Goal: Task Accomplishment & Management: Manage account settings

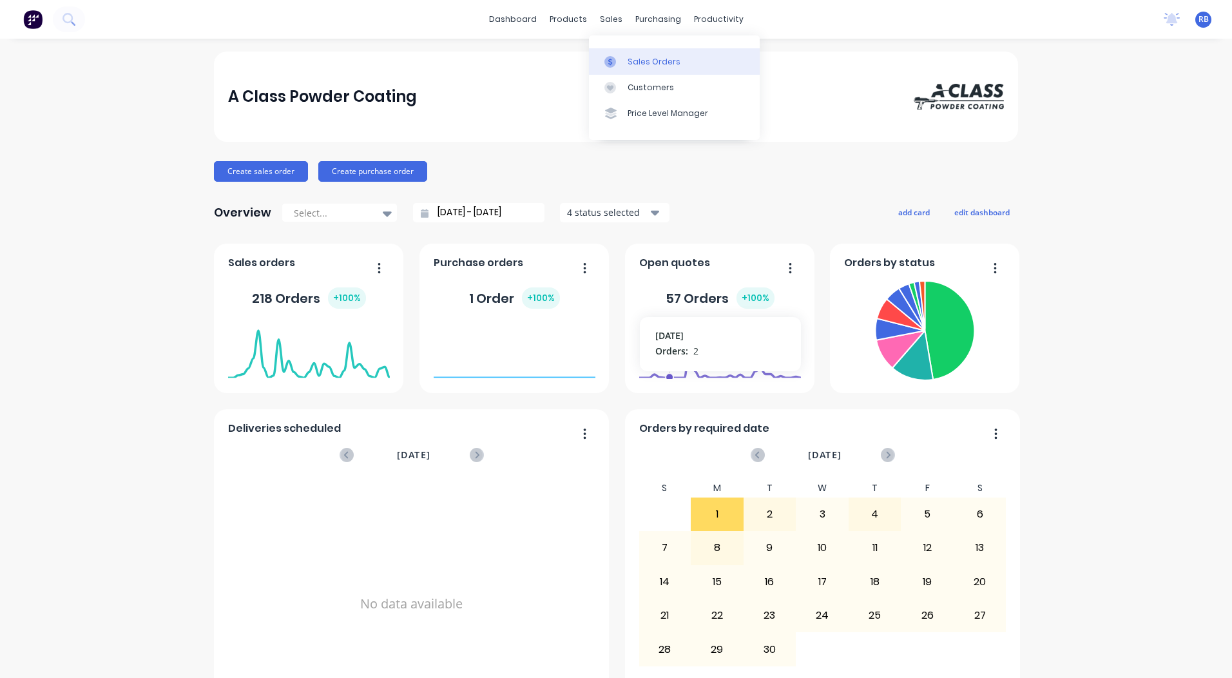
click at [626, 63] on link "Sales Orders" at bounding box center [674, 61] width 171 height 26
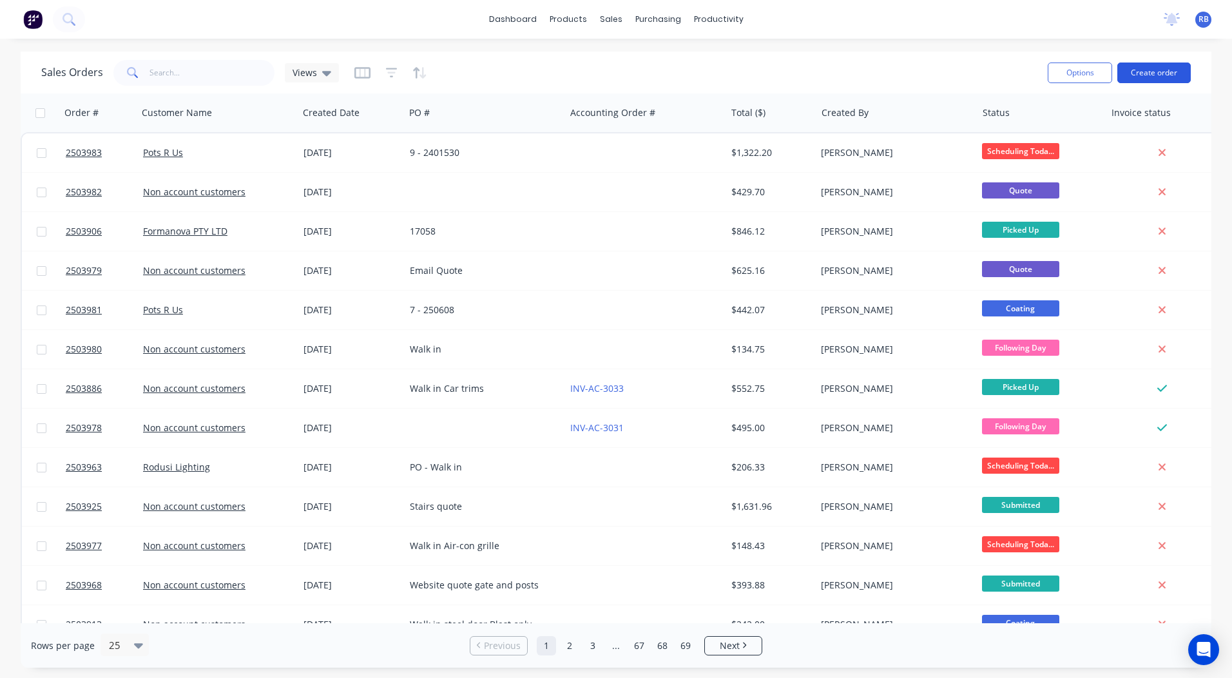
click at [1150, 66] on button "Create order" at bounding box center [1154, 73] width 73 height 21
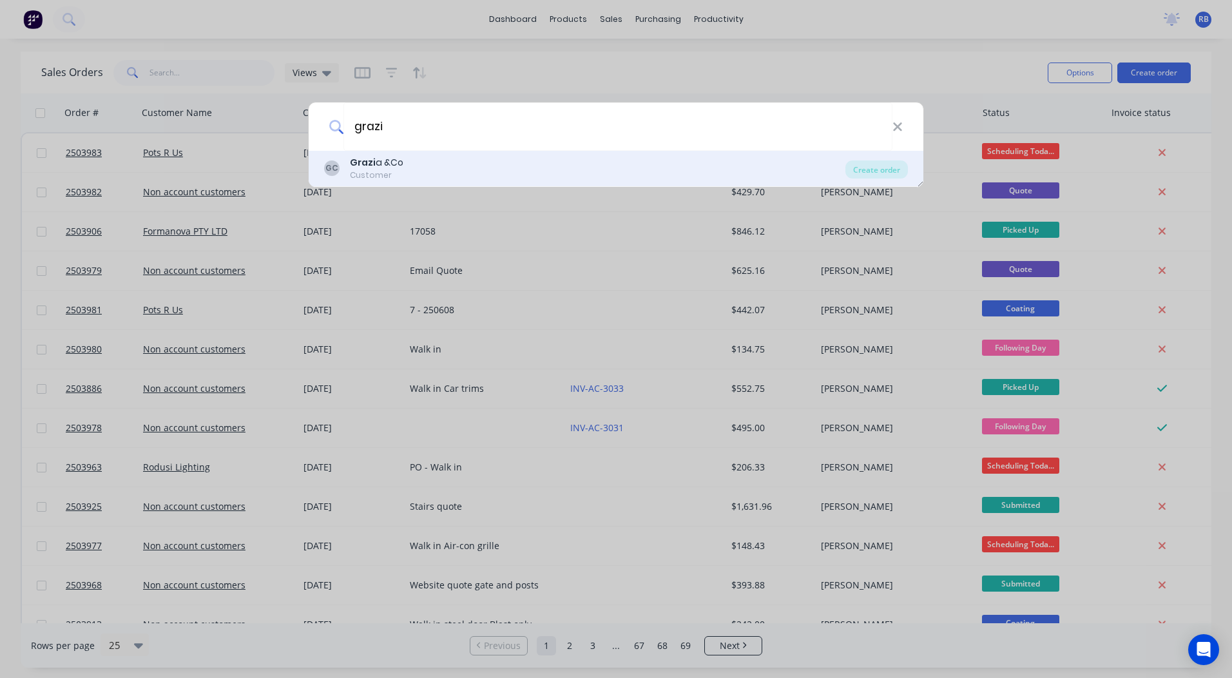
type input "grazi"
click at [394, 161] on div "Grazi a &Co" at bounding box center [376, 163] width 53 height 14
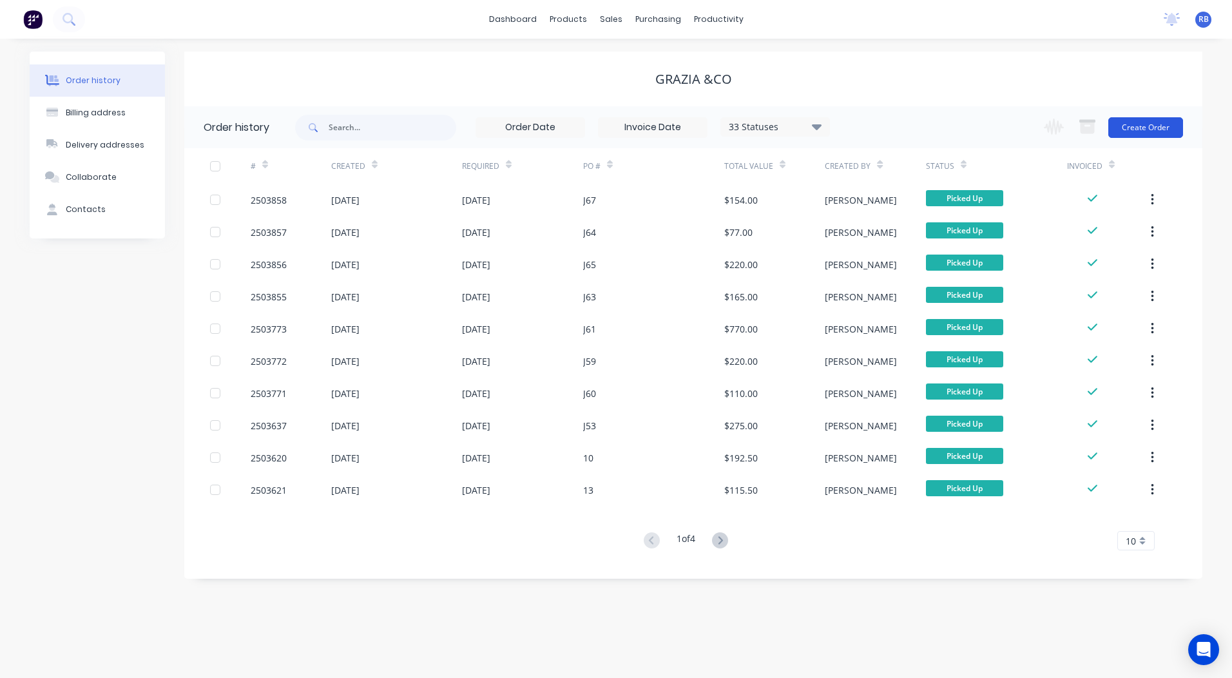
click at [1141, 130] on button "Create Order" at bounding box center [1146, 127] width 75 height 21
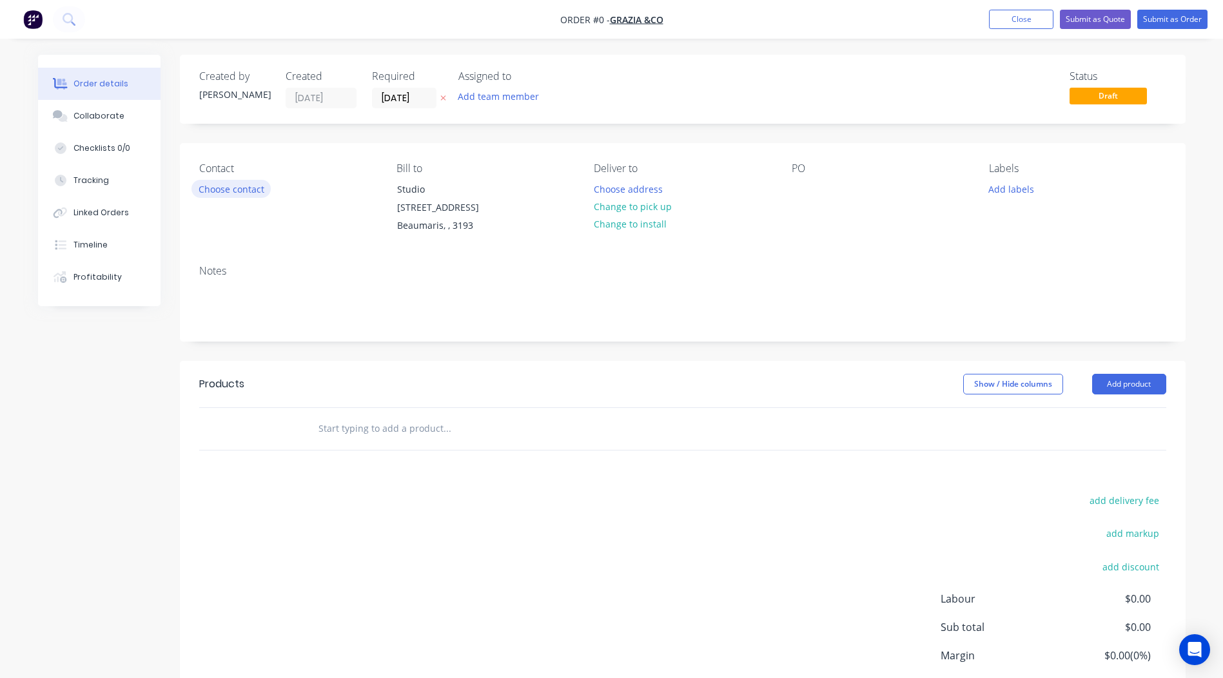
click at [213, 189] on button "Choose contact" at bounding box center [230, 188] width 79 height 17
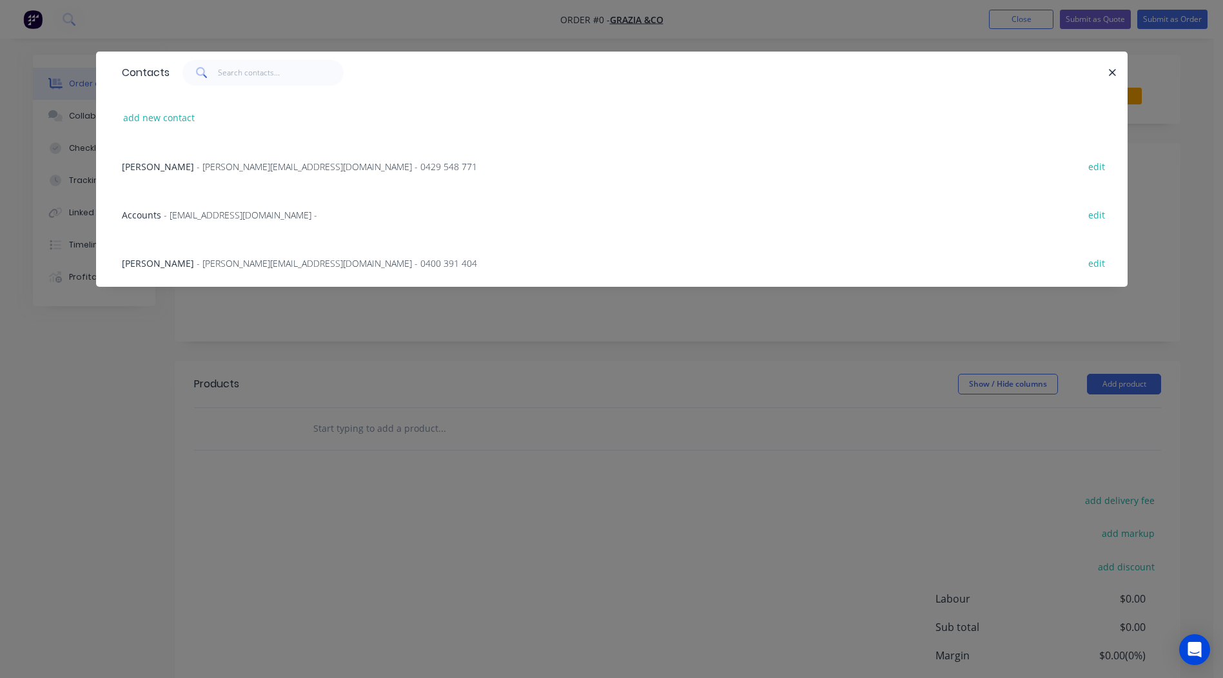
click at [197, 168] on span "- helen@graziaandco.com.au - 0429 548 771" at bounding box center [337, 166] width 280 height 12
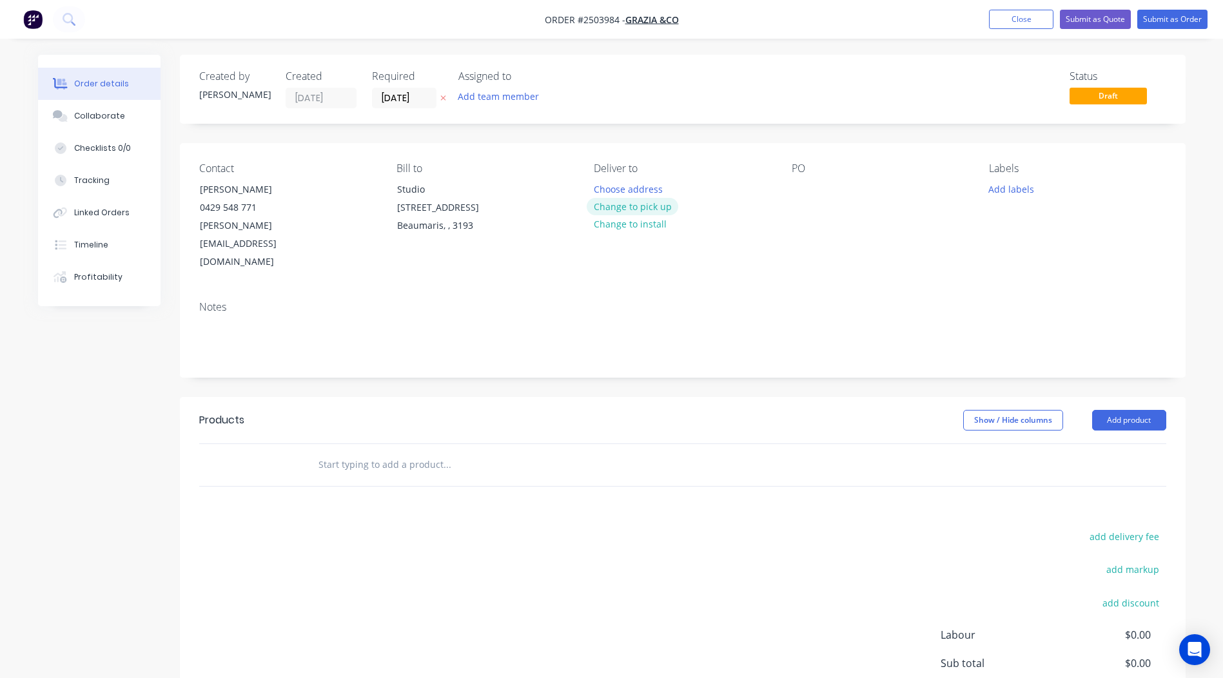
click at [630, 206] on button "Change to pick up" at bounding box center [632, 206] width 92 height 17
click at [813, 191] on div "PO" at bounding box center [879, 216] width 177 height 109
click at [805, 191] on div at bounding box center [801, 189] width 21 height 19
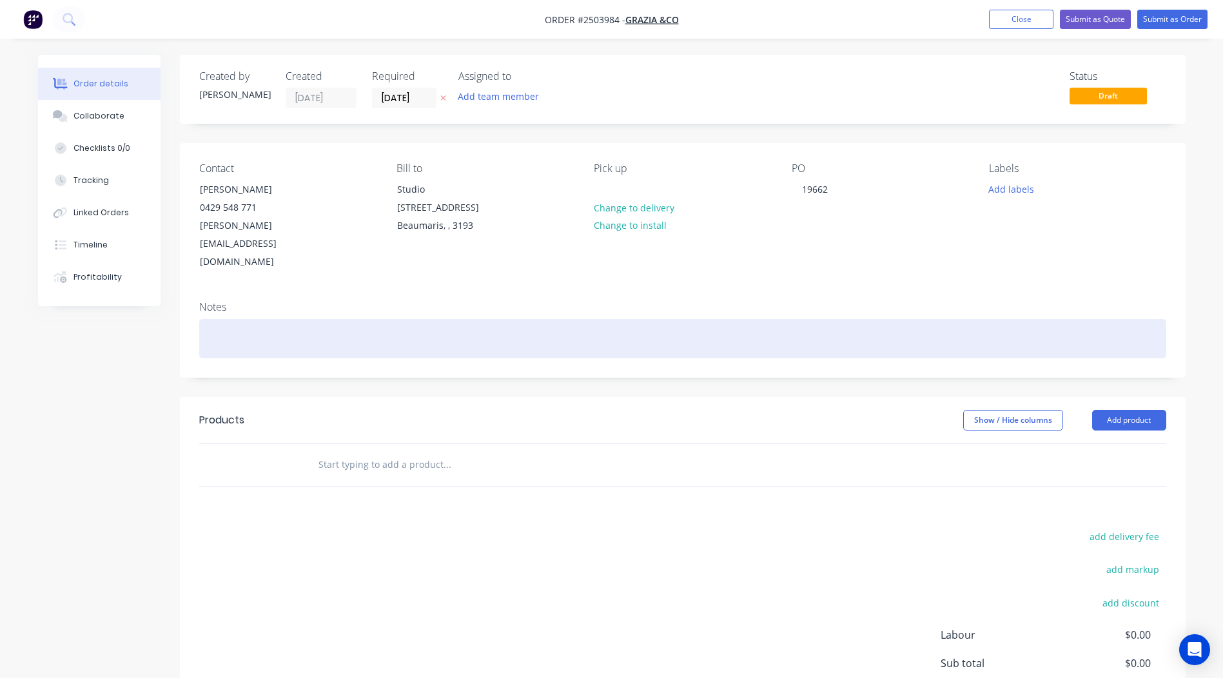
click at [278, 319] on div at bounding box center [682, 338] width 967 height 39
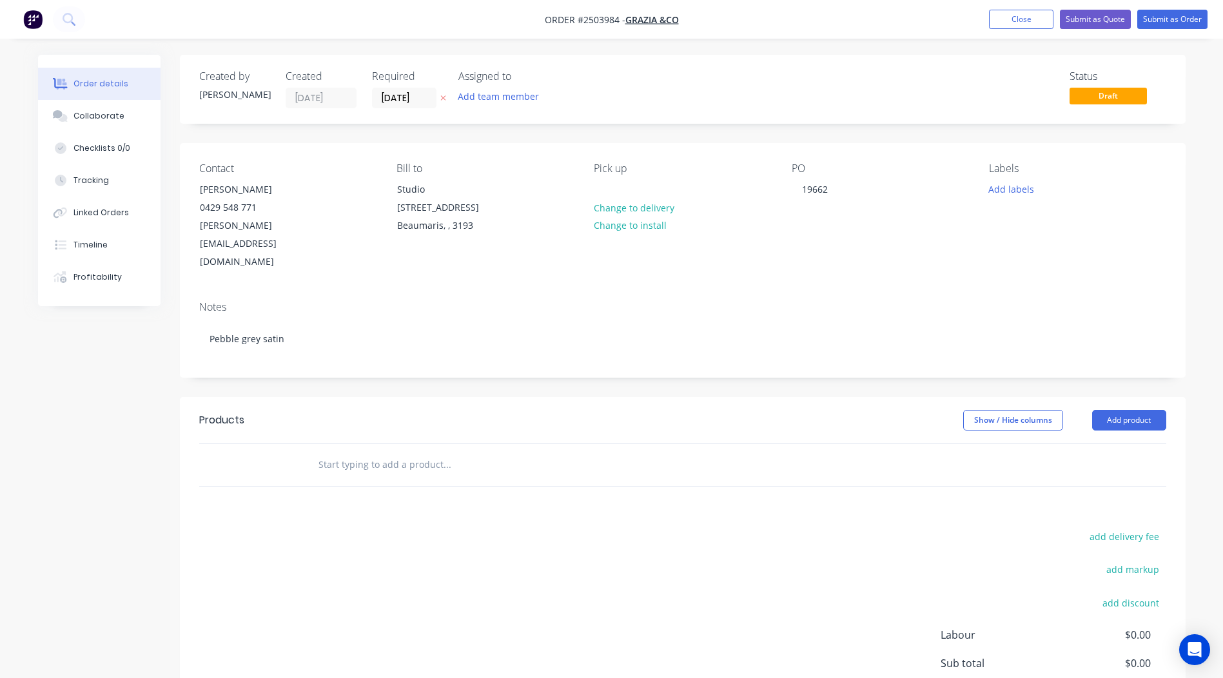
click at [1129, 397] on header "Products Show / Hide columns Add product" at bounding box center [682, 420] width 1005 height 46
click at [1128, 410] on button "Add product" at bounding box center [1129, 420] width 74 height 21
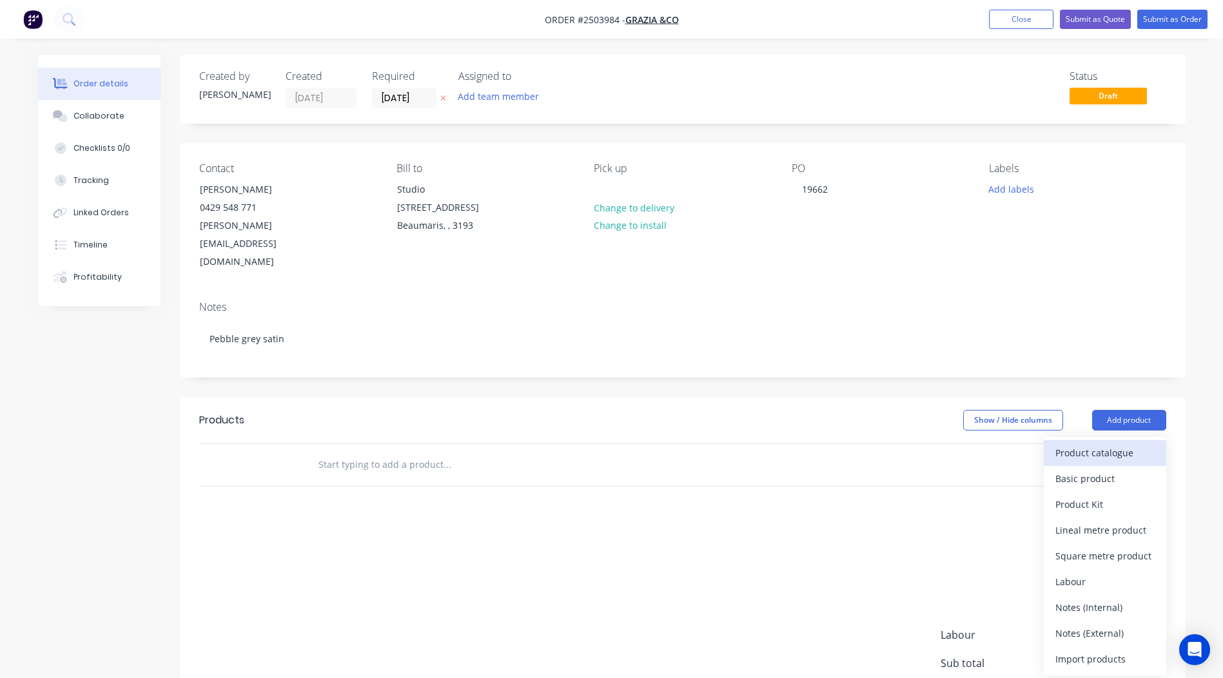
click at [1118, 443] on div "Product catalogue" at bounding box center [1104, 452] width 99 height 19
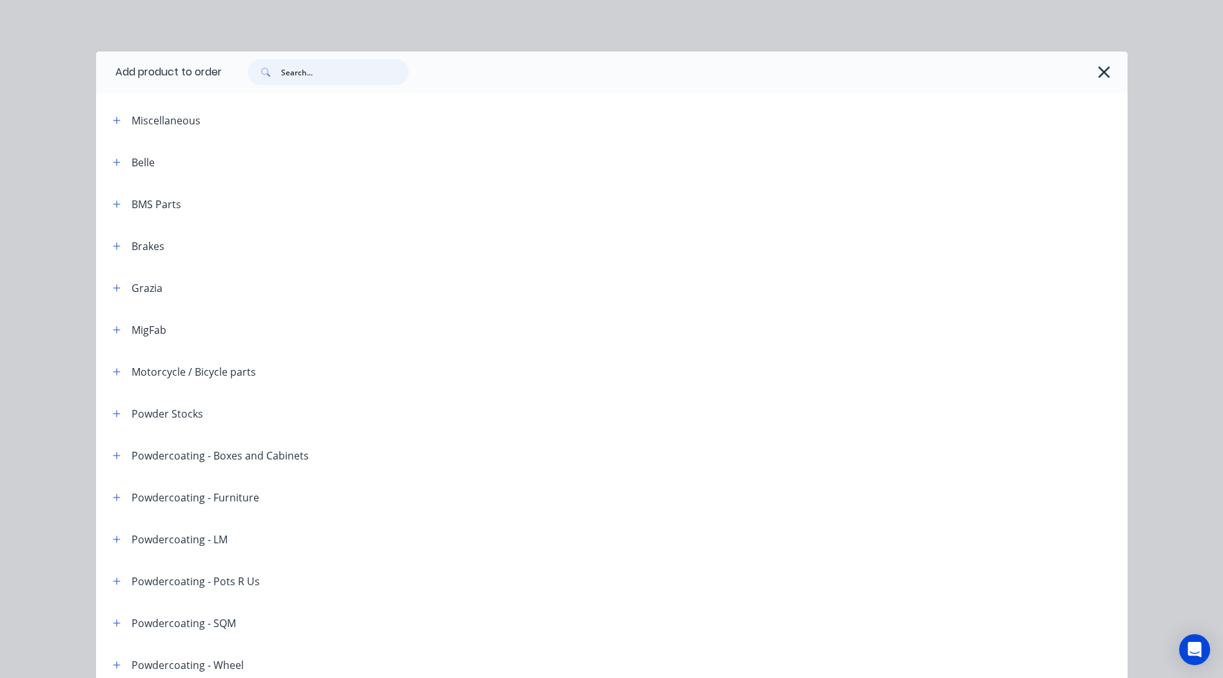
click at [344, 66] on input "text" at bounding box center [345, 72] width 128 height 26
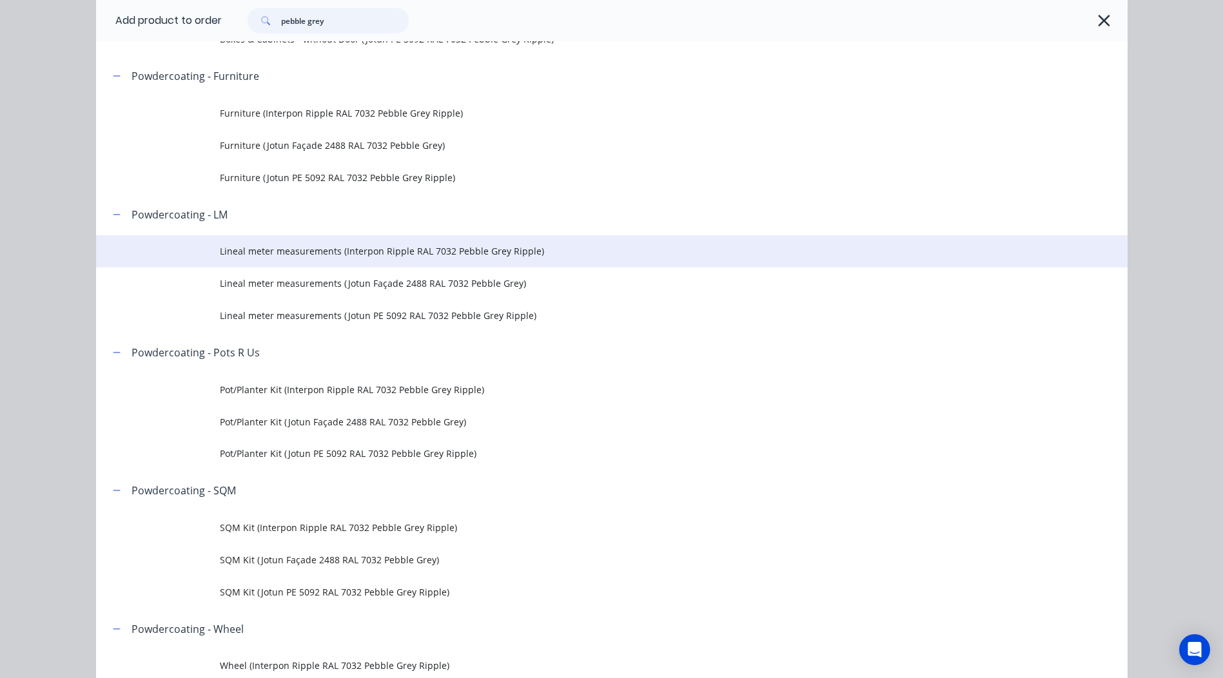
scroll to position [387, 0]
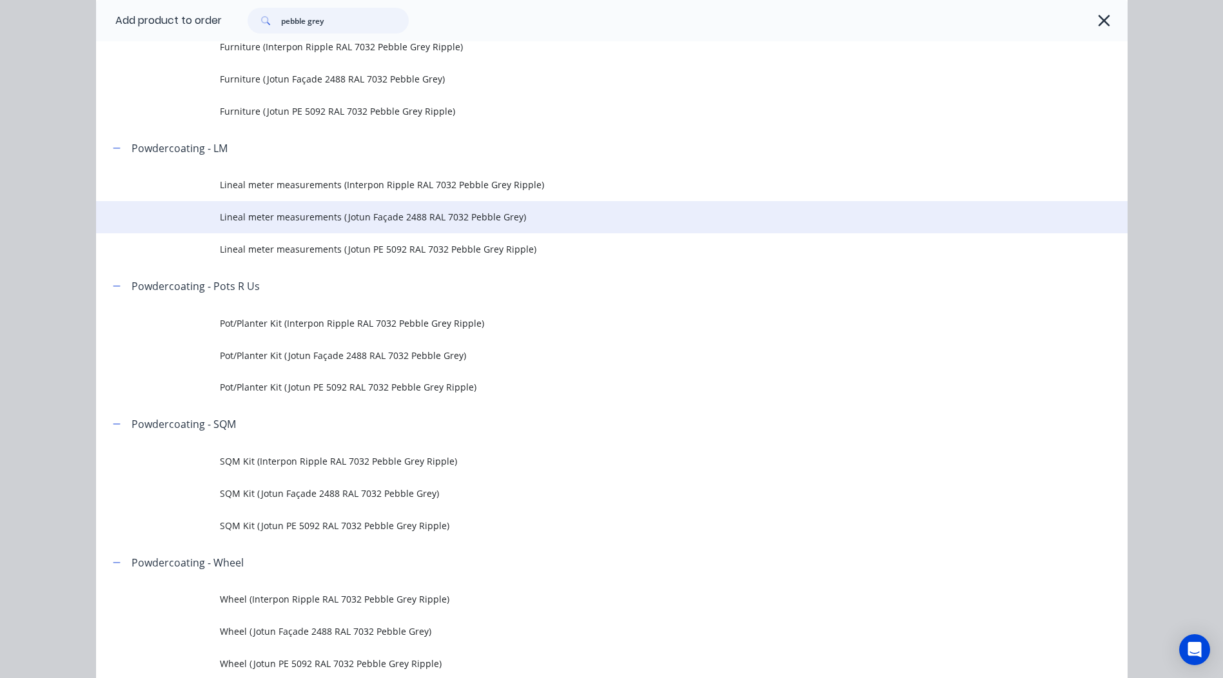
type input "pebble grey"
click at [485, 222] on span "Lineal meter measurements (Jotun Façade 2488 RAL 7032 Pebble Grey)" at bounding box center [583, 217] width 726 height 14
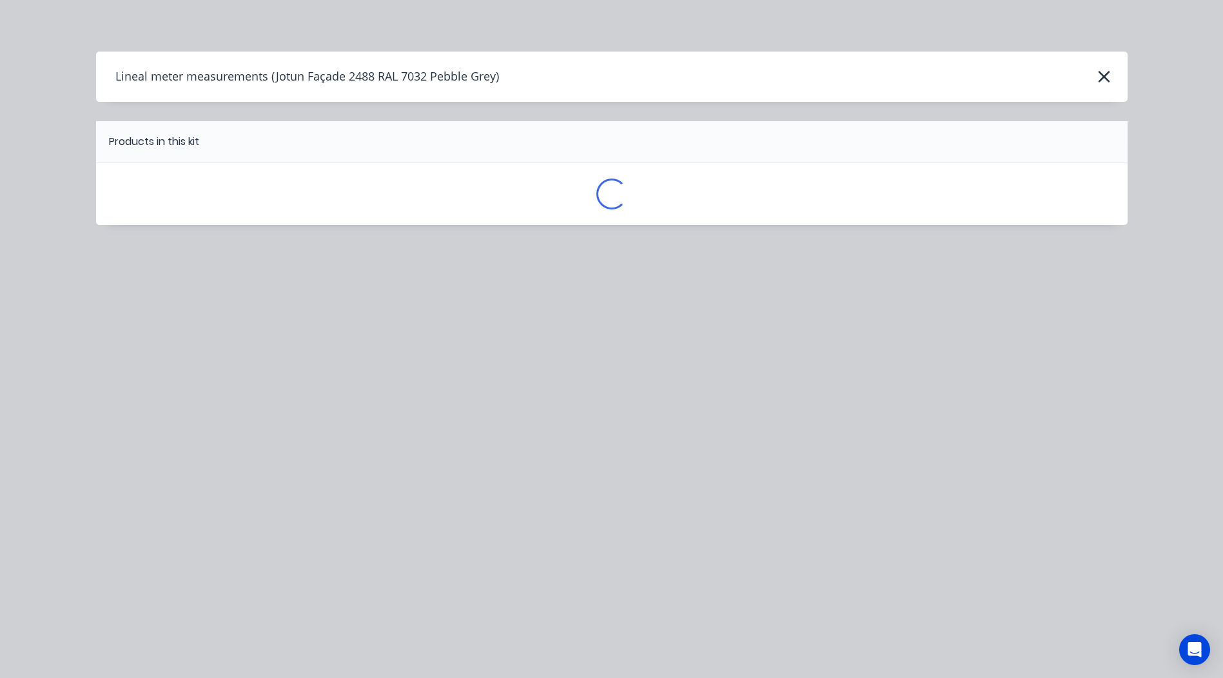
scroll to position [0, 0]
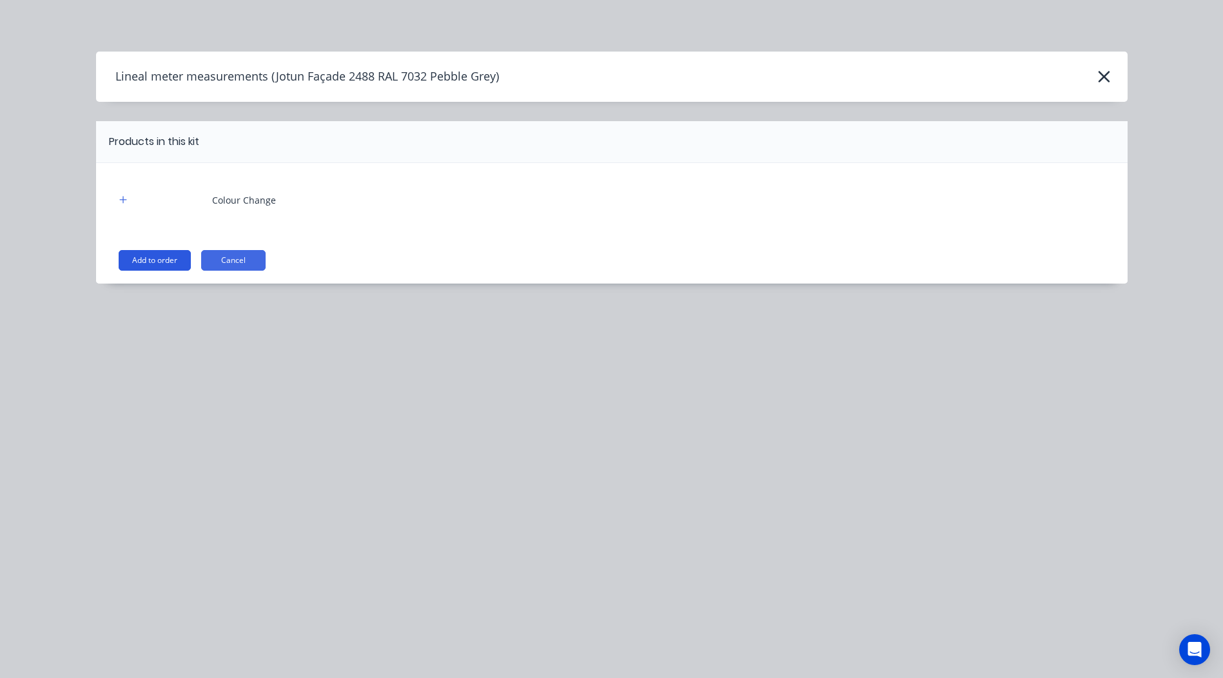
click at [162, 254] on button "Add to order" at bounding box center [155, 260] width 72 height 21
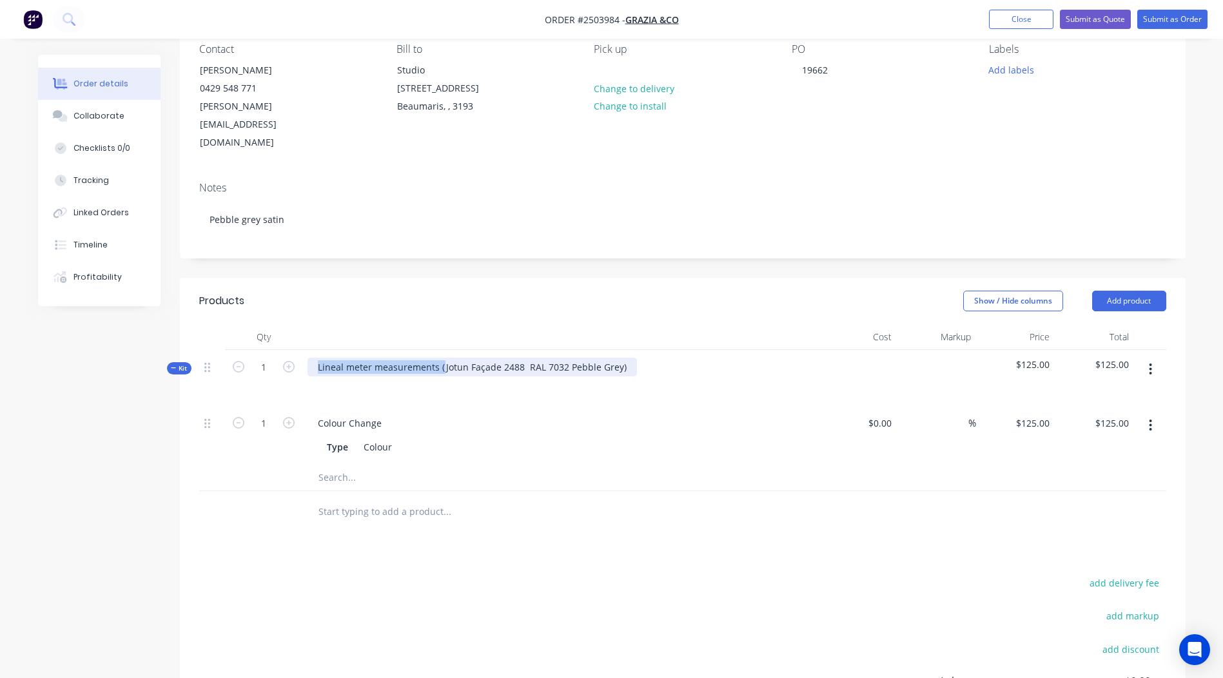
drag, startPoint x: 440, startPoint y: 331, endPoint x: -3, endPoint y: 410, distance: 449.7
click at [0, 410] on html "Order #2503984 - Grazia &Co Add product Close Submit as Quote Submit as Order O…" at bounding box center [611, 371] width 1223 height 981
click at [501, 358] on div "Jotun Façade 2488 RAL 7032 Pebble Grey)" at bounding box center [407, 367] width 201 height 19
click at [570, 278] on header "Products Show / Hide columns Add product" at bounding box center [682, 301] width 1005 height 46
click at [1143, 358] on button "button" at bounding box center [1150, 369] width 30 height 23
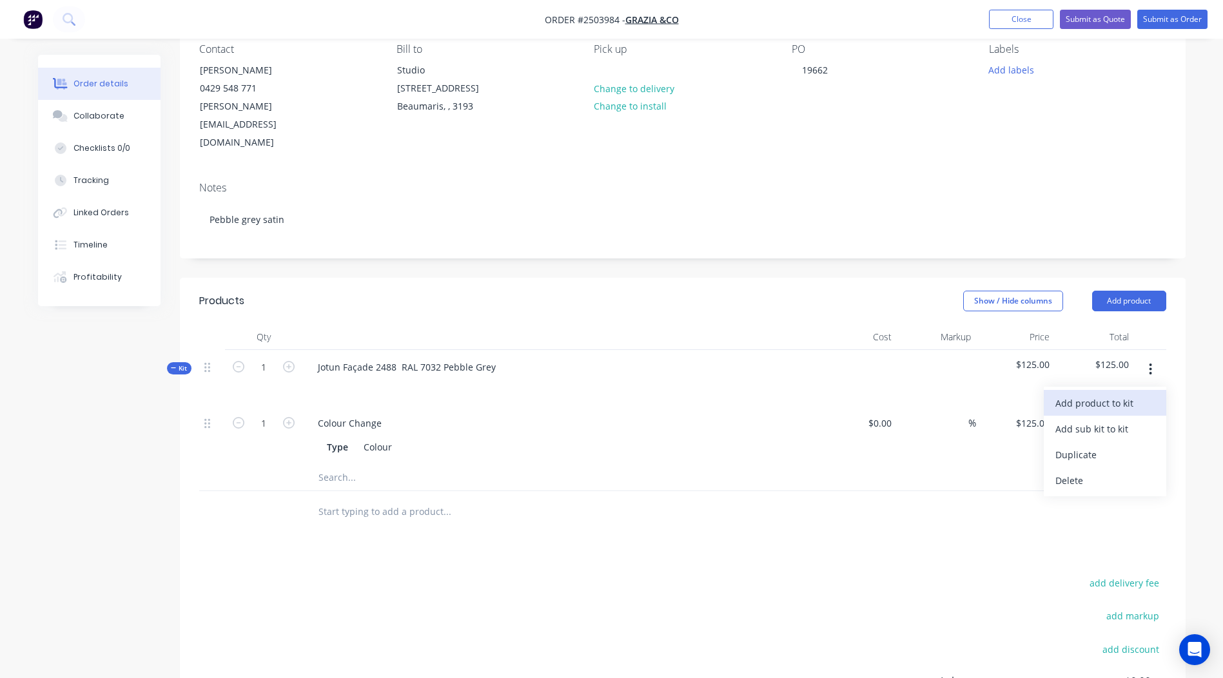
click at [1103, 394] on div "Add product to kit" at bounding box center [1104, 403] width 99 height 19
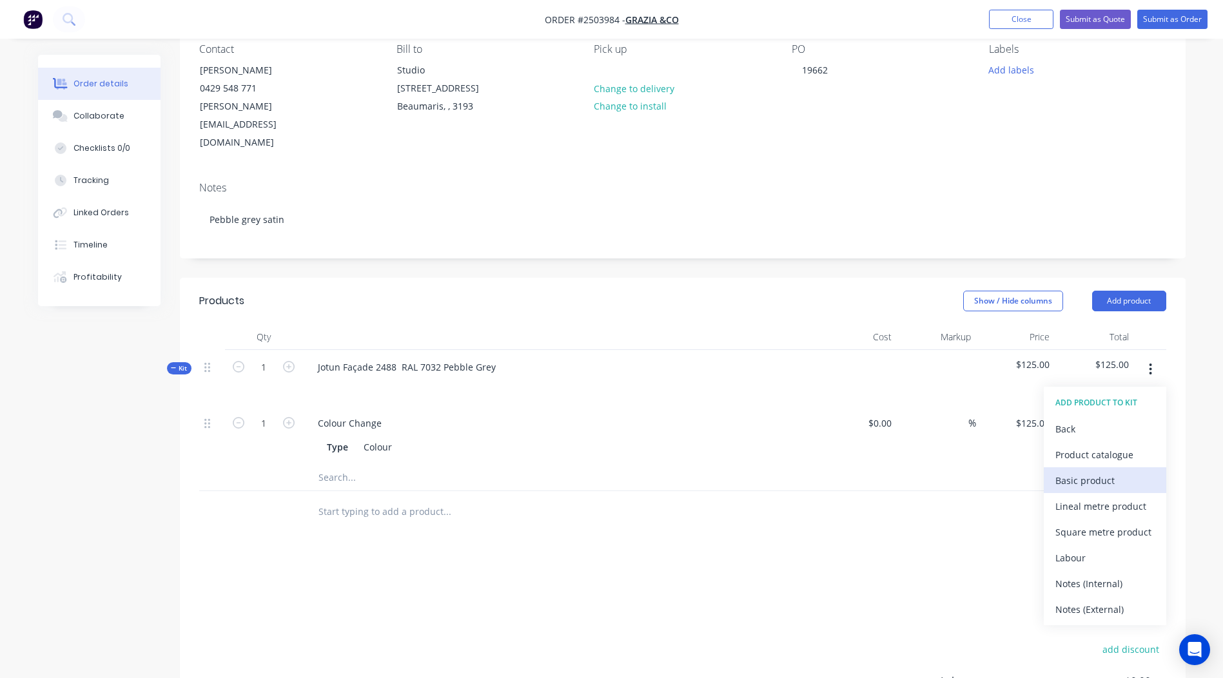
click at [1103, 471] on div "Basic product" at bounding box center [1104, 480] width 99 height 19
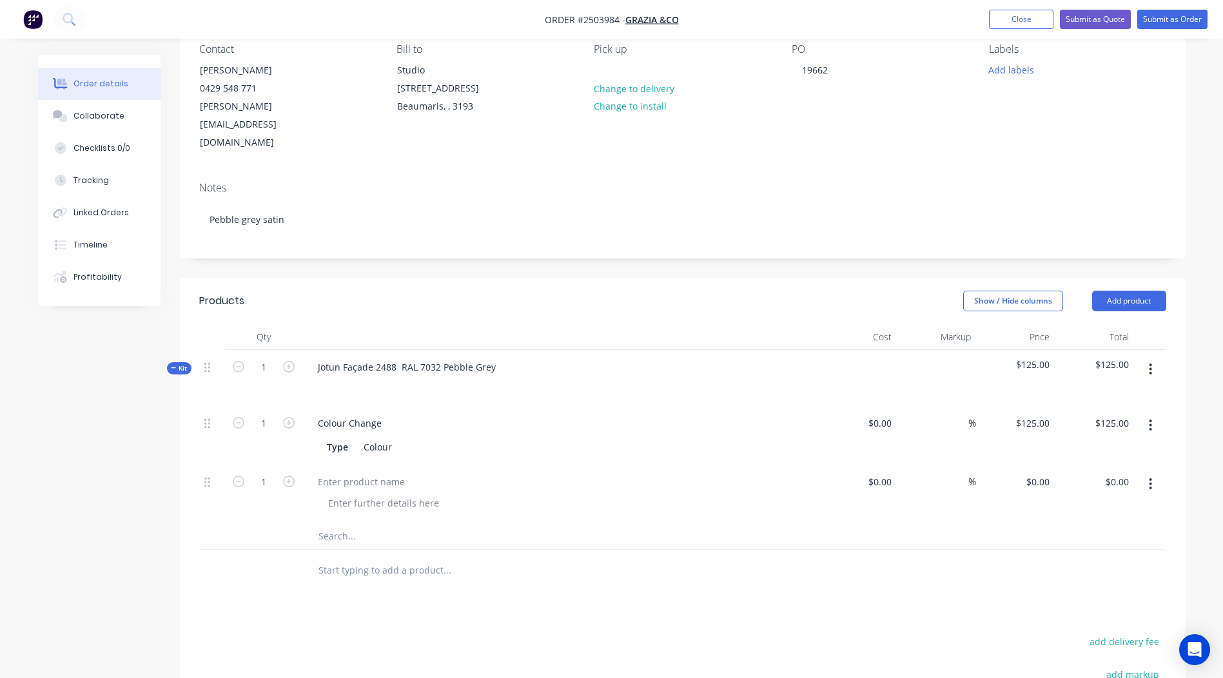
click at [1154, 472] on button "button" at bounding box center [1150, 483] width 30 height 23
click at [1109, 560] on div "Delete" at bounding box center [1104, 569] width 99 height 19
click at [1121, 278] on header "Products Show / Hide columns Add product" at bounding box center [682, 301] width 1005 height 46
click at [1118, 291] on button "Add product" at bounding box center [1129, 301] width 74 height 21
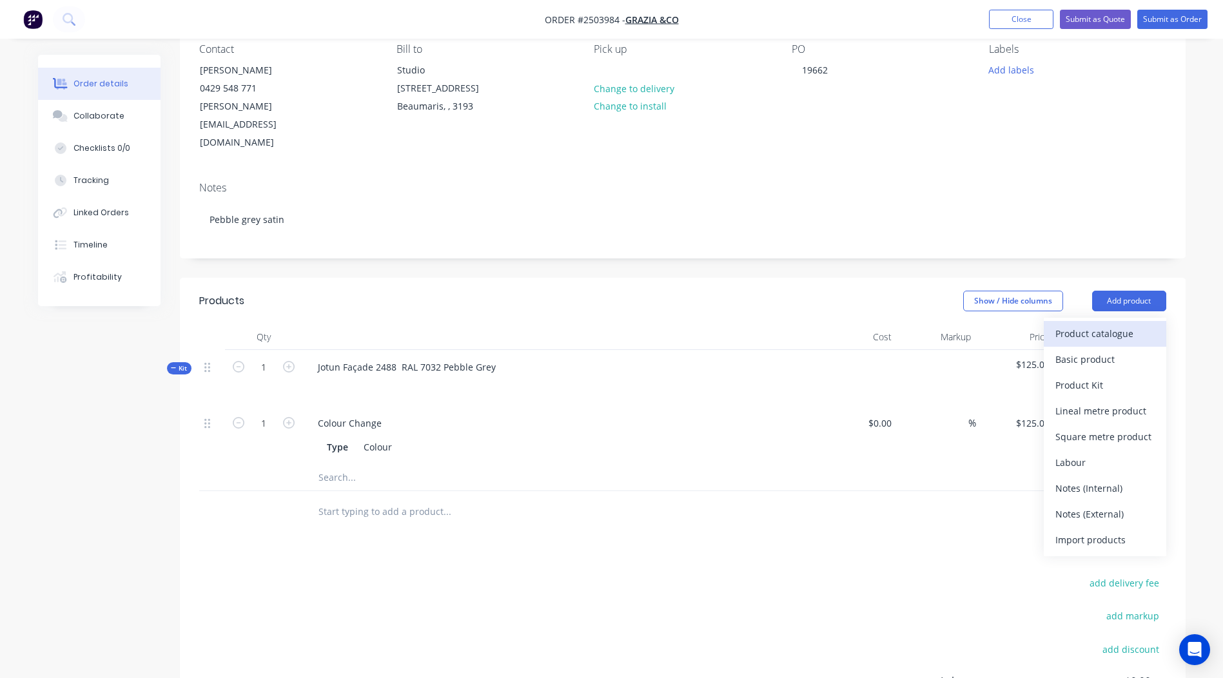
click at [1096, 324] on div "Product catalogue" at bounding box center [1104, 333] width 99 height 19
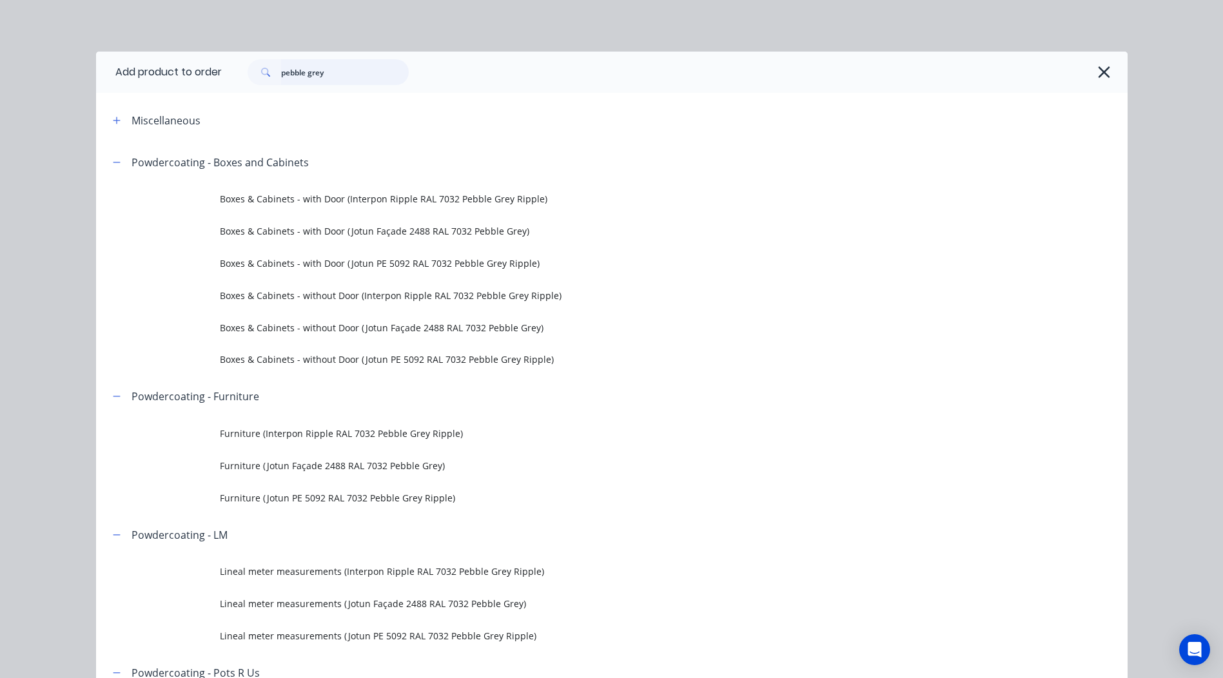
drag, startPoint x: 318, startPoint y: 69, endPoint x: 75, endPoint y: 86, distance: 244.2
click at [101, 87] on header "Add product to order pebble grey" at bounding box center [611, 72] width 1031 height 41
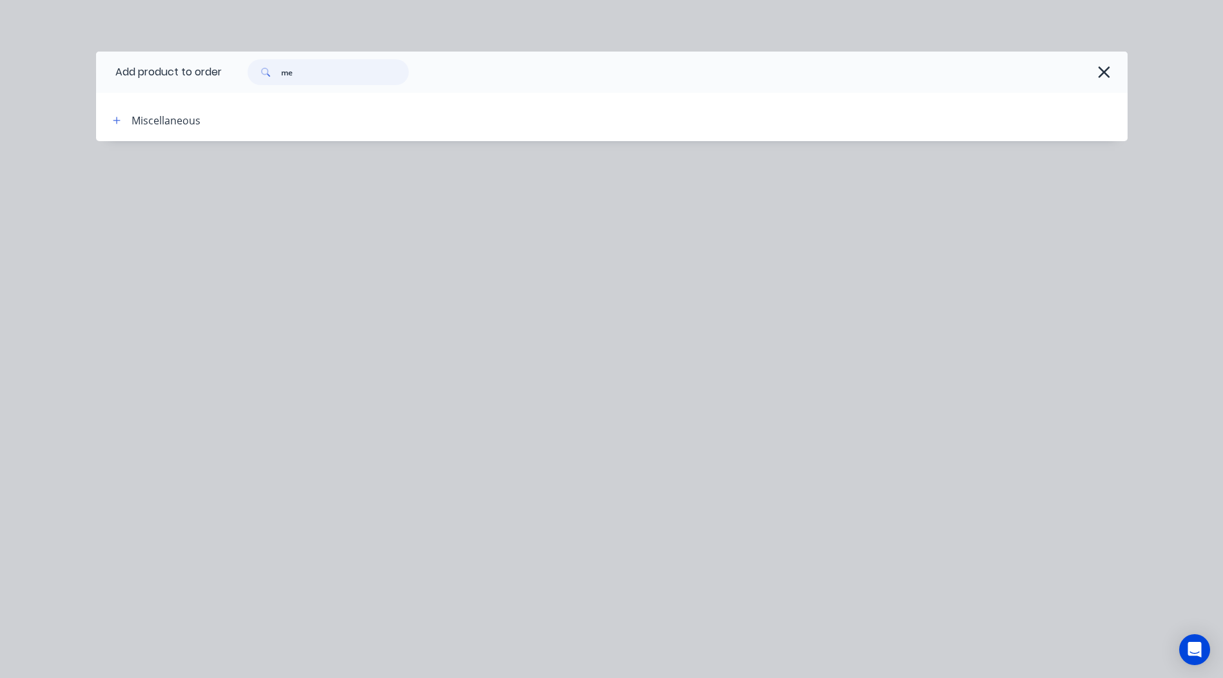
type input "m"
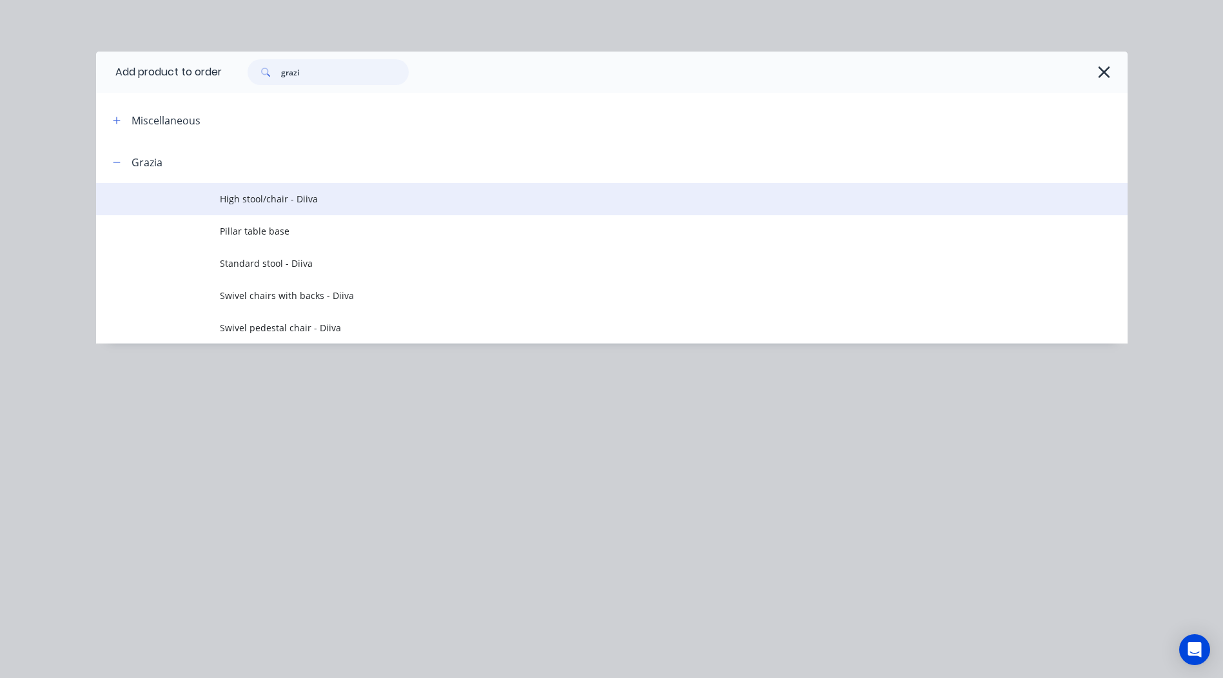
type input "grazi"
click at [347, 200] on span "High stool/chair - Diiva" at bounding box center [583, 199] width 726 height 14
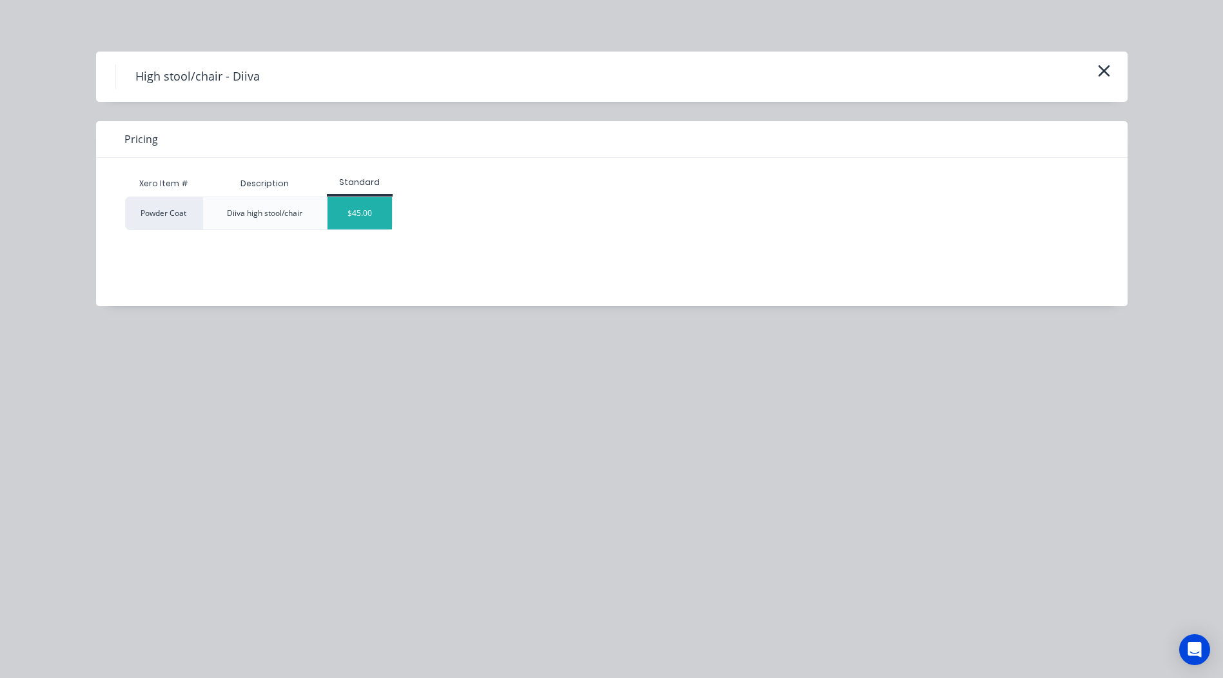
click at [348, 215] on div "$45.00" at bounding box center [359, 213] width 64 height 32
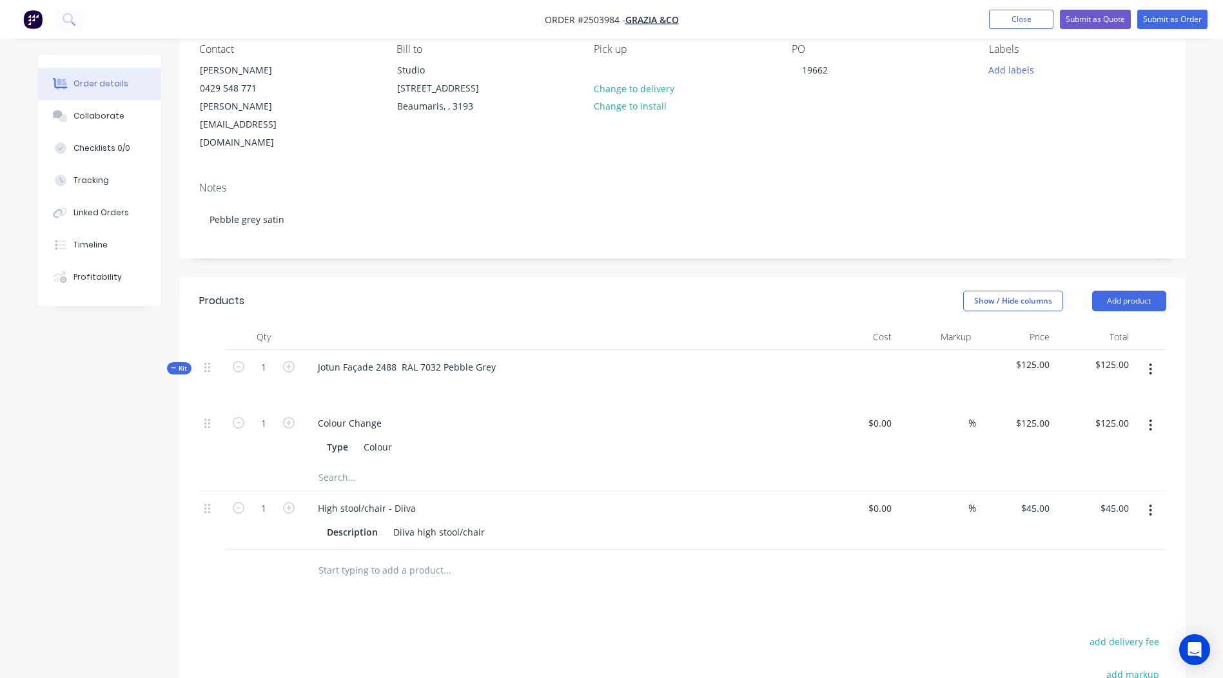
click at [1146, 499] on button "button" at bounding box center [1150, 510] width 30 height 23
click at [1075, 612] on div "Delete" at bounding box center [1104, 621] width 99 height 19
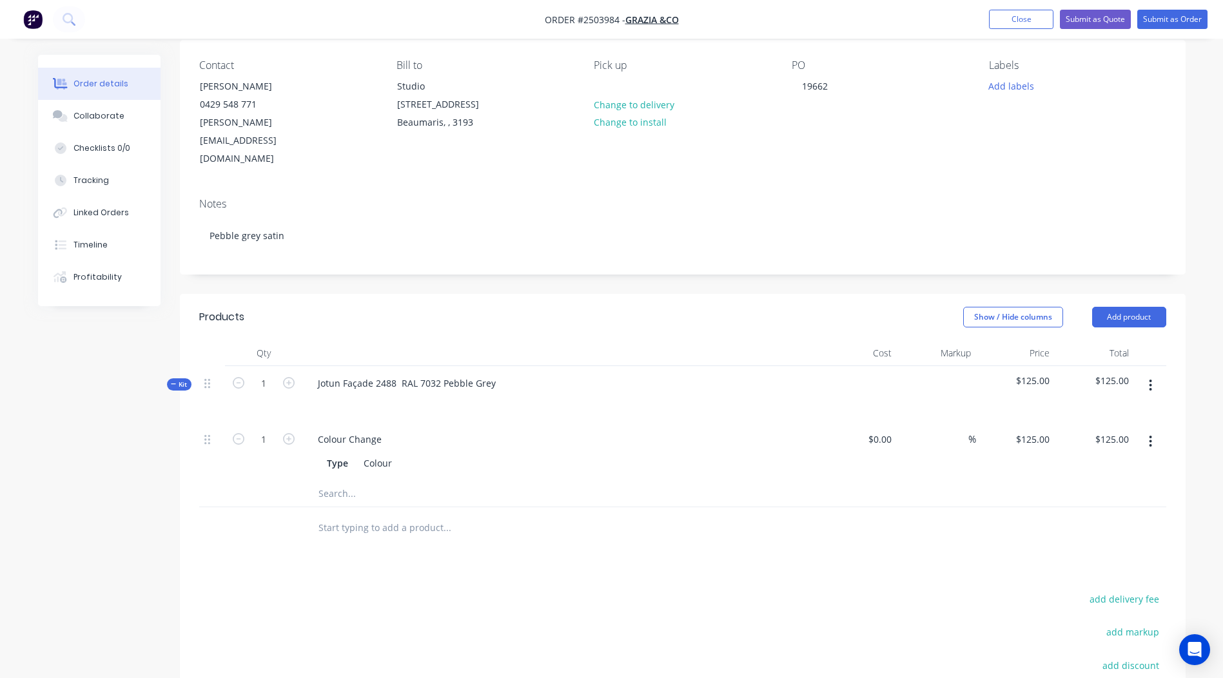
scroll to position [102, 0]
click at [1134, 307] on button "Add product" at bounding box center [1129, 317] width 74 height 21
click at [1201, 374] on div "Order details Collaborate Checklists 0/0 Tracking Linked Orders Timeline Profit…" at bounding box center [611, 388] width 1223 height 981
click at [1152, 379] on icon "button" at bounding box center [1149, 386] width 3 height 14
click at [1093, 411] on div "Add product to kit" at bounding box center [1104, 420] width 99 height 19
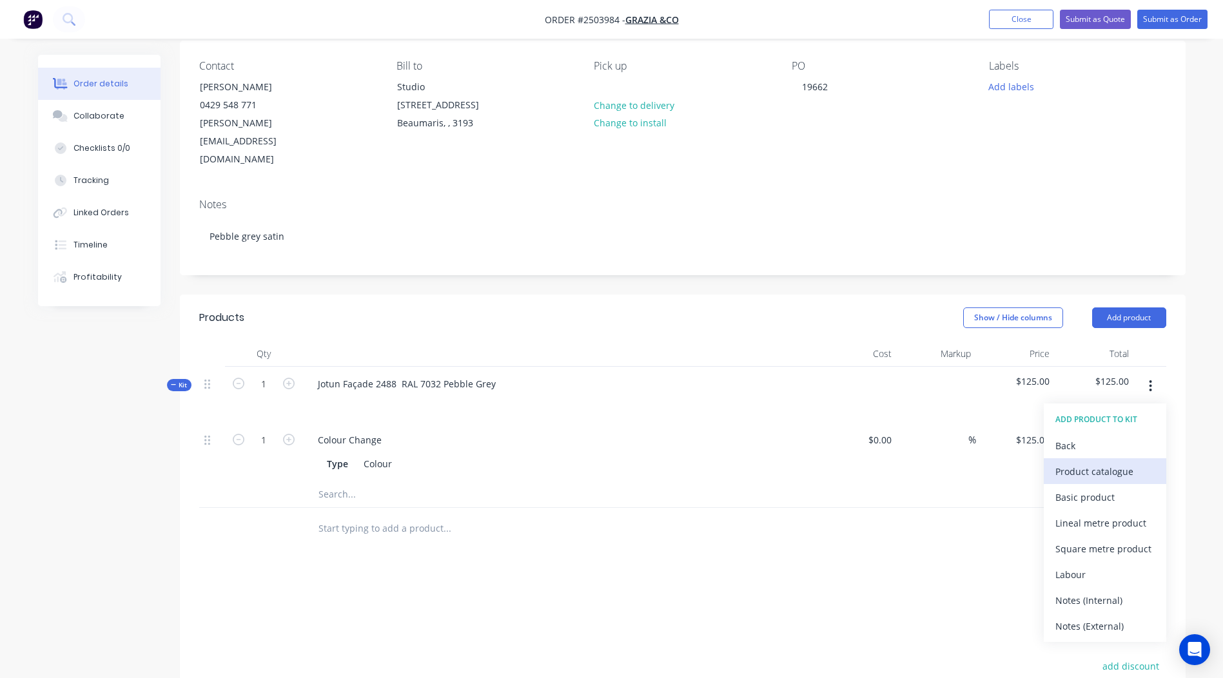
click at [1102, 462] on div "Product catalogue" at bounding box center [1104, 471] width 99 height 19
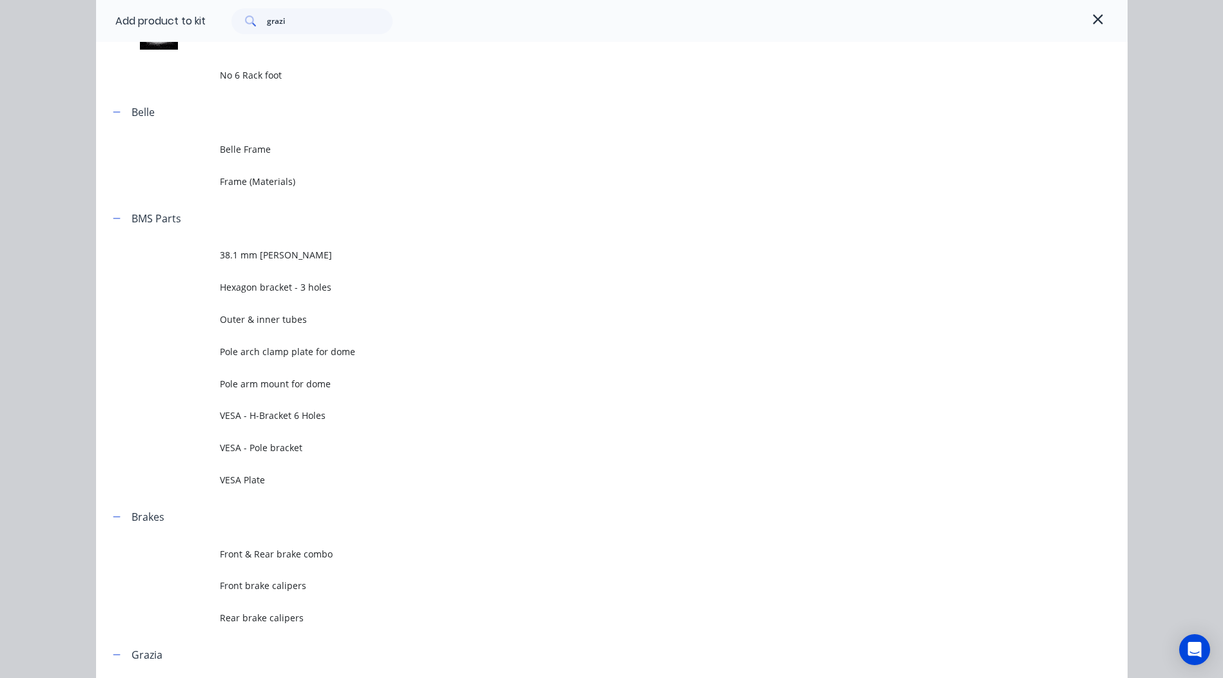
scroll to position [0, 0]
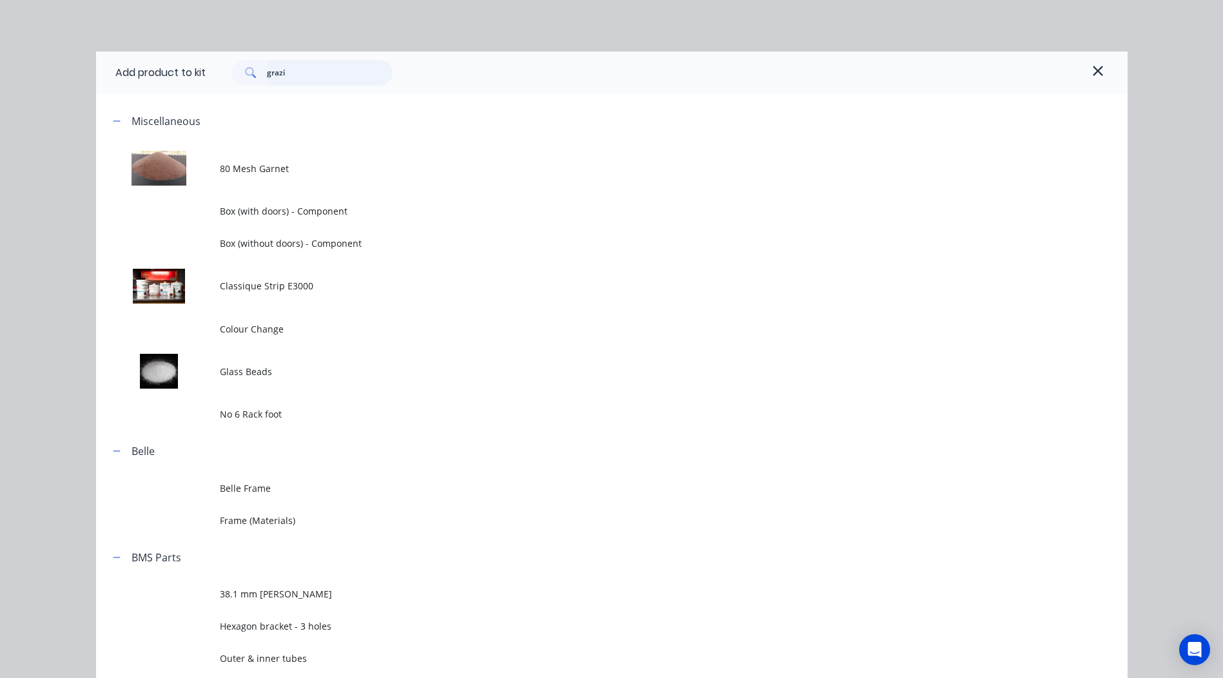
click at [322, 81] on input "grazi" at bounding box center [330, 73] width 126 height 26
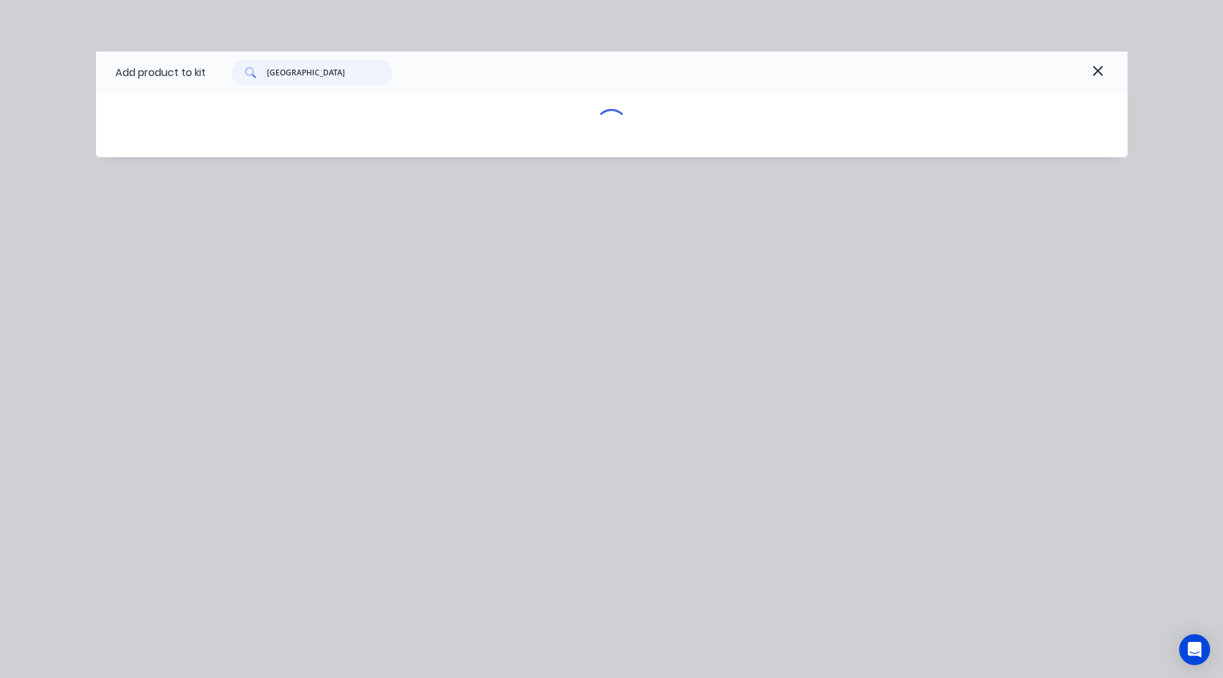
type input "grazi"
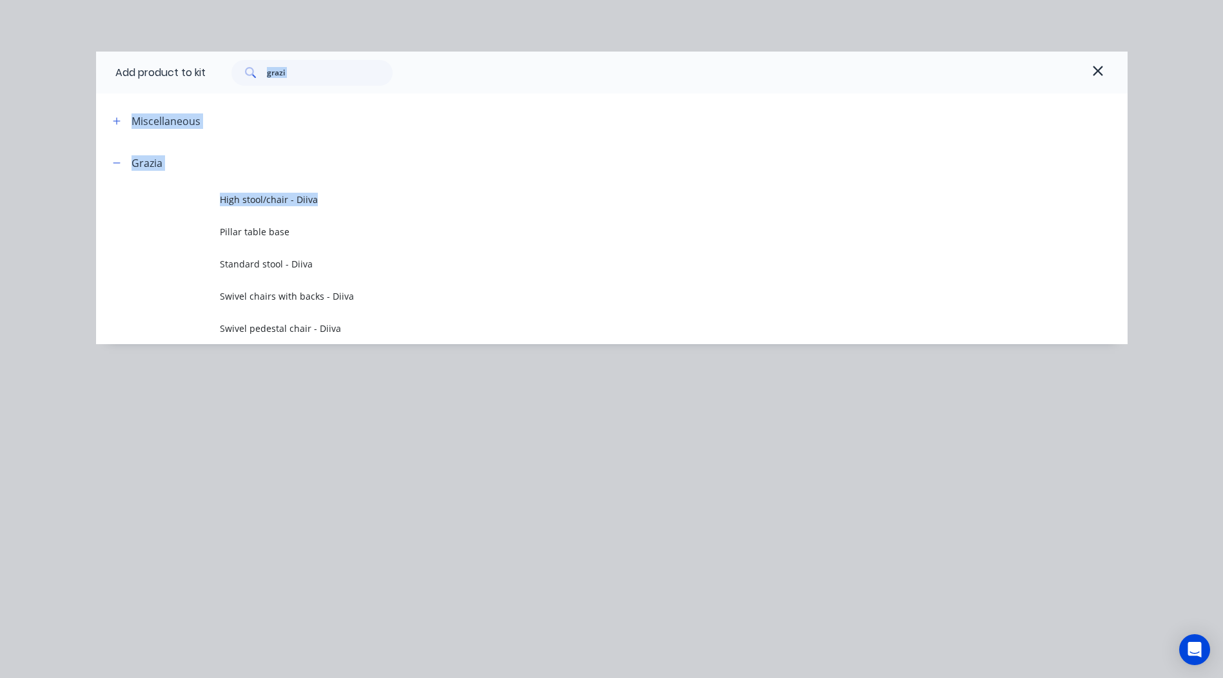
drag, startPoint x: 314, startPoint y: 193, endPoint x: 384, endPoint y: 64, distance: 146.8
click at [384, 64] on div "Add product to kit grazi Miscellaneous Grazia High stool/chair - Diiva Pillar t…" at bounding box center [611, 198] width 1031 height 293
click at [423, 67] on div "grazi" at bounding box center [657, 73] width 902 height 26
click at [1101, 68] on icon "button" at bounding box center [1098, 70] width 12 height 15
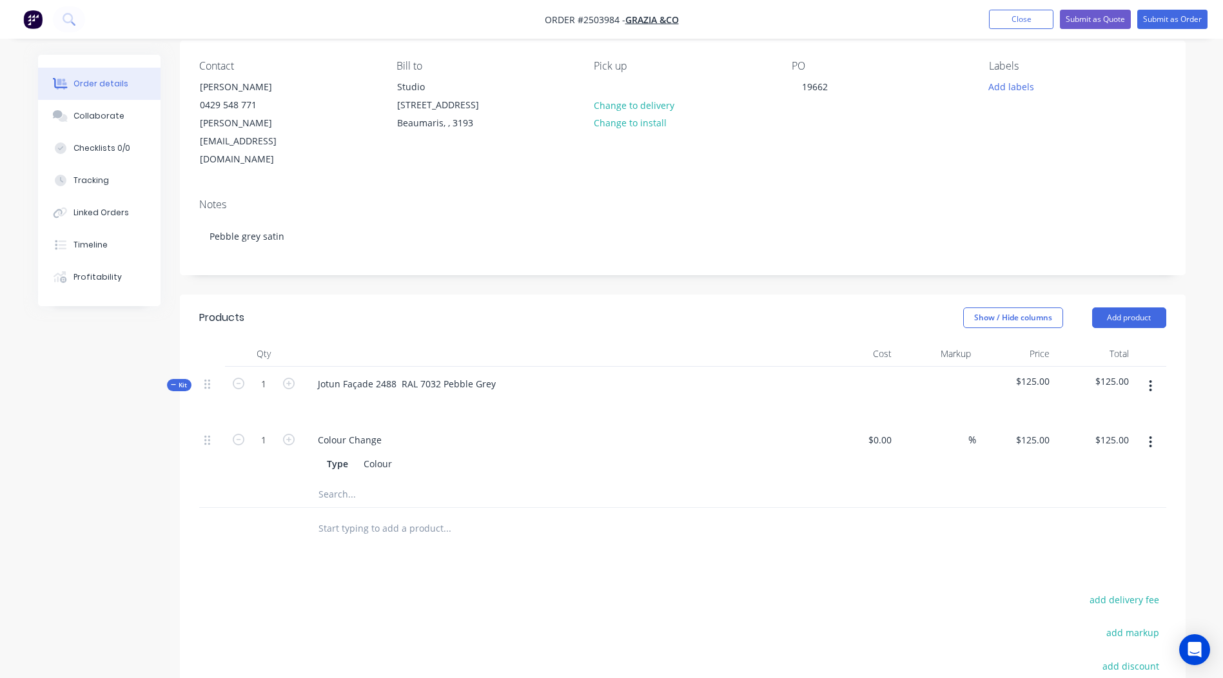
click at [1153, 374] on button "button" at bounding box center [1150, 385] width 30 height 23
click at [1126, 411] on div "Add product to kit" at bounding box center [1104, 420] width 99 height 19
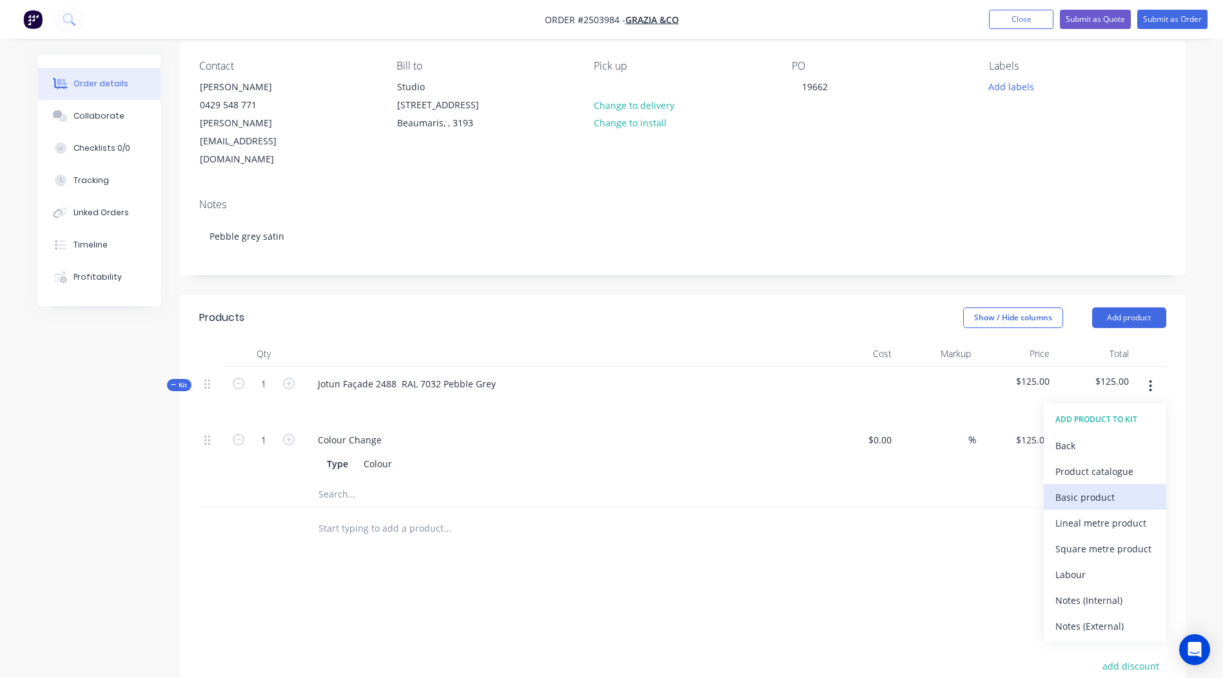
click at [1110, 488] on div "Basic product" at bounding box center [1104, 497] width 99 height 19
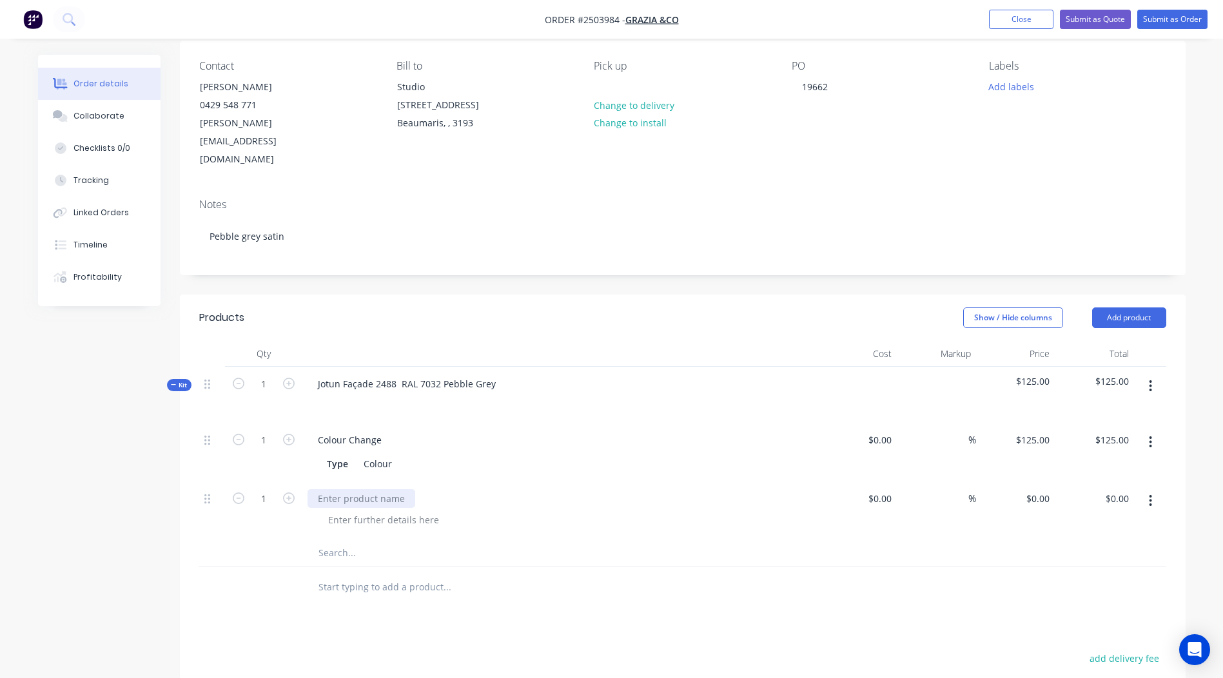
click at [372, 489] on div at bounding box center [361, 498] width 108 height 19
click at [1040, 489] on input "0" at bounding box center [1047, 498] width 15 height 19
type input "$35.00"
click at [655, 601] on div "Products Show / Hide columns Add product Qty Cost Markup Price Total Kit 1 Jotu…" at bounding box center [682, 606] width 1005 height 623
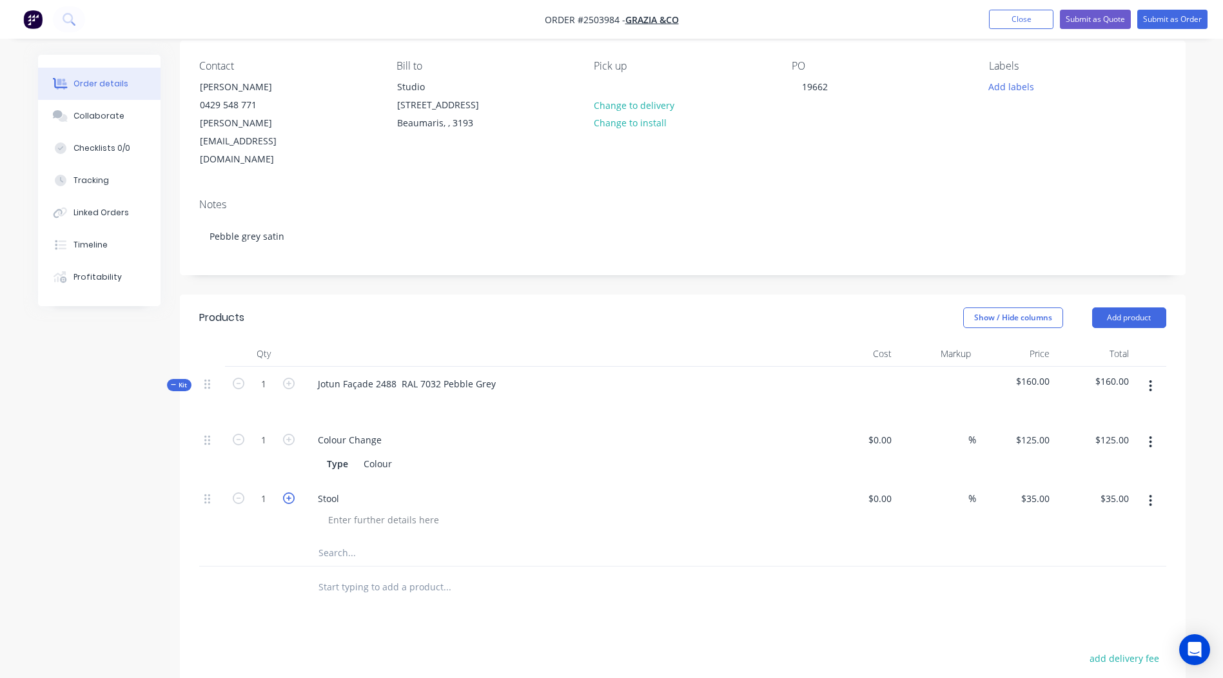
click at [292, 492] on icon "button" at bounding box center [289, 498] width 12 height 12
type input "2"
type input "$70.00"
click at [292, 492] on icon "button" at bounding box center [289, 498] width 12 height 12
type input "3"
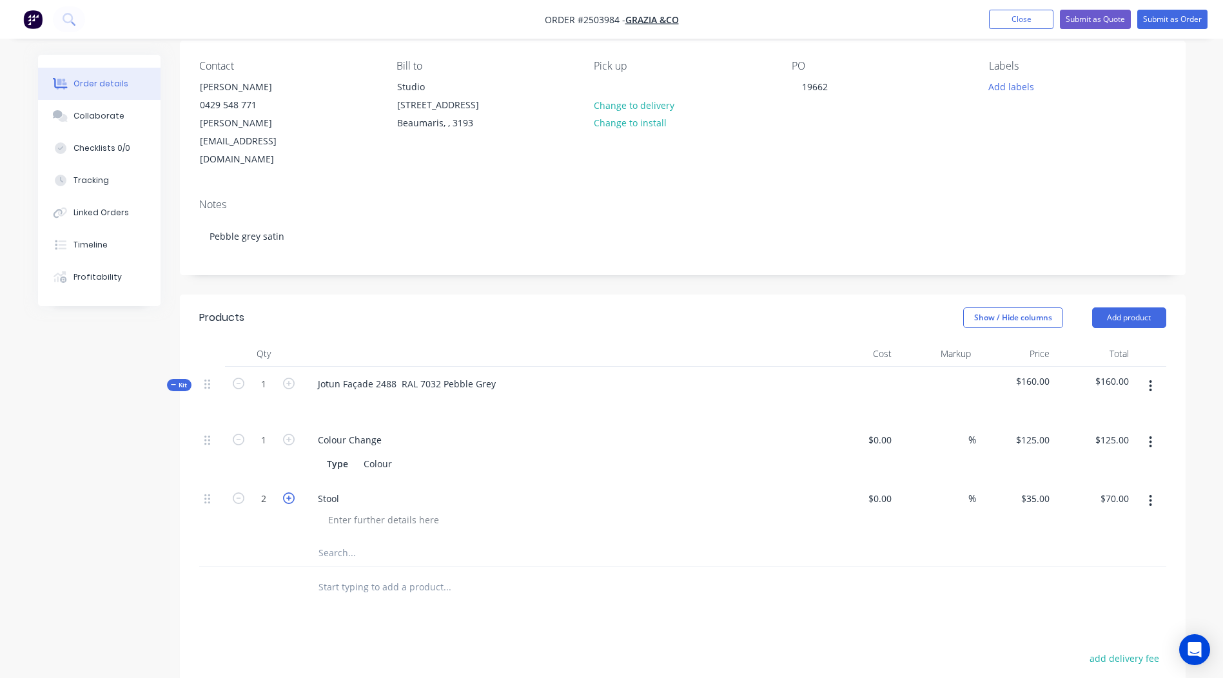
type input "$105.00"
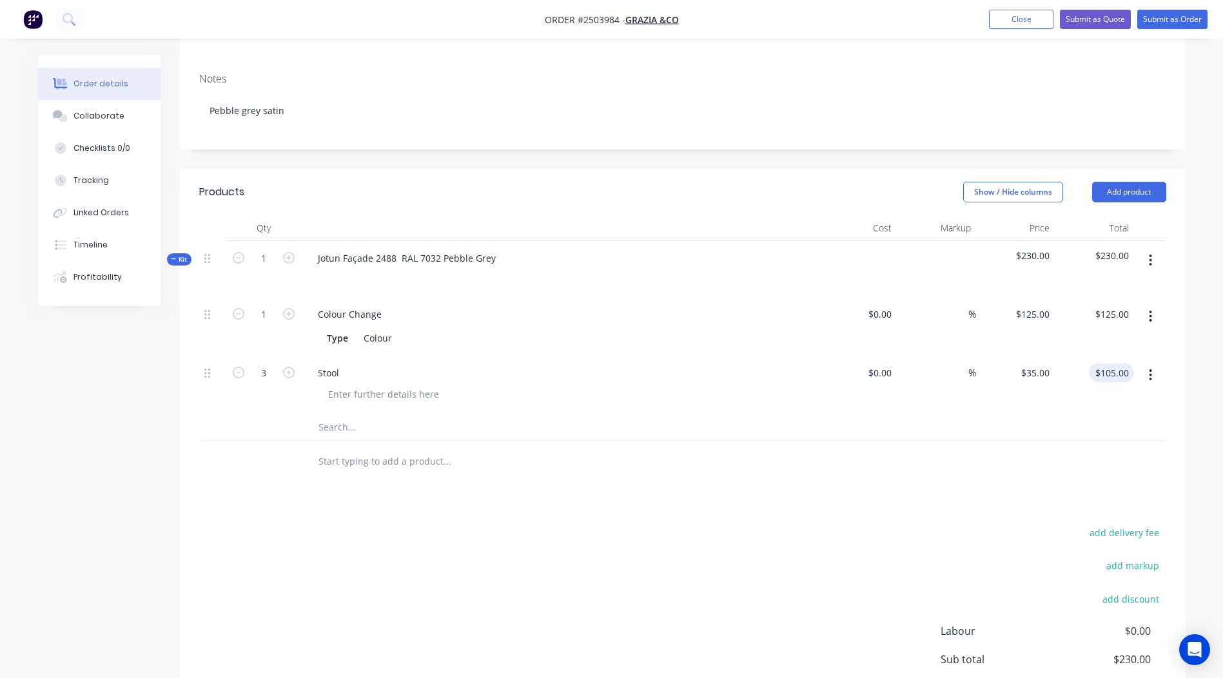
scroll to position [227, 0]
click at [1030, 298] on div "125 $125.00" at bounding box center [1015, 327] width 79 height 59
type input "$0.00"
click at [940, 525] on div "add delivery fee add markup add discount Labour $0.00 Sub total $230.00 Margin …" at bounding box center [682, 649] width 967 height 249
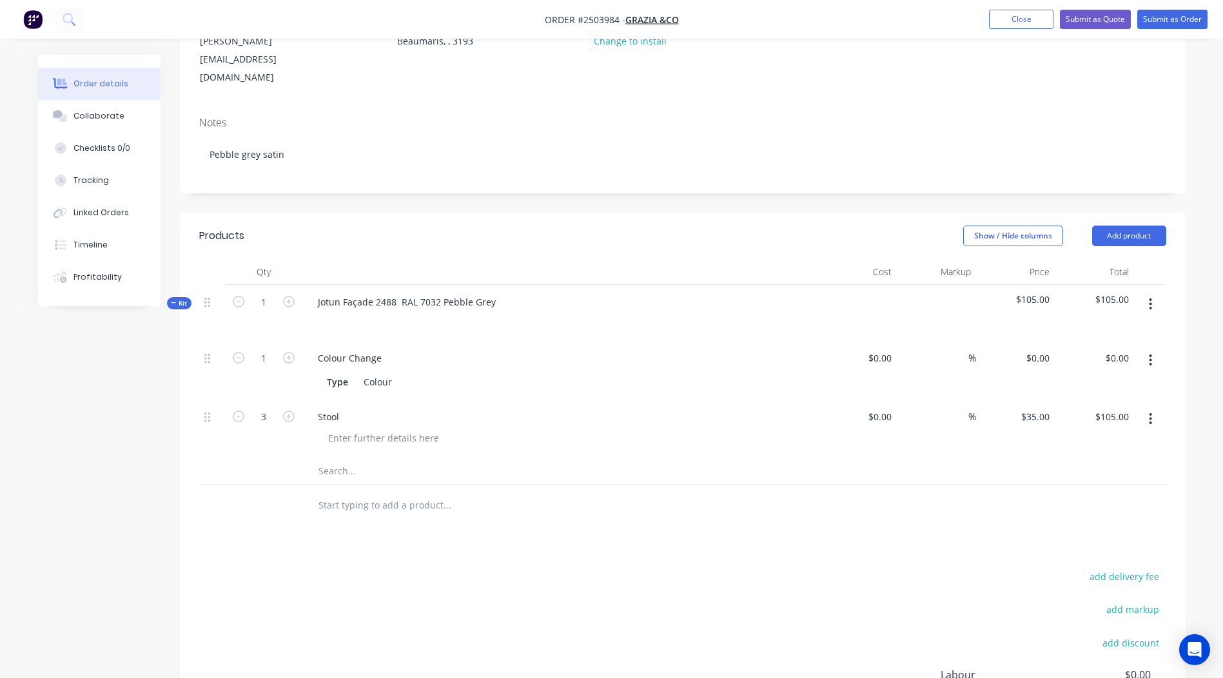
scroll to position [0, 0]
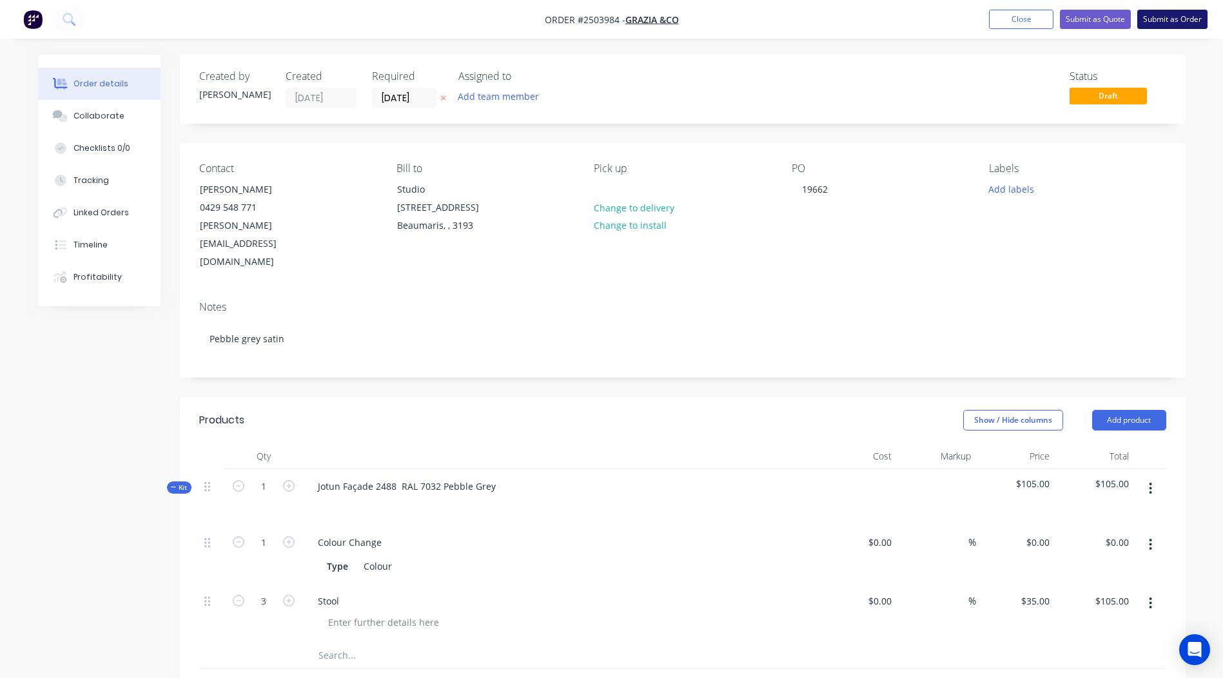
click at [1161, 12] on button "Submit as Order" at bounding box center [1172, 19] width 70 height 19
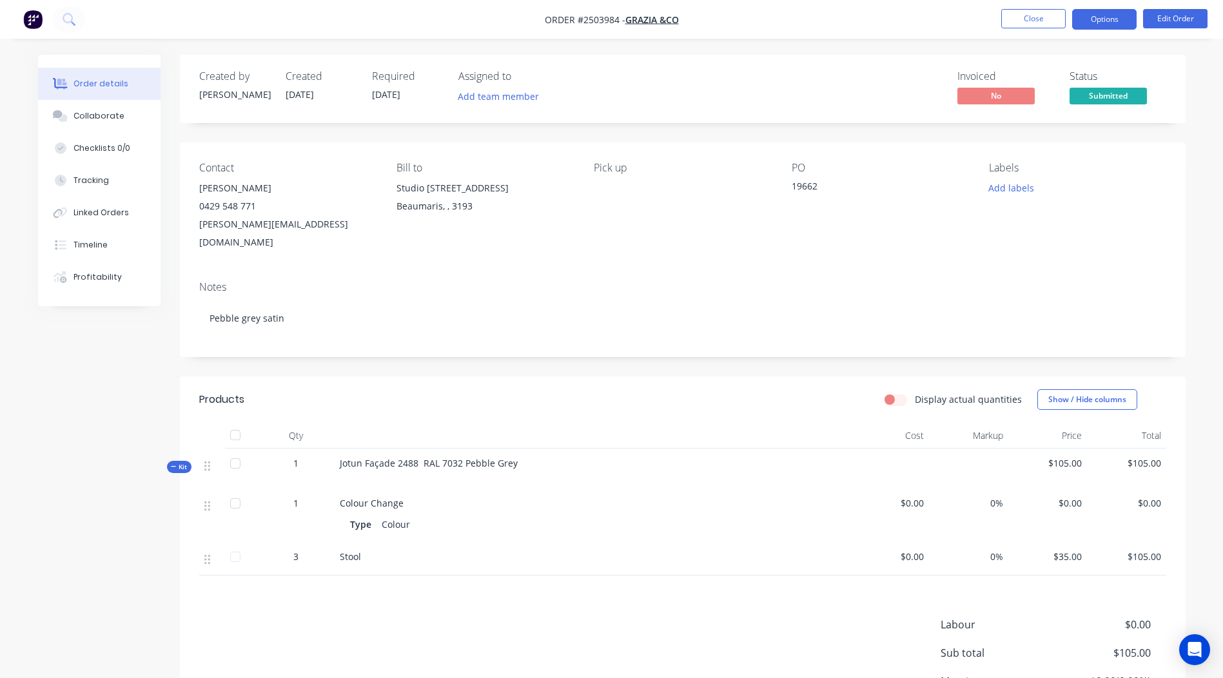
click at [1102, 22] on button "Options" at bounding box center [1104, 19] width 64 height 21
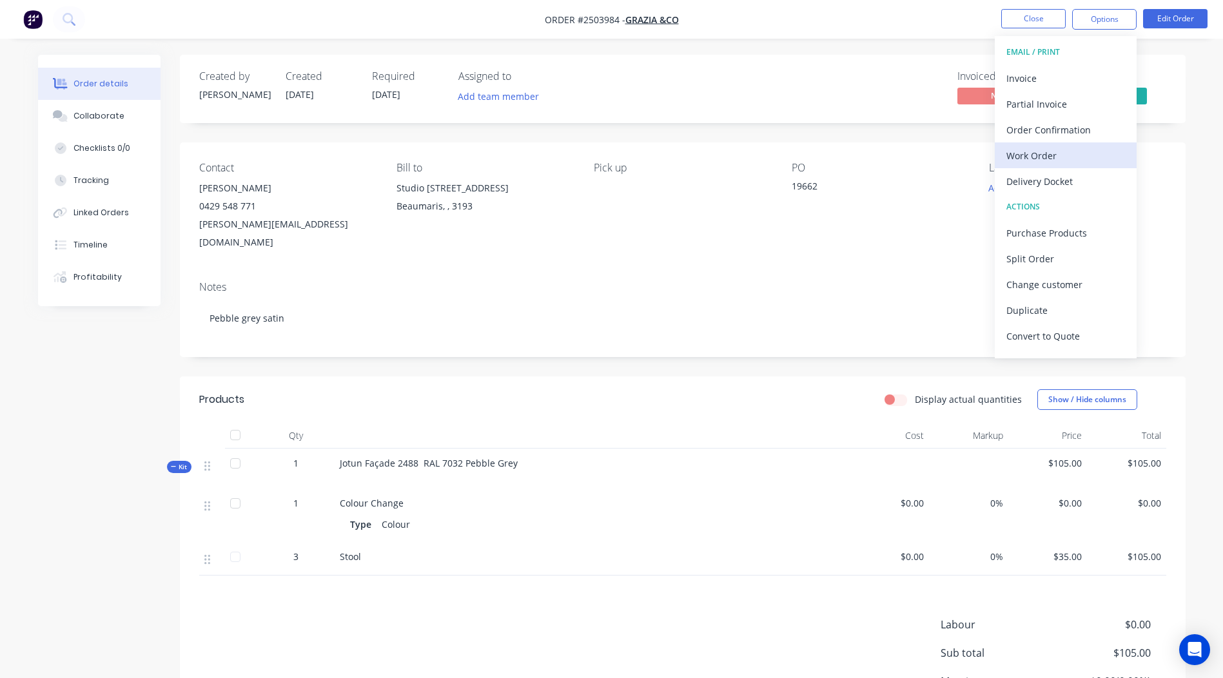
click at [1061, 150] on div "Work Order" at bounding box center [1065, 155] width 119 height 19
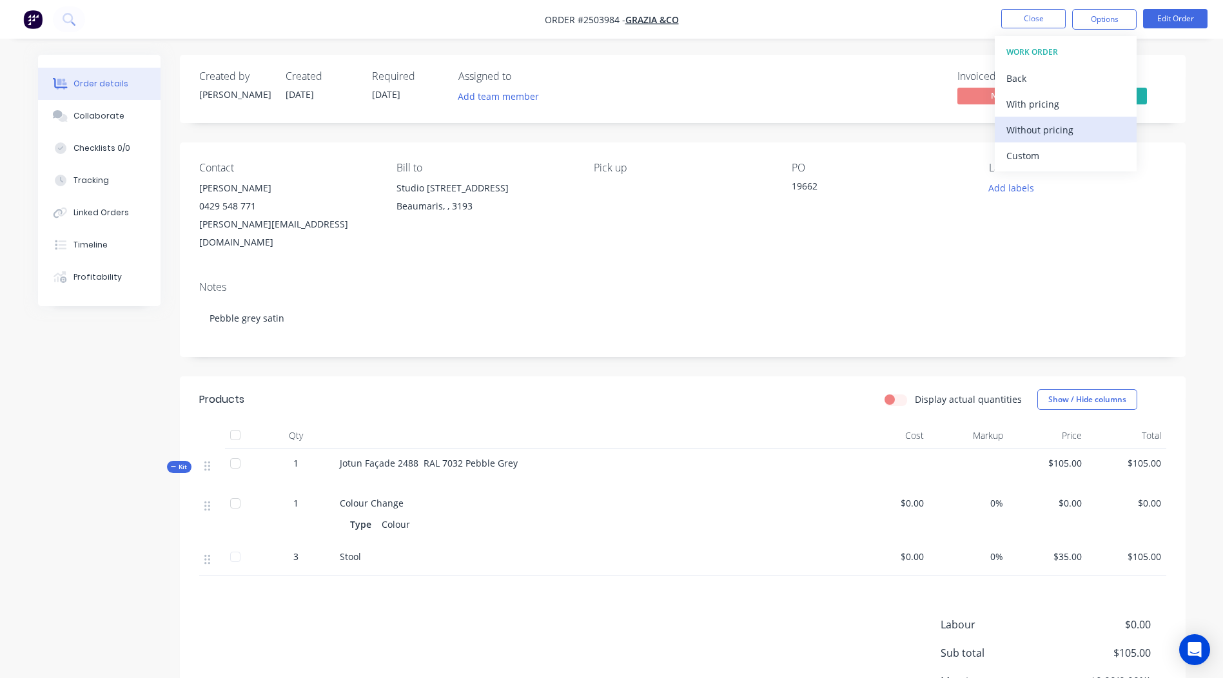
click at [1060, 137] on div "Without pricing" at bounding box center [1065, 130] width 119 height 19
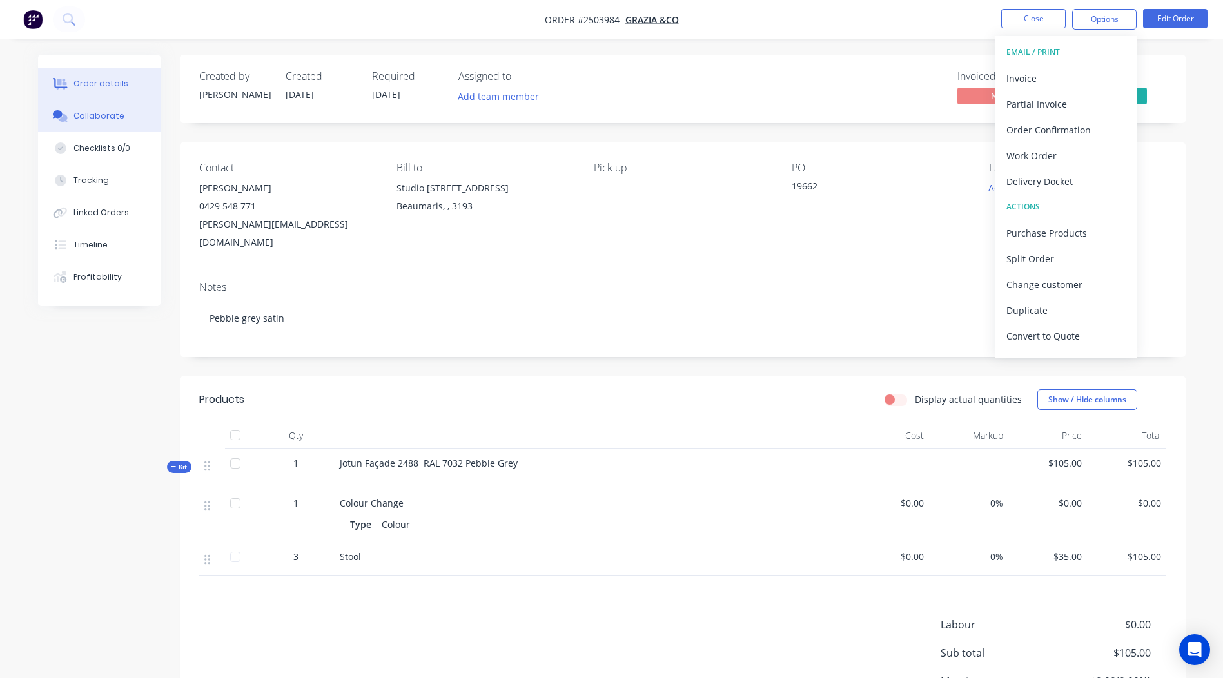
click at [120, 110] on button "Collaborate" at bounding box center [99, 116] width 122 height 32
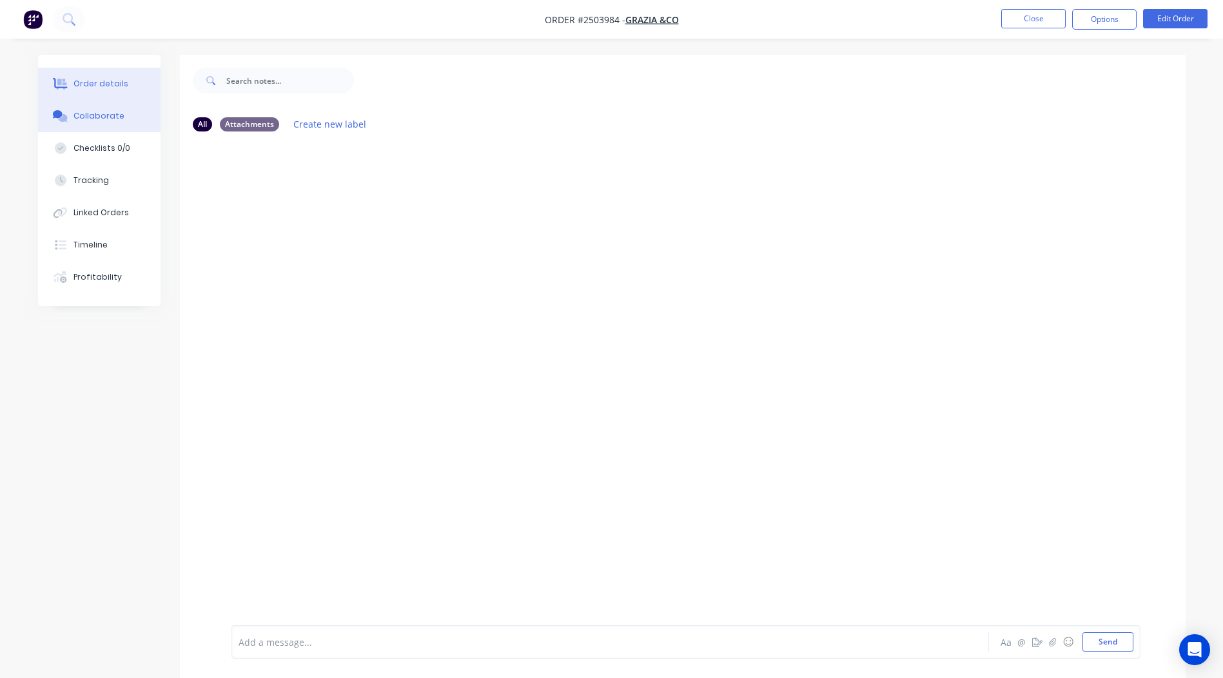
click at [125, 70] on button "Order details" at bounding box center [99, 84] width 122 height 32
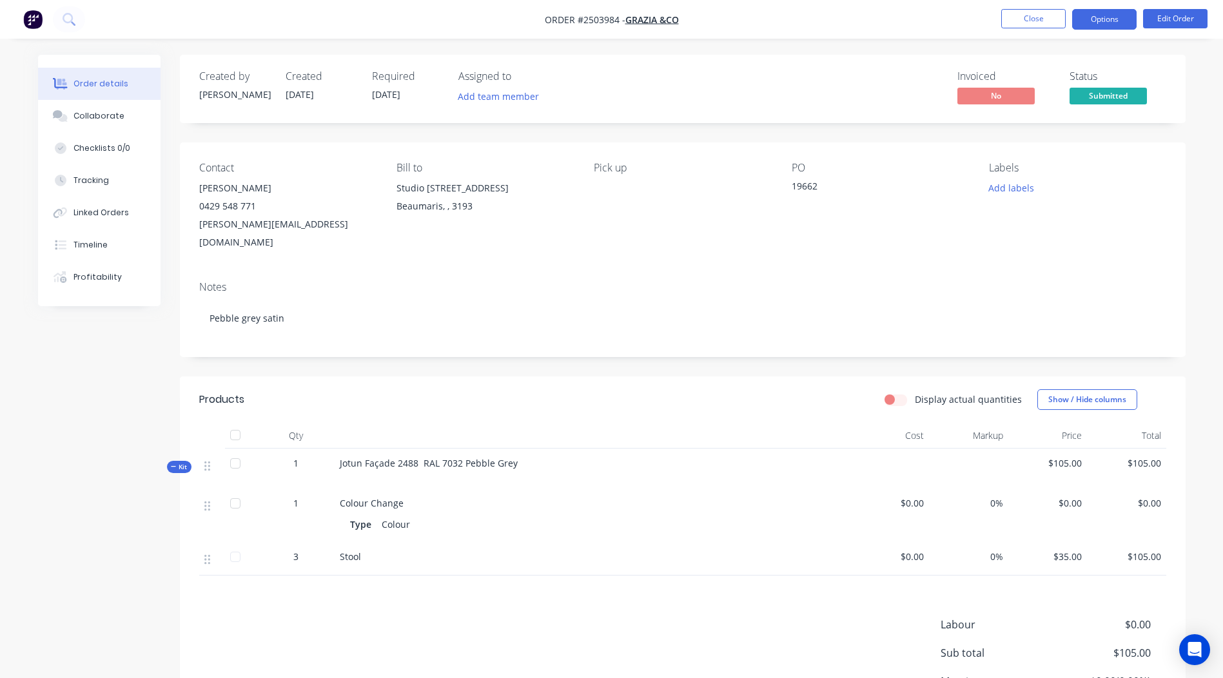
click at [1101, 21] on button "Options" at bounding box center [1104, 19] width 64 height 21
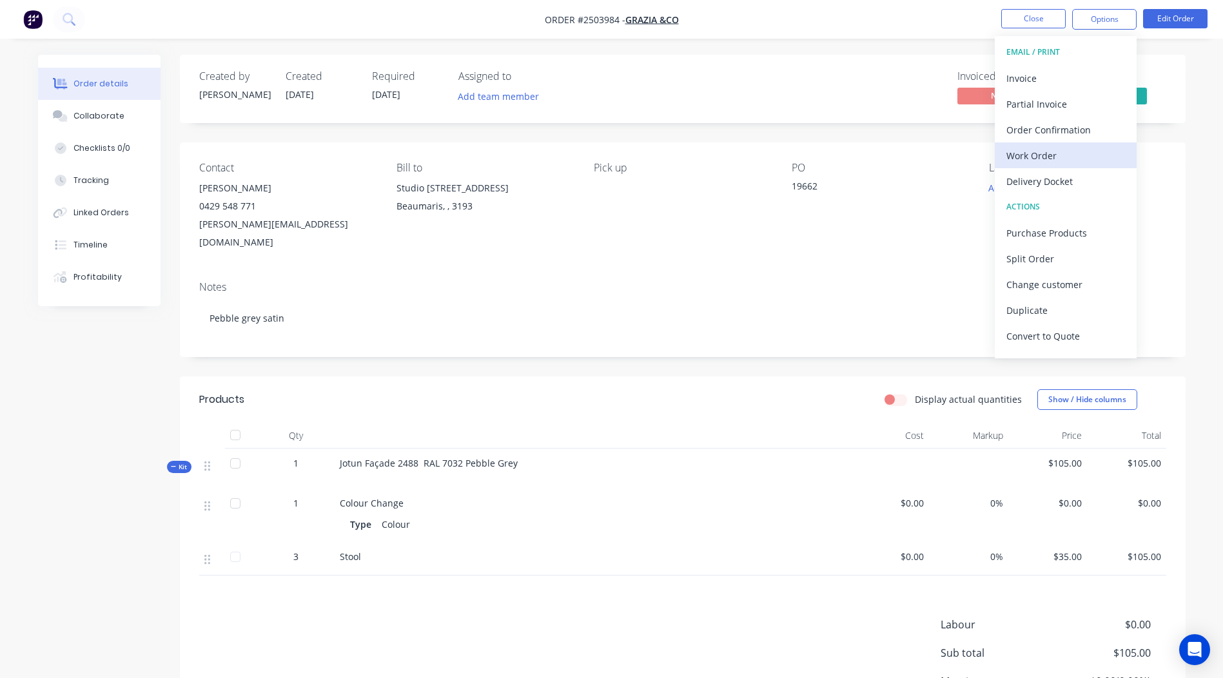
click at [1043, 167] on button "Work Order" at bounding box center [1065, 155] width 142 height 26
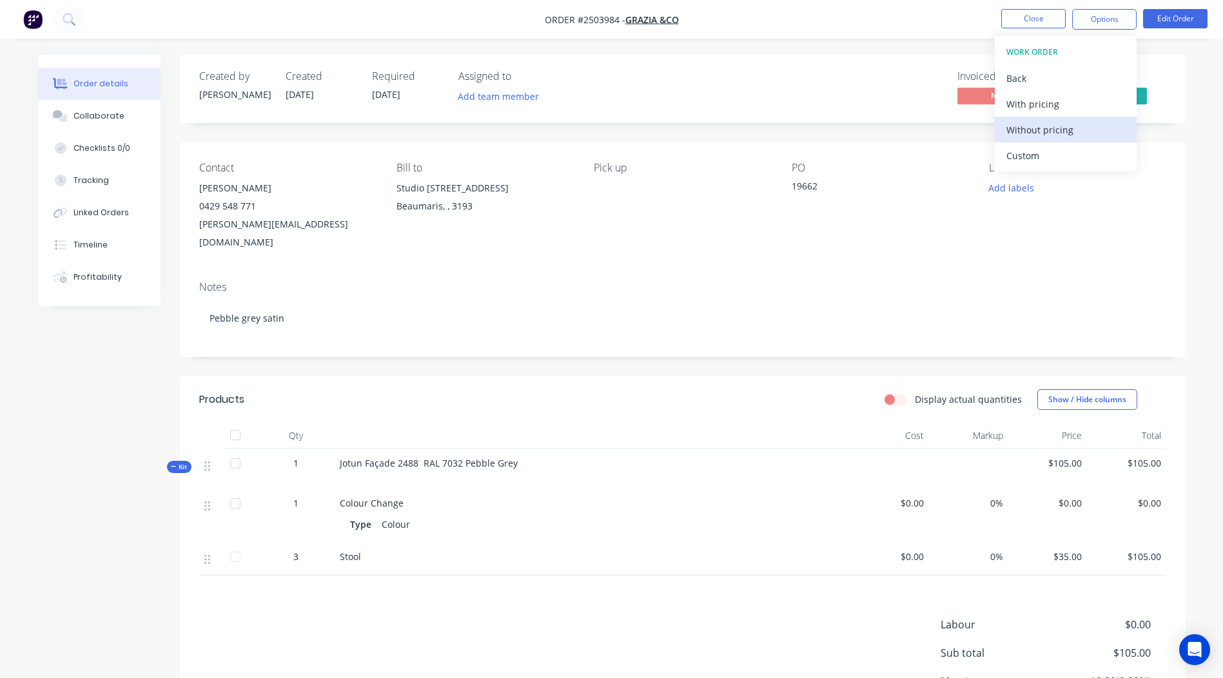
click at [1044, 139] on button "Without pricing" at bounding box center [1065, 130] width 142 height 26
click at [751, 142] on div "Contact Helen 0429 548 771 helen@graziaandco.com.au Bill to Studio 14 Keys St B…" at bounding box center [682, 206] width 1005 height 128
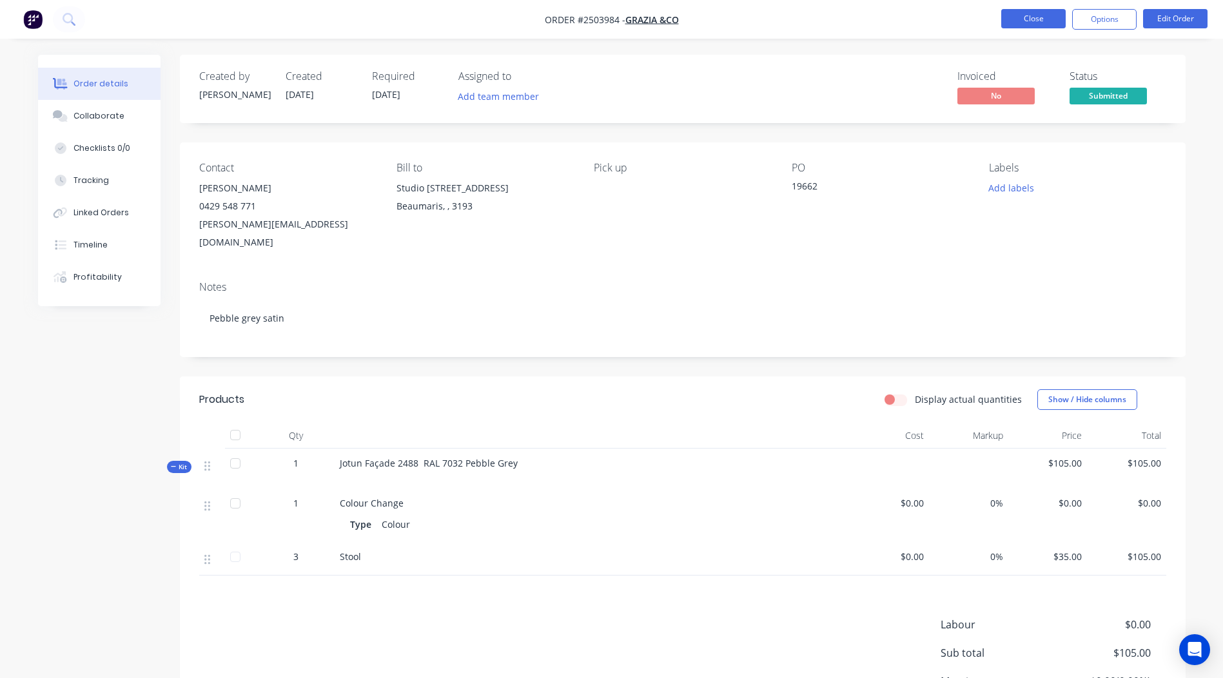
click at [1022, 12] on button "Close" at bounding box center [1033, 18] width 64 height 19
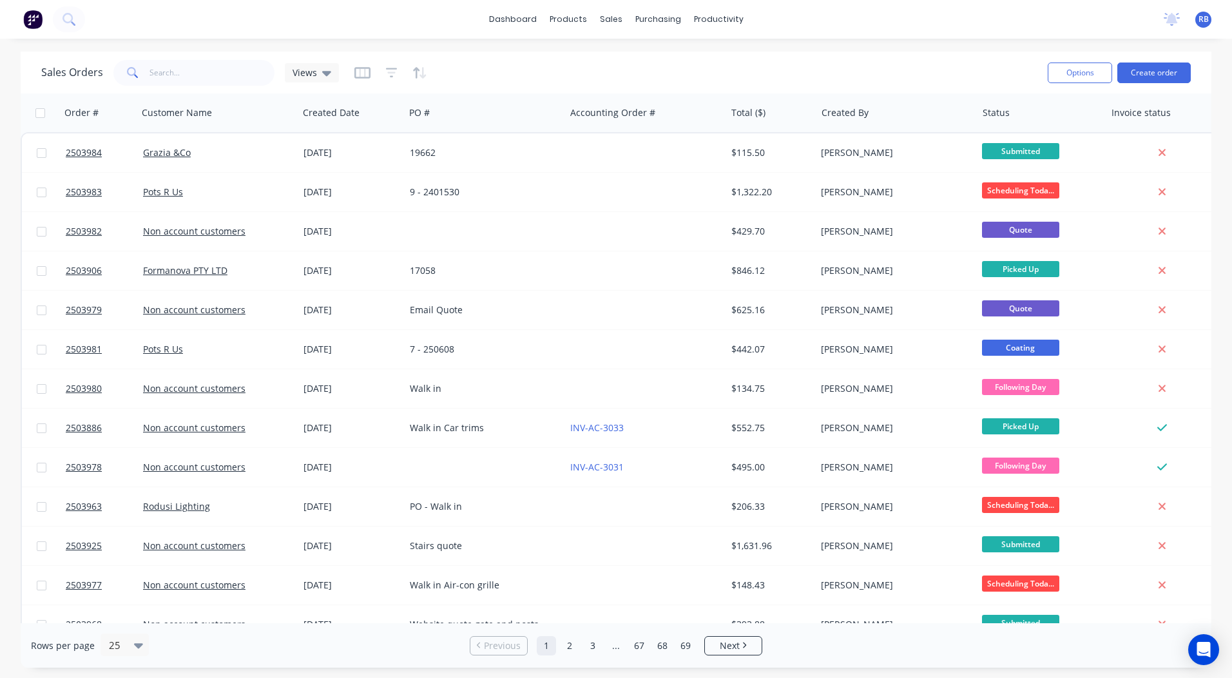
click at [798, 0] on div "dashboard products sales purchasing productivity dashboard products Product Cat…" at bounding box center [616, 19] width 1232 height 39
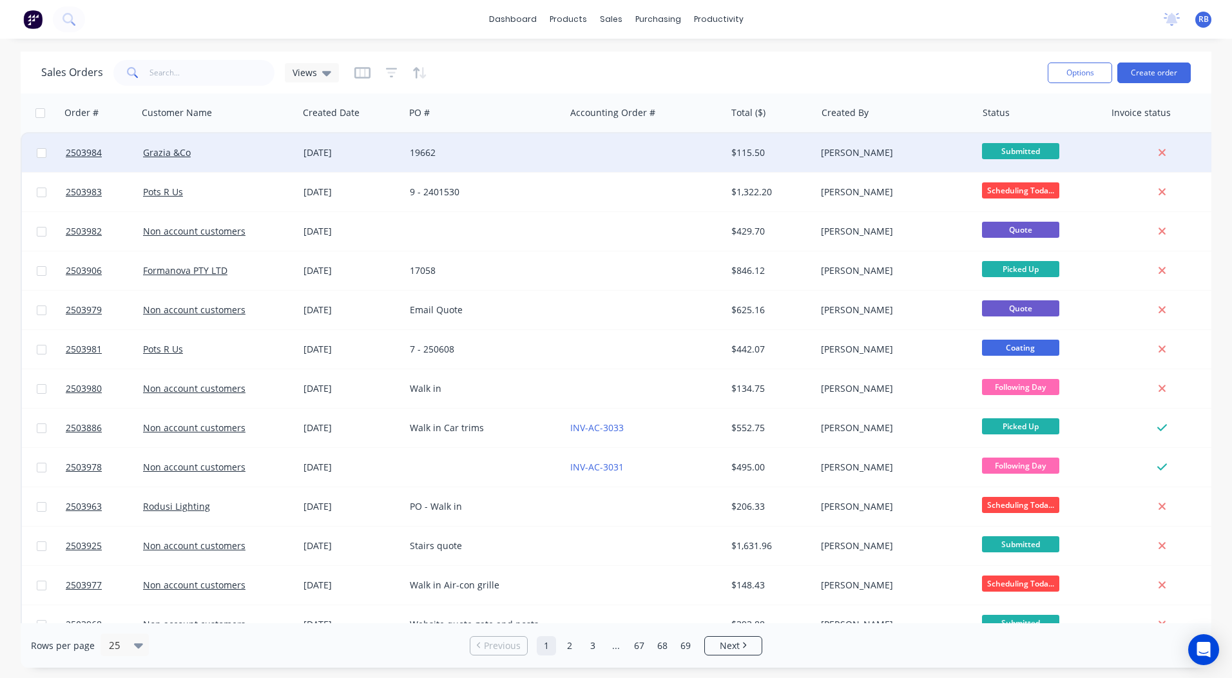
click at [684, 146] on div at bounding box center [645, 152] width 160 height 39
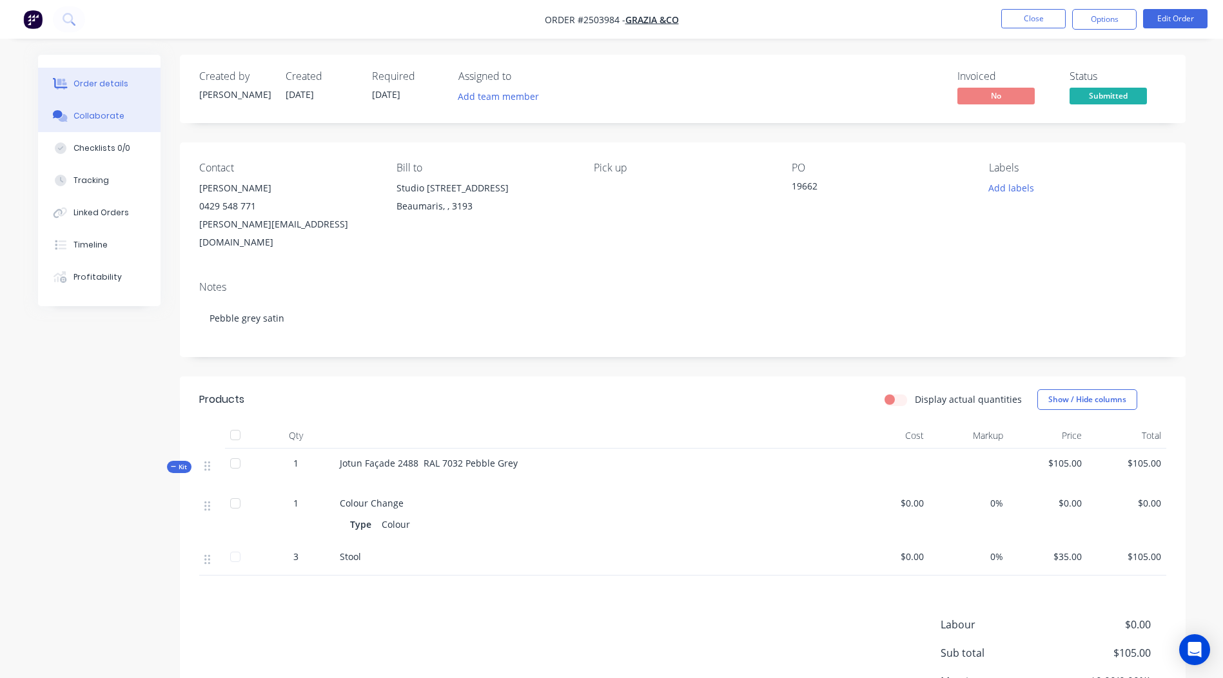
click at [130, 124] on button "Collaborate" at bounding box center [99, 116] width 122 height 32
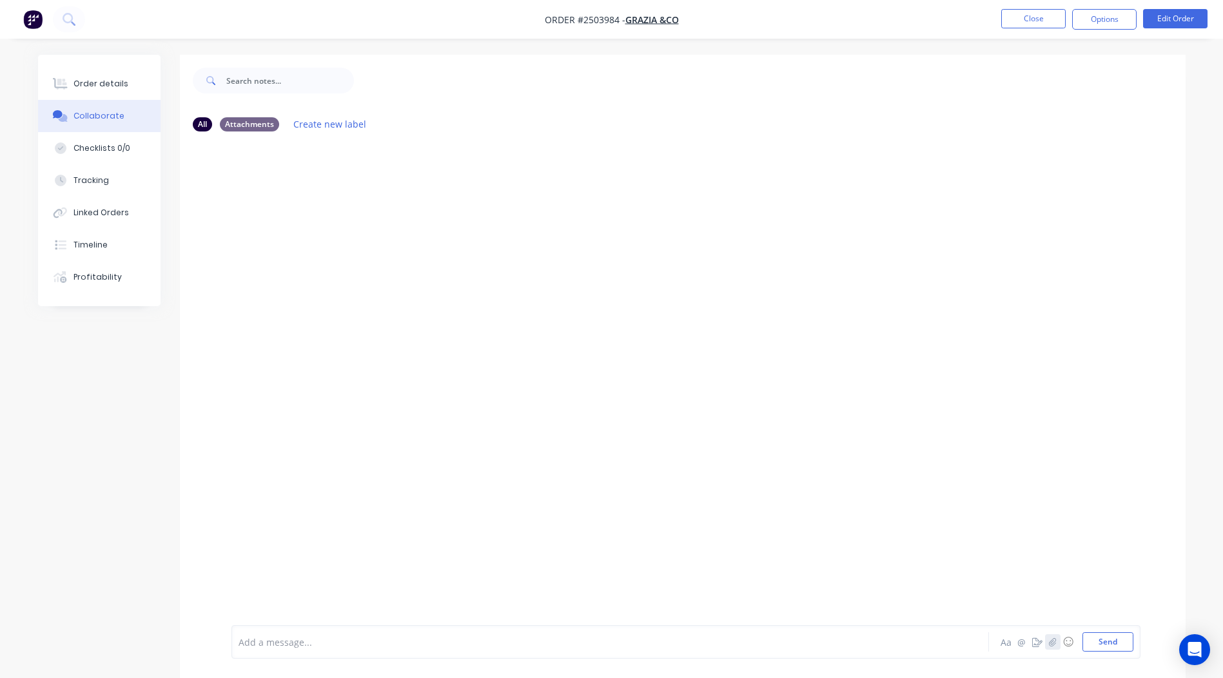
click at [1049, 644] on icon "button" at bounding box center [1052, 641] width 7 height 8
click at [1084, 641] on button "Send" at bounding box center [1107, 641] width 51 height 19
click at [1041, 15] on button "Close" at bounding box center [1033, 18] width 64 height 19
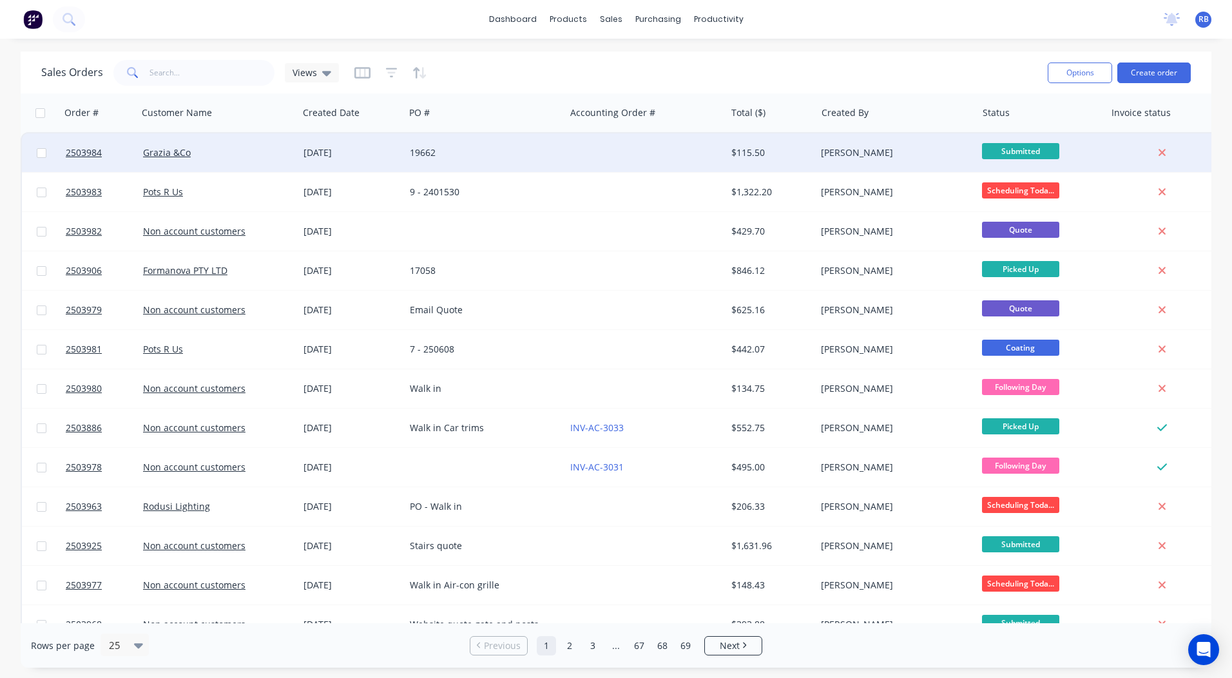
click at [672, 147] on div at bounding box center [645, 152] width 160 height 39
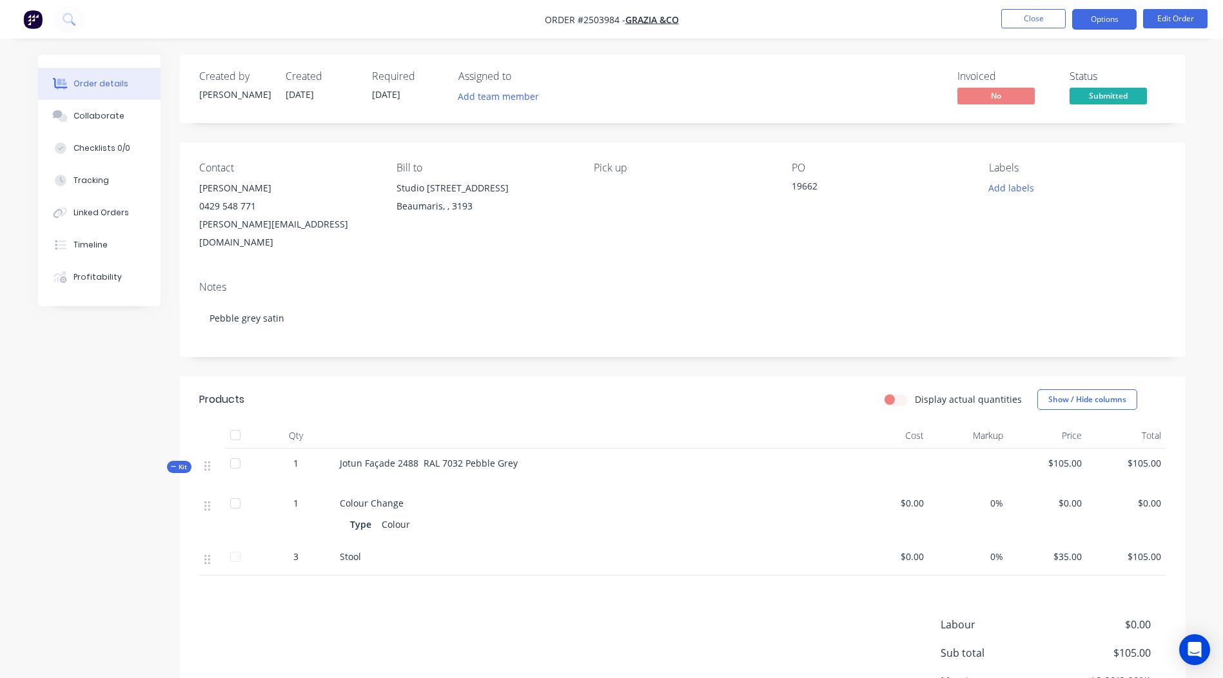
click at [1104, 11] on button "Options" at bounding box center [1104, 19] width 64 height 21
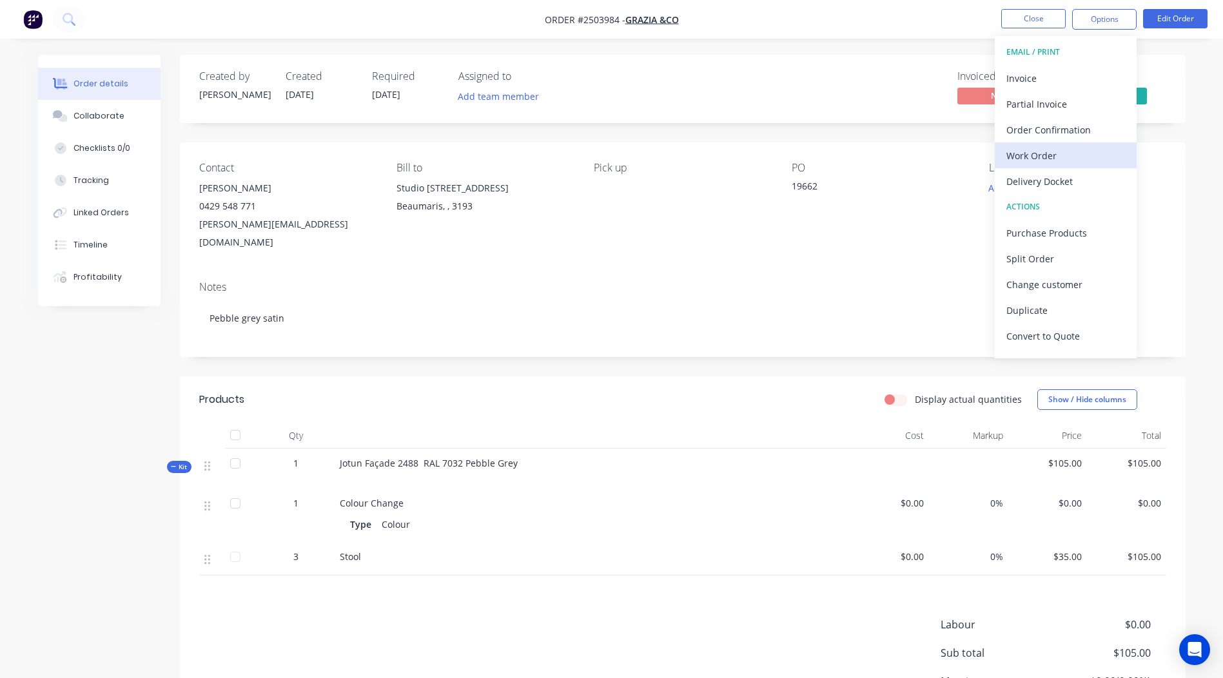
click at [1058, 160] on div "Work Order" at bounding box center [1065, 155] width 119 height 19
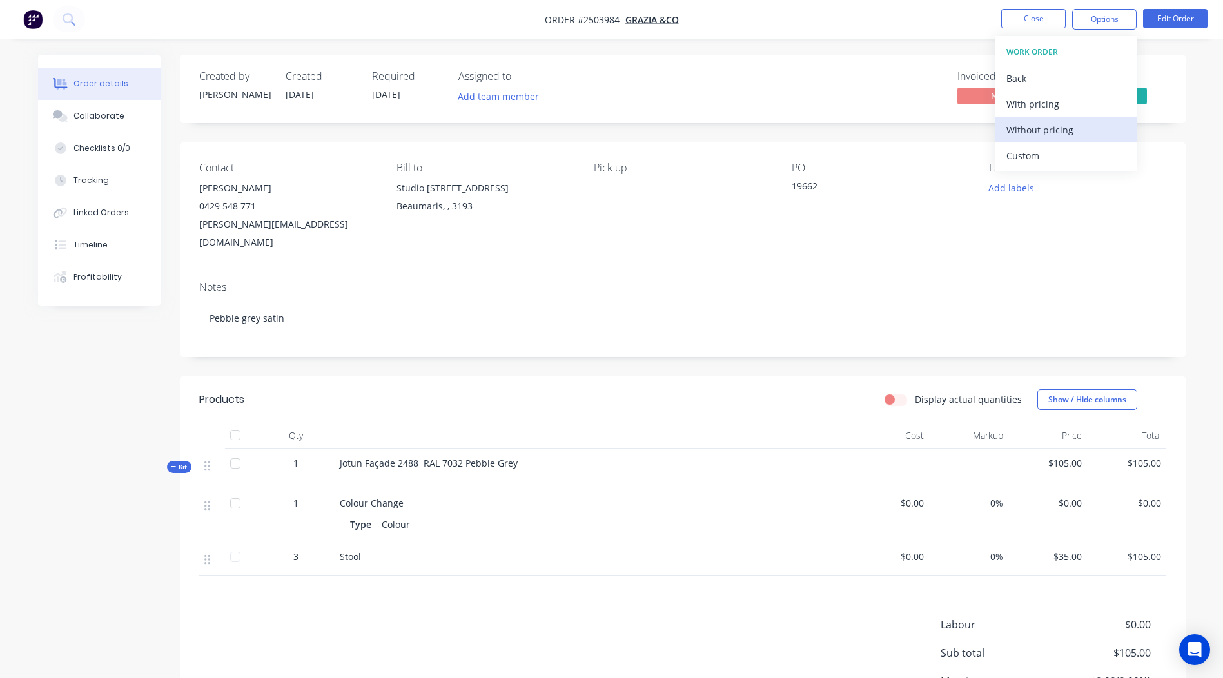
click at [1072, 133] on div "Without pricing" at bounding box center [1065, 130] width 119 height 19
click at [731, 142] on div "Contact Helen 0429 548 771 helen@graziaandco.com.au Bill to Studio 14 Keys St B…" at bounding box center [682, 206] width 1005 height 128
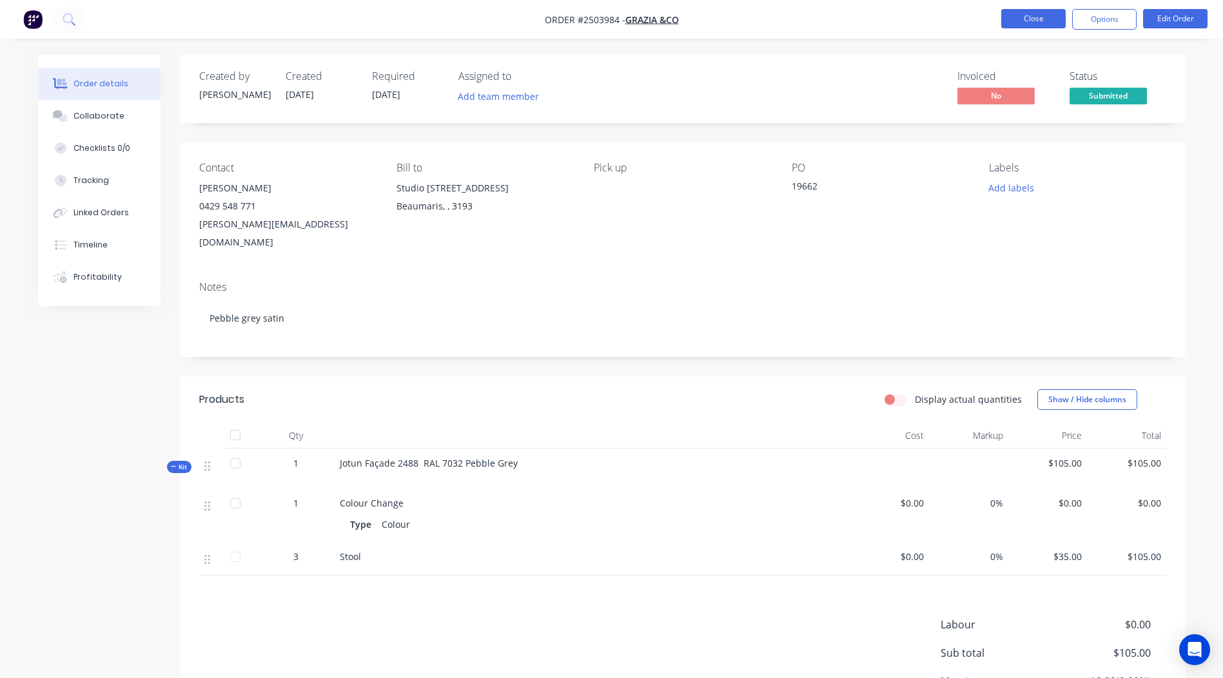
click at [1043, 25] on button "Close" at bounding box center [1033, 18] width 64 height 19
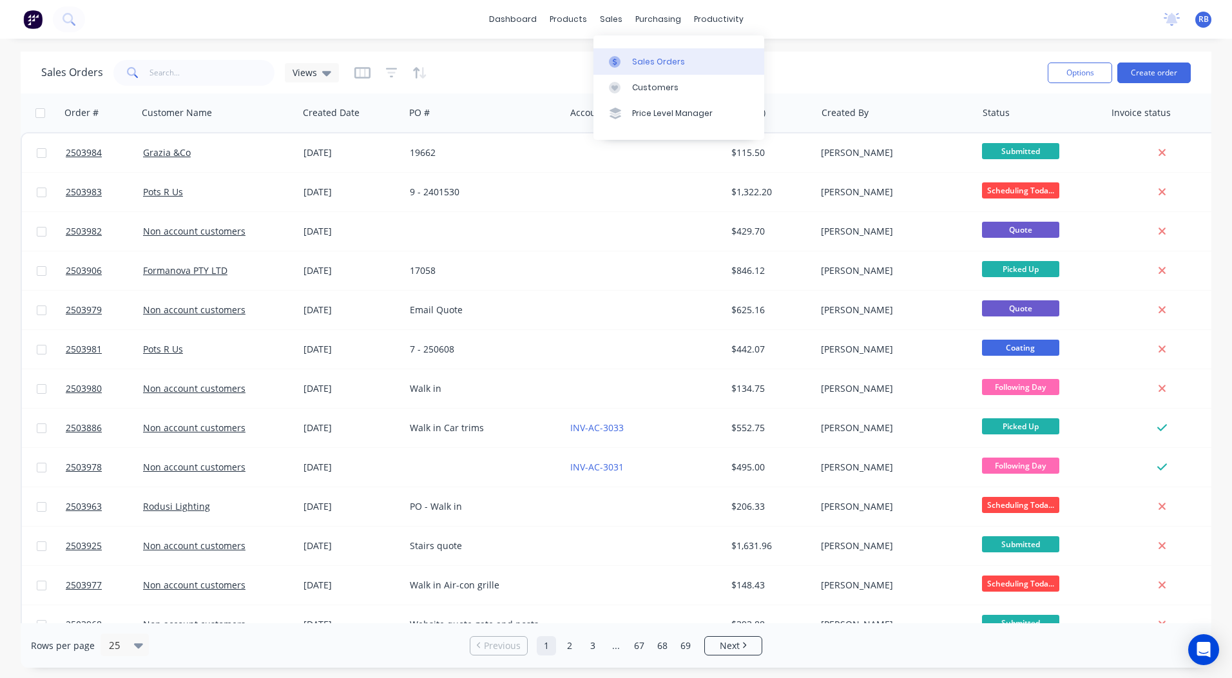
click at [671, 65] on div "Sales Orders" at bounding box center [658, 62] width 53 height 12
click at [935, 50] on div "dashboard products sales purchasing productivity dashboard products Product Cat…" at bounding box center [616, 339] width 1232 height 678
click at [730, 67] on div "Workflow" at bounding box center [741, 62] width 39 height 12
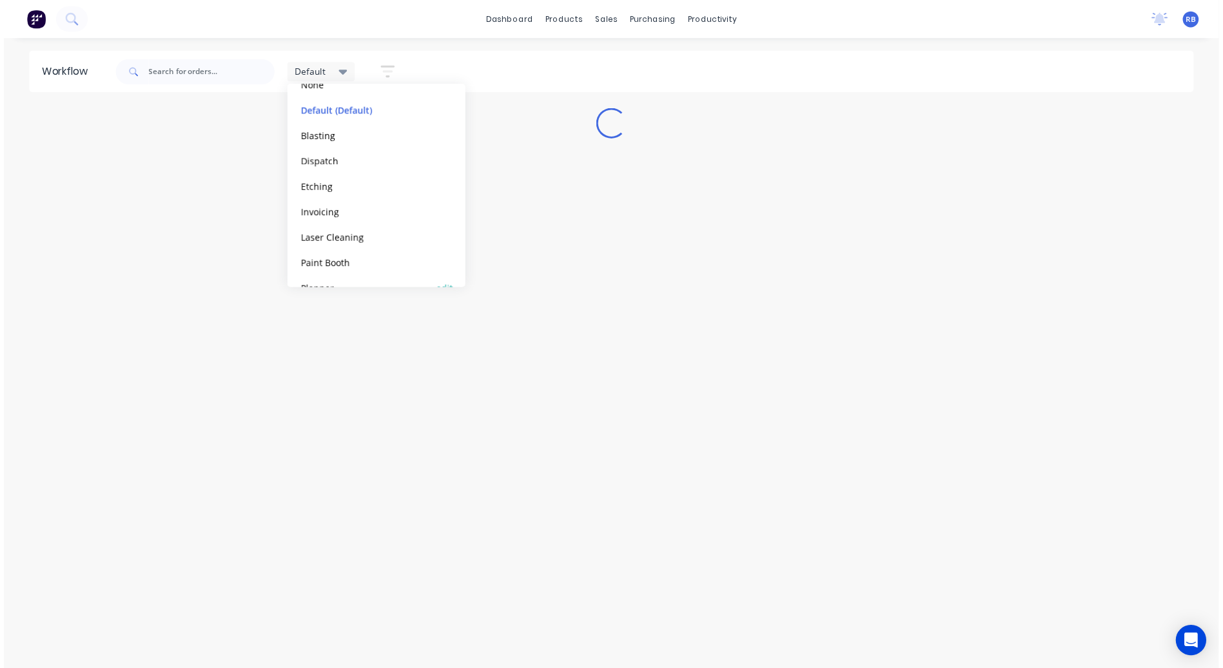
scroll to position [131, 0]
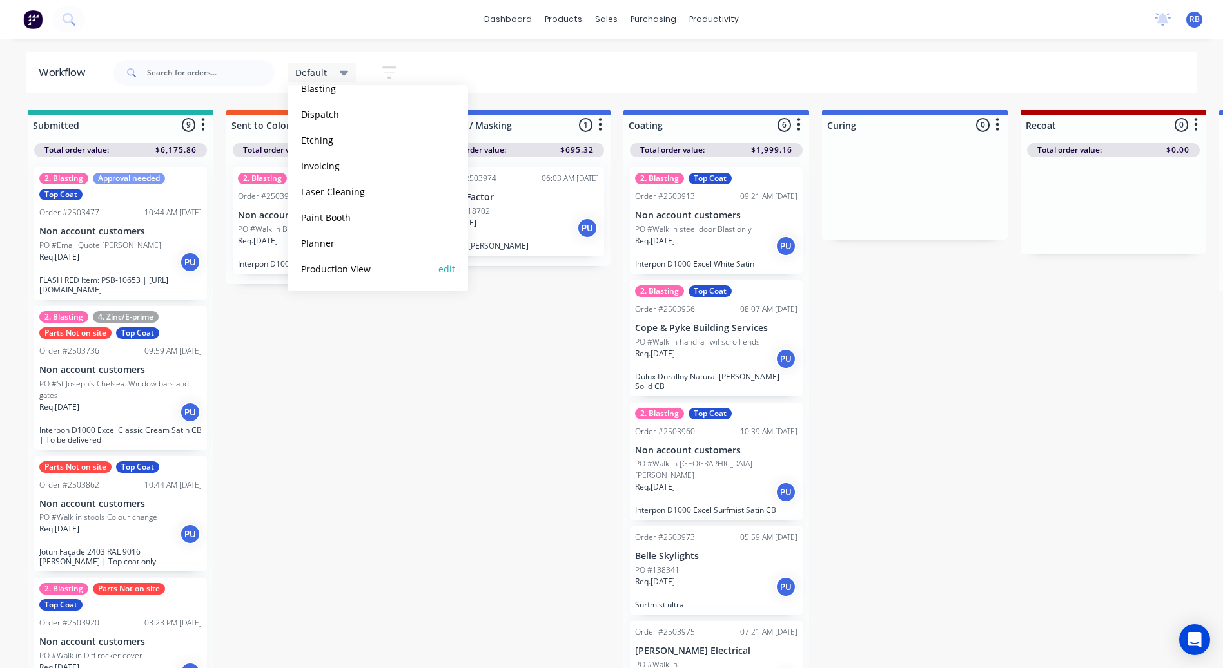
click at [330, 275] on button "Production View" at bounding box center [365, 269] width 137 height 15
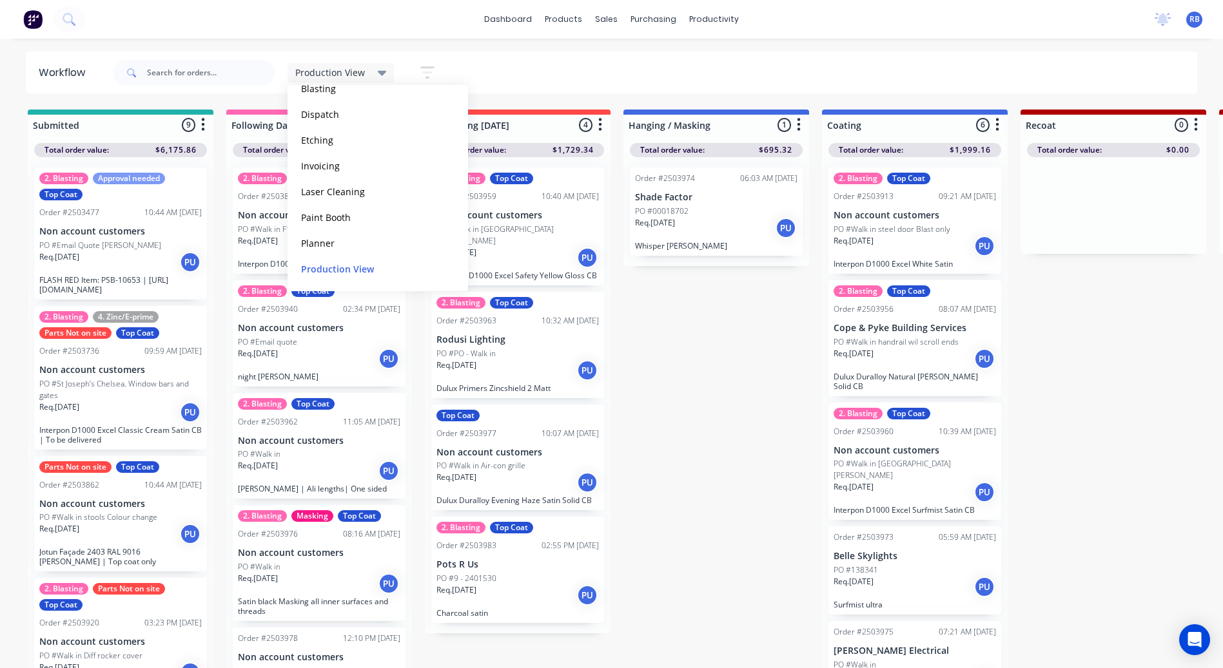
click at [501, 83] on div "Production View Save new view None edit Default (Default) edit Blasting edit Di…" at bounding box center [654, 72] width 1087 height 39
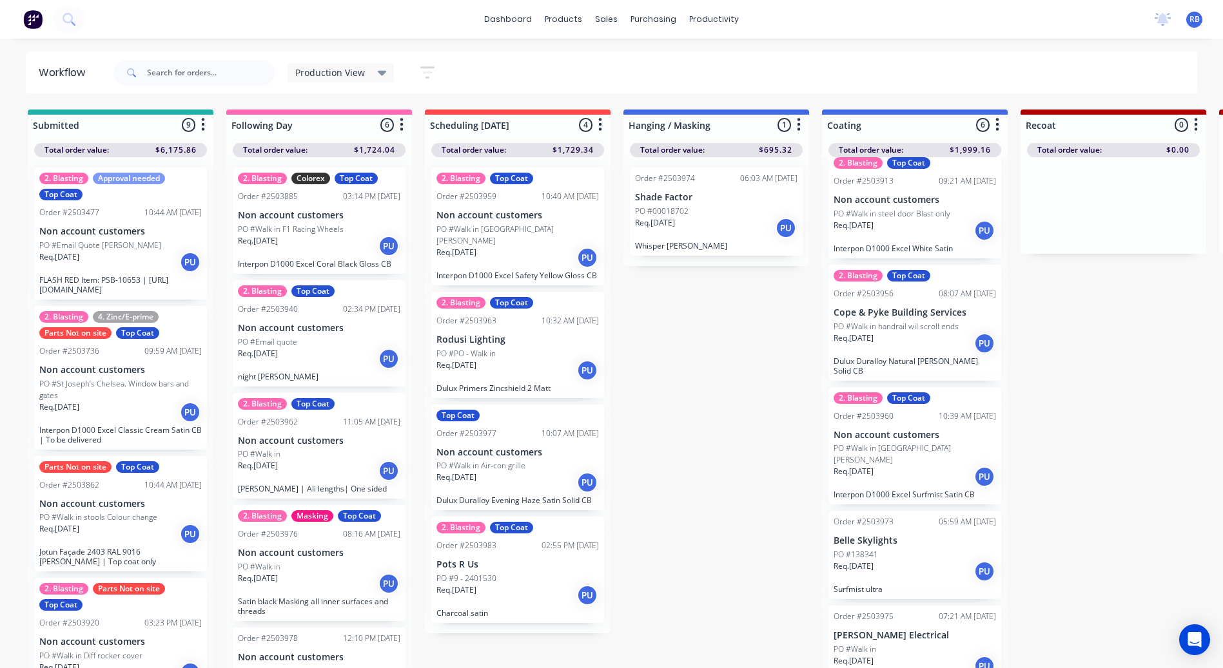
scroll to position [0, 0]
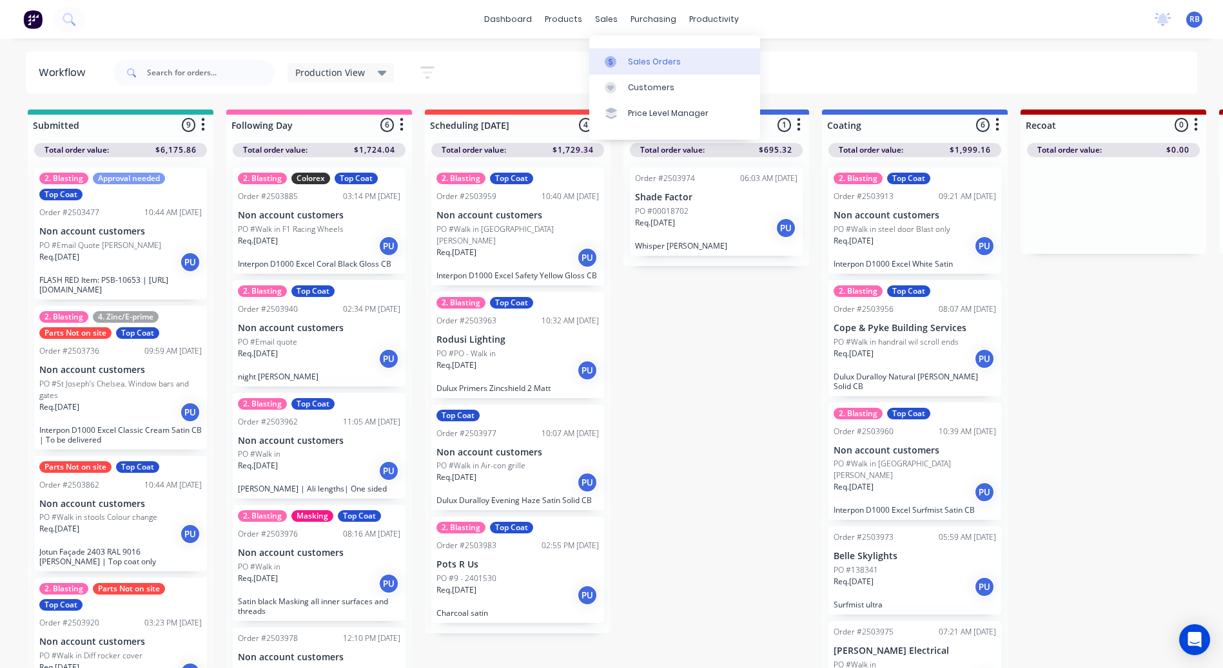
click at [628, 50] on link "Sales Orders" at bounding box center [674, 61] width 171 height 26
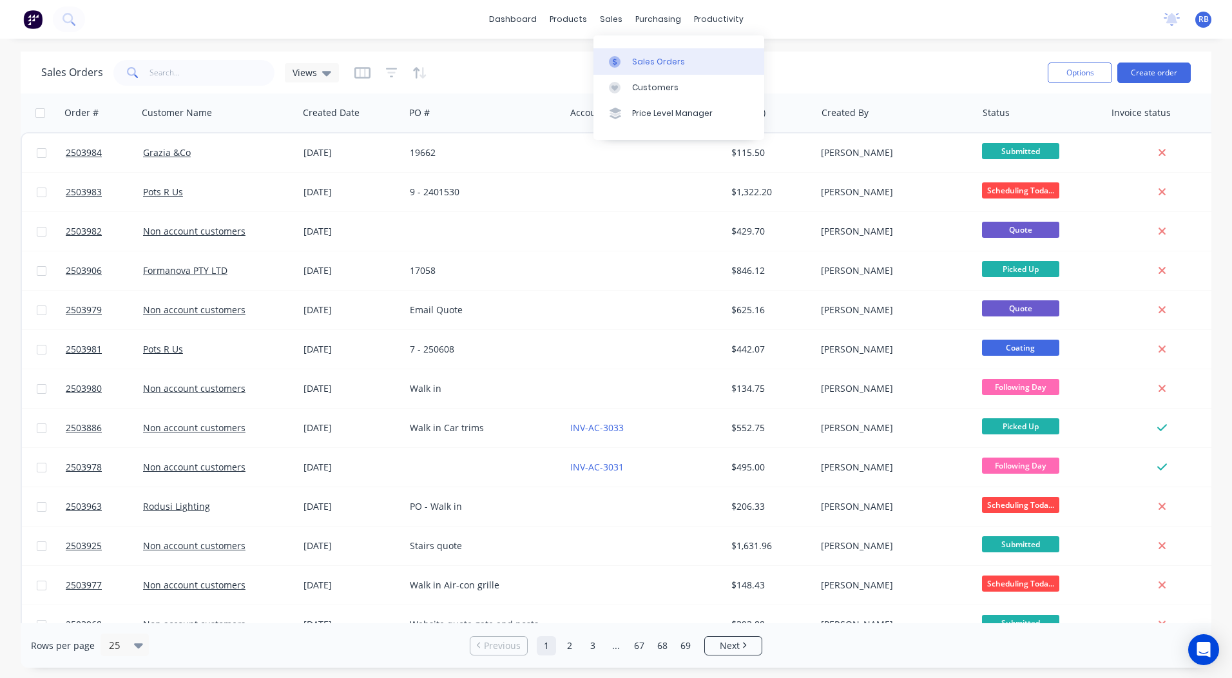
click at [632, 62] on link "Sales Orders" at bounding box center [679, 61] width 171 height 26
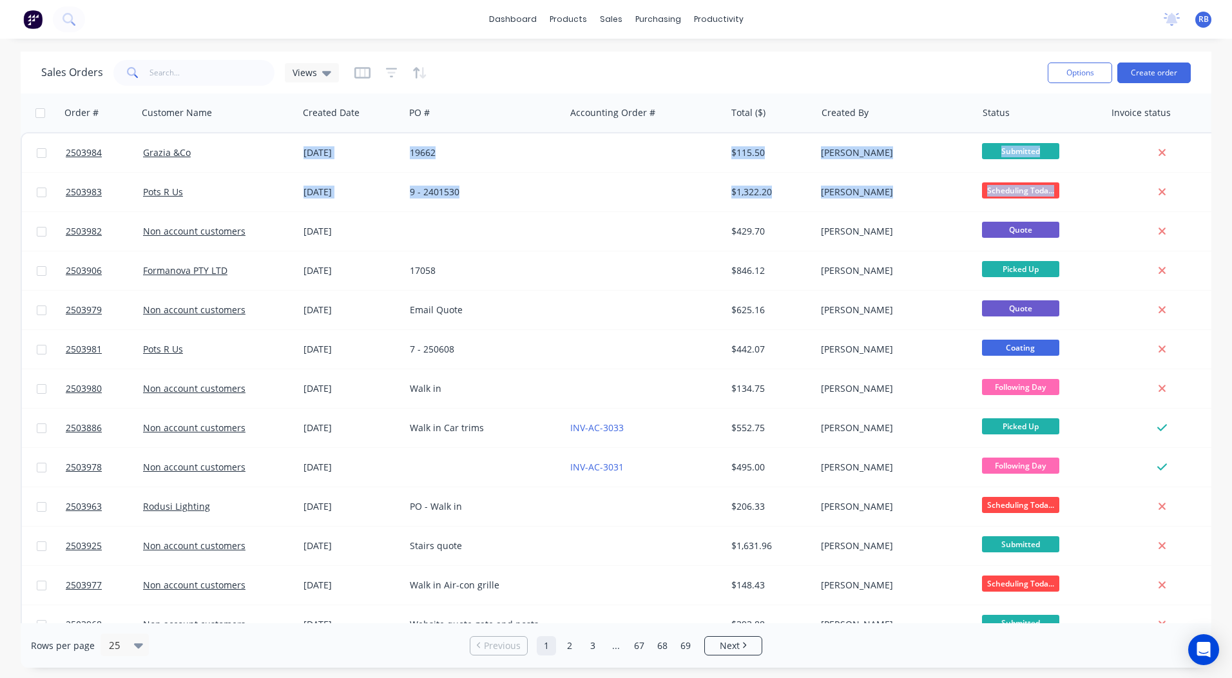
scroll to position [0, 23]
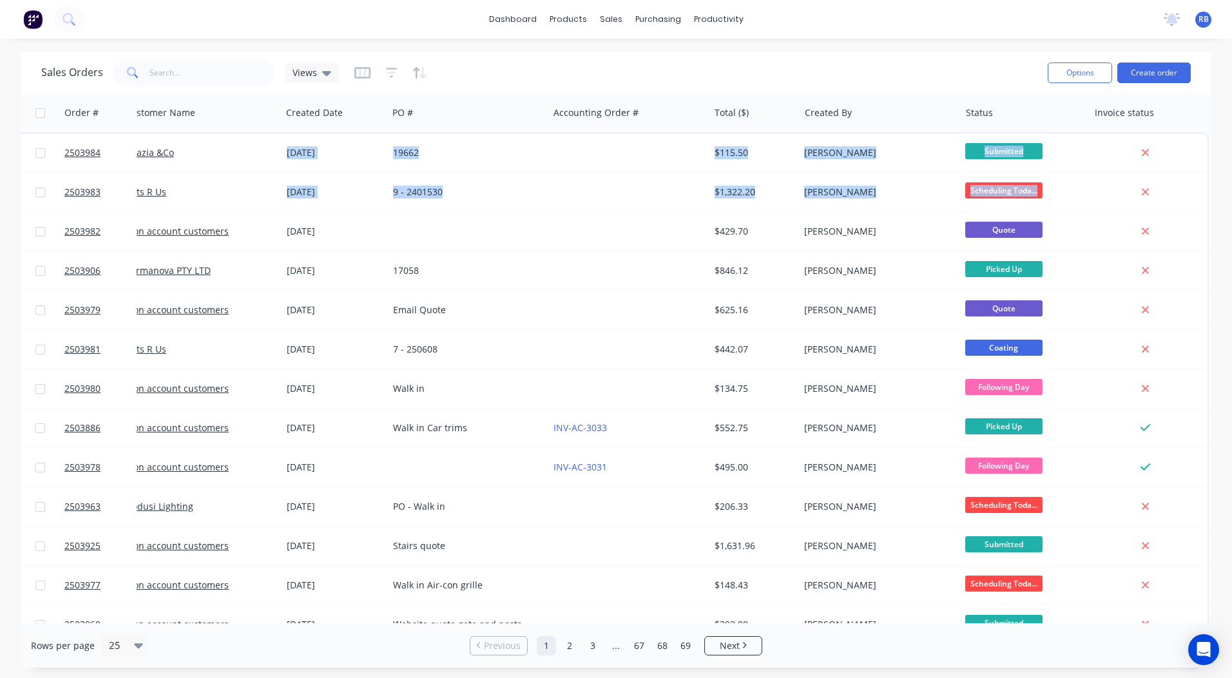
drag, startPoint x: 1205, startPoint y: 191, endPoint x: 1217, endPoint y: 174, distance: 21.7
click at [1217, 174] on div "Sales Orders Views Options Create order Order # Customer Name Created Date PO #…" at bounding box center [616, 360] width 1232 height 616
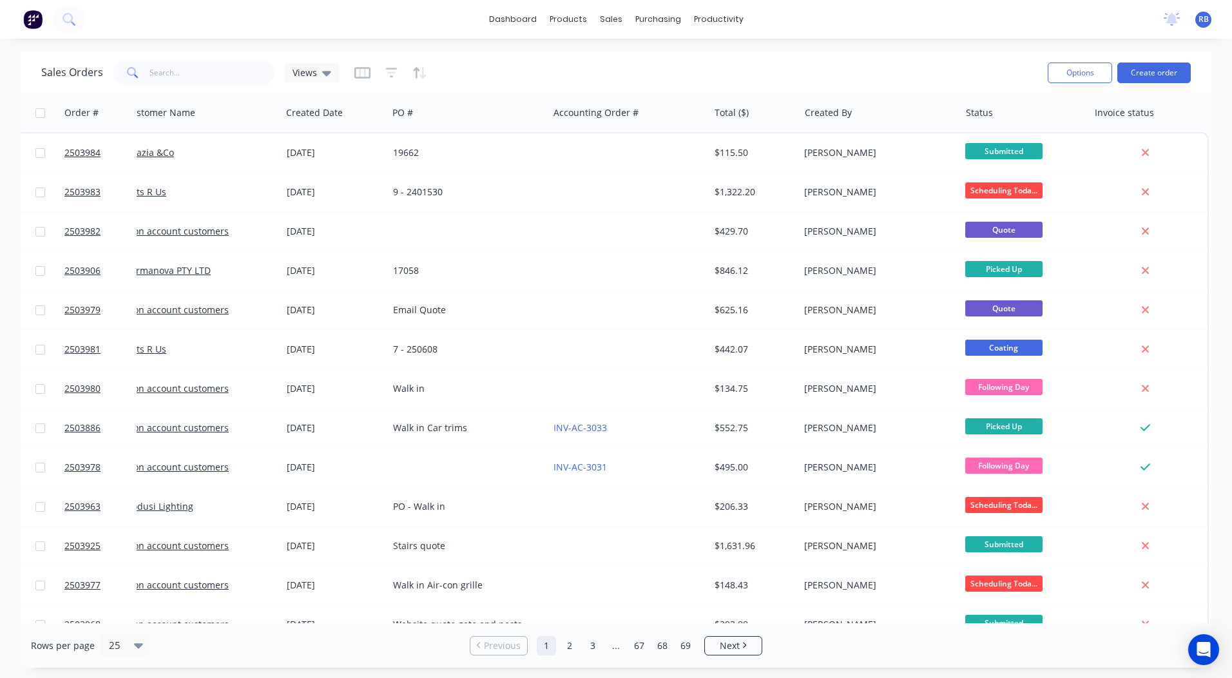
click at [1217, 174] on div "Sales Orders Views Options Create order Order # Customer Name Created Date PO #…" at bounding box center [616, 360] width 1232 height 616
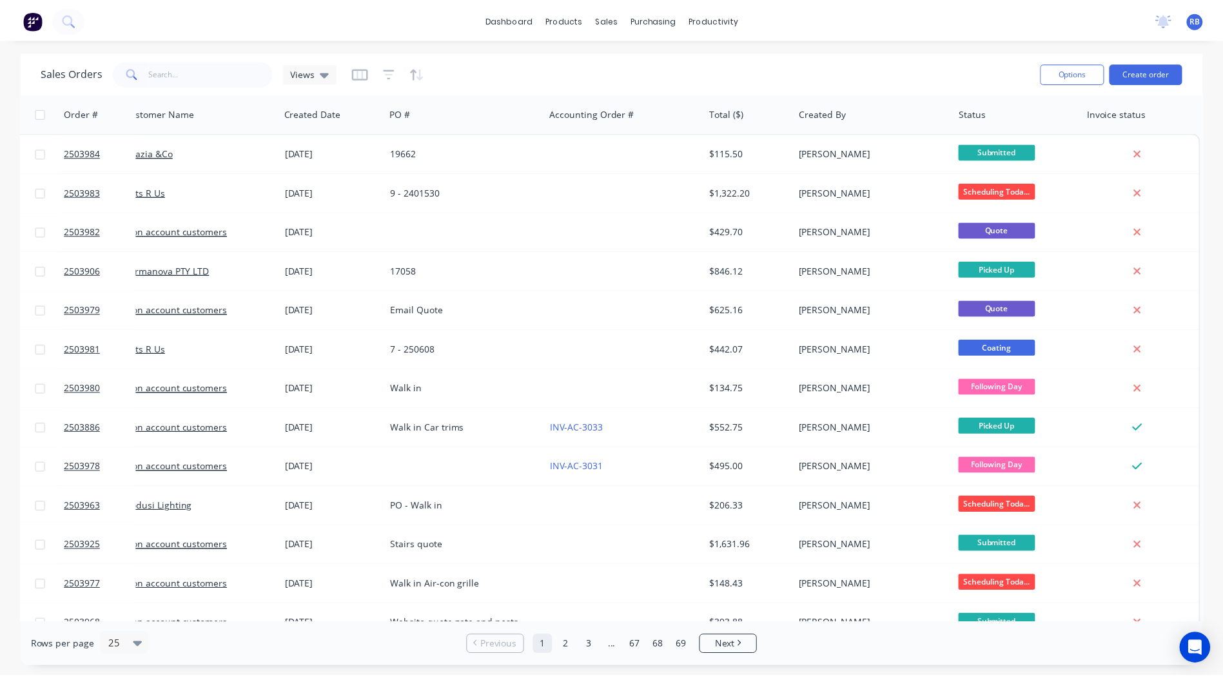
scroll to position [0, 0]
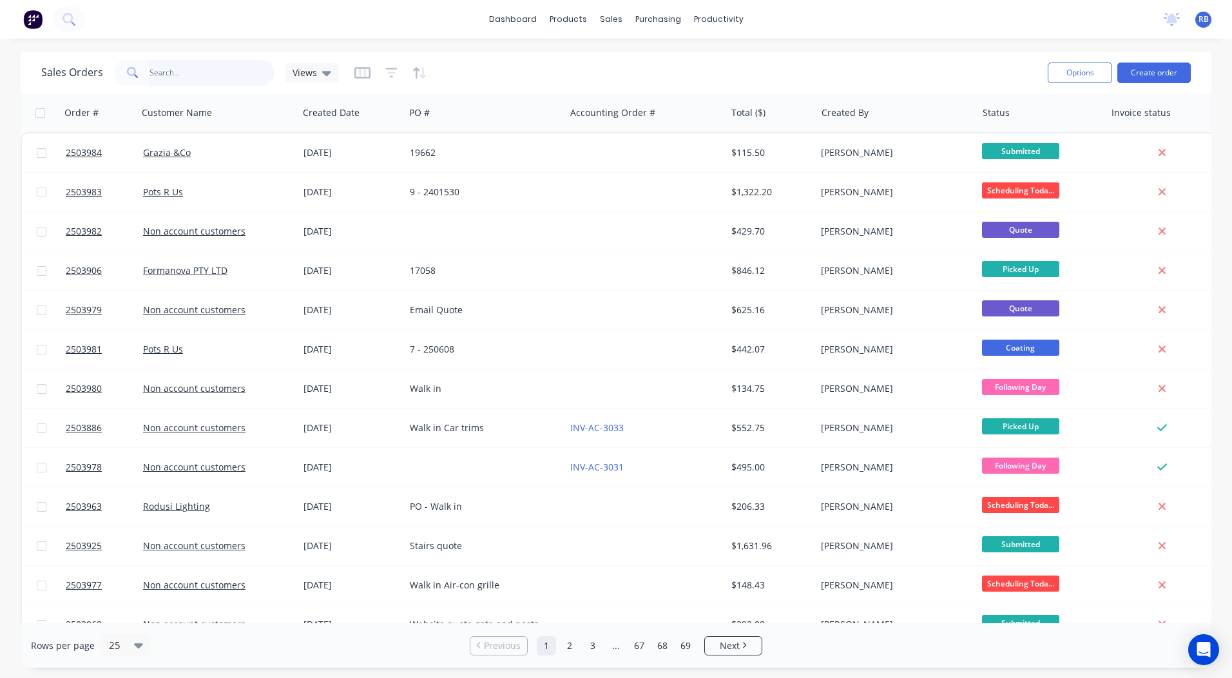
click at [186, 77] on input "text" at bounding box center [213, 73] width 126 height 26
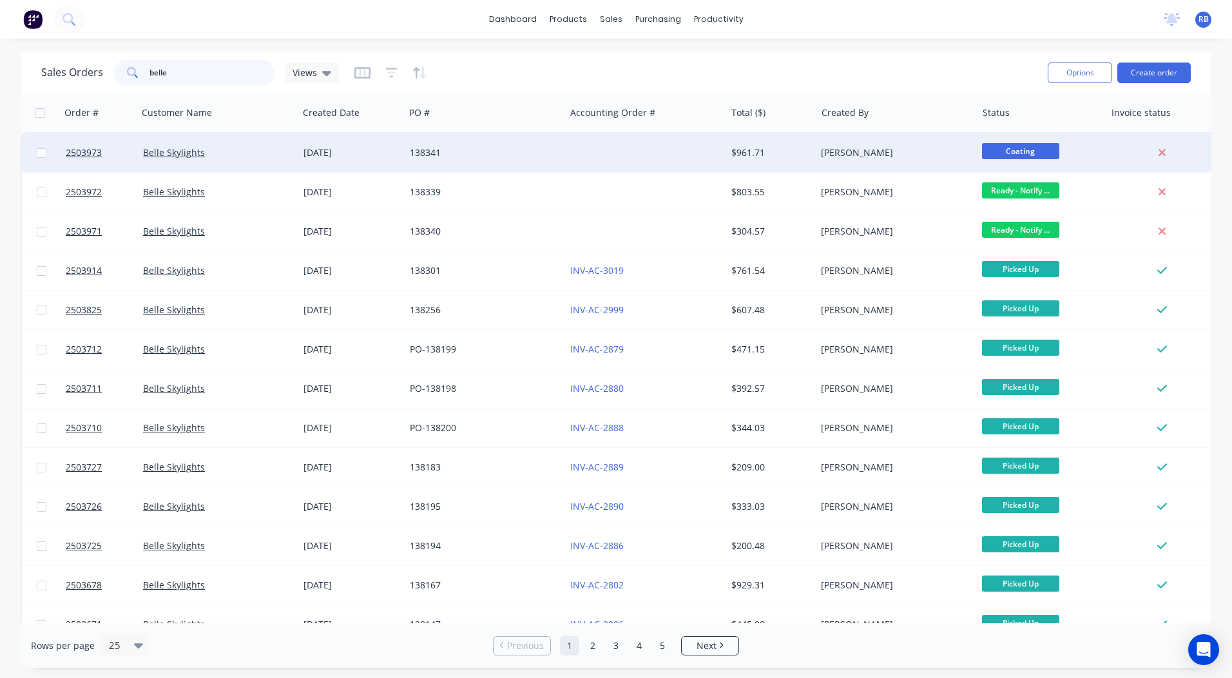
type input "belle"
click at [507, 150] on div "138341" at bounding box center [481, 152] width 143 height 13
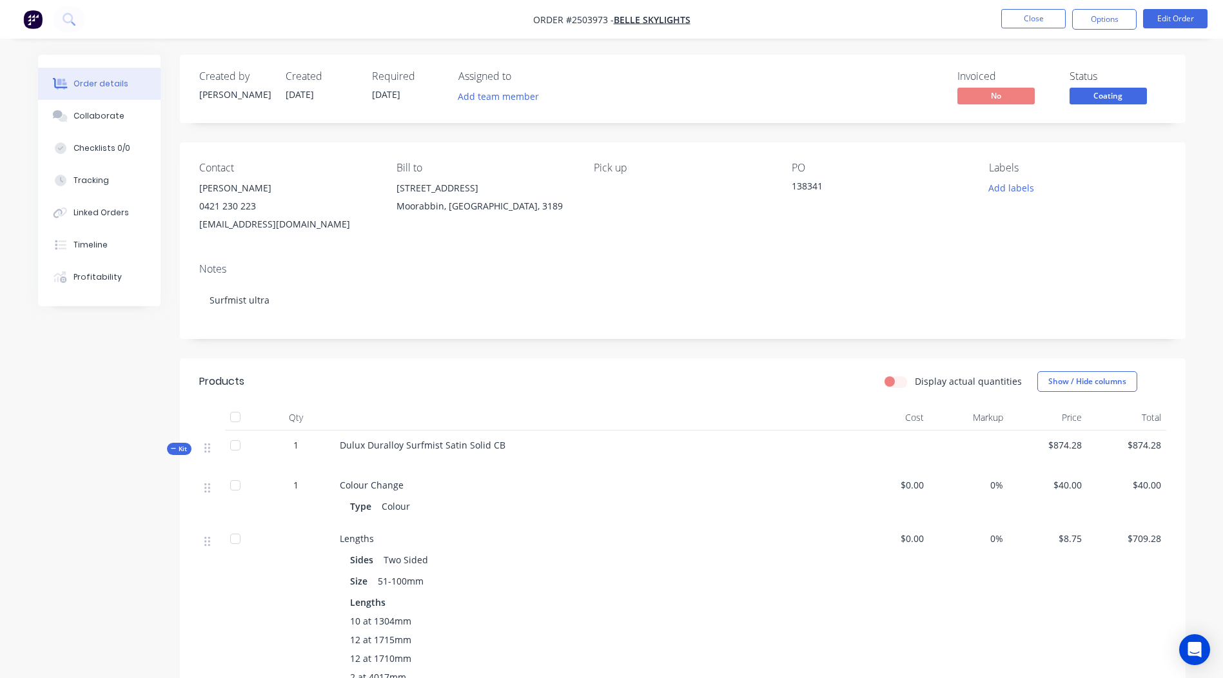
click at [1127, 102] on span "Coating" at bounding box center [1107, 96] width 77 height 16
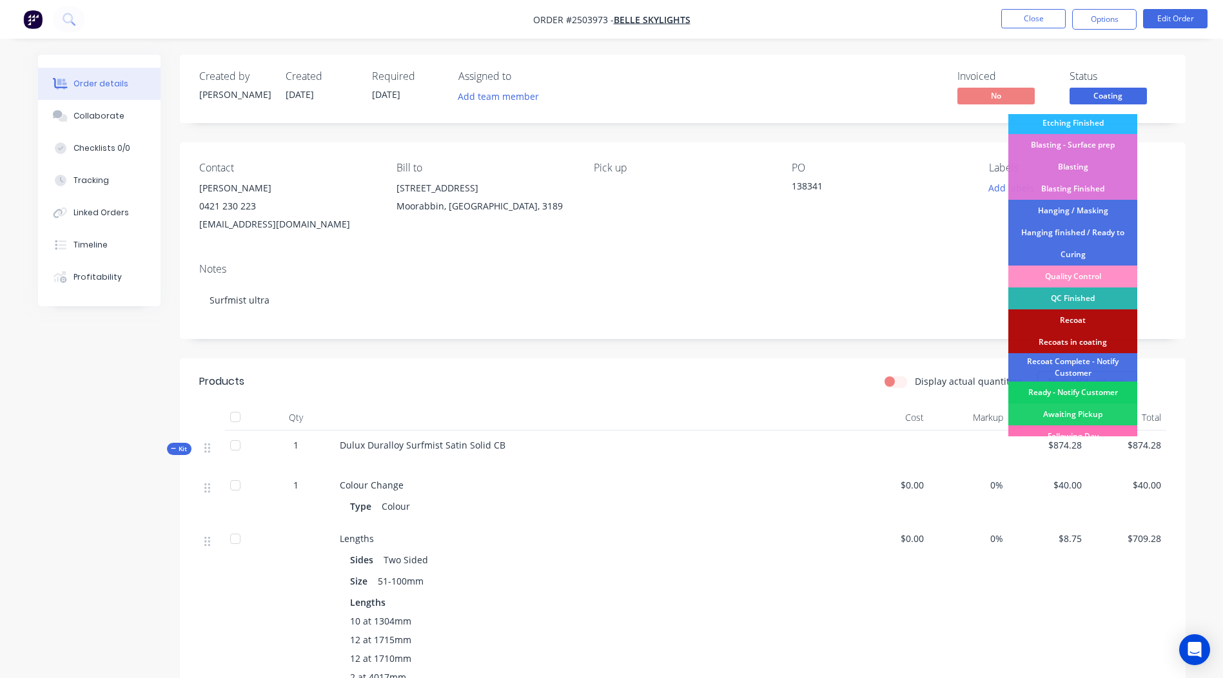
scroll to position [276, 0]
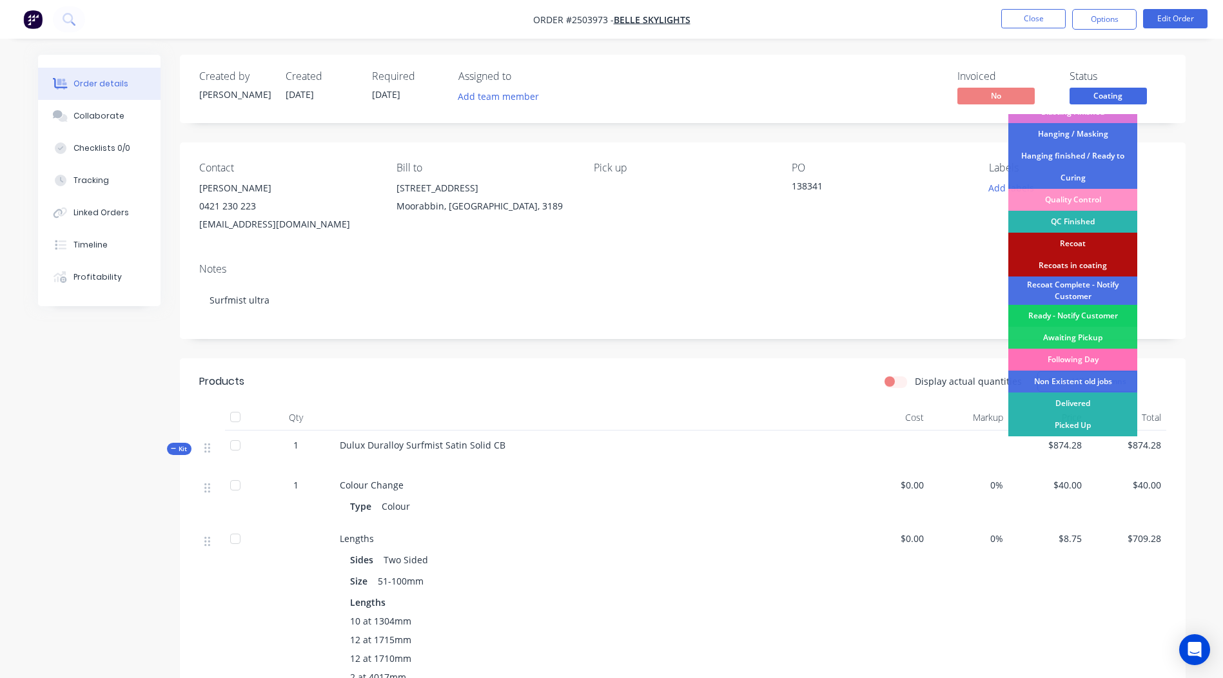
click at [1079, 316] on div "Ready - Notify Customer" at bounding box center [1072, 316] width 129 height 22
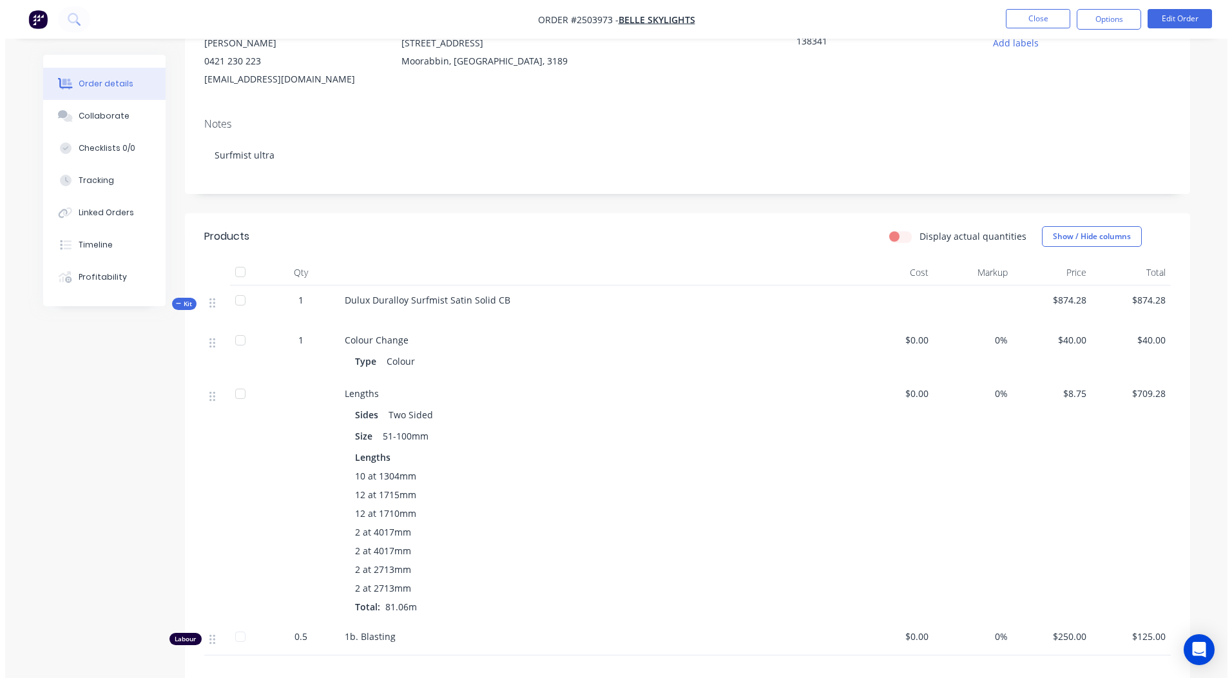
scroll to position [0, 0]
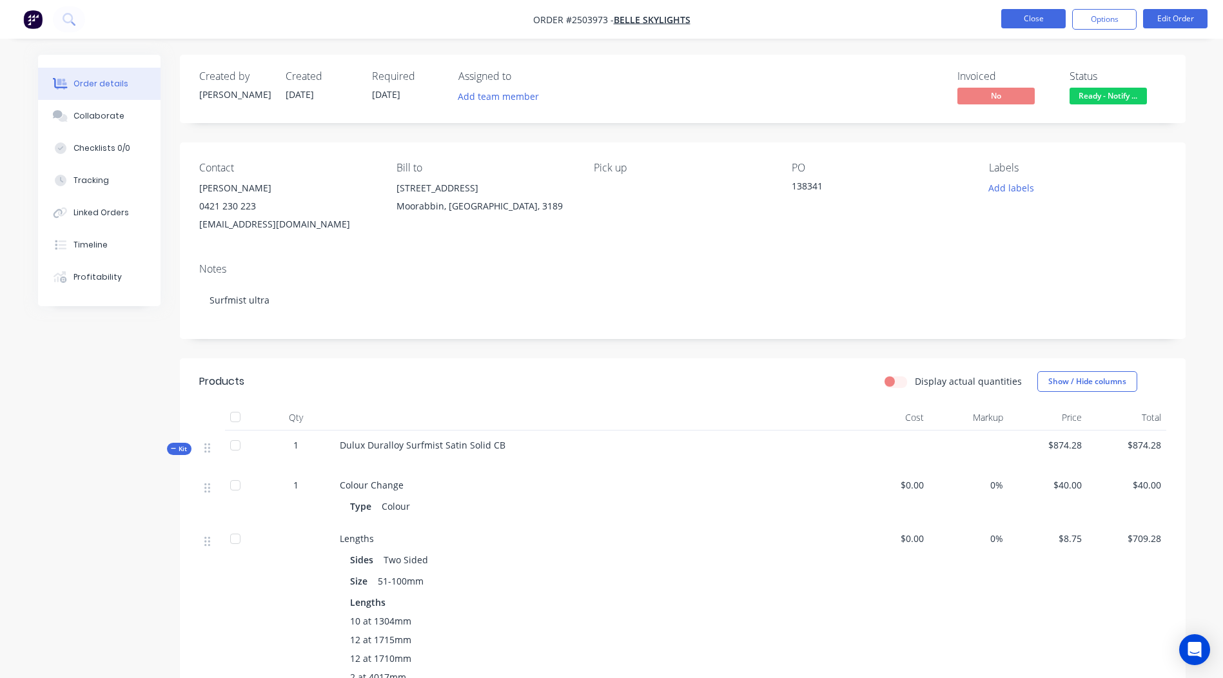
click at [1014, 12] on button "Close" at bounding box center [1033, 18] width 64 height 19
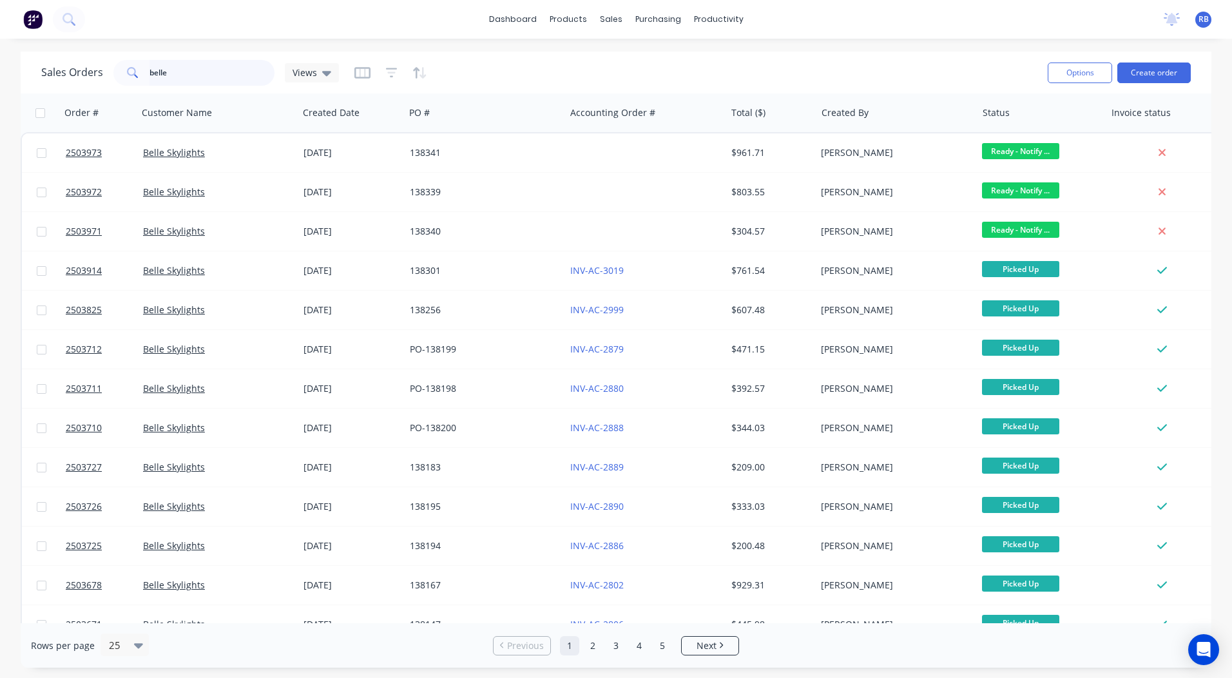
drag, startPoint x: 258, startPoint y: 73, endPoint x: 0, endPoint y: 94, distance: 258.7
click at [0, 92] on html "dashboard products sales purchasing productivity dashboard products Product Cat…" at bounding box center [616, 339] width 1232 height 678
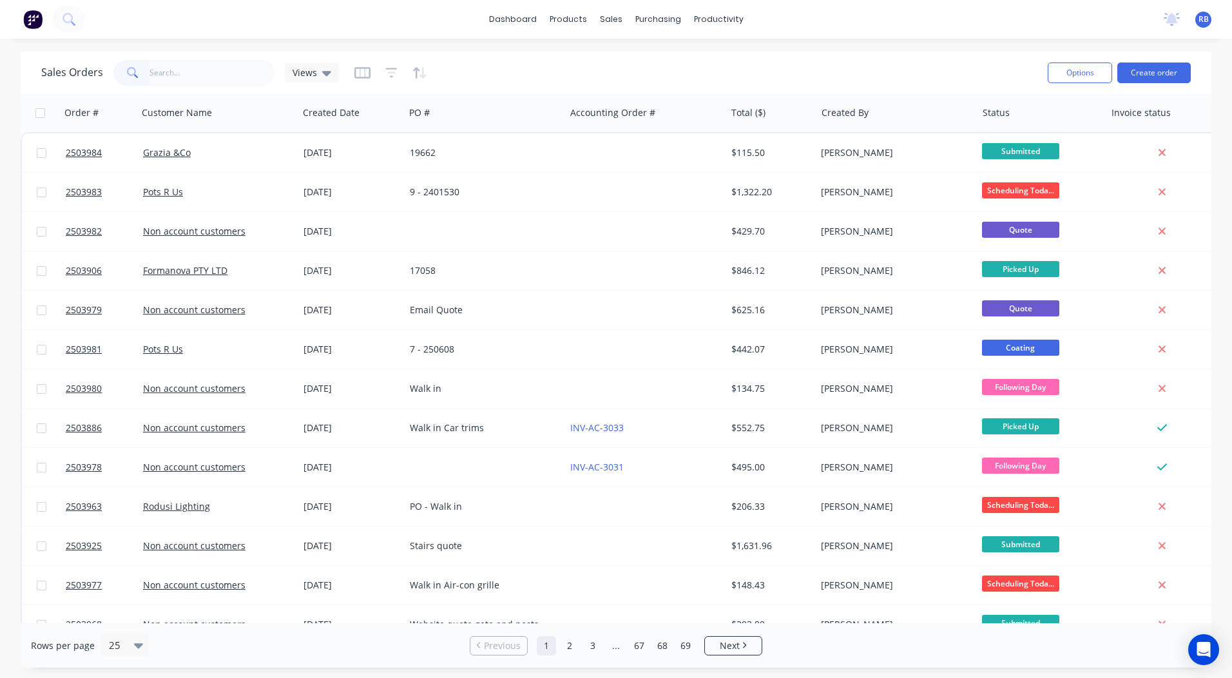
click at [924, 50] on div "dashboard products sales purchasing productivity dashboard products Product Cat…" at bounding box center [616, 339] width 1232 height 678
click at [630, 59] on link "Sales Orders" at bounding box center [679, 61] width 171 height 26
click at [1217, 157] on div "Sales Orders Views Options Create order Order # Customer Name Created Date PO #…" at bounding box center [616, 360] width 1232 height 616
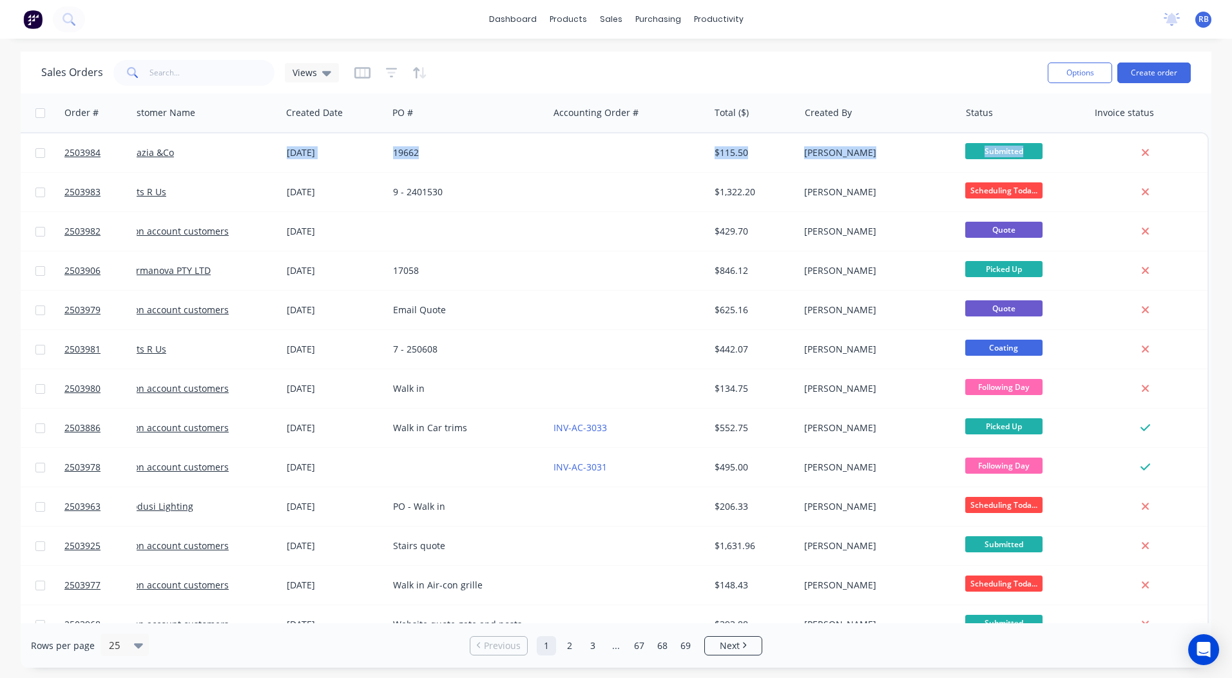
drag, startPoint x: 1202, startPoint y: 162, endPoint x: 1207, endPoint y: 154, distance: 9.8
click at [1207, 154] on div "Order # Customer Name Created Date PO # Accounting Order # Total ($) Created By…" at bounding box center [616, 358] width 1191 height 530
drag, startPoint x: 1207, startPoint y: 154, endPoint x: 1234, endPoint y: 184, distance: 40.6
click at [1232, 184] on html "dashboard products sales purchasing productivity dashboard products Product Cat…" at bounding box center [616, 339] width 1232 height 678
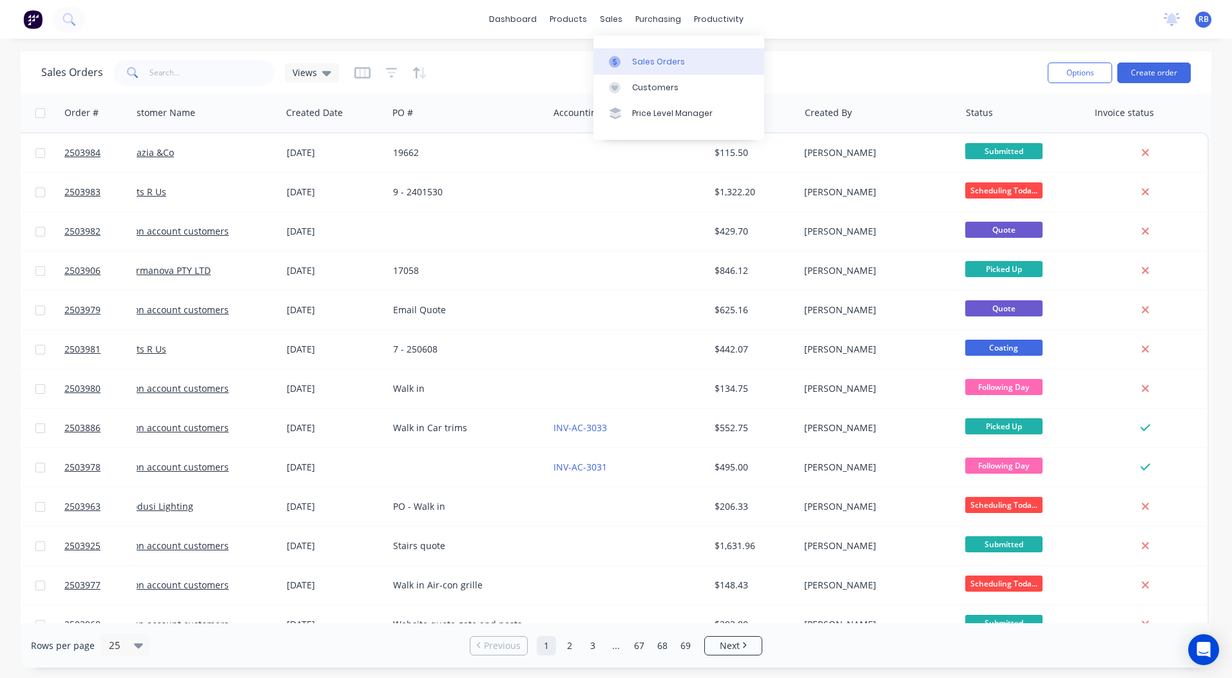
click at [644, 52] on link "Sales Orders" at bounding box center [679, 61] width 171 height 26
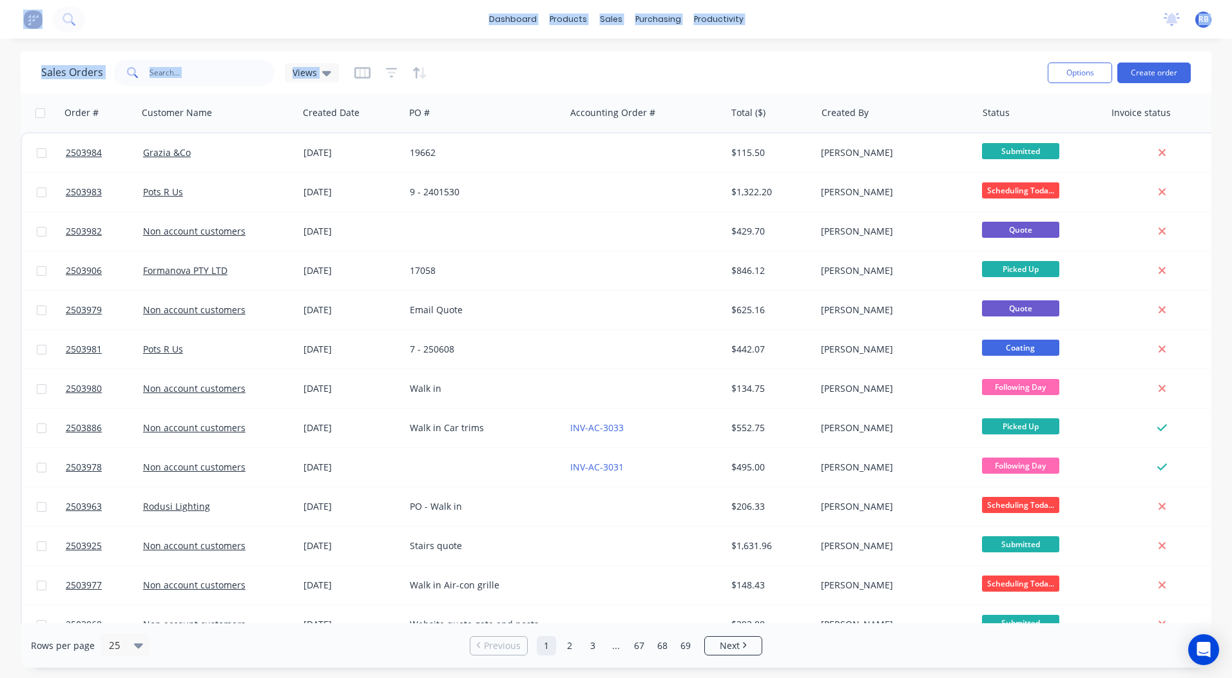
drag, startPoint x: 3, startPoint y: 5, endPoint x: 882, endPoint y: 72, distance: 882.2
click at [882, 72] on div "dashboard products sales purchasing productivity dashboard products Product Cat…" at bounding box center [616, 339] width 1232 height 678
drag, startPoint x: 882, startPoint y: 72, endPoint x: 874, endPoint y: 66, distance: 9.8
click at [874, 66] on div "Sales Orders Views" at bounding box center [539, 73] width 996 height 32
drag, startPoint x: 0, startPoint y: 2, endPoint x: 898, endPoint y: 52, distance: 899.2
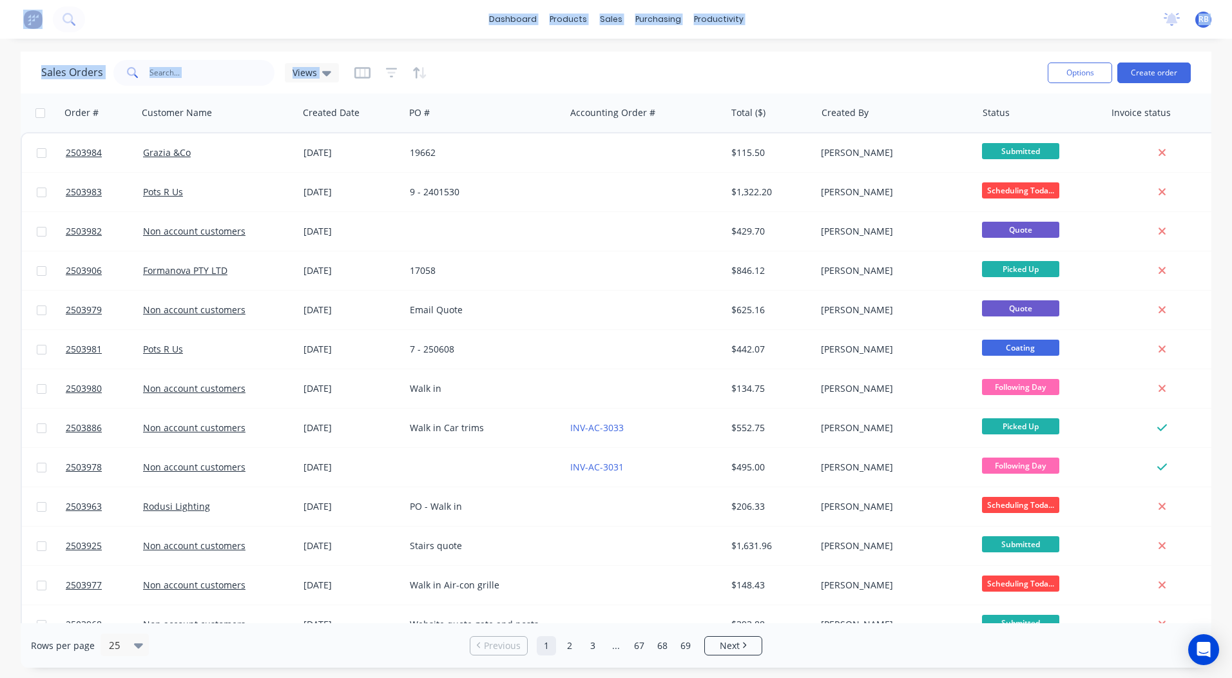
click at [898, 52] on div "dashboard products sales purchasing productivity dashboard products Product Cat…" at bounding box center [616, 339] width 1232 height 678
drag, startPoint x: 898, startPoint y: 52, endPoint x: 849, endPoint y: 52, distance: 48.3
click at [849, 52] on div "Sales Orders Views Options Create order" at bounding box center [616, 73] width 1191 height 42
drag, startPoint x: 0, startPoint y: 10, endPoint x: 860, endPoint y: 64, distance: 861.4
click at [860, 64] on div "dashboard products sales purchasing productivity dashboard products Product Cat…" at bounding box center [616, 339] width 1232 height 678
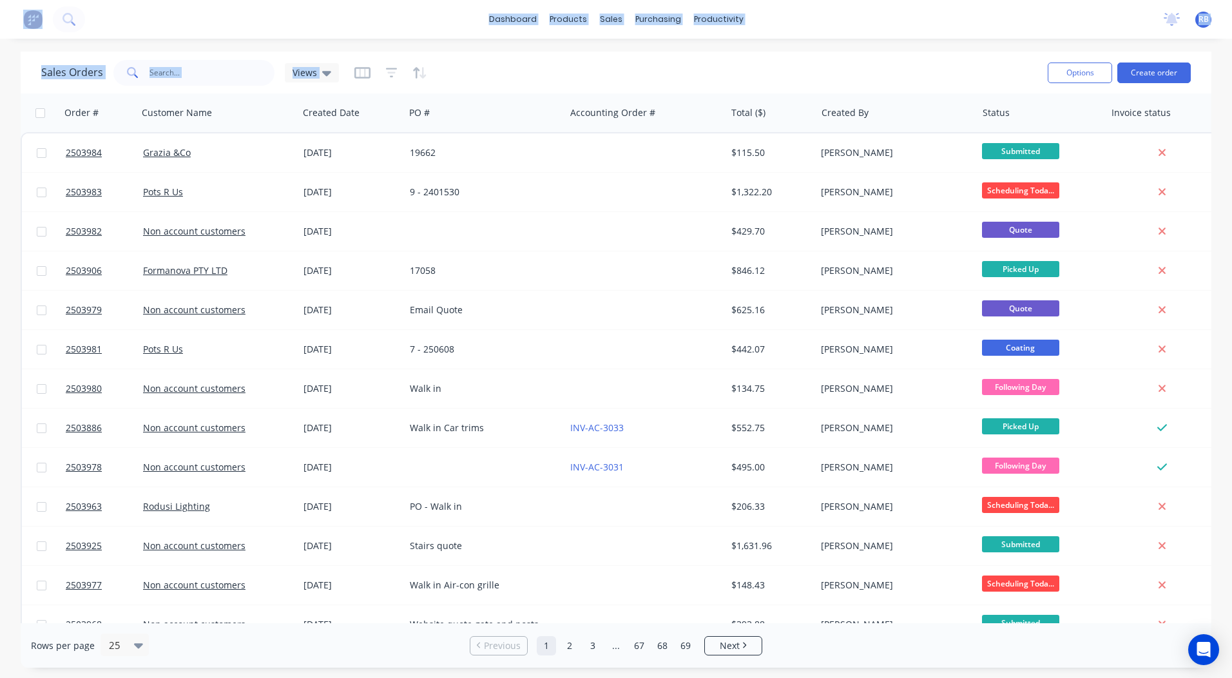
click at [860, 61] on div "Sales Orders Views" at bounding box center [539, 73] width 996 height 32
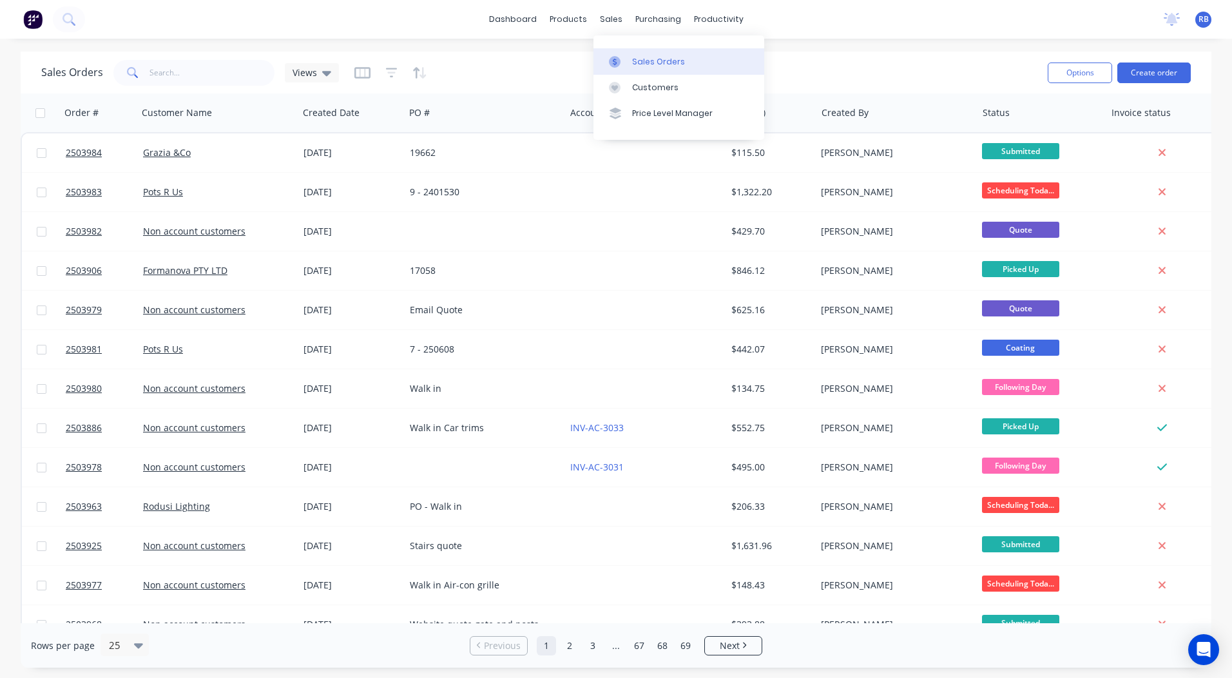
click at [643, 57] on div "Sales Orders" at bounding box center [658, 62] width 53 height 12
click at [543, 27] on link "dashboard" at bounding box center [513, 19] width 61 height 19
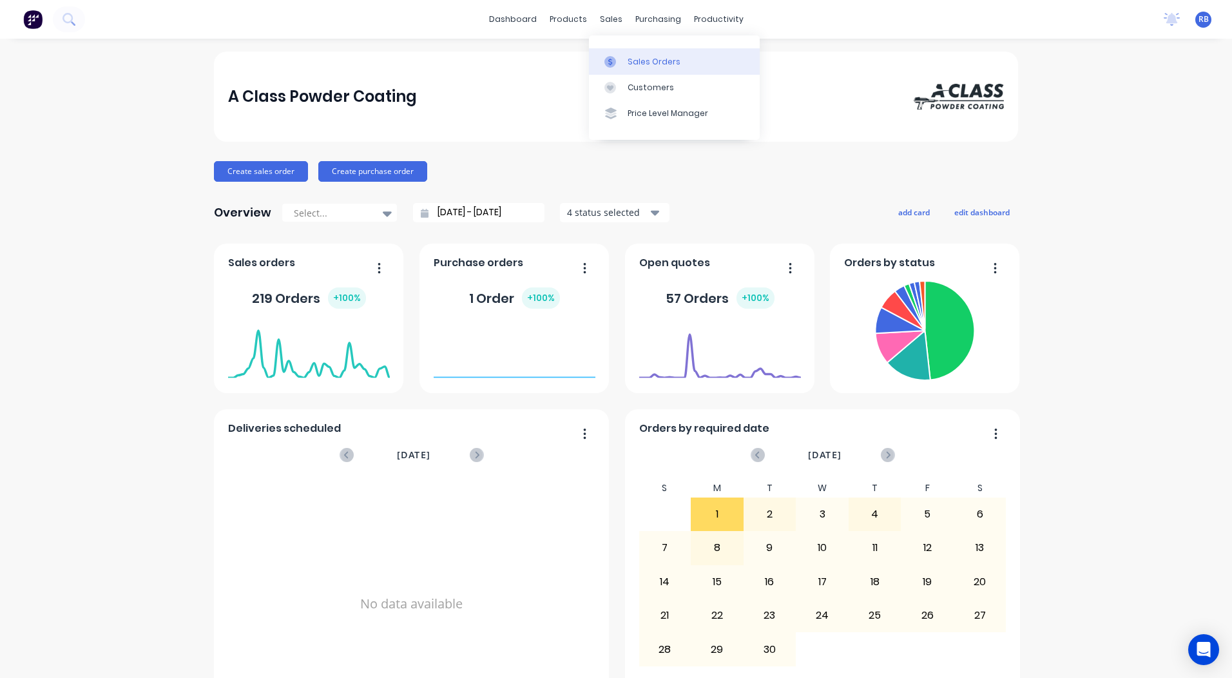
click at [658, 64] on div "Sales Orders" at bounding box center [654, 62] width 53 height 12
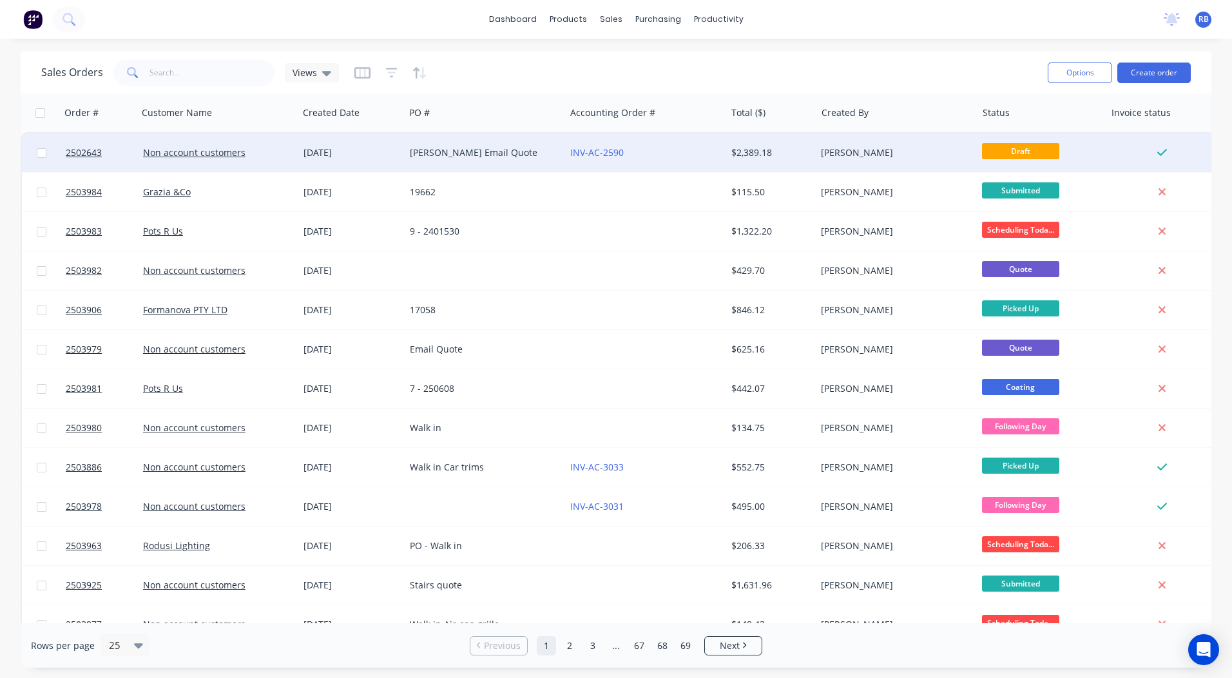
click at [449, 151] on div "[PERSON_NAME] Email Quote" at bounding box center [481, 152] width 143 height 13
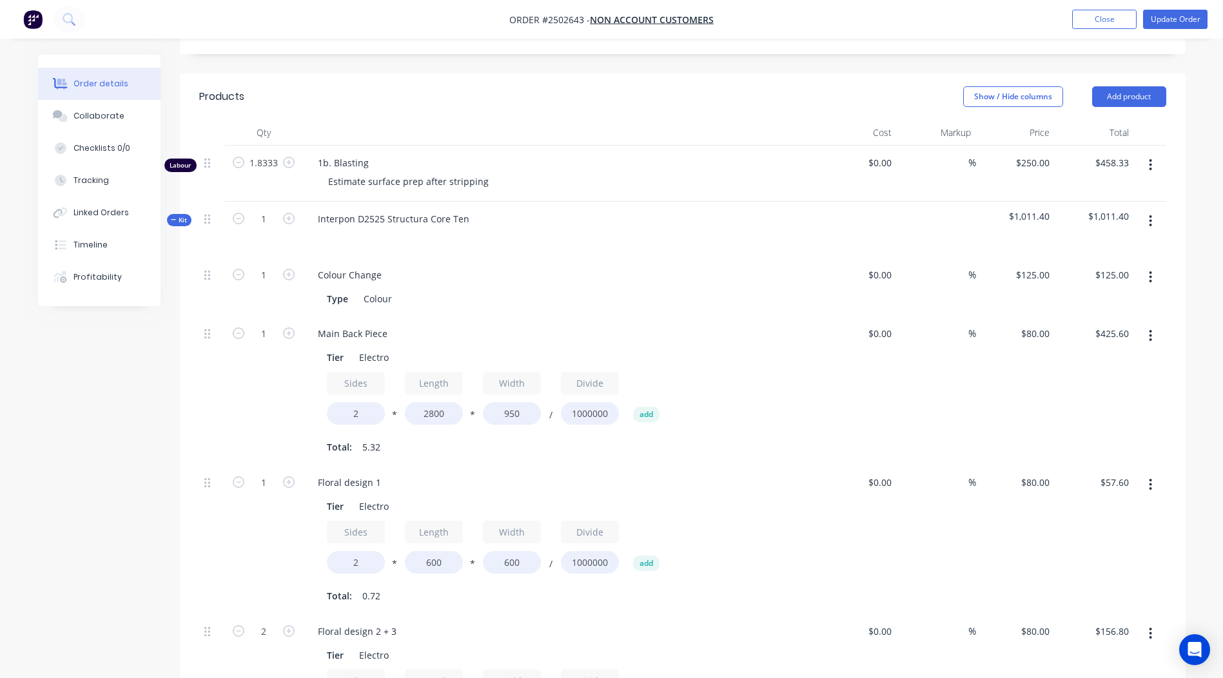
scroll to position [322, 0]
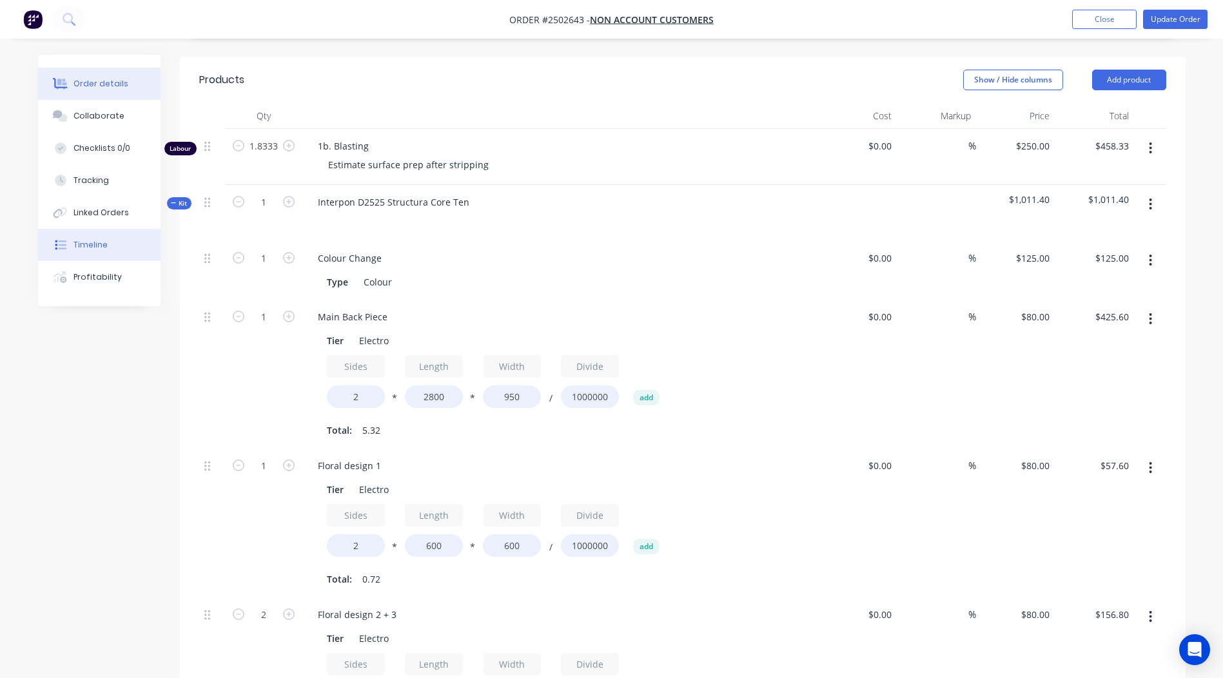
click at [99, 245] on div "Timeline" at bounding box center [90, 245] width 34 height 12
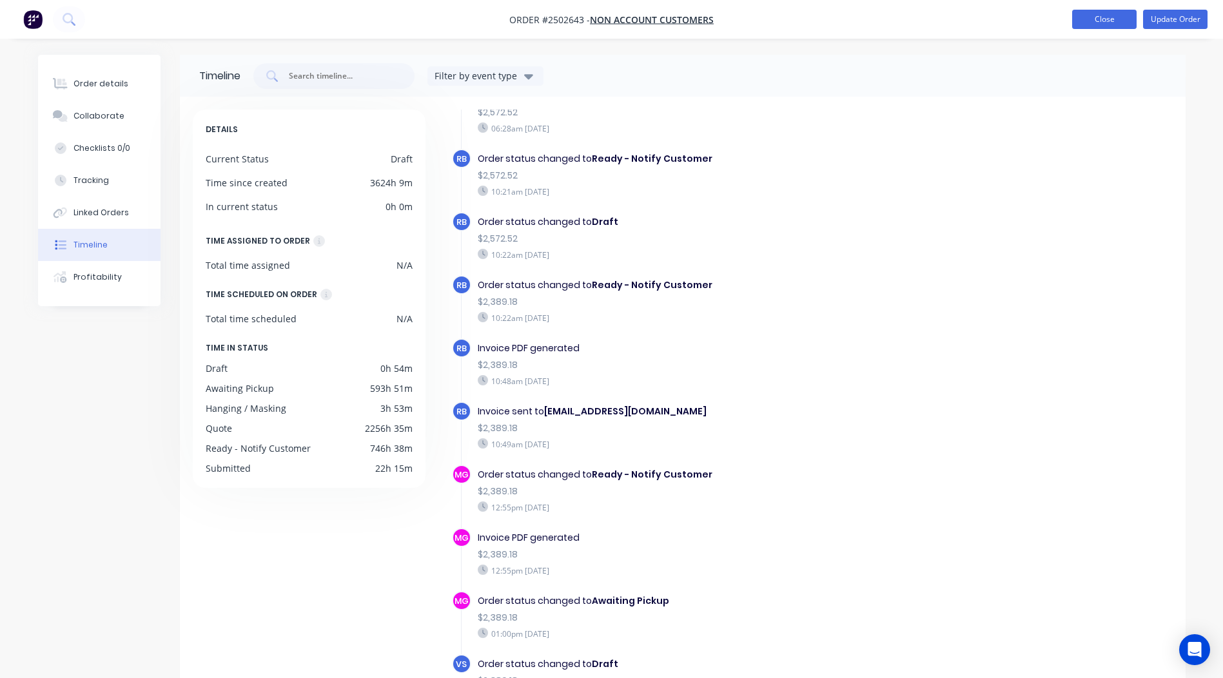
click at [1086, 23] on button "Close" at bounding box center [1104, 19] width 64 height 19
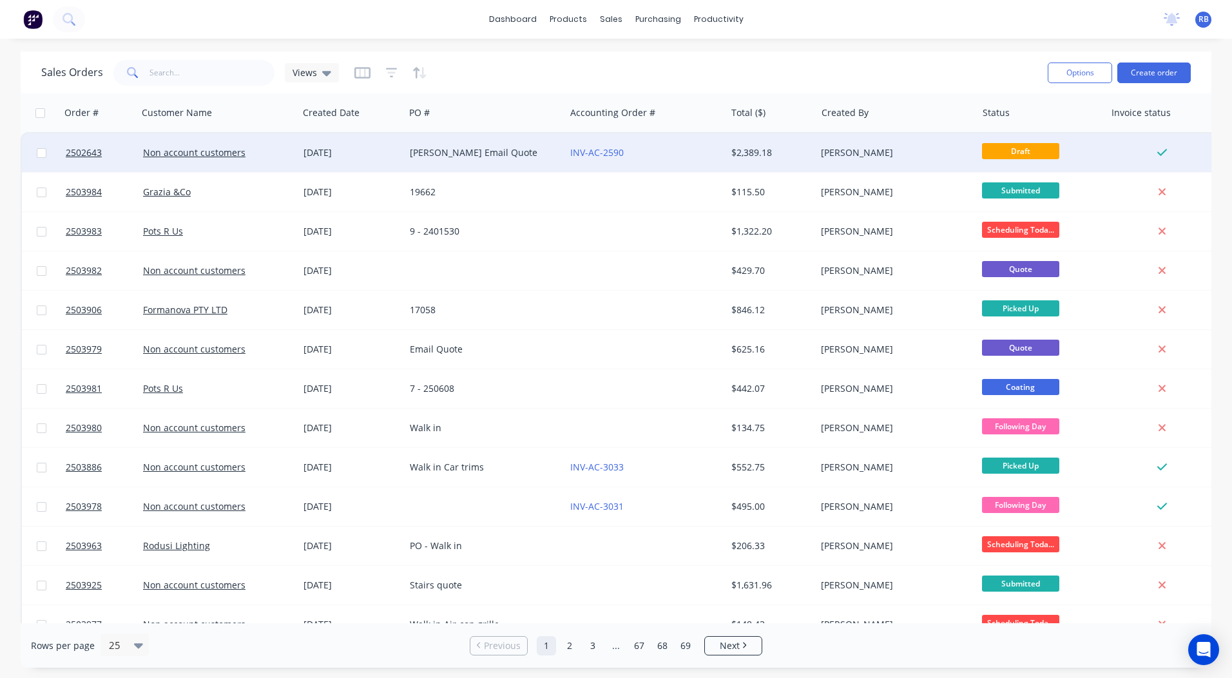
click at [501, 159] on div "[PERSON_NAME] Email Quote" at bounding box center [481, 152] width 143 height 13
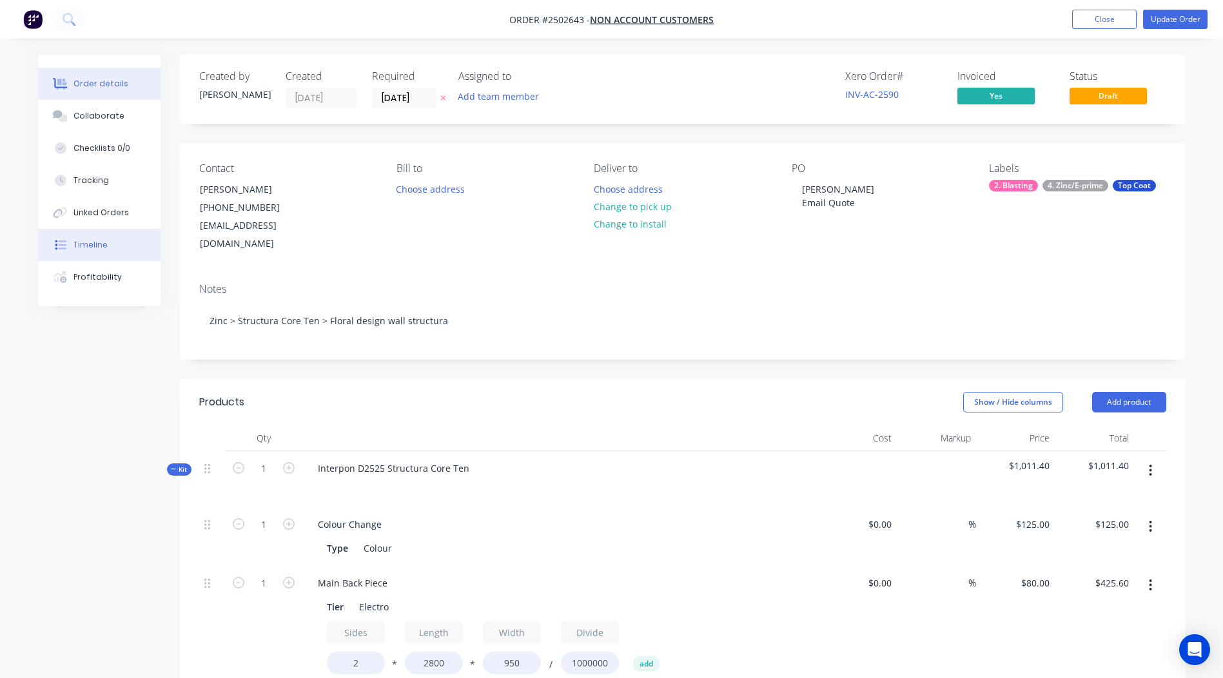
click at [88, 246] on div "Timeline" at bounding box center [90, 245] width 34 height 12
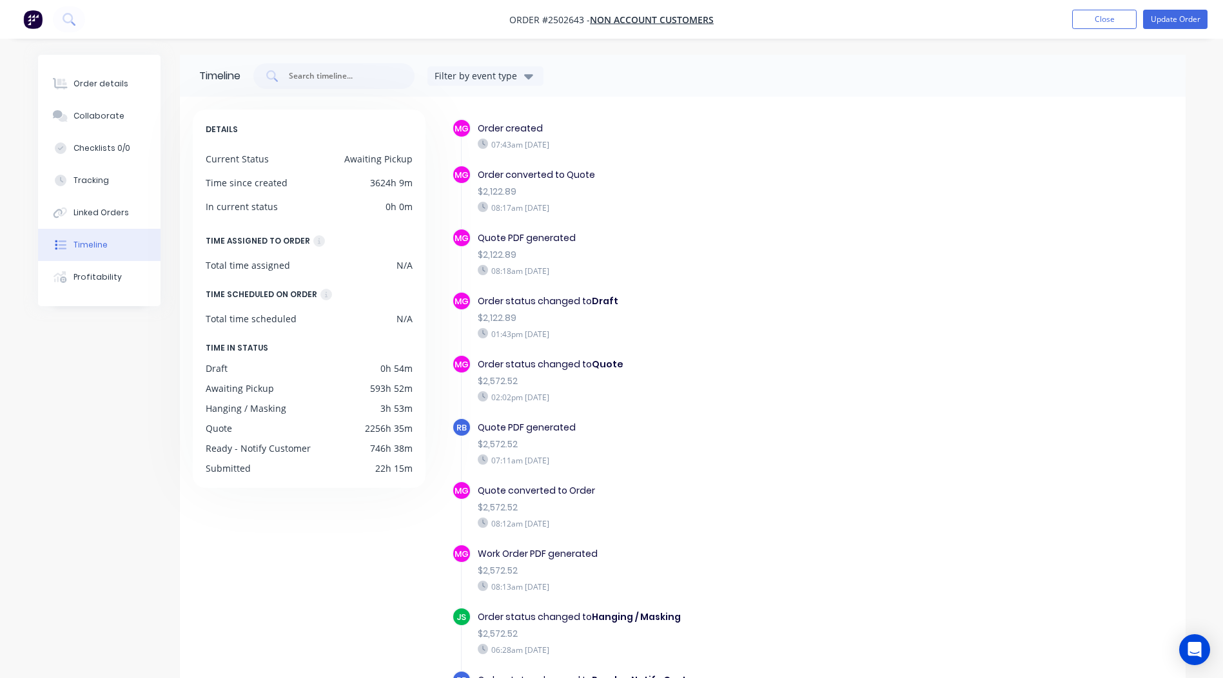
click at [1097, 30] on nav "Order #2502643 - Non account customers Add product Close Update Order" at bounding box center [611, 19] width 1223 height 39
click at [1095, 27] on button "Close" at bounding box center [1104, 19] width 64 height 19
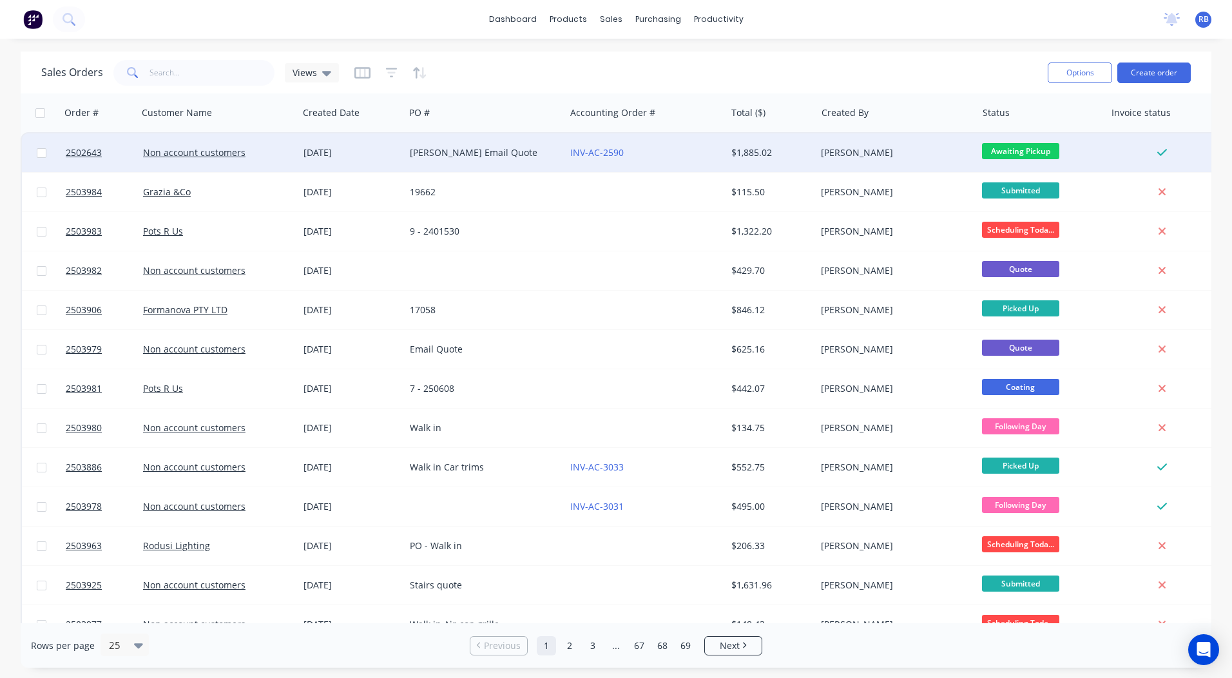
click at [728, 154] on div "$1,885.02" at bounding box center [771, 152] width 90 height 39
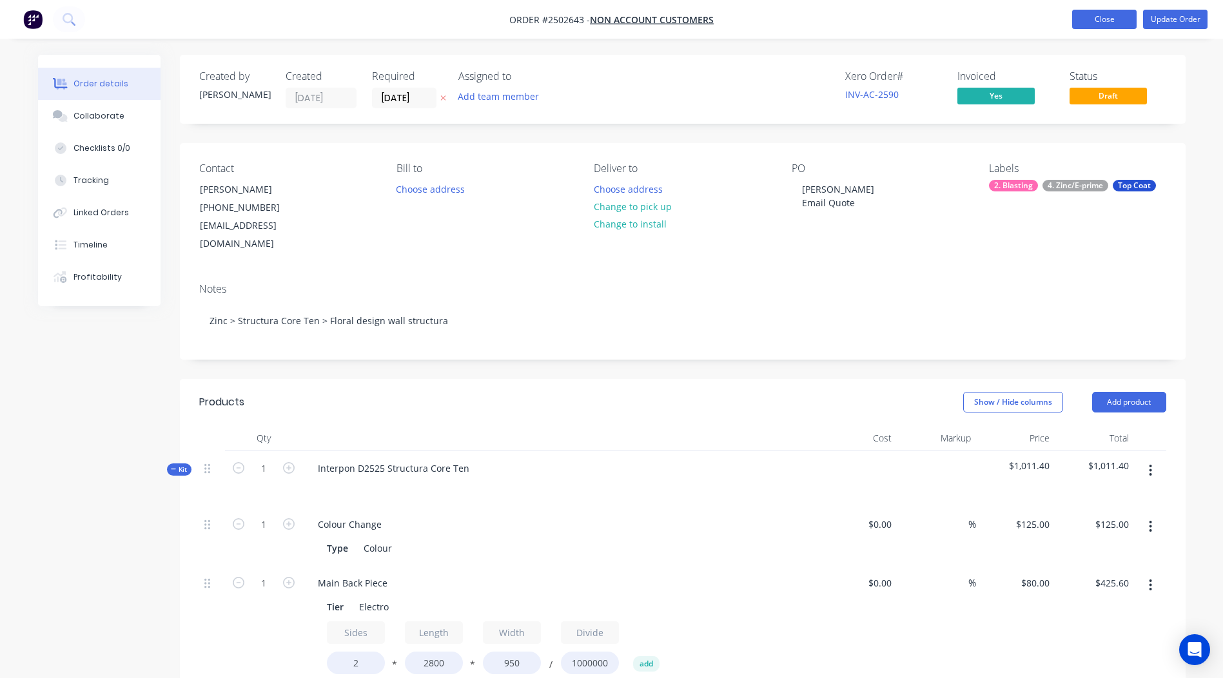
click at [1106, 26] on button "Close" at bounding box center [1104, 19] width 64 height 19
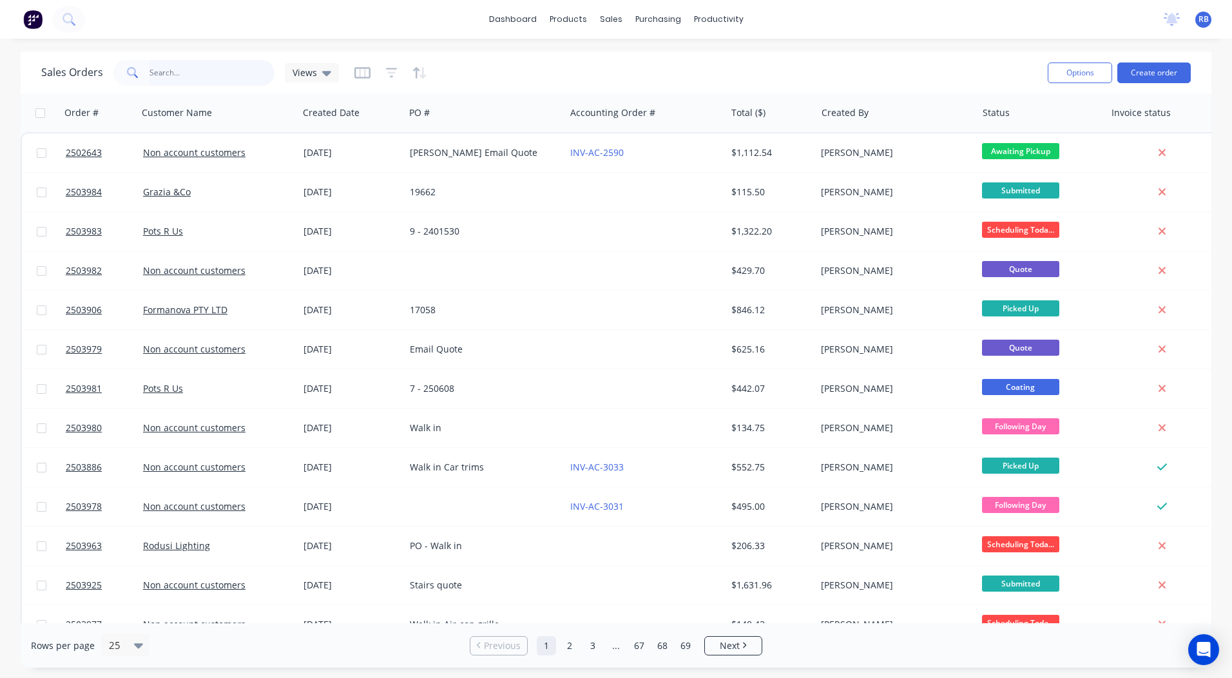
click at [194, 77] on input "text" at bounding box center [213, 73] width 126 height 26
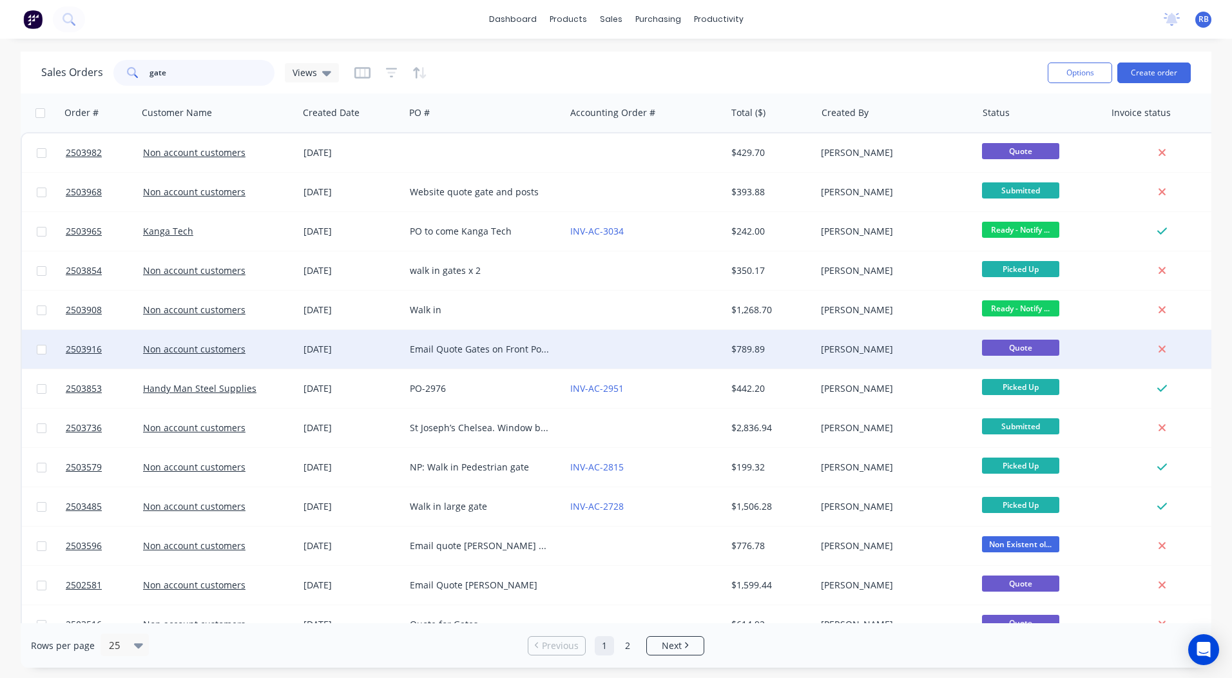
type input "gates"
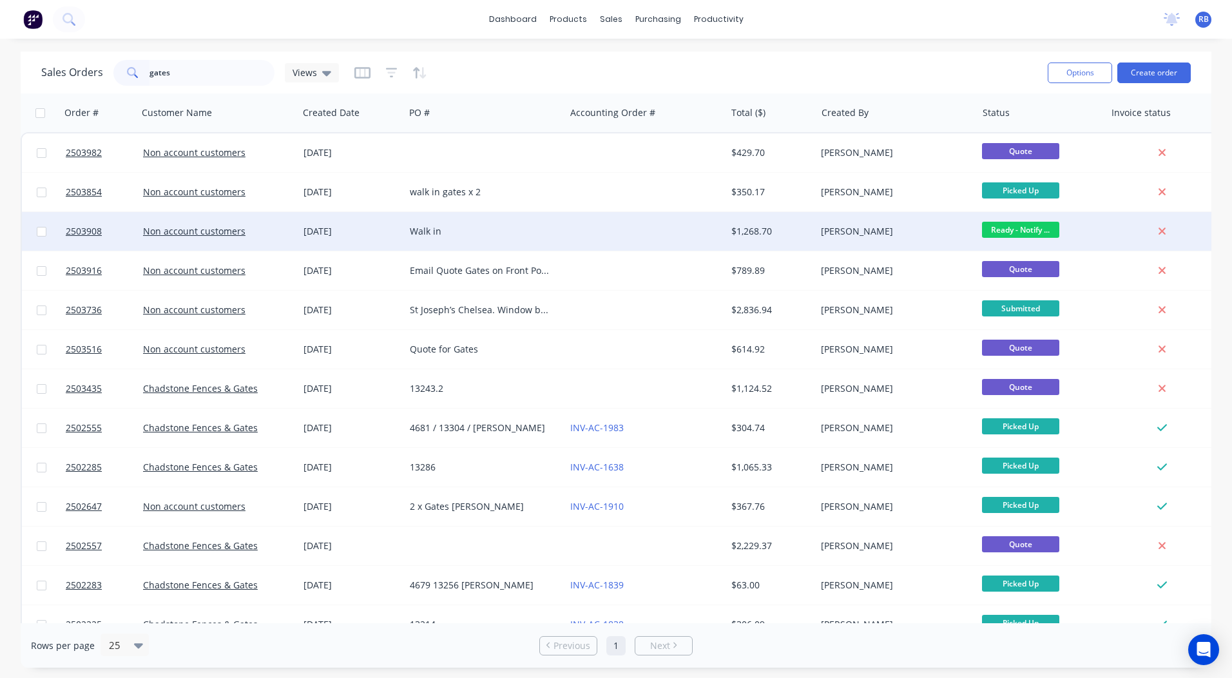
click at [566, 227] on div at bounding box center [645, 231] width 160 height 39
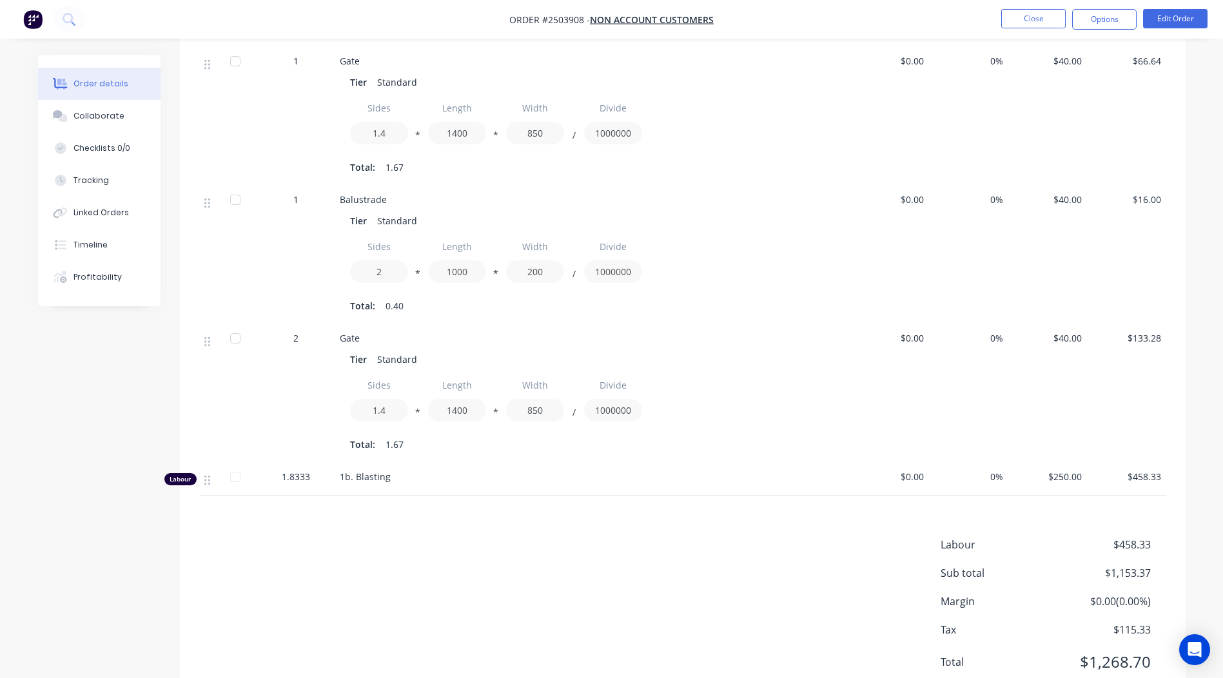
scroll to position [1036, 0]
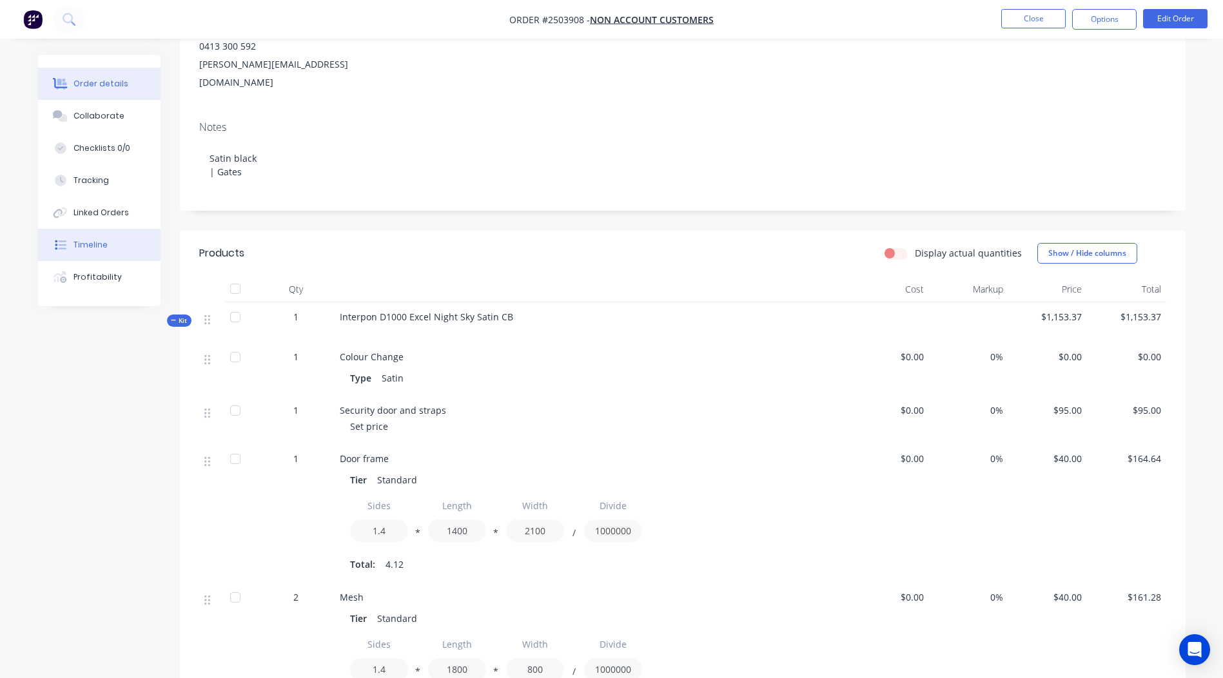
click at [79, 238] on button "Timeline" at bounding box center [99, 245] width 122 height 32
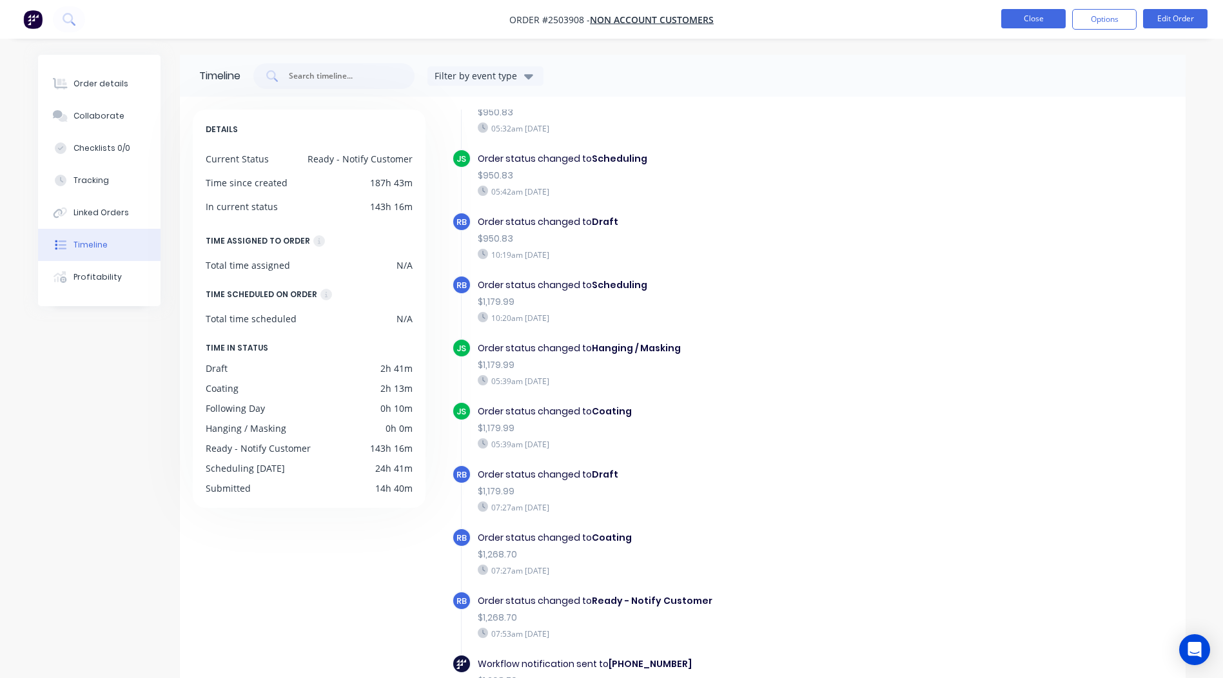
click at [1026, 21] on button "Close" at bounding box center [1033, 18] width 64 height 19
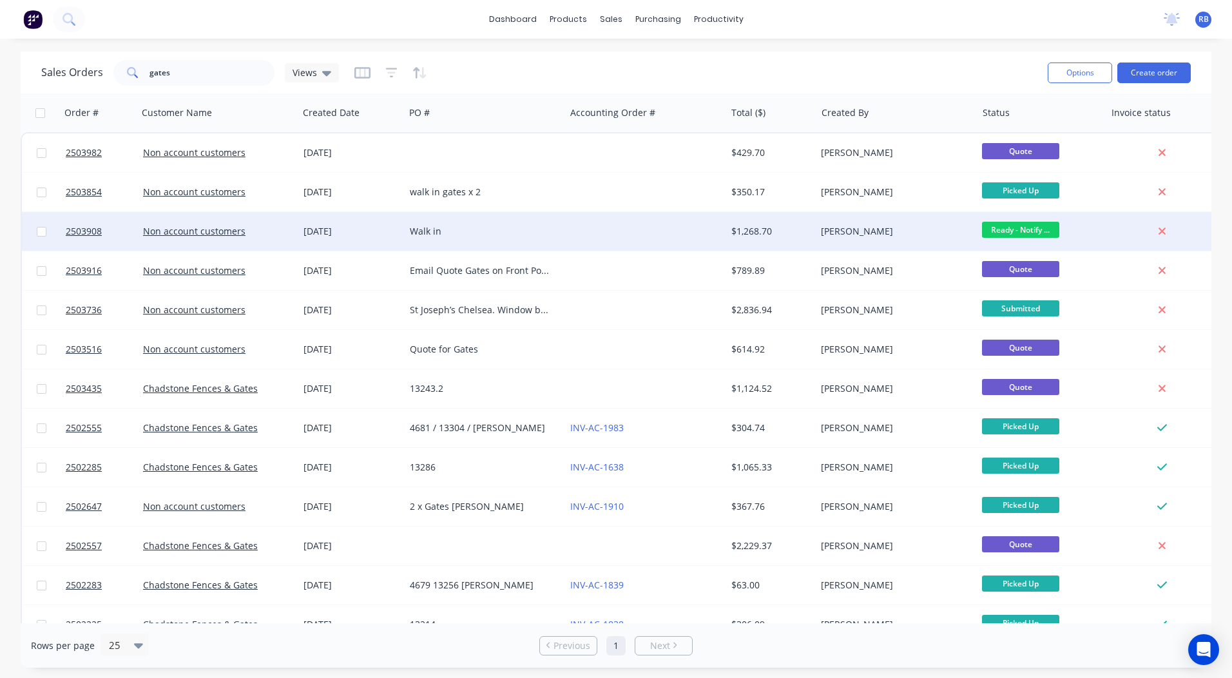
click at [565, 225] on div at bounding box center [645, 231] width 160 height 39
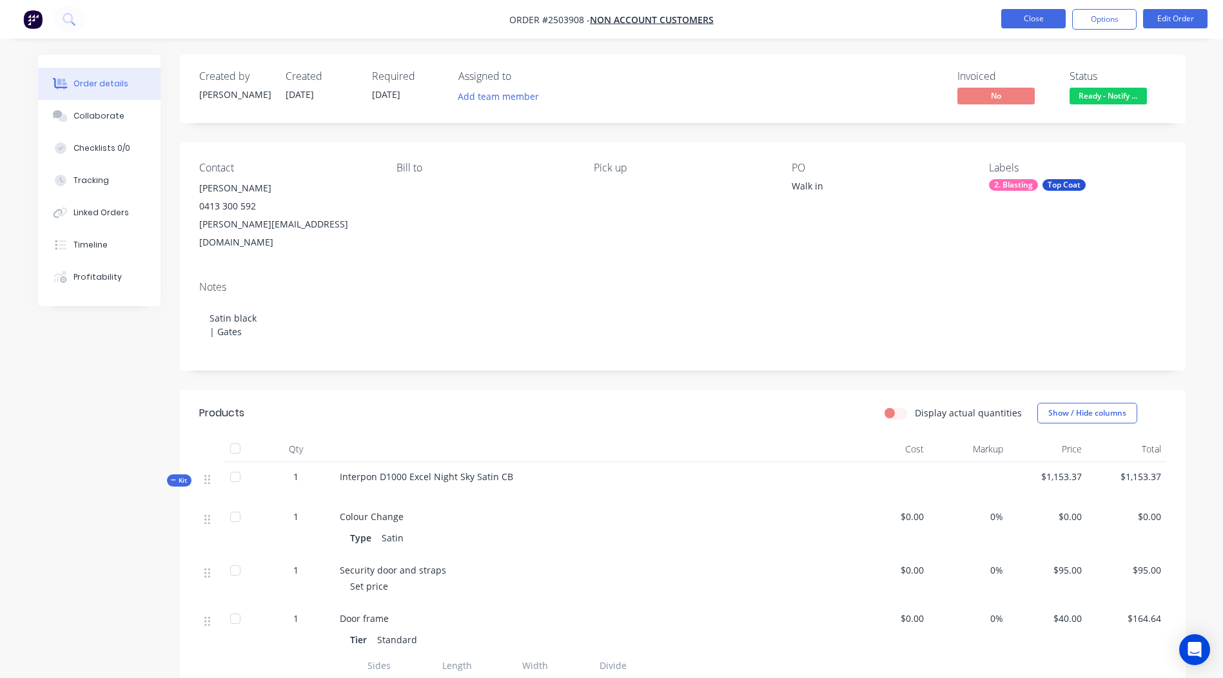
click at [1034, 13] on button "Close" at bounding box center [1033, 18] width 64 height 19
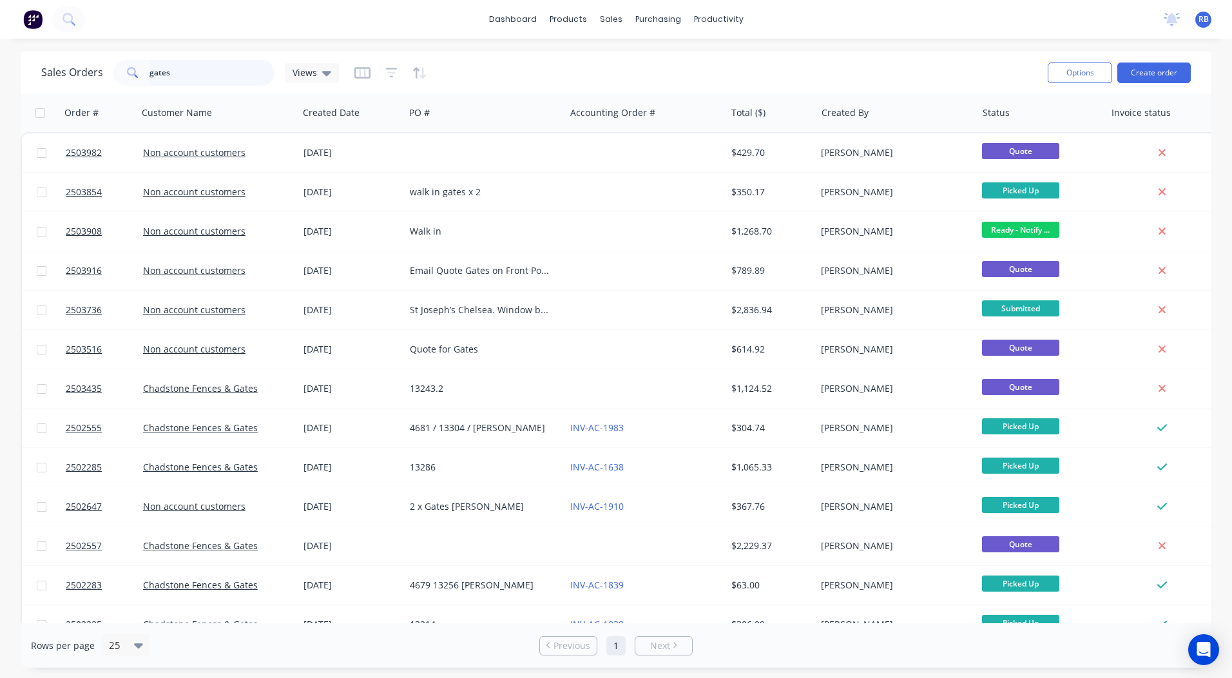
click at [0, 96] on html "dashboard products sales purchasing productivity dashboard products Product Cat…" at bounding box center [616, 339] width 1232 height 678
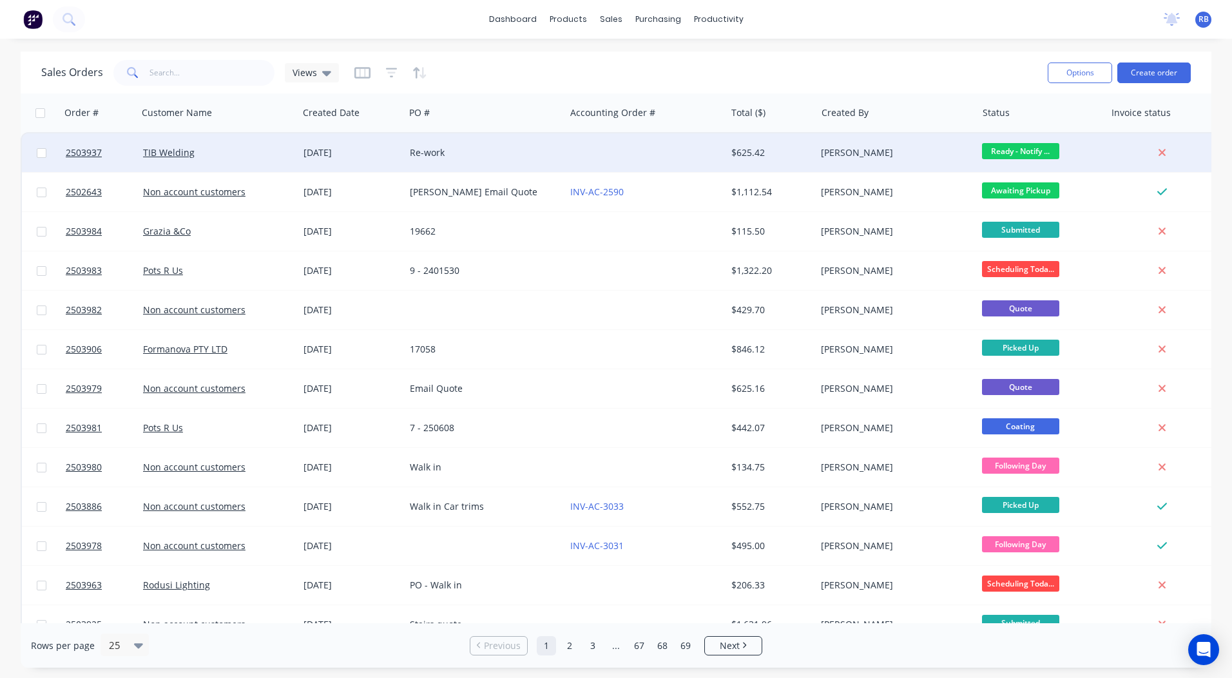
click at [563, 155] on div "Re-work" at bounding box center [485, 152] width 160 height 39
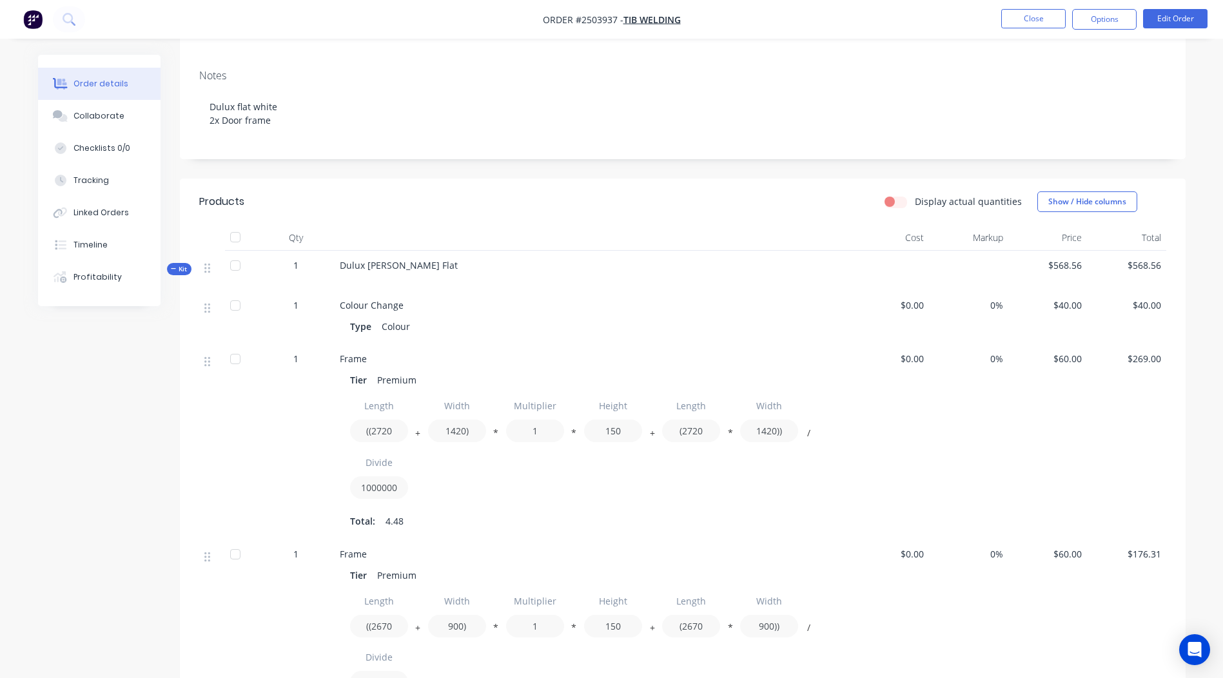
scroll to position [95, 0]
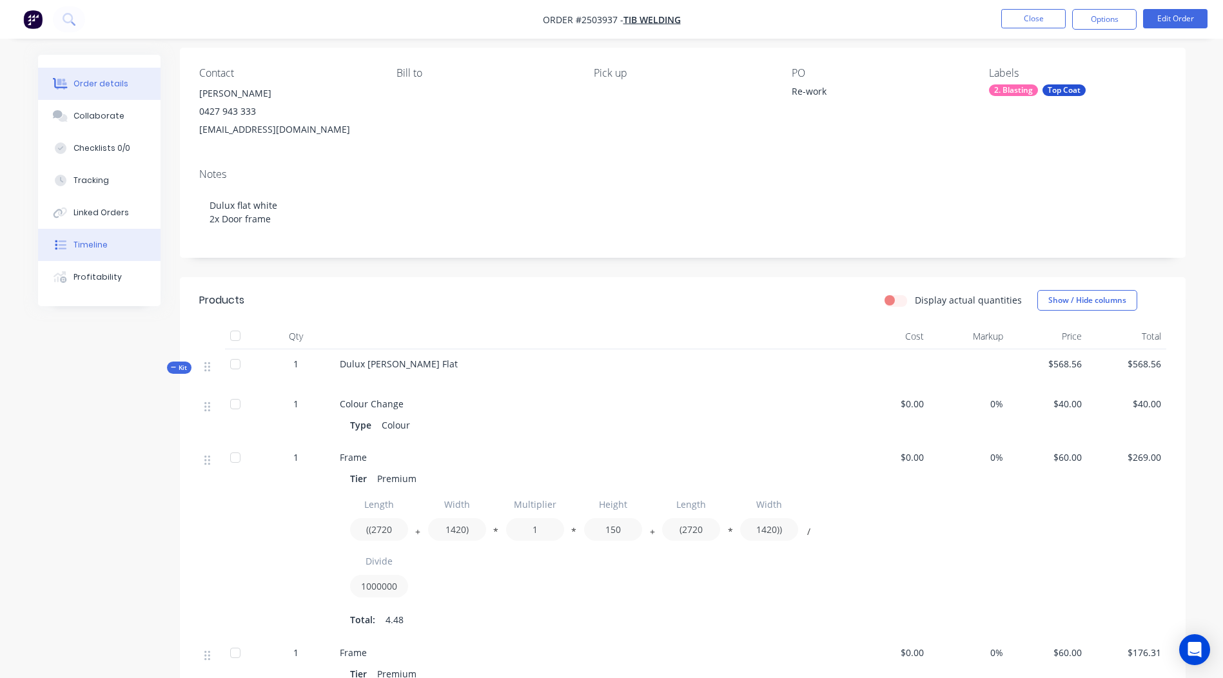
click at [82, 231] on button "Timeline" at bounding box center [99, 245] width 122 height 32
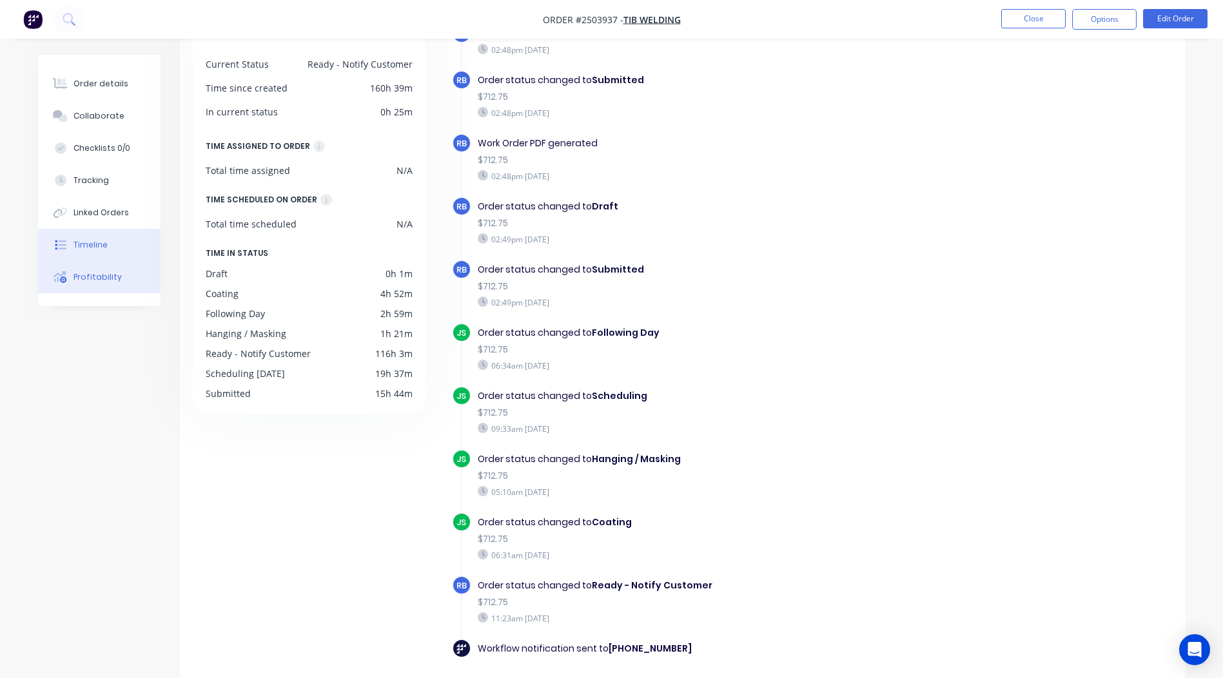
click at [140, 282] on button "Profitability" at bounding box center [99, 277] width 122 height 32
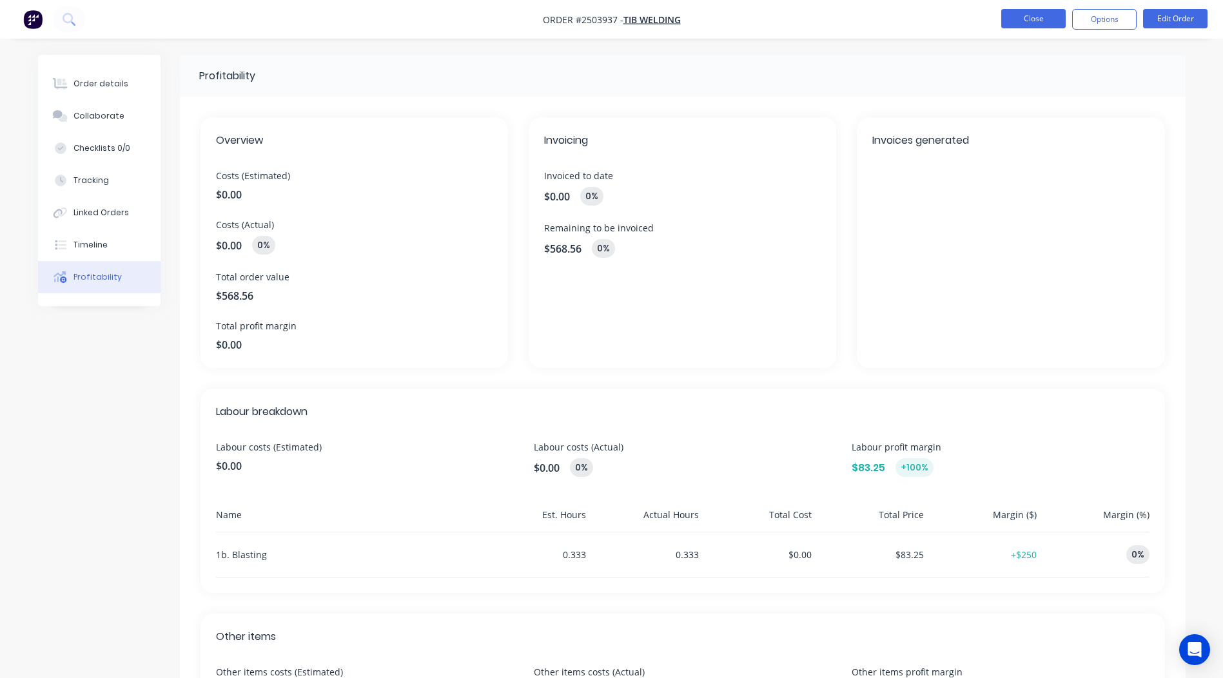
click at [1004, 18] on button "Close" at bounding box center [1033, 18] width 64 height 19
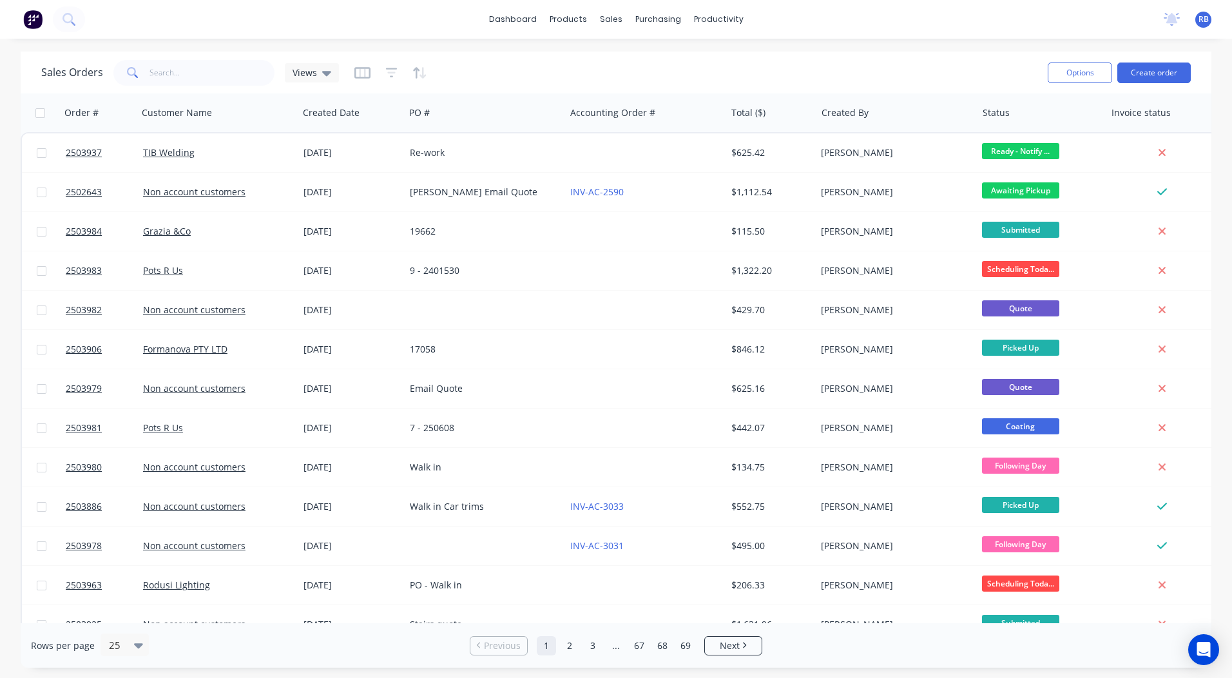
click at [497, 56] on div "Sales Orders Views Options Create order" at bounding box center [616, 73] width 1191 height 42
click at [631, 53] on link "Sales Orders" at bounding box center [679, 61] width 171 height 26
click at [327, 25] on div "dashboard products sales purchasing productivity dashboard products Product Cat…" at bounding box center [616, 19] width 1232 height 39
click at [1141, 72] on button "Create order" at bounding box center [1154, 73] width 73 height 21
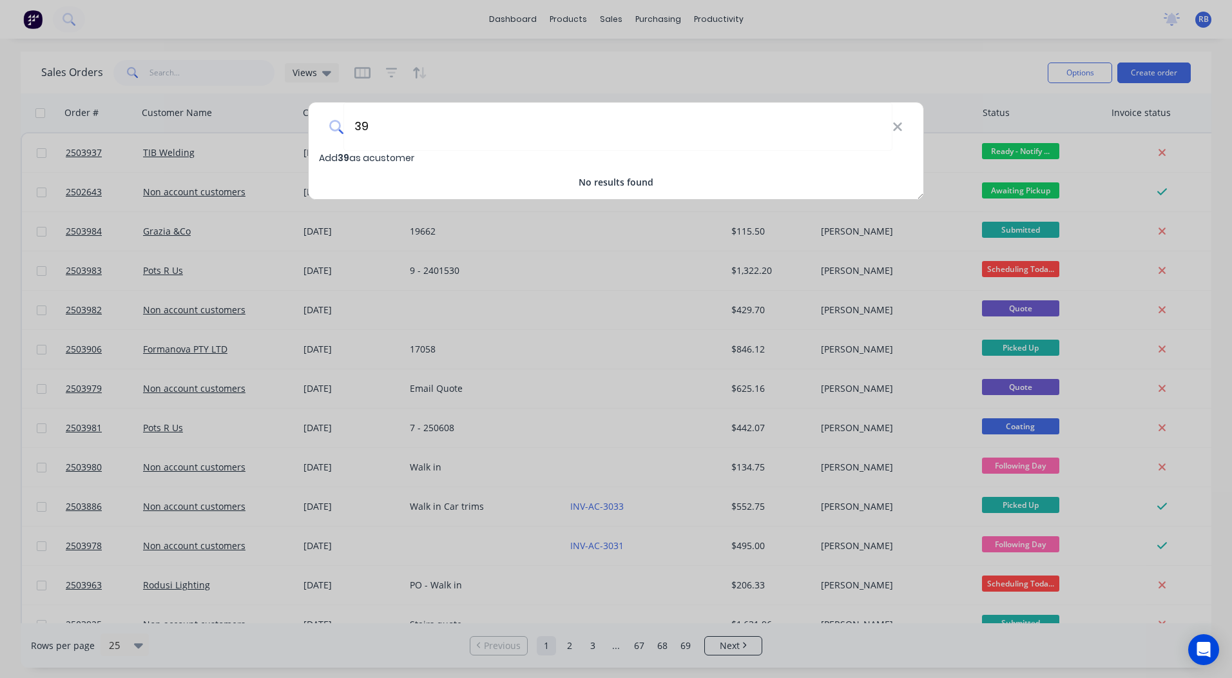
type input "3"
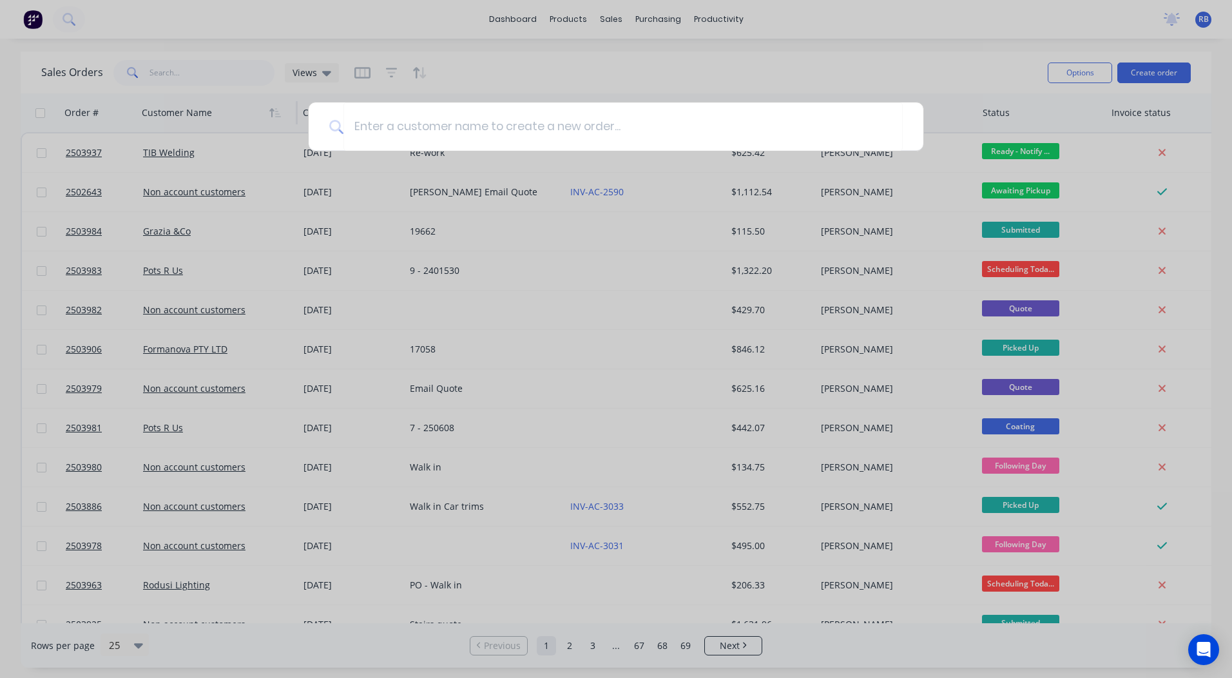
click at [342, 186] on div at bounding box center [616, 339] width 1232 height 678
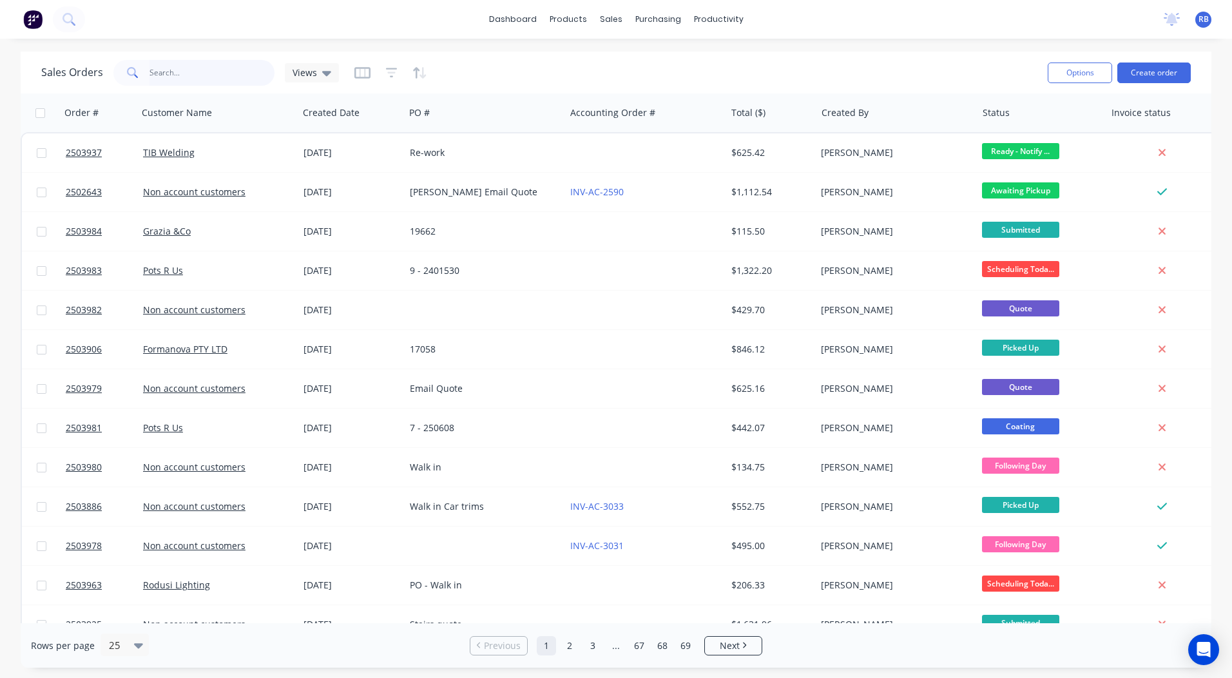
click at [181, 76] on input "text" at bounding box center [213, 73] width 126 height 26
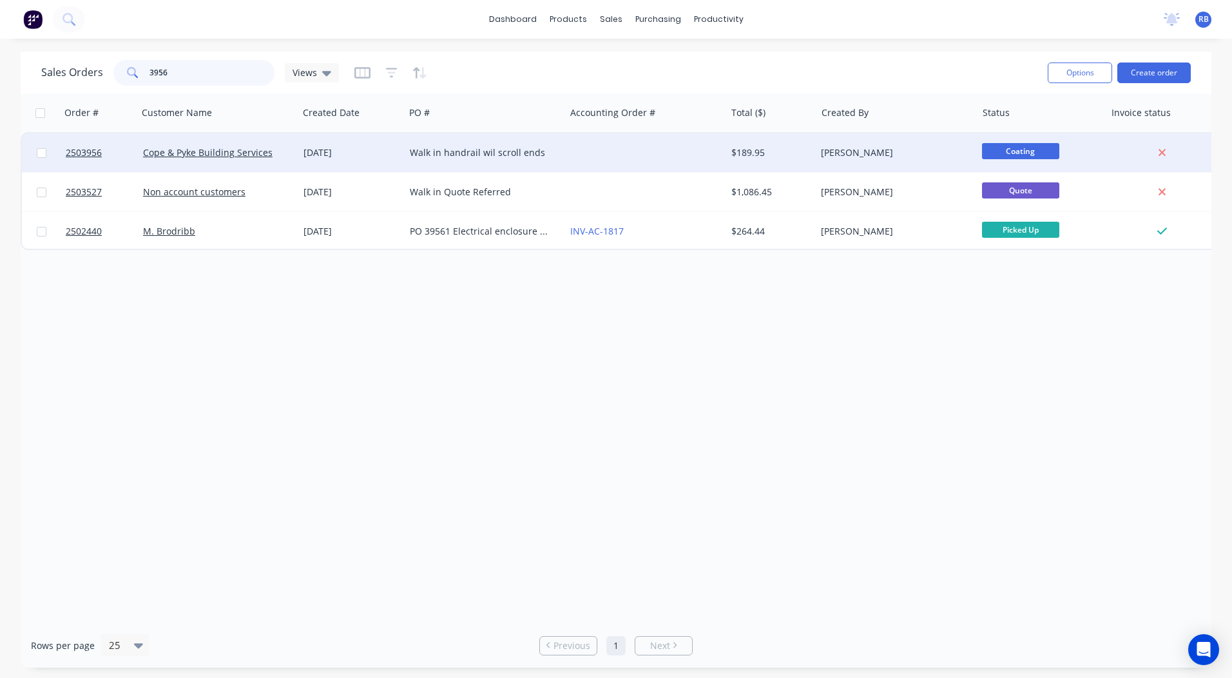
type input "3956"
click at [659, 148] on div at bounding box center [645, 152] width 160 height 39
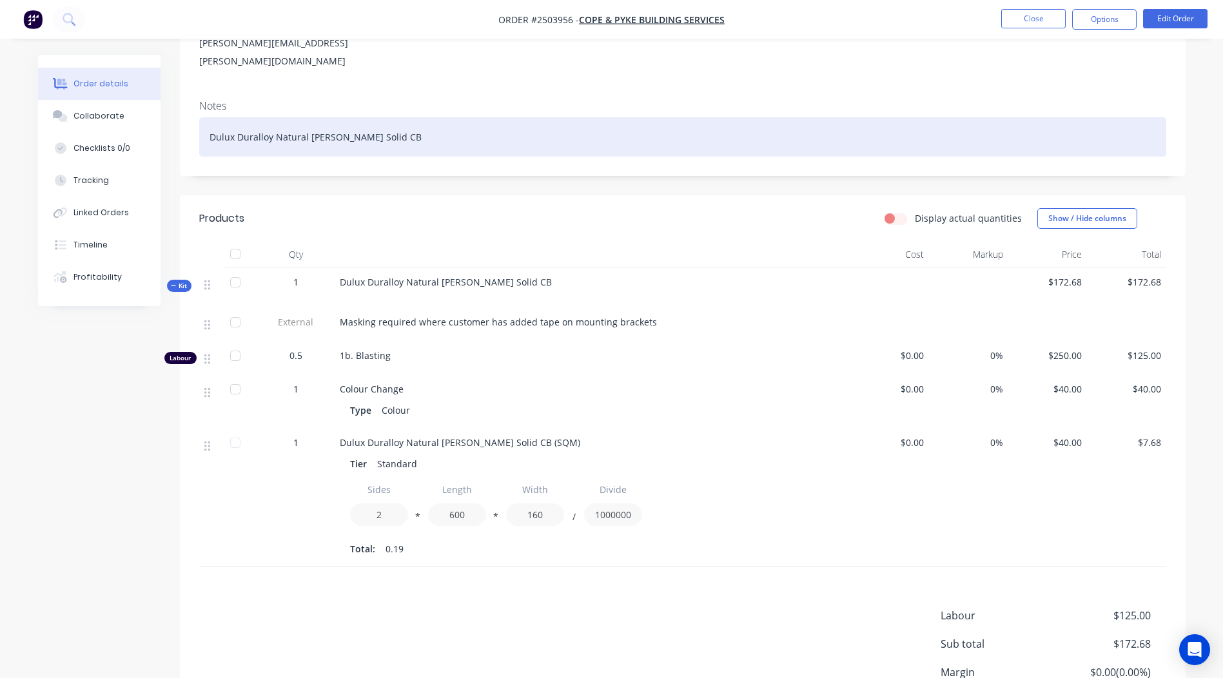
scroll to position [281, 0]
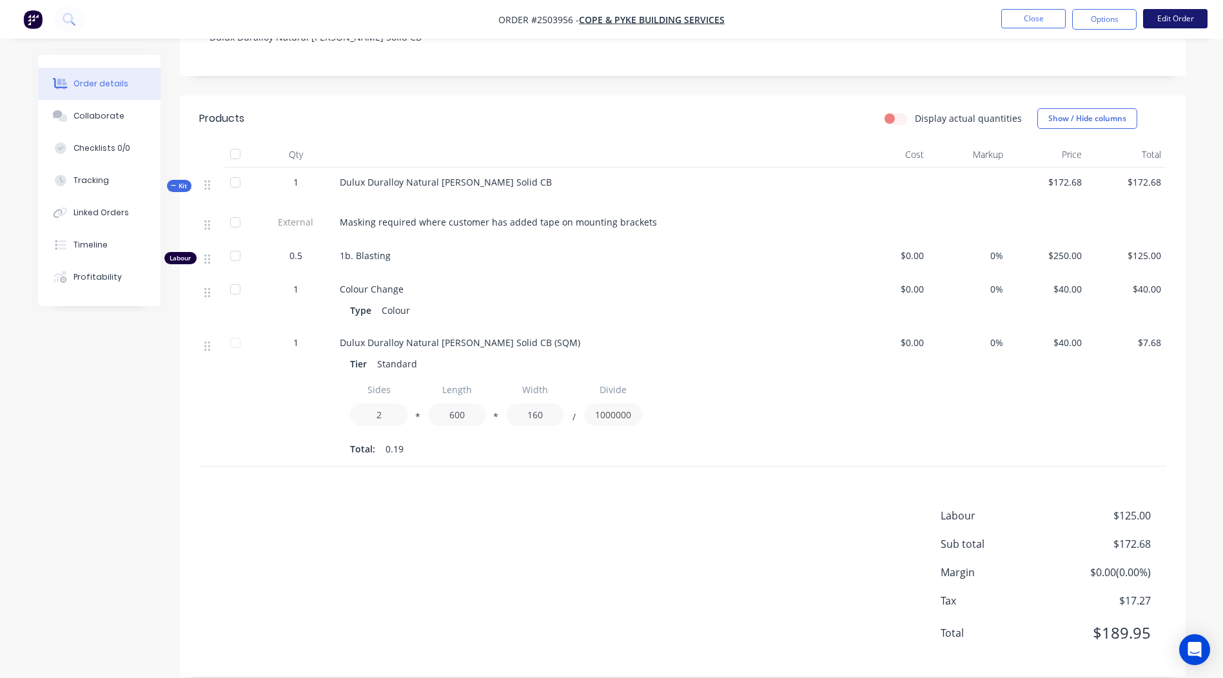
click at [1158, 23] on button "Edit Order" at bounding box center [1175, 18] width 64 height 19
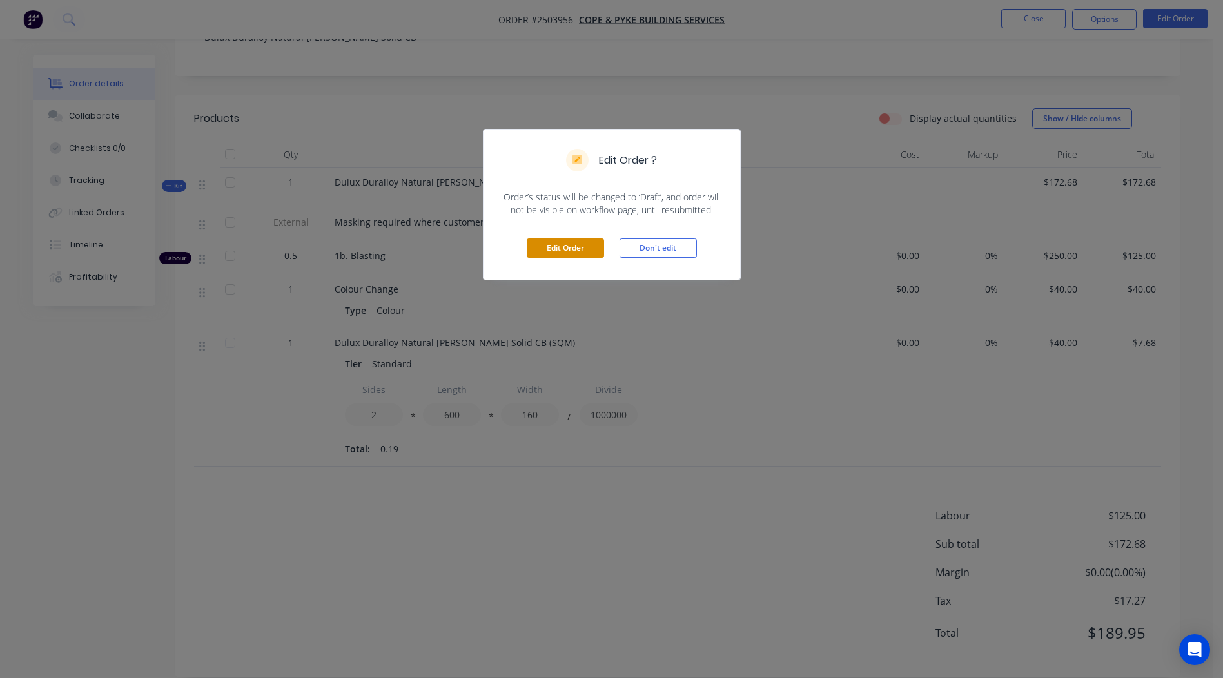
click at [547, 246] on button "Edit Order" at bounding box center [565, 247] width 77 height 19
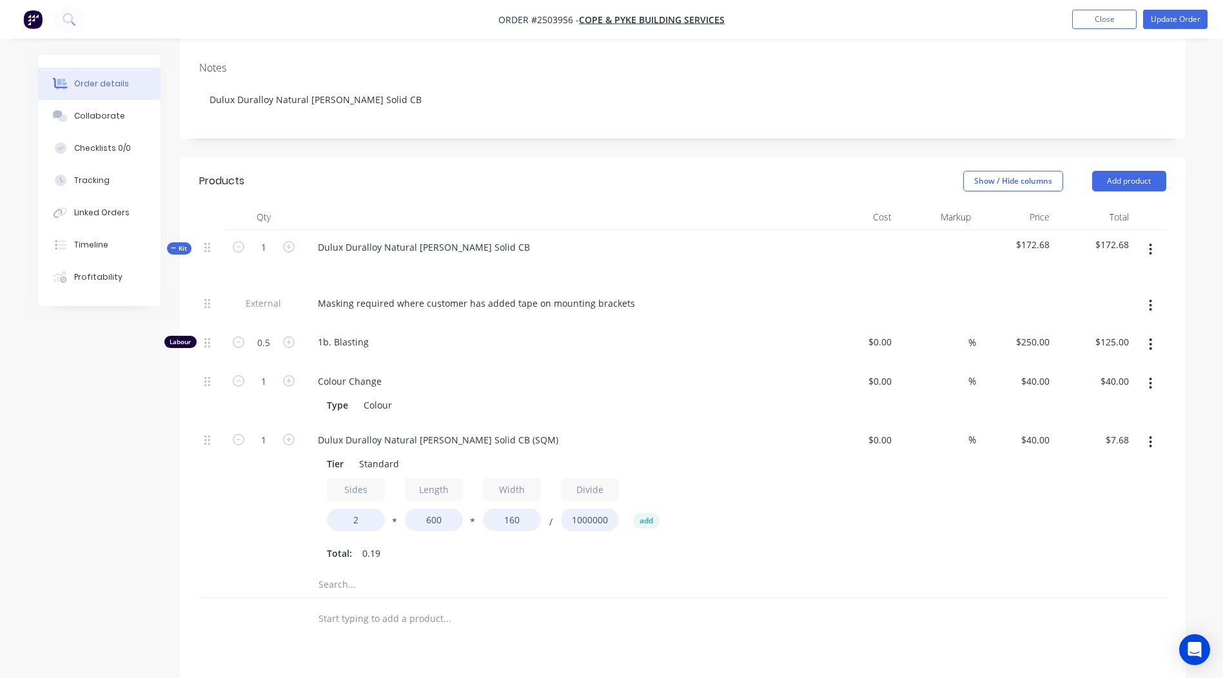
scroll to position [258, 0]
click at [257, 332] on input "0.5" at bounding box center [264, 341] width 34 height 19
type input "0.1667"
type input "$41.68"
click at [1200, 249] on div "Order details Collaborate Checklists 0/0 Tracking Linked Orders Timeline Profit…" at bounding box center [611, 355] width 1223 height 1226
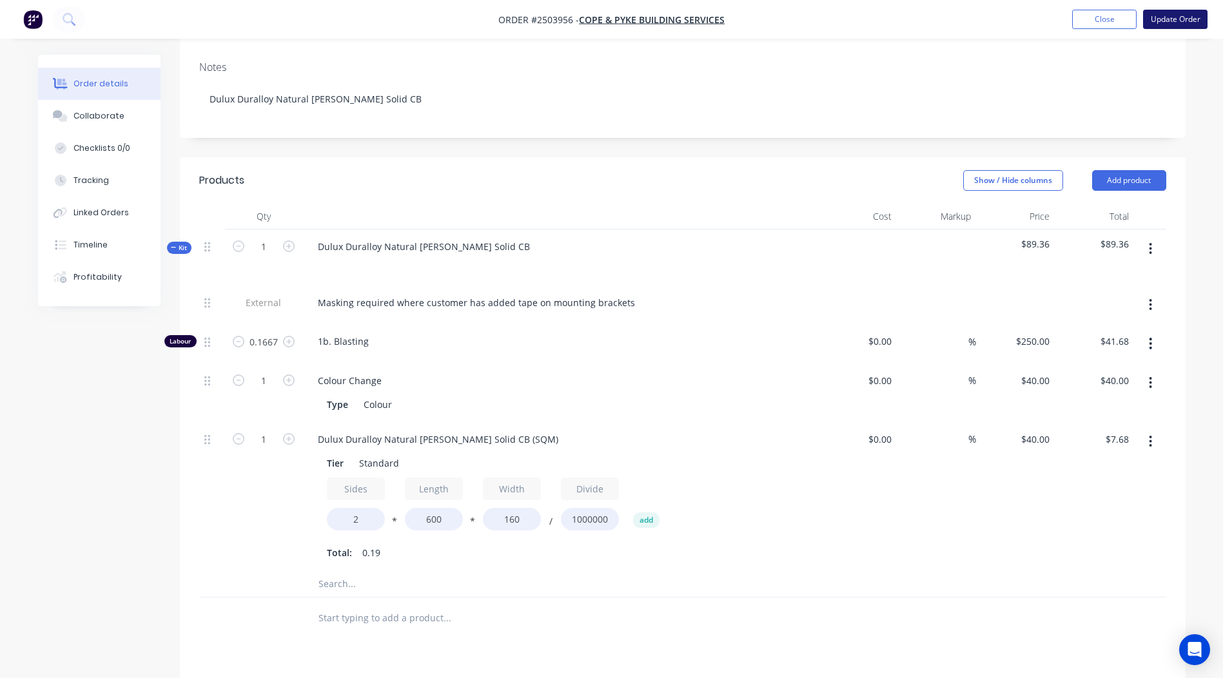
click at [1167, 12] on button "Update Order" at bounding box center [1175, 19] width 64 height 19
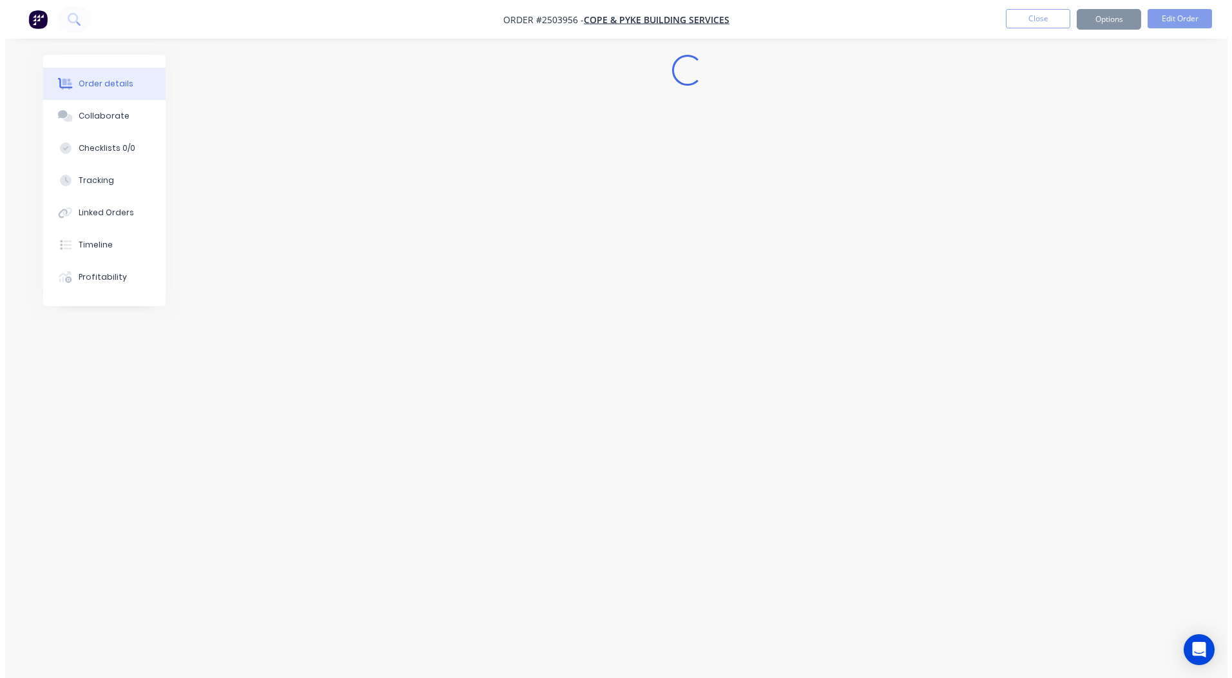
scroll to position [0, 0]
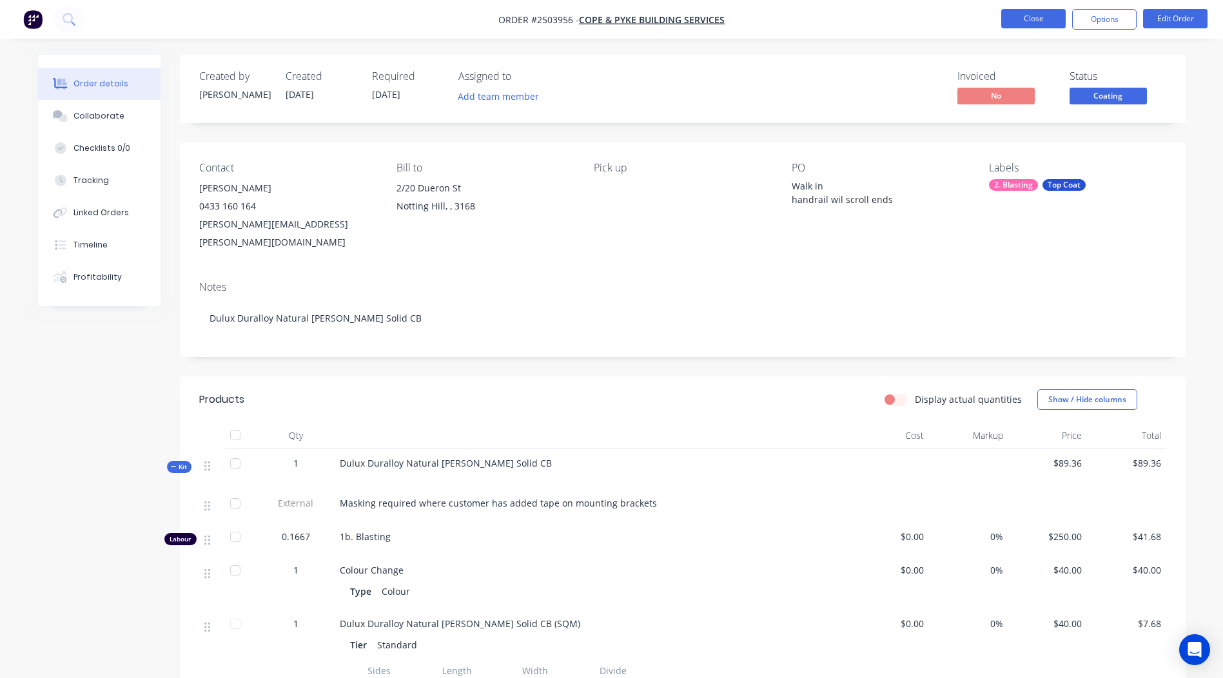
click at [1023, 14] on button "Close" at bounding box center [1033, 18] width 64 height 19
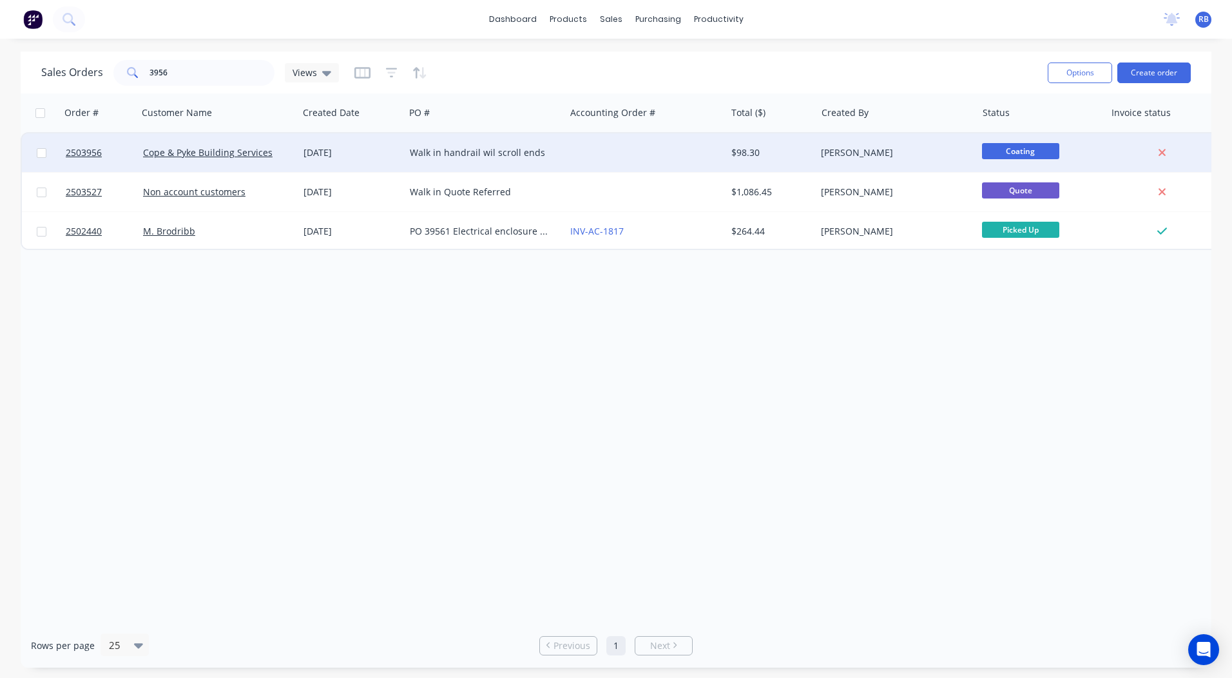
click at [1034, 152] on span "Coating" at bounding box center [1020, 151] width 77 height 16
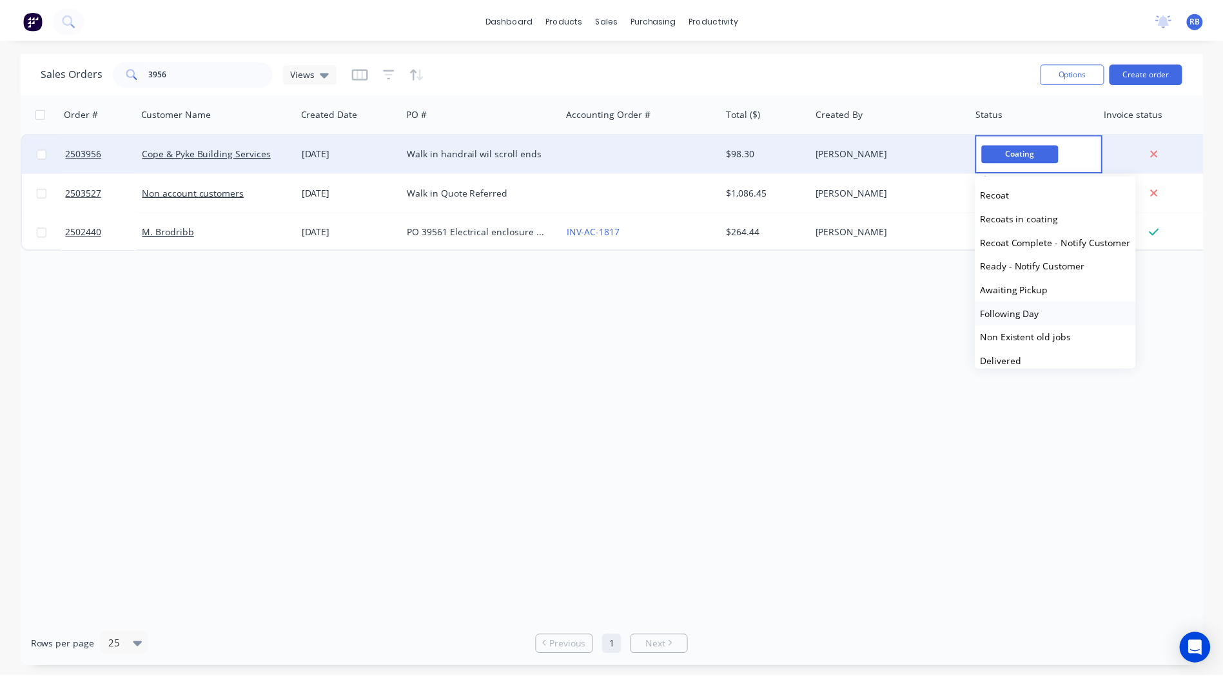
scroll to position [485, 0]
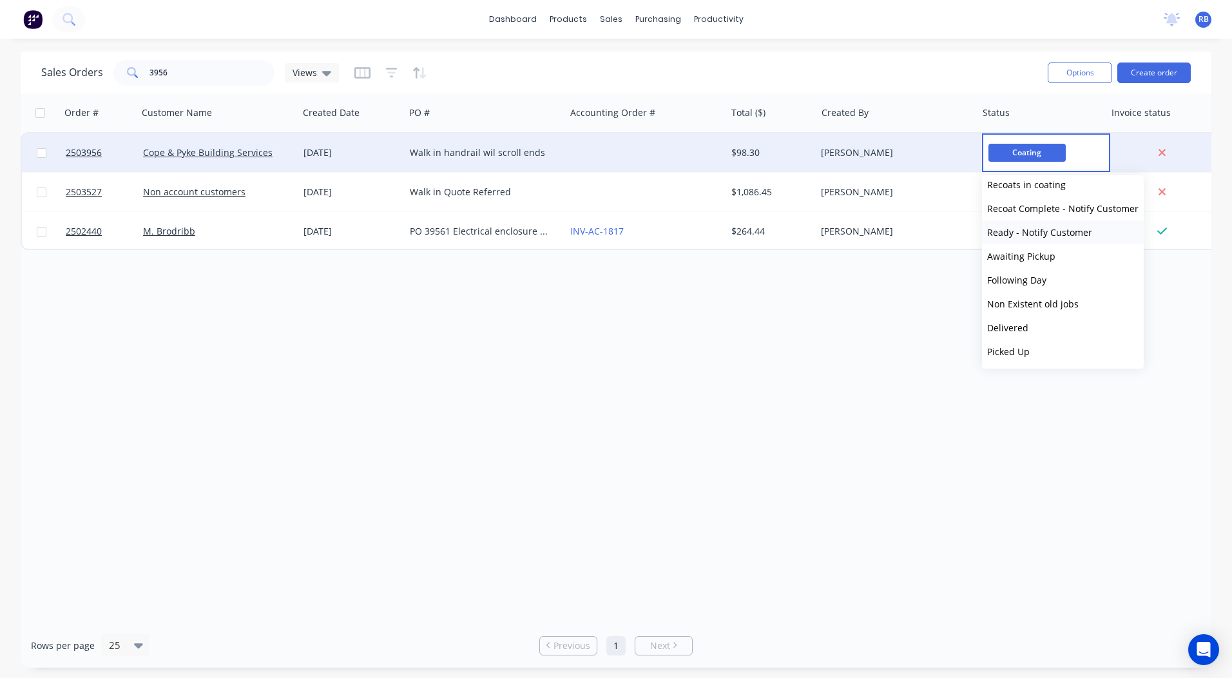
click at [1025, 233] on span "Ready - Notify Customer" at bounding box center [1039, 232] width 105 height 12
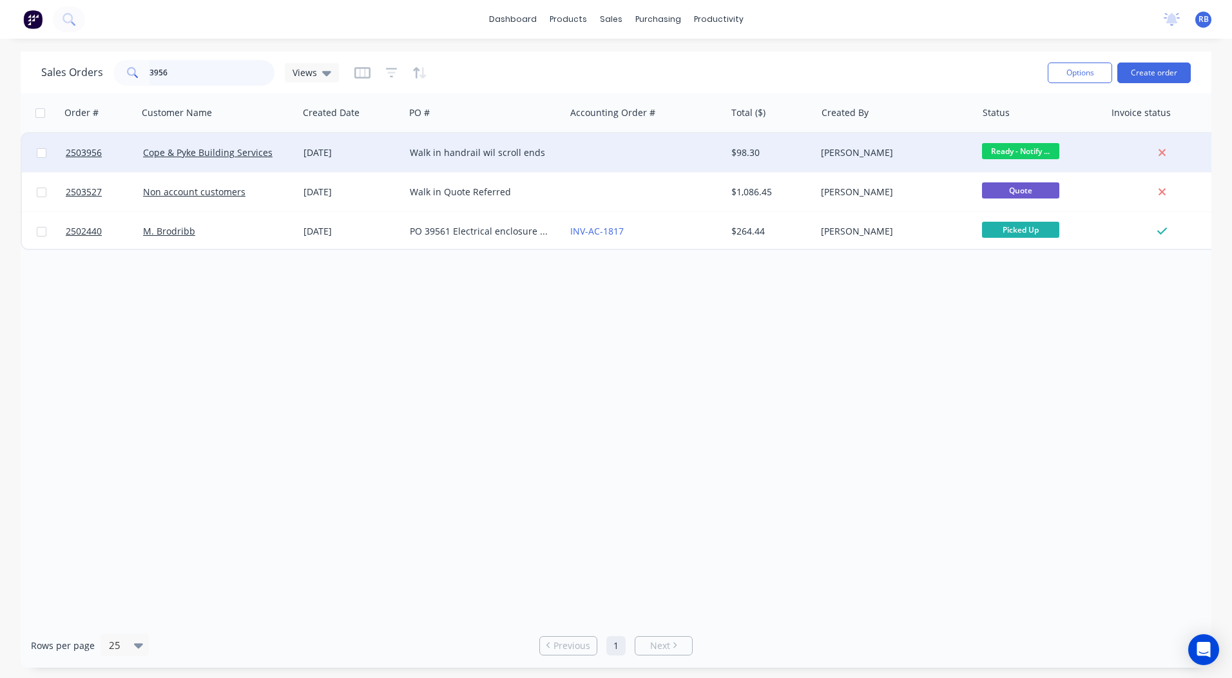
click at [195, 82] on input "3956" at bounding box center [213, 73] width 126 height 26
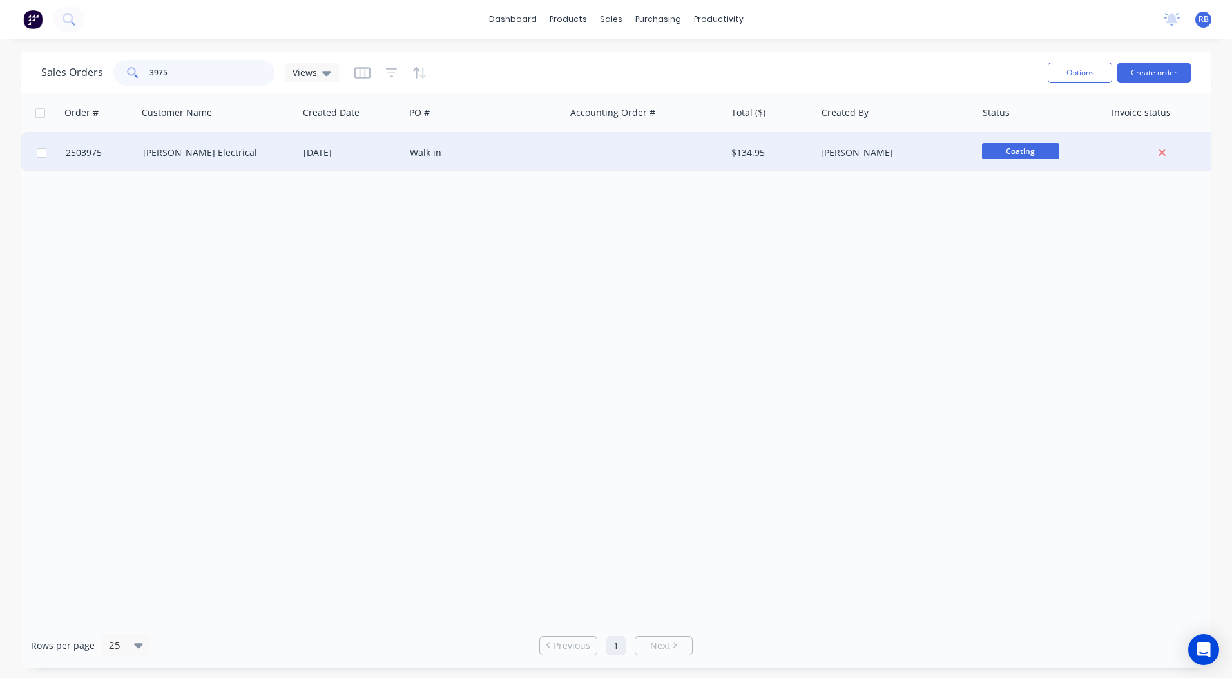
type input "3975"
click at [263, 146] on div "[PERSON_NAME] Electrical" at bounding box center [214, 152] width 143 height 13
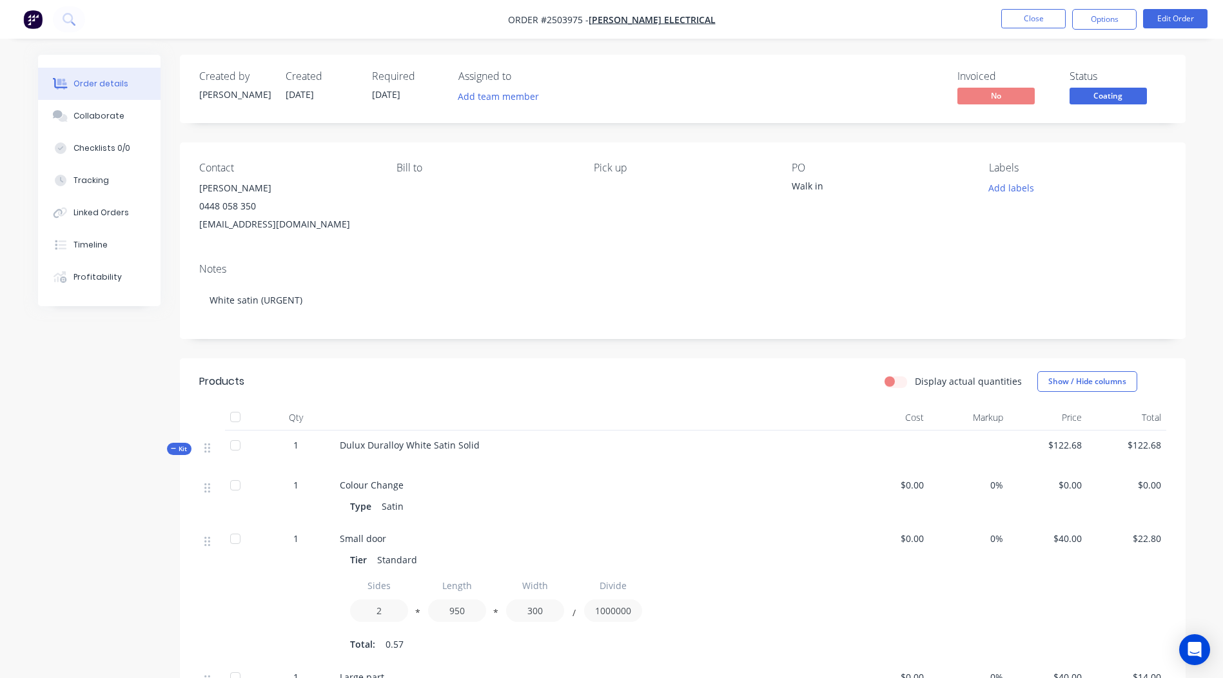
click at [1124, 102] on span "Coating" at bounding box center [1107, 96] width 77 height 16
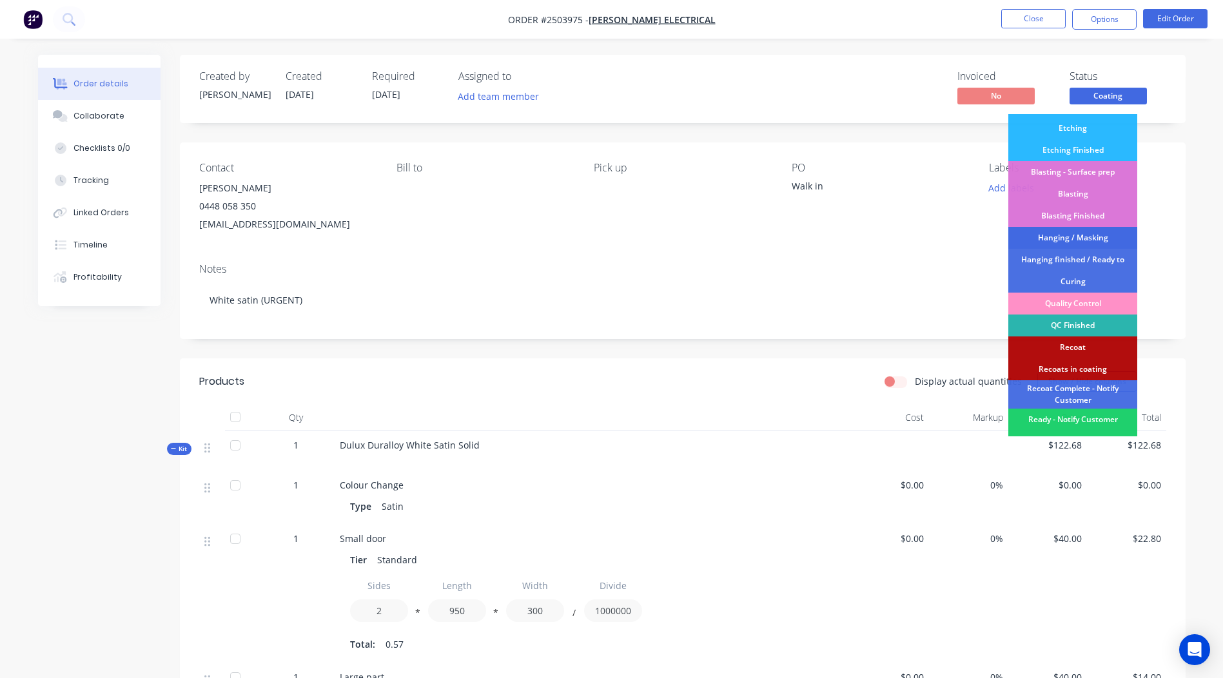
scroll to position [276, 0]
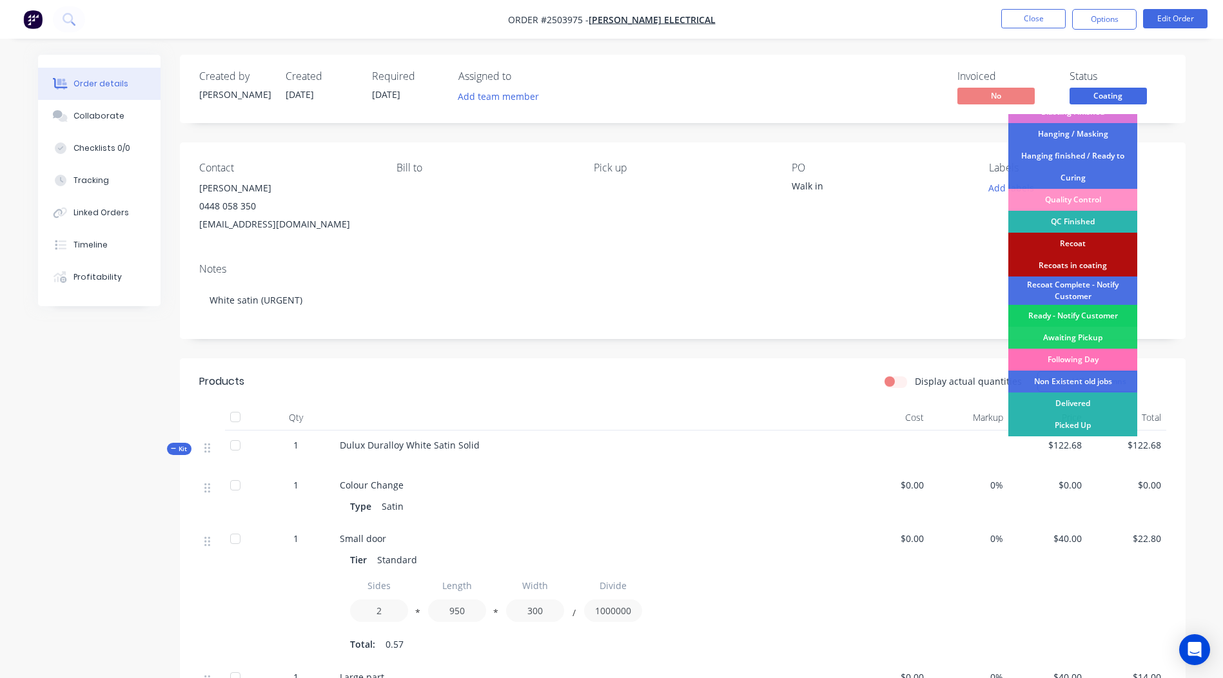
click at [1073, 315] on div "Ready - Notify Customer" at bounding box center [1072, 316] width 129 height 22
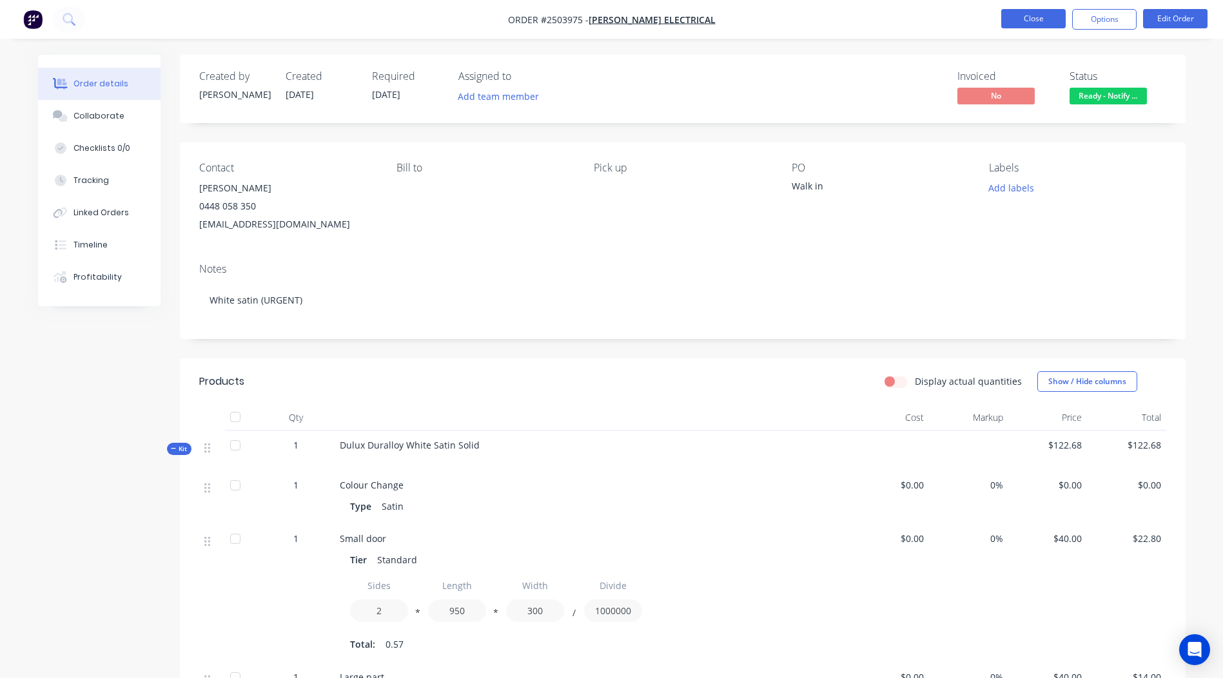
click at [1032, 23] on button "Close" at bounding box center [1033, 18] width 64 height 19
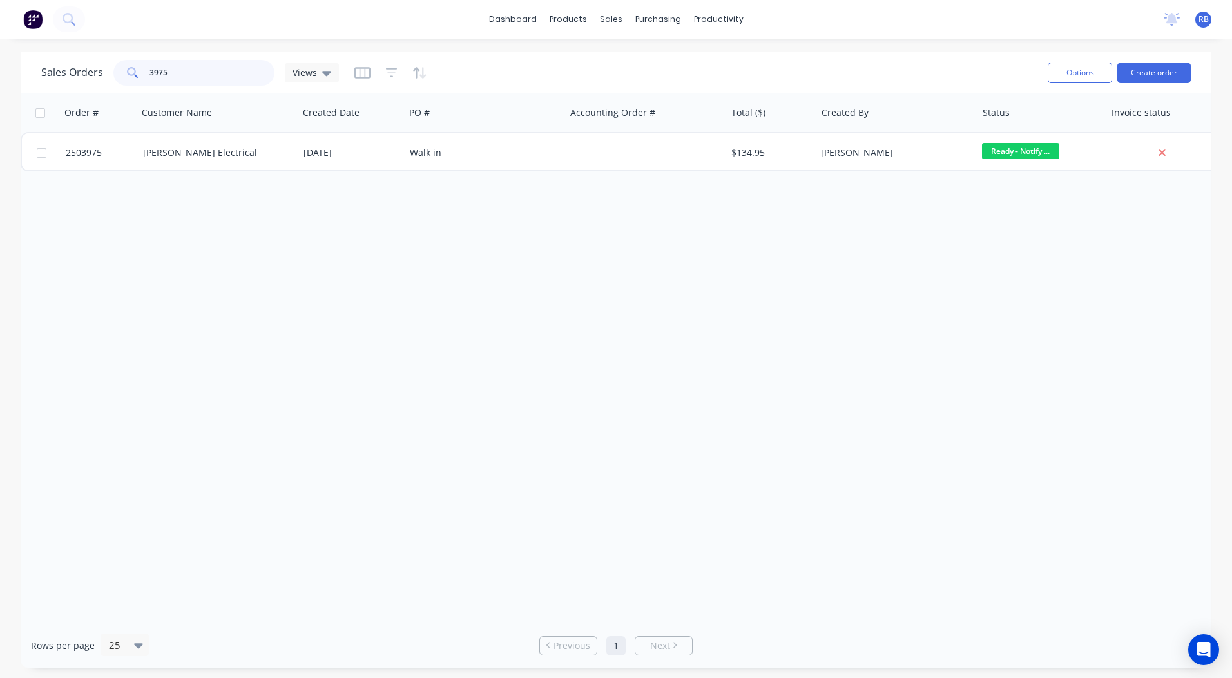
click at [177, 75] on input "3975" at bounding box center [213, 73] width 126 height 26
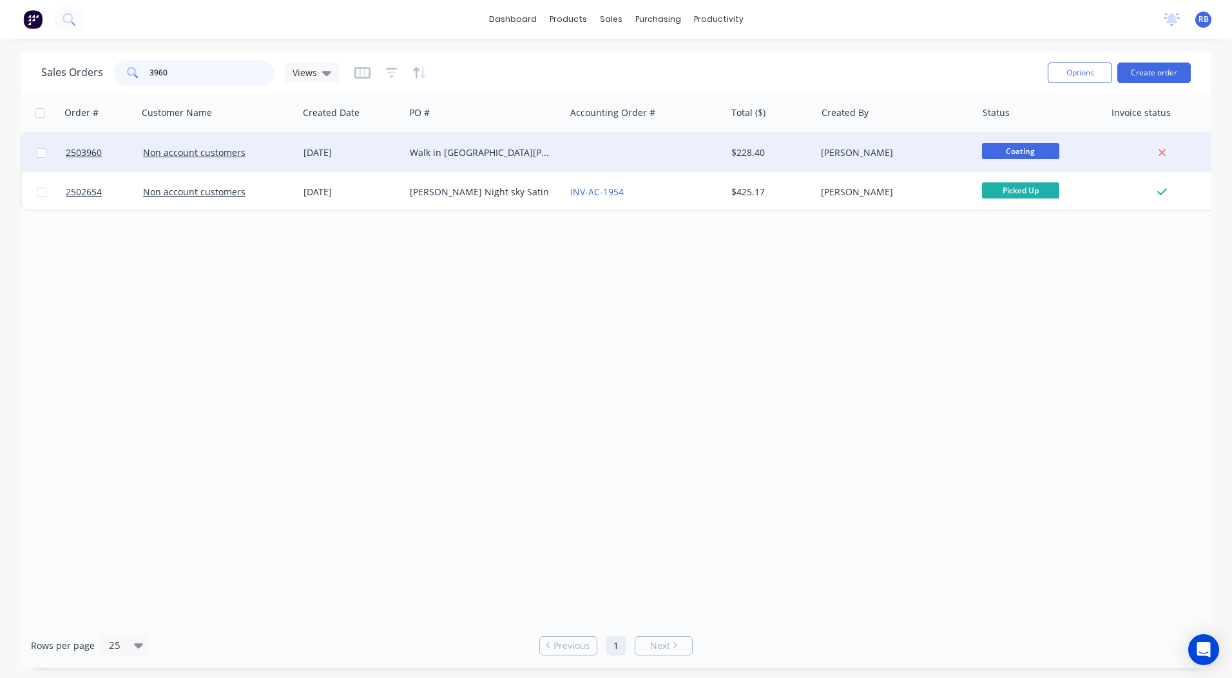
type input "3960"
click at [720, 144] on div at bounding box center [645, 152] width 160 height 39
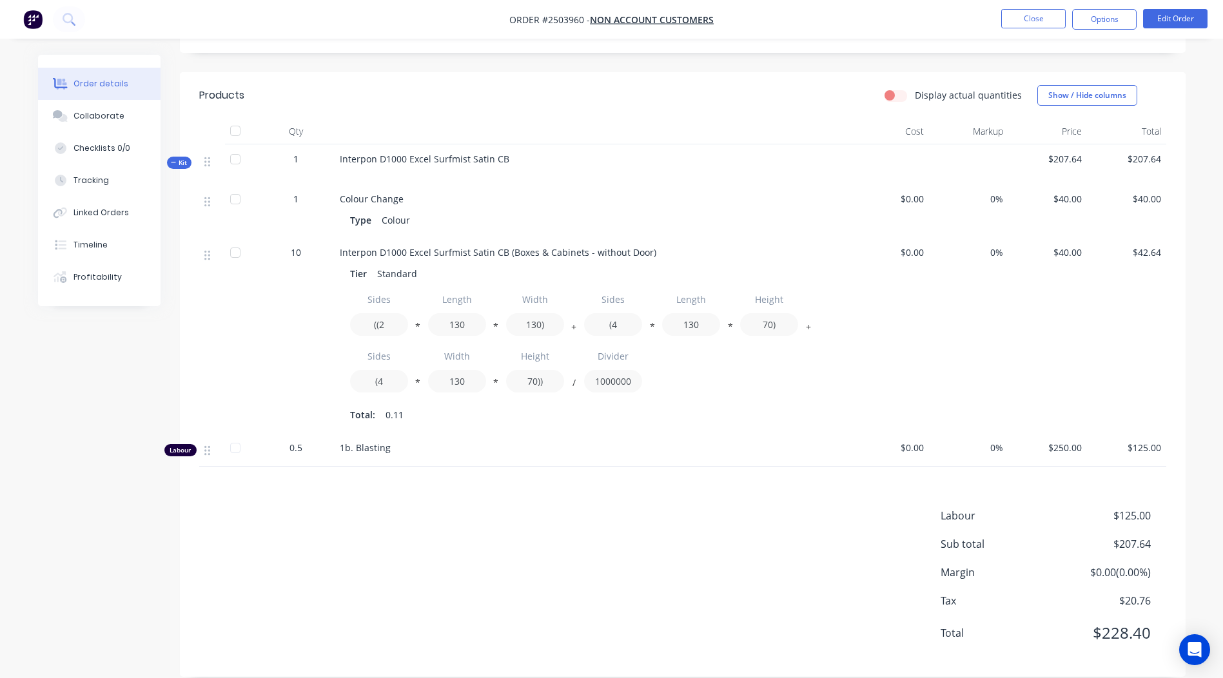
scroll to position [111, 0]
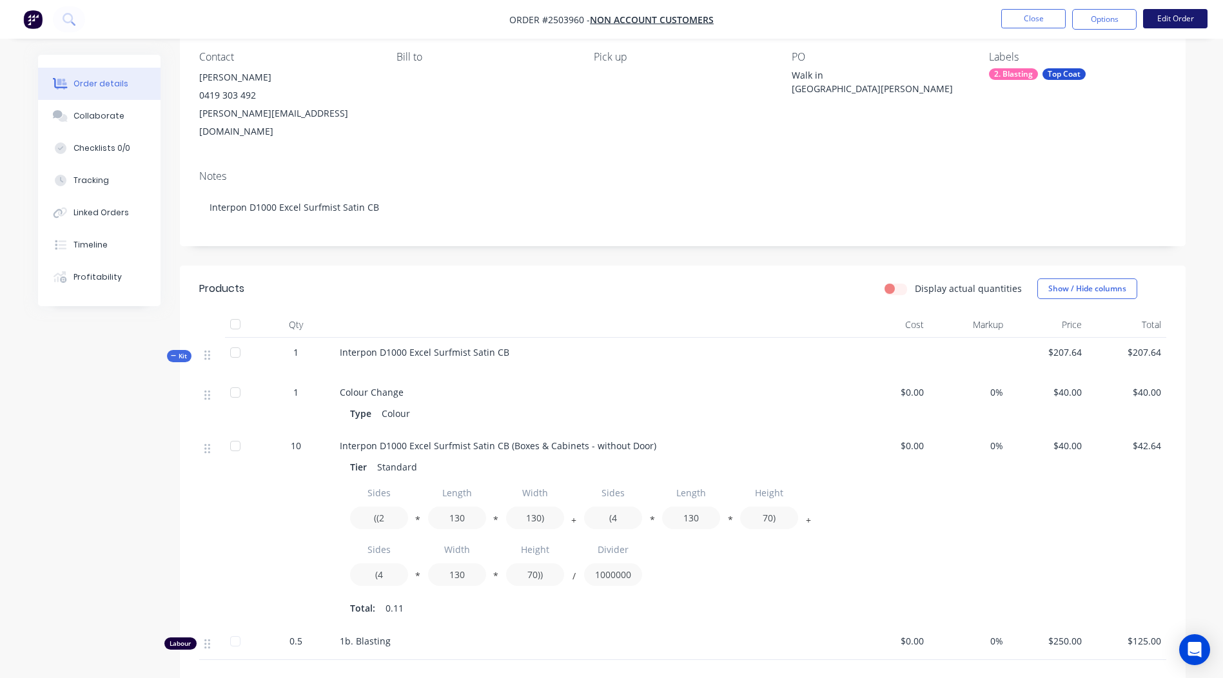
click at [1177, 14] on button "Edit Order" at bounding box center [1175, 18] width 64 height 19
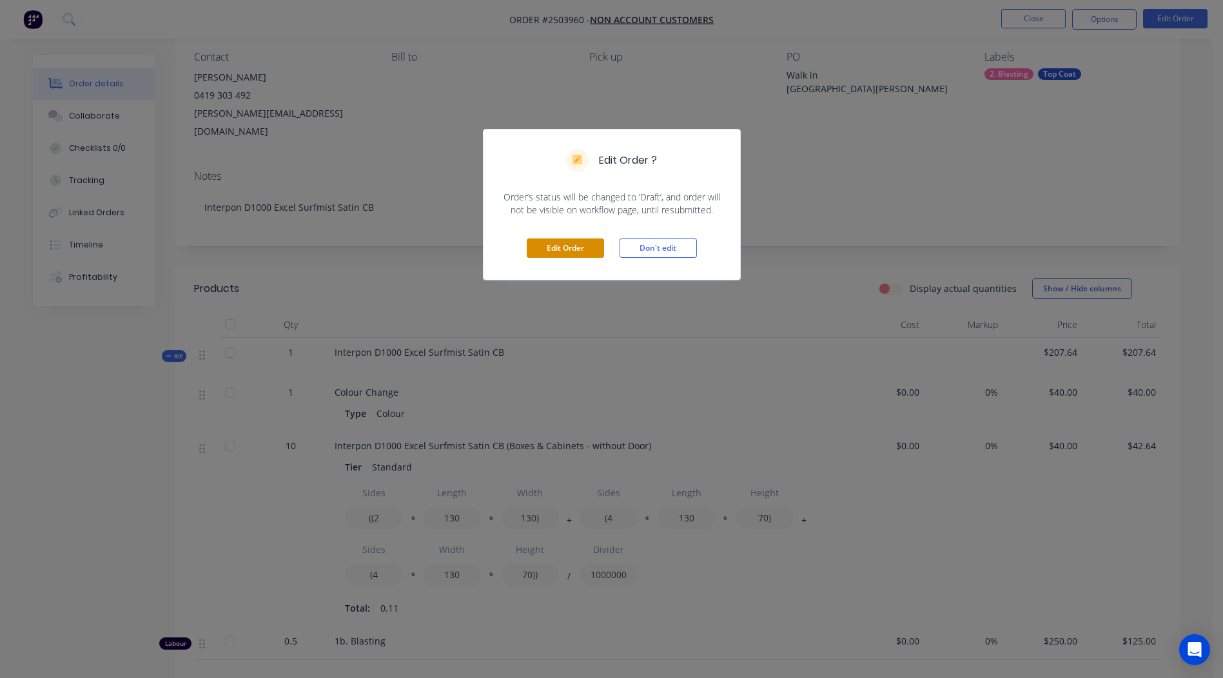
click at [574, 251] on button "Edit Order" at bounding box center [565, 247] width 77 height 19
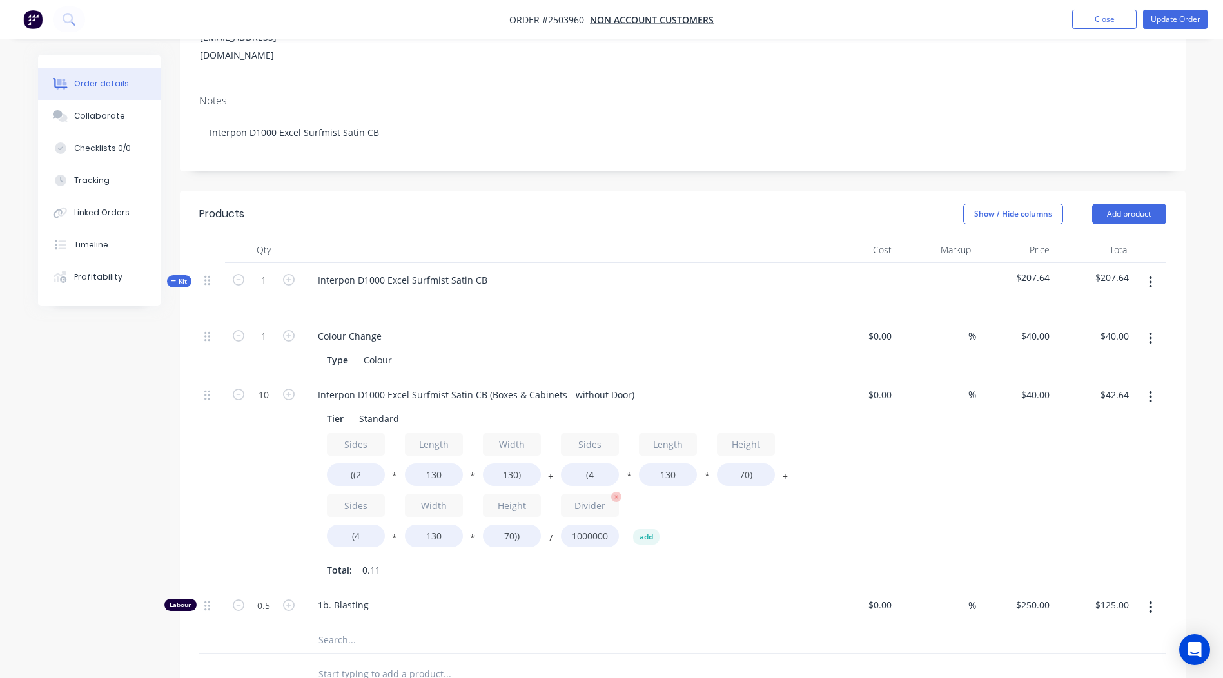
scroll to position [322, 0]
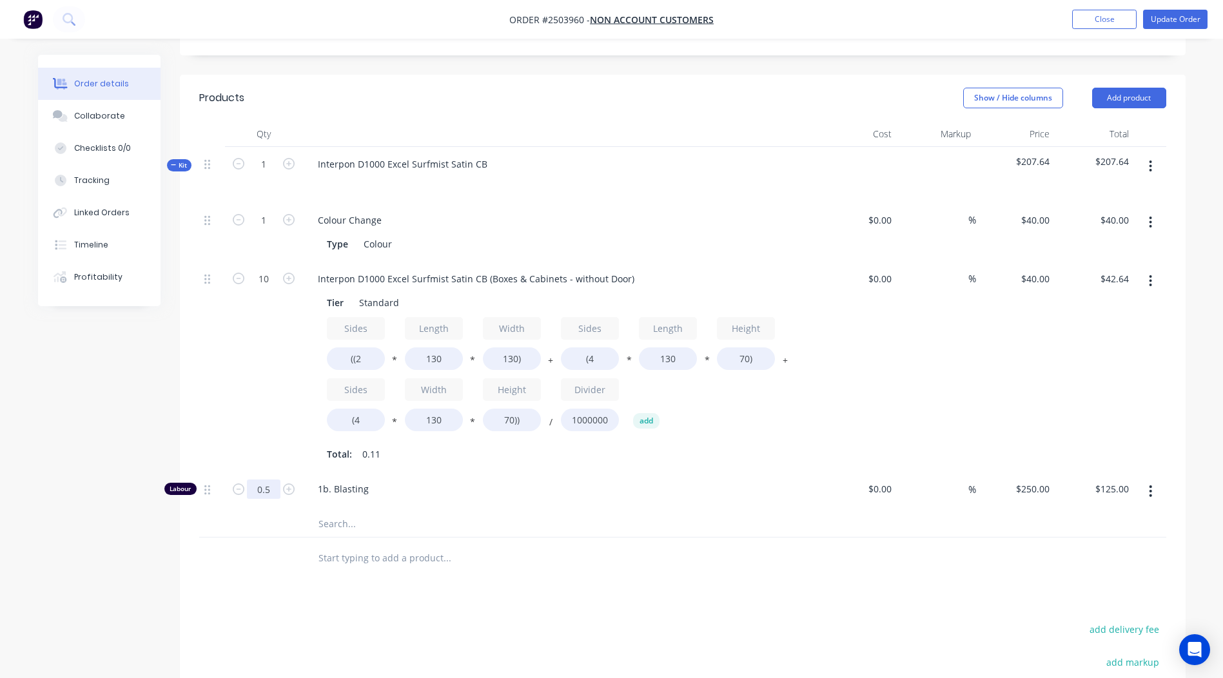
click at [271, 230] on input "0.5" at bounding box center [264, 220] width 34 height 19
type input "0.1667"
type input "$41.68"
click at [751, 562] on div "Products Show / Hide columns Add product Qty Cost Markup Price Total Kit 1 Inte…" at bounding box center [682, 482] width 1005 height 814
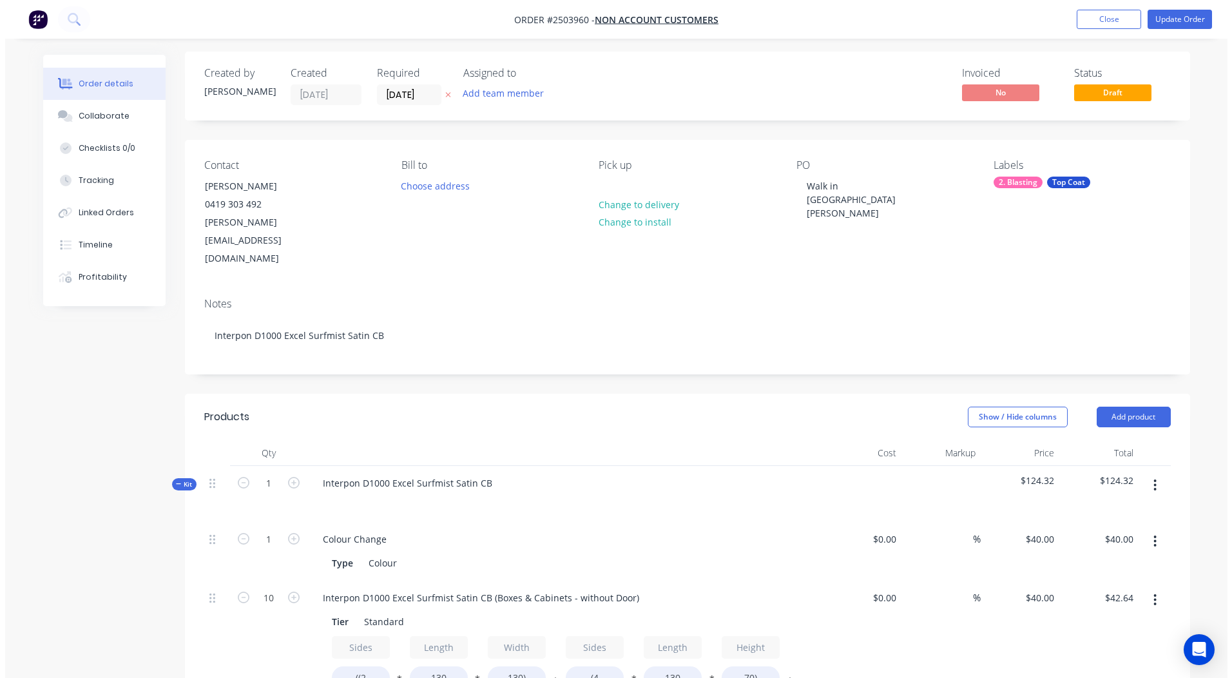
scroll to position [0, 0]
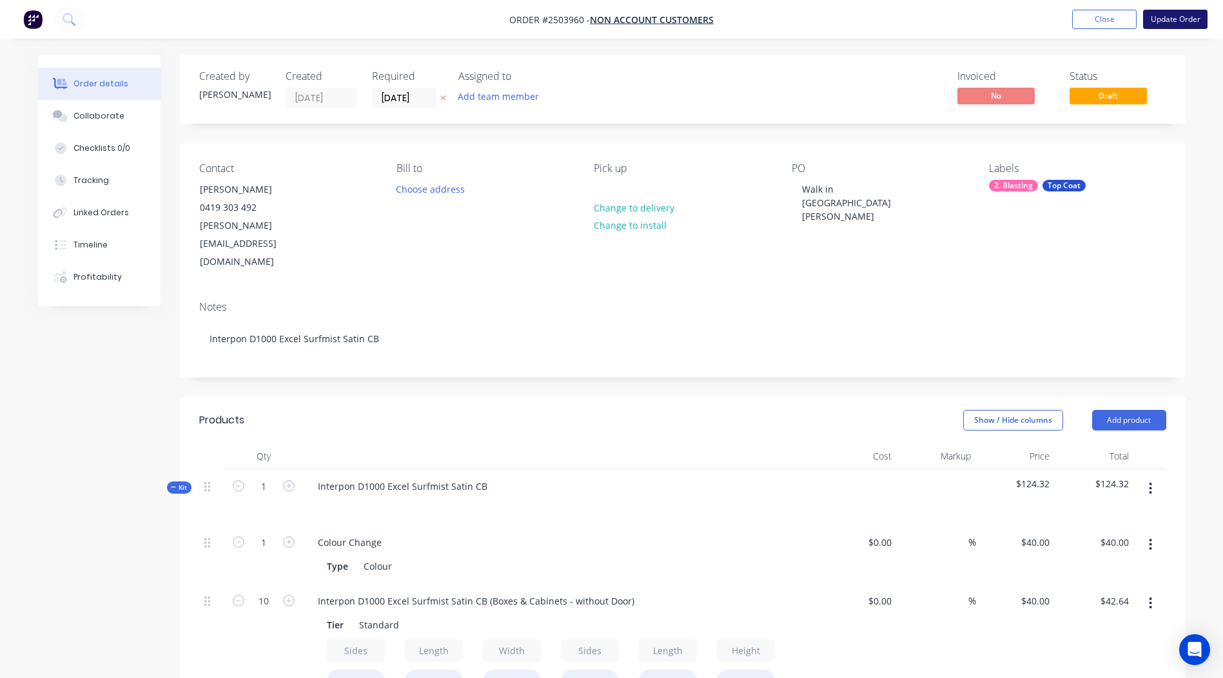
click at [1156, 10] on button "Update Order" at bounding box center [1175, 19] width 64 height 19
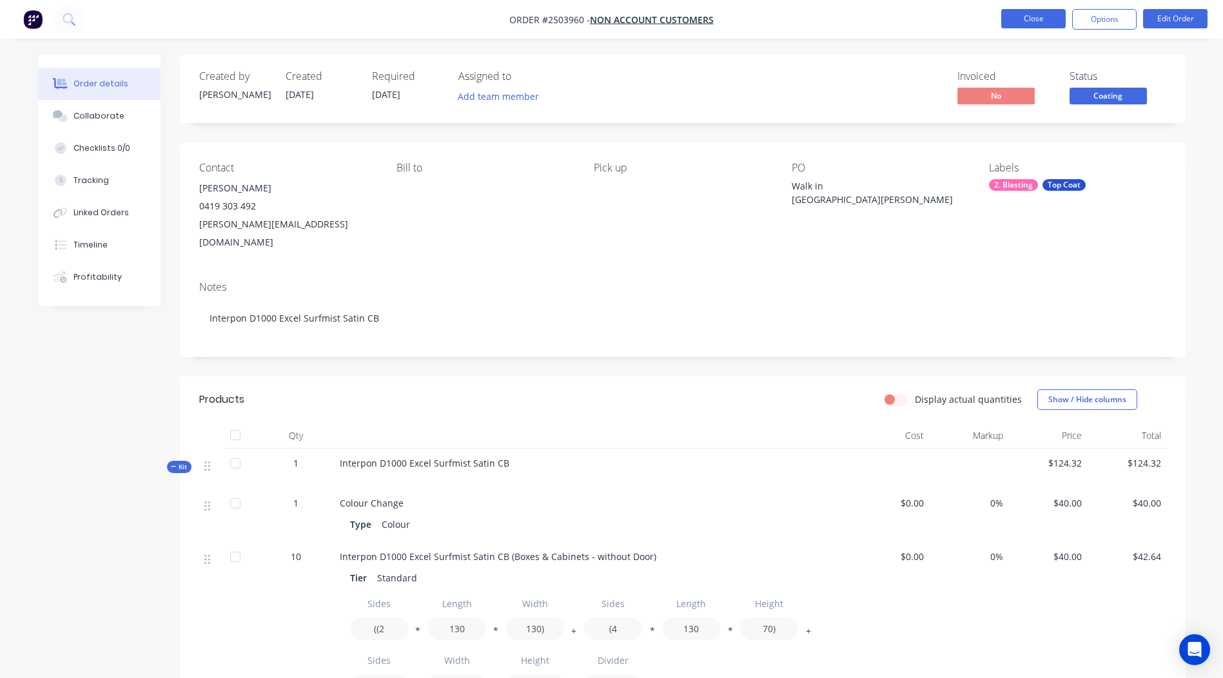
click at [1014, 18] on button "Close" at bounding box center [1033, 18] width 64 height 19
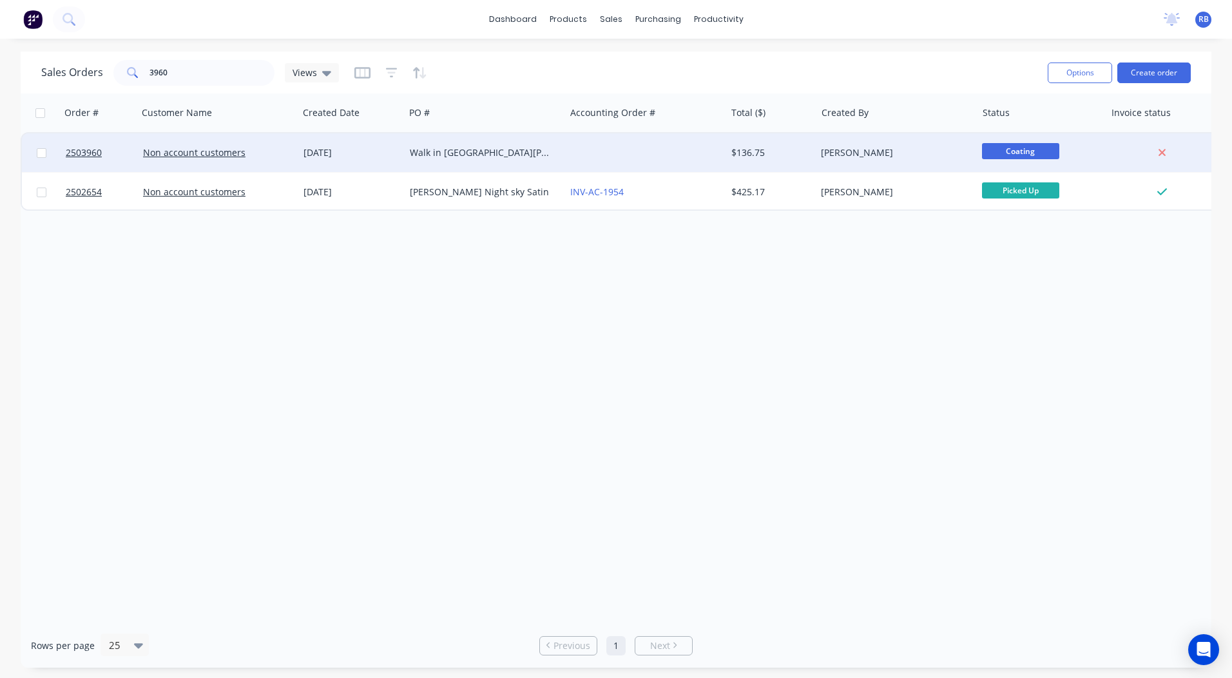
click at [1025, 153] on span "Coating" at bounding box center [1020, 151] width 77 height 16
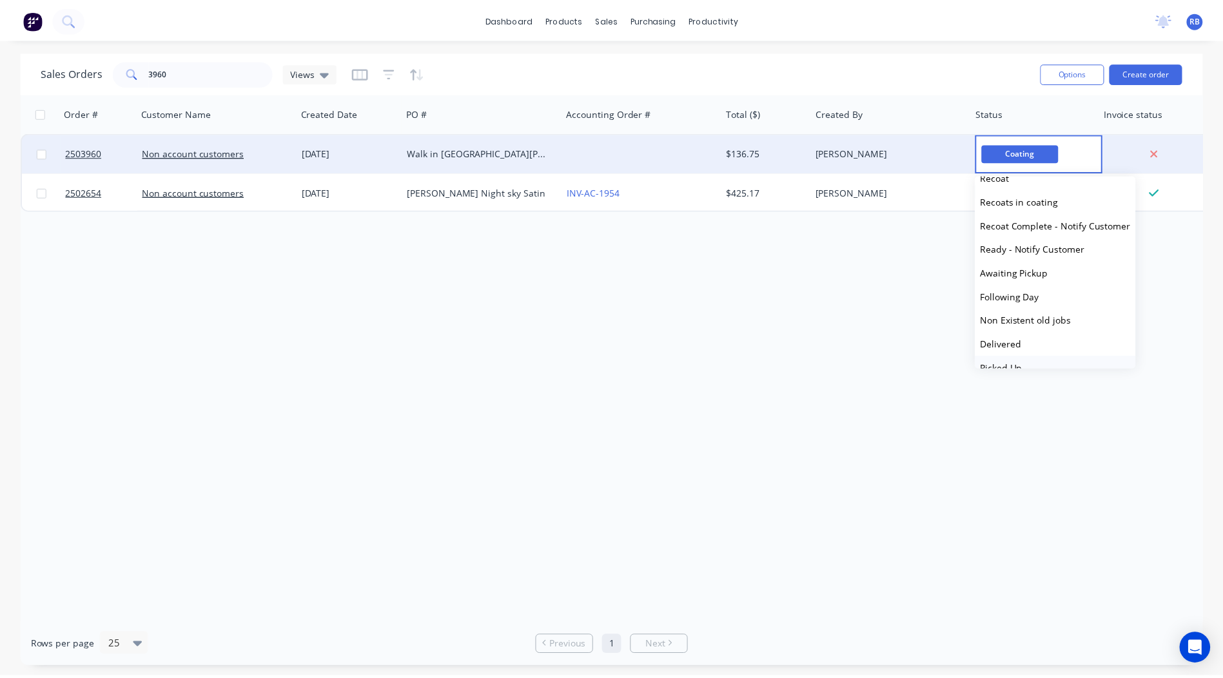
scroll to position [485, 0]
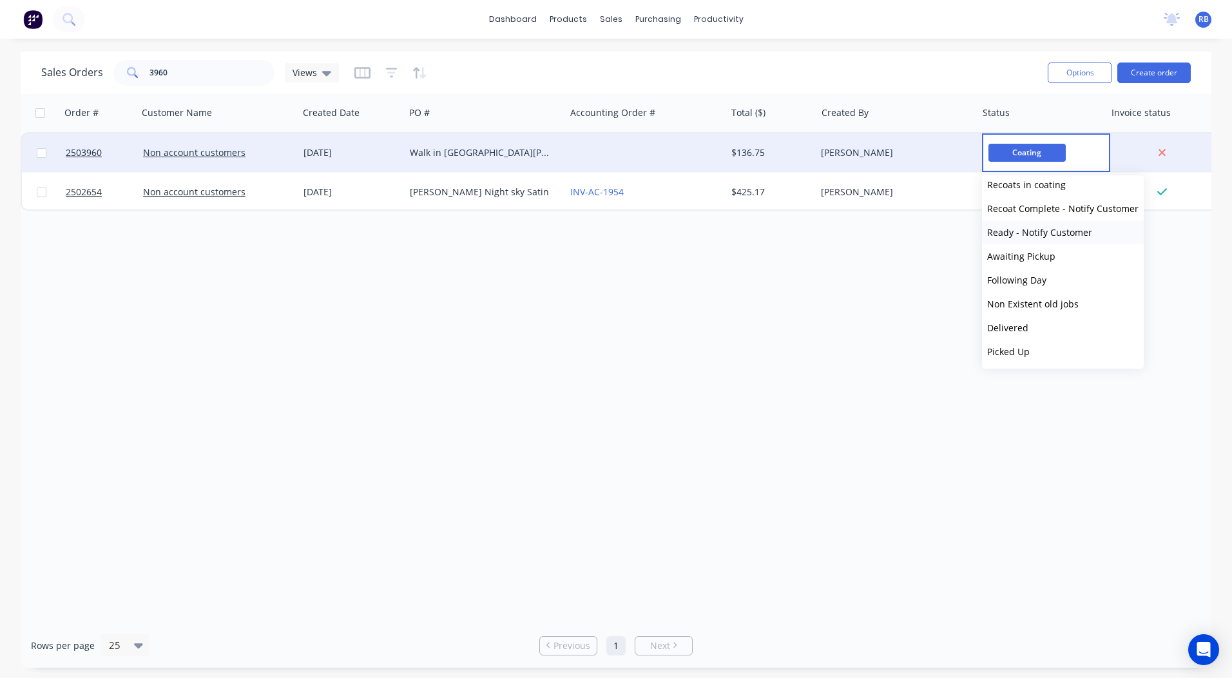
click at [1051, 233] on span "Ready - Notify Customer" at bounding box center [1039, 232] width 105 height 12
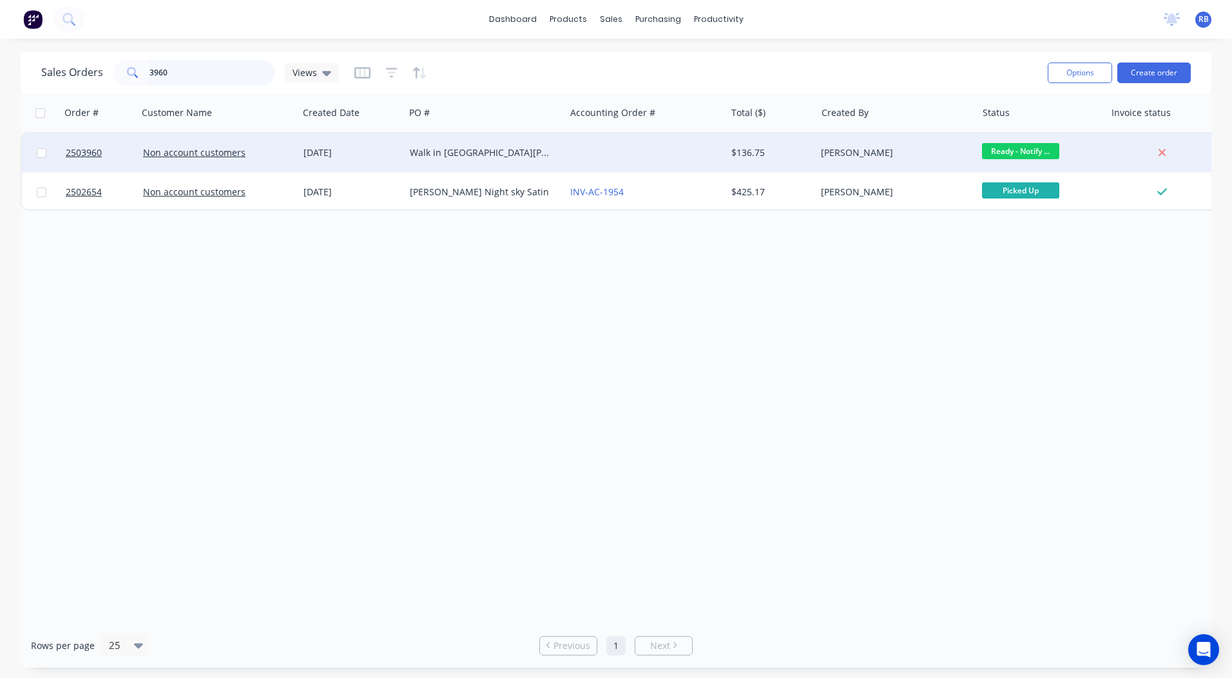
drag, startPoint x: 233, startPoint y: 70, endPoint x: 0, endPoint y: 93, distance: 234.5
click at [0, 92] on html "dashboard products sales purchasing productivity dashboard products Product Cat…" at bounding box center [616, 339] width 1232 height 678
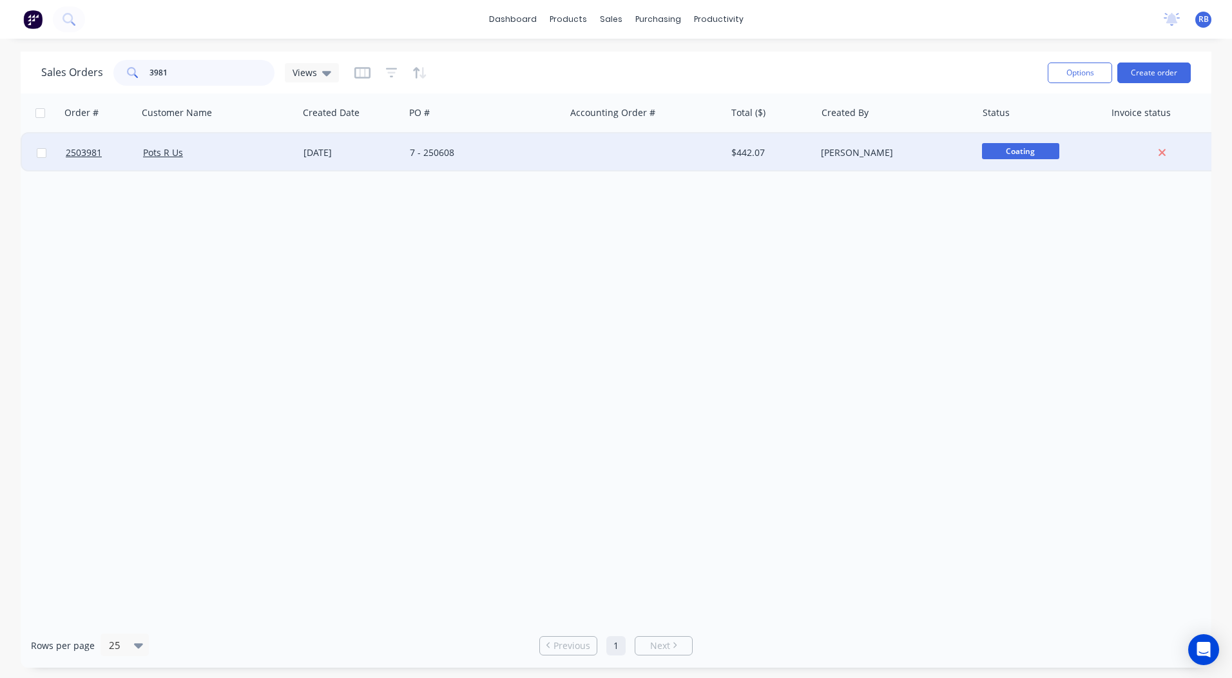
type input "3981"
click at [795, 146] on div "$442.07" at bounding box center [771, 152] width 90 height 39
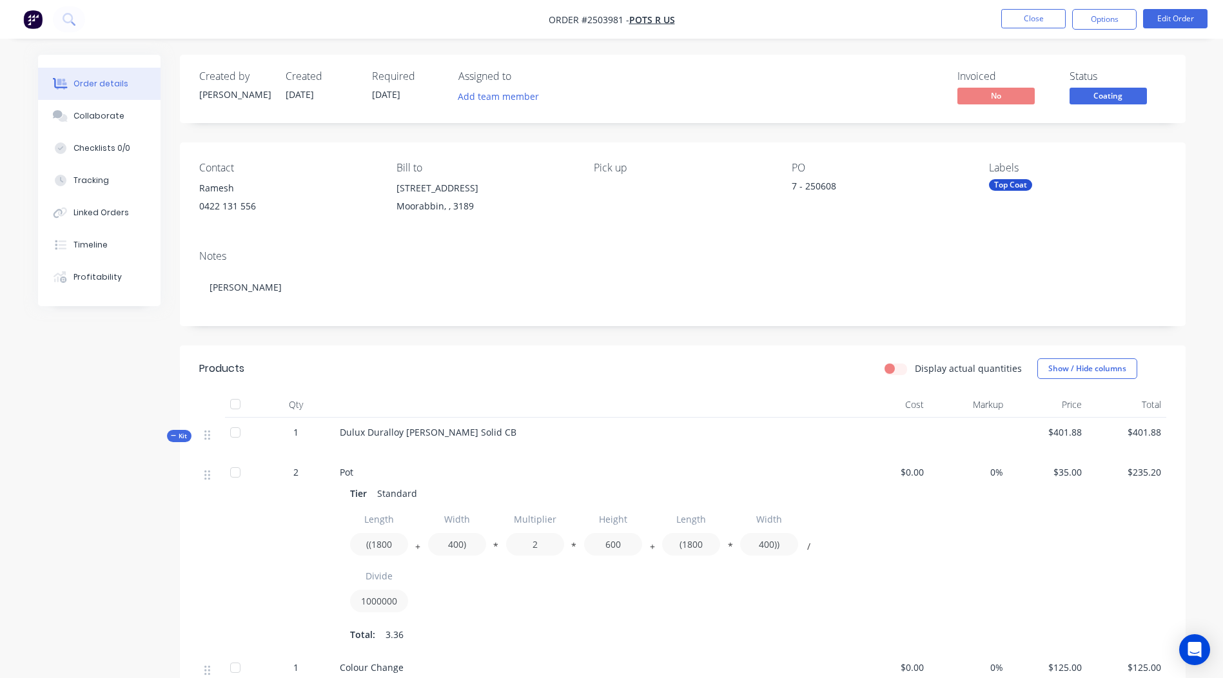
click at [1099, 103] on span "Coating" at bounding box center [1107, 96] width 77 height 16
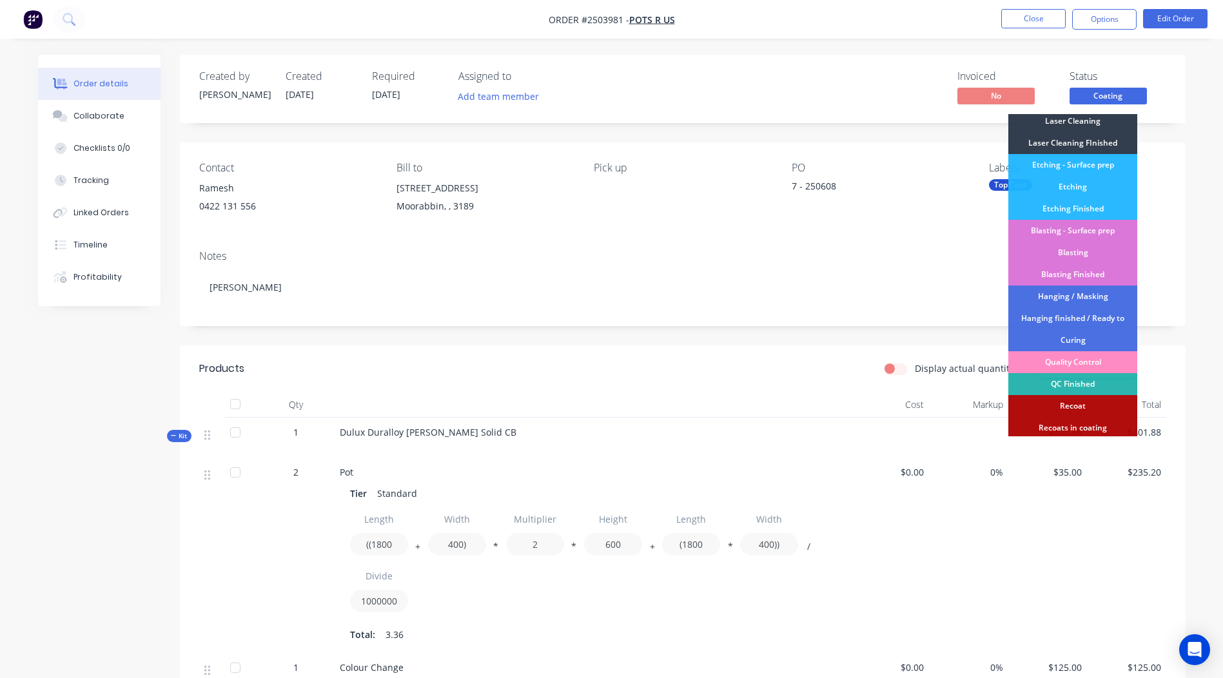
scroll to position [276, 0]
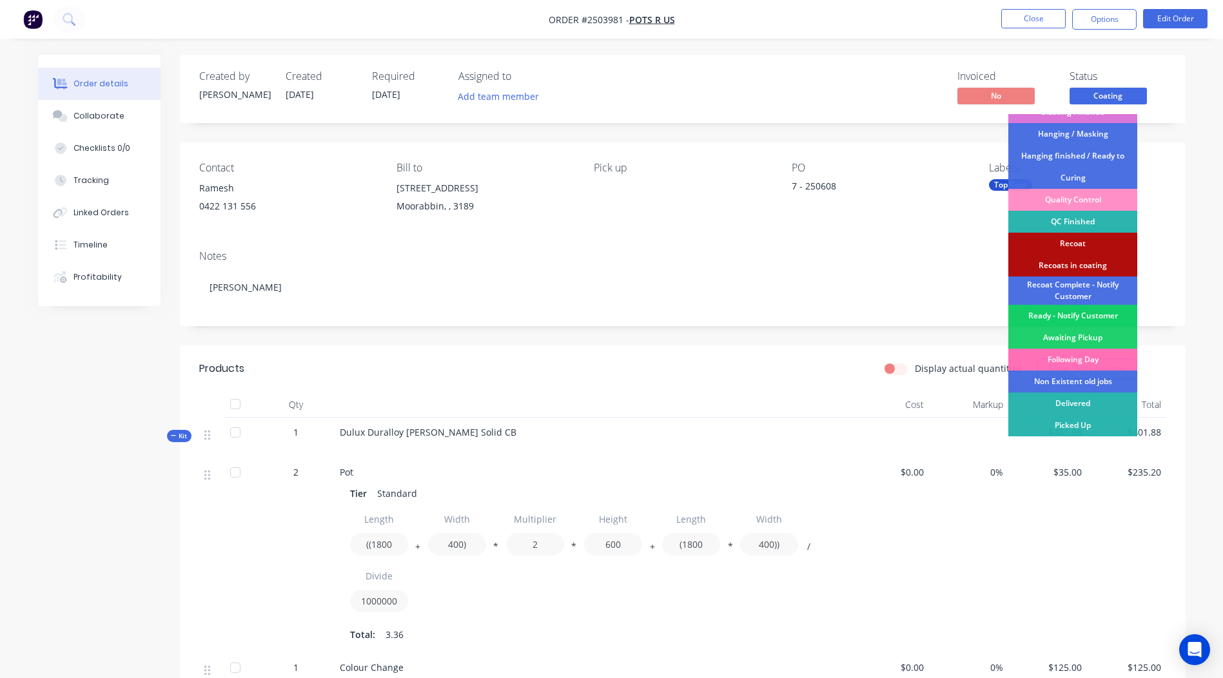
click at [1068, 313] on div "Ready - Notify Customer" at bounding box center [1072, 316] width 129 height 22
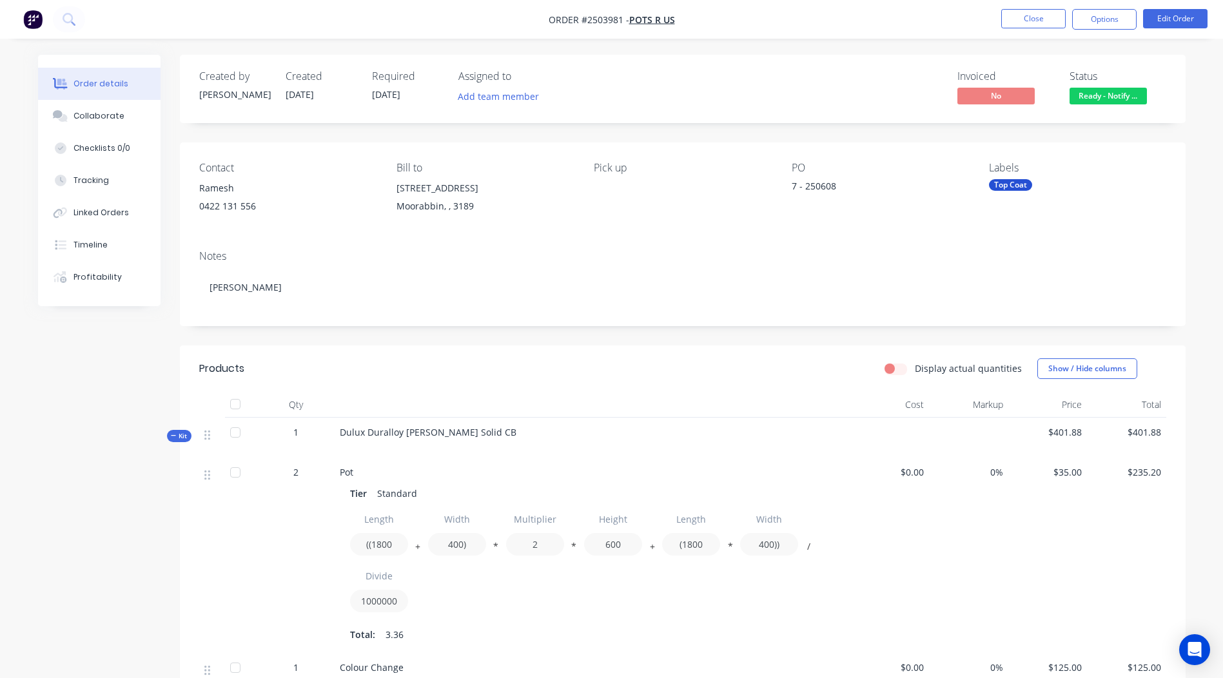
click at [1034, 6] on nav "Order #2503981 - Pots R Us Close Options Edit Order" at bounding box center [611, 19] width 1223 height 39
click at [1029, 18] on button "Close" at bounding box center [1033, 18] width 64 height 19
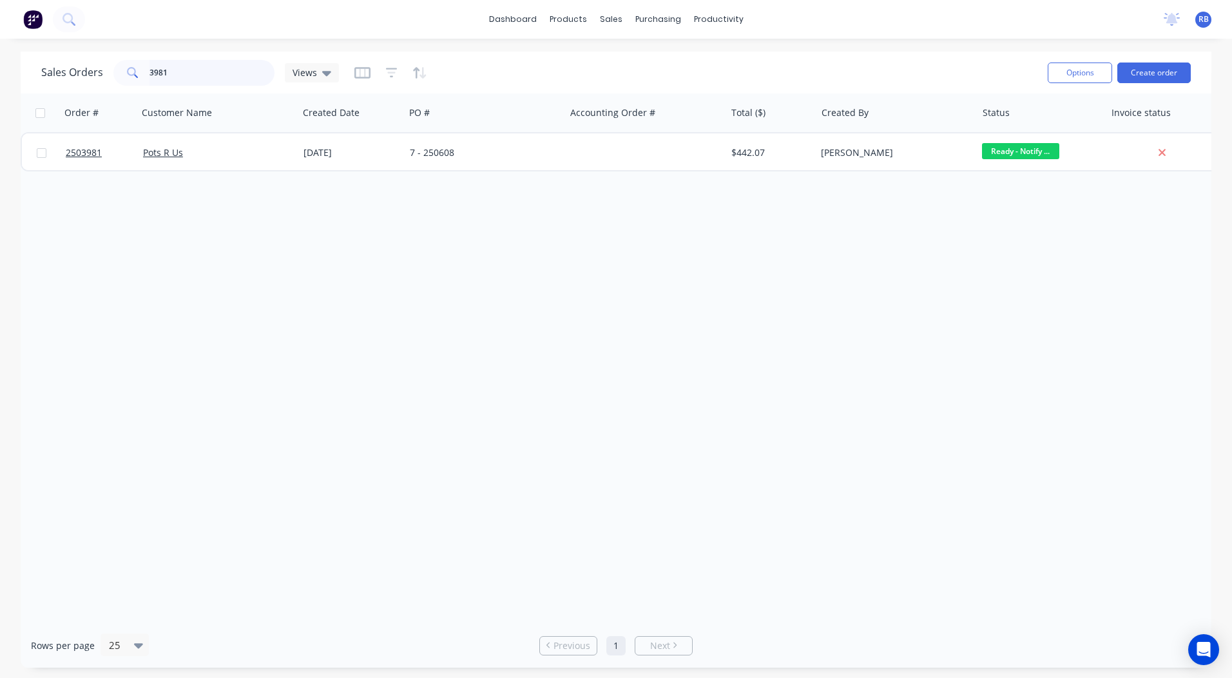
drag, startPoint x: 199, startPoint y: 64, endPoint x: 0, endPoint y: 57, distance: 198.6
click at [128, 81] on div "3981" at bounding box center [193, 73] width 161 height 26
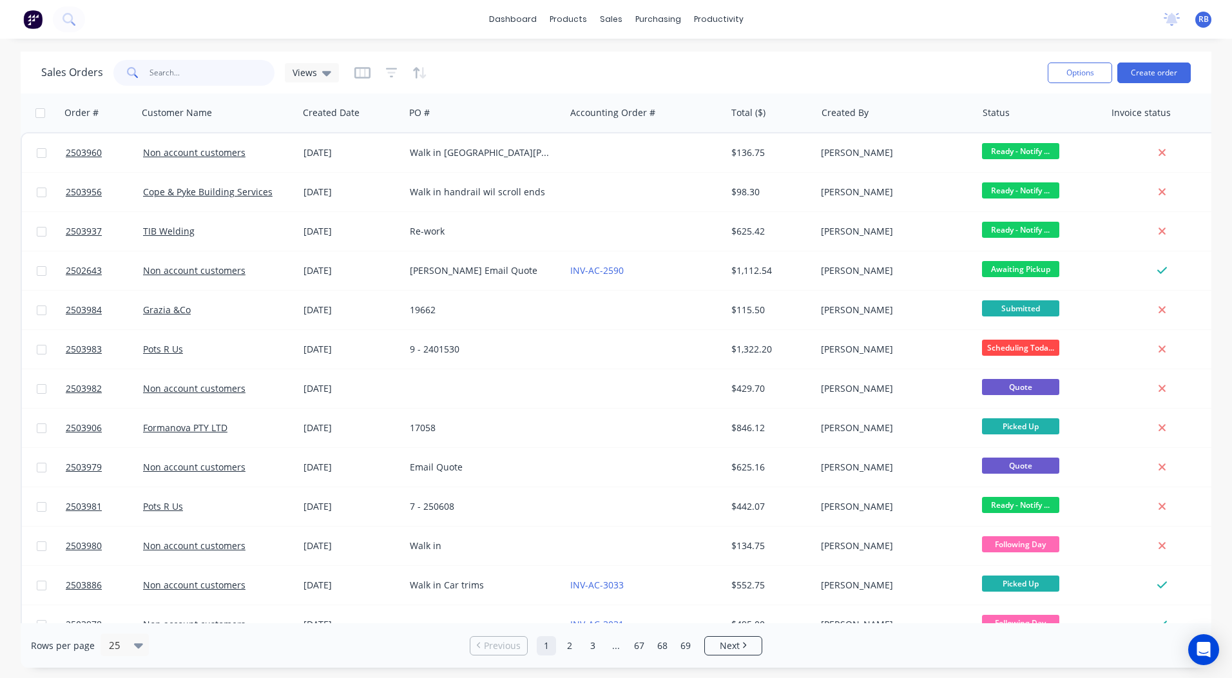
click at [169, 69] on input "text" at bounding box center [213, 73] width 126 height 26
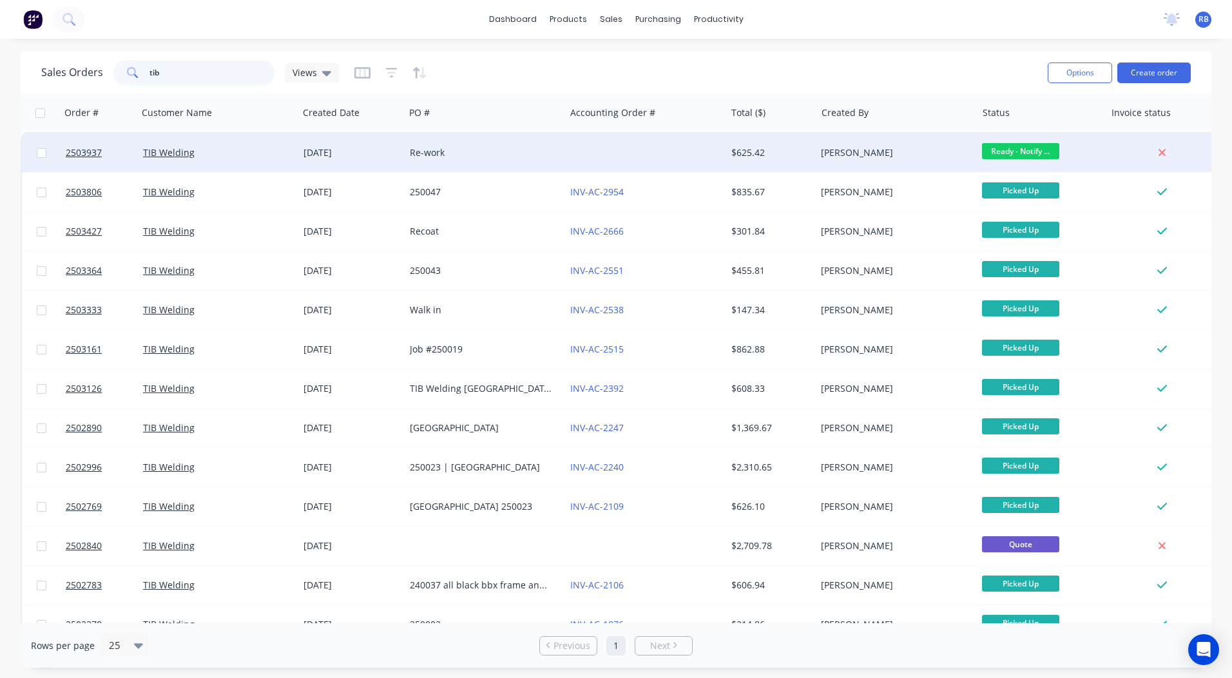
type input "tib"
click at [632, 149] on div at bounding box center [645, 152] width 160 height 39
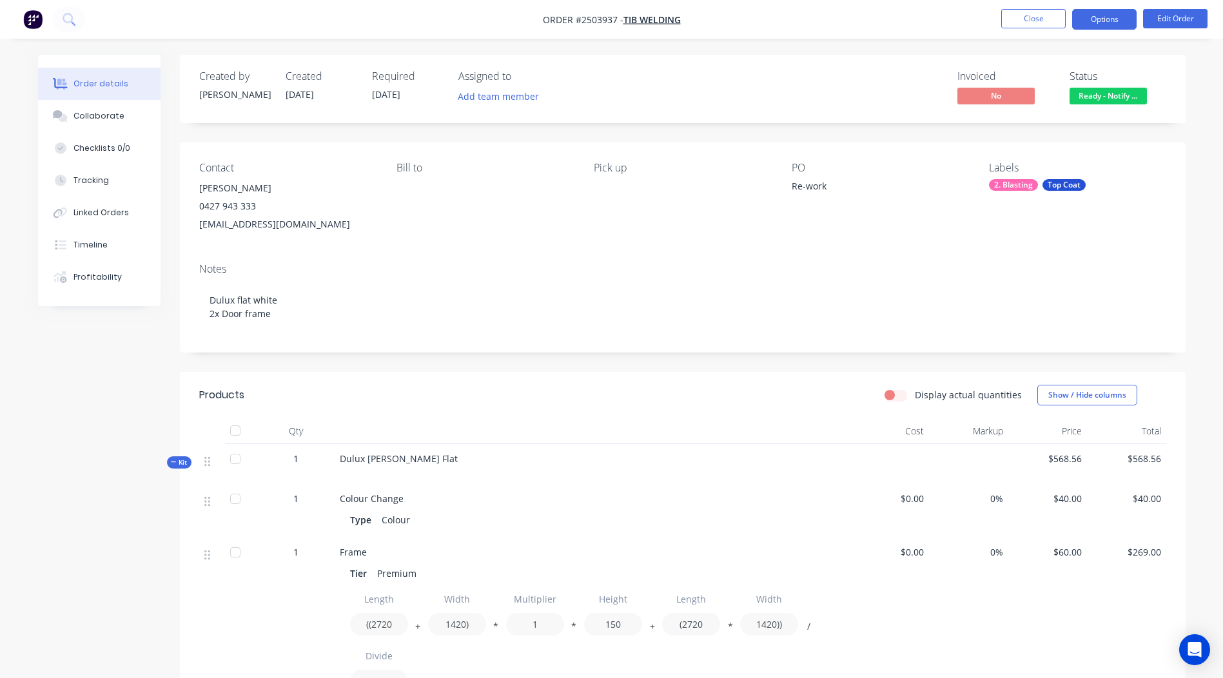
click at [1107, 23] on button "Options" at bounding box center [1104, 19] width 64 height 21
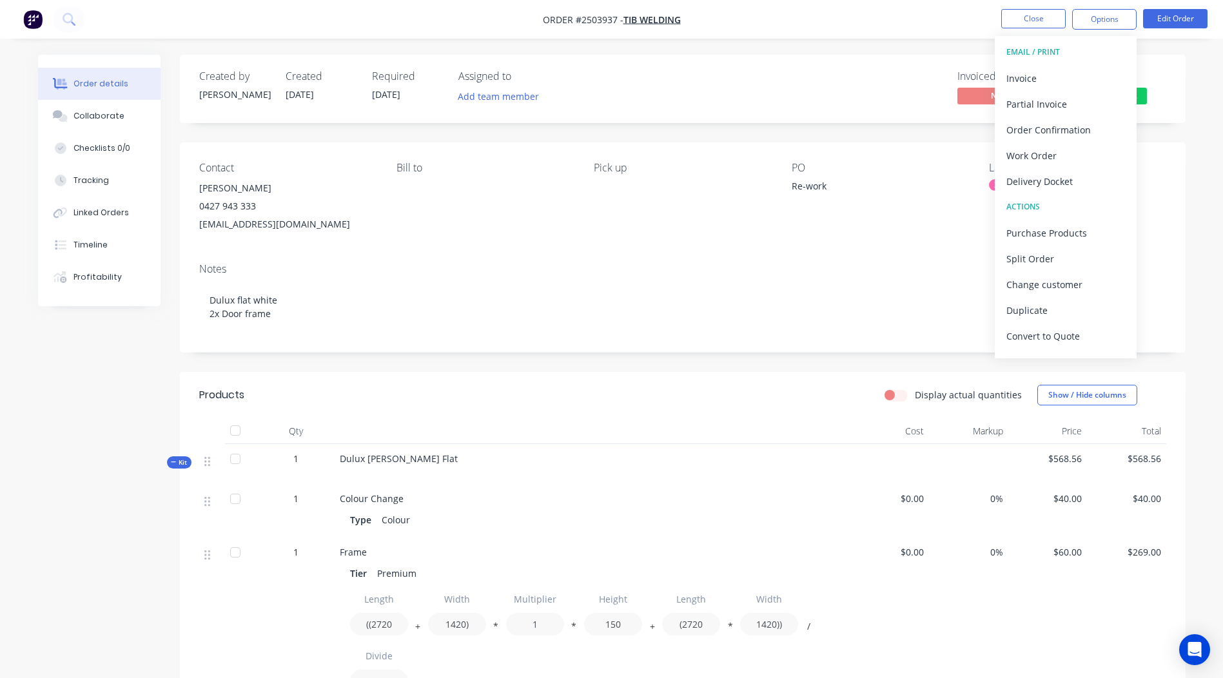
click at [866, 124] on div "Created by Rory Created 26/08/25 Required 26/08/25 Assigned to Add team member …" at bounding box center [682, 630] width 1005 height 1150
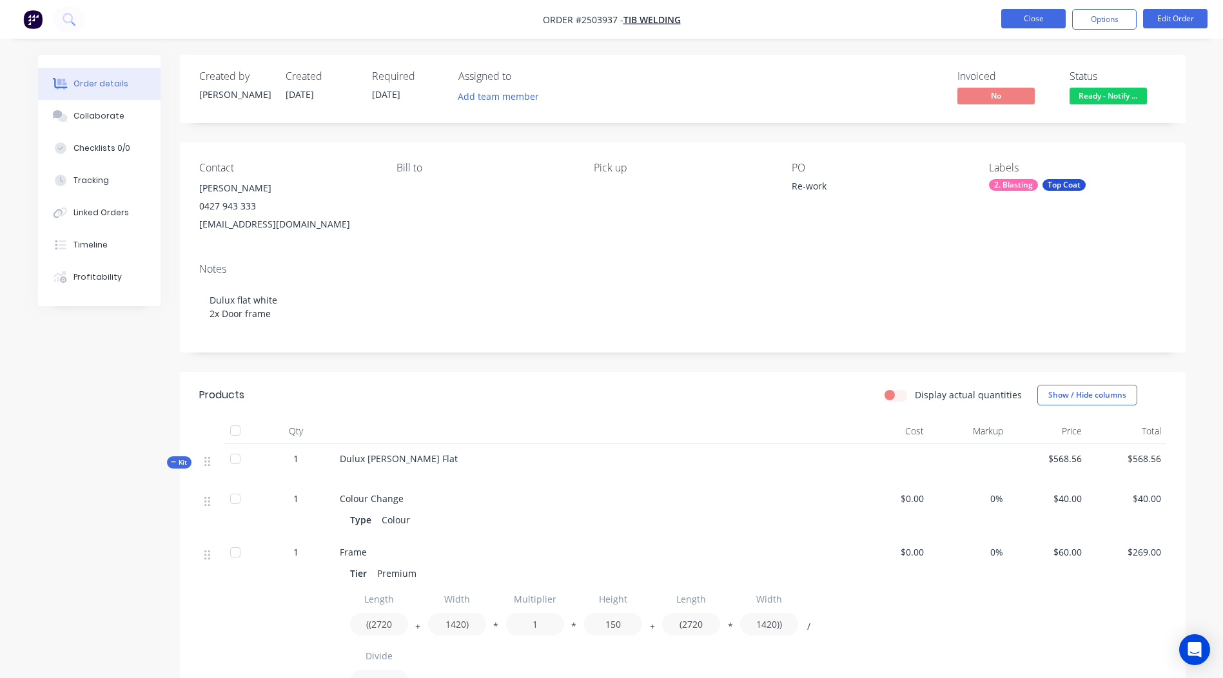
click at [1031, 9] on button "Close" at bounding box center [1033, 18] width 64 height 19
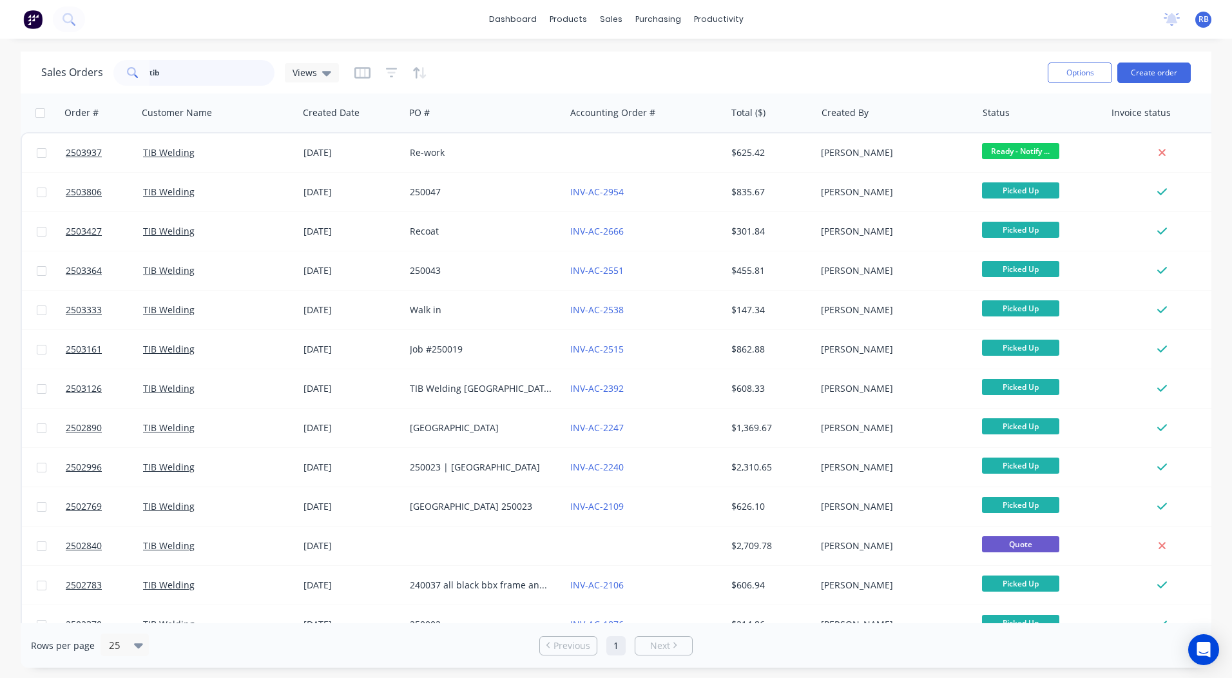
drag, startPoint x: 226, startPoint y: 62, endPoint x: 0, endPoint y: 101, distance: 229.6
click at [70, 93] on div "Sales Orders tib Views Options Create order Order # Customer Name Created Date …" at bounding box center [616, 360] width 1191 height 616
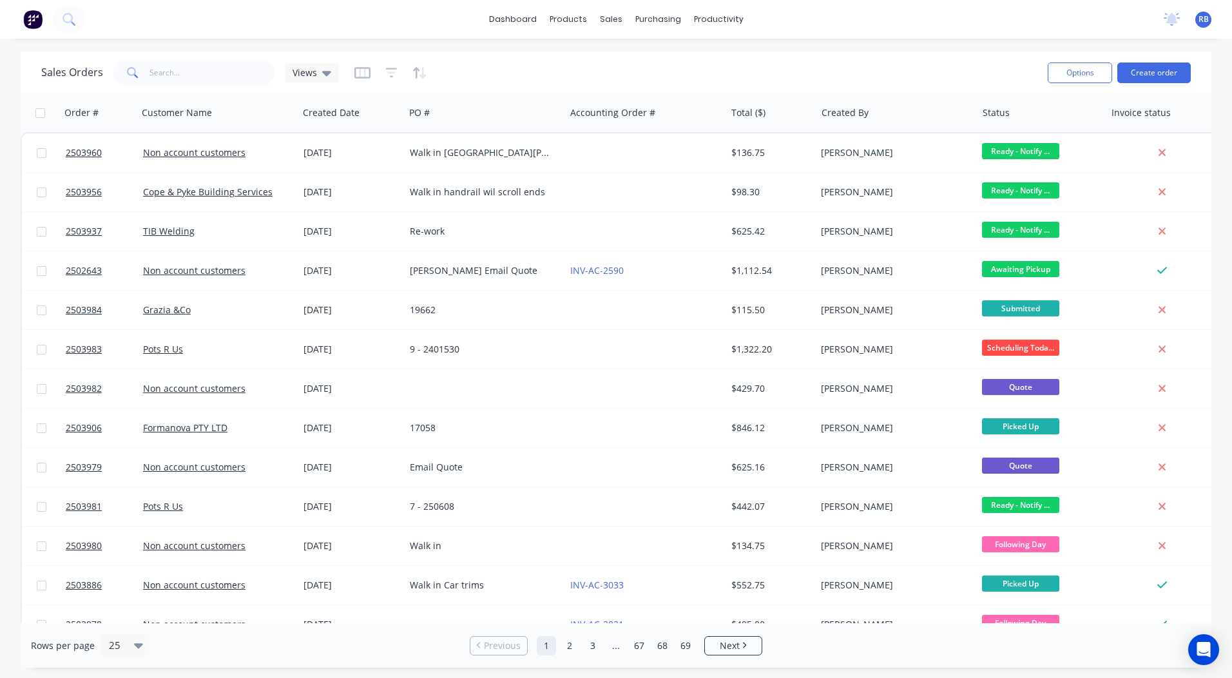
click at [889, 46] on div "dashboard products sales purchasing productivity dashboard products Product Cat…" at bounding box center [616, 339] width 1232 height 678
click at [1157, 72] on button "Create order" at bounding box center [1154, 73] width 73 height 21
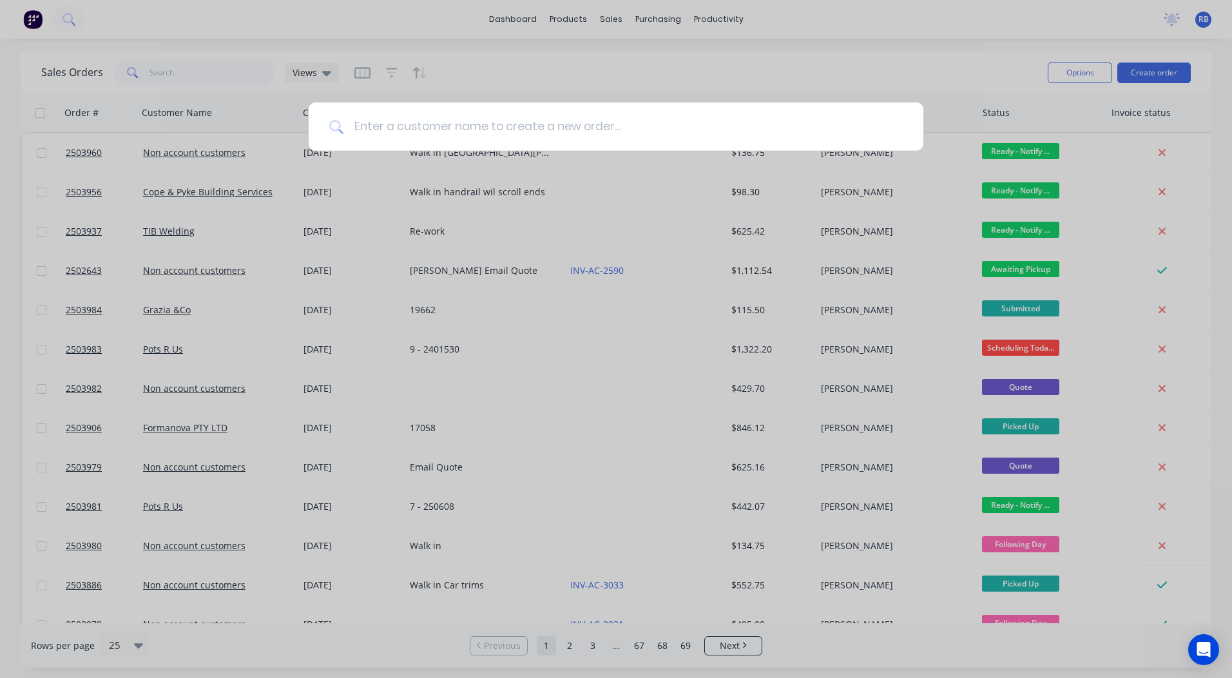
click at [509, 134] on input at bounding box center [623, 126] width 559 height 48
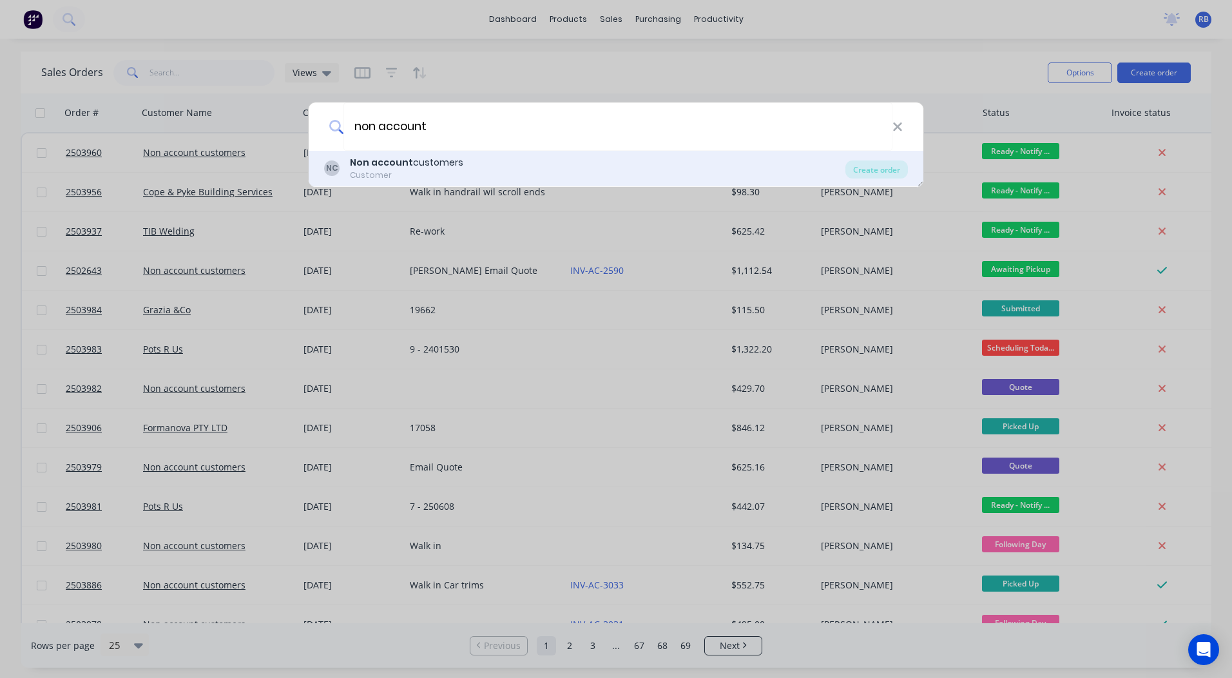
type input "non account"
click at [429, 180] on div "Customer" at bounding box center [406, 175] width 113 height 12
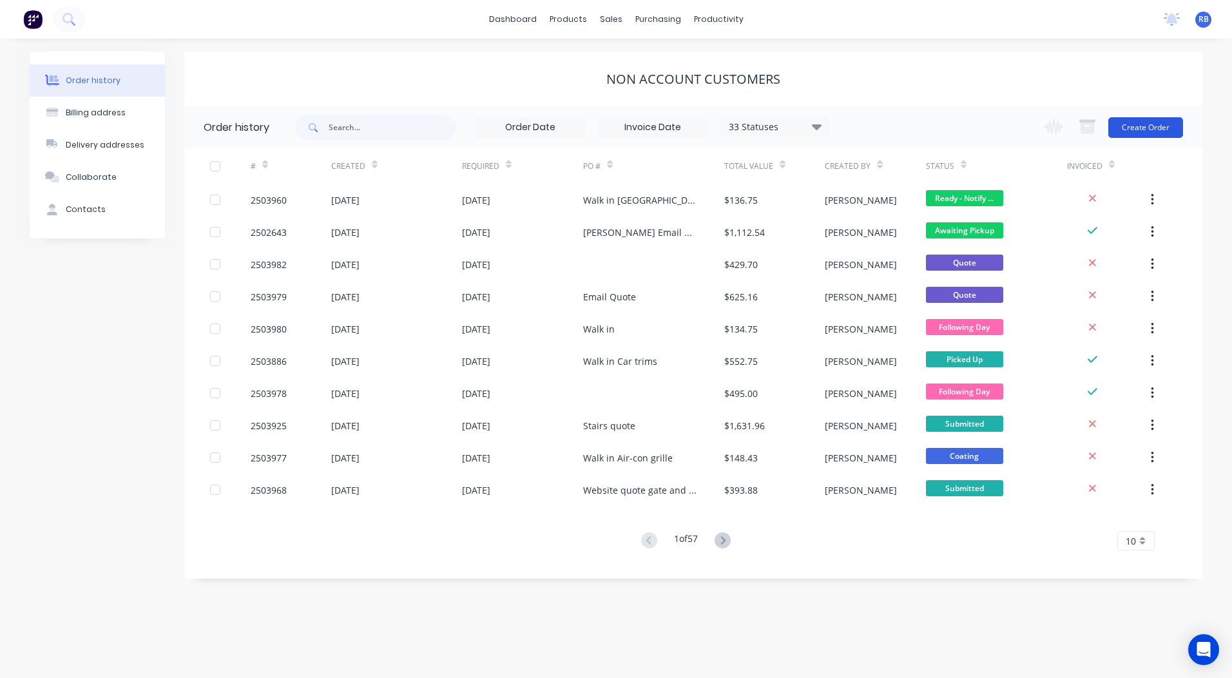
click at [1163, 121] on button "Create Order" at bounding box center [1146, 127] width 75 height 21
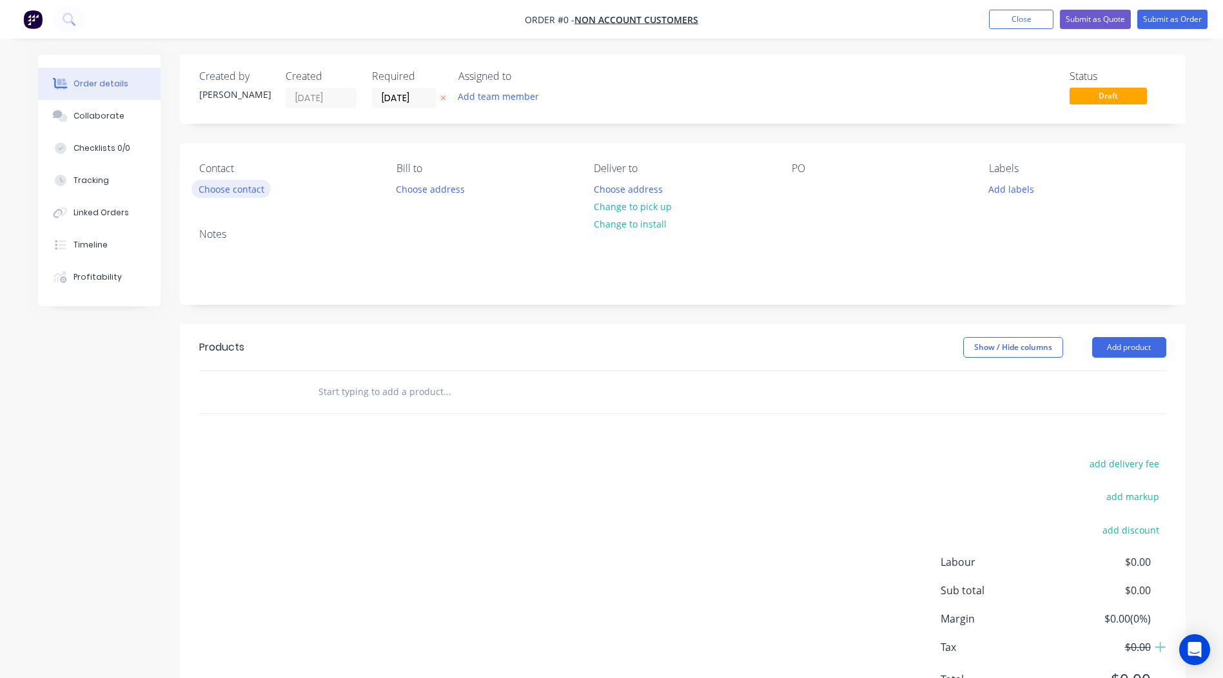
click at [249, 189] on button "Choose contact" at bounding box center [230, 188] width 79 height 17
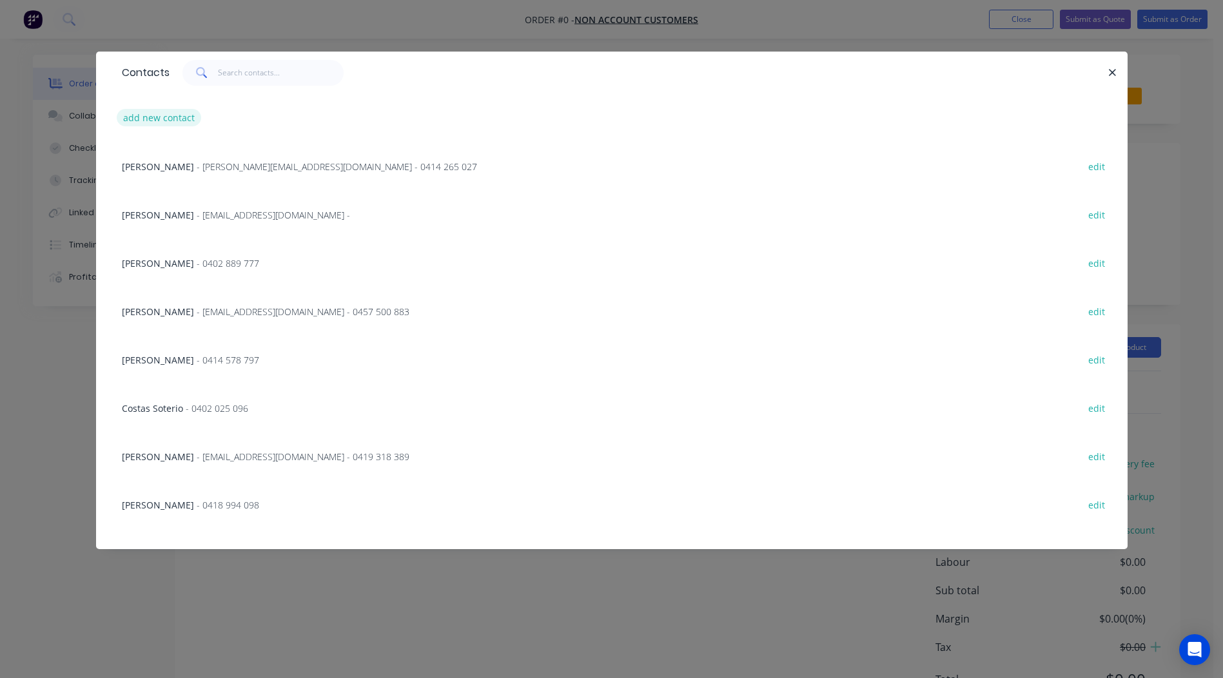
click at [159, 121] on button "add new contact" at bounding box center [159, 117] width 85 height 17
select select "AU"
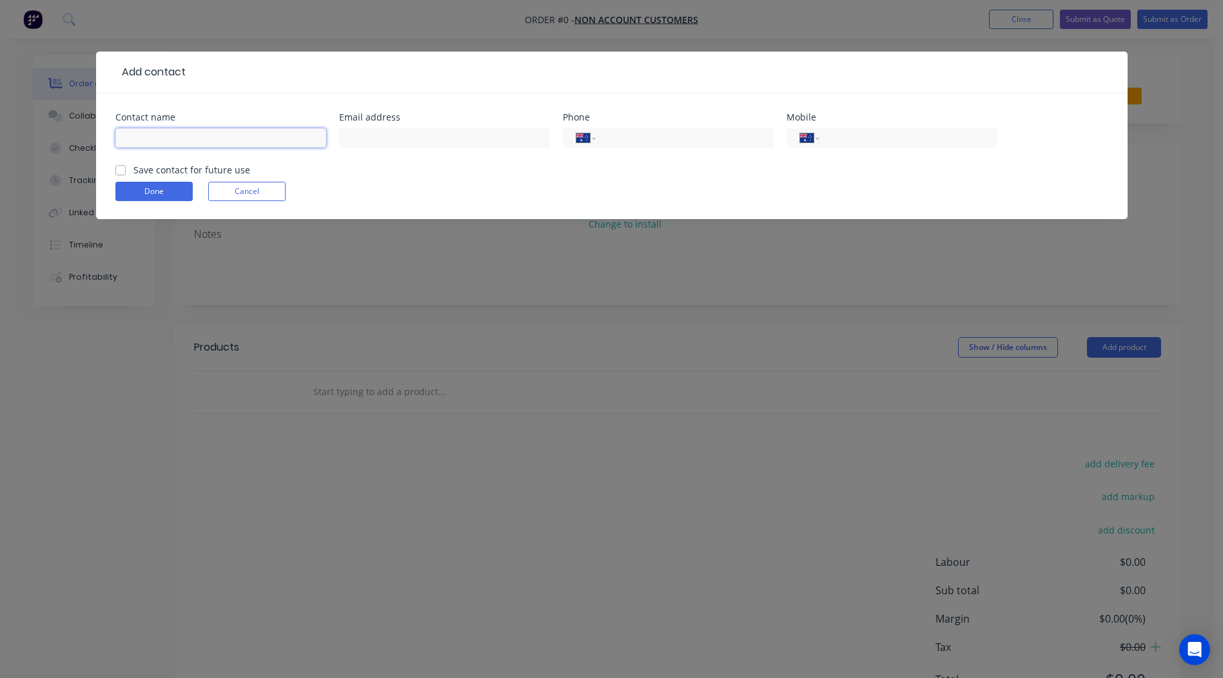
click at [182, 135] on input "text" at bounding box center [220, 137] width 211 height 19
type input "Dale Anderson"
paste input "Dale@richdaleplastics.com.au"
type input "Dale@richdaleplastics.com.au"
click at [871, 135] on input "tel" at bounding box center [905, 138] width 155 height 15
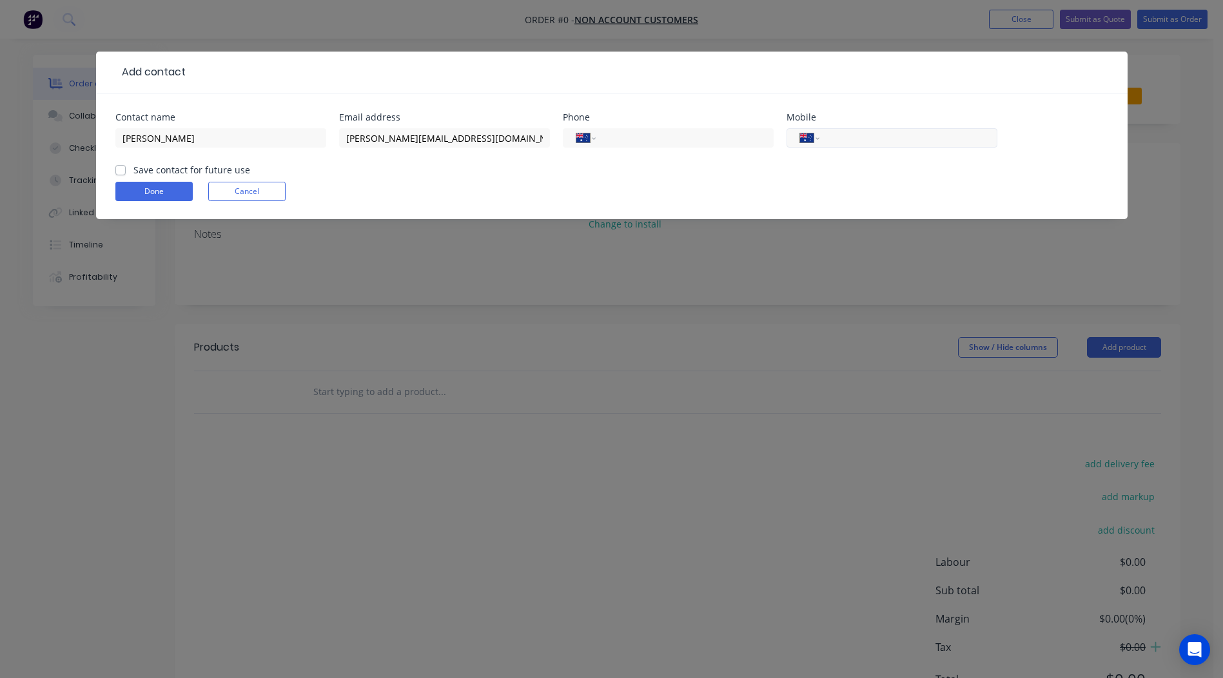
click at [875, 137] on input "tel" at bounding box center [905, 138] width 155 height 15
type input "0409 228 856"
click at [133, 168] on label "Save contact for future use" at bounding box center [191, 170] width 117 height 14
click at [121, 168] on input "Save contact for future use" at bounding box center [120, 169] width 10 height 12
checkbox input "true"
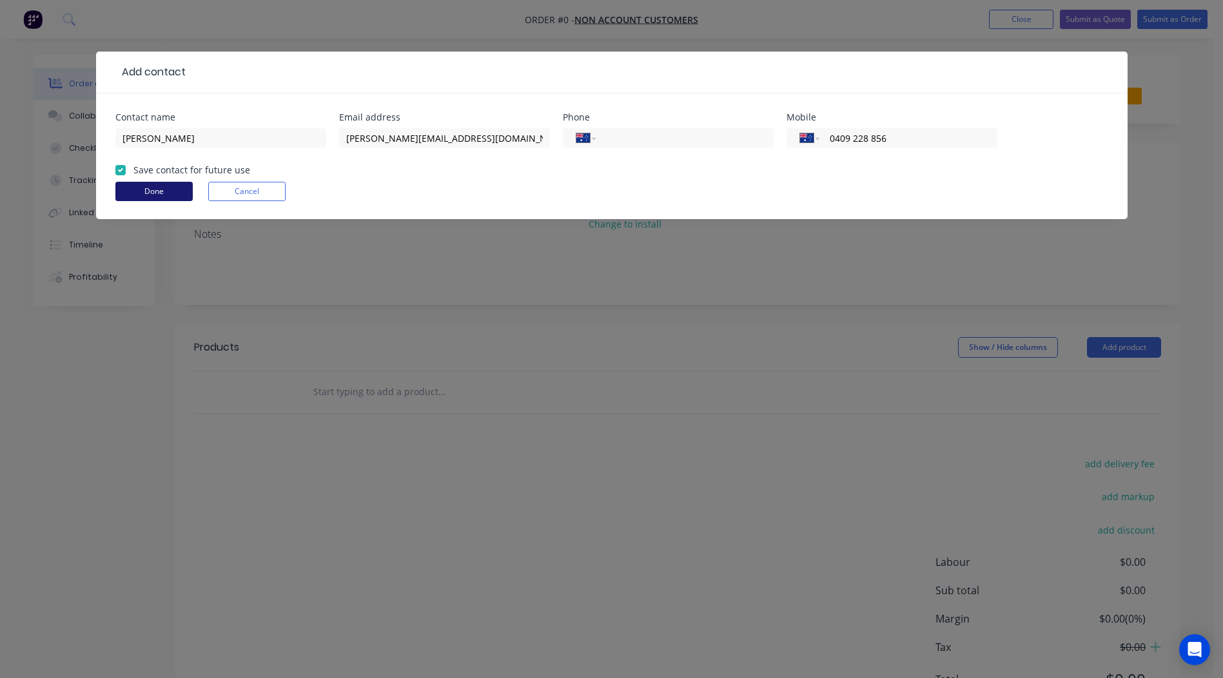
click at [138, 193] on button "Done" at bounding box center [153, 191] width 77 height 19
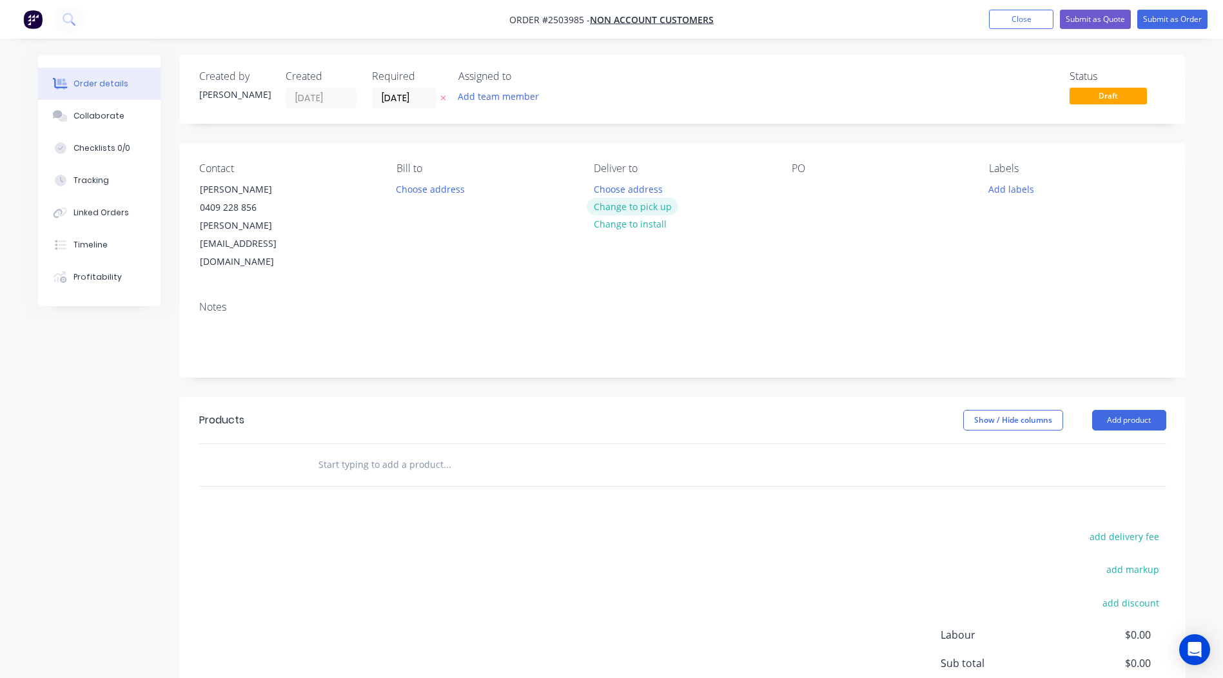
click at [641, 208] on button "Change to pick up" at bounding box center [632, 206] width 92 height 17
click at [802, 192] on div at bounding box center [801, 189] width 21 height 19
click at [1006, 193] on button "Add labels" at bounding box center [1011, 188] width 59 height 17
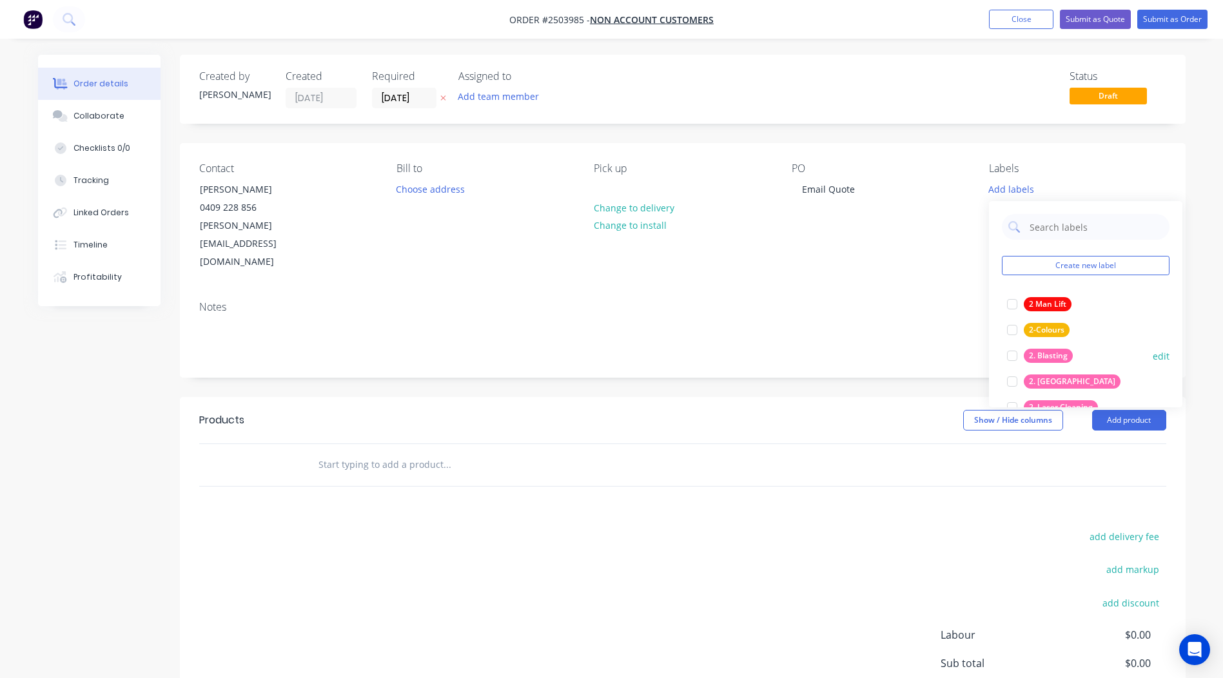
click at [1006, 354] on div at bounding box center [1012, 356] width 26 height 26
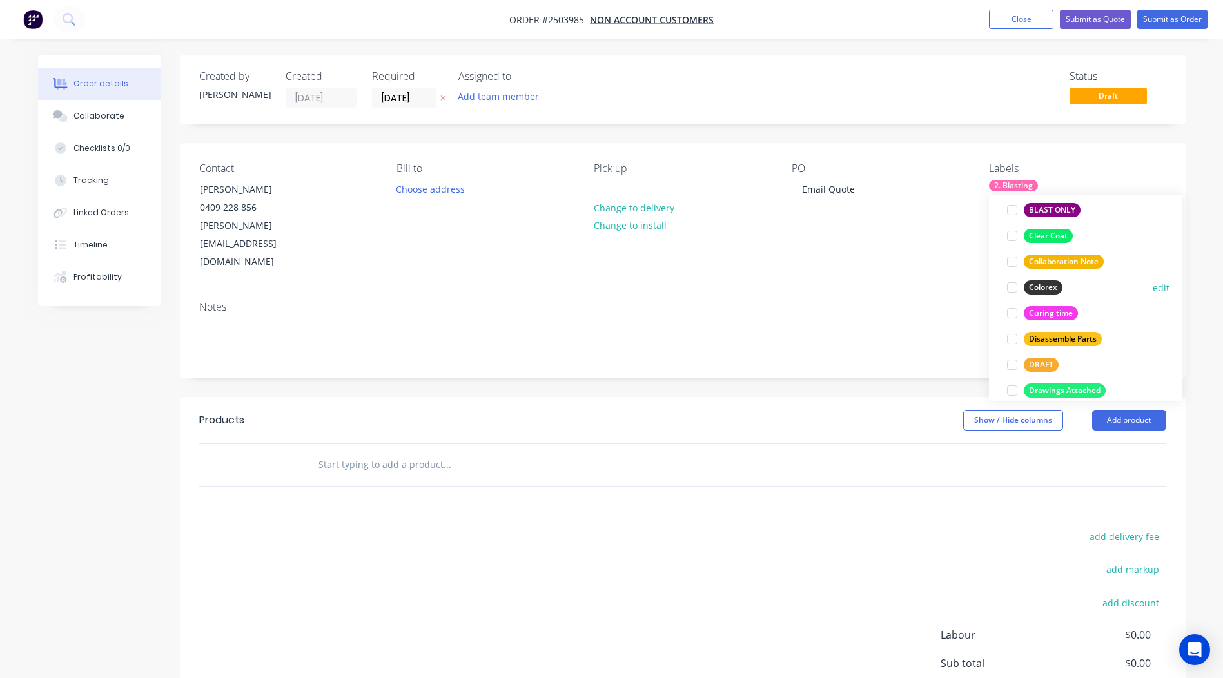
scroll to position [322, 0]
click at [1010, 282] on div at bounding box center [1012, 285] width 26 height 26
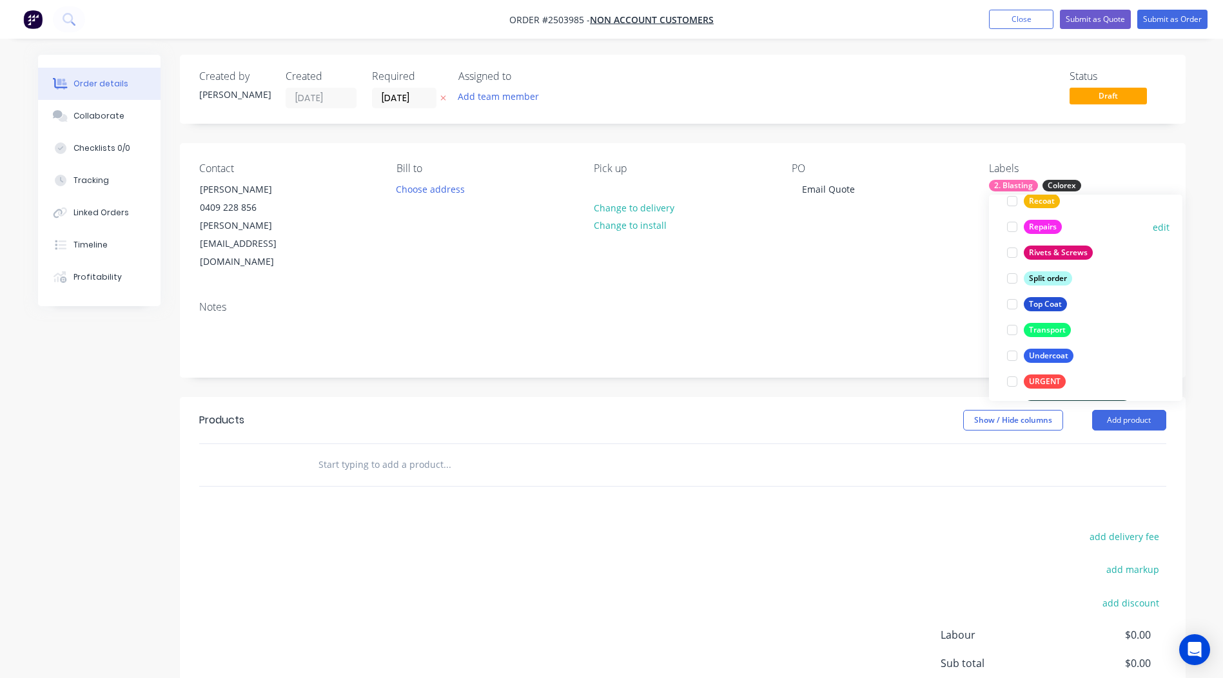
scroll to position [876, 0]
click at [1007, 296] on div at bounding box center [1012, 298] width 26 height 26
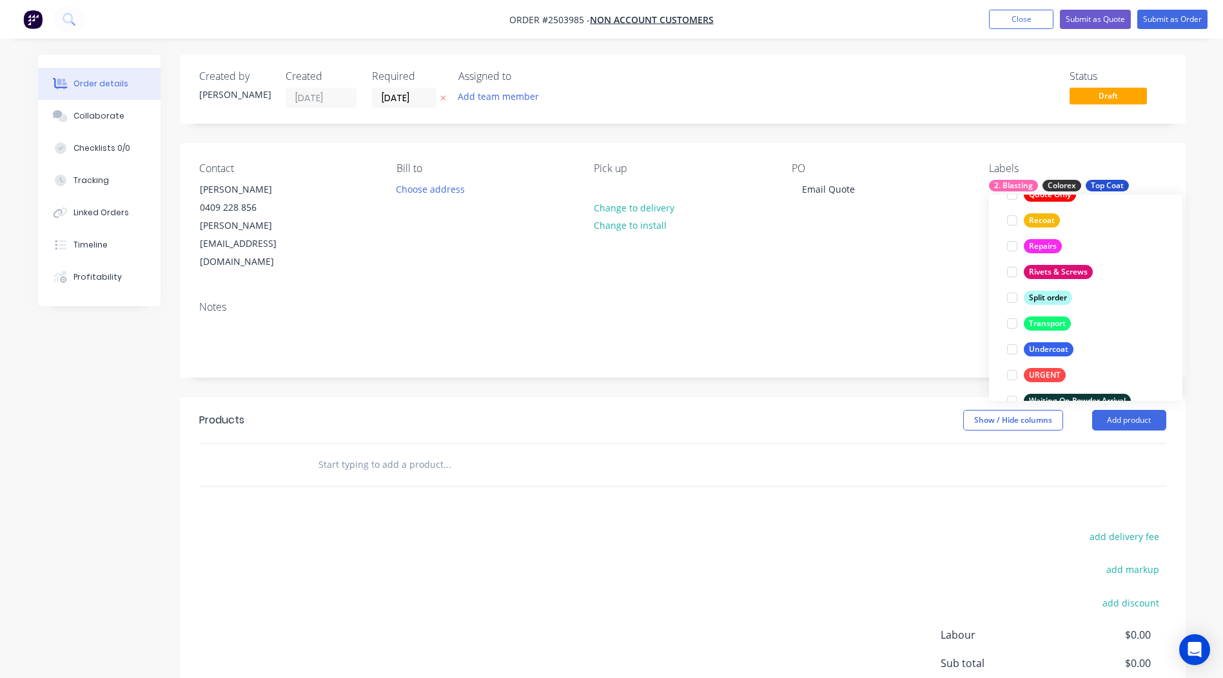
scroll to position [52, 0]
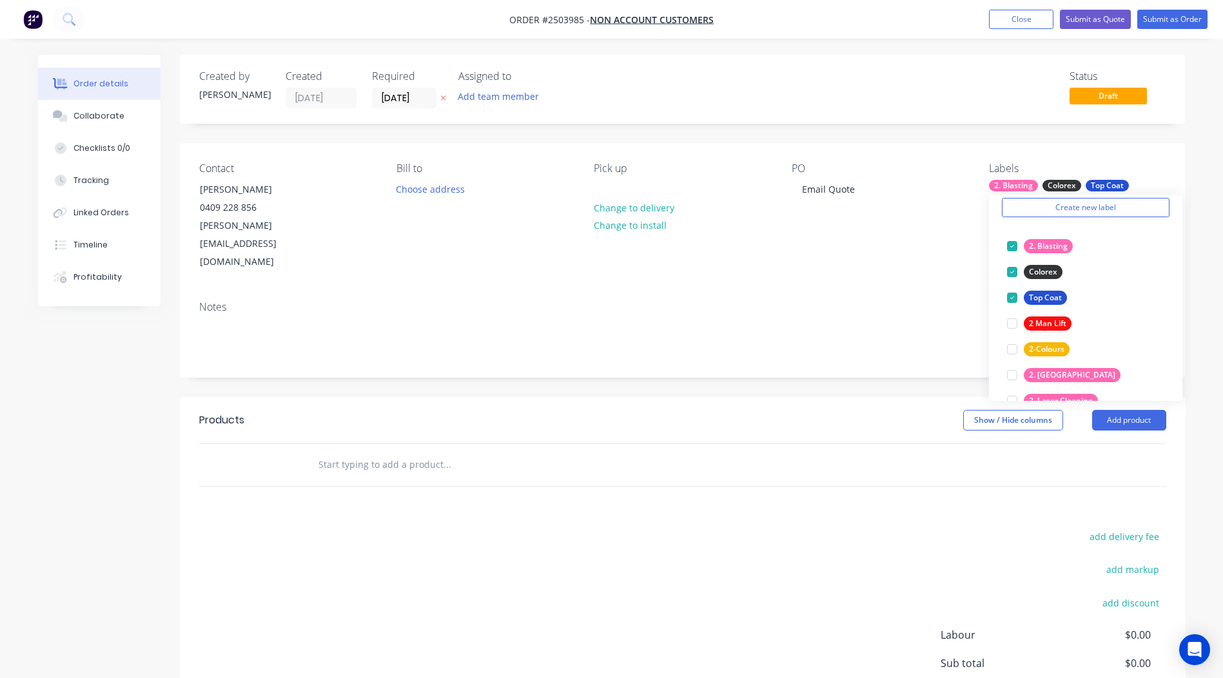
click at [706, 561] on div "add delivery fee add markup add discount Labour $0.00 Sub total $0.00 Margin $0…" at bounding box center [682, 652] width 967 height 249
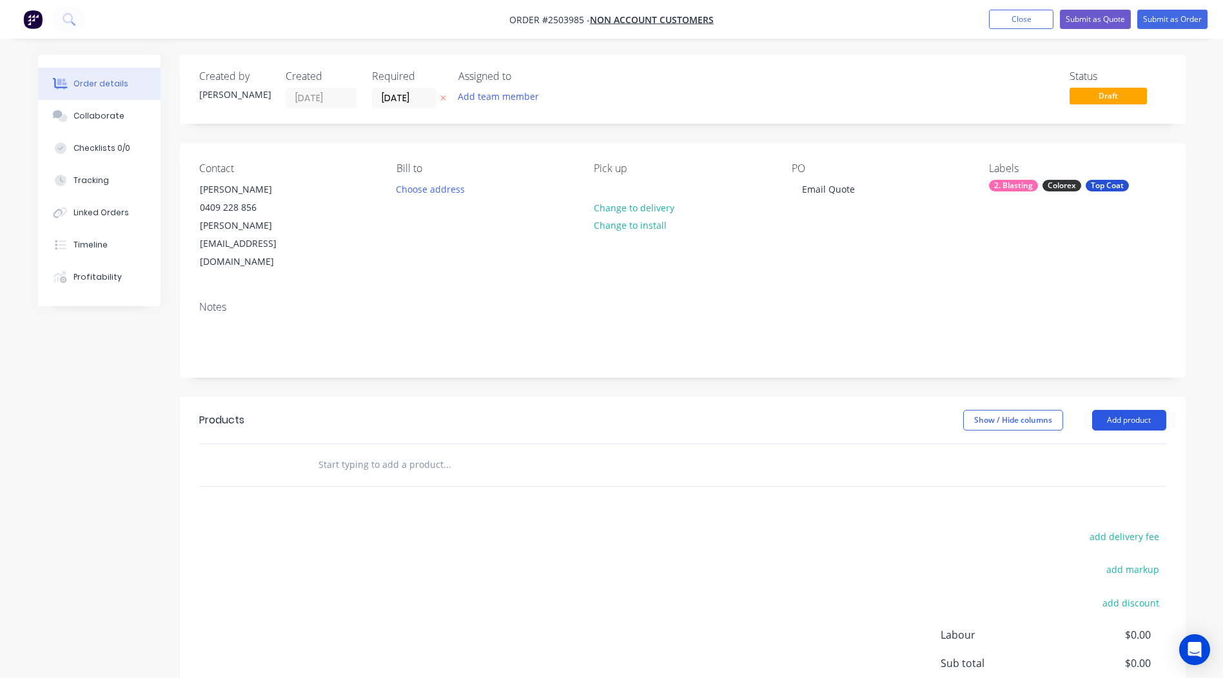
click at [1145, 410] on button "Add product" at bounding box center [1129, 420] width 74 height 21
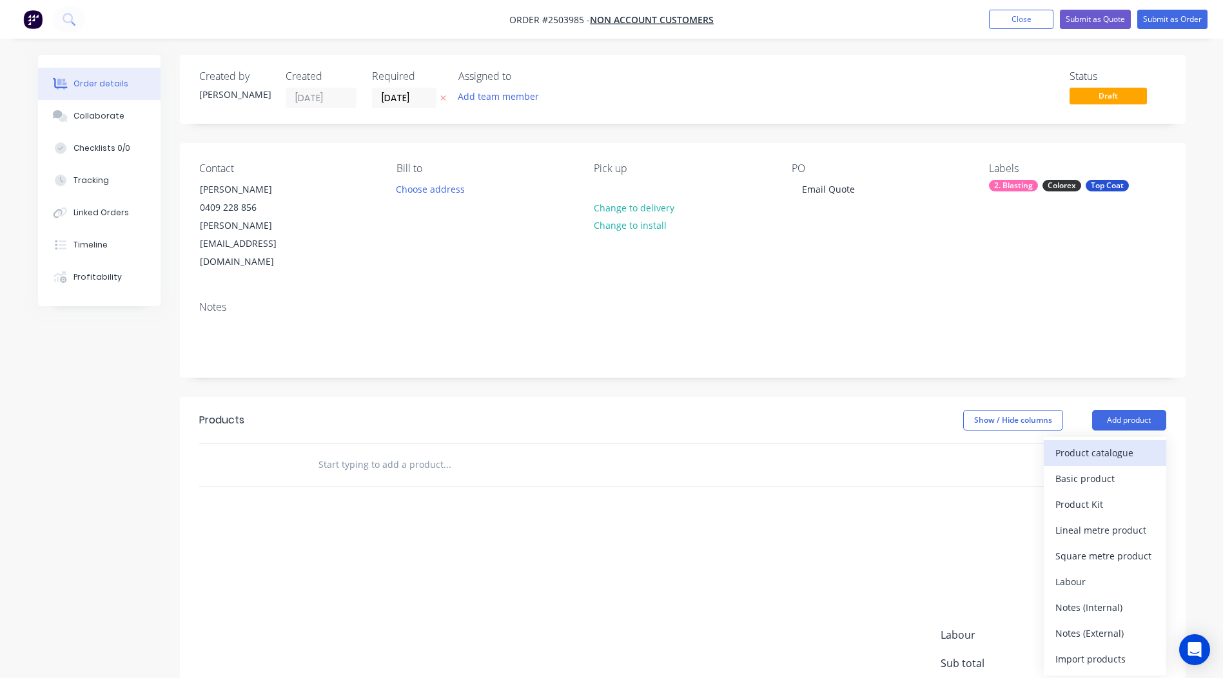
click at [1136, 443] on div "Product catalogue" at bounding box center [1104, 452] width 99 height 19
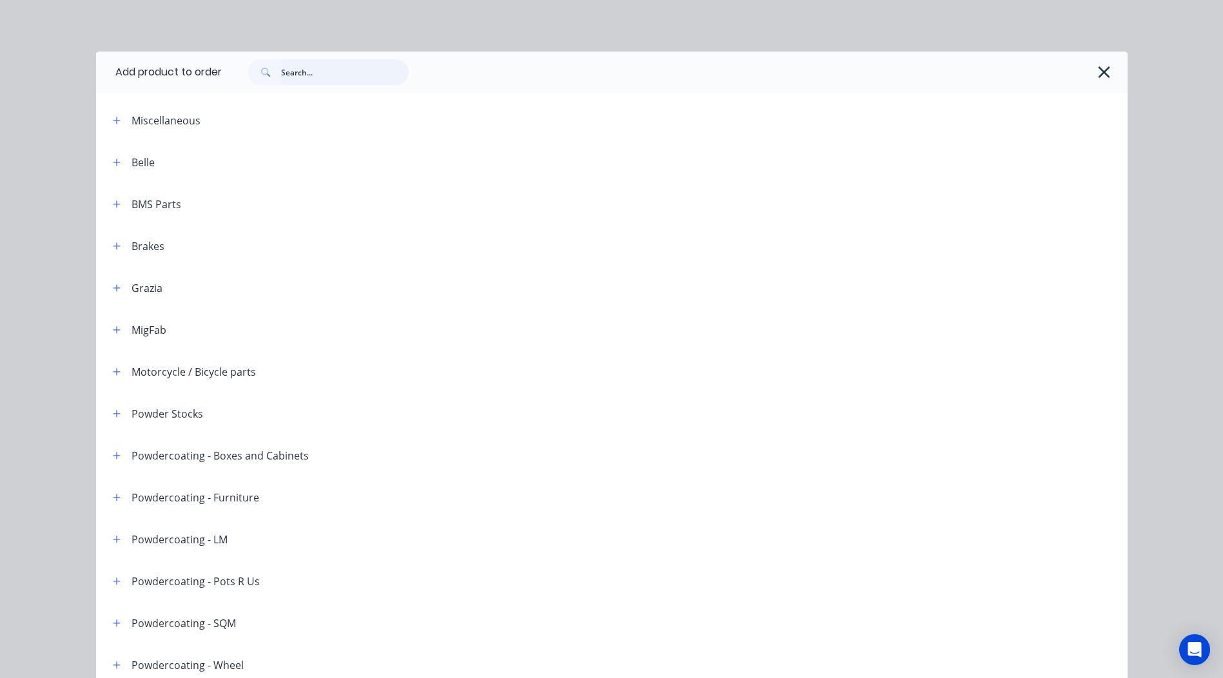
click at [325, 82] on input "text" at bounding box center [345, 72] width 128 height 26
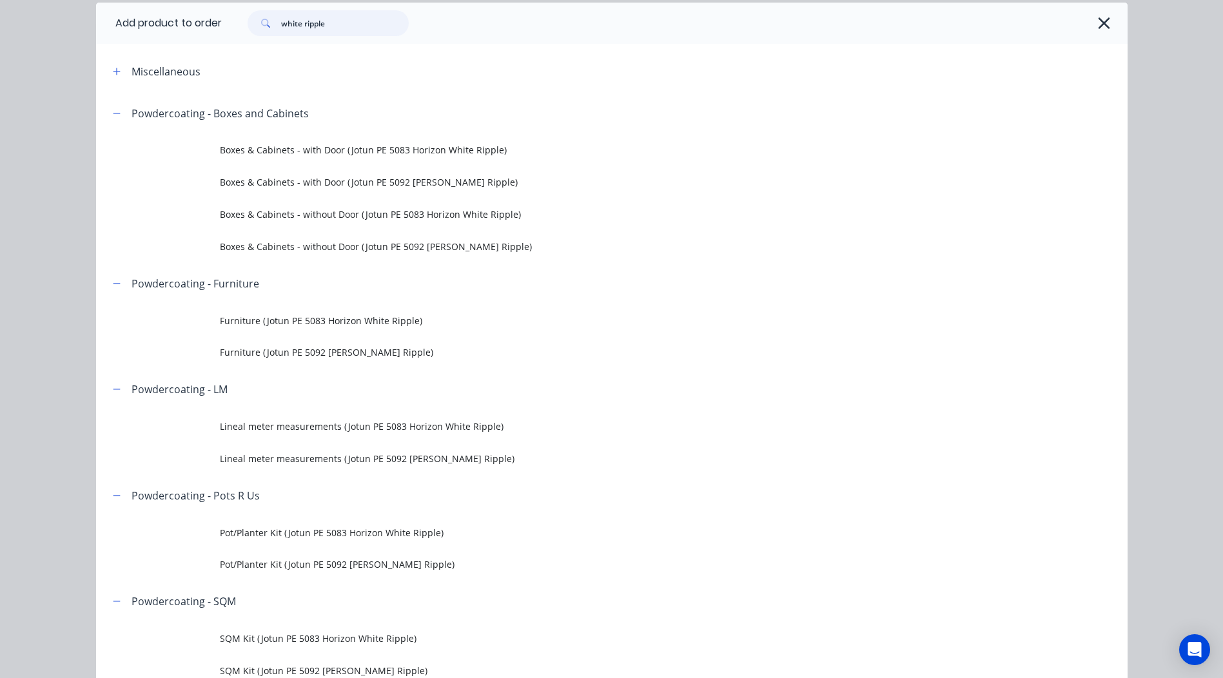
scroll to position [193, 0]
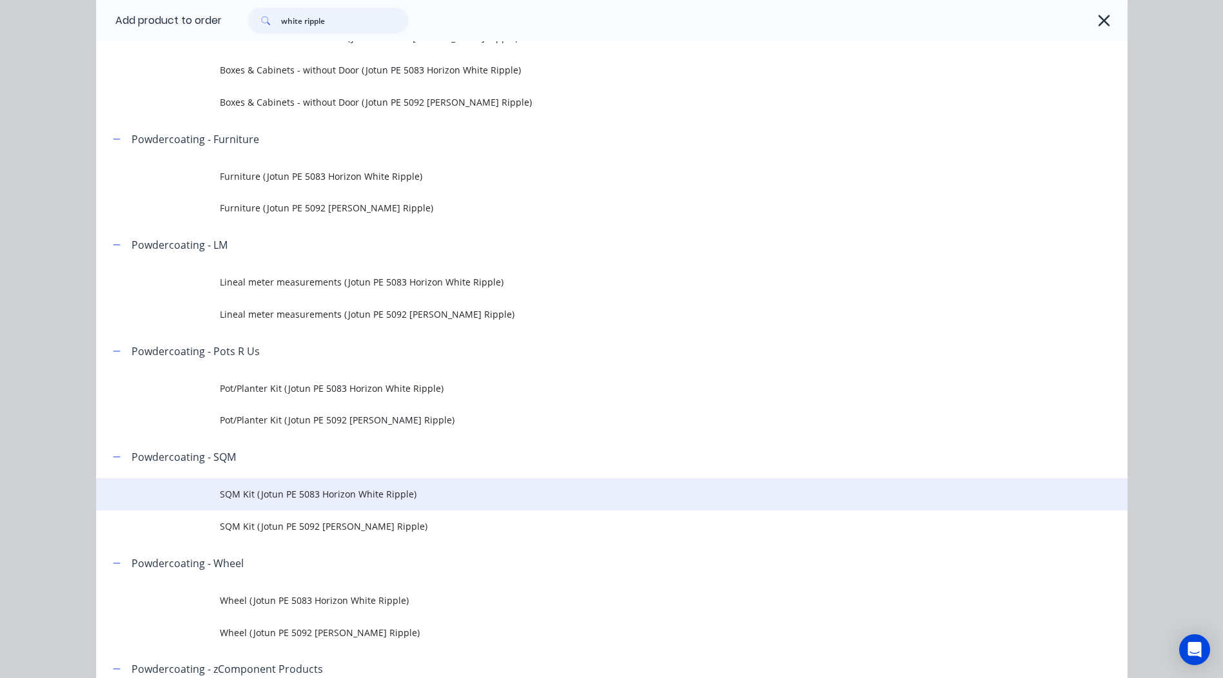
type input "white ripple"
click at [307, 493] on span "SQM Kit (Jotun PE 5083 Horizon White Ripple)" at bounding box center [583, 494] width 726 height 14
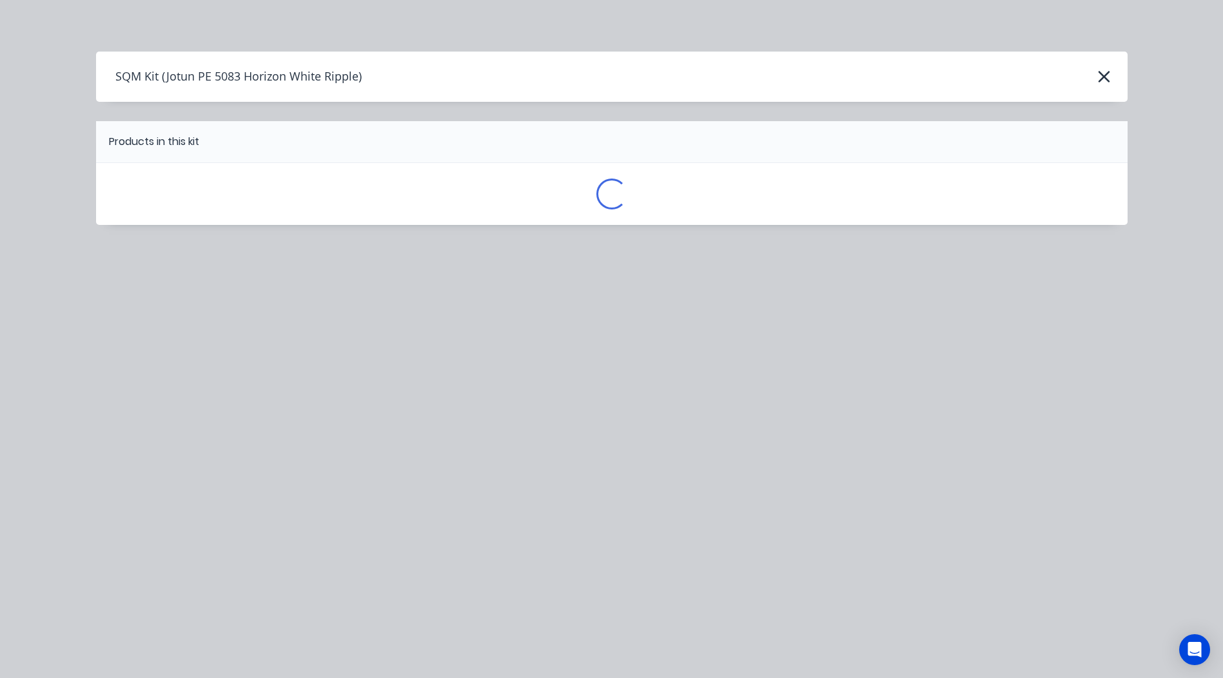
scroll to position [0, 0]
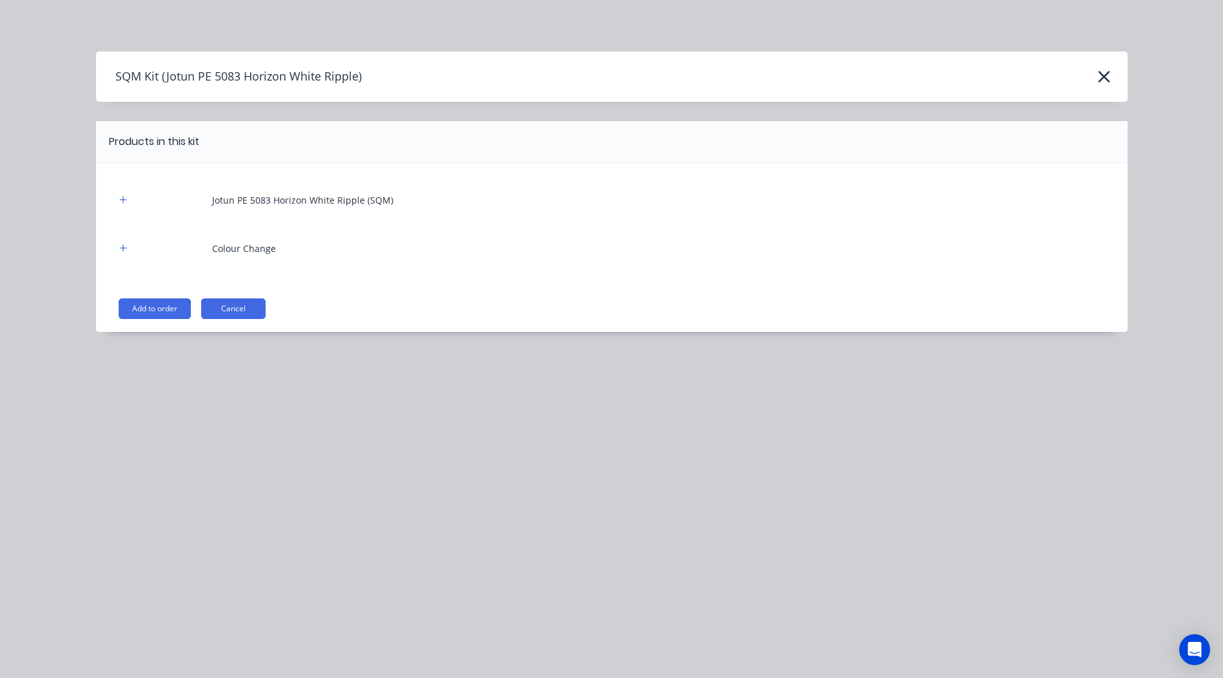
click at [157, 312] on button "Add to order" at bounding box center [155, 308] width 72 height 21
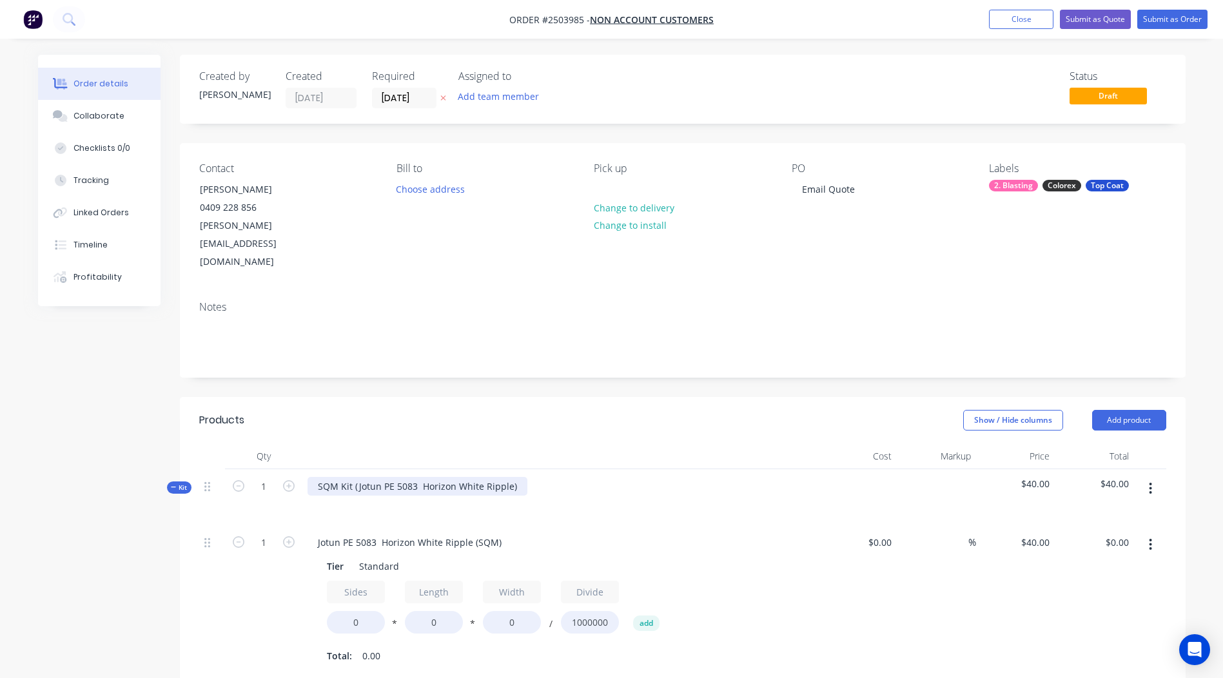
click at [515, 477] on div "SQM Kit (Jotun PE 5083 Horizon White Ripple)" at bounding box center [417, 486] width 220 height 19
click at [431, 477] on div "Jotun PE 5083 Horizon White Ripple" at bounding box center [395, 486] width 176 height 19
copy div "Jotun PE 5083 Horizon White Ripple"
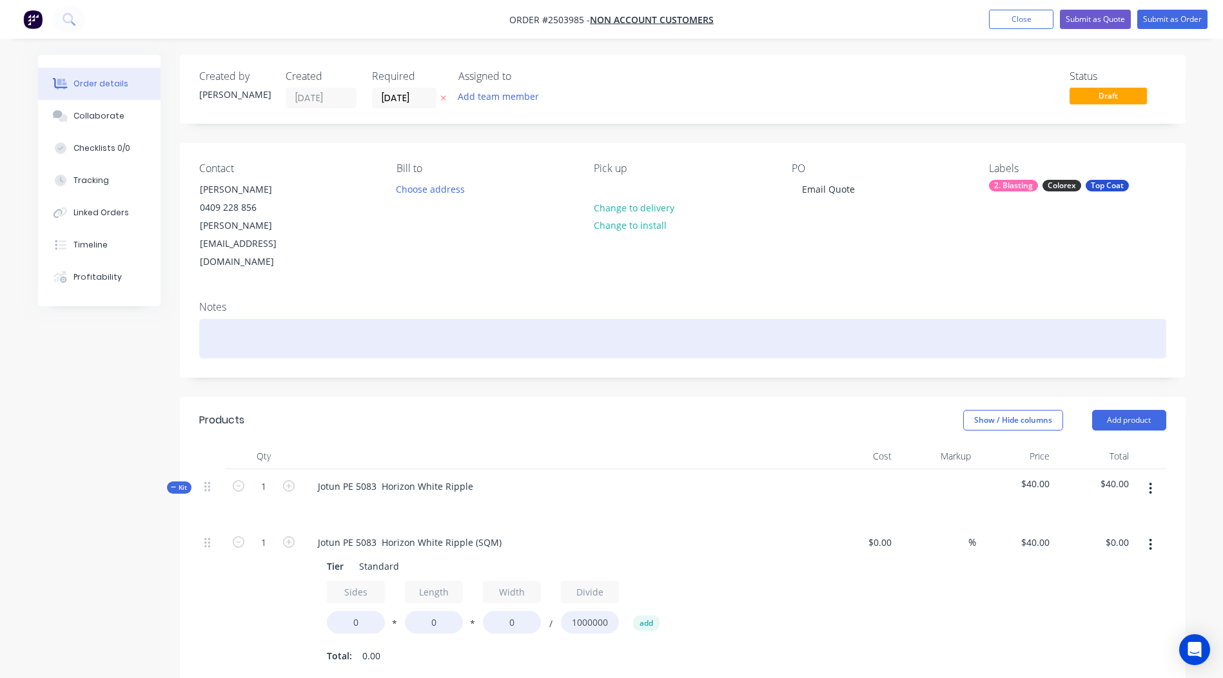
click at [277, 319] on div at bounding box center [682, 338] width 967 height 39
paste div
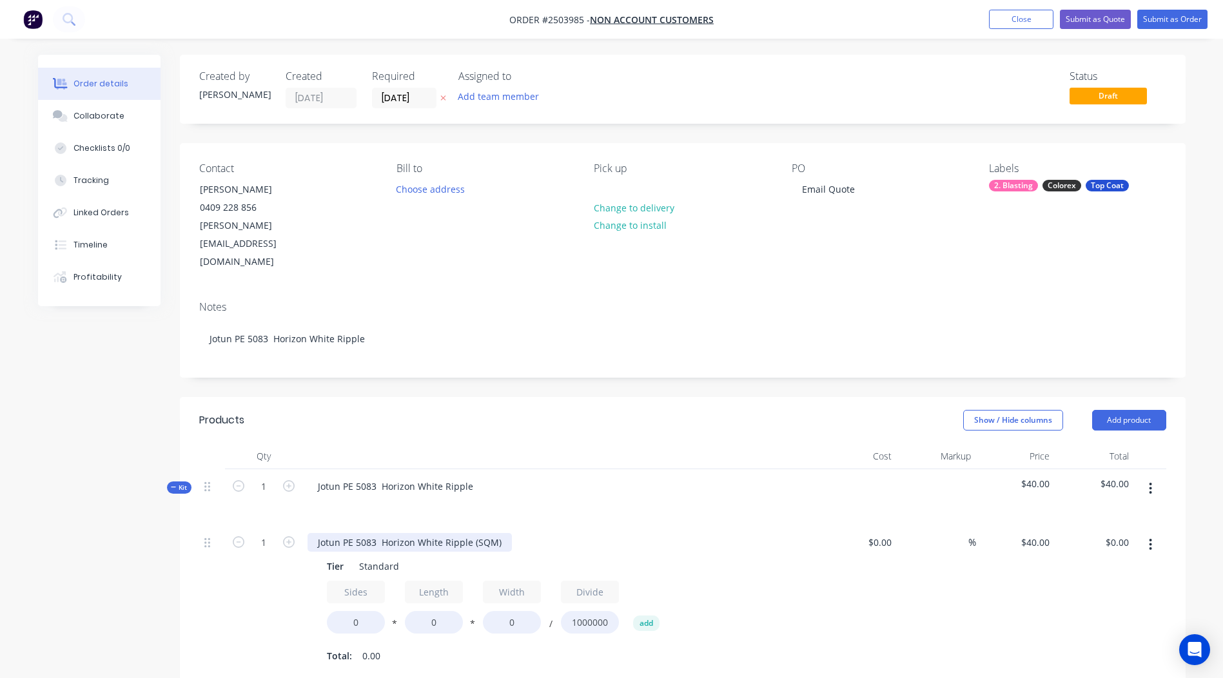
click at [437, 533] on div "Jotun PE 5083 Horizon White Ripple (SQM)" at bounding box center [409, 542] width 204 height 19
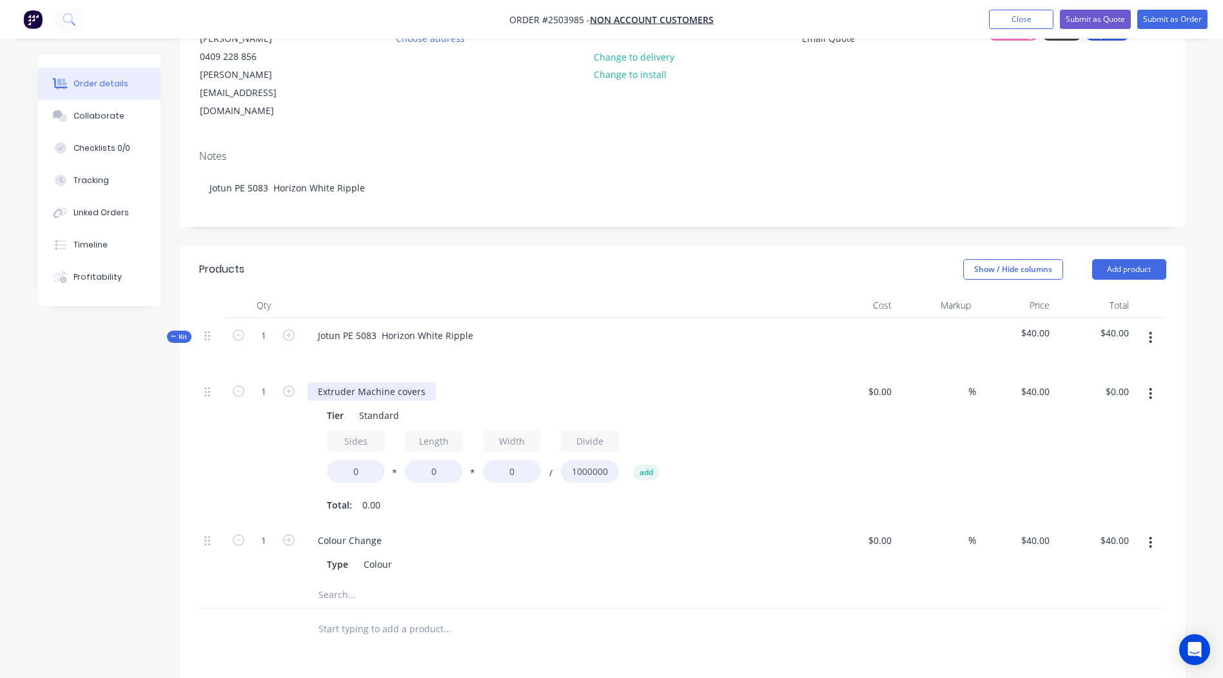
scroll to position [193, 0]
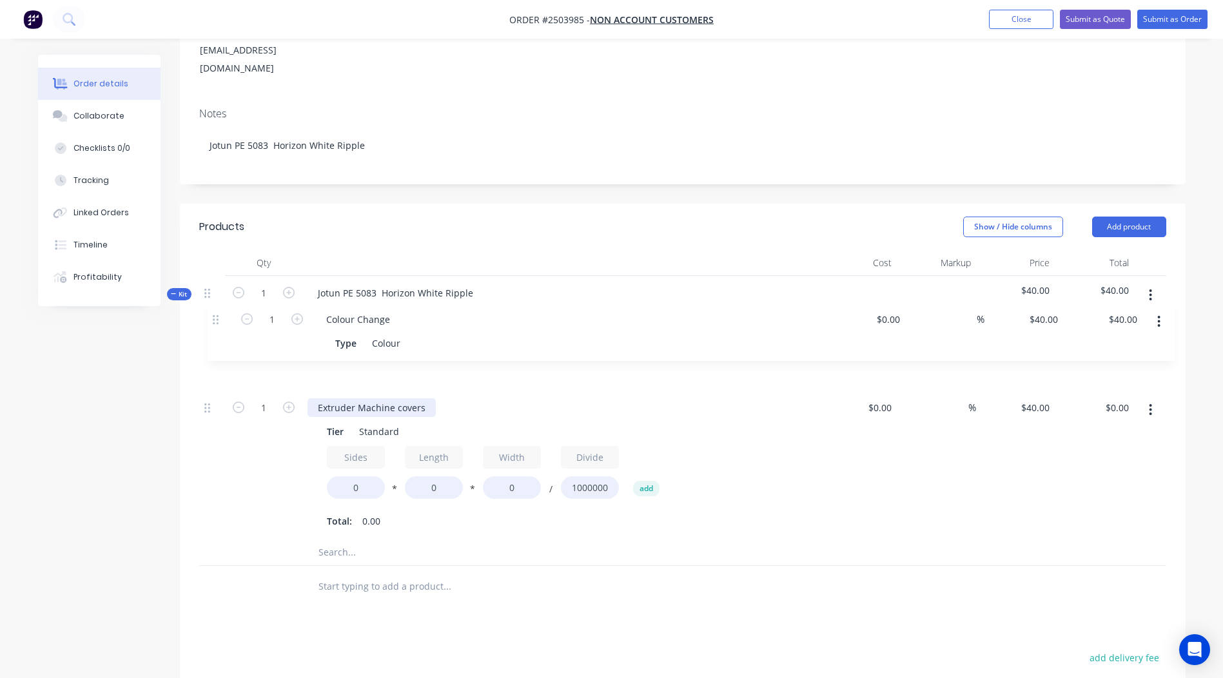
drag, startPoint x: 206, startPoint y: 463, endPoint x: 214, endPoint y: 311, distance: 153.0
click at [214, 332] on div "1 Extruder Machine covers Tier Standard Sides 0 * Length 0 * Width 0 / Divide 1…" at bounding box center [682, 436] width 967 height 208
click at [352, 476] on input "0" at bounding box center [356, 487] width 58 height 23
type input "2.2"
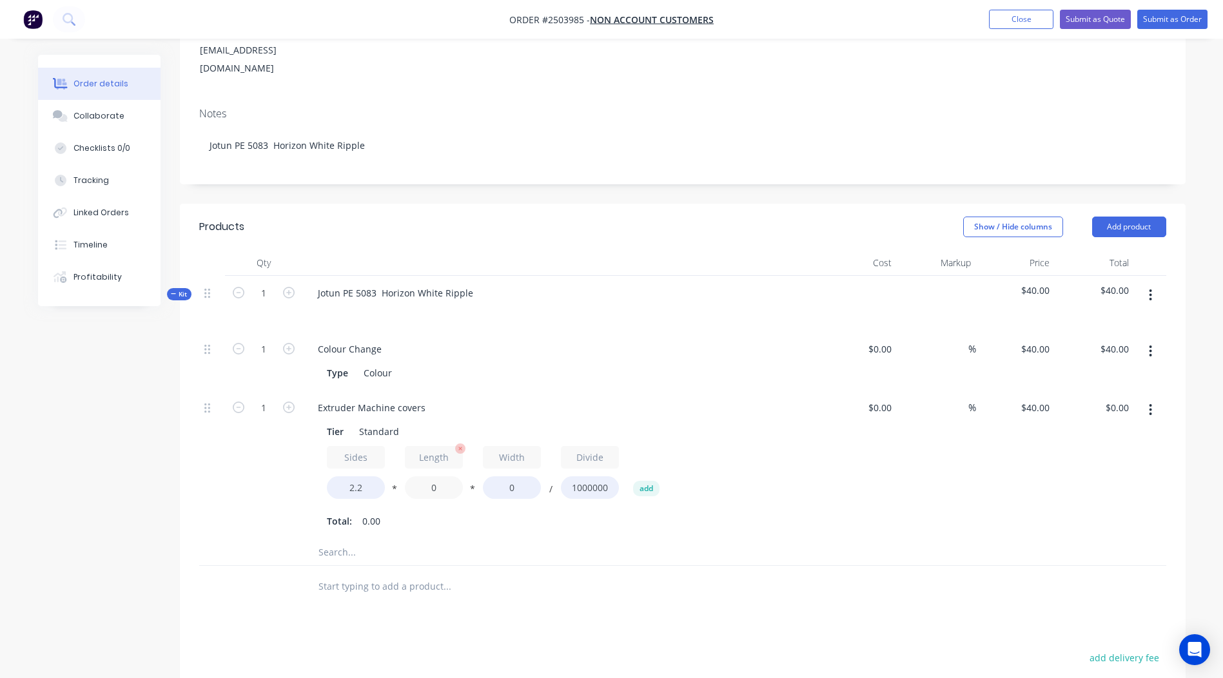
click at [434, 476] on input "0" at bounding box center [434, 487] width 58 height 23
type input "1560"
click at [516, 476] on input "0" at bounding box center [512, 487] width 58 height 23
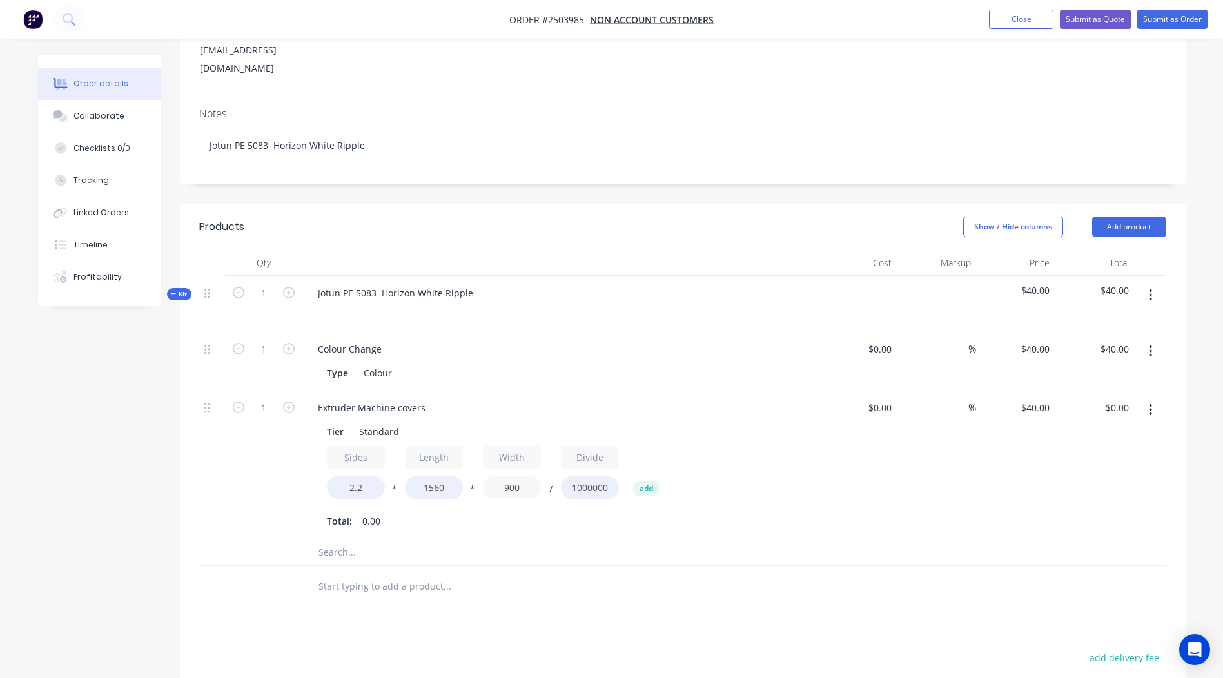
type input "900"
type input "$123.55"
click at [586, 539] on div at bounding box center [500, 552] width 387 height 26
click at [264, 359] on input "1" at bounding box center [264, 349] width 34 height 19
type input "6"
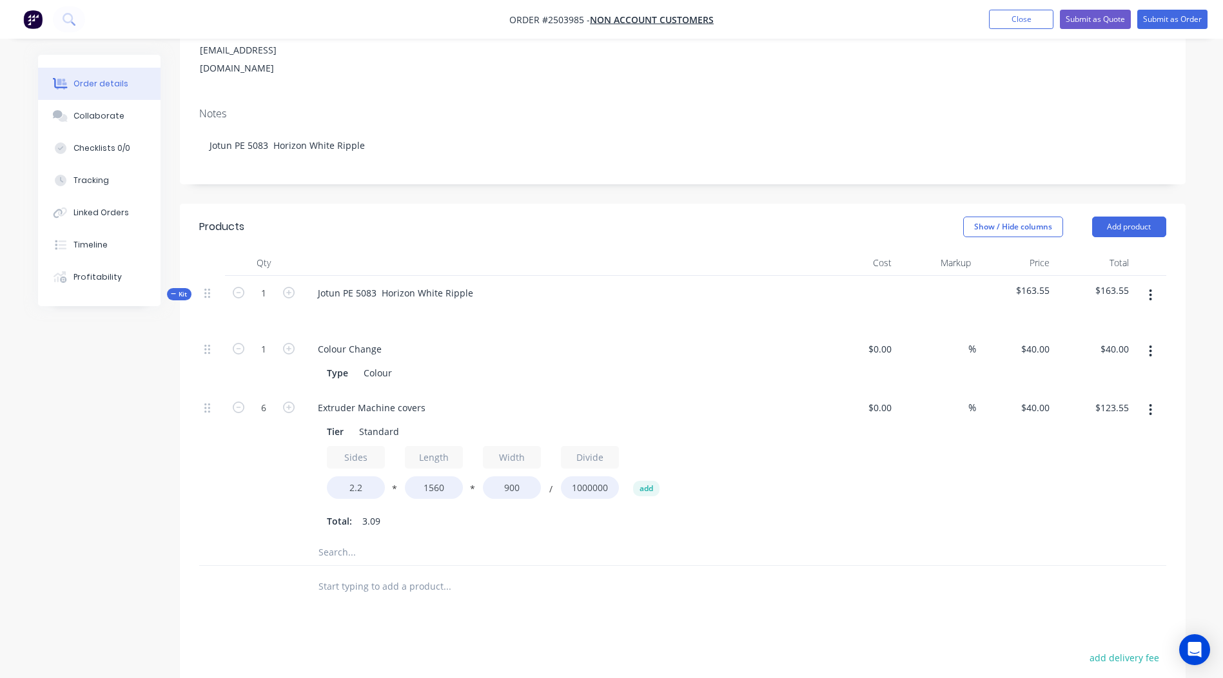
type input "$741.31"
click at [835, 445] on div "$0.00 $0.00" at bounding box center [857, 465] width 79 height 149
click at [1148, 288] on icon "button" at bounding box center [1149, 295] width 3 height 14
click at [1119, 320] on div "Add product to kit" at bounding box center [1104, 329] width 99 height 19
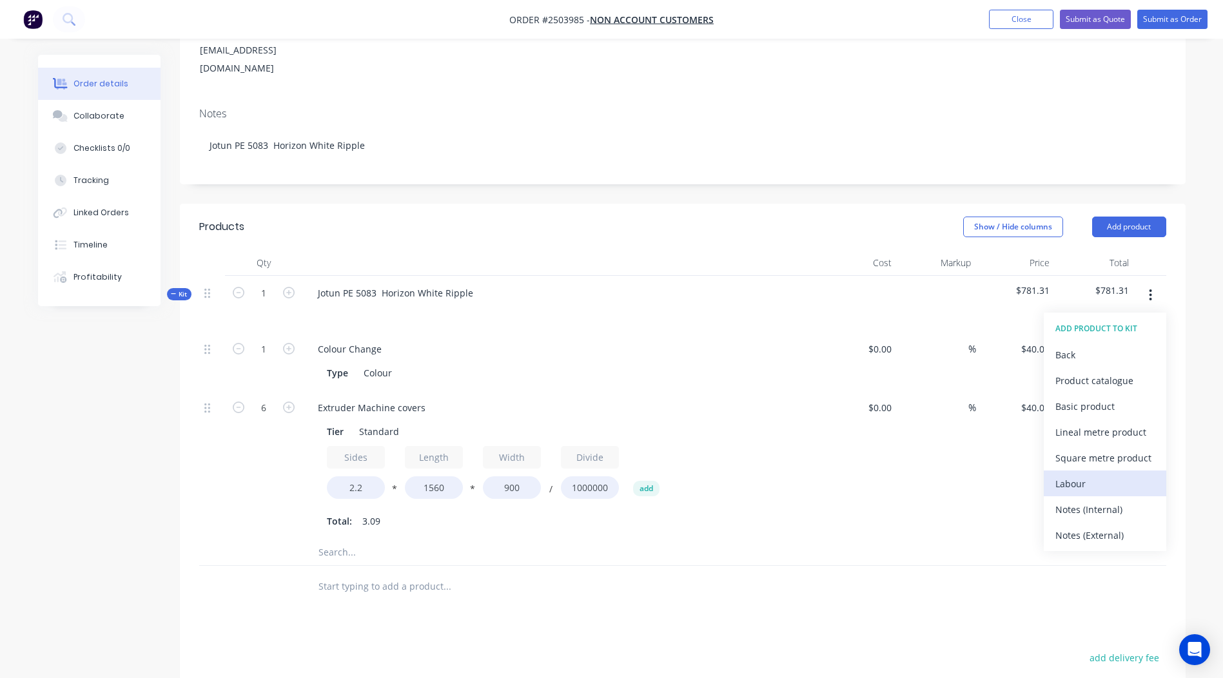
click at [1126, 474] on div "Labour" at bounding box center [1104, 483] width 99 height 19
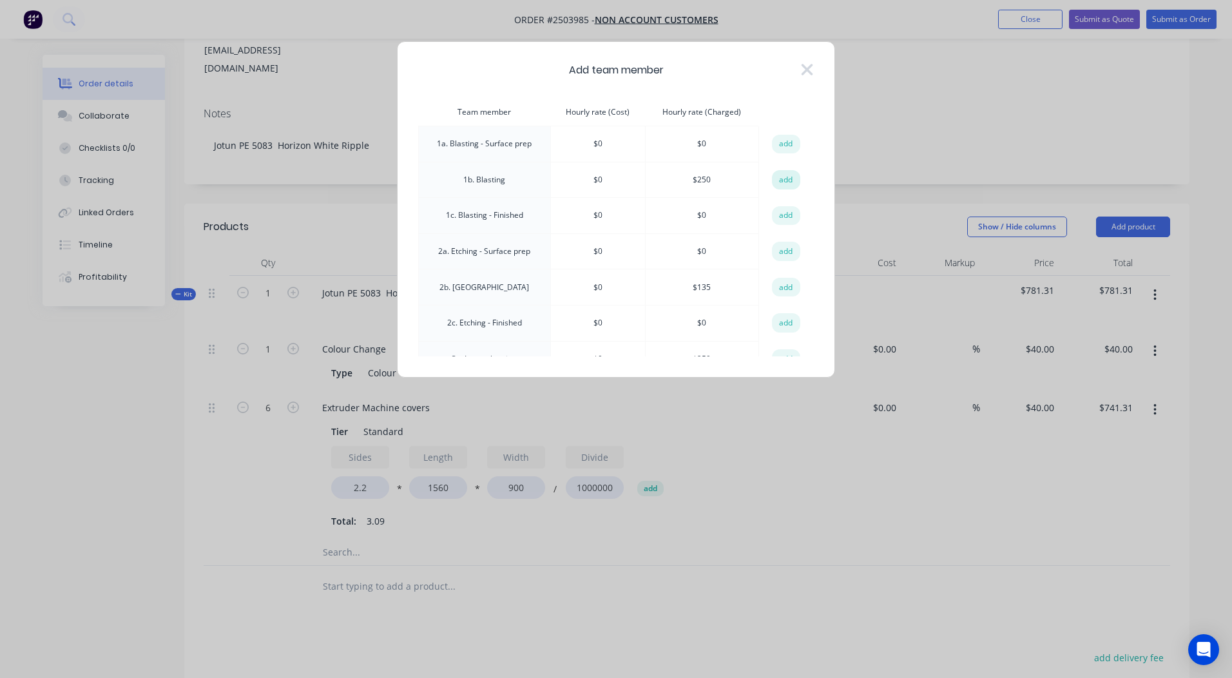
click at [777, 177] on button "add" at bounding box center [786, 179] width 28 height 19
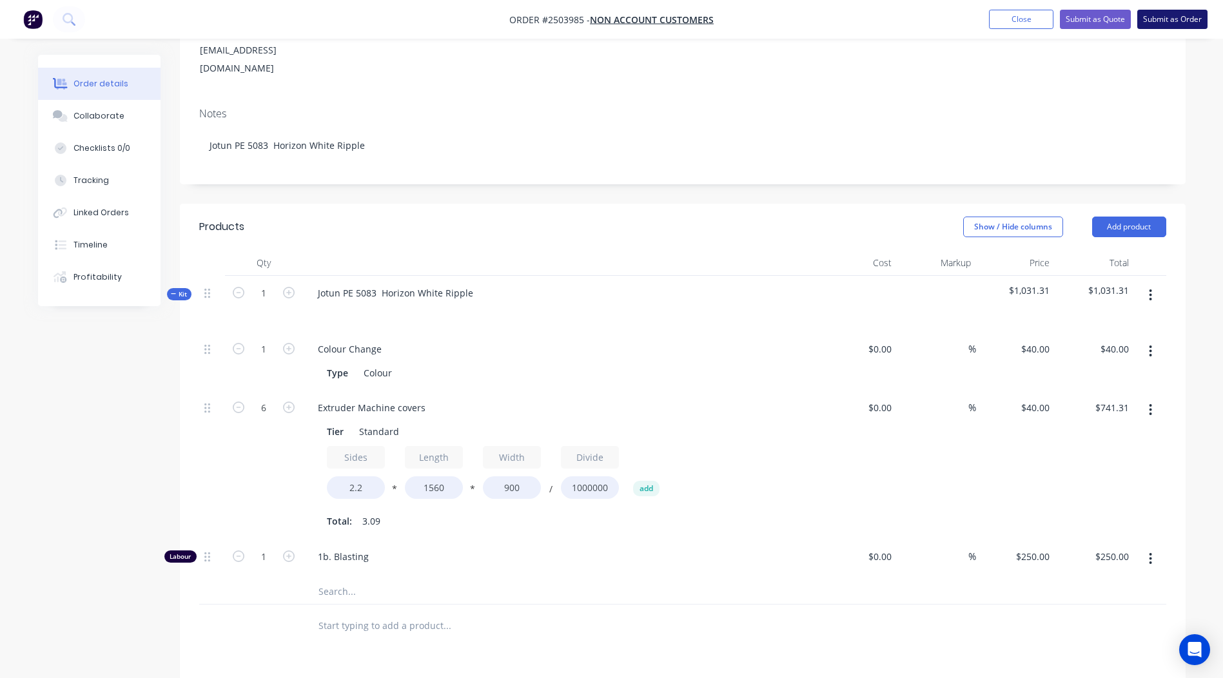
click at [1170, 20] on button "Submit as Order" at bounding box center [1172, 19] width 70 height 19
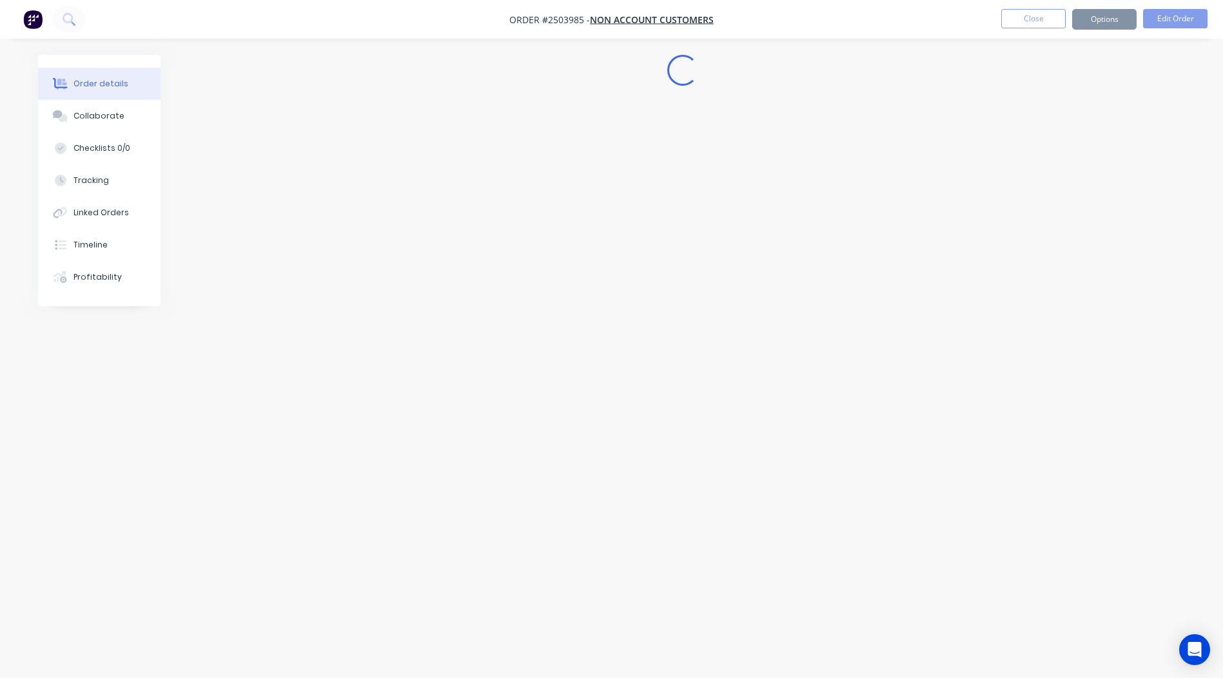
scroll to position [0, 0]
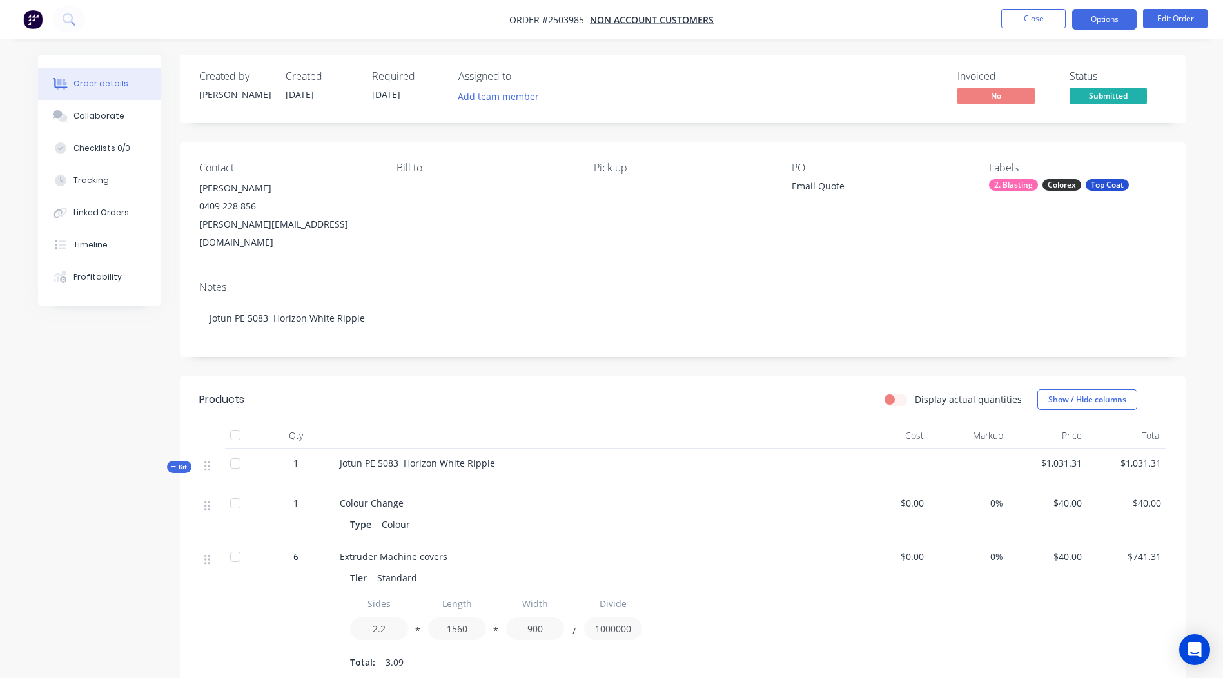
click at [1098, 21] on button "Options" at bounding box center [1104, 19] width 64 height 21
click at [1176, 19] on button "Edit Order" at bounding box center [1175, 18] width 64 height 19
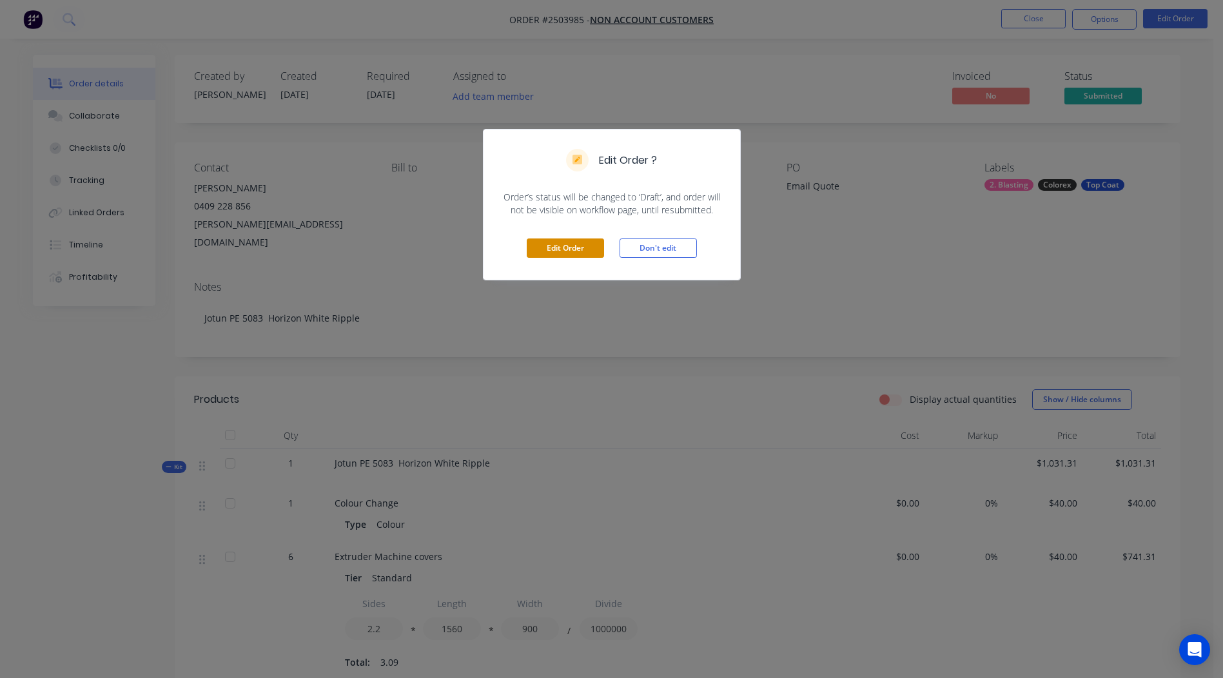
click at [581, 251] on button "Edit Order" at bounding box center [565, 247] width 77 height 19
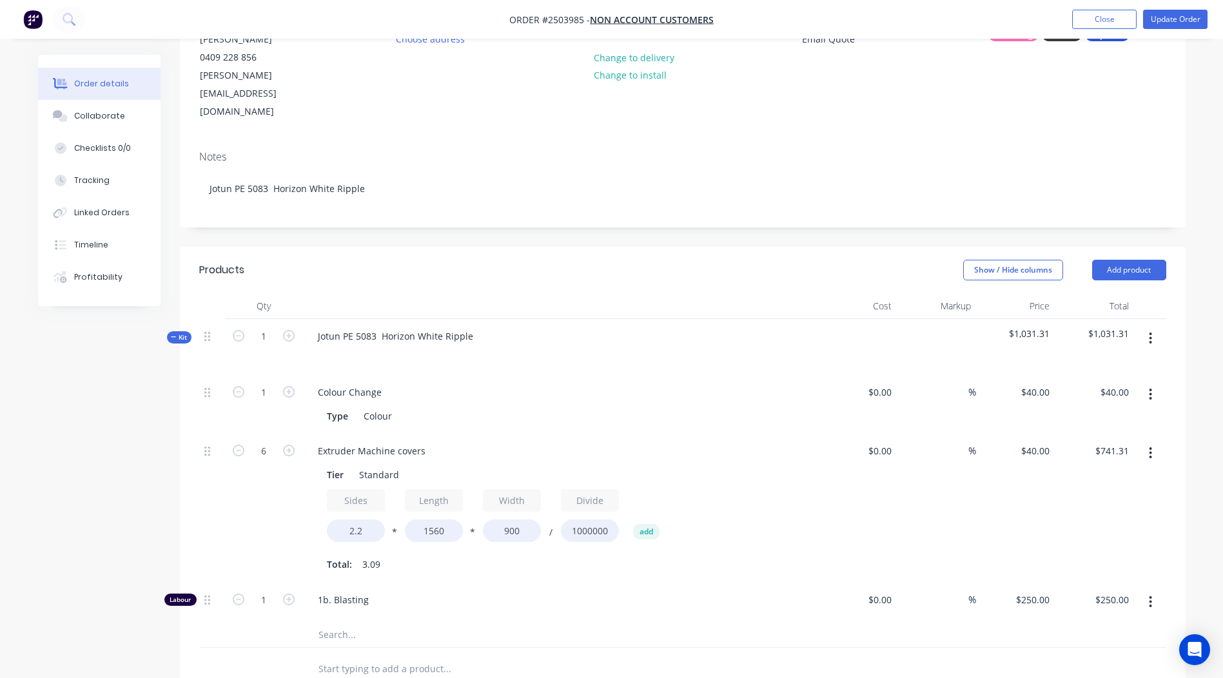
scroll to position [193, 0]
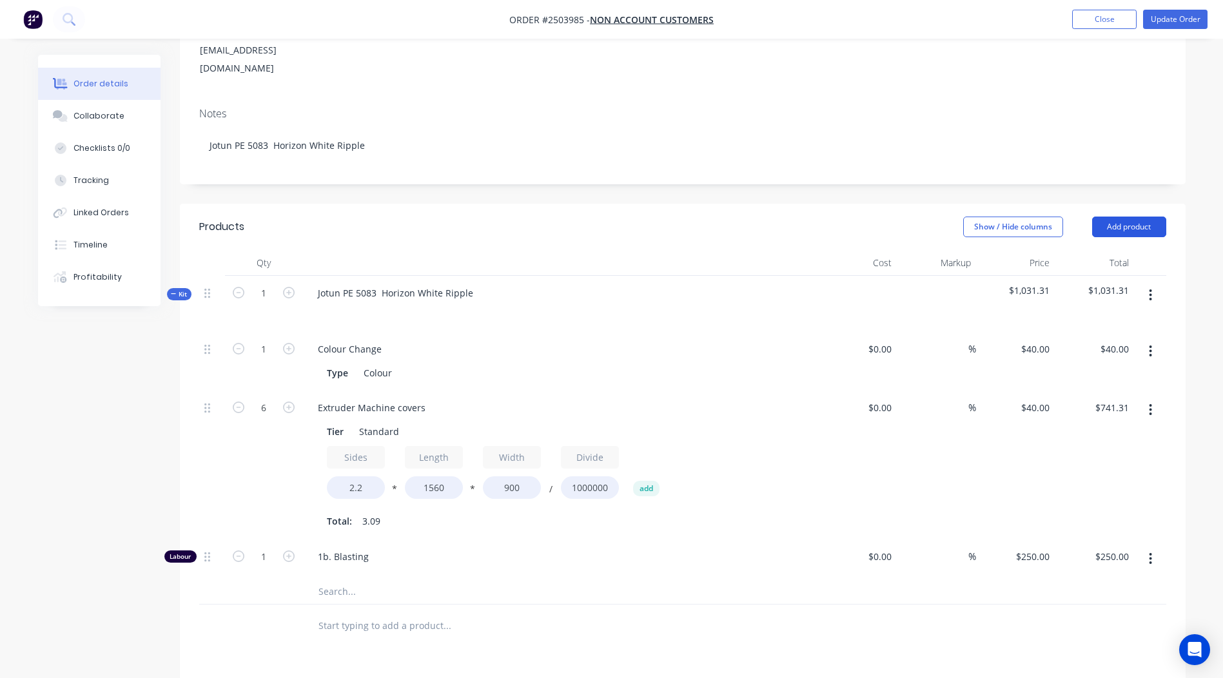
click at [1146, 217] on button "Add product" at bounding box center [1129, 227] width 74 height 21
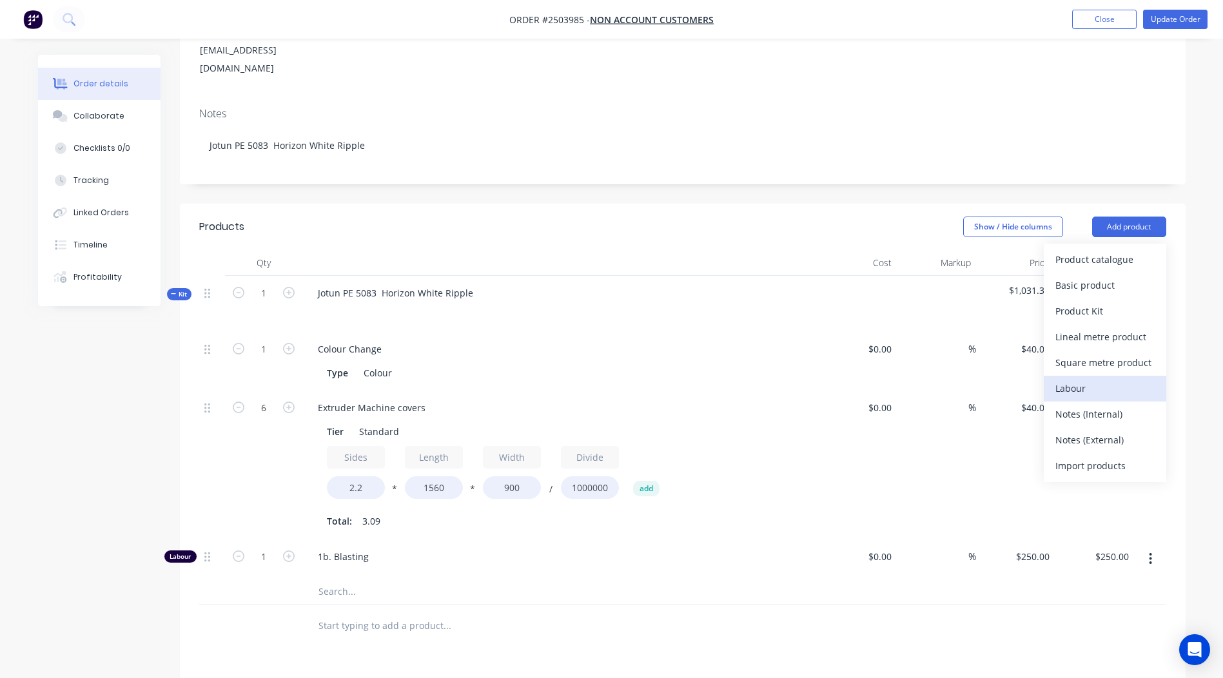
click at [1108, 379] on div "Labour" at bounding box center [1104, 388] width 99 height 19
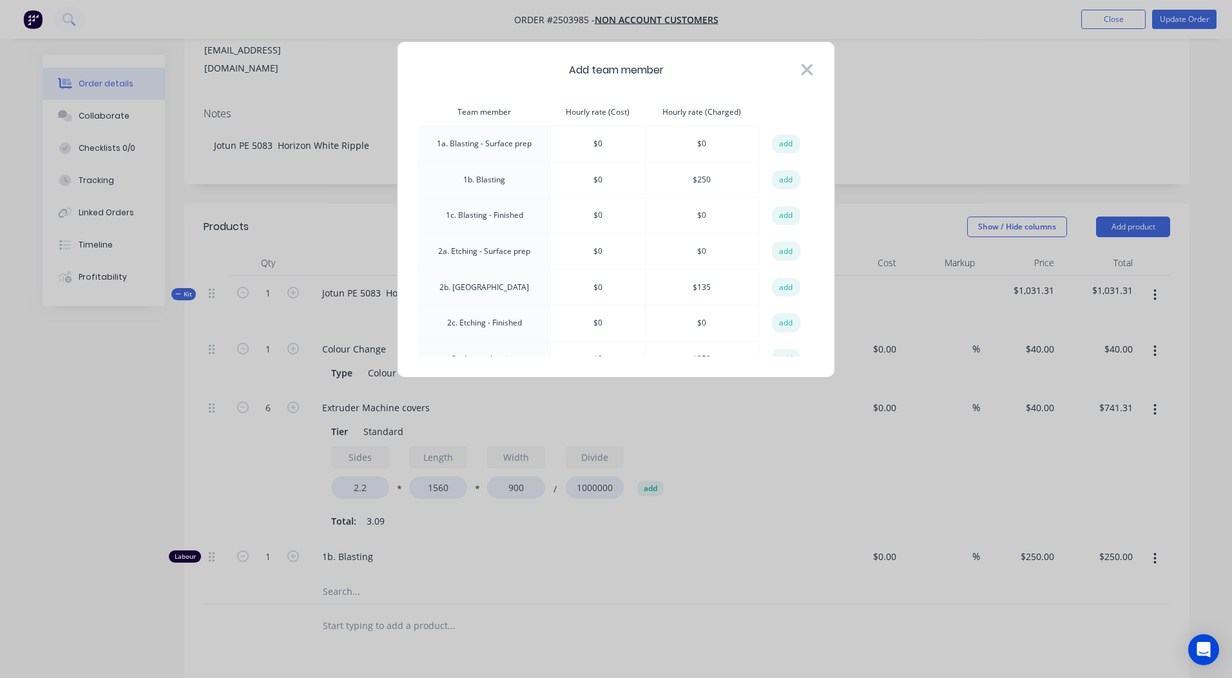
click at [804, 69] on icon at bounding box center [807, 70] width 14 height 18
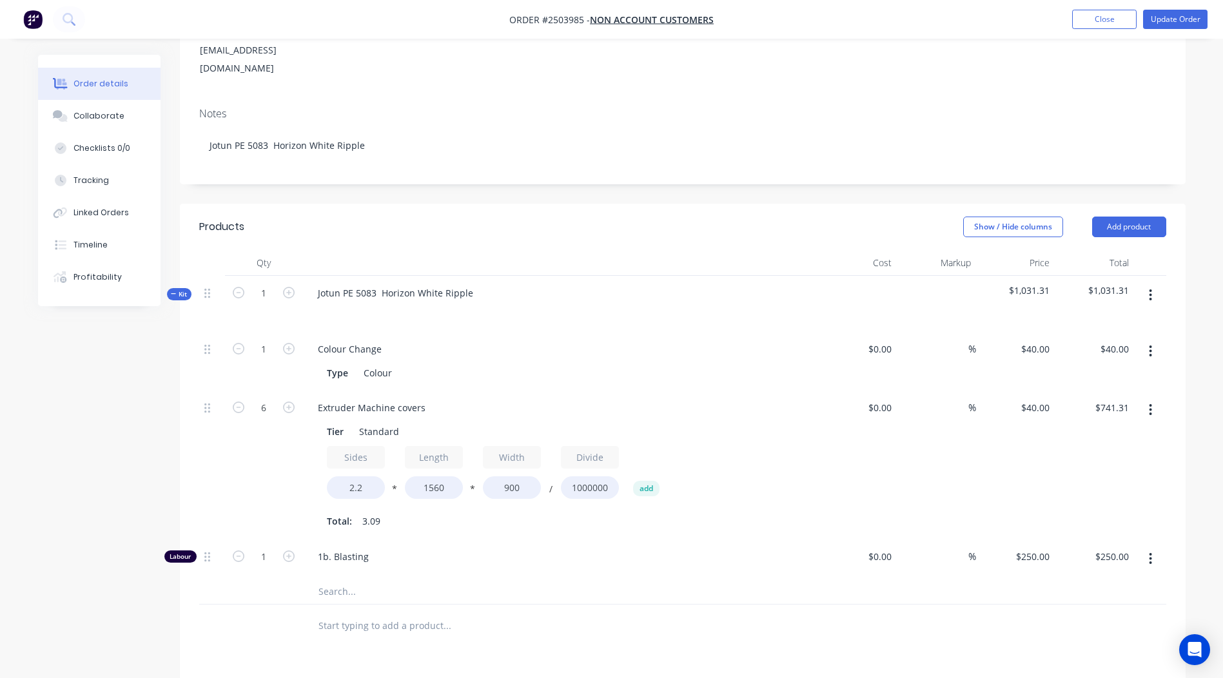
click at [1147, 284] on button "button" at bounding box center [1150, 295] width 30 height 23
click at [1123, 320] on div "Add product to kit" at bounding box center [1104, 329] width 99 height 19
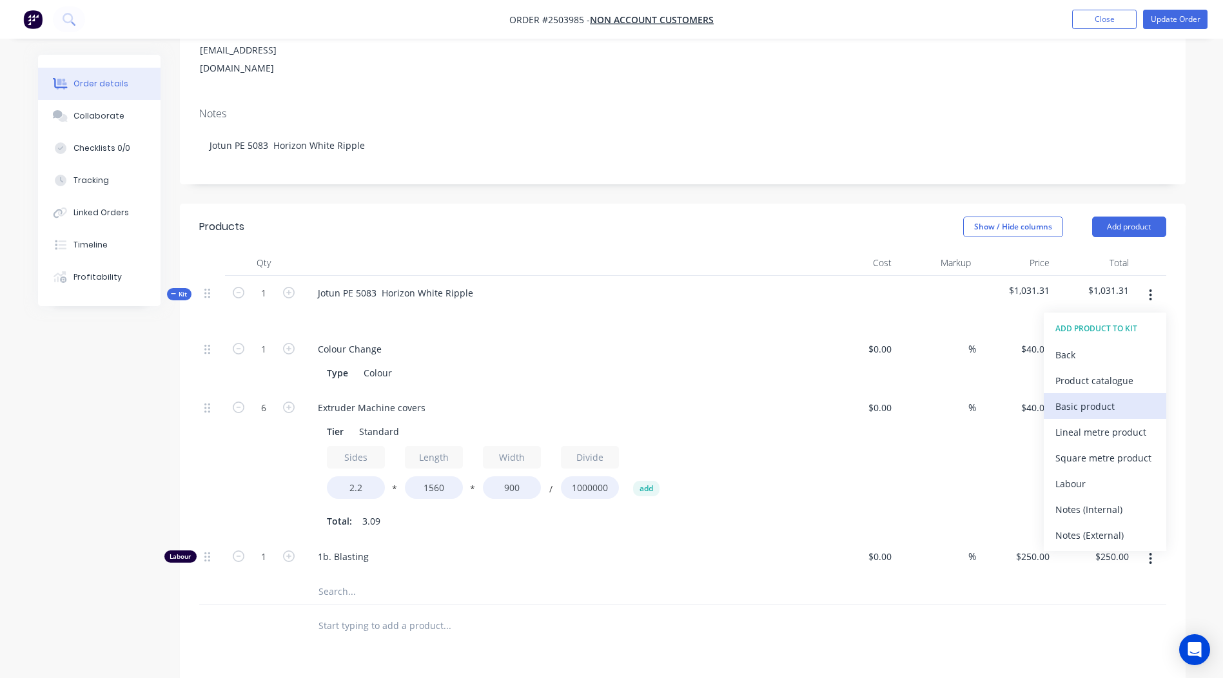
click at [1095, 397] on div "Basic product" at bounding box center [1104, 406] width 99 height 19
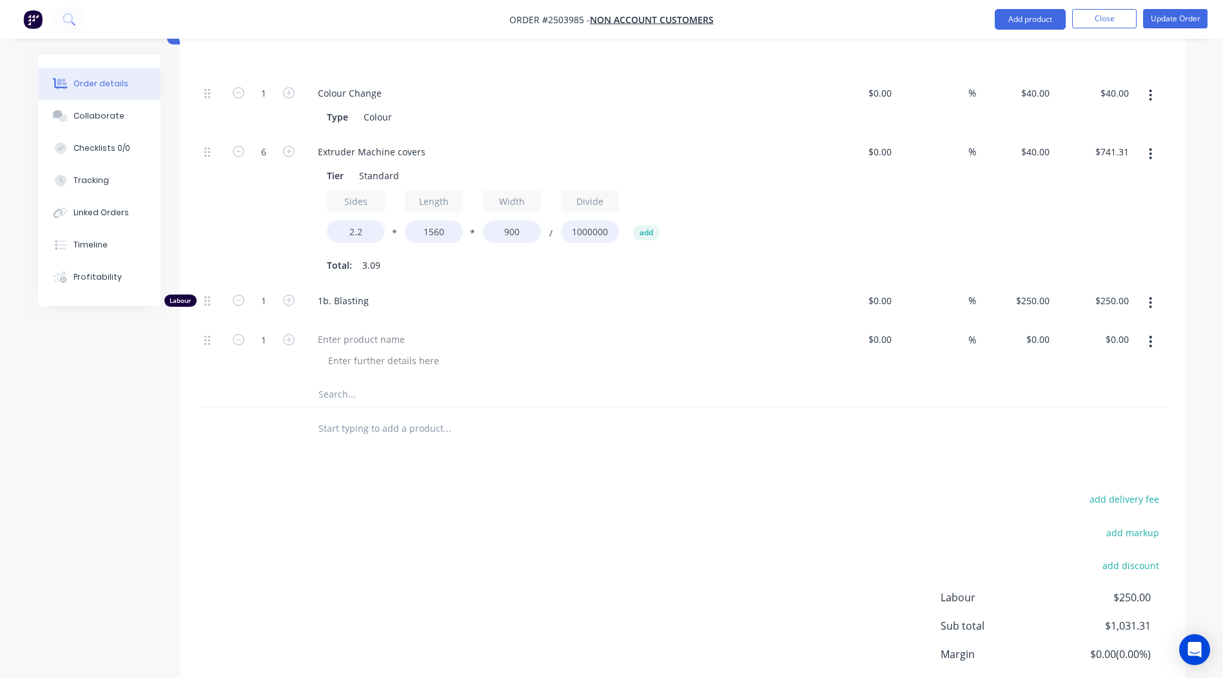
scroll to position [451, 0]
click at [356, 328] on div at bounding box center [361, 337] width 108 height 19
click at [404, 349] on div at bounding box center [383, 358] width 131 height 19
click at [1153, 328] on button "button" at bounding box center [1150, 339] width 30 height 23
click at [1128, 364] on div "Duplicate" at bounding box center [1104, 373] width 99 height 19
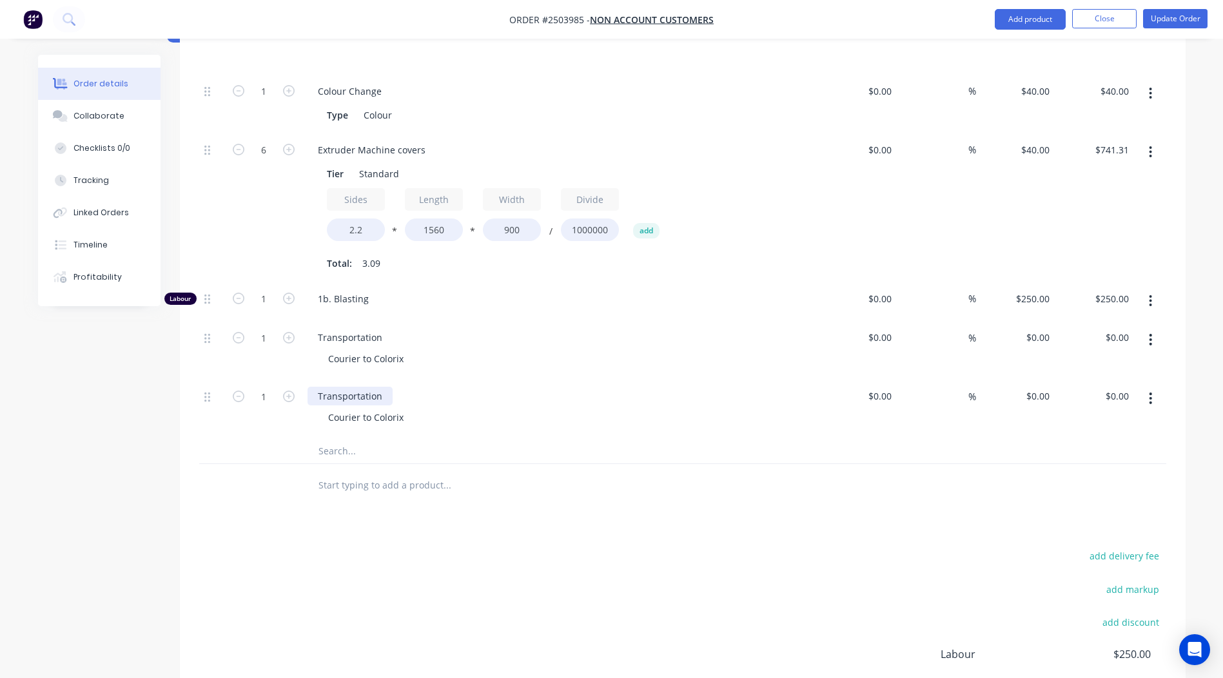
click at [364, 387] on div "Transportation" at bounding box center [349, 396] width 85 height 19
click at [356, 408] on div "Courier to Colorix" at bounding box center [366, 417] width 96 height 19
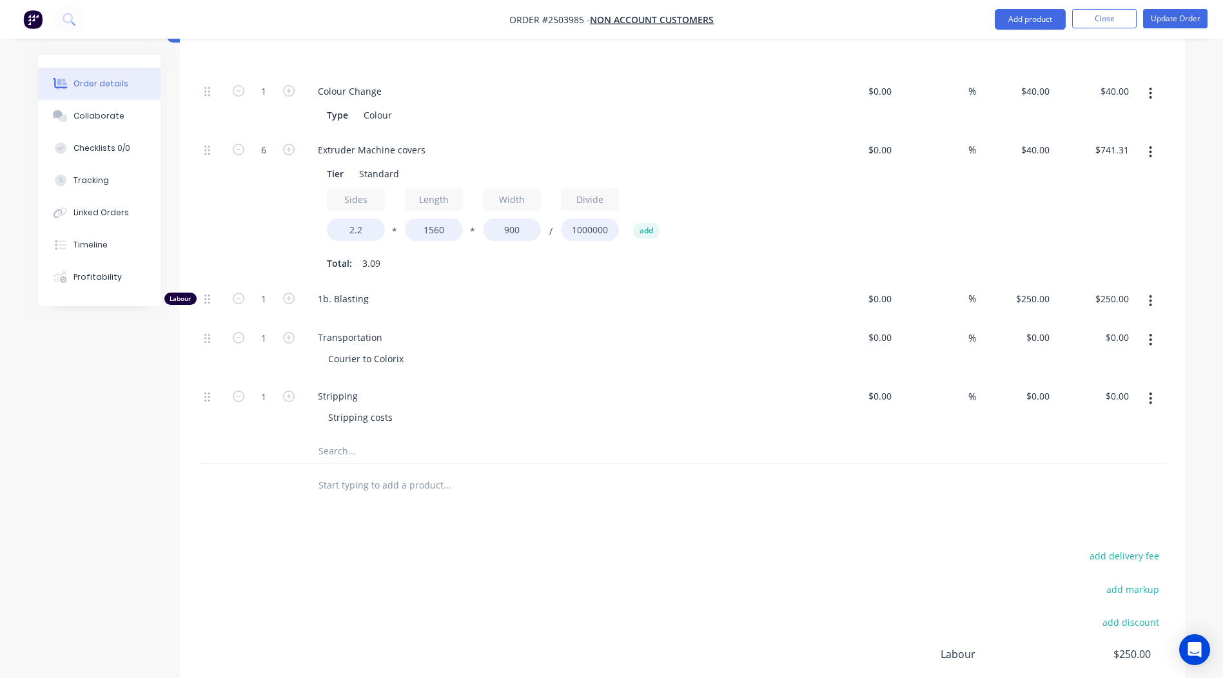
click at [676, 498] on div "Products Show / Hide columns Add product Qty Cost Markup Price Total Kit 1 Jotu…" at bounding box center [682, 381] width 1005 height 870
click at [267, 101] on input "1" at bounding box center [264, 91] width 34 height 19
type input "5"
click at [1047, 328] on input "0" at bounding box center [1040, 337] width 30 height 19
type input "$50.00"
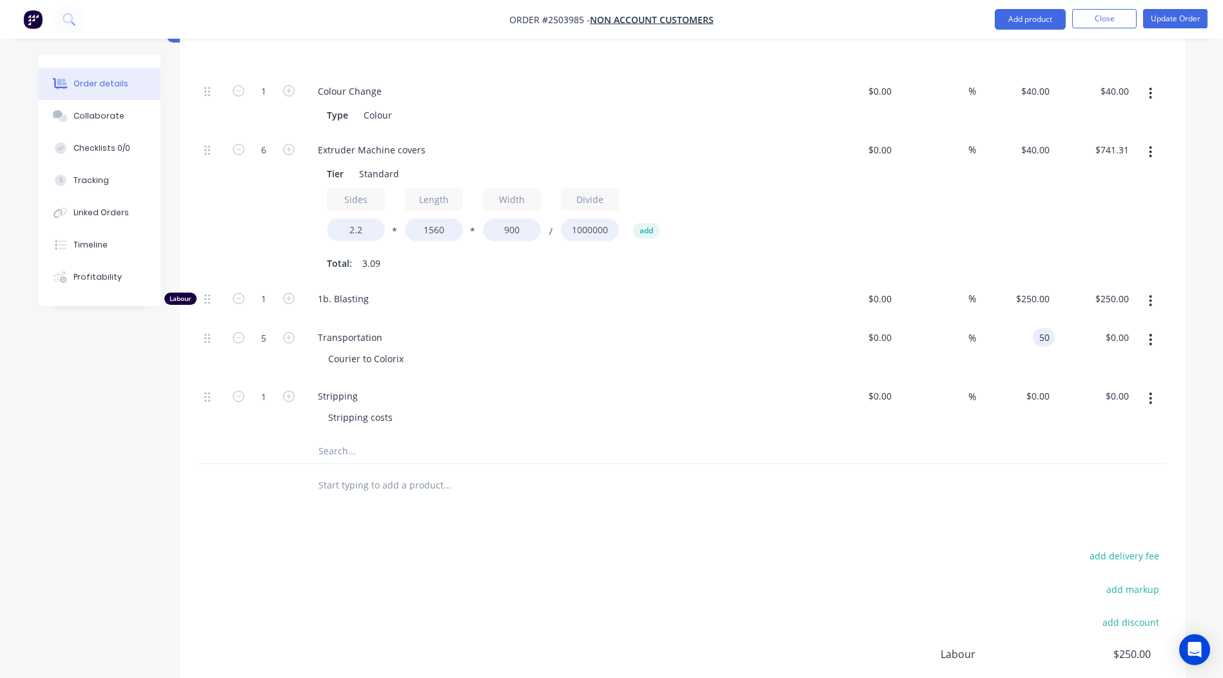
type input "$250.00"
click at [736, 547] on div "add delivery fee add markup add discount Labour $250.00 Sub total $1,031.31 Mar…" at bounding box center [682, 671] width 967 height 249
click at [267, 101] on input "5" at bounding box center [264, 91] width 34 height 19
type input "2"
type input "$100.00"
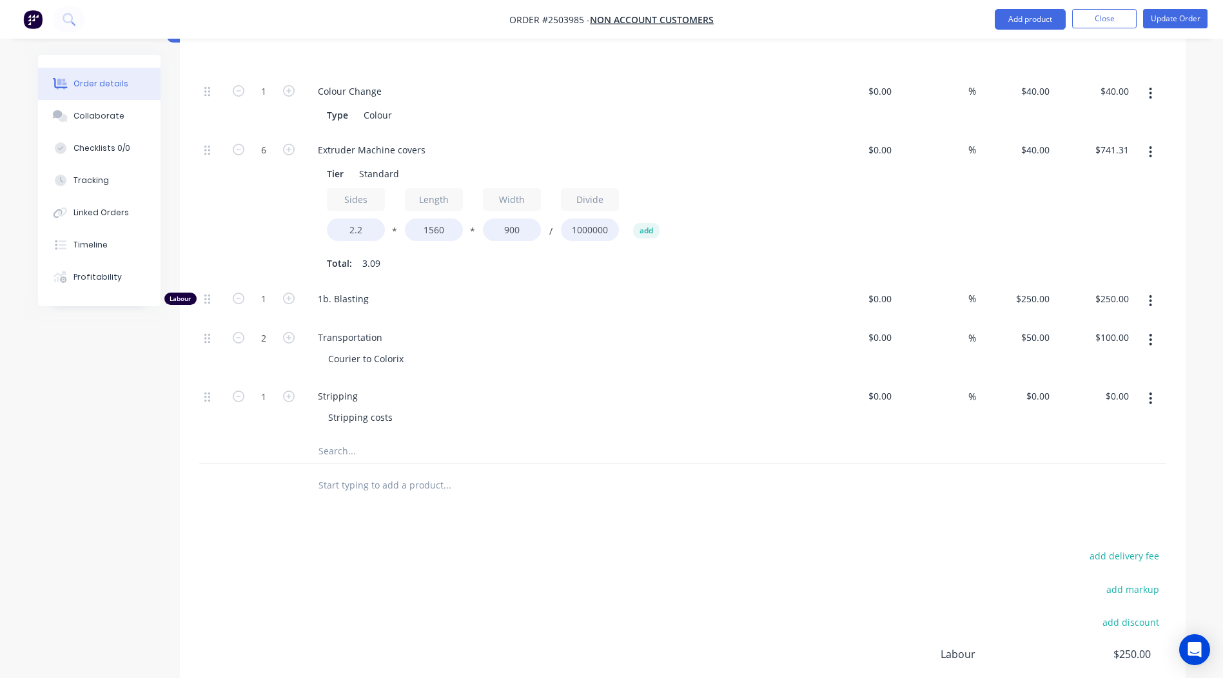
click at [551, 464] on div at bounding box center [534, 485] width 464 height 42
click at [708, 499] on div "Products Show / Hide columns Add product Qty Cost Markup Price Total Kit 1 Jotu…" at bounding box center [682, 381] width 1005 height 870
click at [945, 438] on div at bounding box center [682, 451] width 967 height 26
click at [1037, 328] on div "50 $50.00" at bounding box center [1034, 337] width 40 height 19
type input "$57.00"
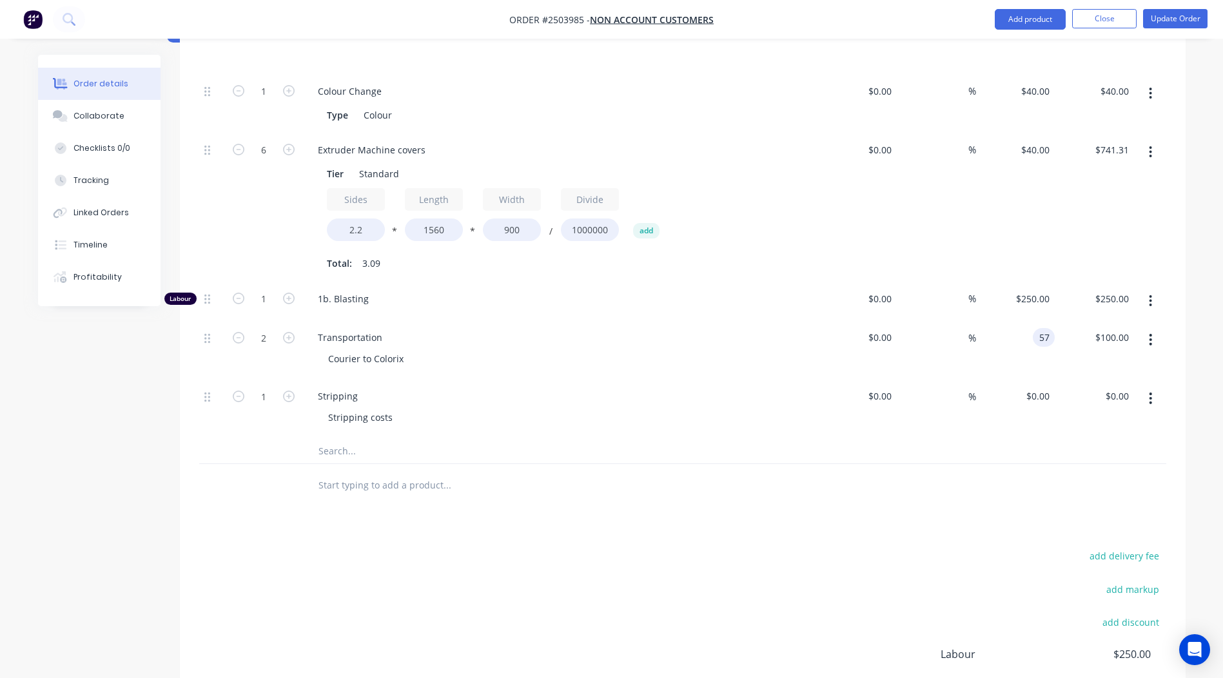
type input "$114.00"
click at [865, 488] on div "Products Show / Hide columns Add product Qty Cost Markup Price Total Kit 1 Jotu…" at bounding box center [682, 381] width 1005 height 870
click at [741, 495] on div "Products Show / Hide columns Add product Qty Cost Markup Price Total Kit 1 Jotu…" at bounding box center [682, 381] width 1005 height 870
click at [866, 553] on div "add delivery fee add markup add discount Labour $250.00 Sub total $1,145.31 Mar…" at bounding box center [682, 671] width 967 height 249
click at [641, 547] on div "add delivery fee add markup add discount Labour $250.00 Sub total $1,145.31 Mar…" at bounding box center [682, 671] width 967 height 249
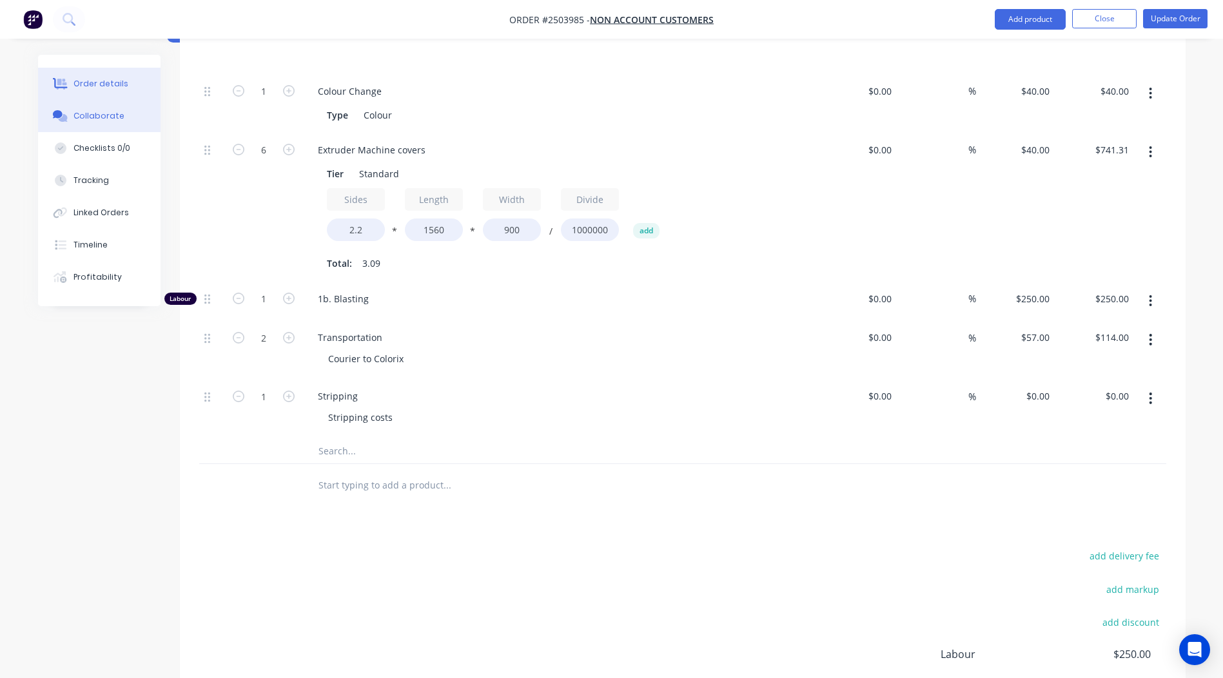
click at [97, 115] on div "Collaborate" at bounding box center [98, 116] width 51 height 12
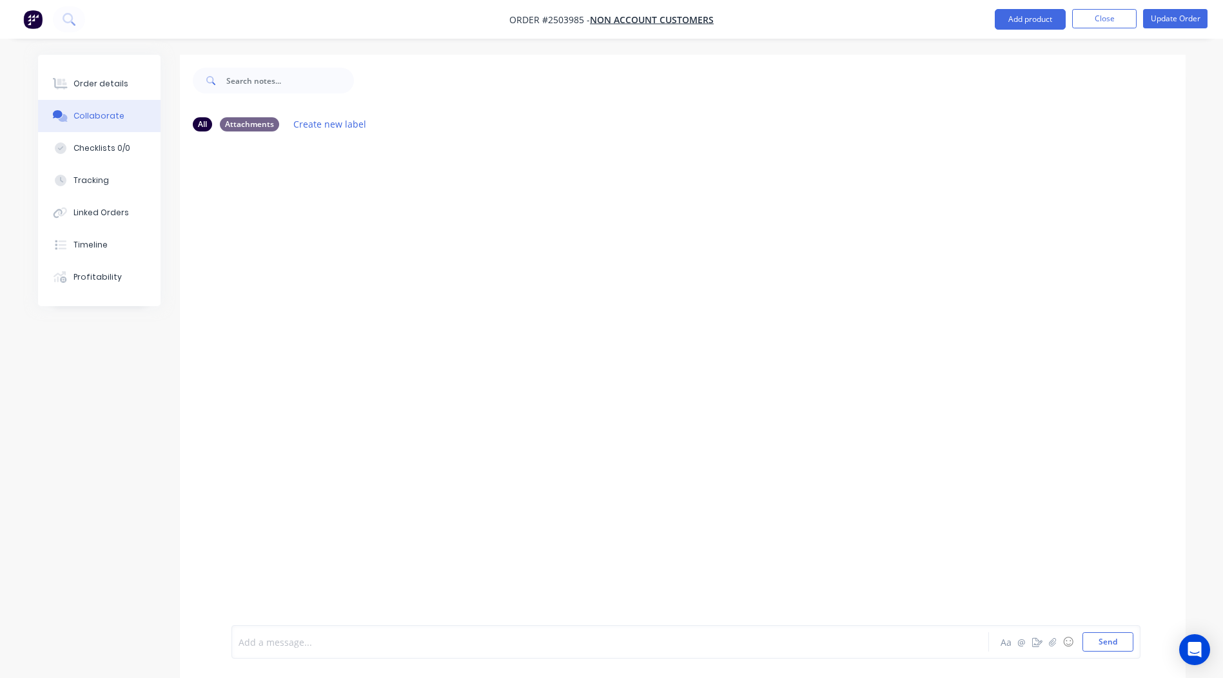
click at [369, 640] on div at bounding box center [574, 642] width 670 height 14
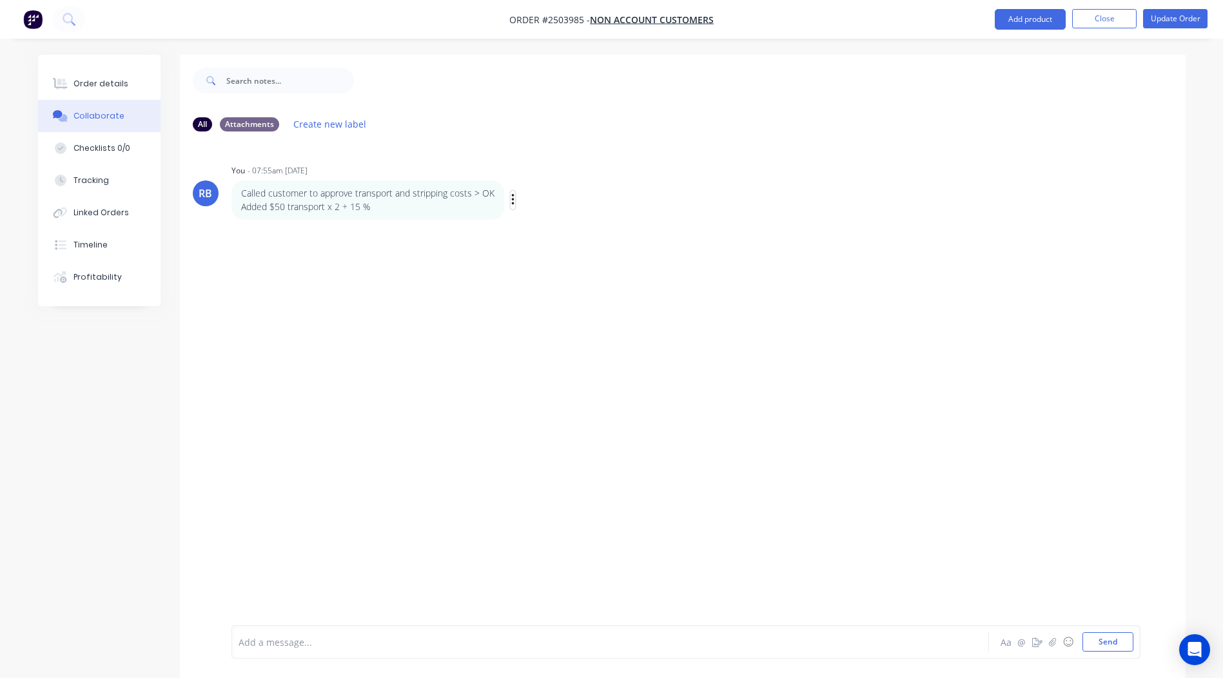
click at [511, 199] on icon "button" at bounding box center [513, 200] width 4 height 15
click at [561, 221] on button "Edit" at bounding box center [559, 223] width 81 height 21
click at [407, 650] on div "Added $50 transport x 2 + 15 %" at bounding box center [574, 645] width 670 height 14
drag, startPoint x: 108, startPoint y: 86, endPoint x: 126, endPoint y: 92, distance: 18.1
click at [108, 86] on div "Order details" at bounding box center [100, 84] width 55 height 12
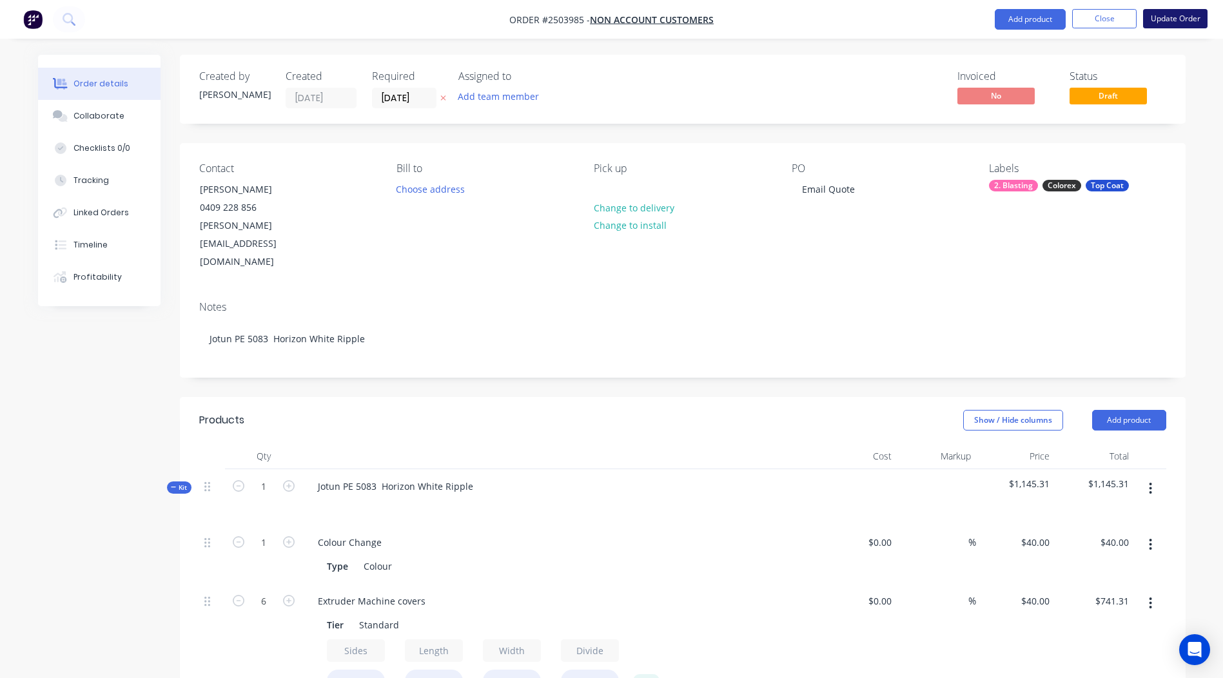
click at [1156, 20] on button "Update Order" at bounding box center [1175, 18] width 64 height 19
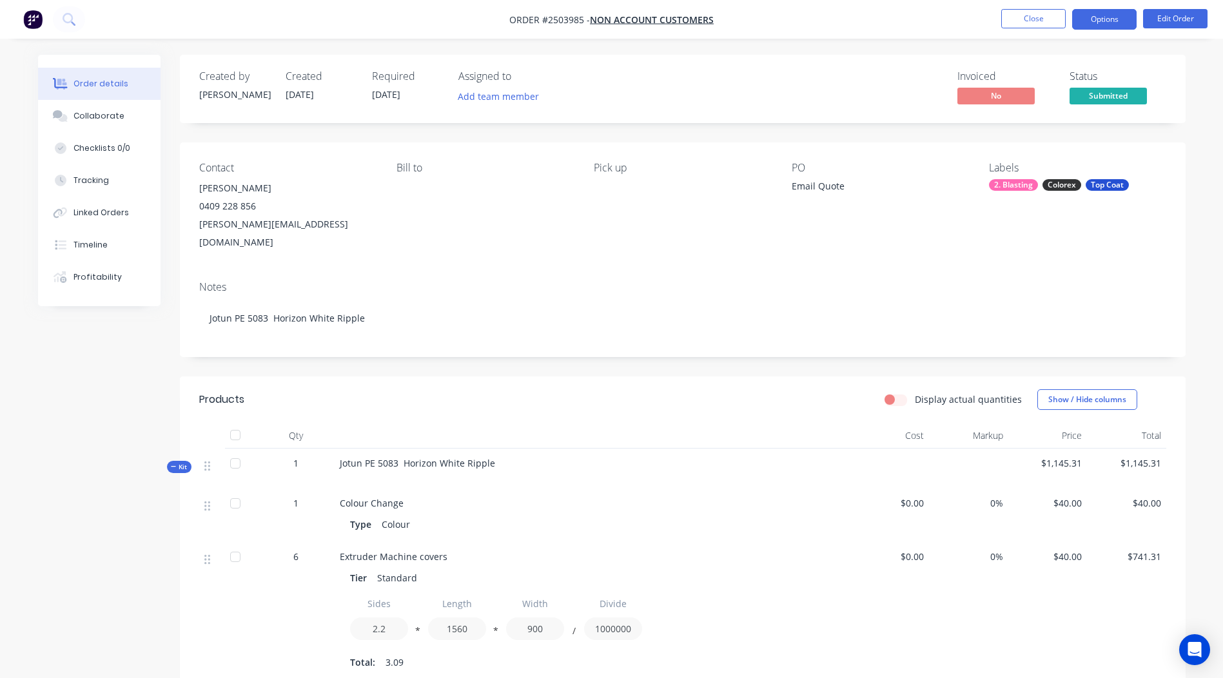
click at [1110, 20] on button "Options" at bounding box center [1104, 19] width 64 height 21
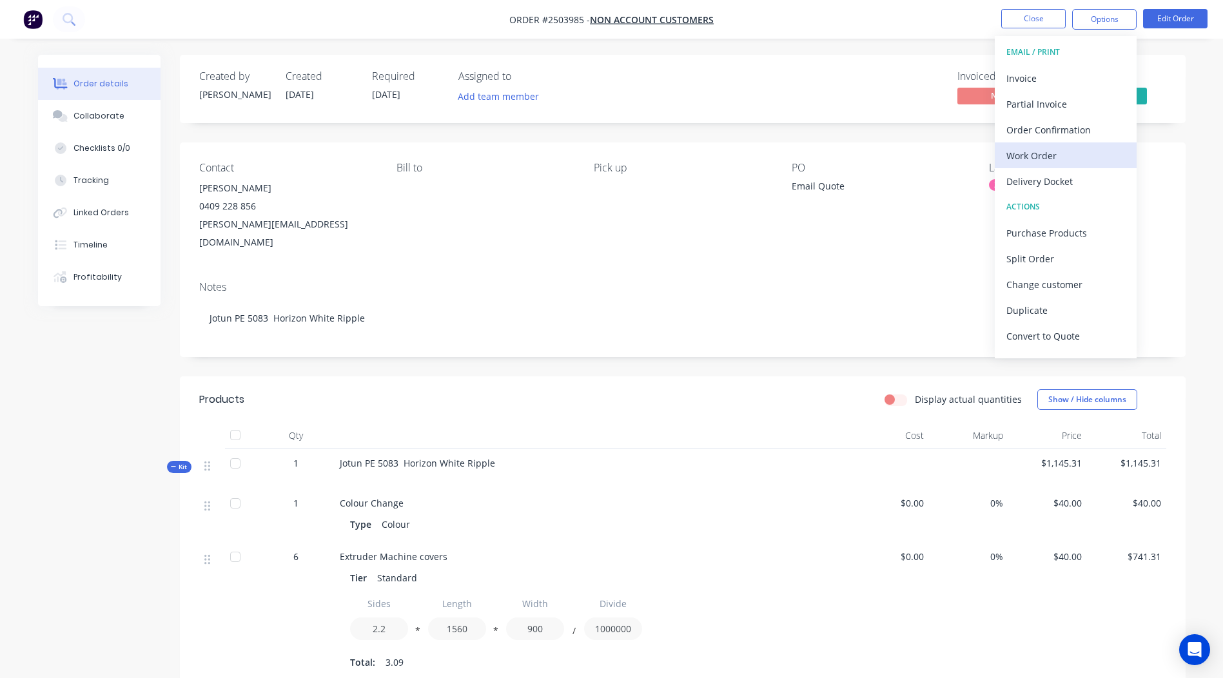
click at [1060, 147] on div "Work Order" at bounding box center [1065, 155] width 119 height 19
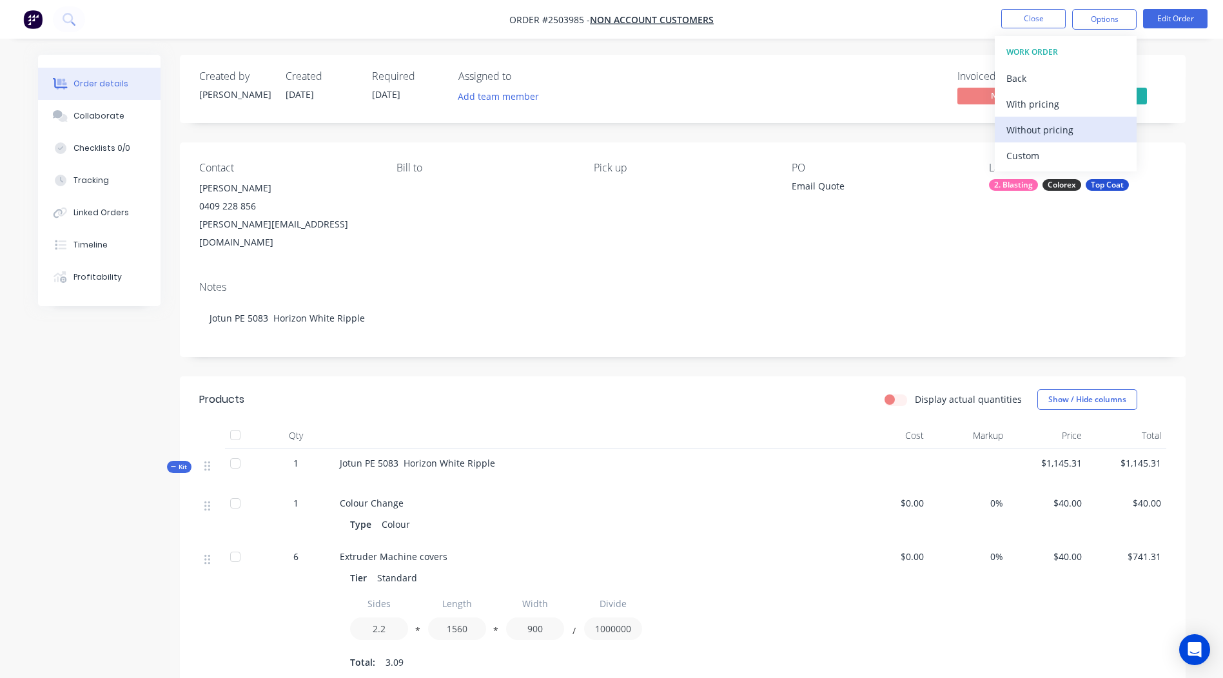
click at [1051, 125] on div "Without pricing" at bounding box center [1065, 130] width 119 height 19
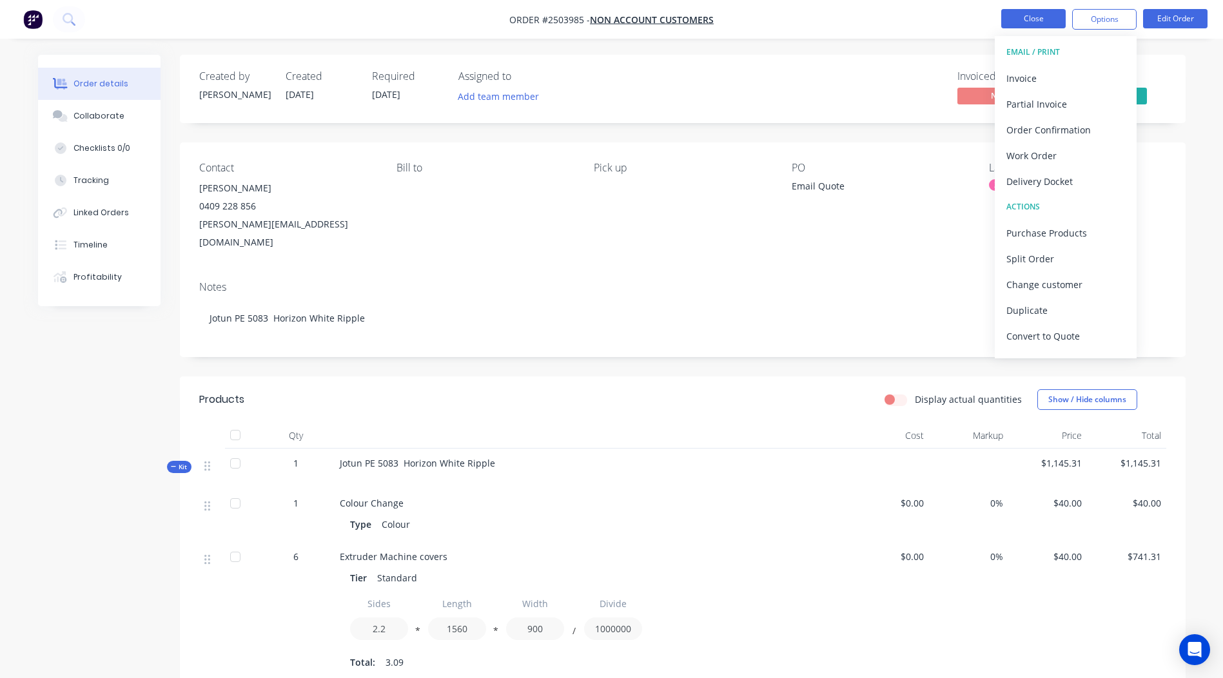
click at [1029, 22] on button "Close" at bounding box center [1033, 18] width 64 height 19
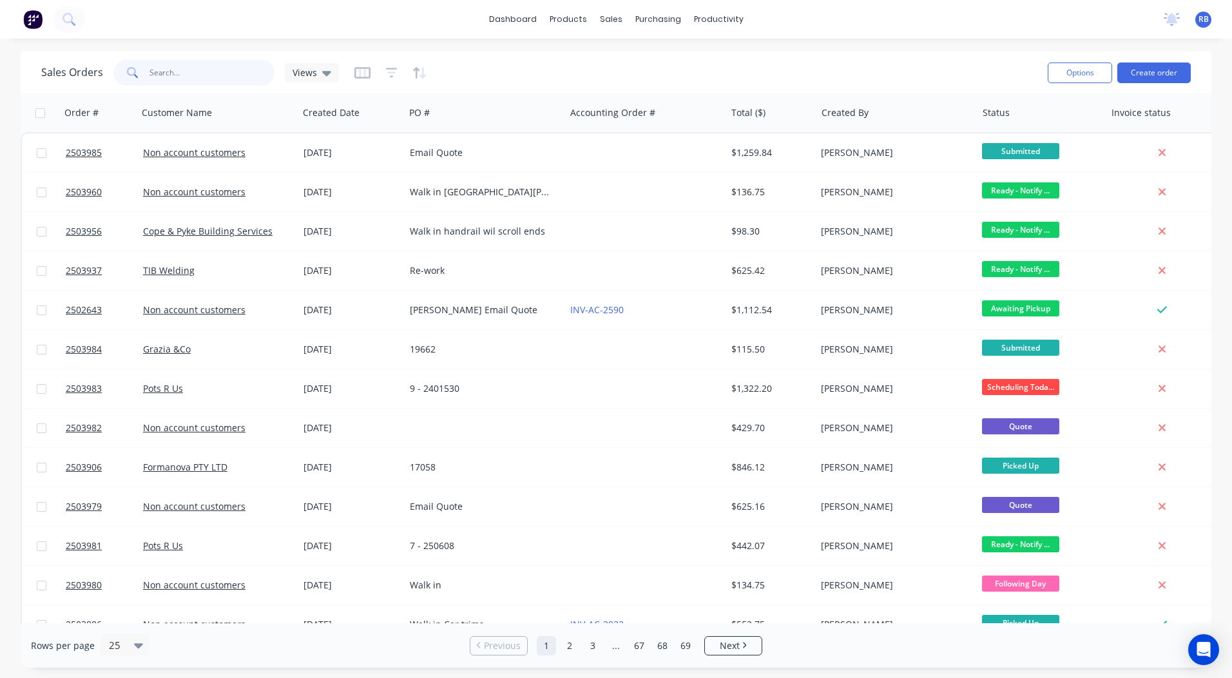
click at [197, 62] on input "text" at bounding box center [213, 73] width 126 height 26
click at [188, 64] on input "text" at bounding box center [213, 73] width 126 height 26
type input "2503968"
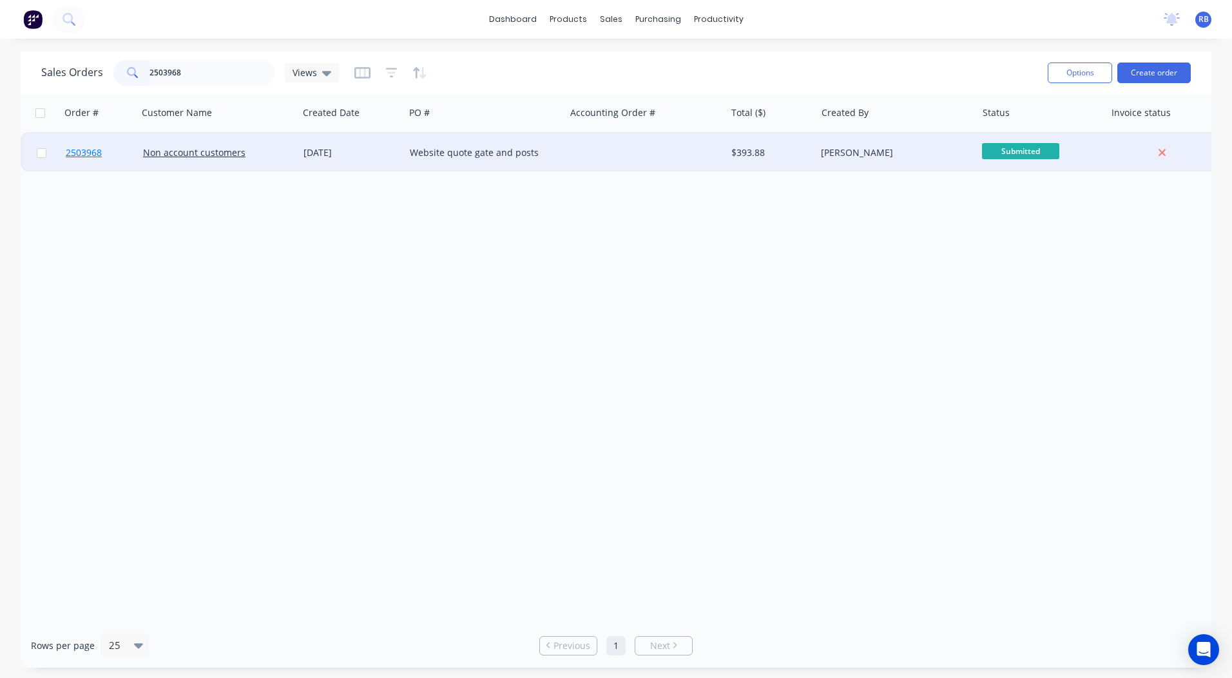
click at [80, 153] on span "2503968" at bounding box center [84, 152] width 36 height 13
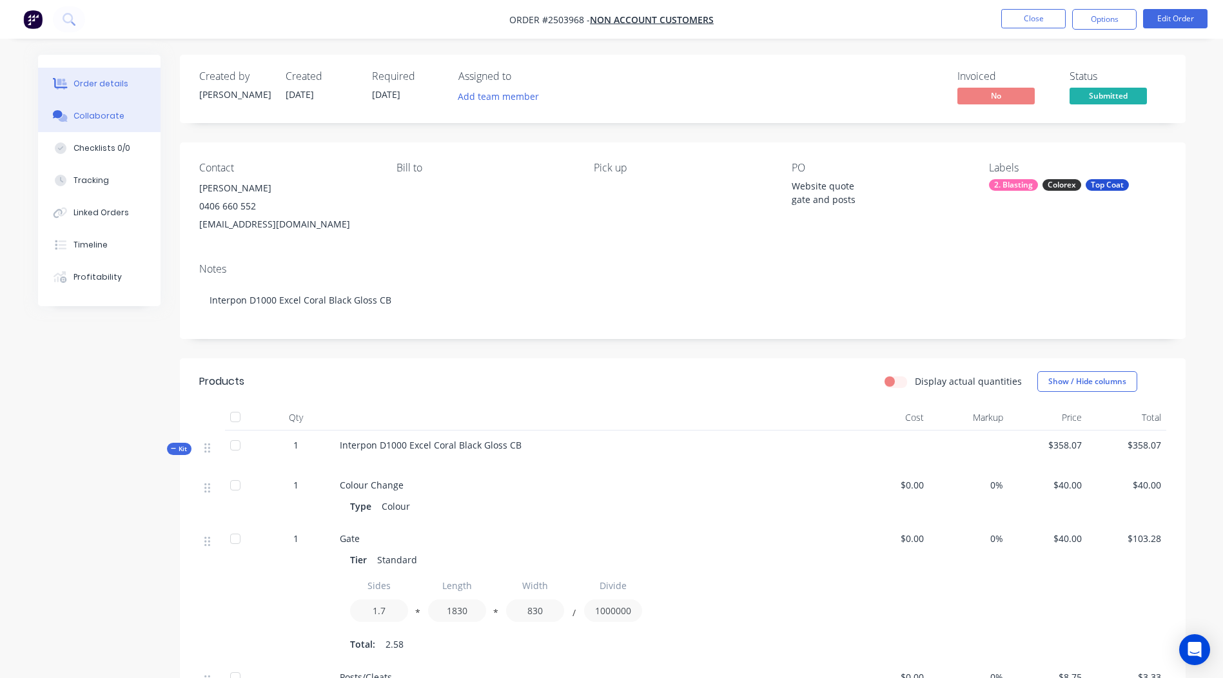
click at [79, 110] on button "Collaborate" at bounding box center [99, 116] width 122 height 32
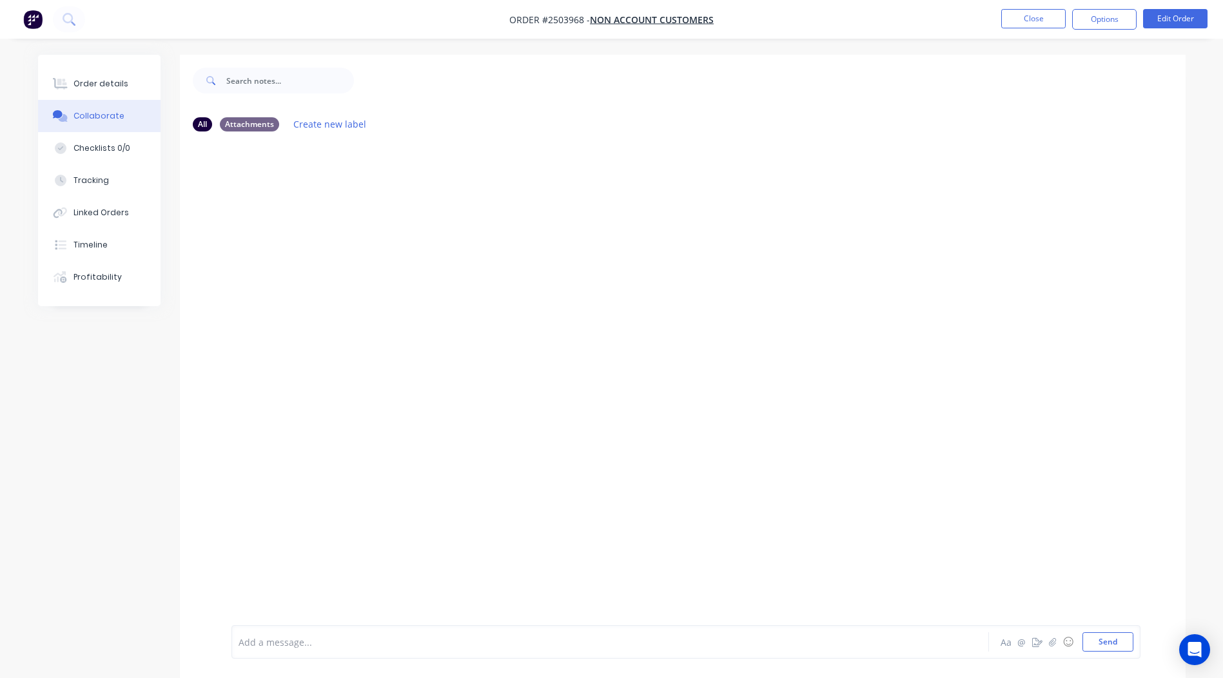
click at [365, 634] on div "Add a message..." at bounding box center [573, 641] width 671 height 19
click at [95, 84] on div "Order details" at bounding box center [100, 84] width 55 height 12
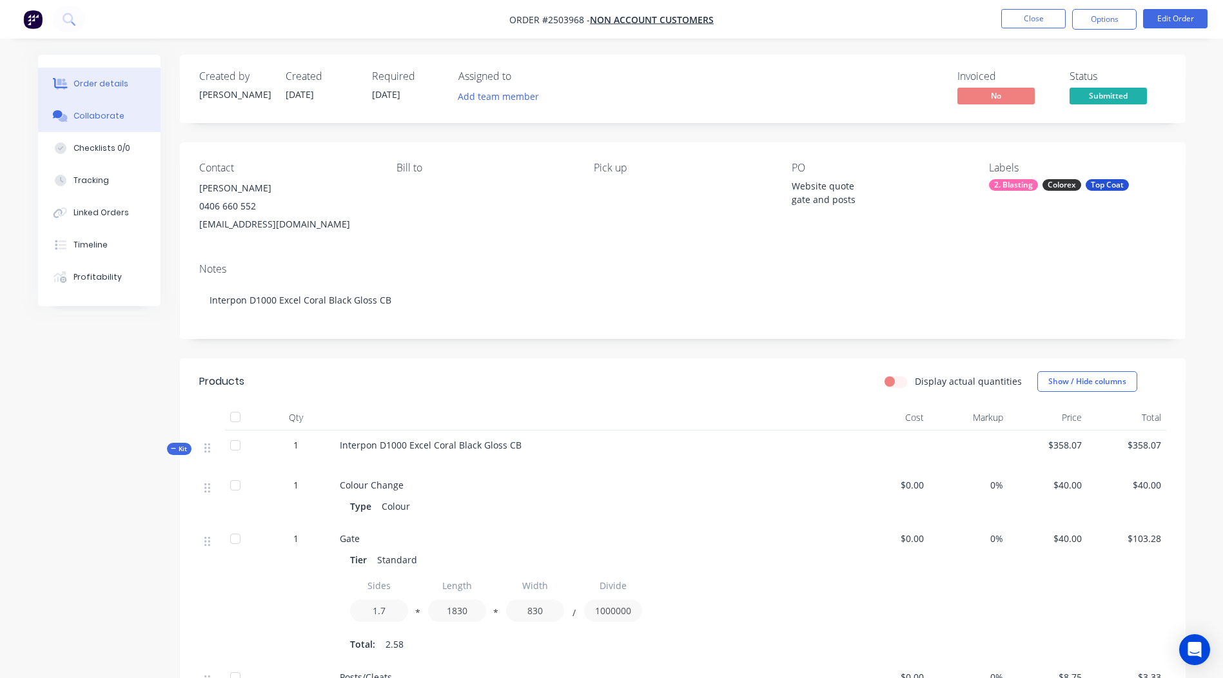
click at [73, 109] on button "Collaborate" at bounding box center [99, 116] width 122 height 32
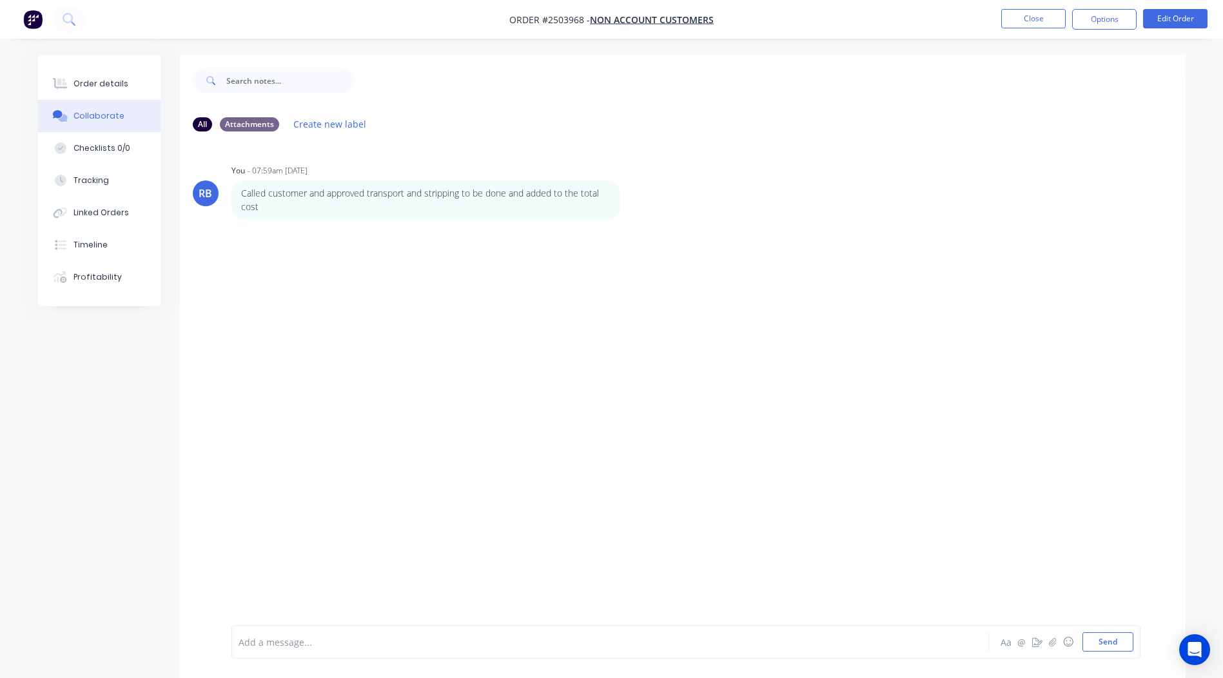
click at [776, 284] on div "RB You - 07:59am 02/09/25 Called customer and approved transport and stripping …" at bounding box center [682, 383] width 1005 height 483
click at [95, 84] on div "Order details" at bounding box center [100, 84] width 55 height 12
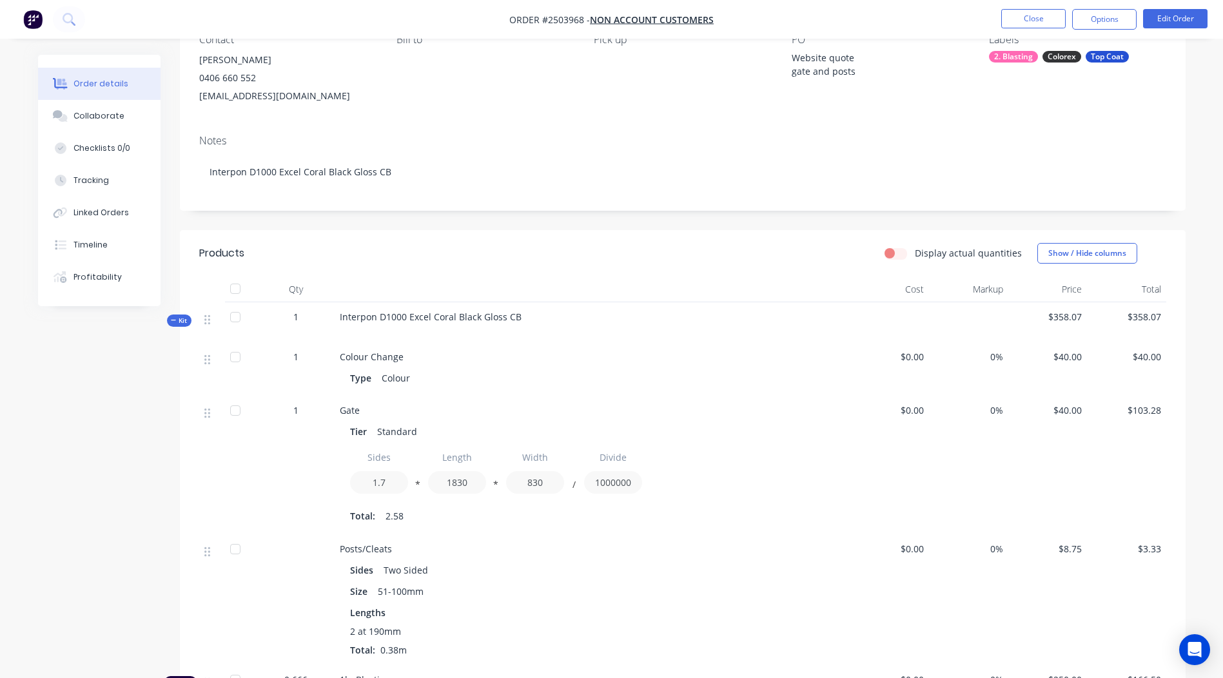
scroll to position [129, 0]
click at [1181, 22] on button "Edit Order" at bounding box center [1175, 18] width 64 height 19
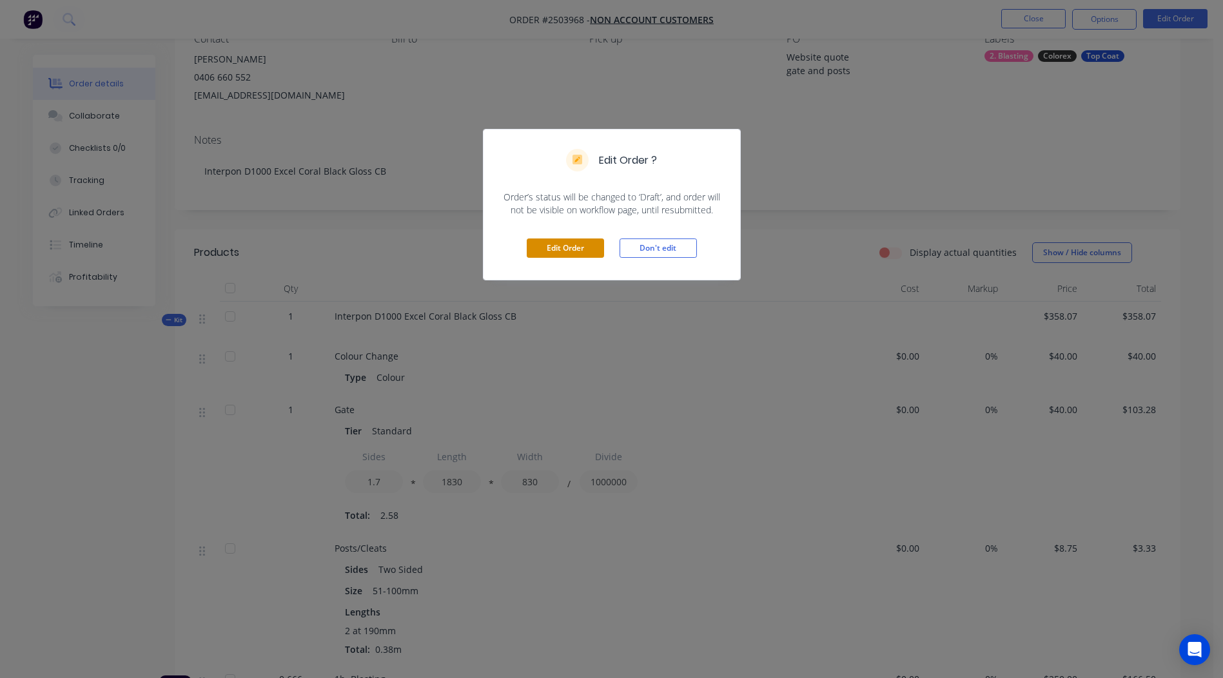
click at [563, 240] on button "Edit Order" at bounding box center [565, 247] width 77 height 19
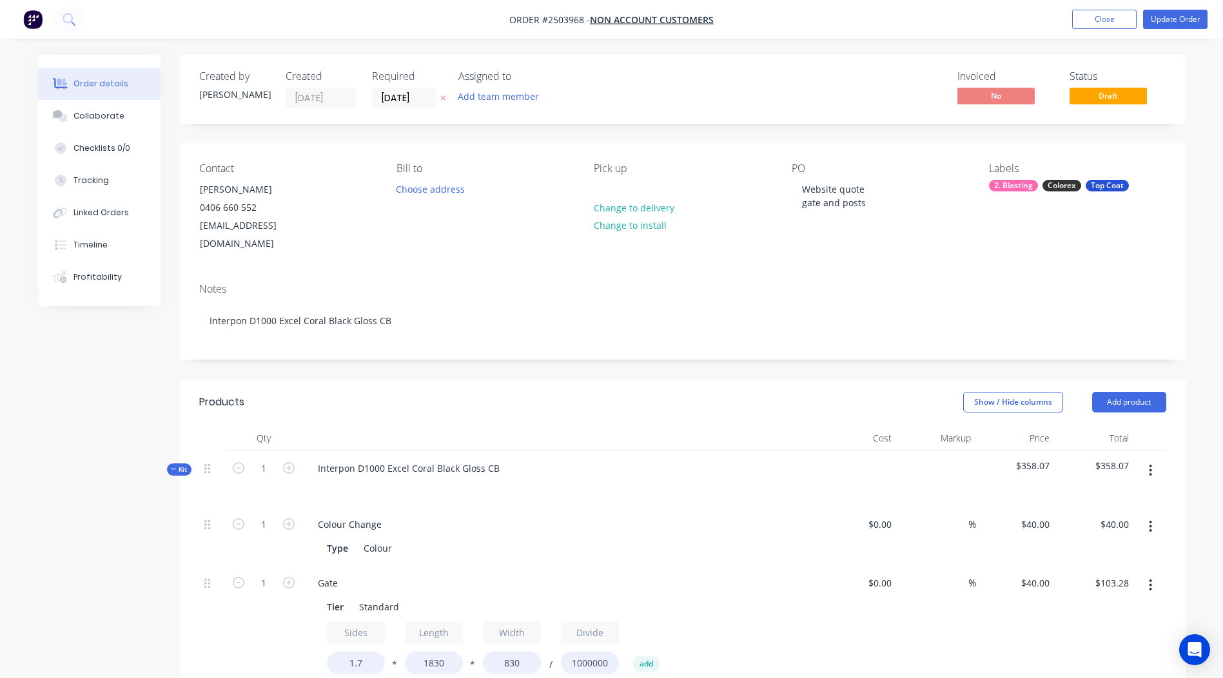
click at [1148, 459] on button "button" at bounding box center [1150, 470] width 30 height 23
click at [1125, 495] on div "Add product to kit" at bounding box center [1104, 504] width 99 height 19
click at [1120, 572] on div "Basic product" at bounding box center [1104, 581] width 99 height 19
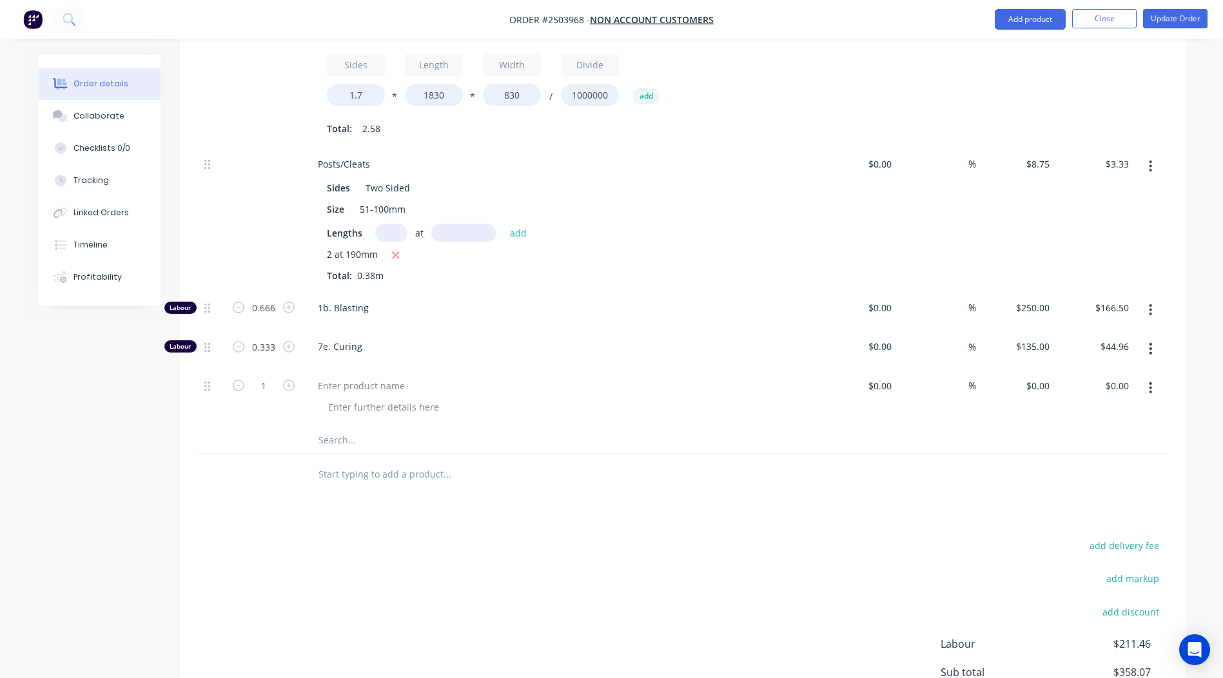
scroll to position [580, 0]
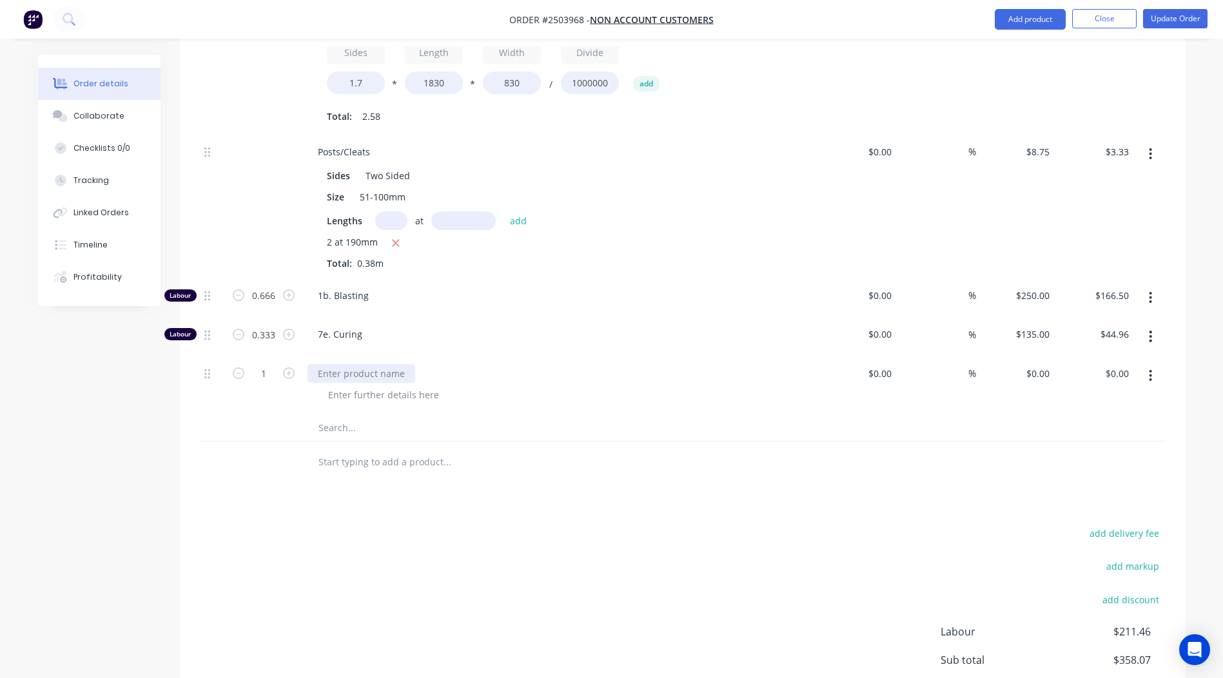
click at [353, 364] on div at bounding box center [361, 373] width 108 height 19
click at [339, 385] on div at bounding box center [383, 394] width 131 height 19
click at [530, 385] on div "Courier to ColorEx" at bounding box center [565, 394] width 495 height 19
click at [1045, 364] on input "0" at bounding box center [1047, 373] width 15 height 19
type input "$57.00"
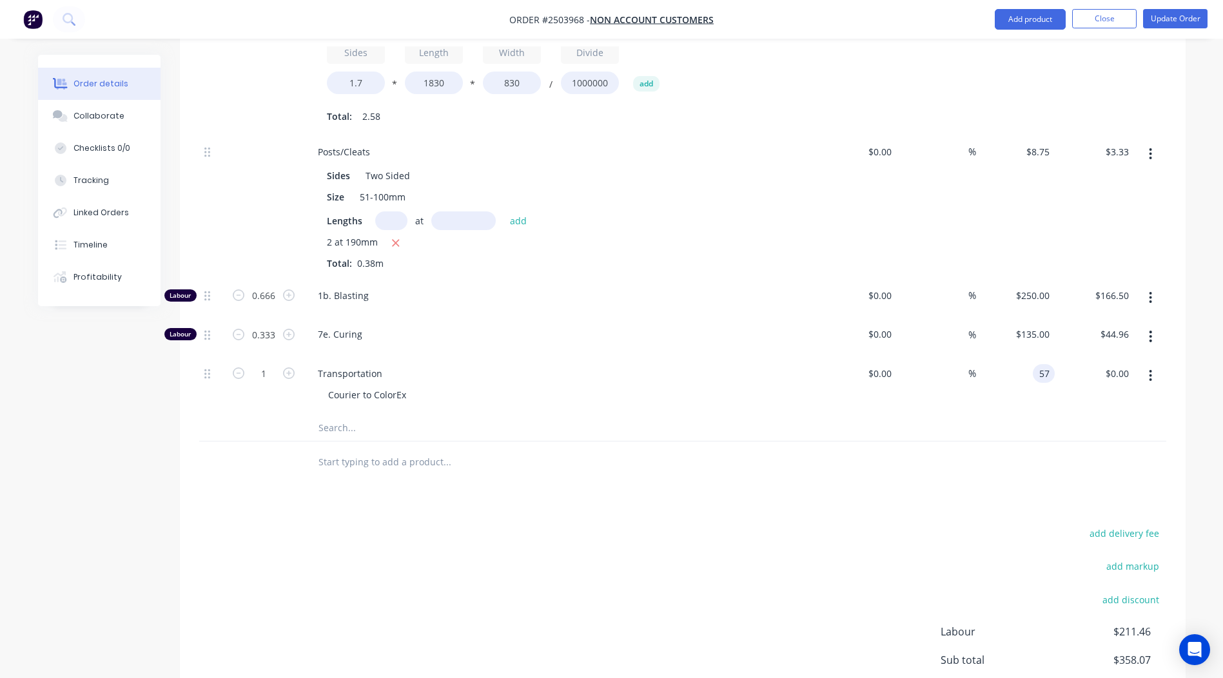
type input "$57.00"
drag, startPoint x: 674, startPoint y: 480, endPoint x: 673, endPoint y: 487, distance: 6.6
click at [674, 479] on div "Products Show / Hide columns Add product Qty Cost Markup Price Total Kit 1 Inte…" at bounding box center [682, 296] width 1005 height 994
type input "2"
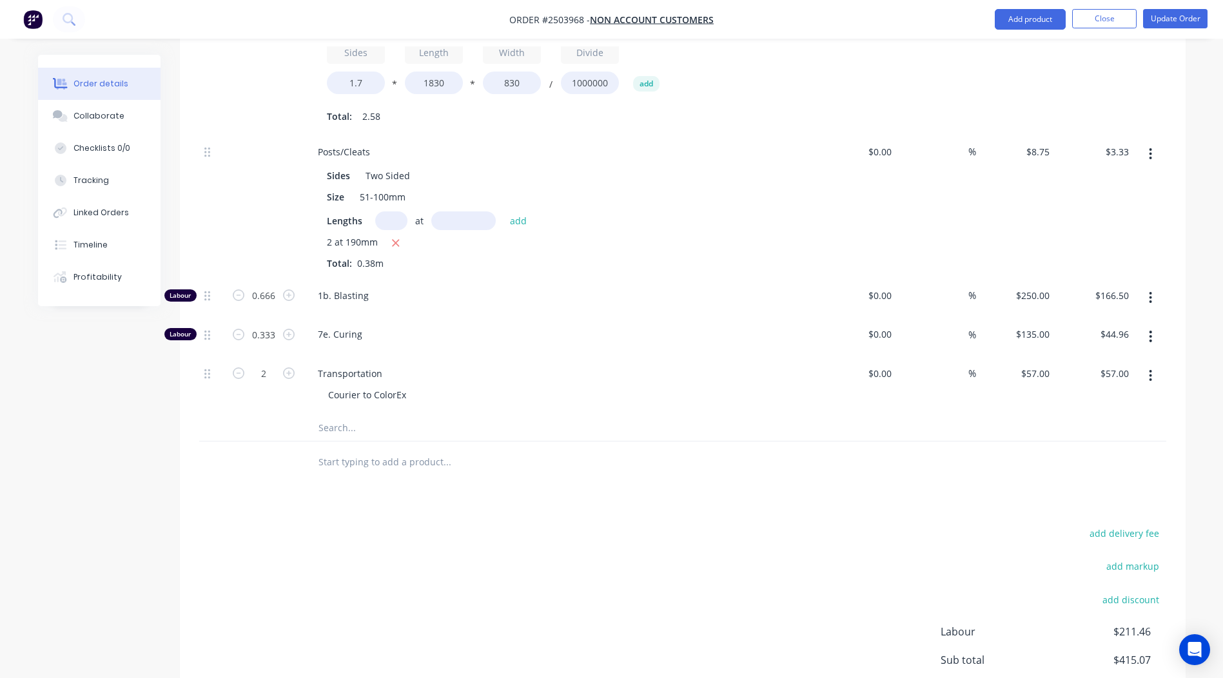
type input "$114.00"
click at [547, 387] on div "Transportation Courier to ColorEx" at bounding box center [560, 385] width 516 height 59
click at [86, 110] on div "Collaborate" at bounding box center [98, 116] width 51 height 12
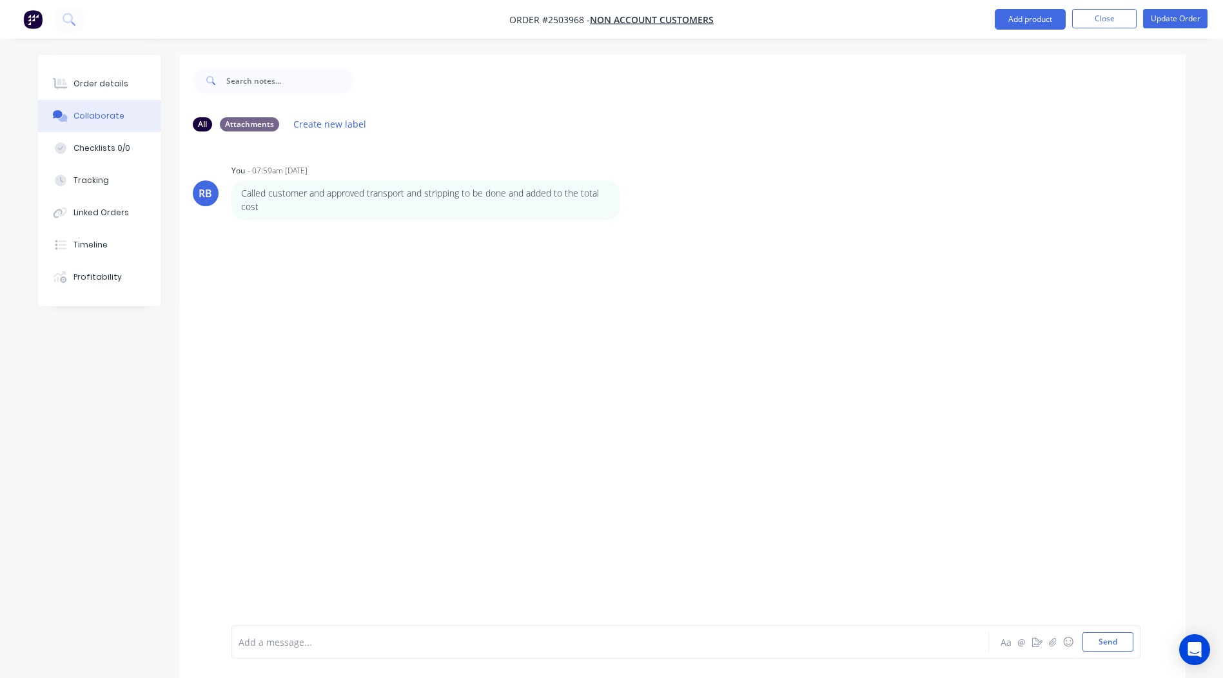
click at [362, 647] on div at bounding box center [574, 642] width 670 height 14
click at [470, 650] on div "Will get indication of stripping cost" at bounding box center [574, 645] width 670 height 14
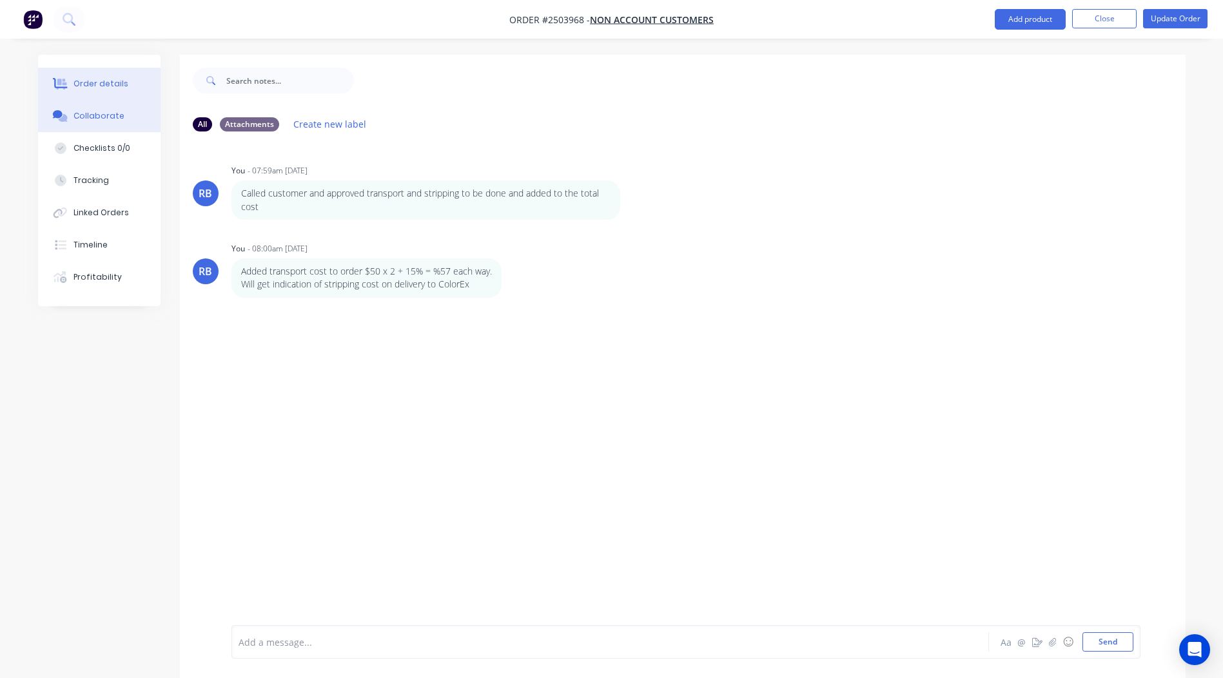
click at [102, 85] on div "Order details" at bounding box center [100, 84] width 55 height 12
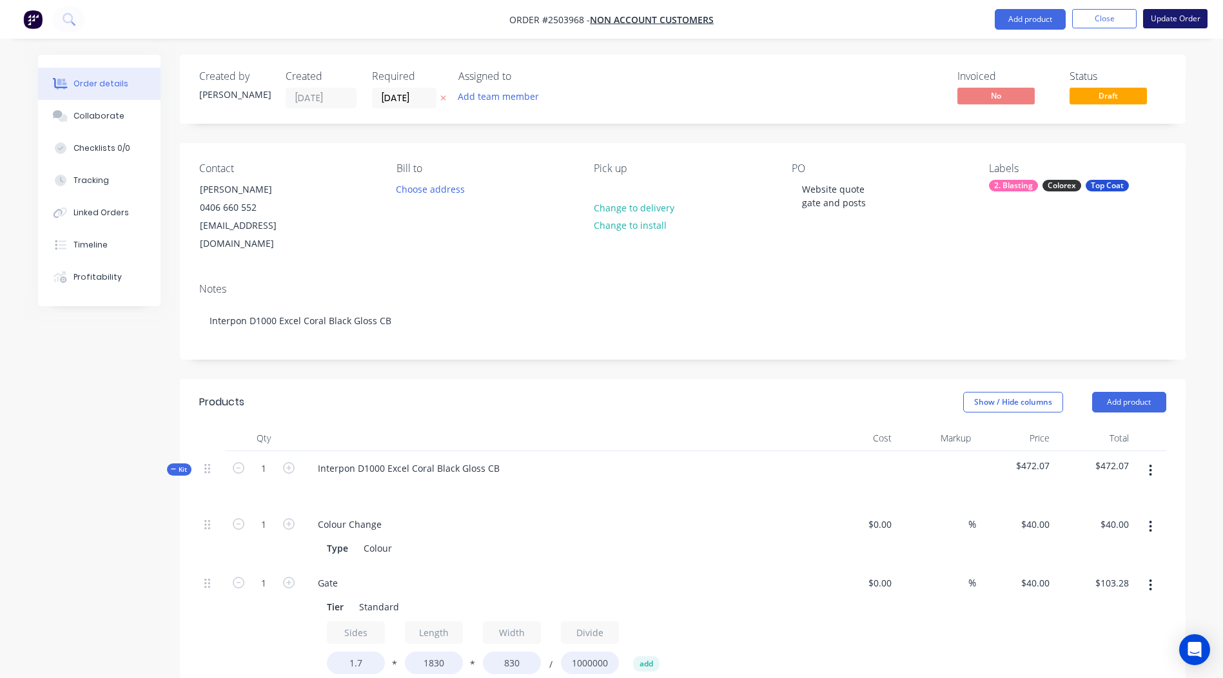
click at [1164, 19] on button "Update Order" at bounding box center [1175, 18] width 64 height 19
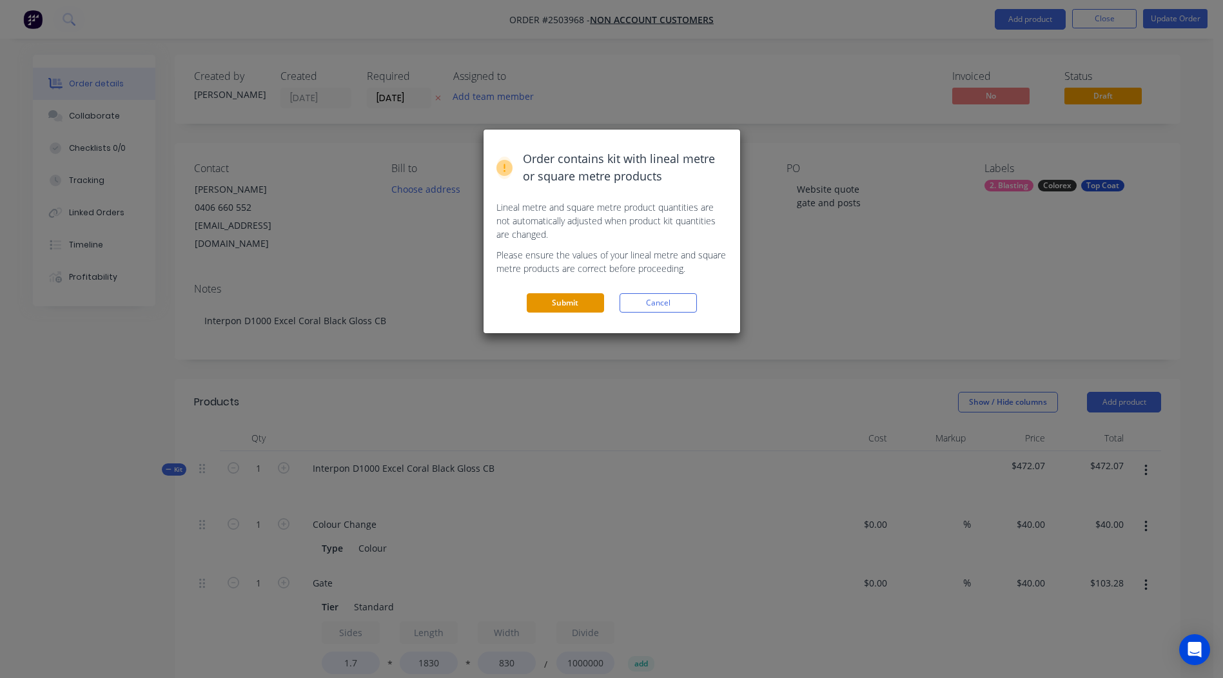
click at [568, 303] on button "Submit" at bounding box center [565, 302] width 77 height 19
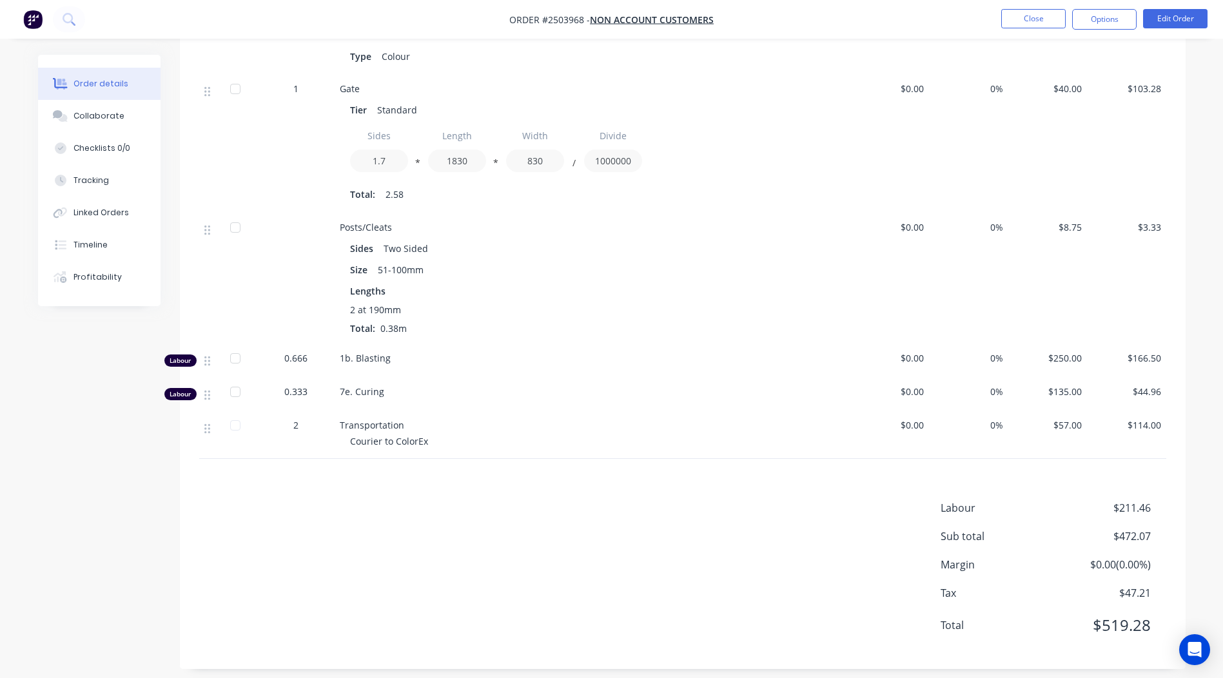
scroll to position [451, 0]
click at [1185, 17] on button "Edit Order" at bounding box center [1175, 18] width 64 height 19
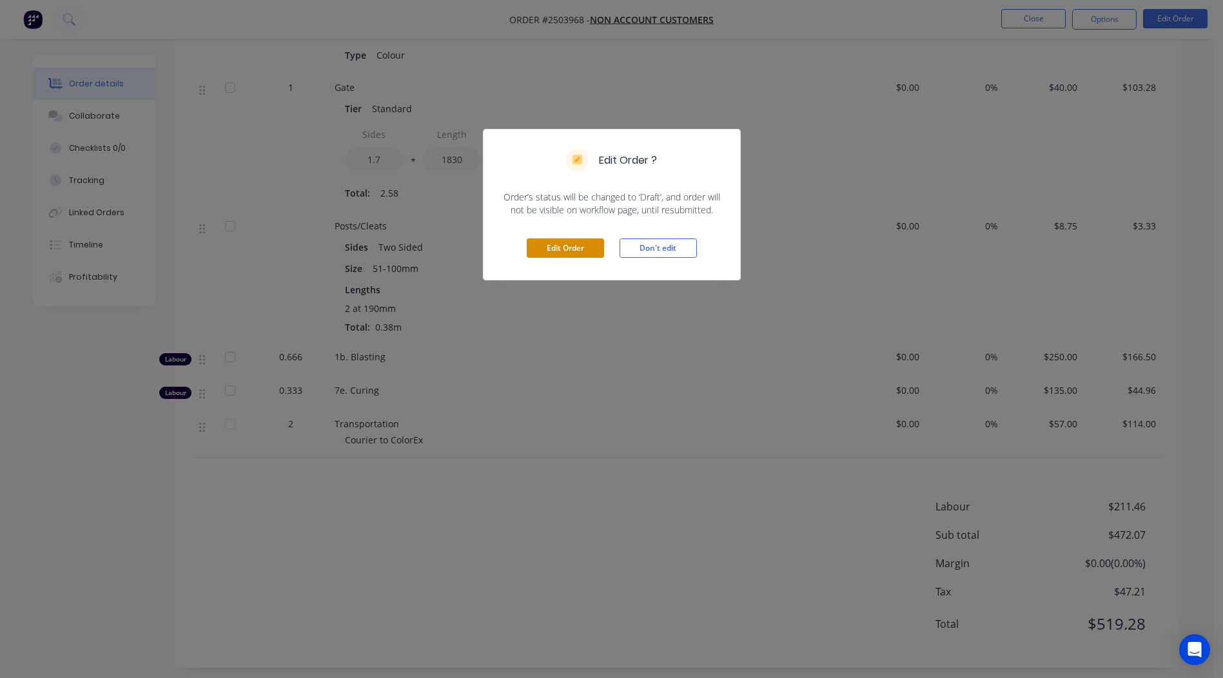
click at [558, 242] on button "Edit Order" at bounding box center [565, 247] width 77 height 19
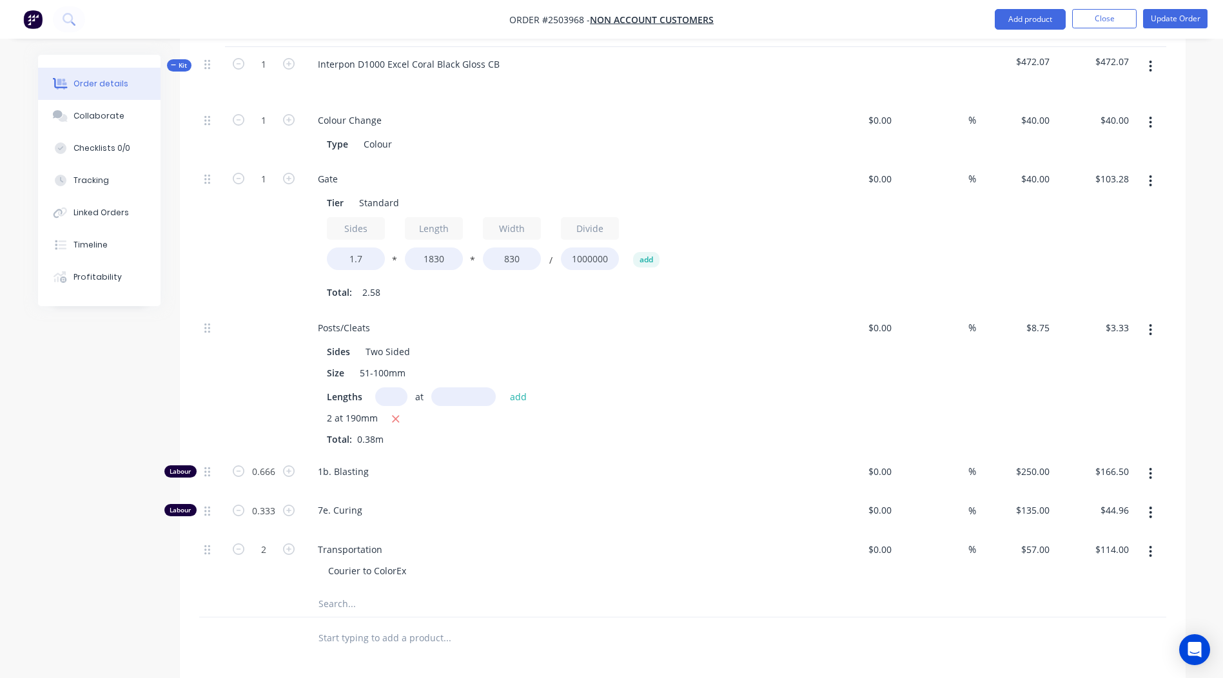
scroll to position [644, 0]
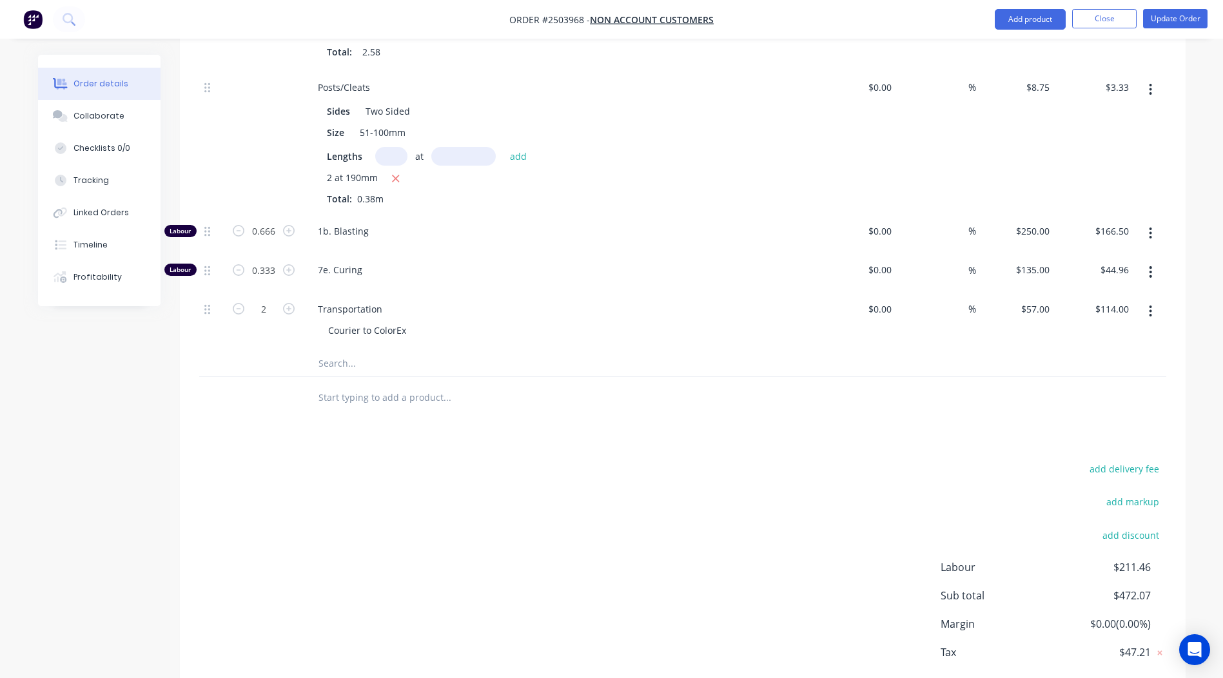
click at [1149, 304] on icon "button" at bounding box center [1149, 311] width 3 height 14
click at [1101, 336] on div "Duplicate" at bounding box center [1104, 345] width 99 height 19
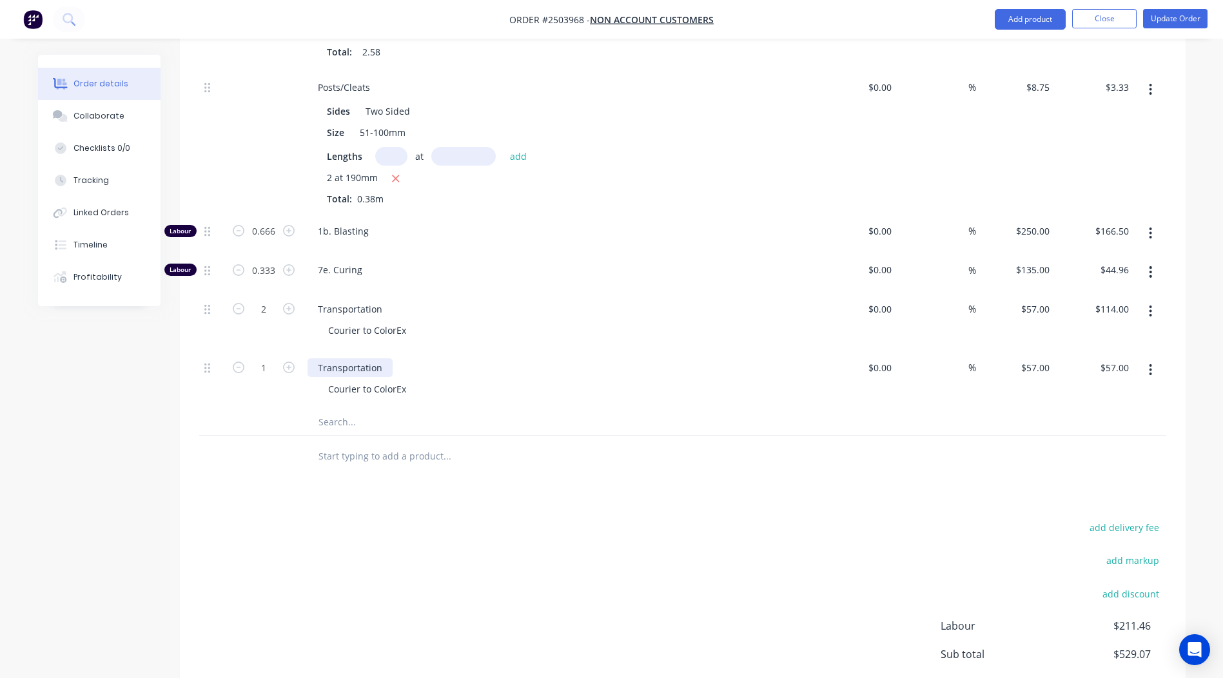
click at [362, 358] on div "Transportation" at bounding box center [349, 367] width 85 height 19
click at [629, 300] on div "Transportation" at bounding box center [559, 309] width 505 height 19
click at [1030, 353] on div "57 $57.00" at bounding box center [1015, 380] width 79 height 59
type input "$0.00"
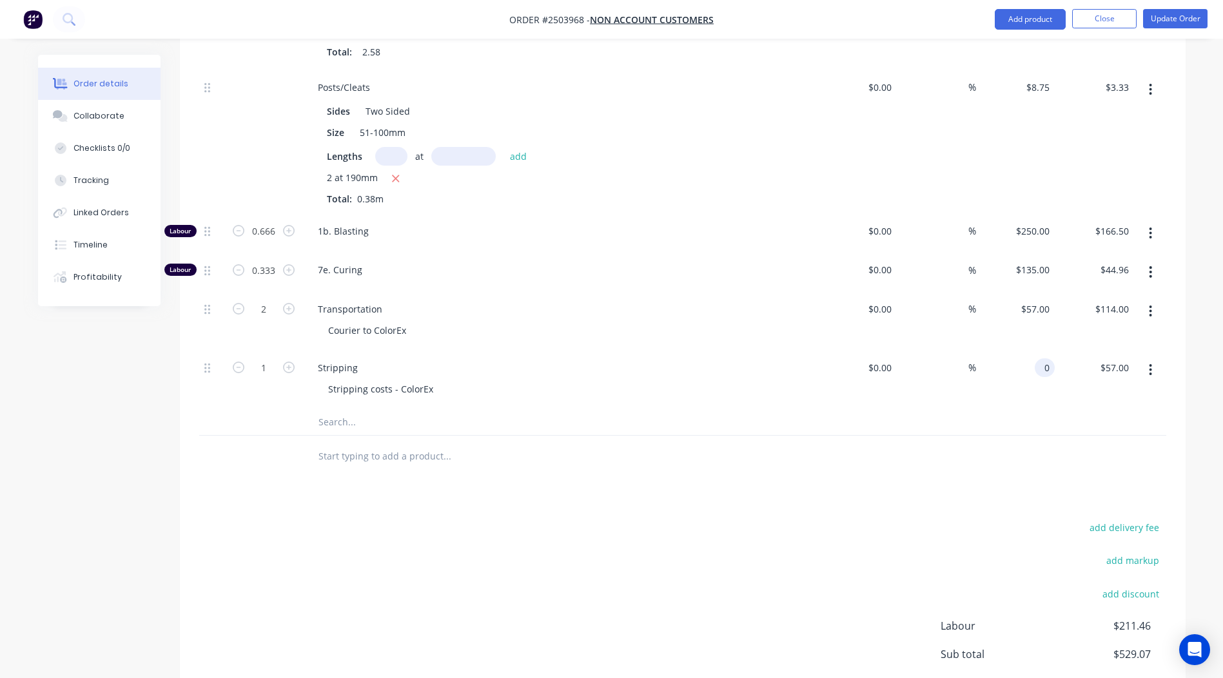
type input "$0.00"
click at [559, 409] on input "text" at bounding box center [447, 422] width 258 height 26
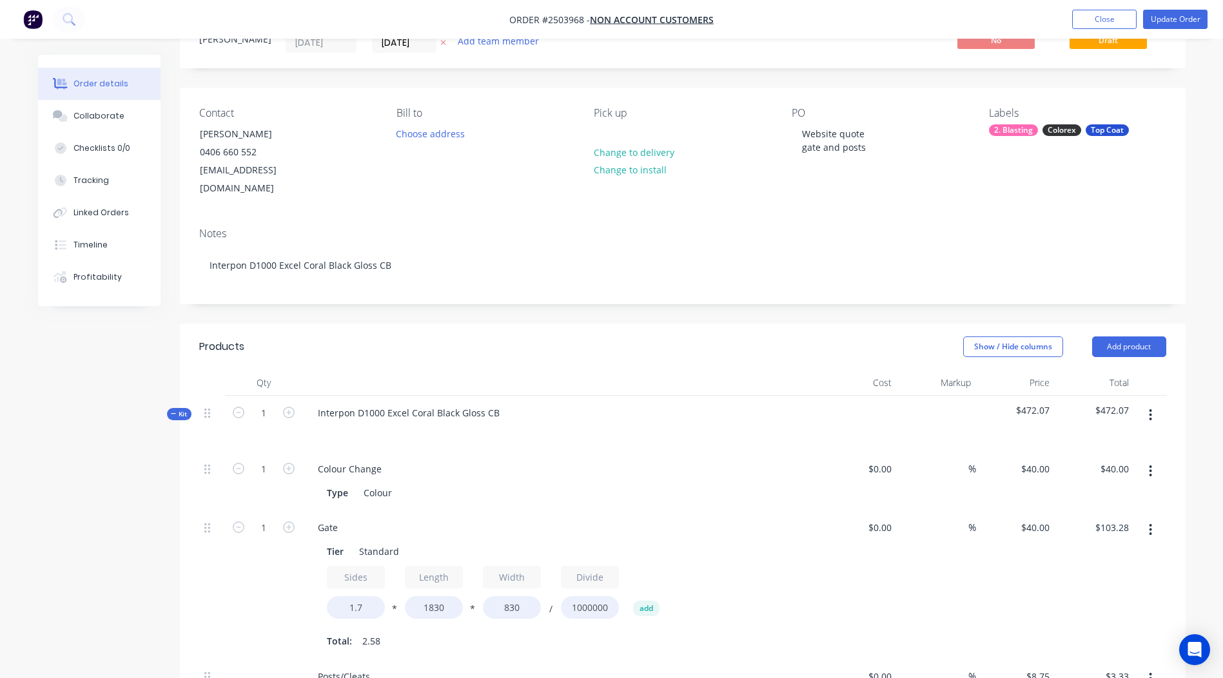
scroll to position [0, 0]
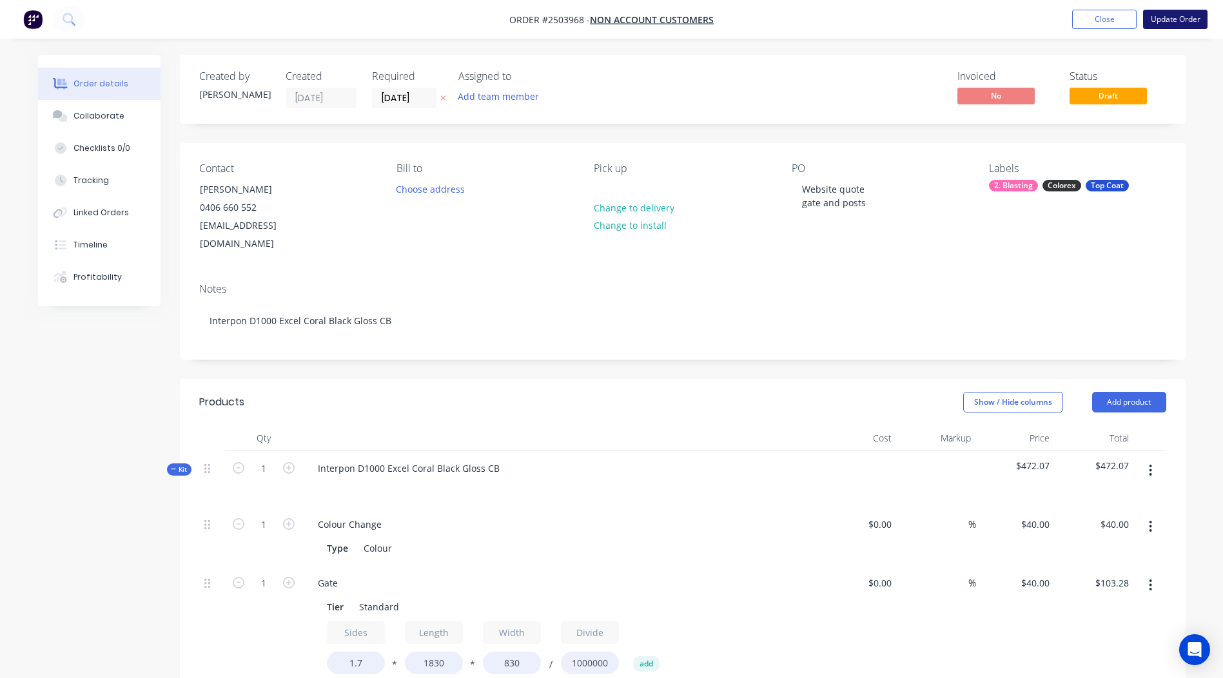
click at [1174, 17] on button "Update Order" at bounding box center [1175, 19] width 64 height 19
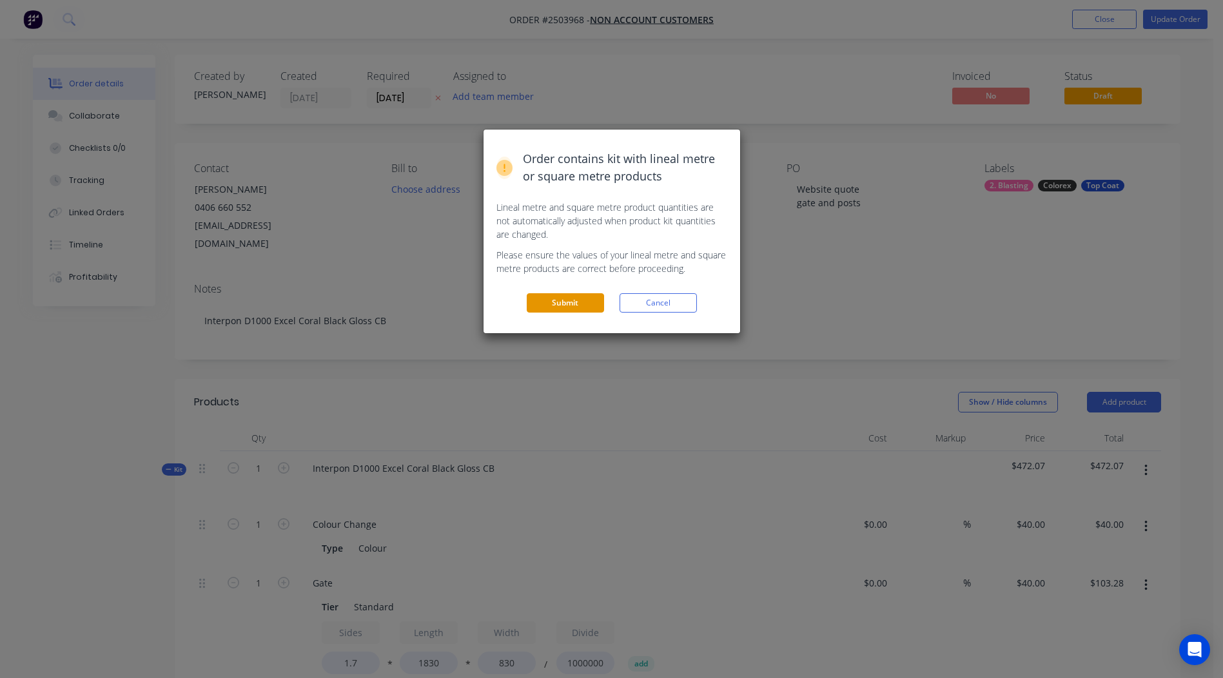
click at [578, 295] on button "Submit" at bounding box center [565, 302] width 77 height 19
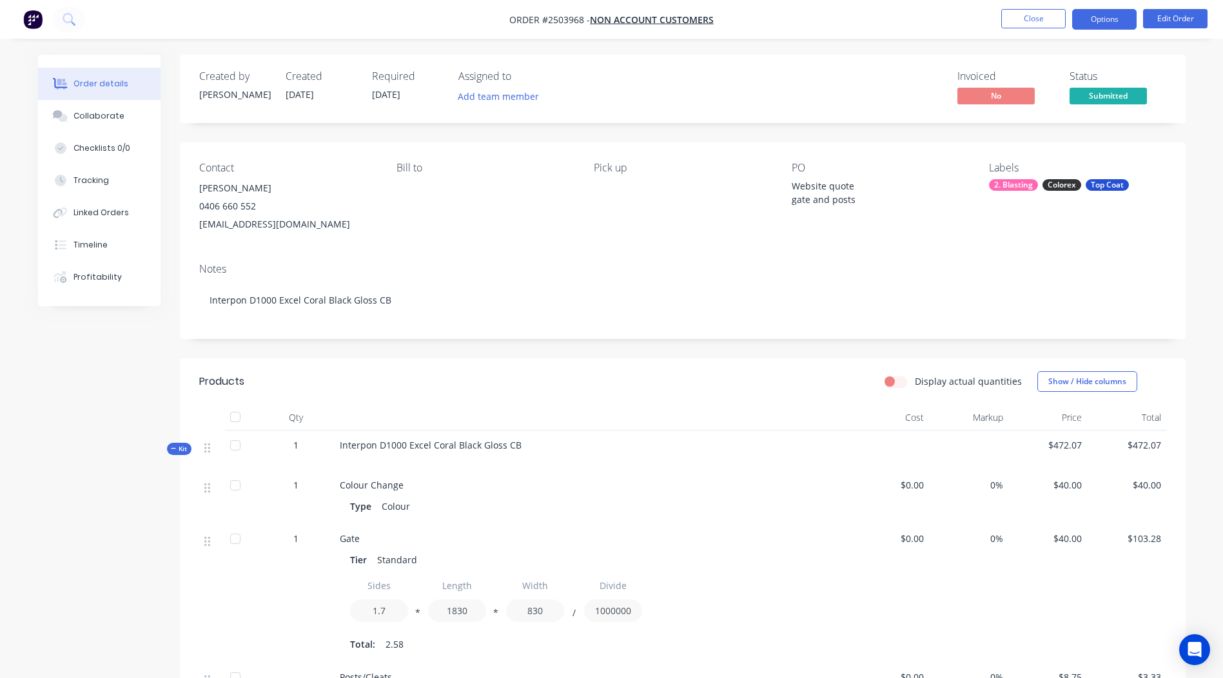
click at [1099, 19] on button "Options" at bounding box center [1104, 19] width 64 height 21
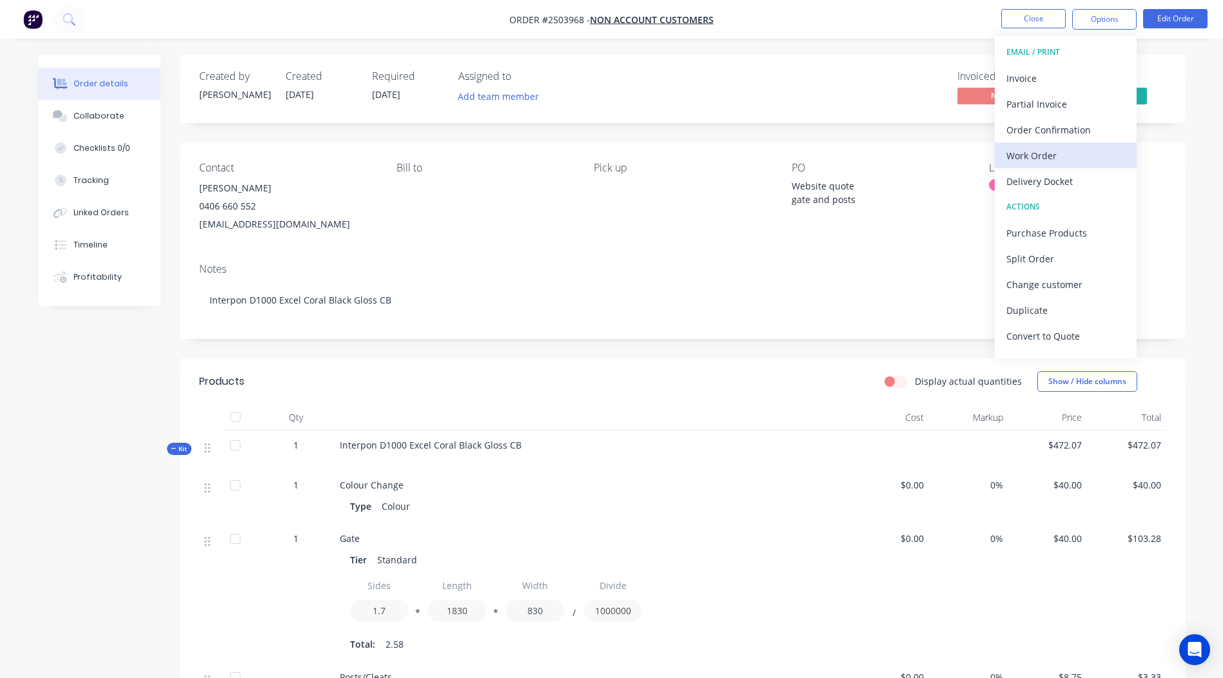
click at [1049, 155] on div "Work Order" at bounding box center [1065, 155] width 119 height 19
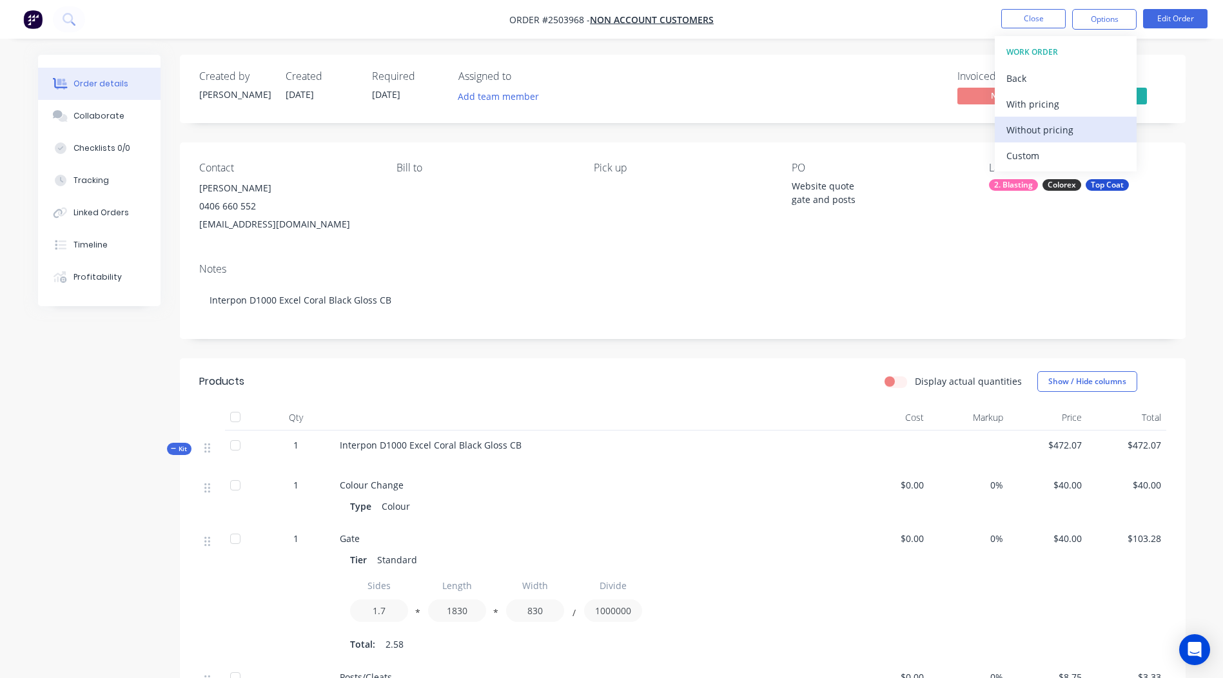
click at [1049, 124] on div "Without pricing" at bounding box center [1065, 130] width 119 height 19
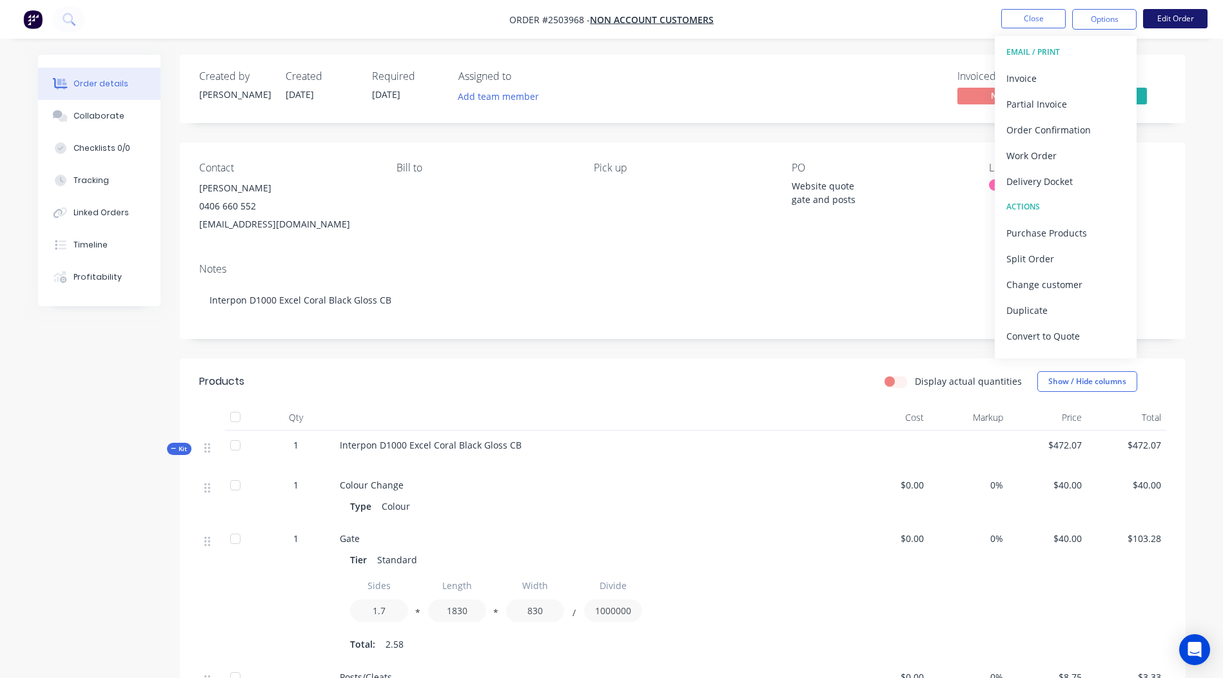
click at [1193, 15] on button "Edit Order" at bounding box center [1175, 18] width 64 height 19
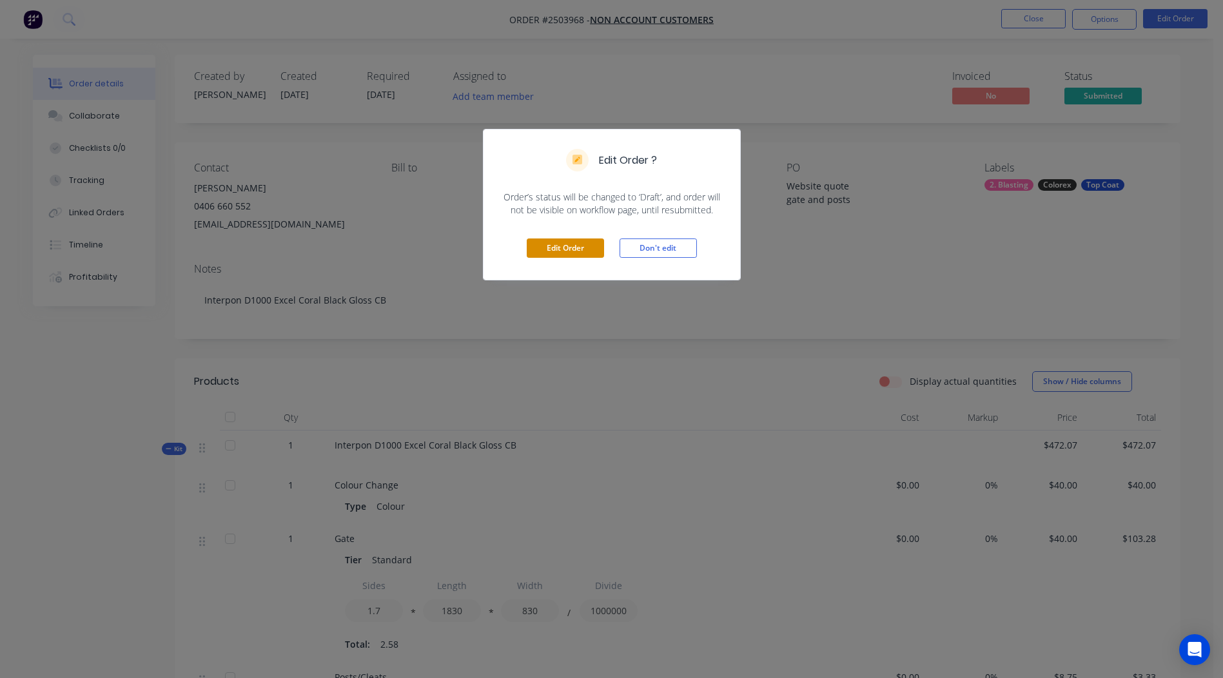
click at [554, 251] on button "Edit Order" at bounding box center [565, 247] width 77 height 19
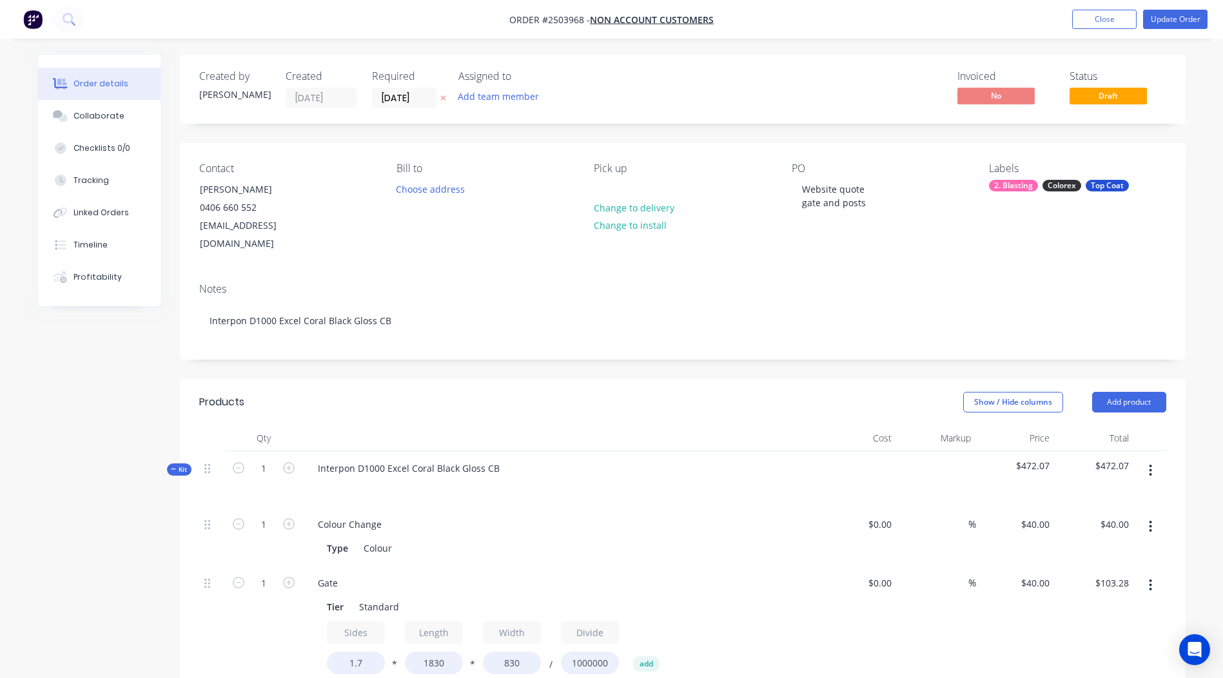
click at [389, 77] on div "Required" at bounding box center [407, 76] width 71 height 12
click at [405, 94] on input "[DATE]" at bounding box center [404, 97] width 63 height 19
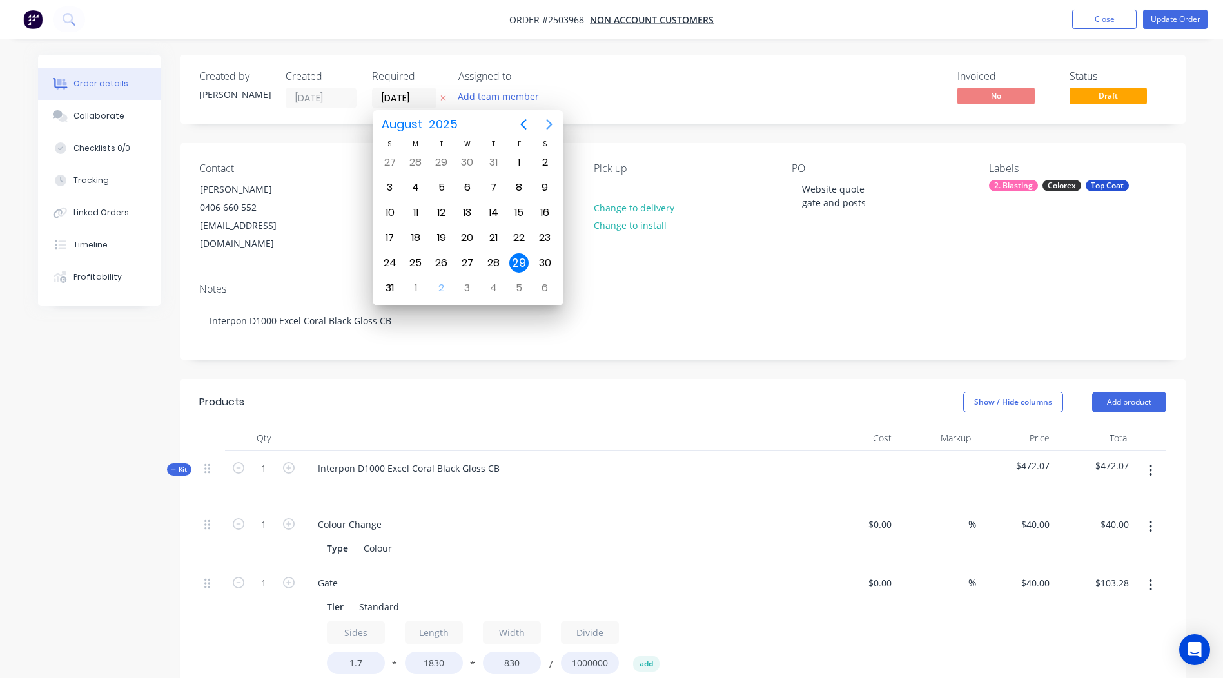
click at [548, 122] on icon "Next page" at bounding box center [549, 124] width 6 height 10
click at [487, 185] on div "11" at bounding box center [492, 187] width 19 height 19
type input "[DATE]"
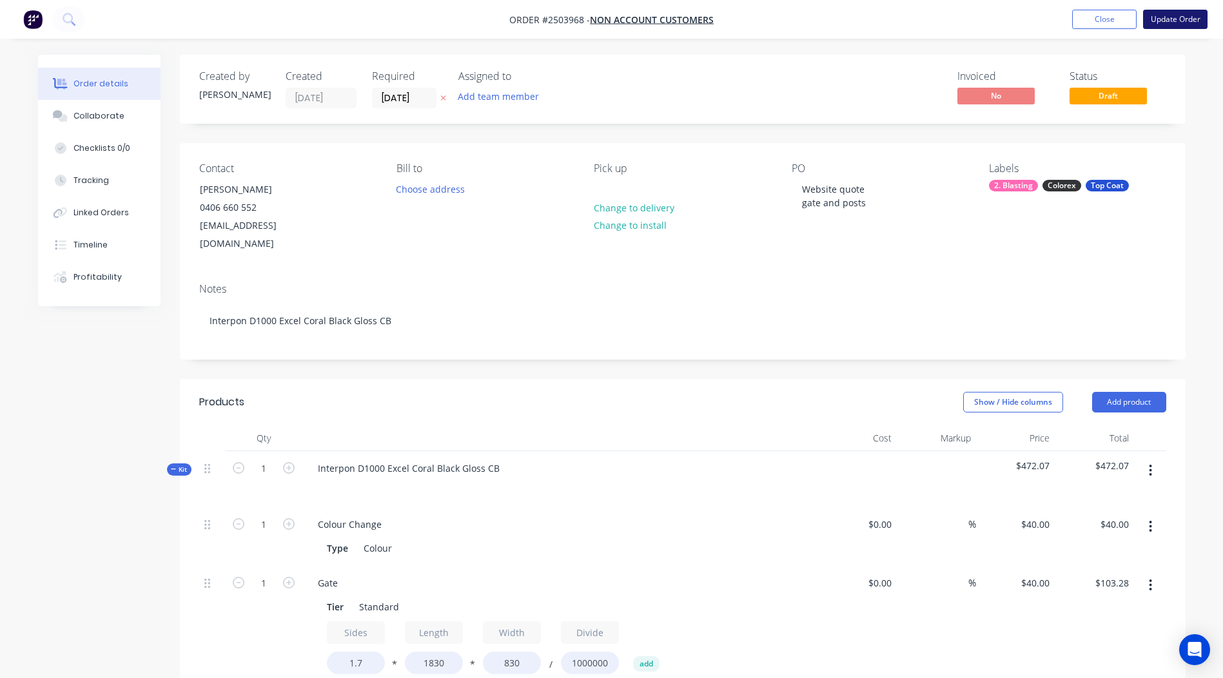
click at [1180, 19] on button "Update Order" at bounding box center [1175, 19] width 64 height 19
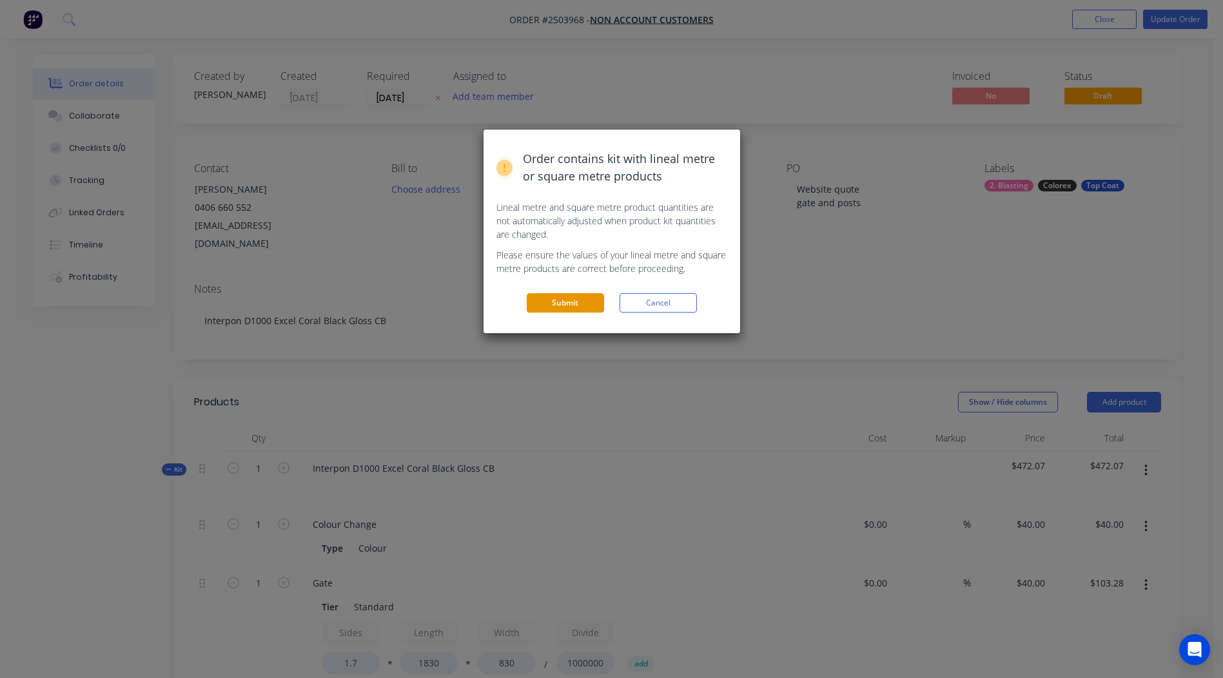
click at [568, 301] on button "Submit" at bounding box center [565, 302] width 77 height 19
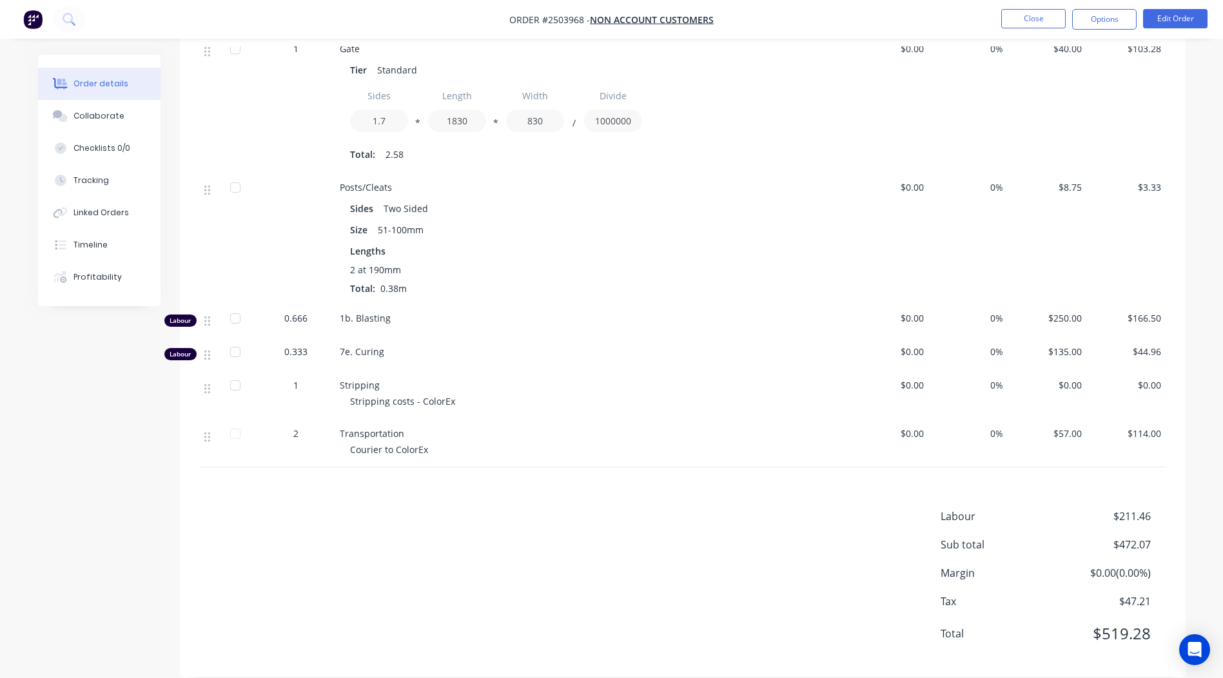
scroll to position [508, 0]
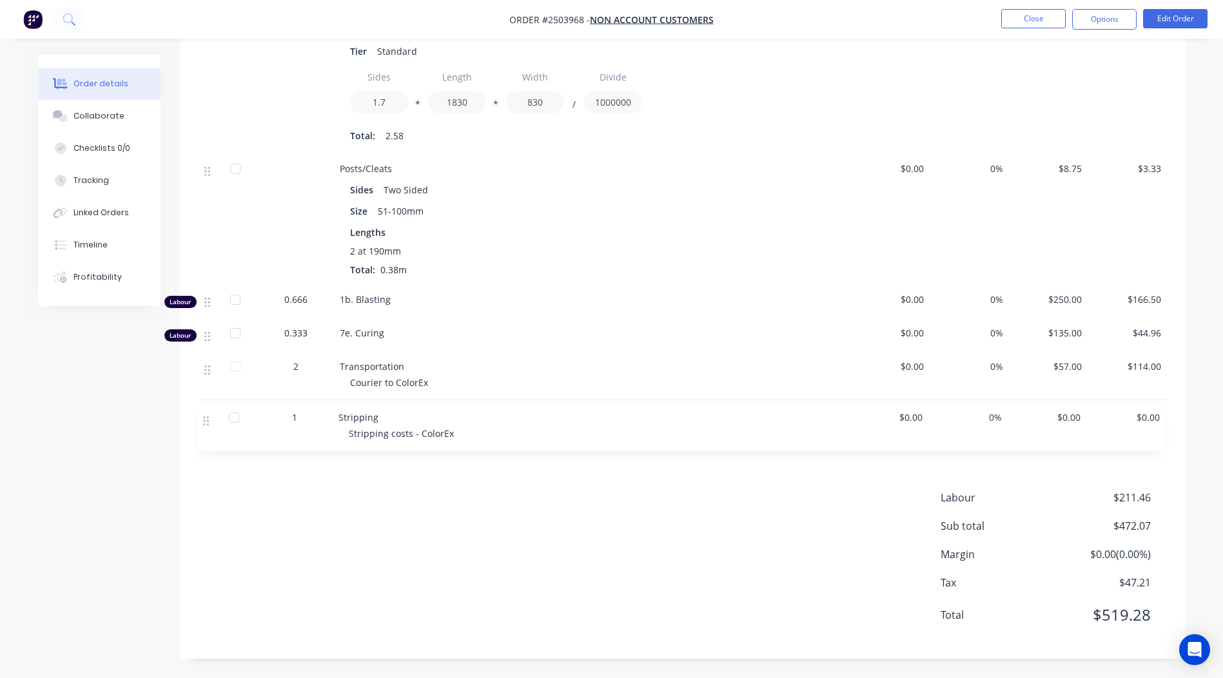
drag, startPoint x: 208, startPoint y: 365, endPoint x: 209, endPoint y: 412, distance: 46.4
click at [208, 416] on div "1 Colour Change Type Colour $0.00 0% $40.00 $40.00 1 Gate Tier Standard Sides 1…" at bounding box center [682, 205] width 967 height 487
click at [1027, 18] on button "Close" at bounding box center [1033, 18] width 64 height 19
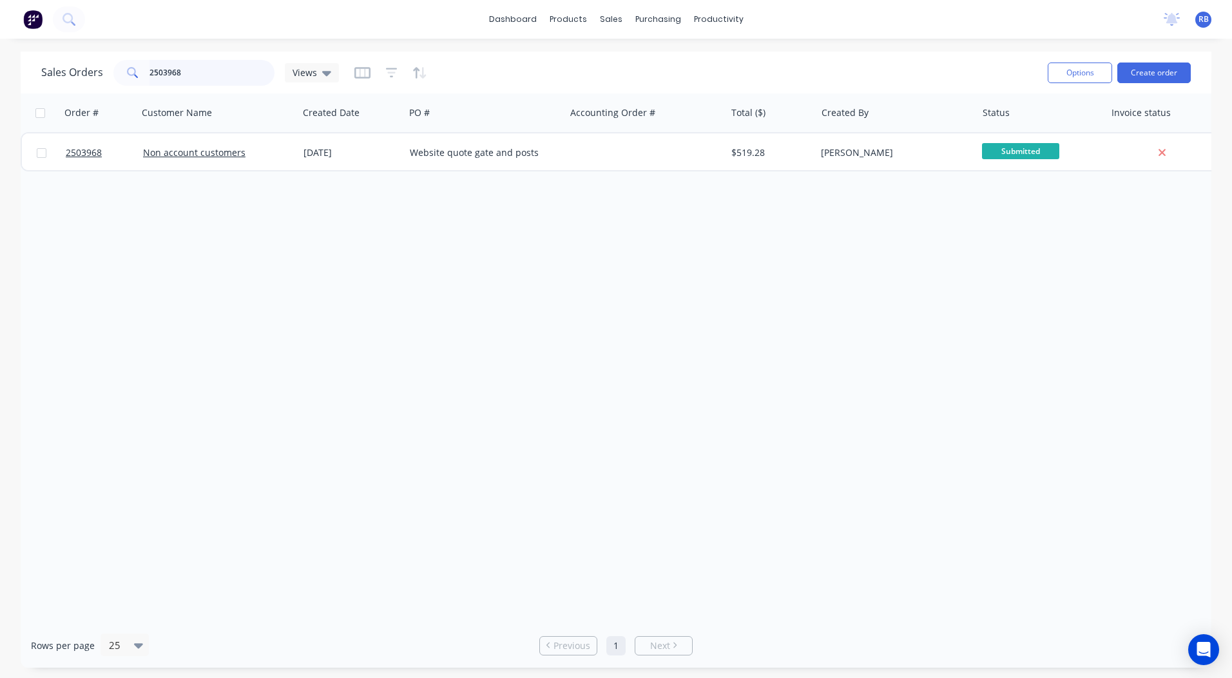
click at [220, 77] on input "2503968" at bounding box center [213, 73] width 126 height 26
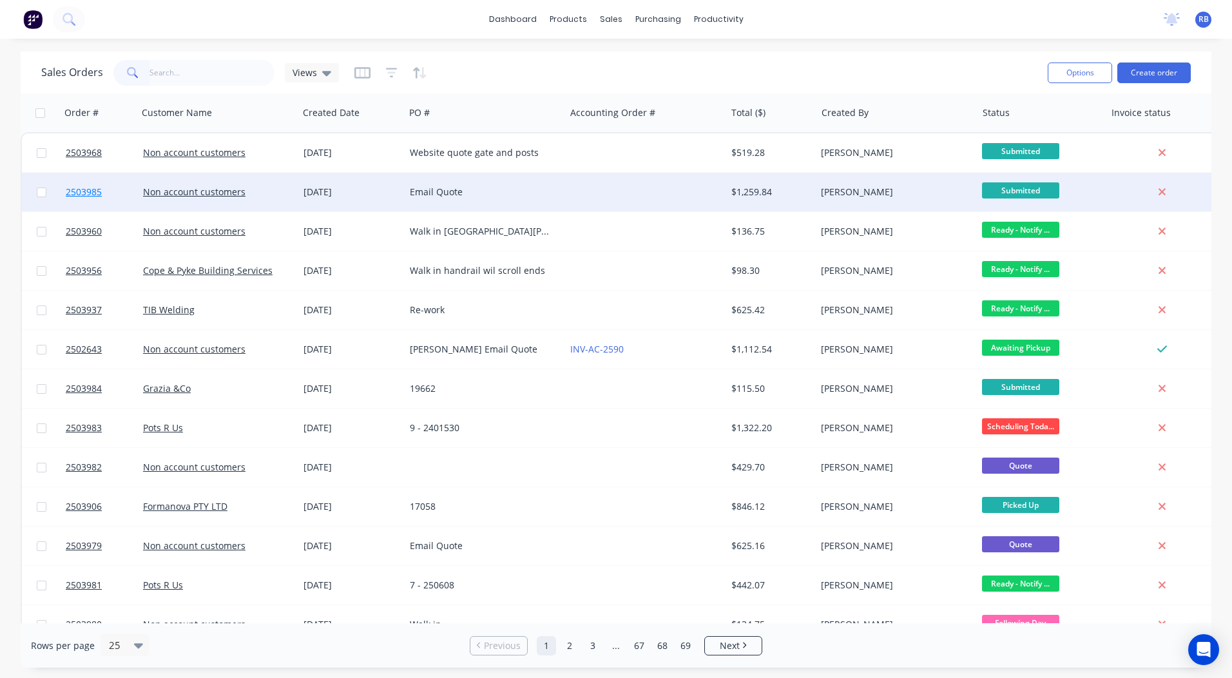
click at [74, 189] on span "2503985" at bounding box center [84, 192] width 36 height 13
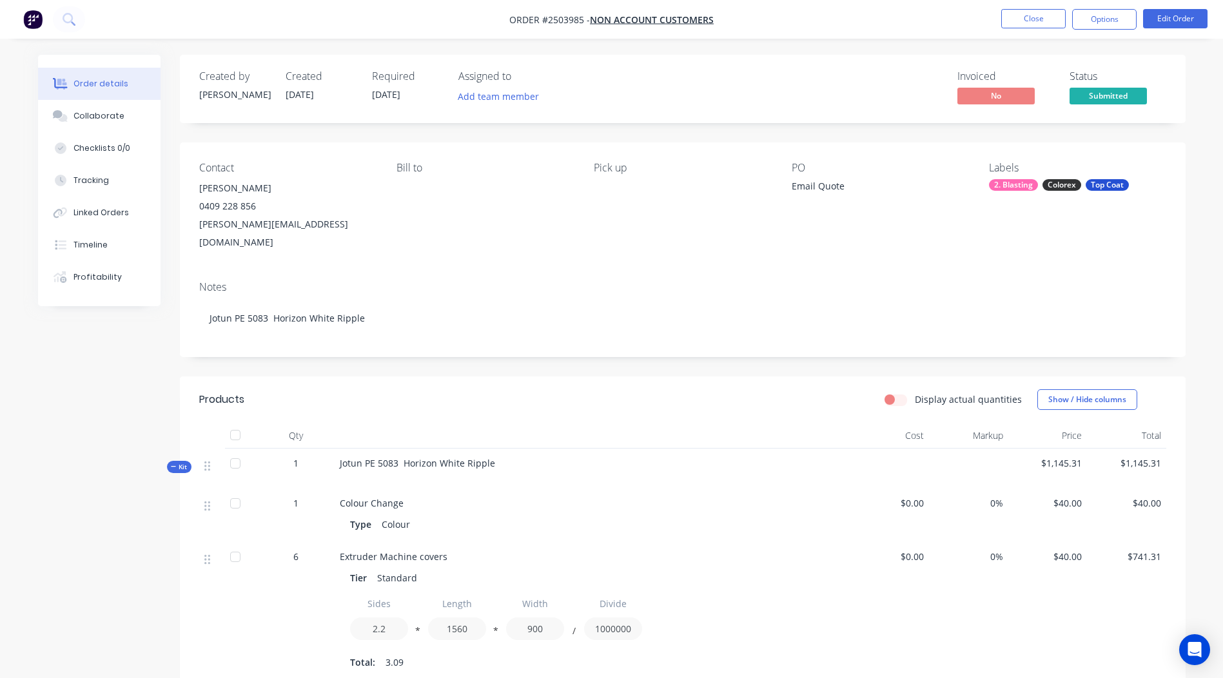
click at [842, 188] on div "Email Quote" at bounding box center [871, 188] width 161 height 18
click at [835, 186] on div "Email Quote" at bounding box center [871, 188] width 161 height 18
copy div "Email Quote"
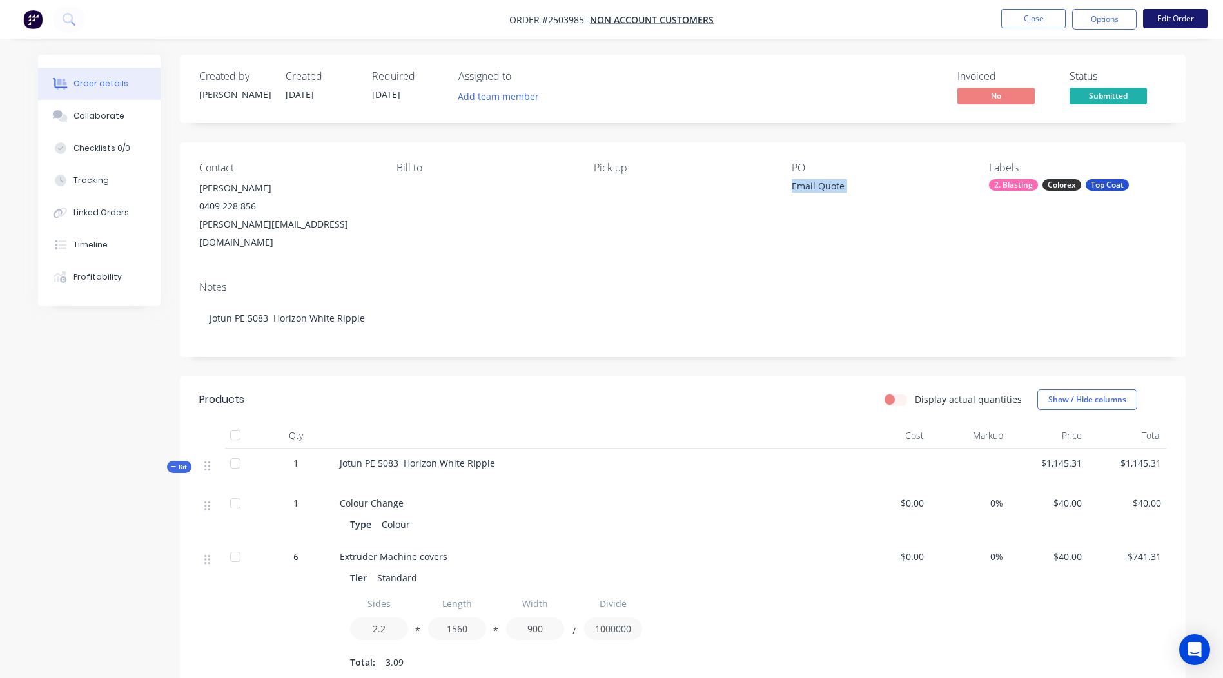
click at [1201, 18] on button "Edit Order" at bounding box center [1175, 18] width 64 height 19
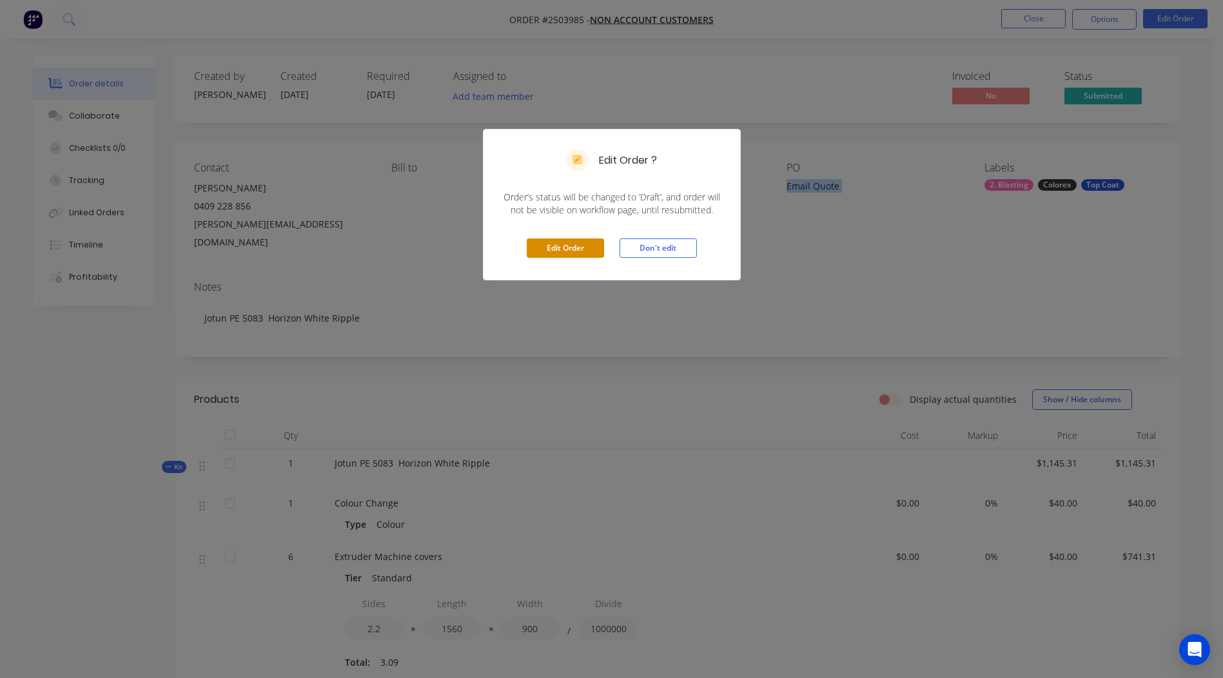
click at [570, 244] on button "Edit Order" at bounding box center [565, 247] width 77 height 19
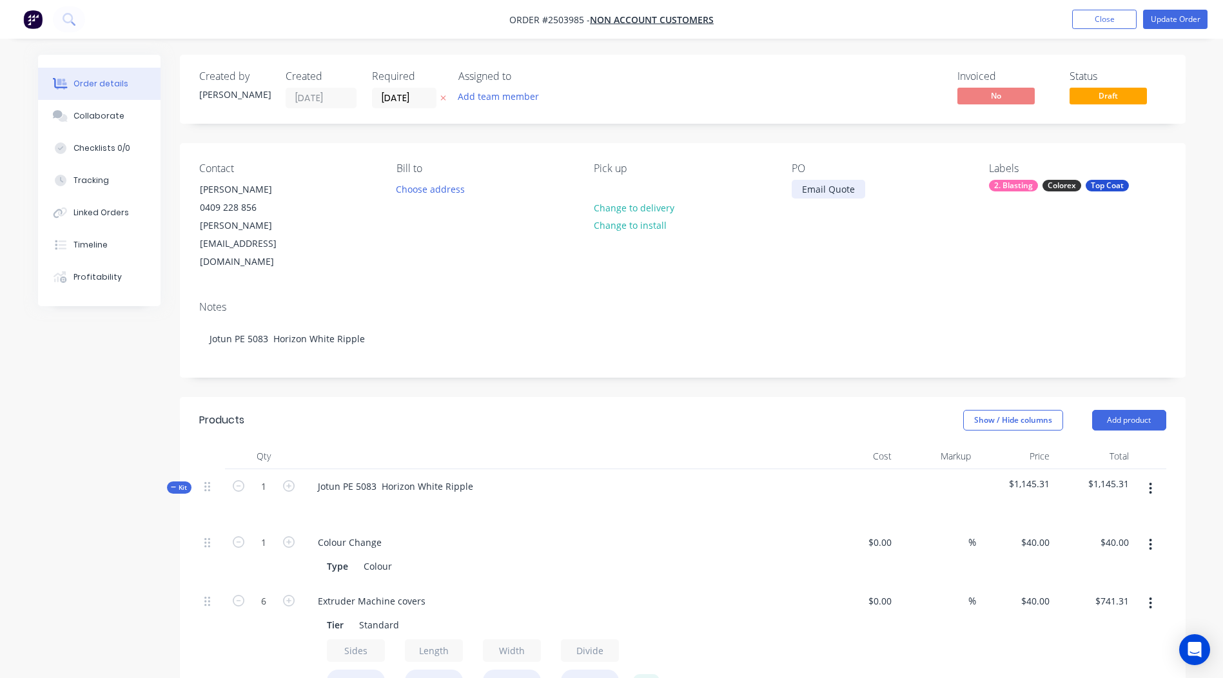
click at [808, 189] on div "Email Quote" at bounding box center [827, 189] width 73 height 19
click at [913, 189] on div "Extruder machine covers x6" at bounding box center [861, 196] width 140 height 32
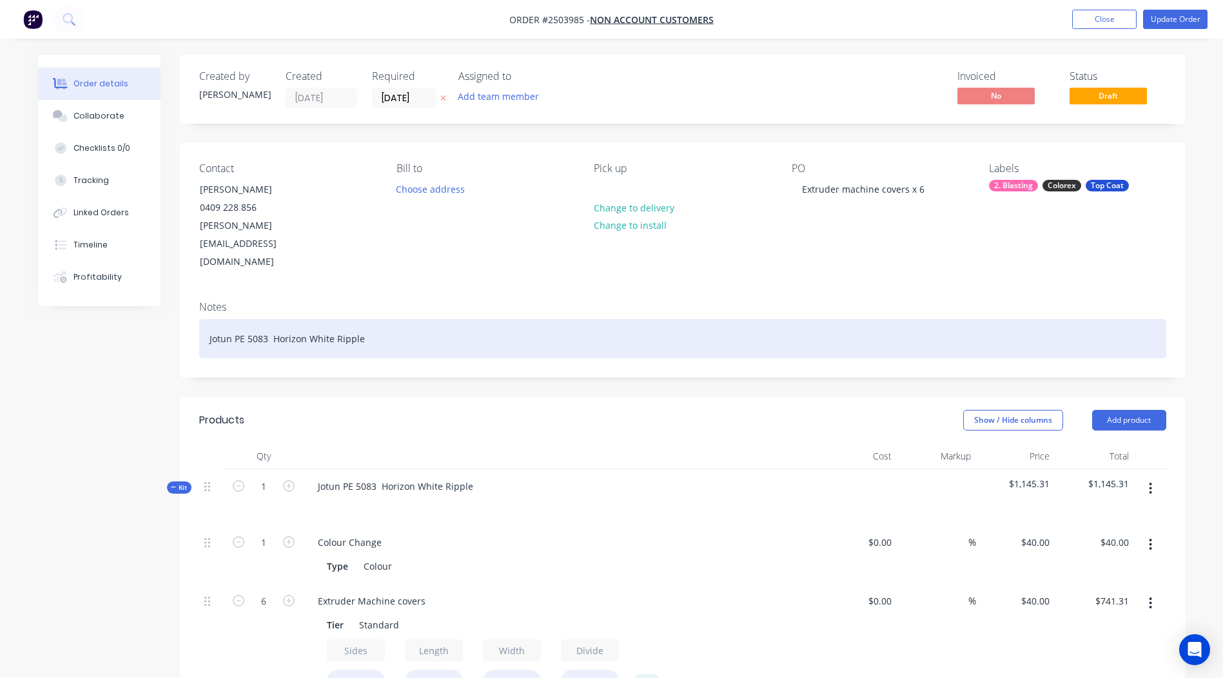
click at [870, 319] on div "Jotun PE 5083 Horizon White Ripple" at bounding box center [682, 338] width 967 height 39
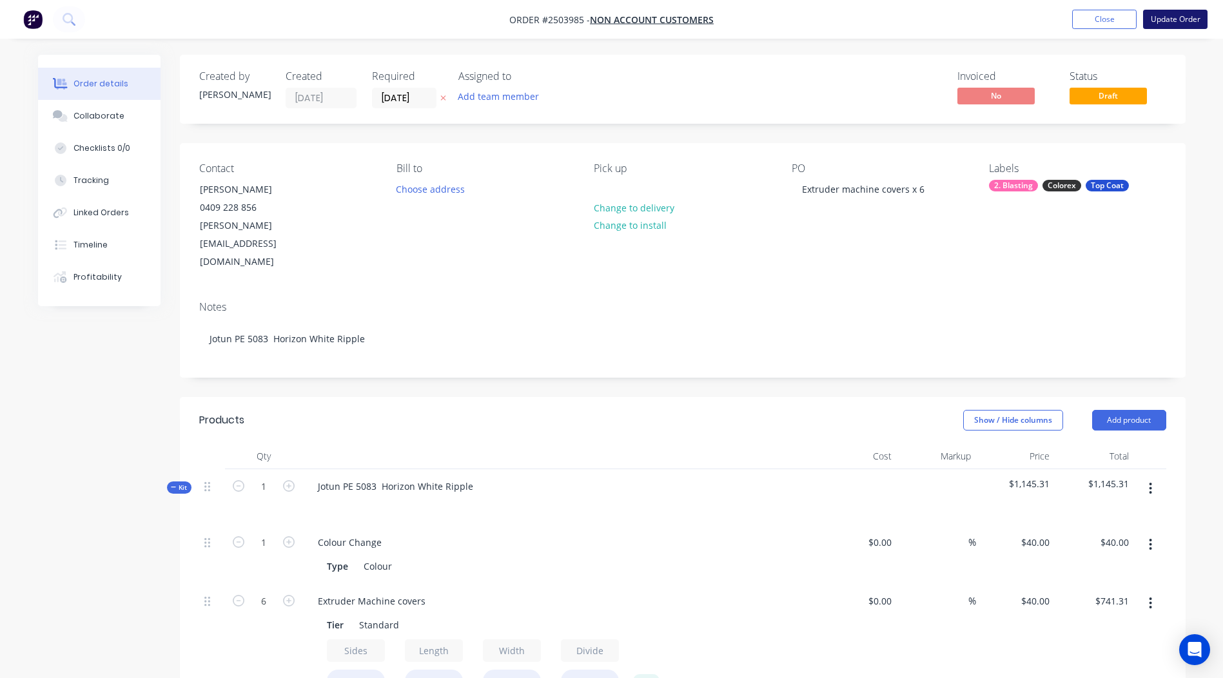
click at [1167, 19] on button "Update Order" at bounding box center [1175, 19] width 64 height 19
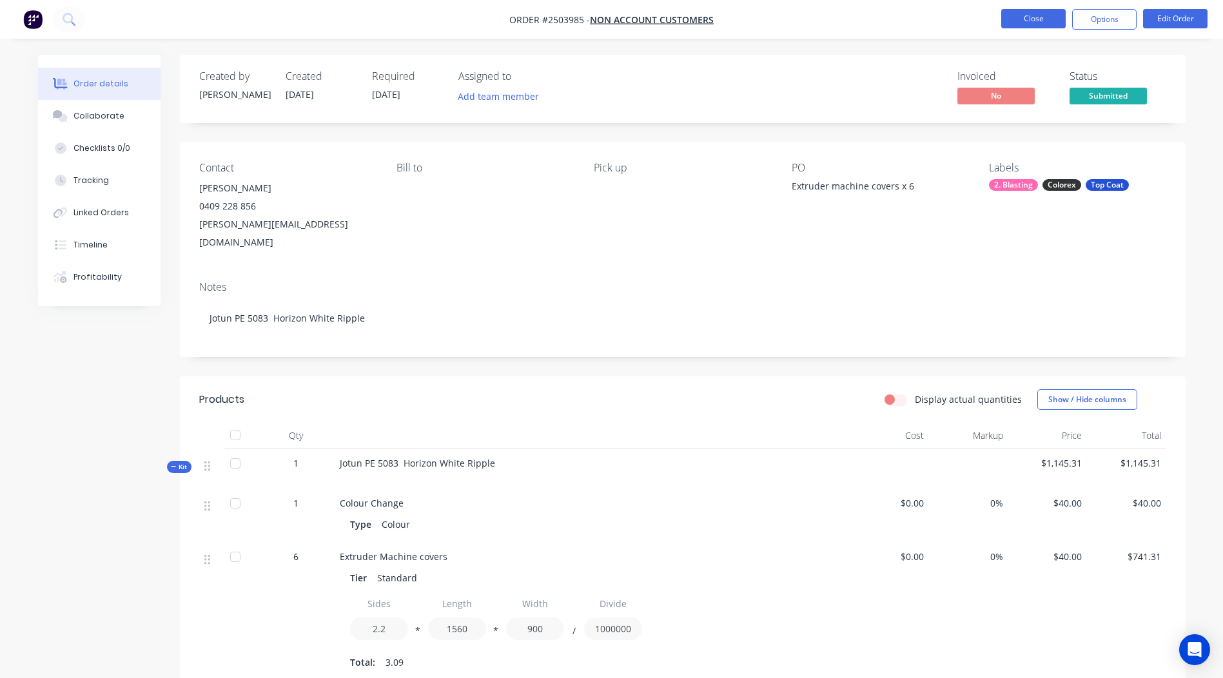
click at [1049, 10] on button "Close" at bounding box center [1033, 18] width 64 height 19
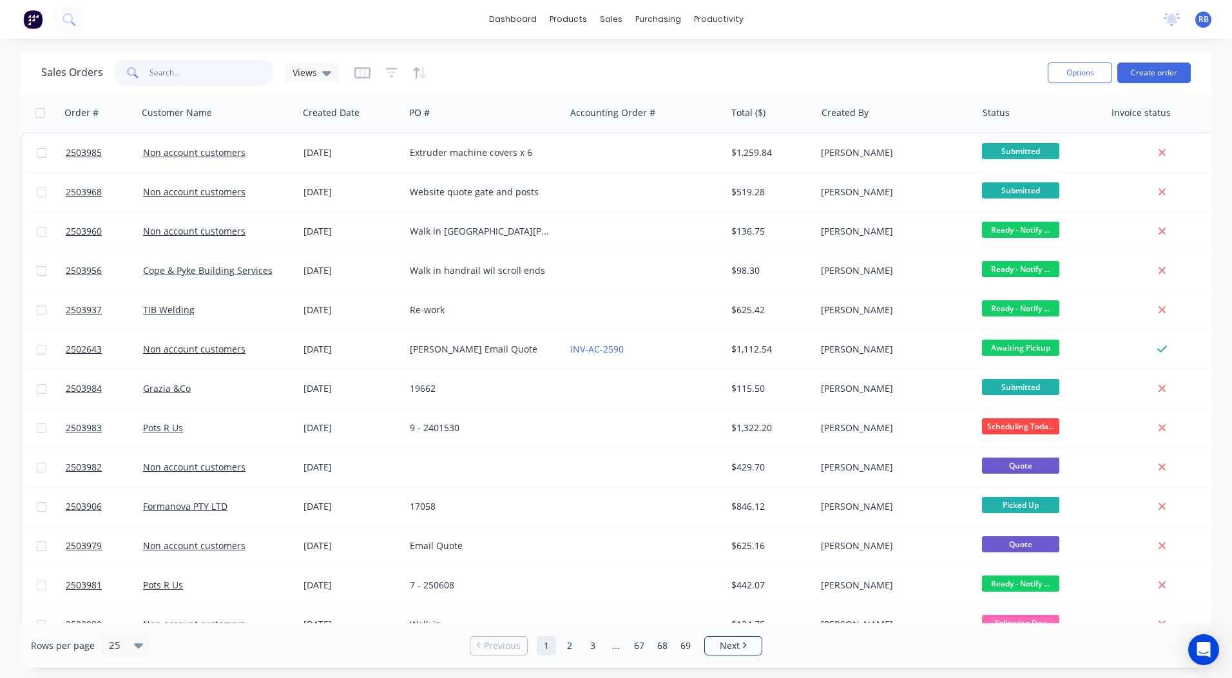
click at [219, 72] on input "text" at bounding box center [213, 73] width 126 height 26
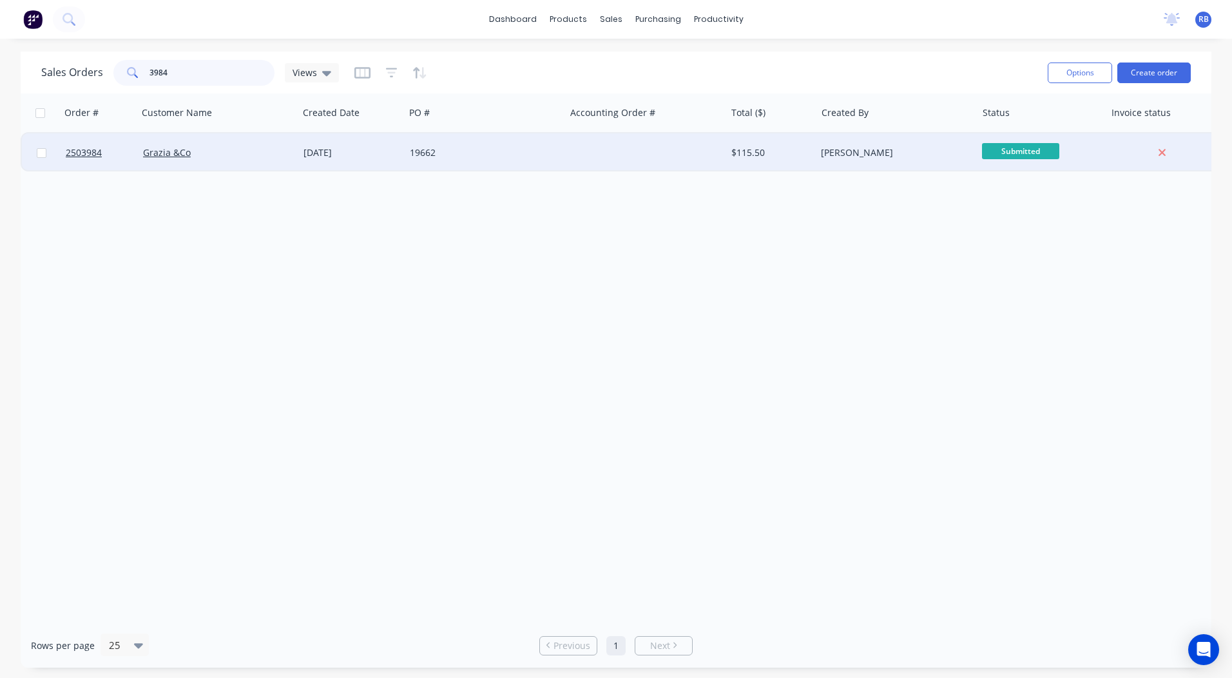
type input "3984"
click at [218, 146] on div "Grazia &Co" at bounding box center [214, 152] width 143 height 13
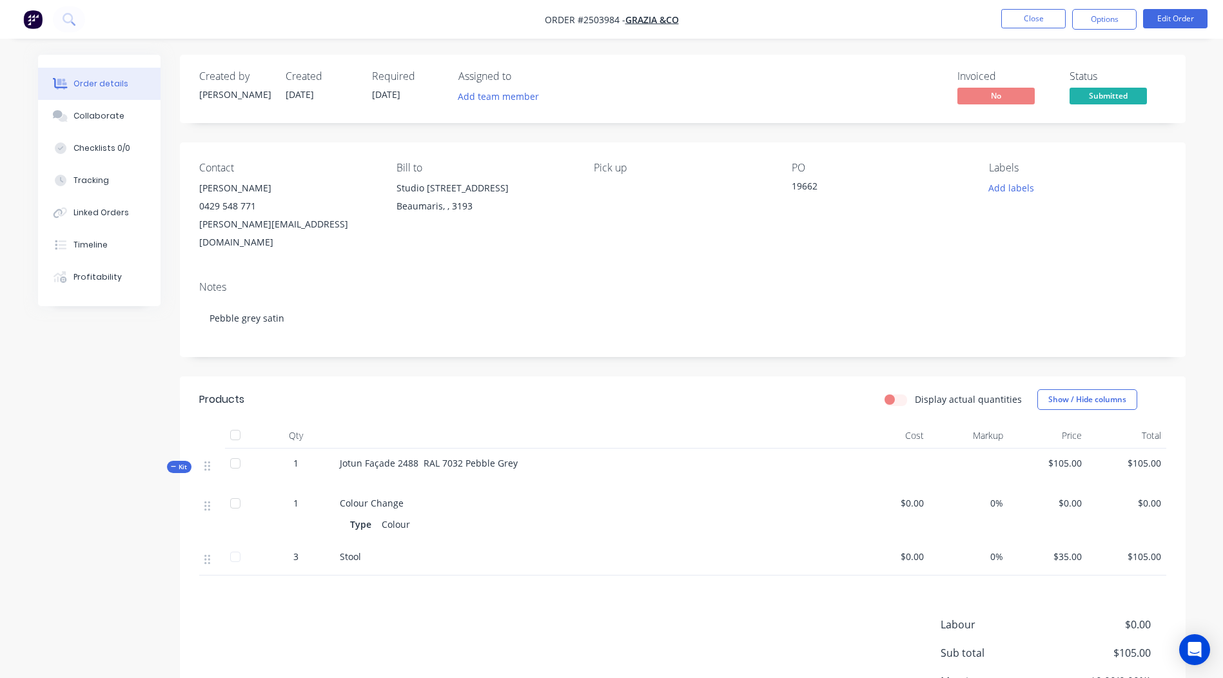
click at [1109, 95] on span "Submitted" at bounding box center [1107, 96] width 77 height 16
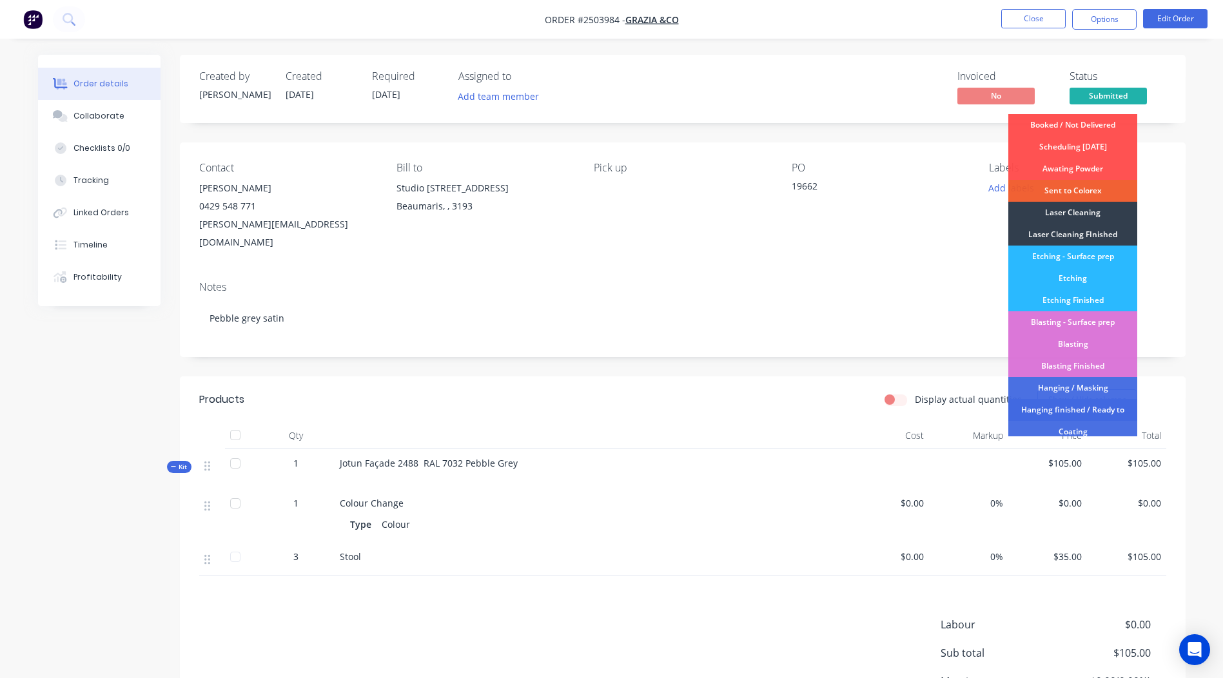
scroll to position [276, 0]
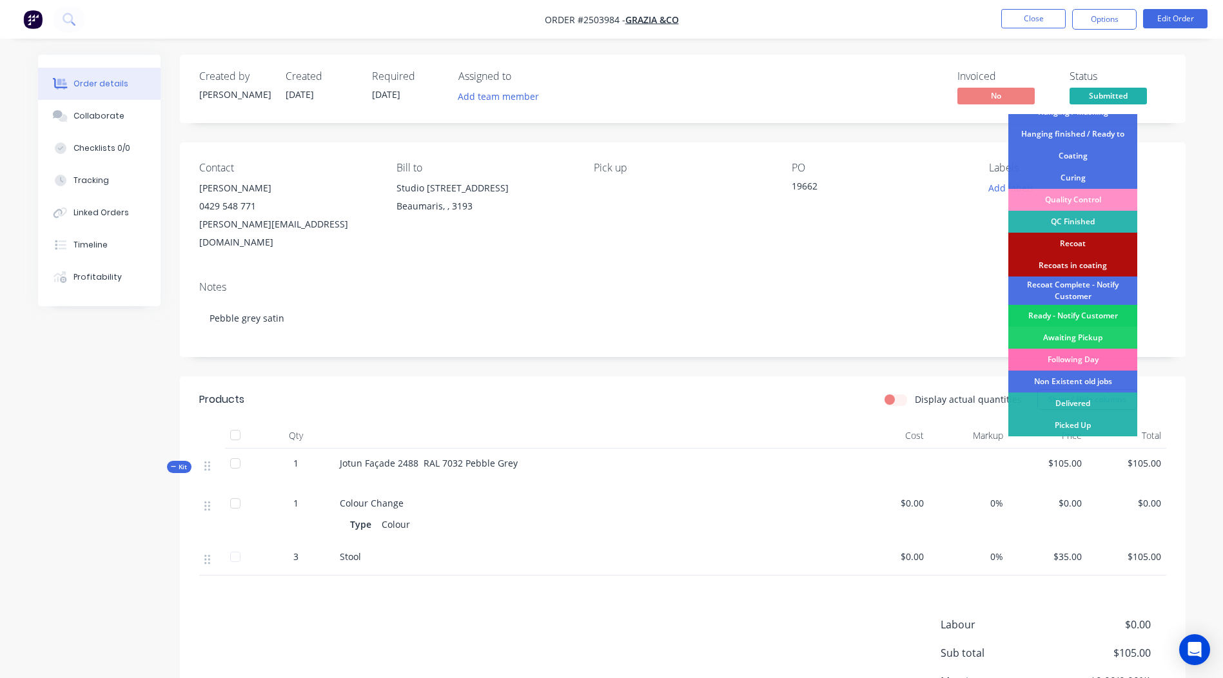
click at [1076, 315] on div "Ready - Notify Customer" at bounding box center [1072, 316] width 129 height 22
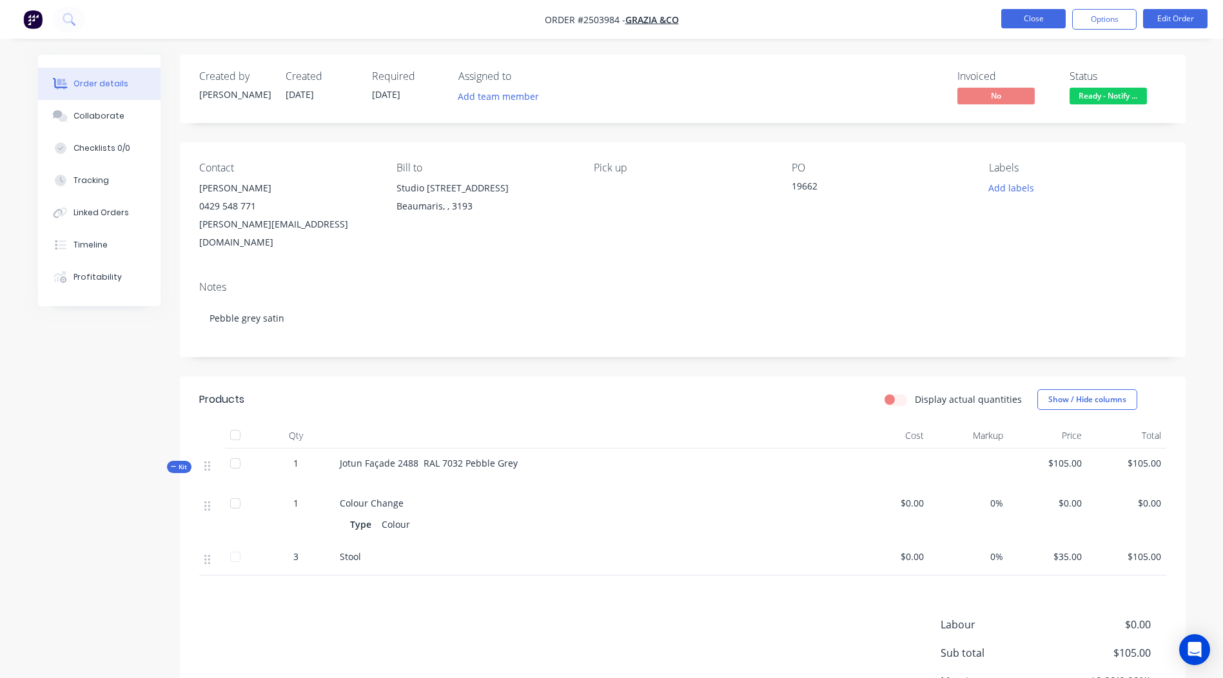
click at [1042, 18] on button "Close" at bounding box center [1033, 18] width 64 height 19
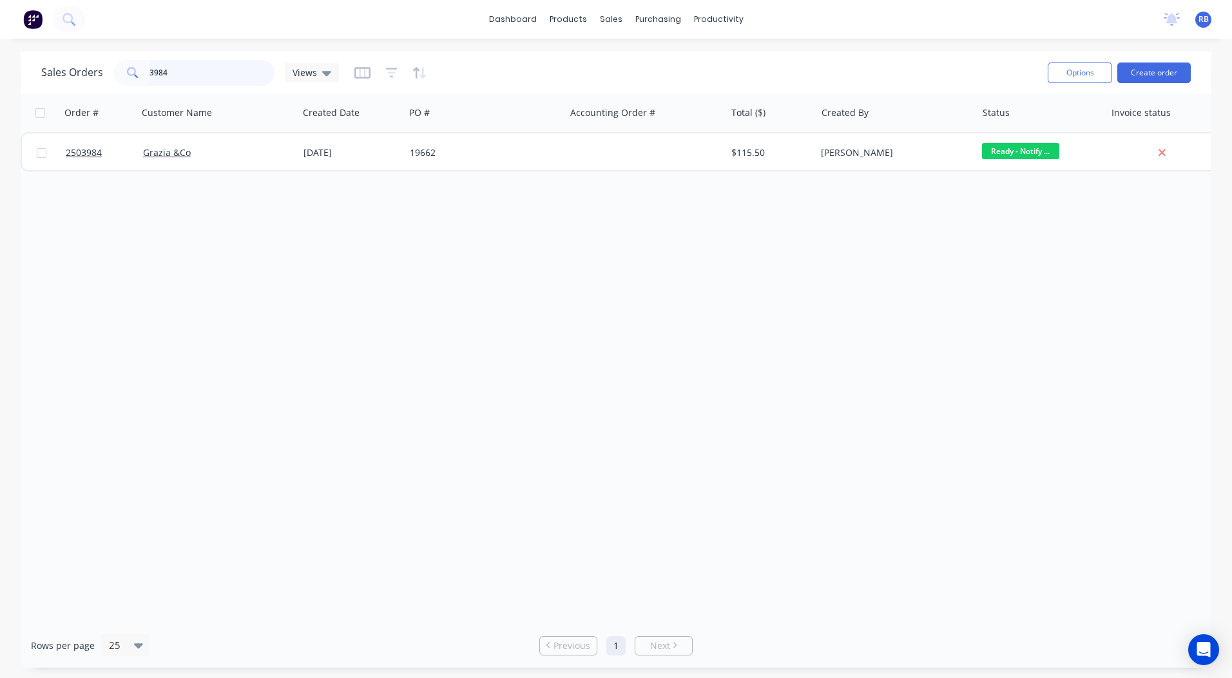
click at [202, 72] on input "3984" at bounding box center [213, 73] width 126 height 26
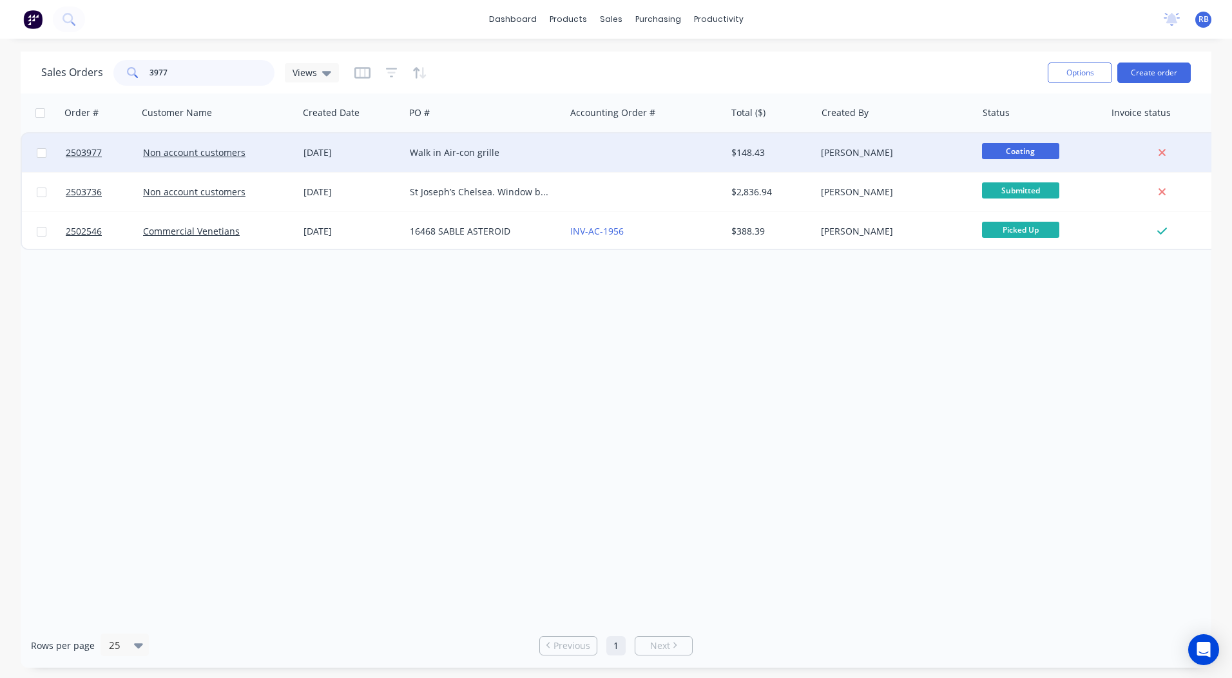
type input "3977"
click at [498, 149] on div "Walk in Air-con grille" at bounding box center [481, 152] width 143 height 13
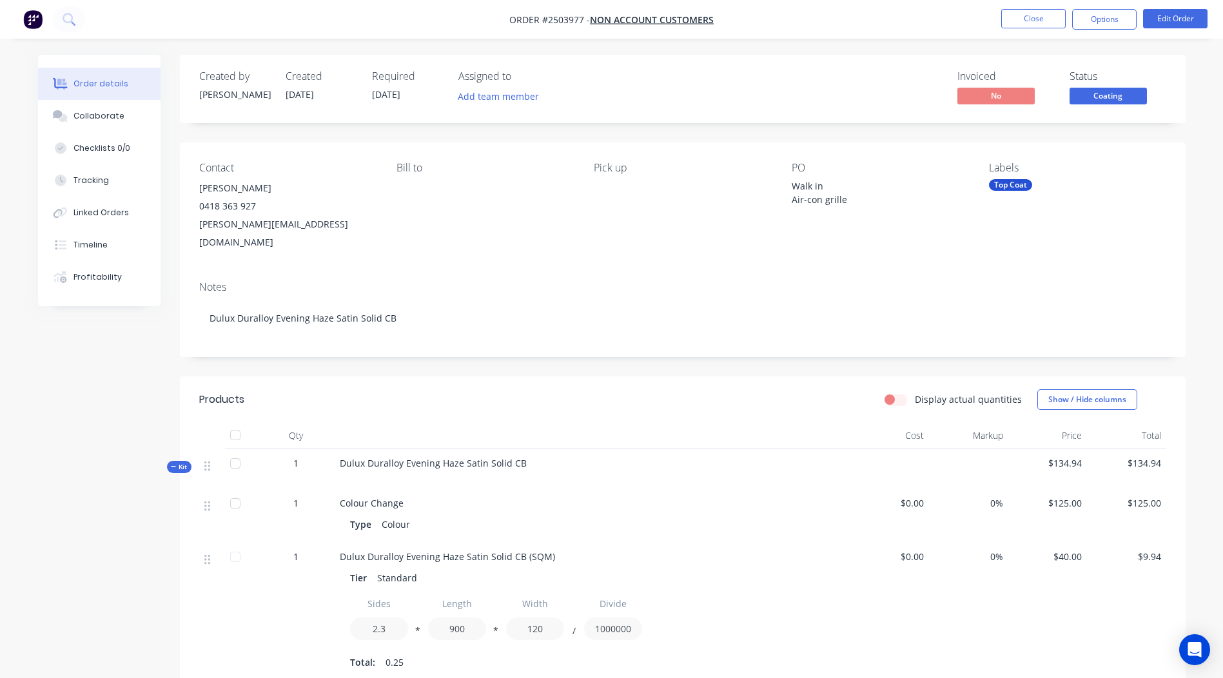
click at [1126, 99] on span "Coating" at bounding box center [1107, 96] width 77 height 16
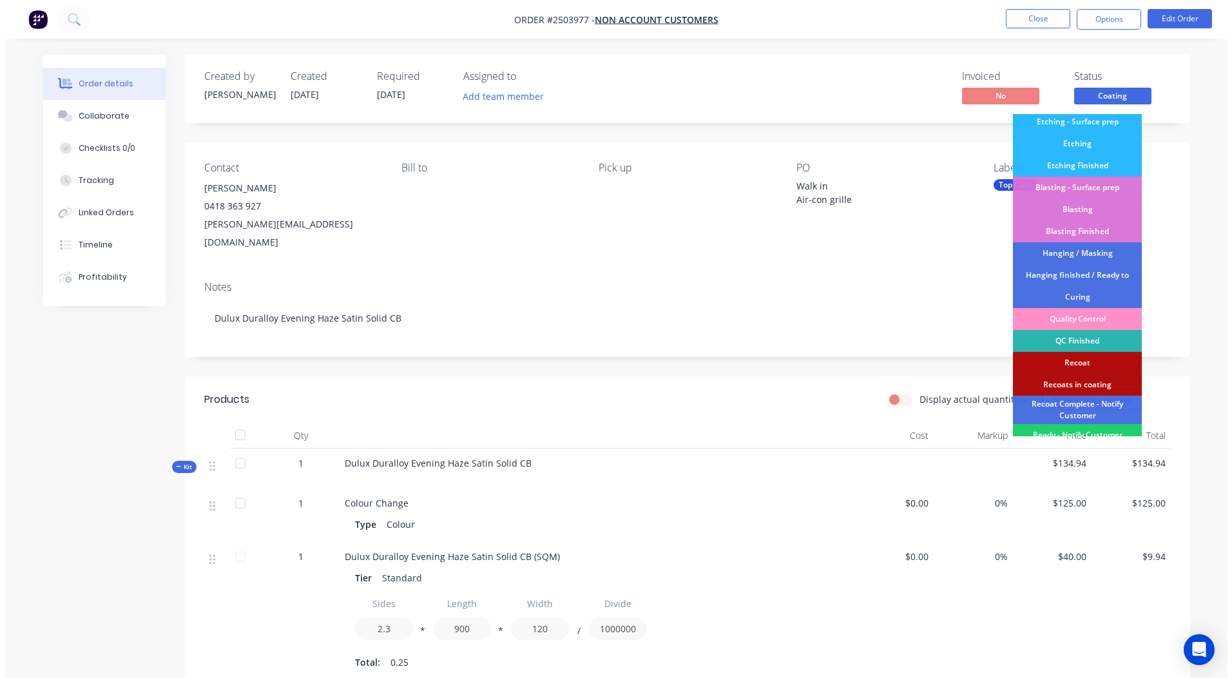
scroll to position [276, 0]
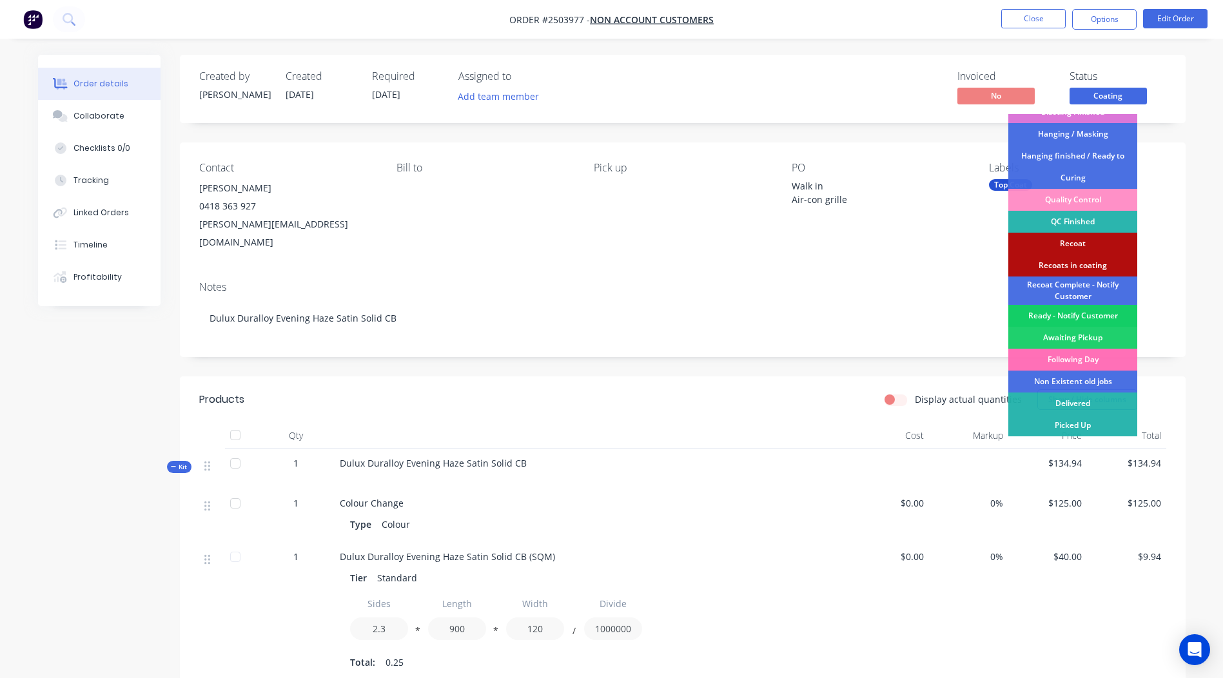
click at [1085, 313] on div "Ready - Notify Customer" at bounding box center [1072, 316] width 129 height 22
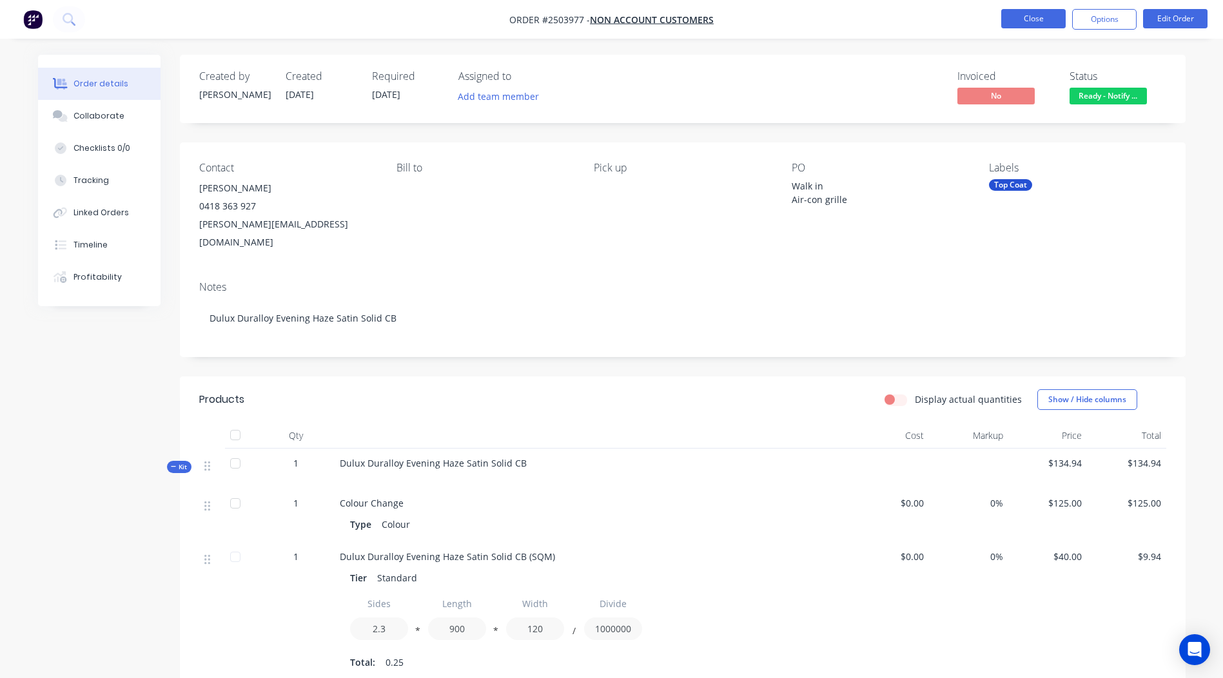
click at [1028, 23] on button "Close" at bounding box center [1033, 18] width 64 height 19
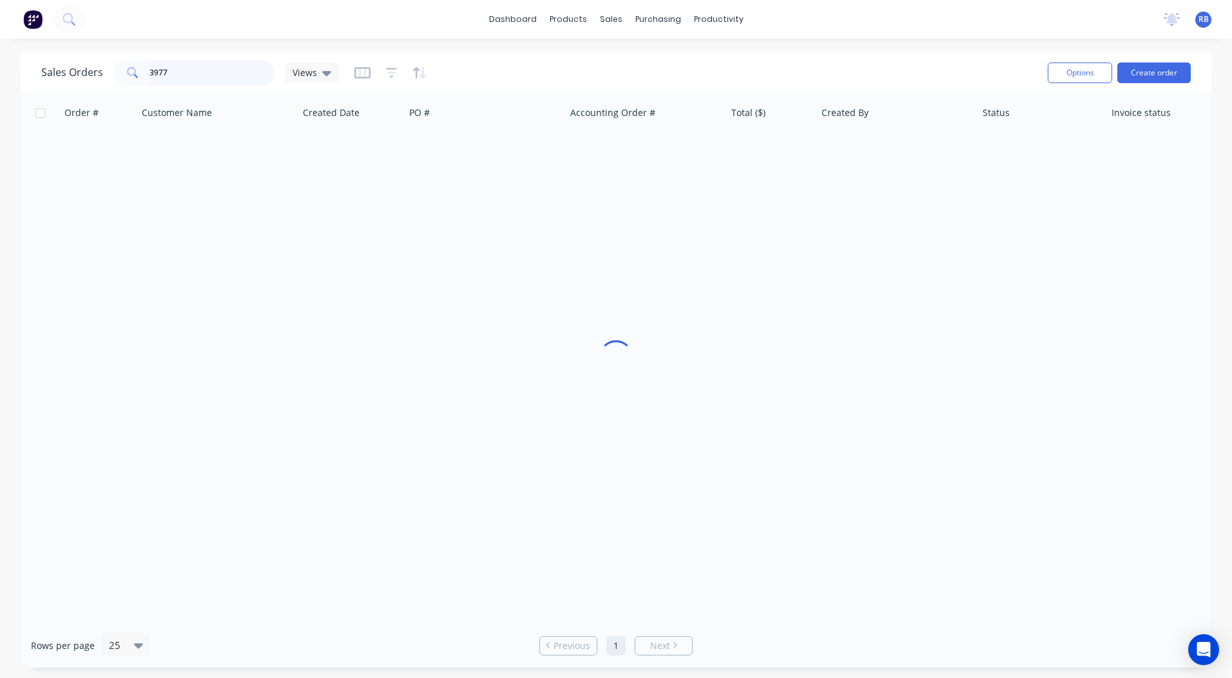
click at [0, 75] on html "dashboard products sales purchasing productivity dashboard products Product Cat…" at bounding box center [616, 339] width 1232 height 678
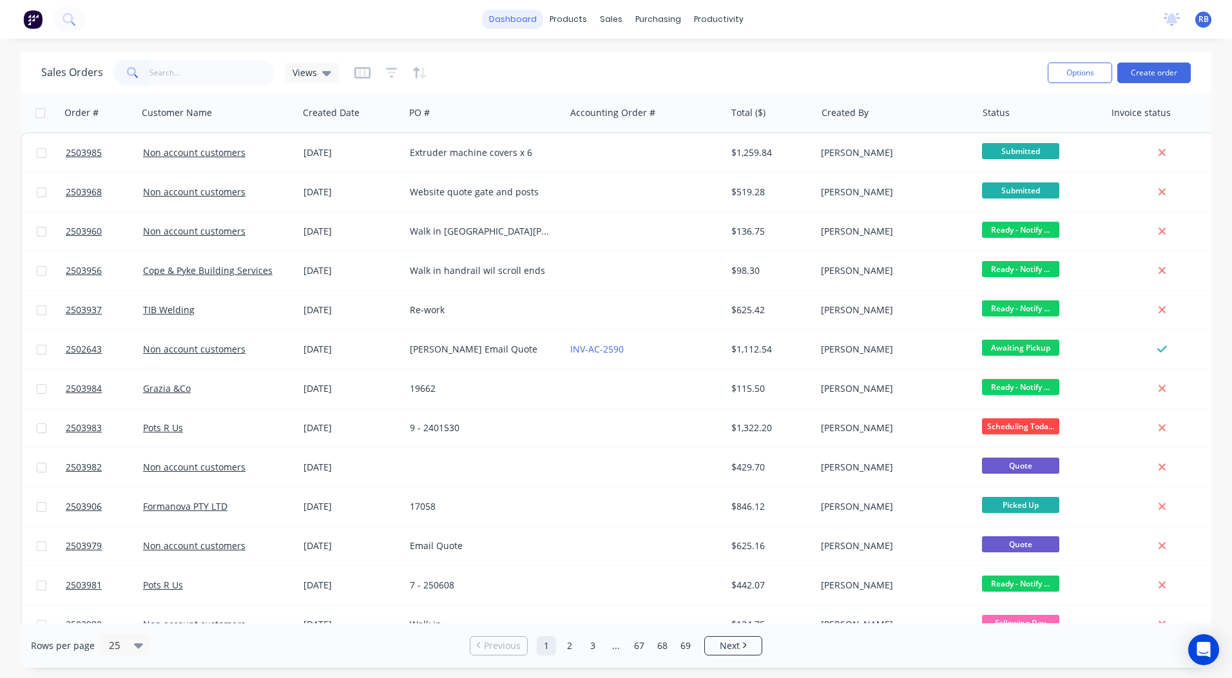
click at [509, 16] on link "dashboard" at bounding box center [513, 19] width 61 height 19
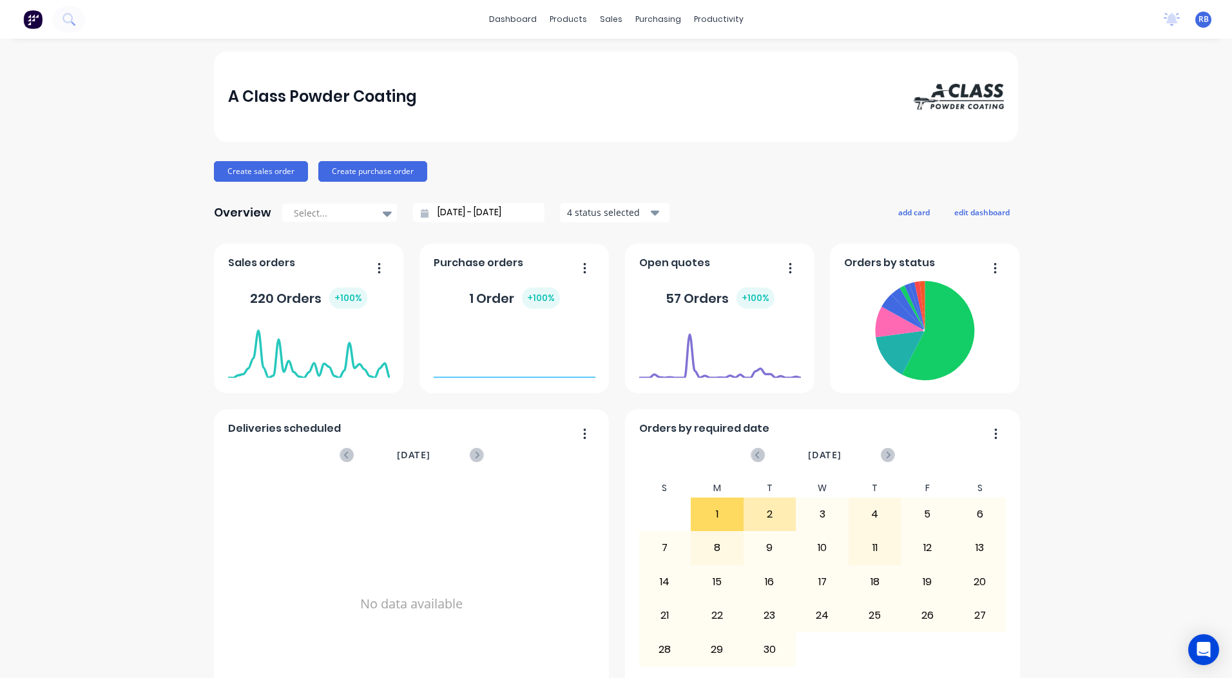
scroll to position [556, 0]
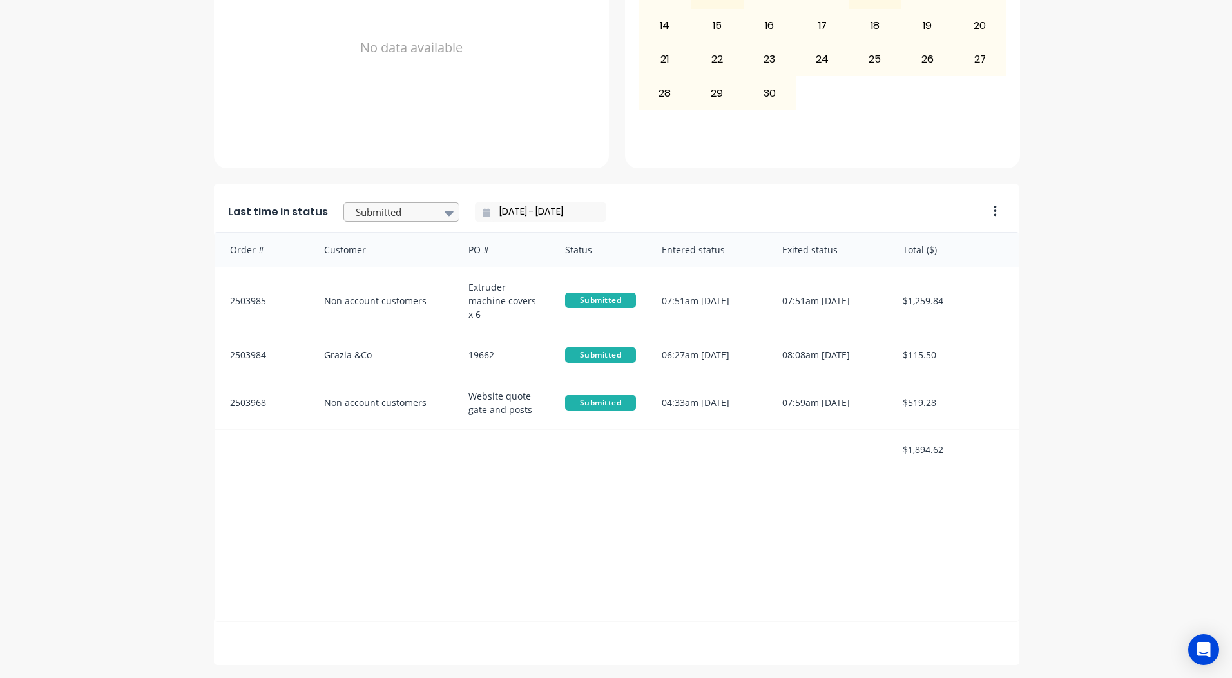
click at [427, 217] on div "Submitted" at bounding box center [395, 212] width 89 height 19
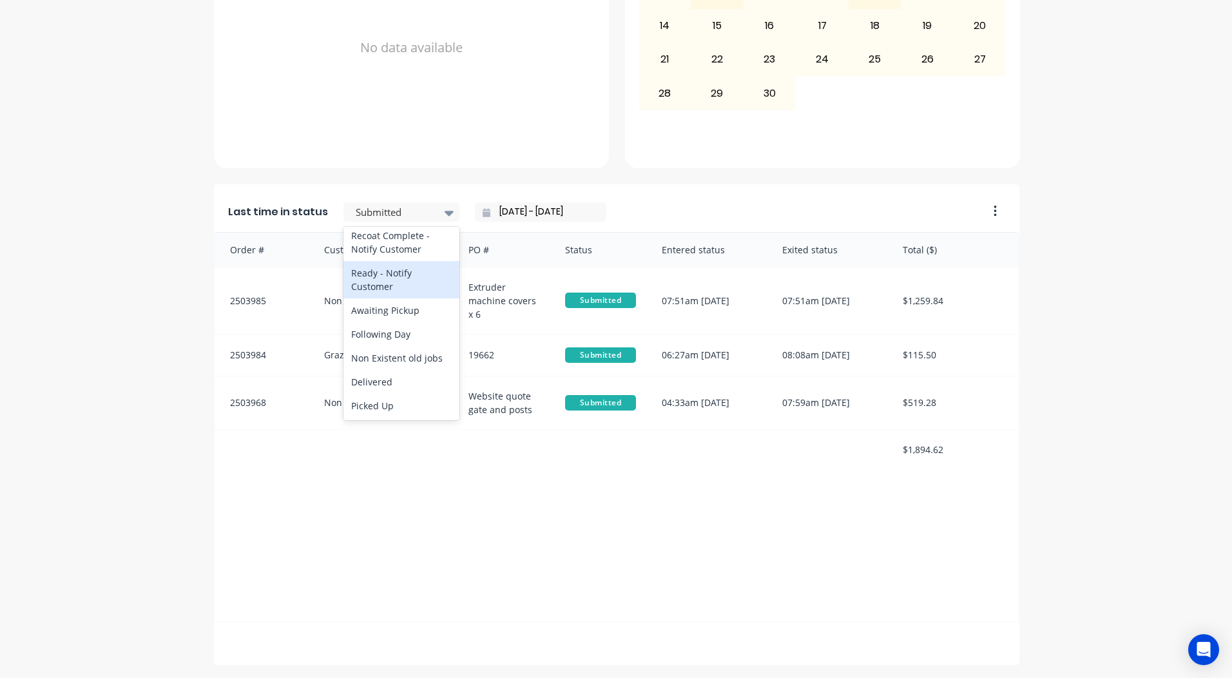
click at [385, 277] on div "Ready - Notify Customer" at bounding box center [402, 279] width 116 height 37
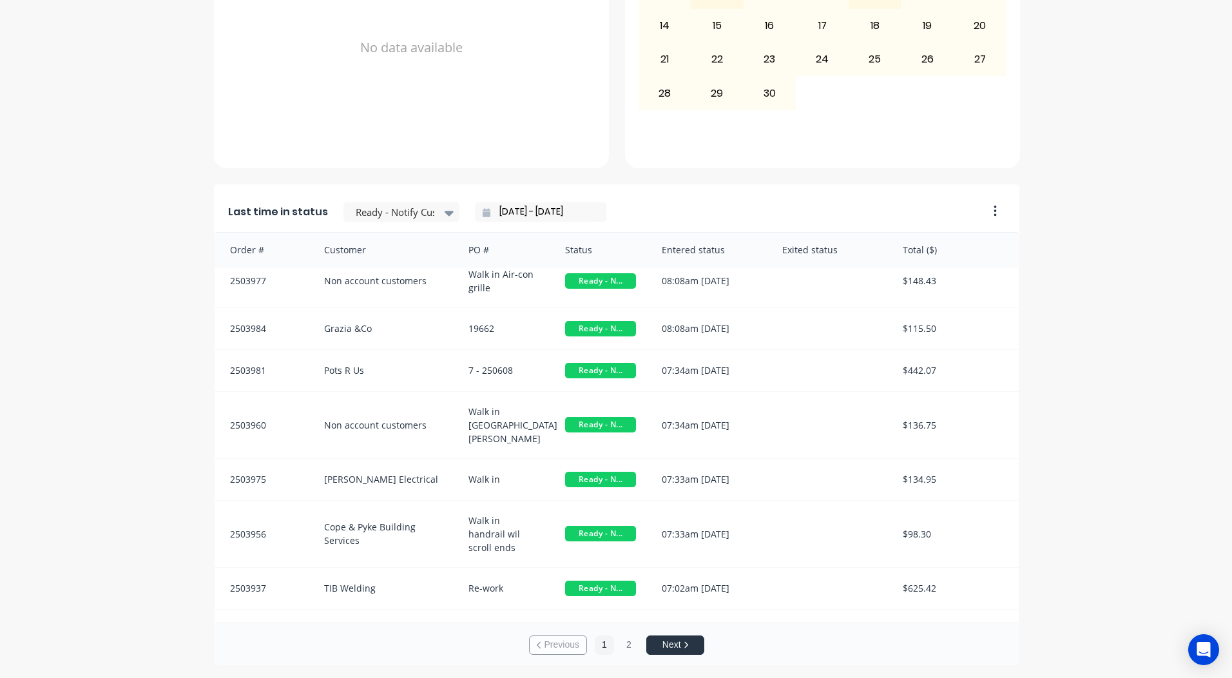
scroll to position [0, 0]
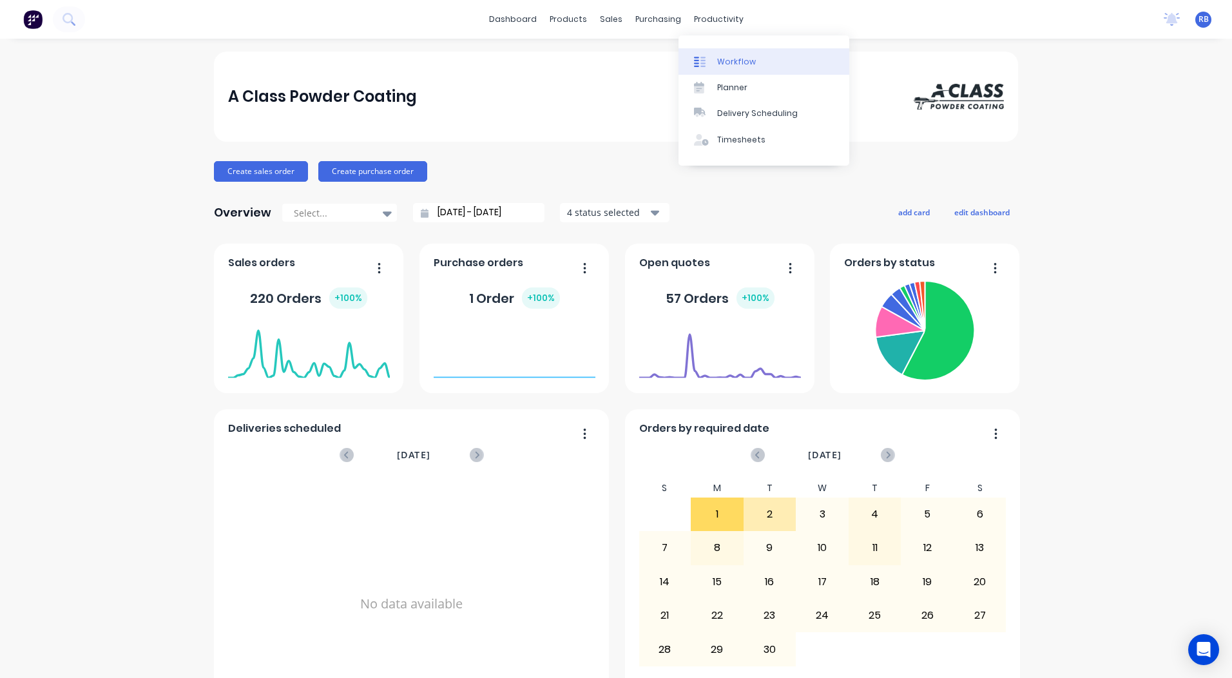
click at [724, 55] on link "Workflow" at bounding box center [764, 61] width 171 height 26
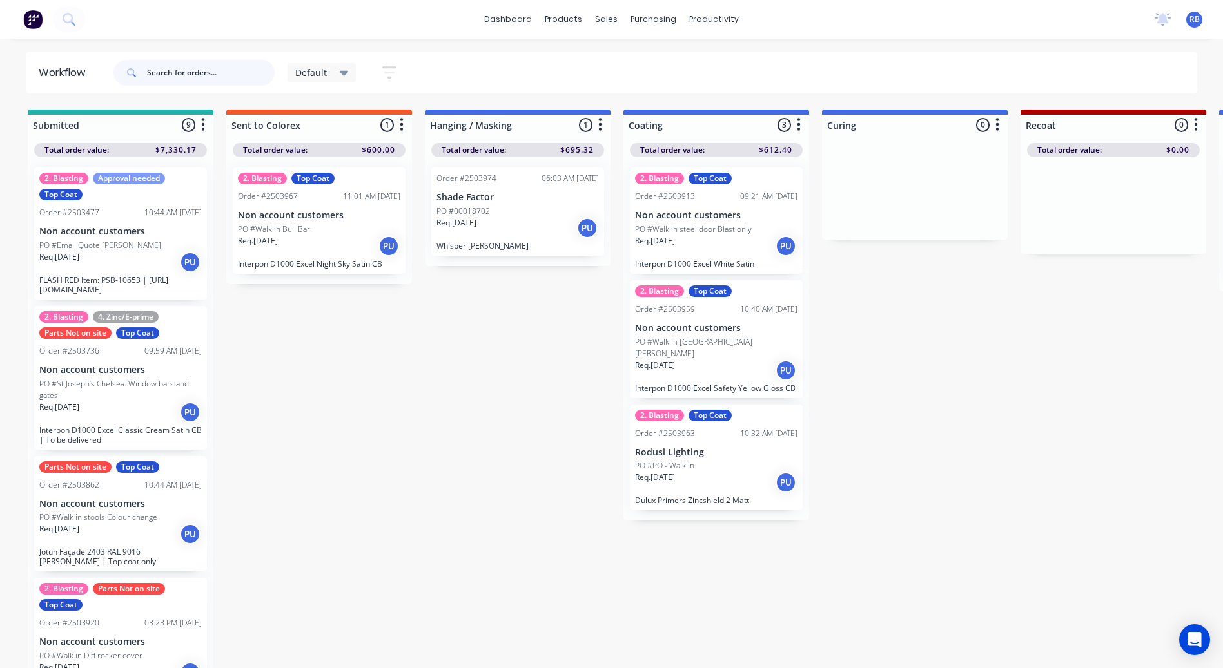
click at [195, 72] on input "text" at bounding box center [211, 73] width 128 height 26
click at [256, 76] on input "text" at bounding box center [211, 73] width 128 height 26
type input "pots"
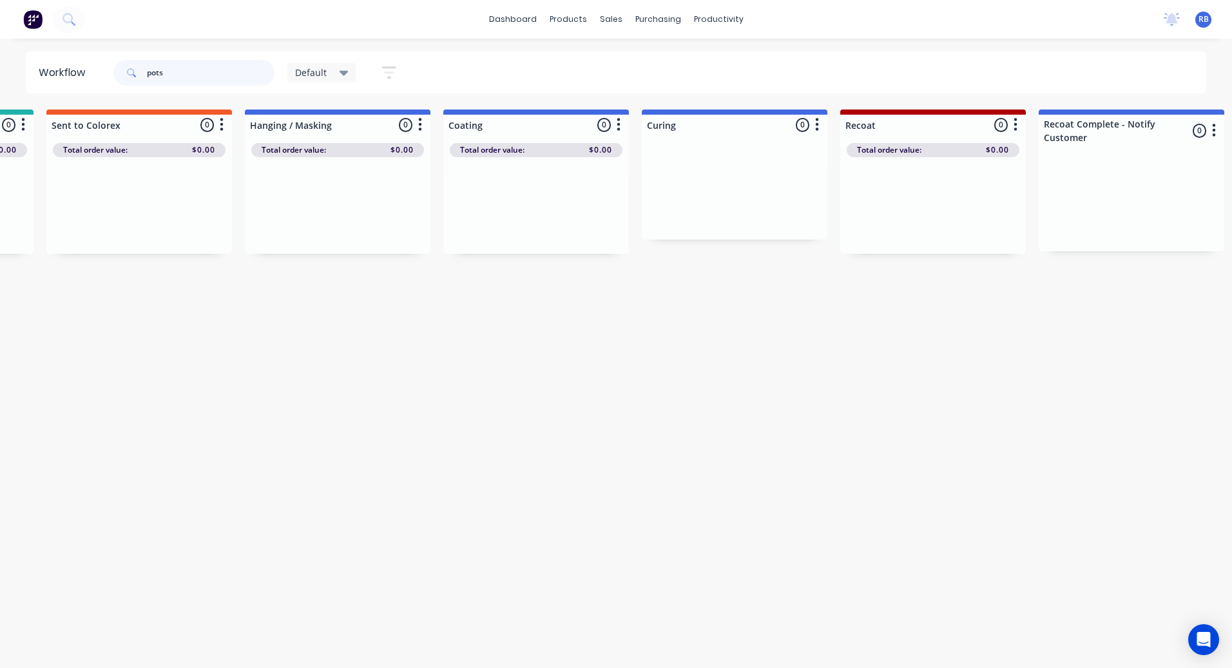
scroll to position [0, 123]
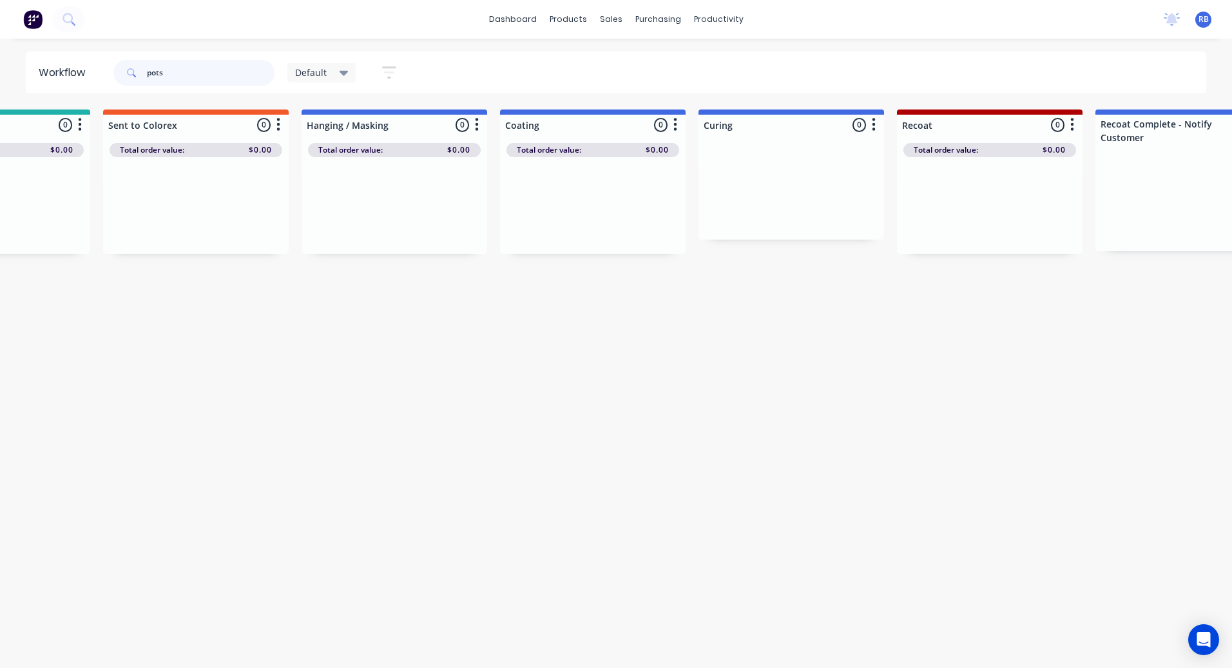
drag, startPoint x: 220, startPoint y: 71, endPoint x: 93, endPoint y: 74, distance: 127.0
click at [93, 74] on header "Workflow pots Default Save new view None edit Default (Default) edit Blasting e…" at bounding box center [616, 73] width 1181 height 42
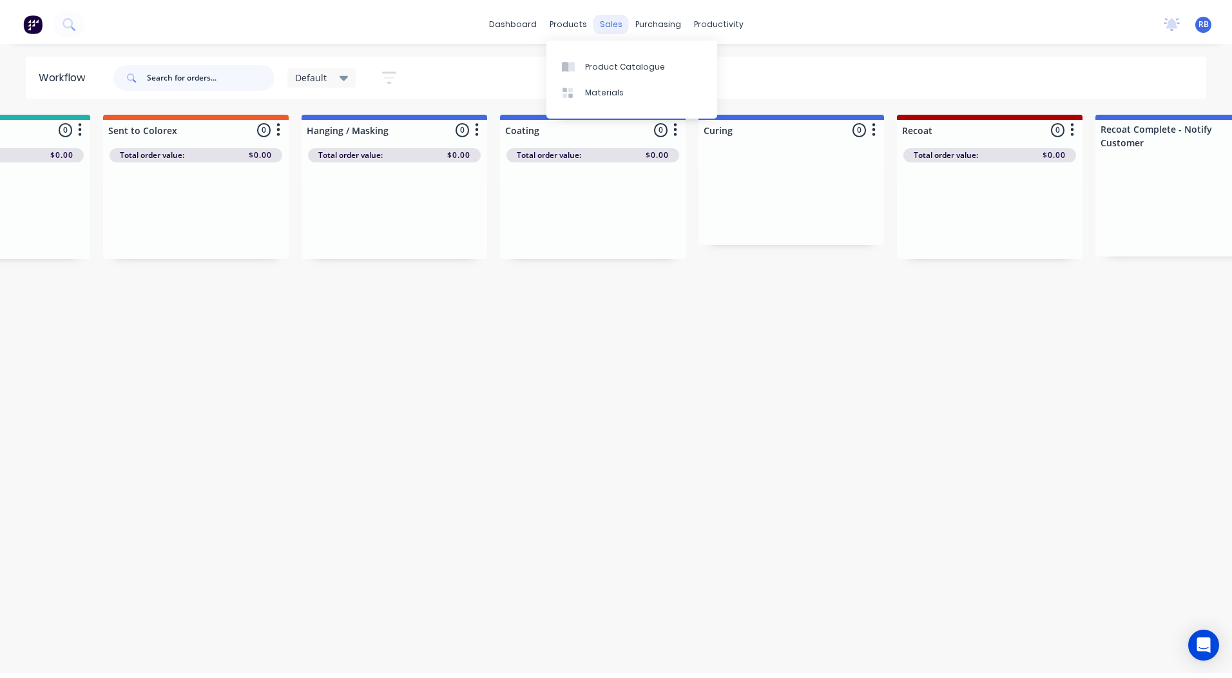
scroll to position [0, 0]
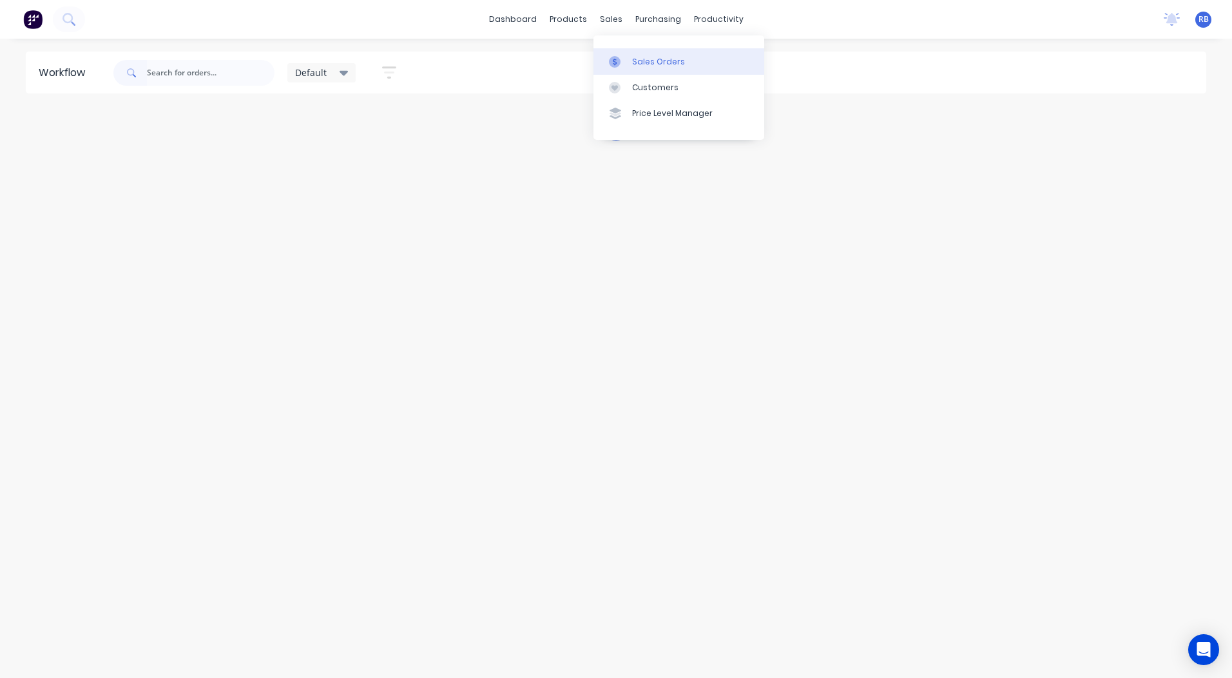
click at [635, 63] on div "Sales Orders" at bounding box center [658, 62] width 53 height 12
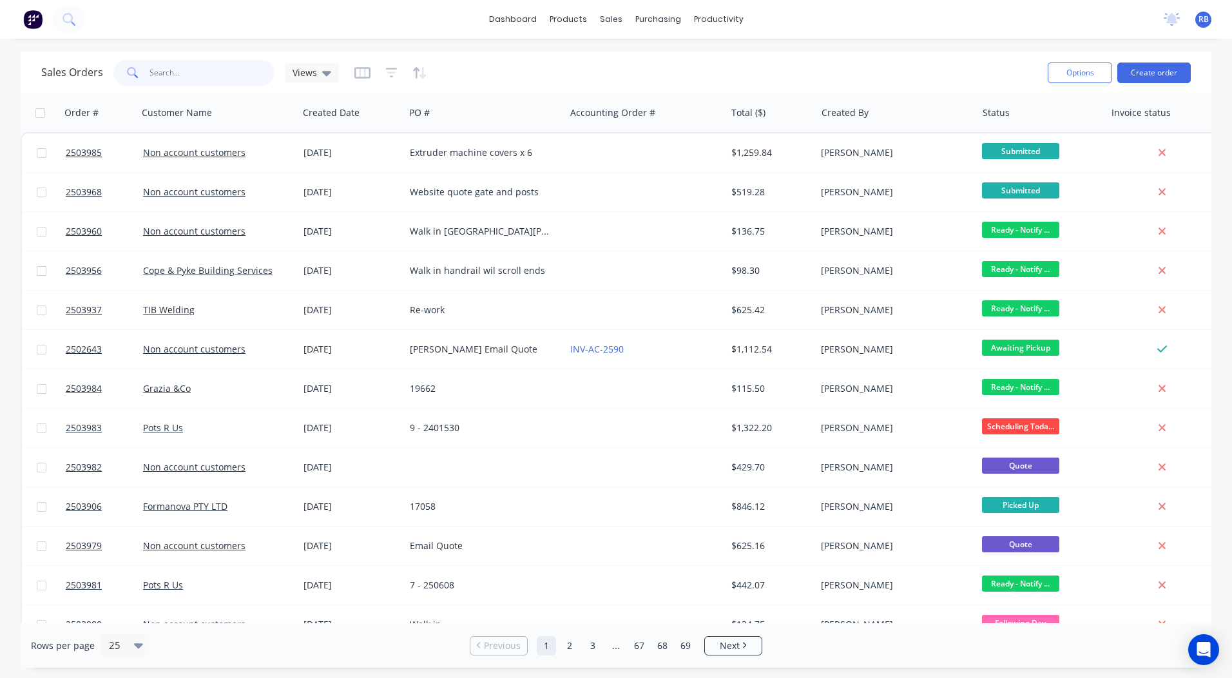
click at [231, 65] on input "text" at bounding box center [213, 73] width 126 height 26
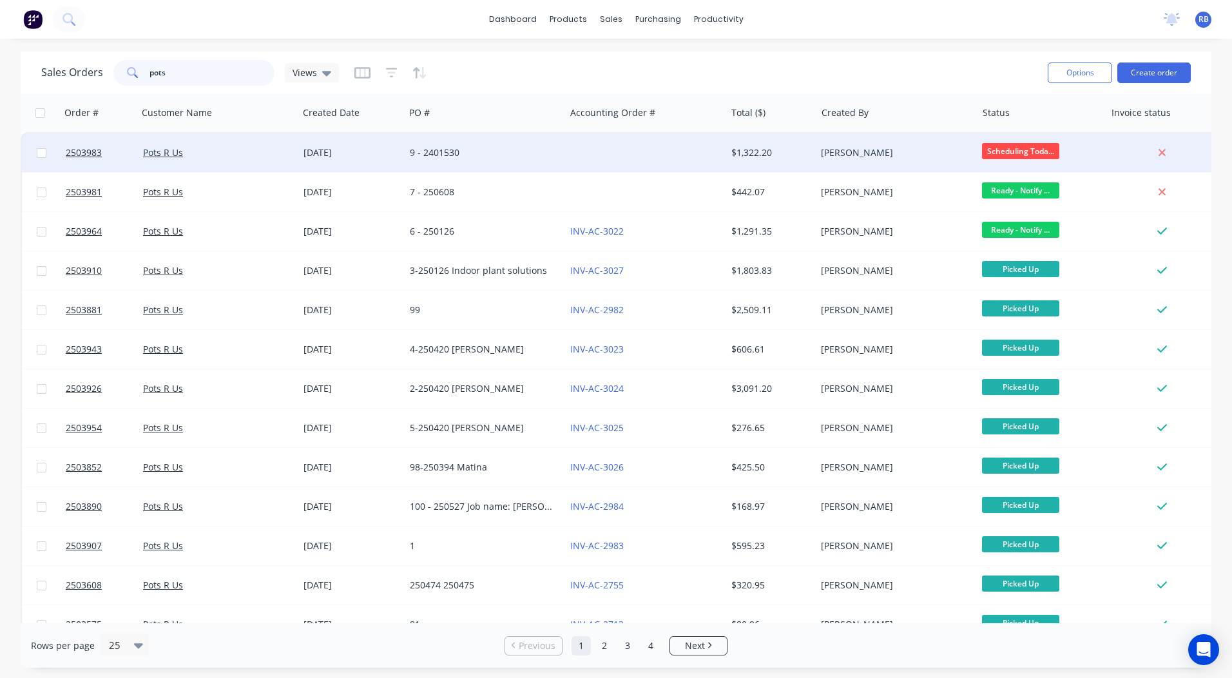
type input "pots"
click at [536, 157] on div "9 - 2401530" at bounding box center [481, 152] width 143 height 13
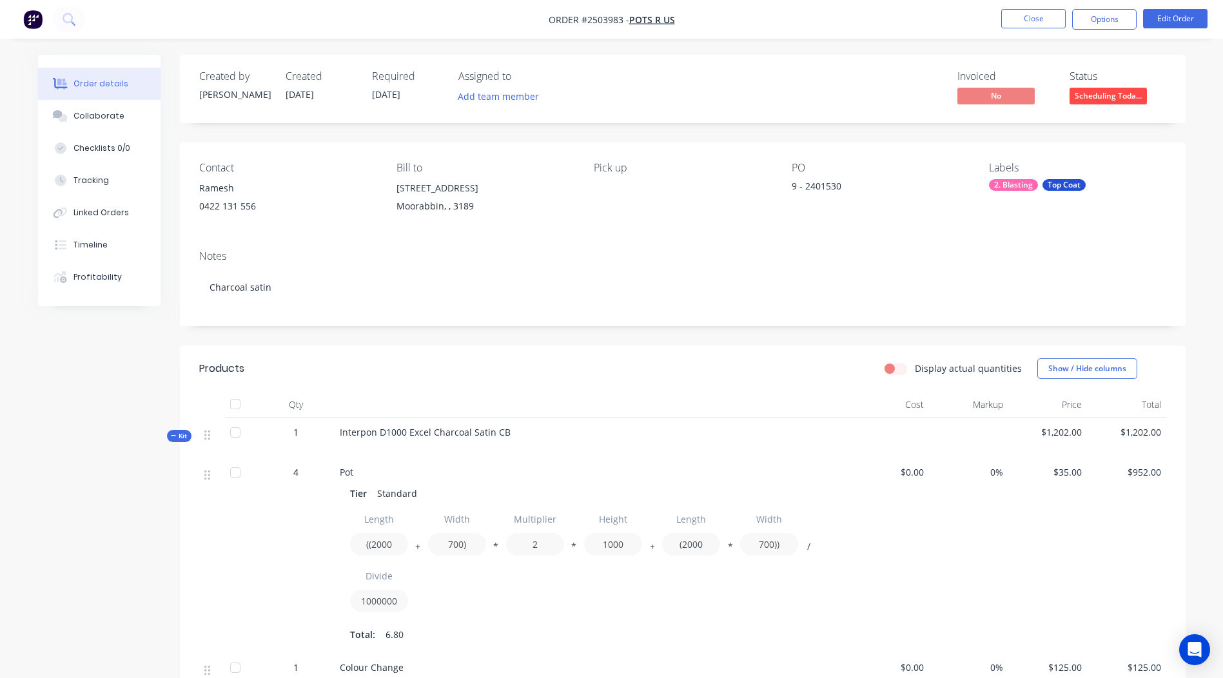
click at [596, 19] on span "Order #2503983 -" at bounding box center [588, 20] width 81 height 12
drag, startPoint x: 596, startPoint y: 19, endPoint x: 585, endPoint y: 22, distance: 11.3
click at [585, 22] on span "Order #2503983 -" at bounding box center [588, 20] width 81 height 12
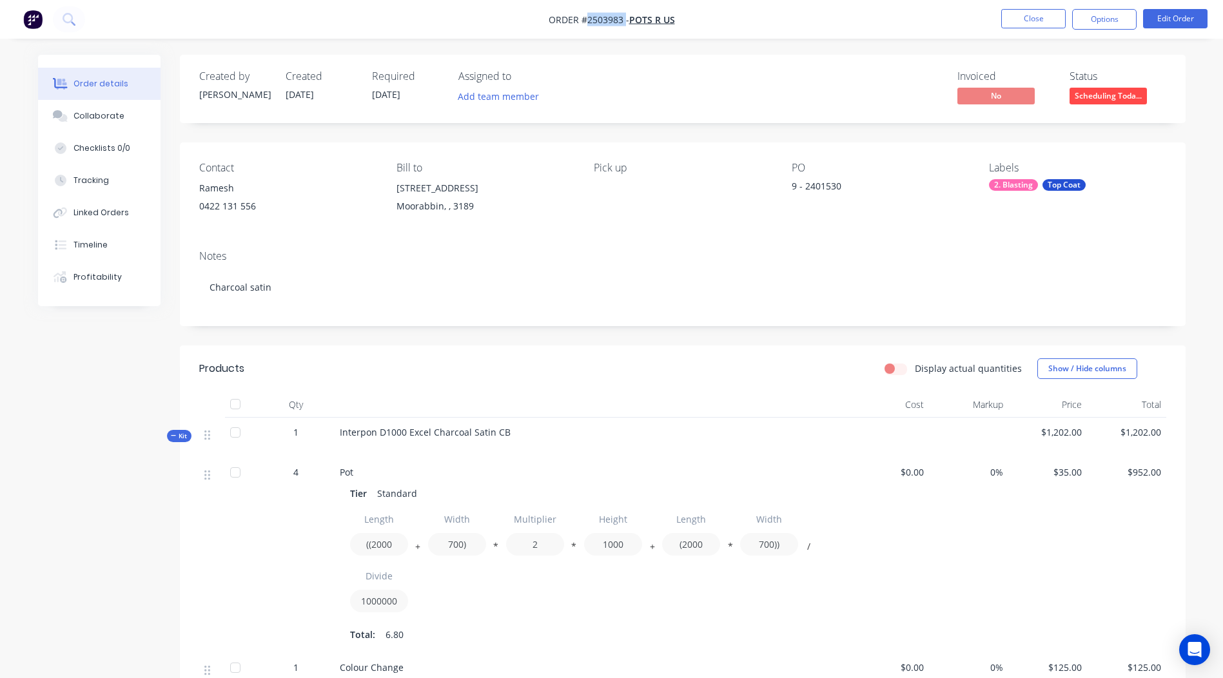
click at [585, 22] on span "Order #2503983 -" at bounding box center [588, 20] width 81 height 12
click at [1034, 20] on button "Close" at bounding box center [1033, 18] width 64 height 19
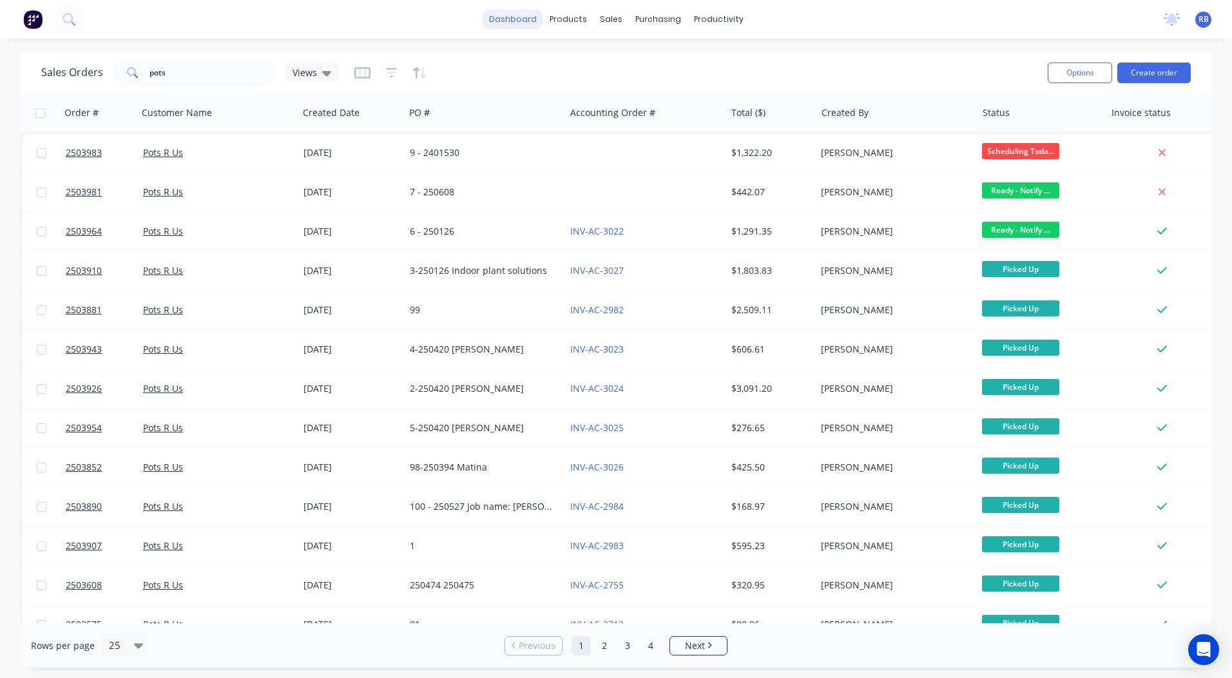
click at [527, 14] on link "dashboard" at bounding box center [513, 19] width 61 height 19
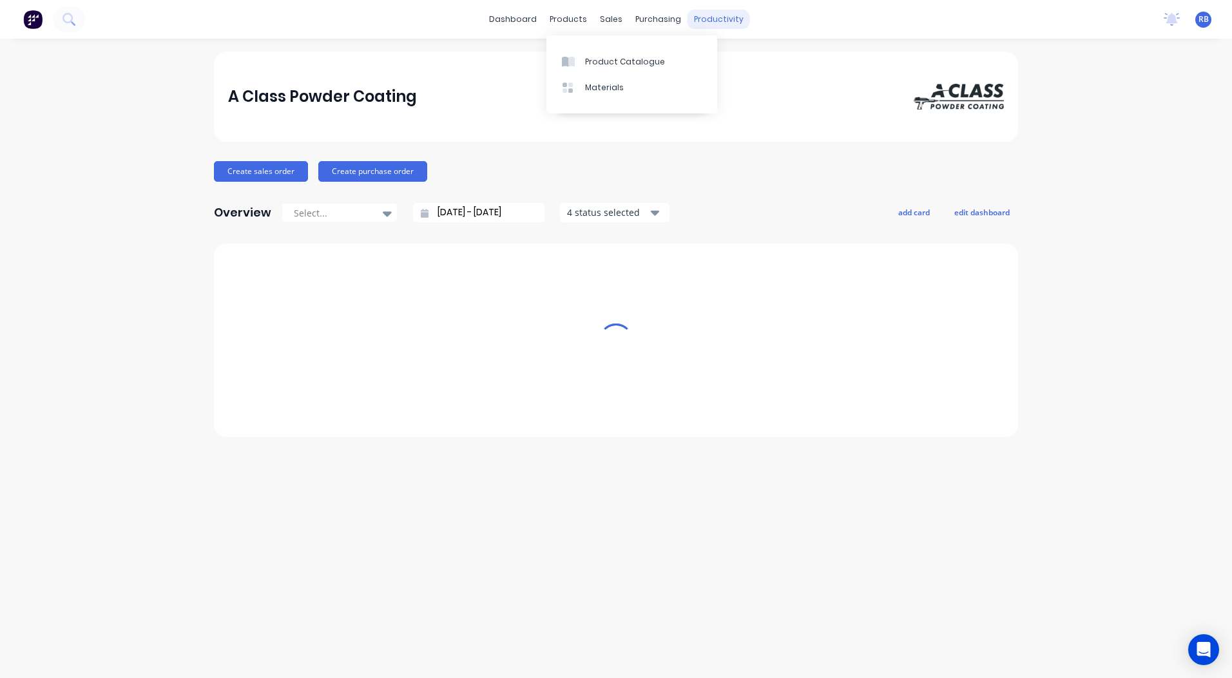
click at [730, 17] on div "productivity" at bounding box center [719, 19] width 63 height 19
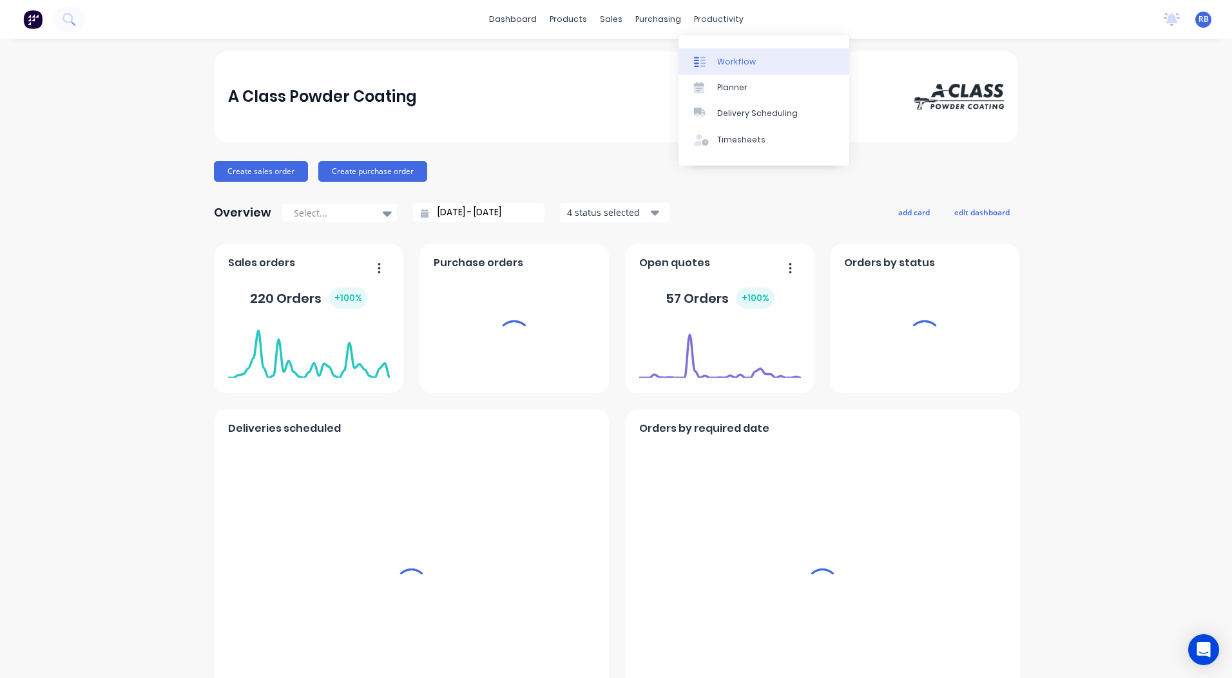
click at [731, 73] on link "Workflow" at bounding box center [764, 61] width 171 height 26
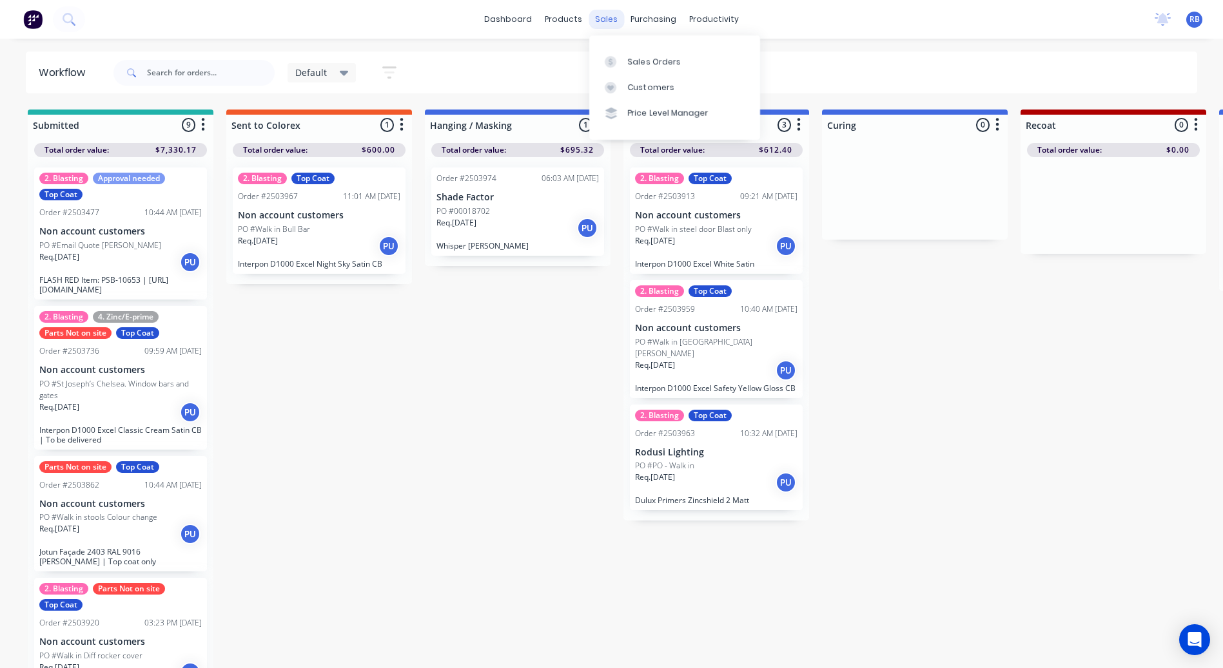
click at [614, 21] on div "sales" at bounding box center [605, 19] width 35 height 19
click at [648, 65] on div "Sales Orders" at bounding box center [654, 62] width 53 height 12
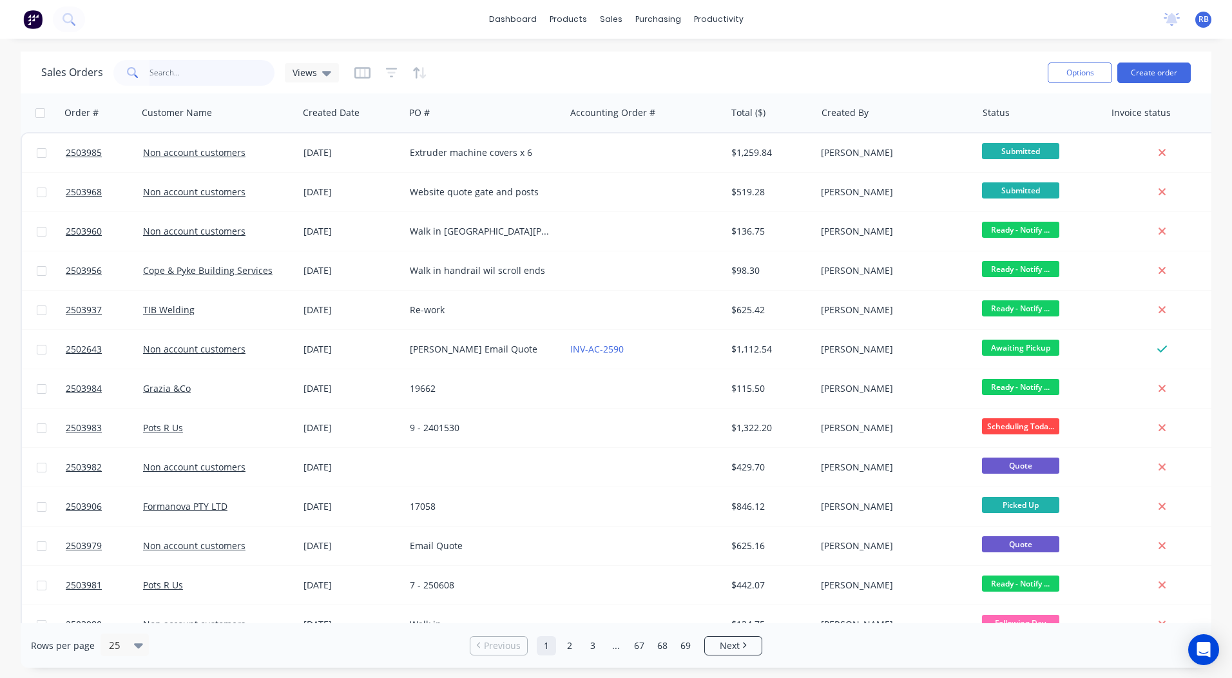
click at [217, 70] on input "text" at bounding box center [213, 73] width 126 height 26
paste input "2503983"
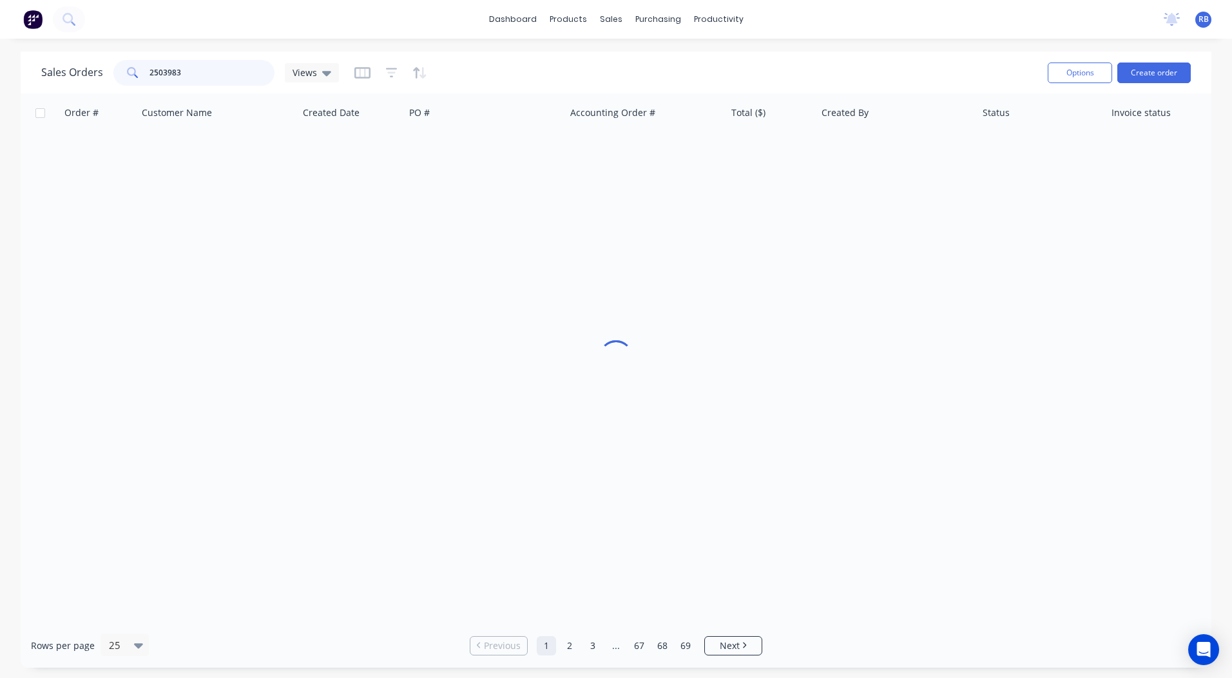
type input "2503983"
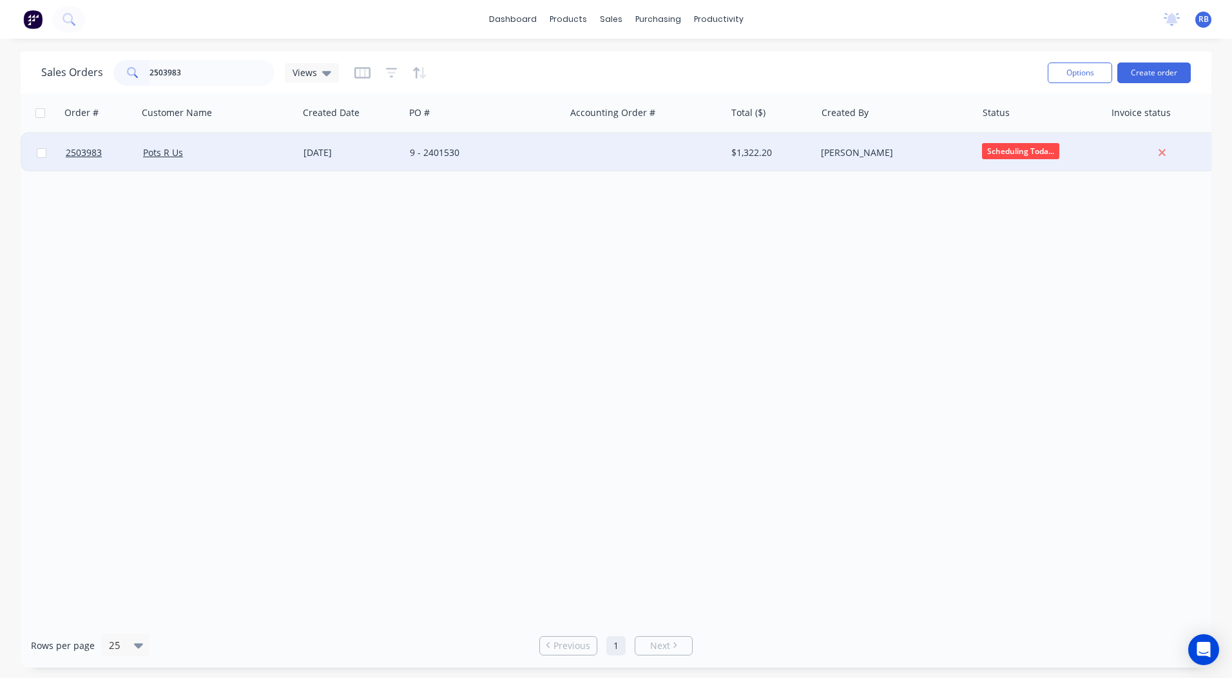
click at [617, 157] on div at bounding box center [645, 152] width 160 height 39
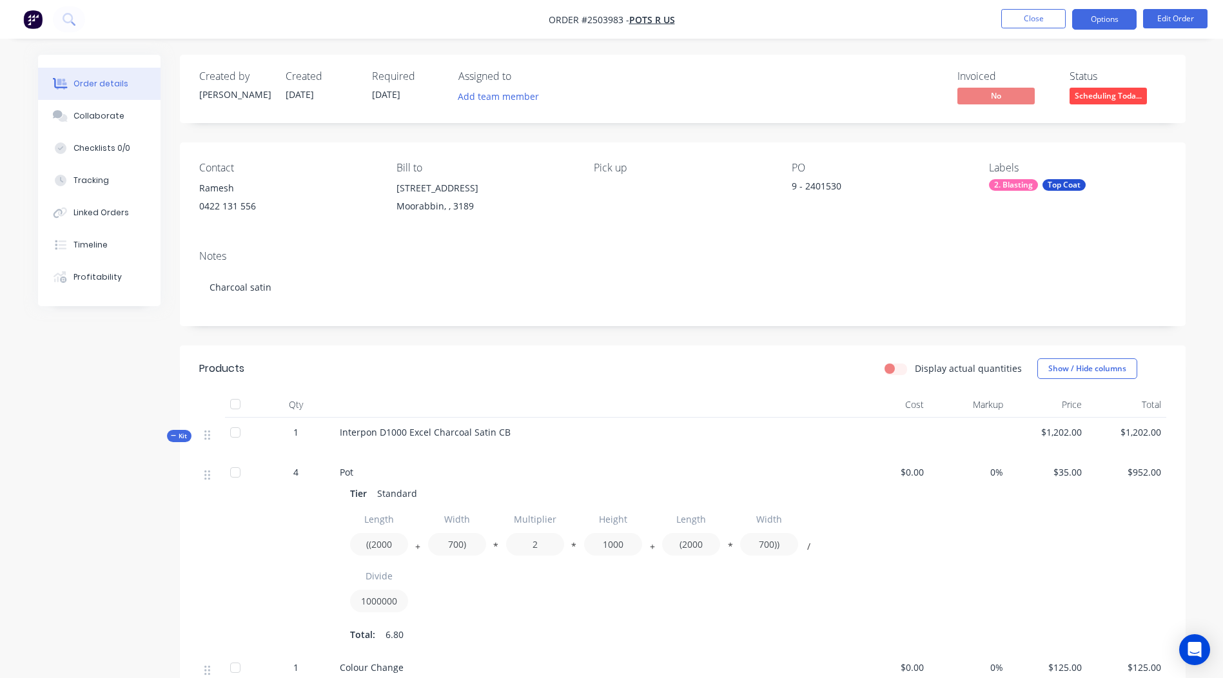
click at [1098, 19] on button "Options" at bounding box center [1104, 19] width 64 height 21
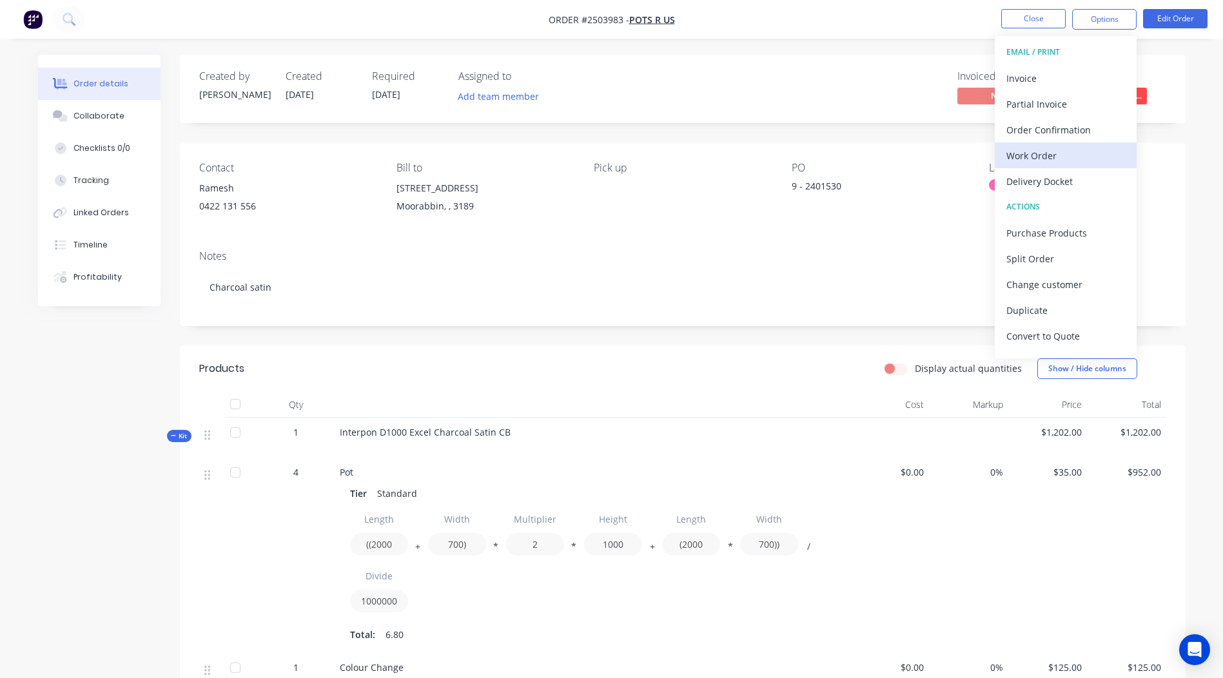
click at [1066, 160] on div "Work Order" at bounding box center [1065, 155] width 119 height 19
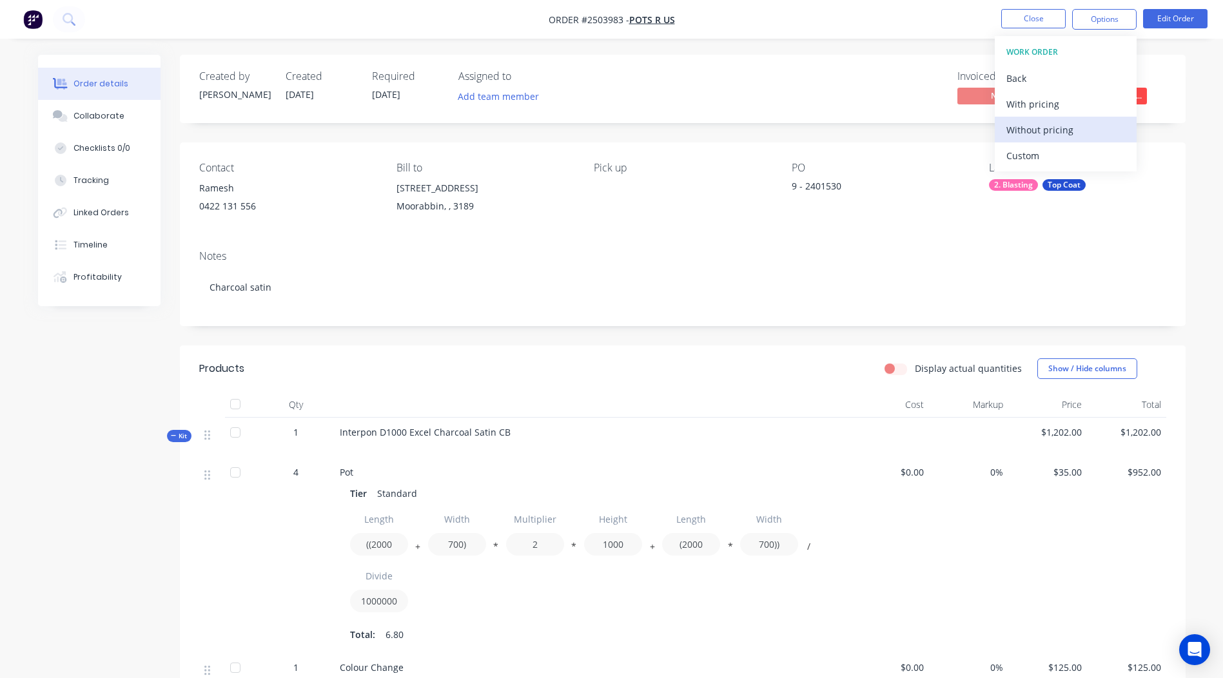
click at [1054, 135] on div "Without pricing" at bounding box center [1065, 130] width 119 height 19
click at [878, 95] on div "Invoiced No Status Scheduling Toda..." at bounding box center [876, 88] width 579 height 37
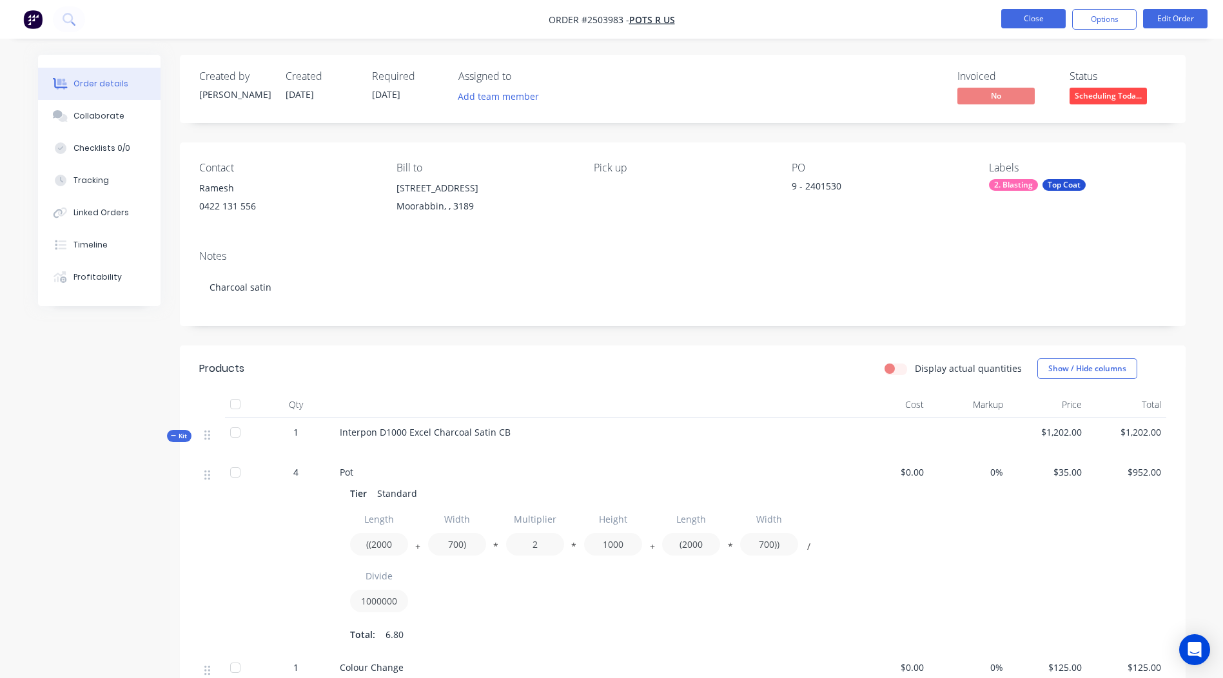
click at [1009, 23] on button "Close" at bounding box center [1033, 18] width 64 height 19
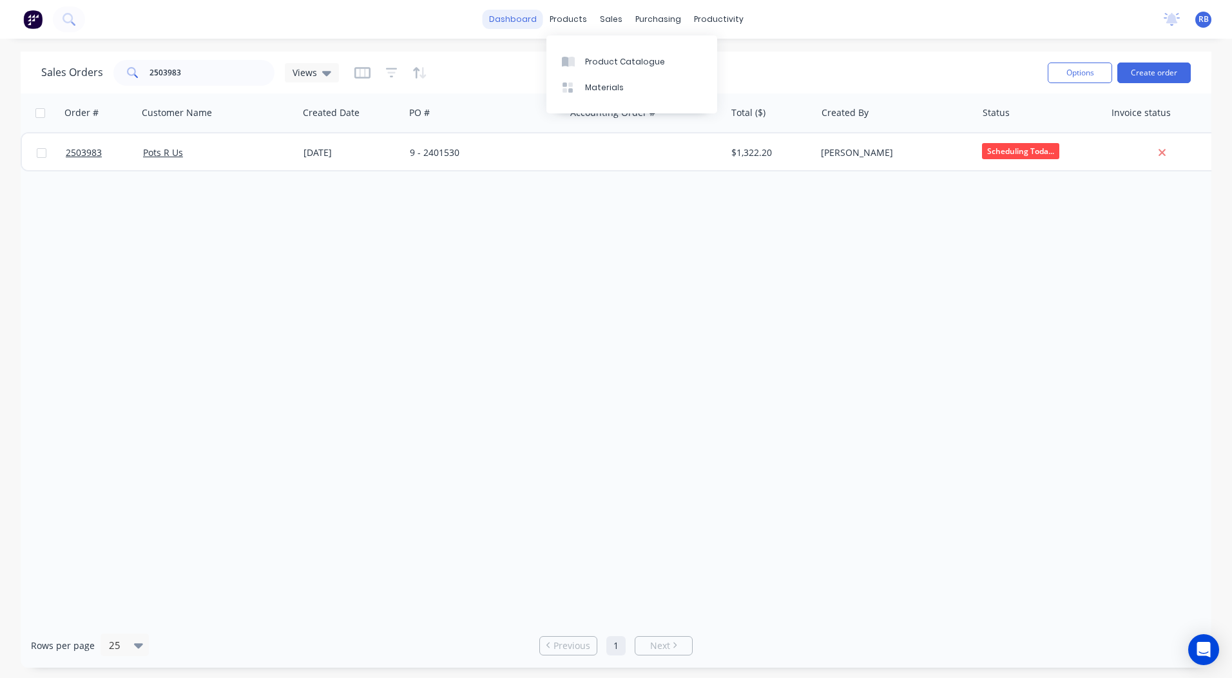
click at [527, 19] on link "dashboard" at bounding box center [513, 19] width 61 height 19
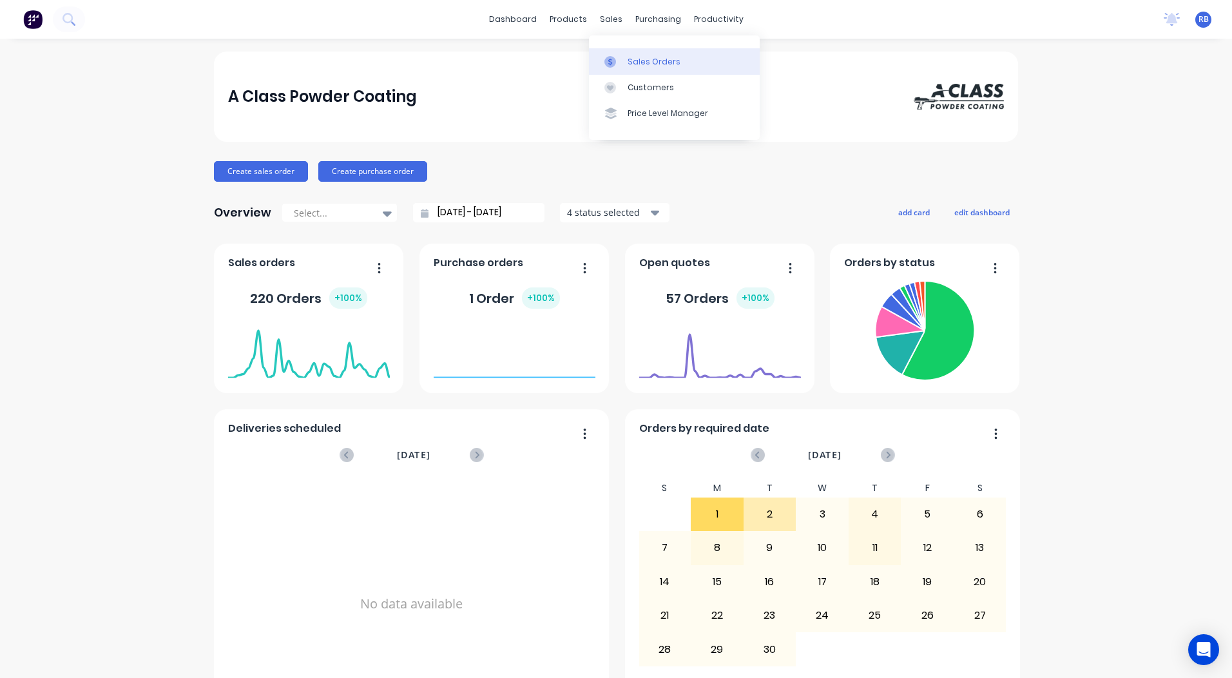
click at [630, 67] on div "Sales Orders" at bounding box center [654, 62] width 53 height 12
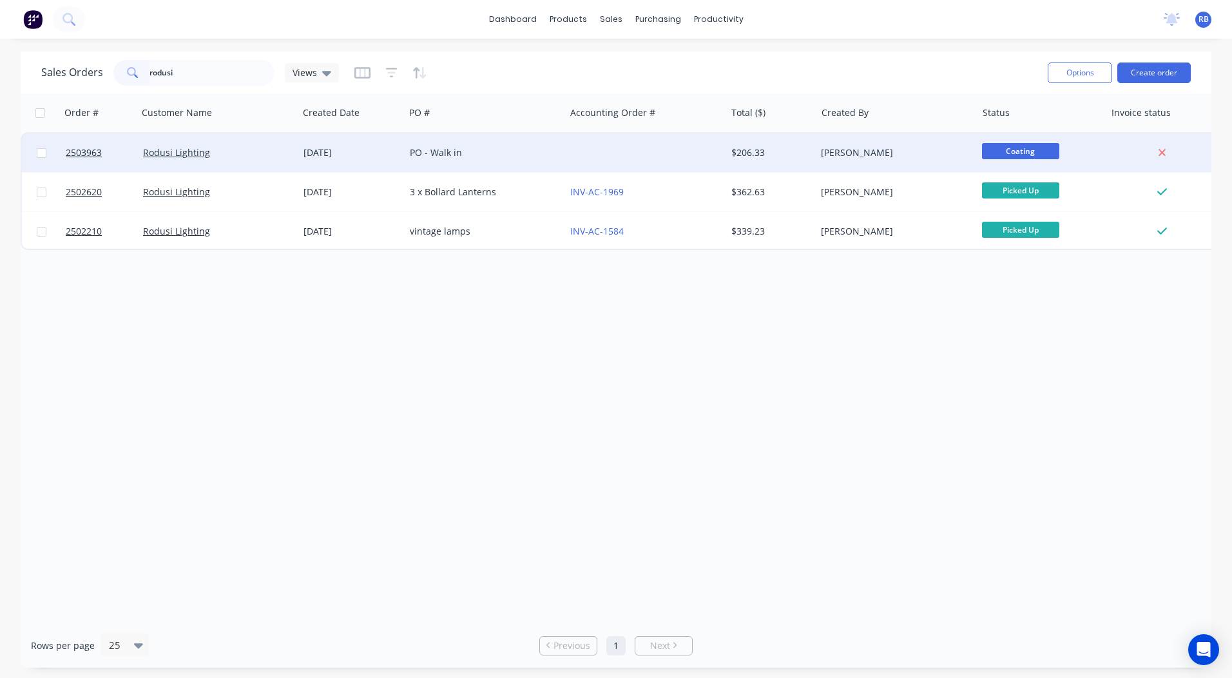
type input "rodusi"
click at [699, 152] on div at bounding box center [645, 152] width 160 height 39
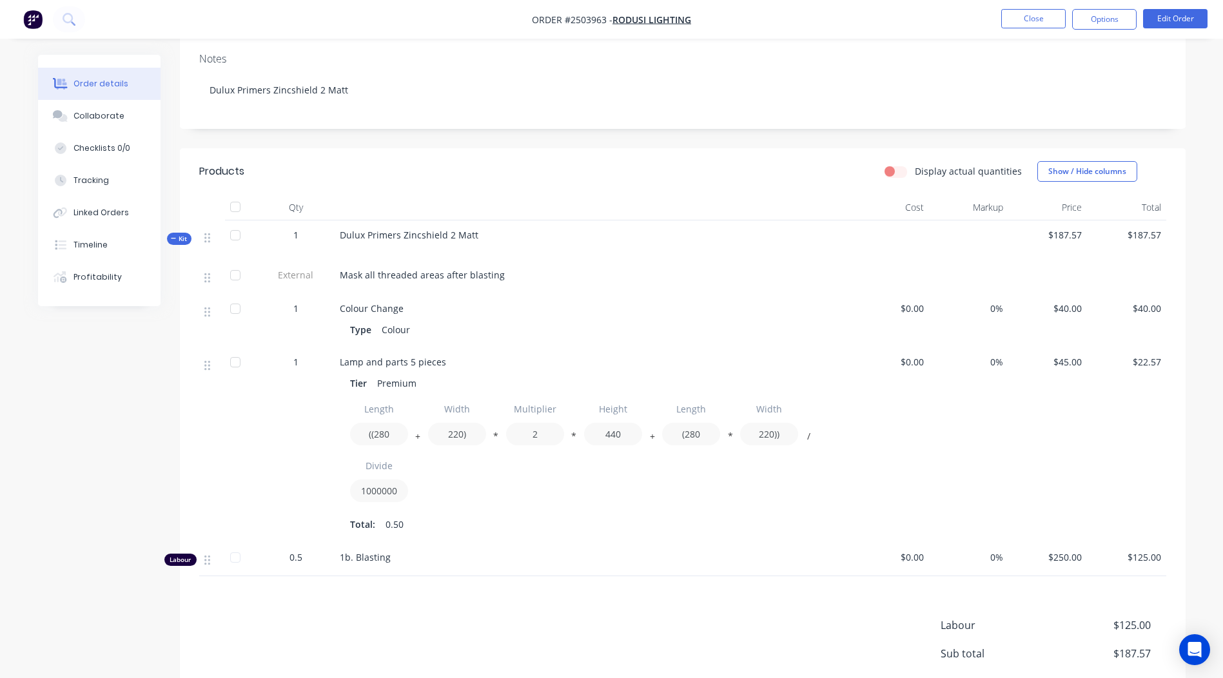
scroll to position [101, 0]
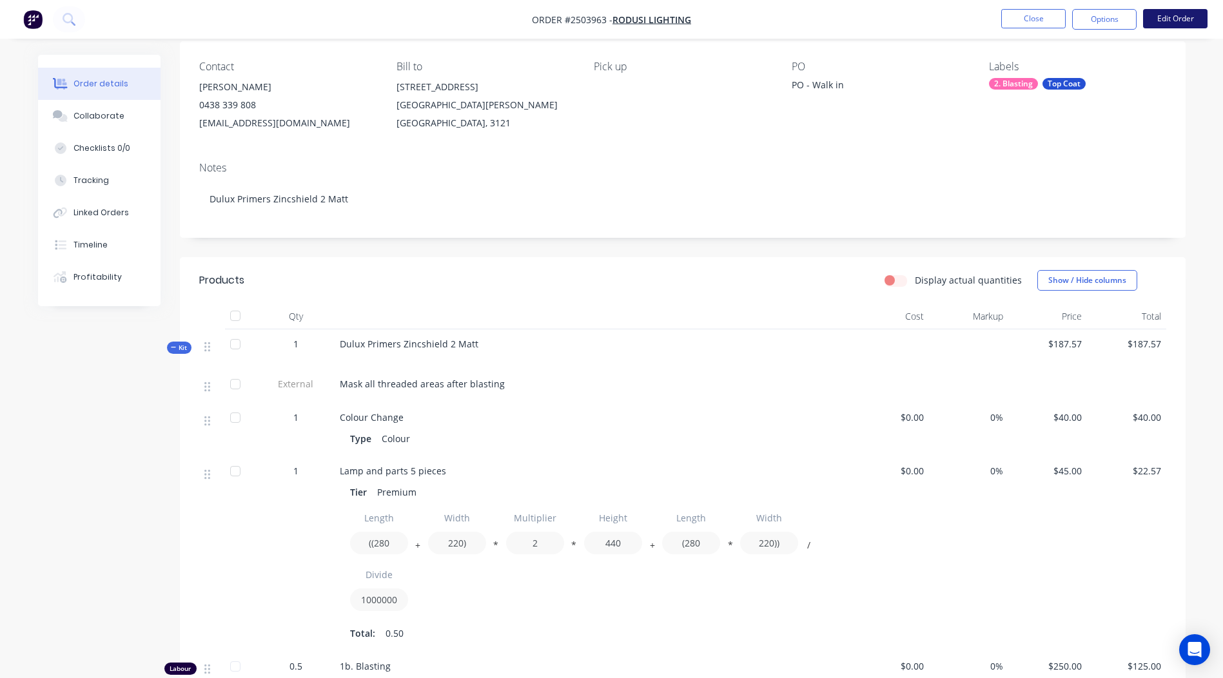
click at [1150, 15] on button "Edit Order" at bounding box center [1175, 18] width 64 height 19
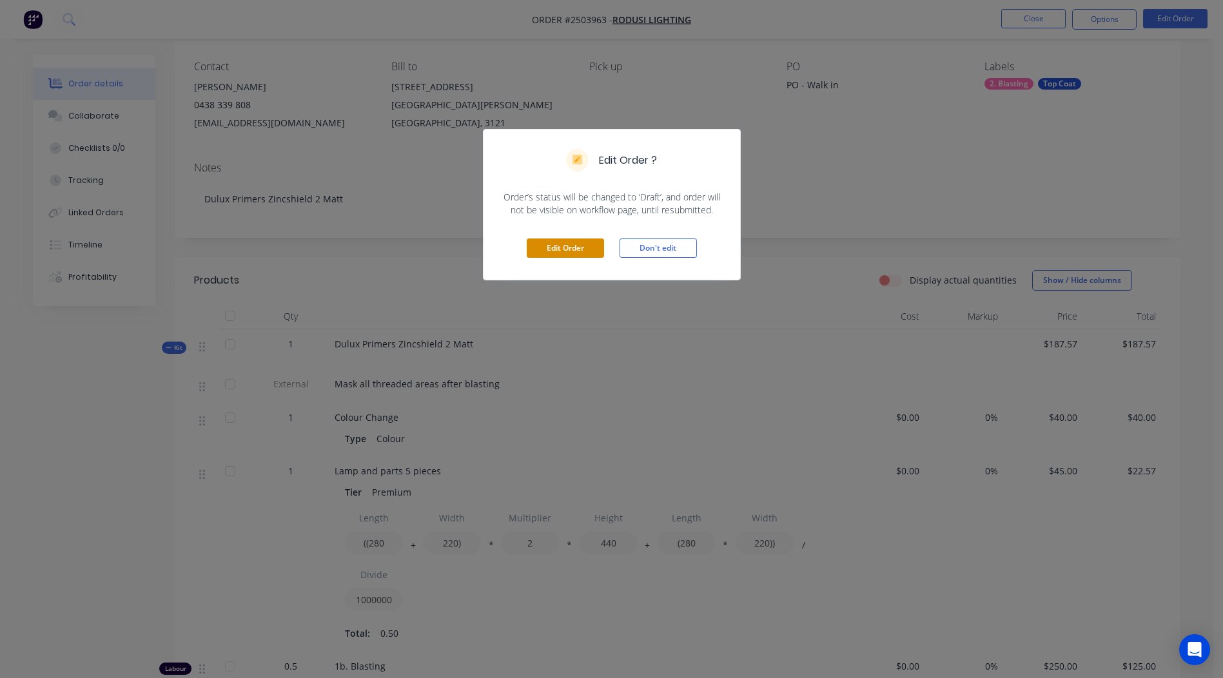
click at [563, 240] on button "Edit Order" at bounding box center [565, 247] width 77 height 19
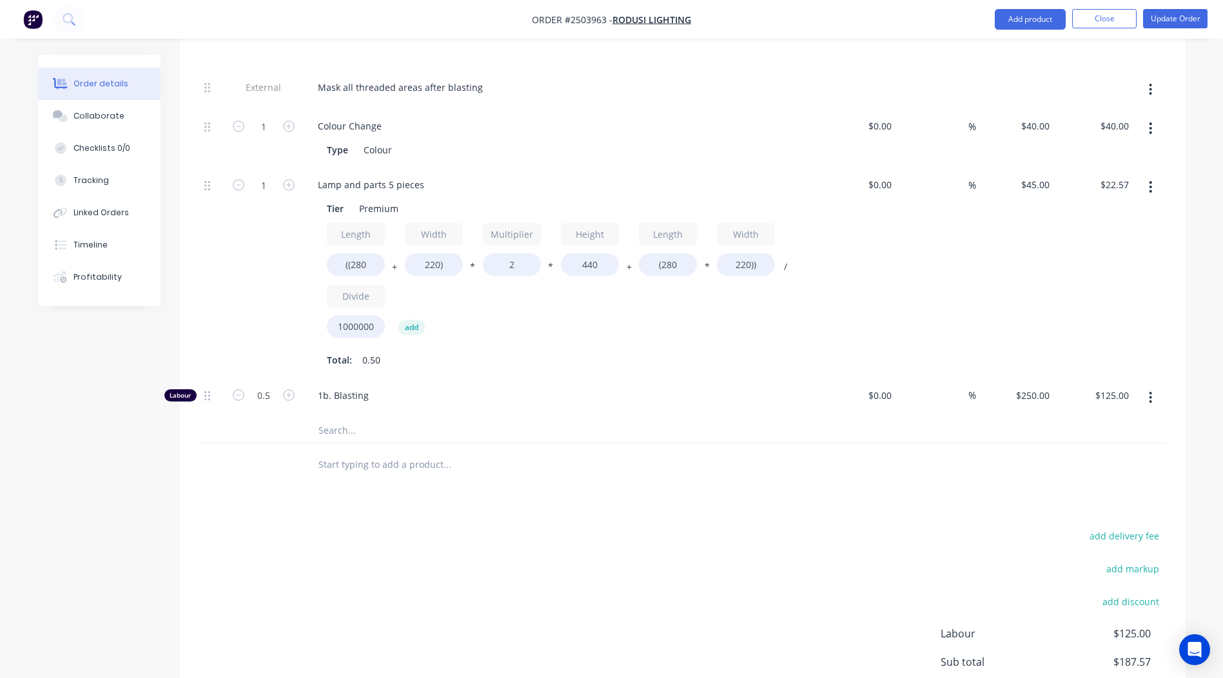
scroll to position [555, 0]
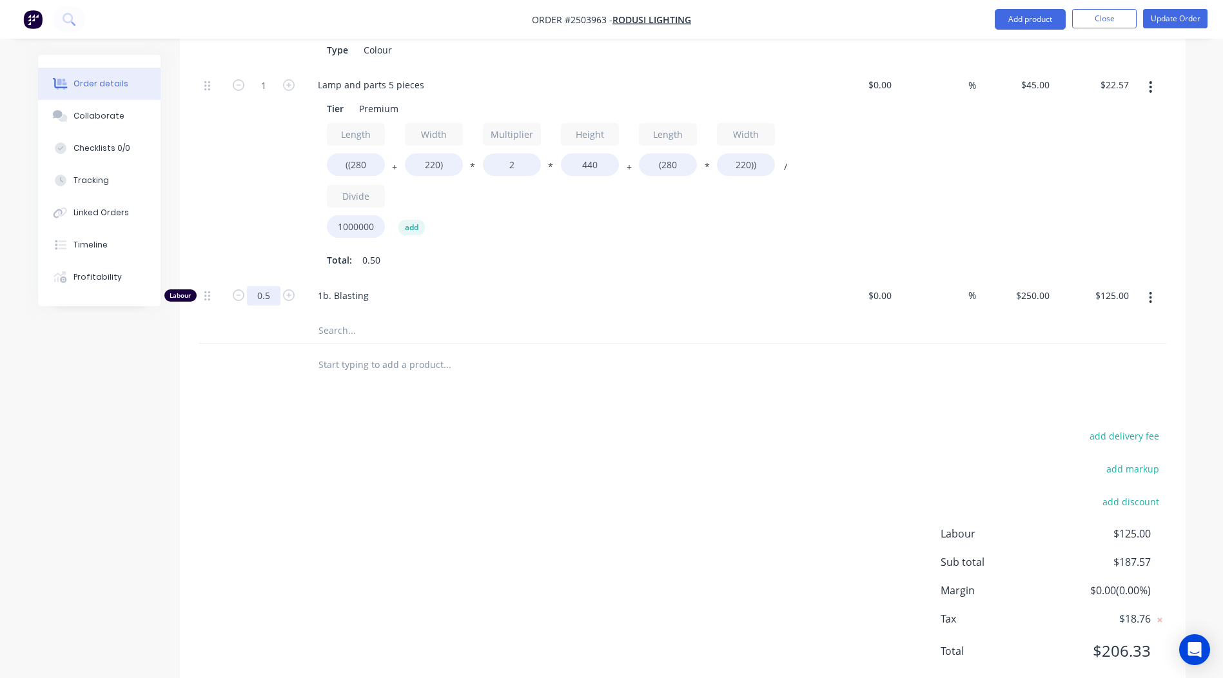
click at [266, 36] on input "0.5" at bounding box center [264, 26] width 34 height 19
type input "0.1667"
type input "$41.68"
click at [802, 481] on div "add delivery fee add markup add discount Labour $41.68 Sub total $104.25 Margin…" at bounding box center [682, 551] width 967 height 249
click at [384, 427] on div "add delivery fee add markup add discount Labour $41.68 Sub total $104.25 Margin…" at bounding box center [682, 551] width 967 height 249
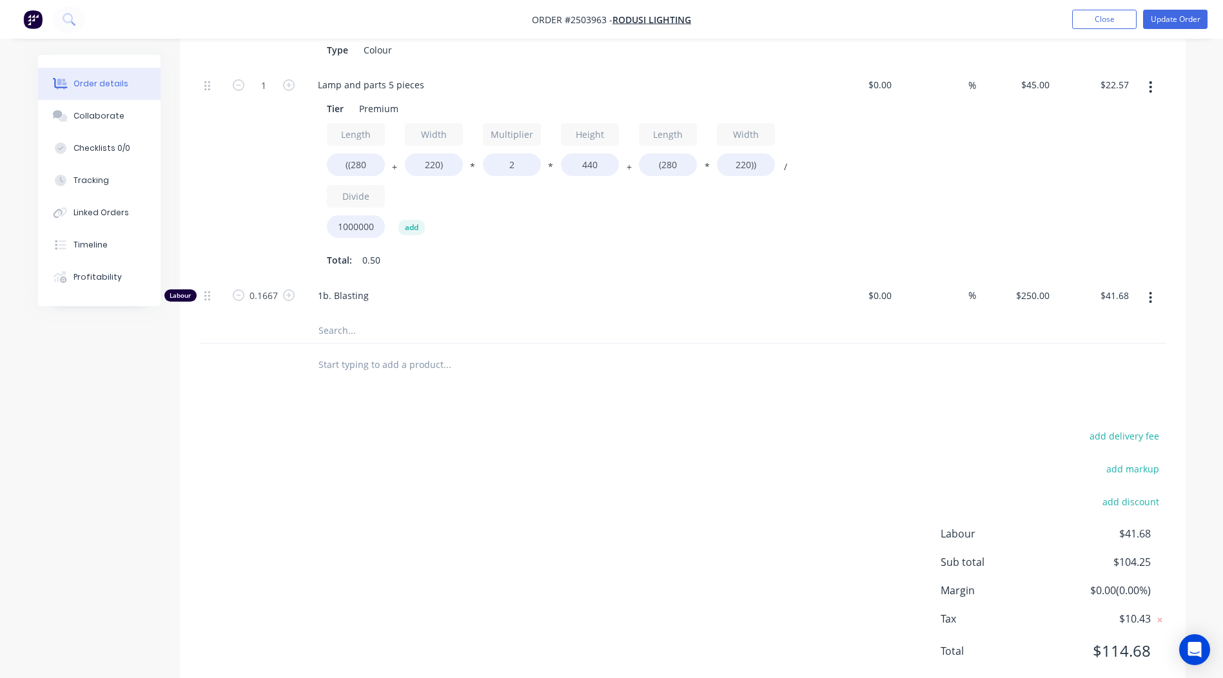
scroll to position [315, 0]
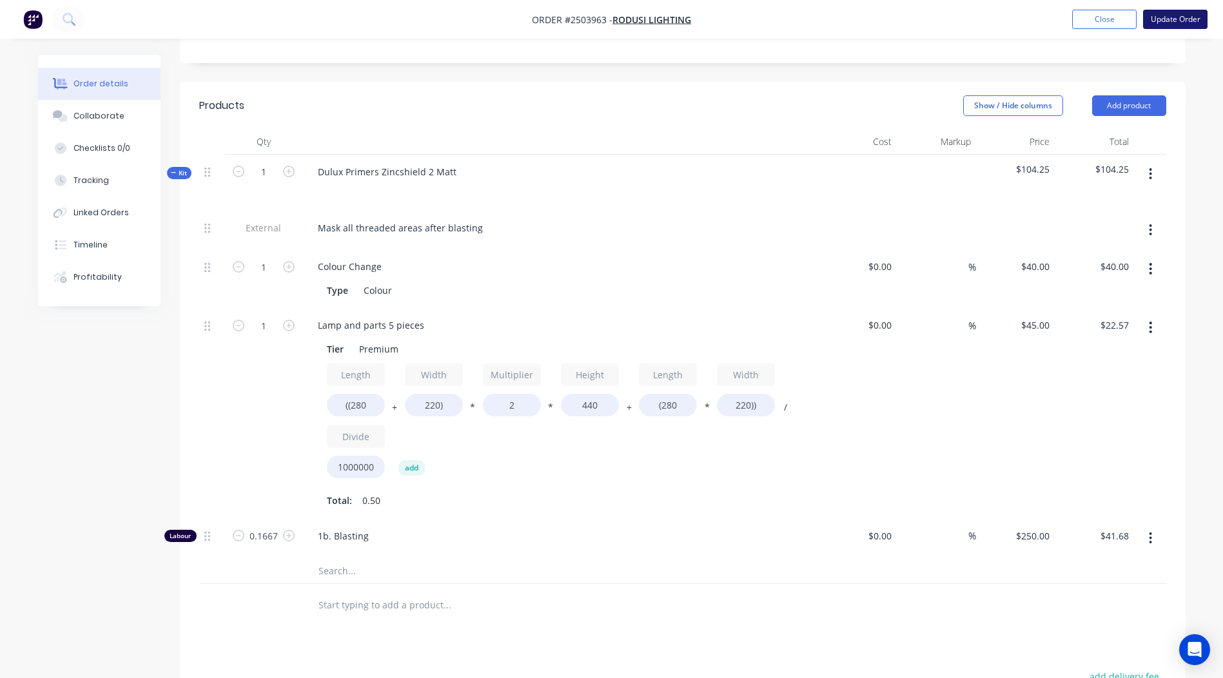
click at [1170, 15] on button "Update Order" at bounding box center [1175, 19] width 64 height 19
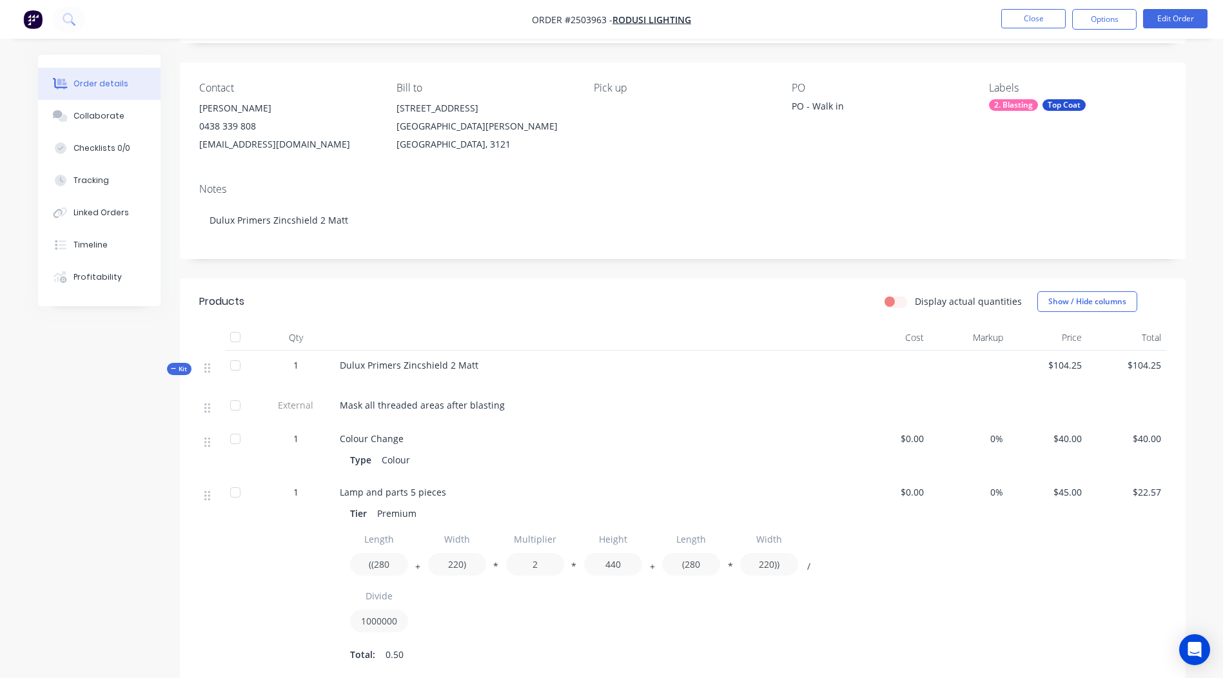
scroll to position [0, 0]
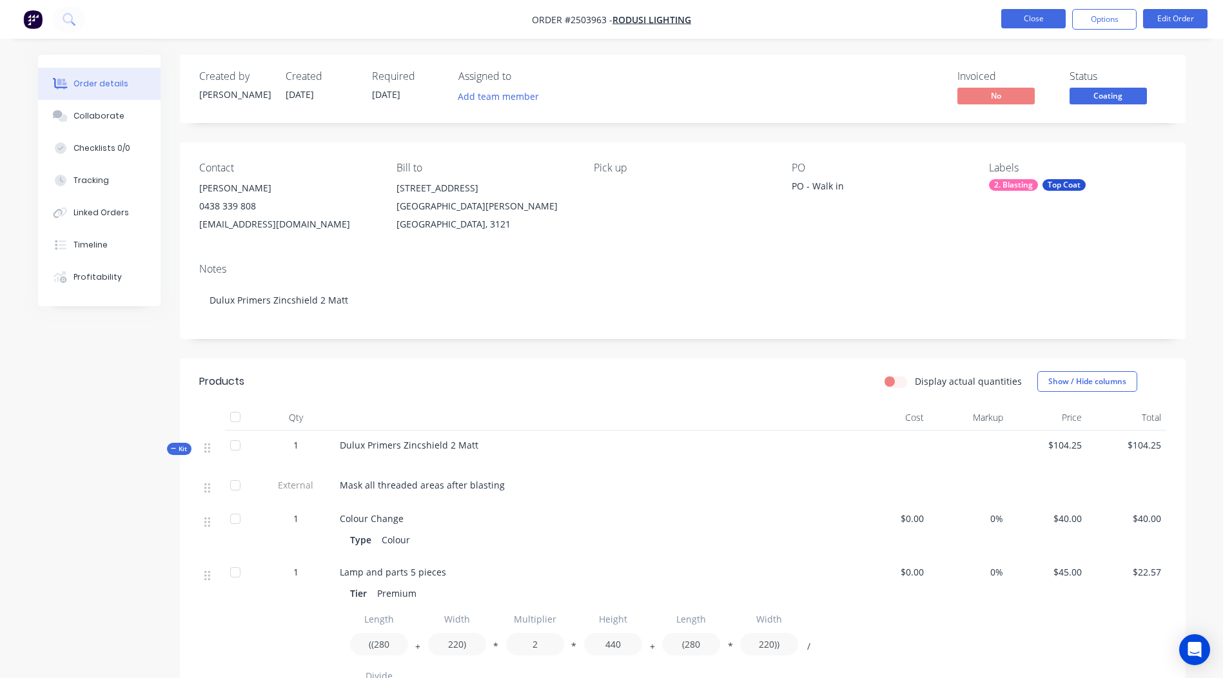
click at [1028, 13] on button "Close" at bounding box center [1033, 18] width 64 height 19
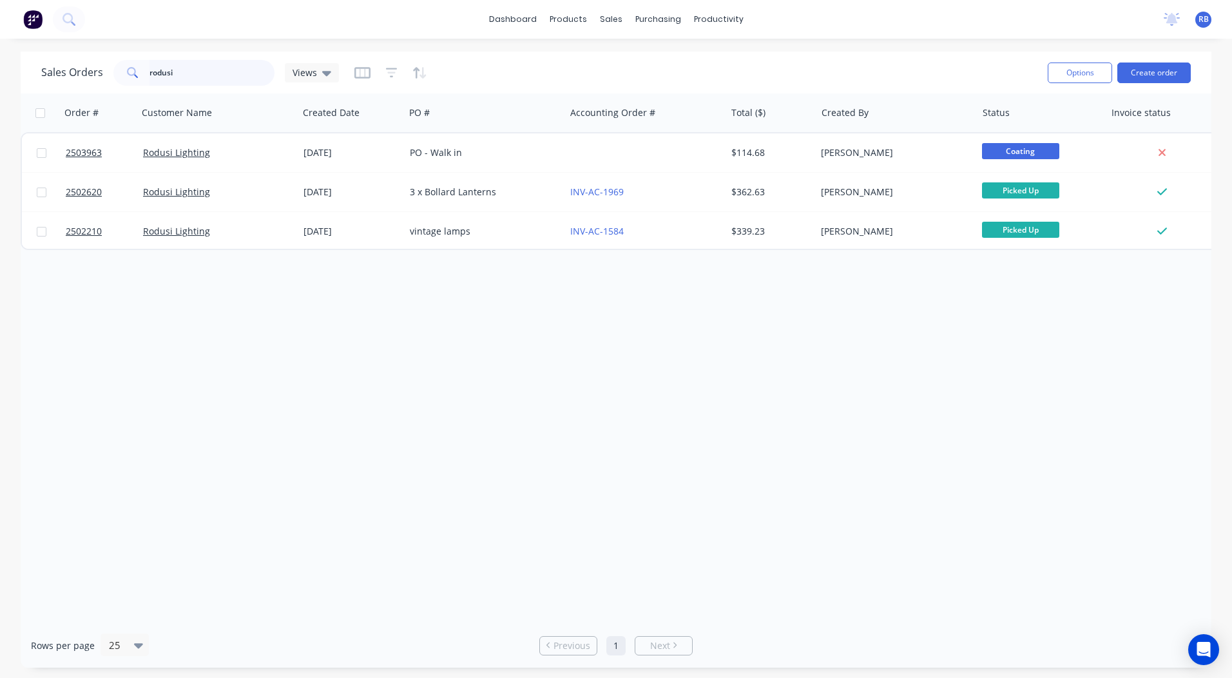
drag, startPoint x: 244, startPoint y: 75, endPoint x: 0, endPoint y: 90, distance: 244.7
click at [29, 89] on div "Sales Orders rodusi Views Options Create order" at bounding box center [616, 73] width 1191 height 42
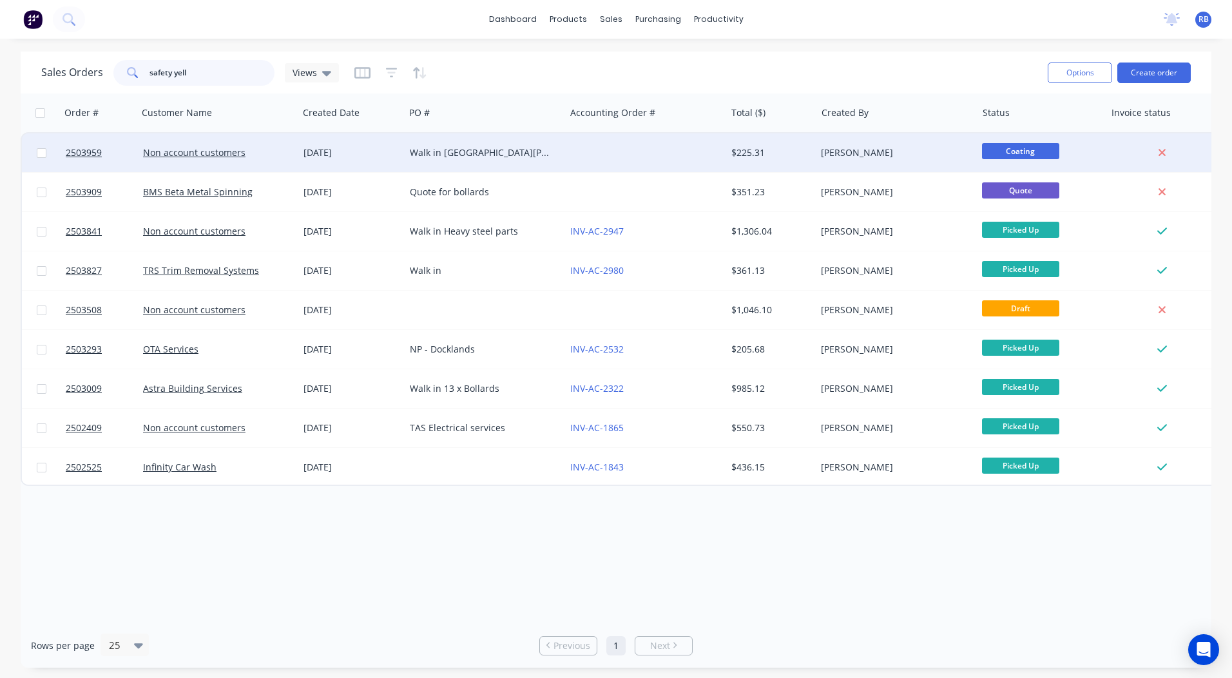
type input "safety yell"
click at [688, 155] on div at bounding box center [645, 152] width 160 height 39
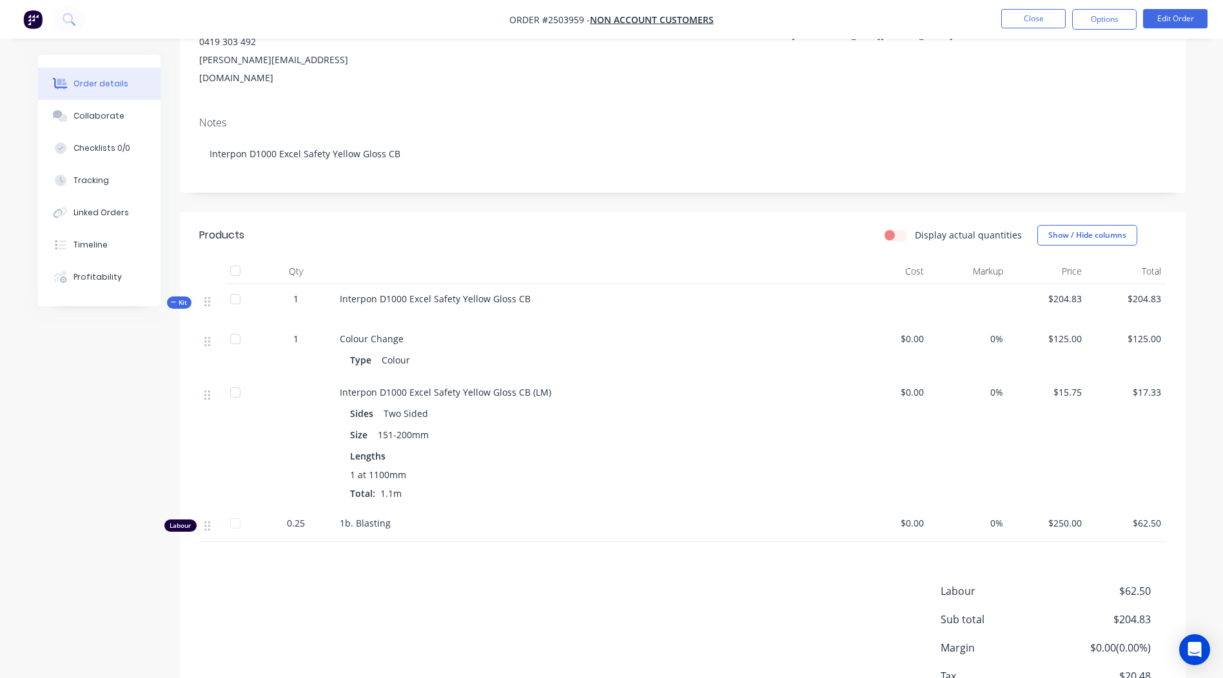
scroll to position [240, 0]
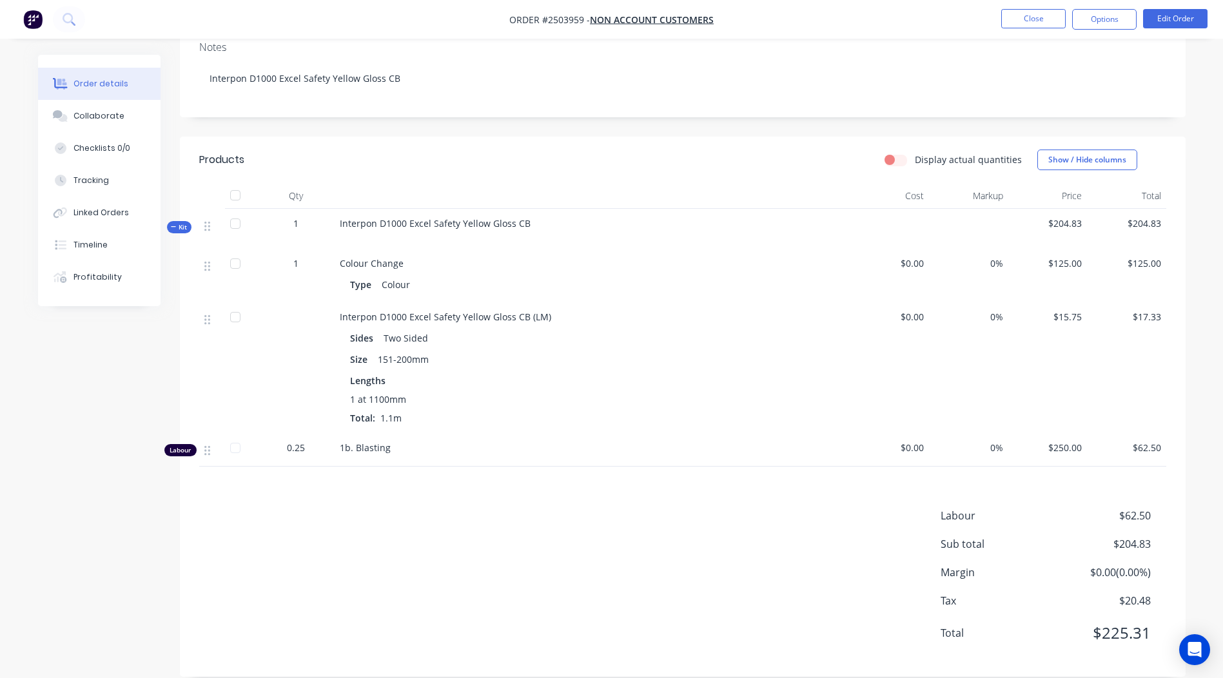
click at [997, 0] on nav "Order #2503959 - Non account customers Close Options Edit Order" at bounding box center [611, 19] width 1223 height 39
click at [1004, 5] on nav "Order #2503959 - Non account customers Close Options Edit Order" at bounding box center [611, 19] width 1223 height 39
click at [1011, 16] on button "Close" at bounding box center [1033, 18] width 64 height 19
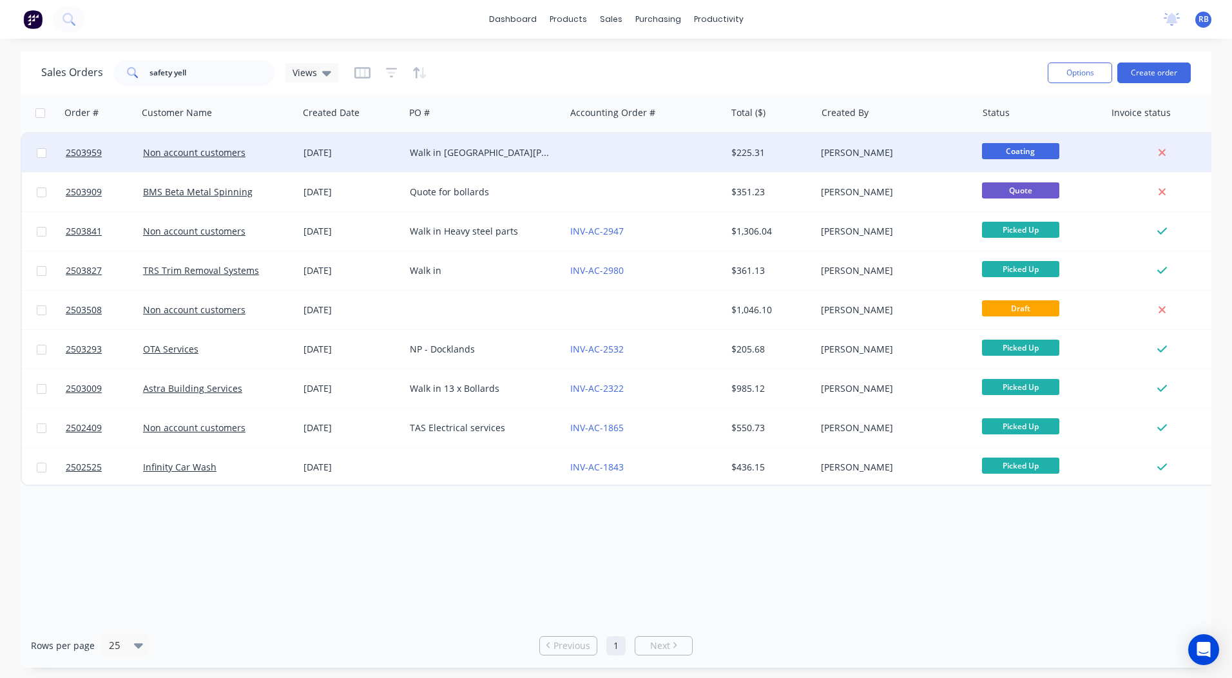
click at [737, 166] on div "$225.31" at bounding box center [771, 152] width 90 height 39
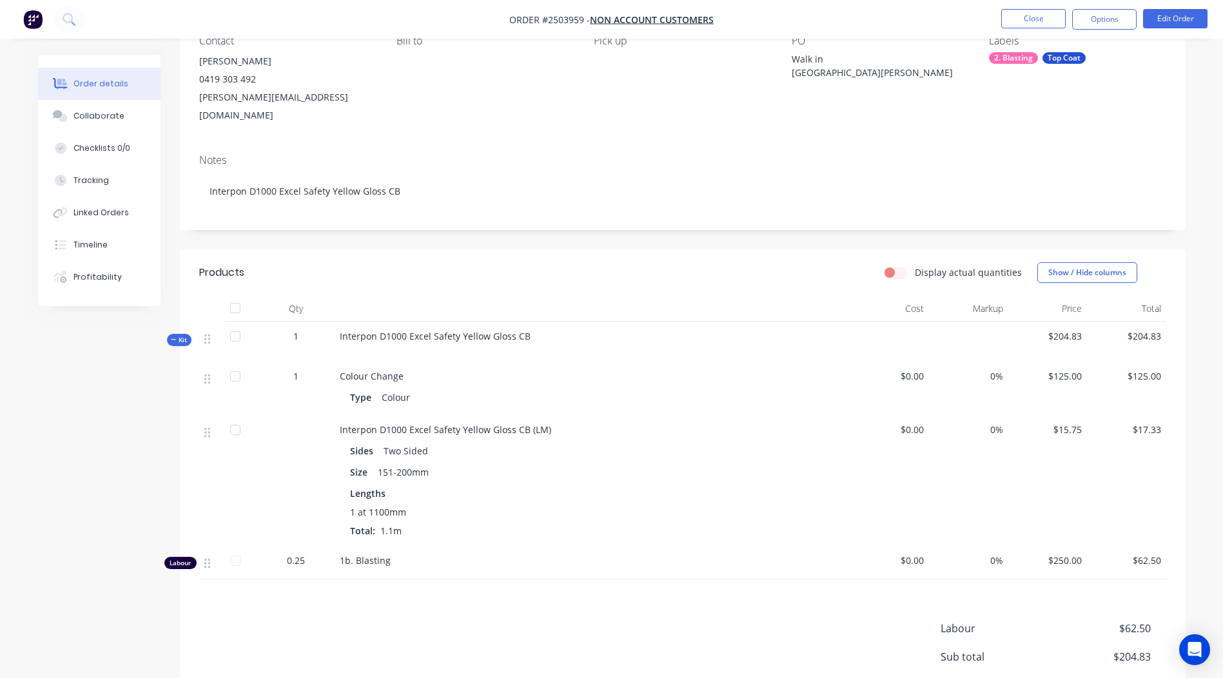
scroll to position [125, 0]
click at [1152, 19] on button "Edit Order" at bounding box center [1175, 18] width 64 height 19
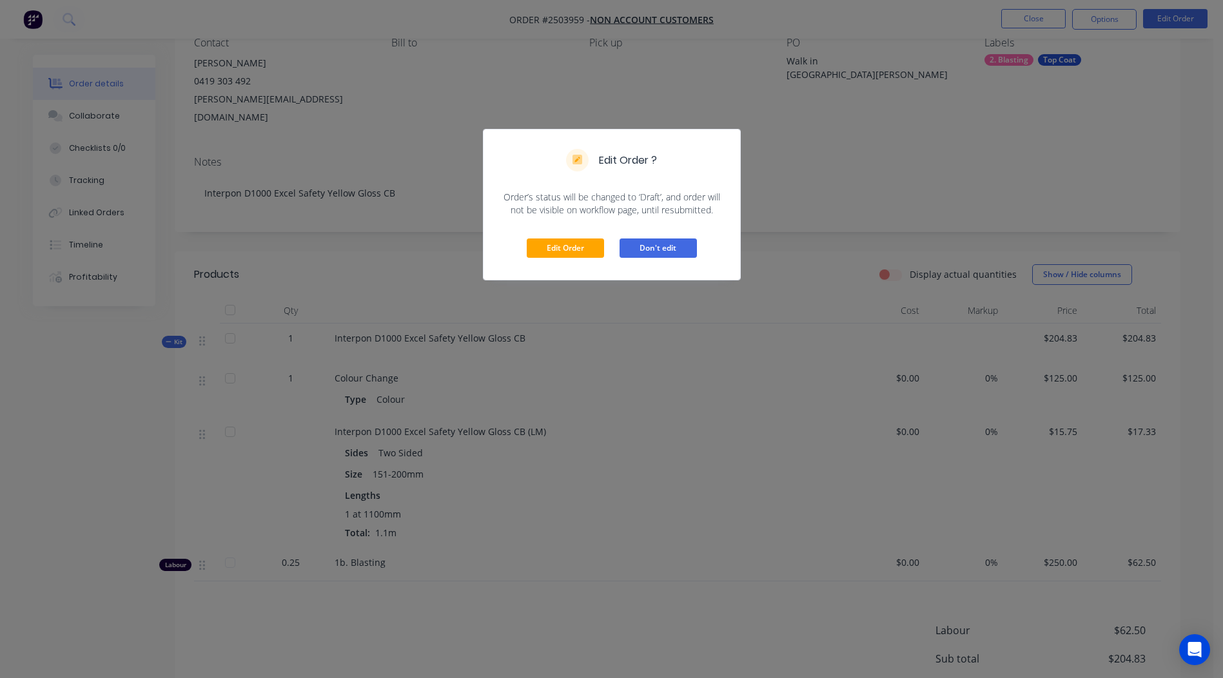
click at [646, 253] on button "Don't edit" at bounding box center [657, 247] width 77 height 19
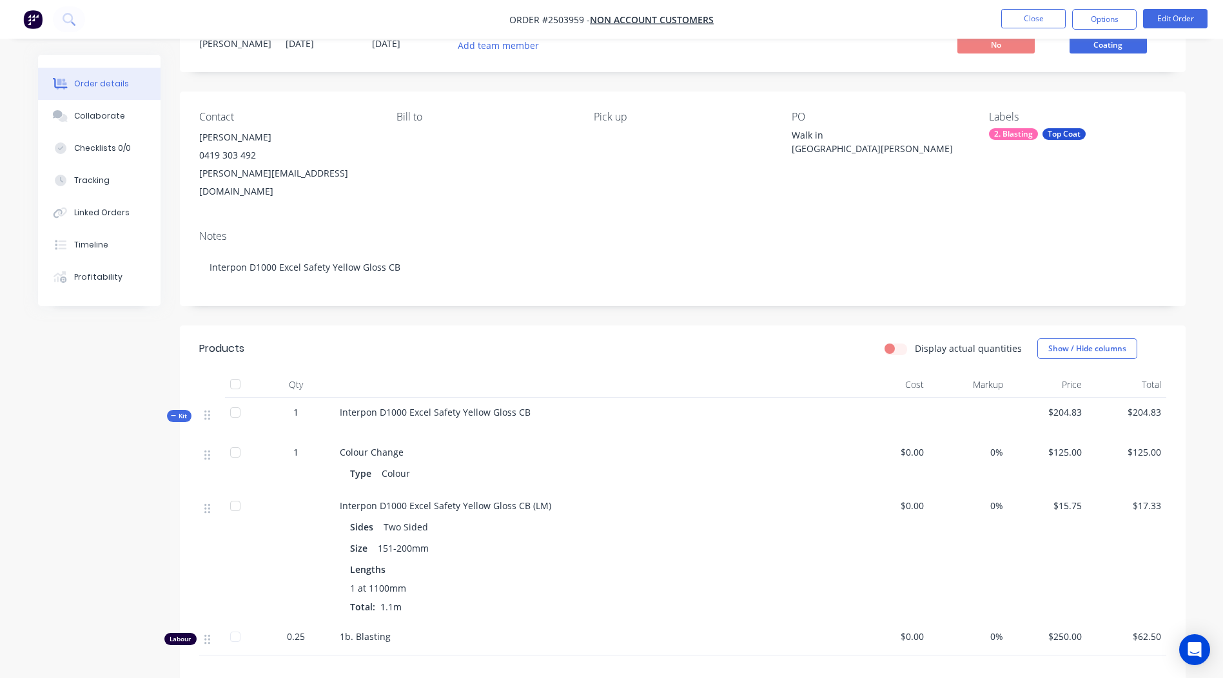
scroll to position [0, 0]
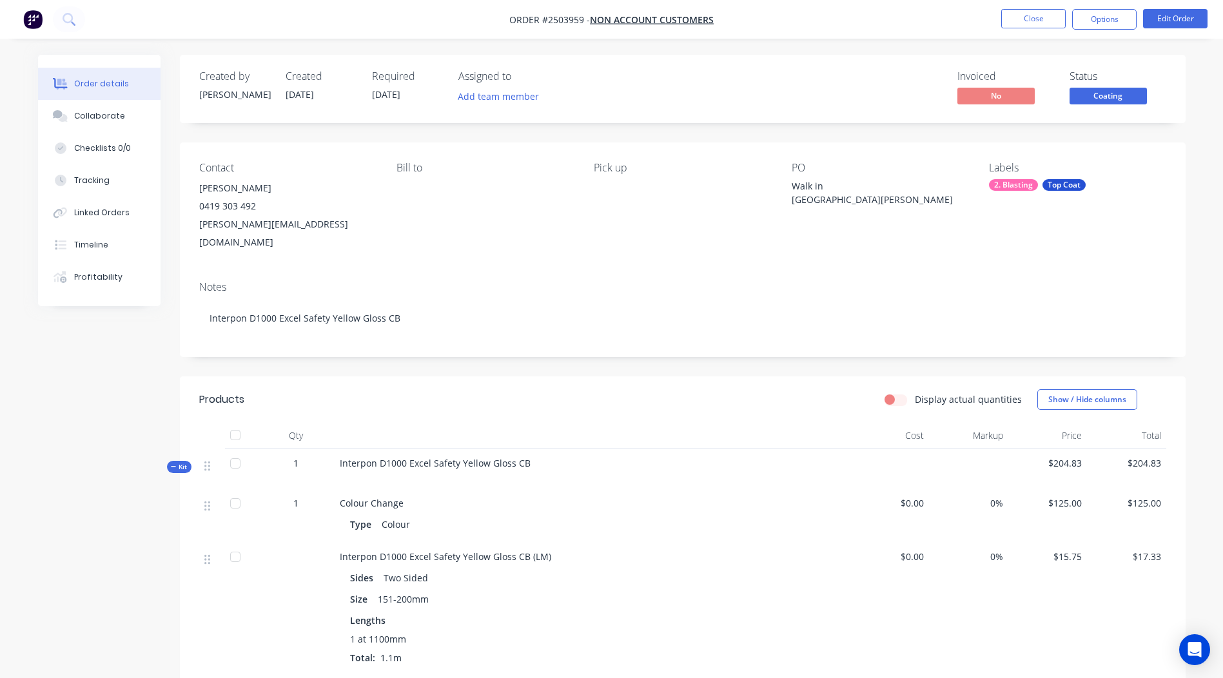
click at [1110, 103] on span "Coating" at bounding box center [1107, 96] width 77 height 16
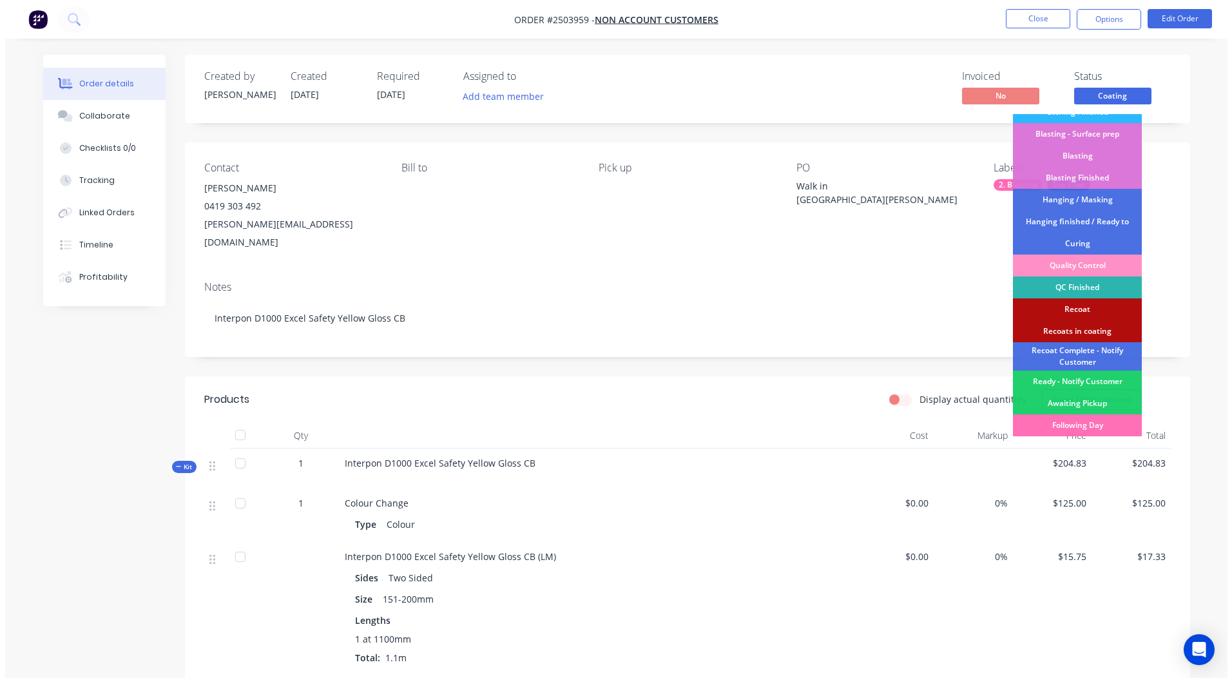
scroll to position [276, 0]
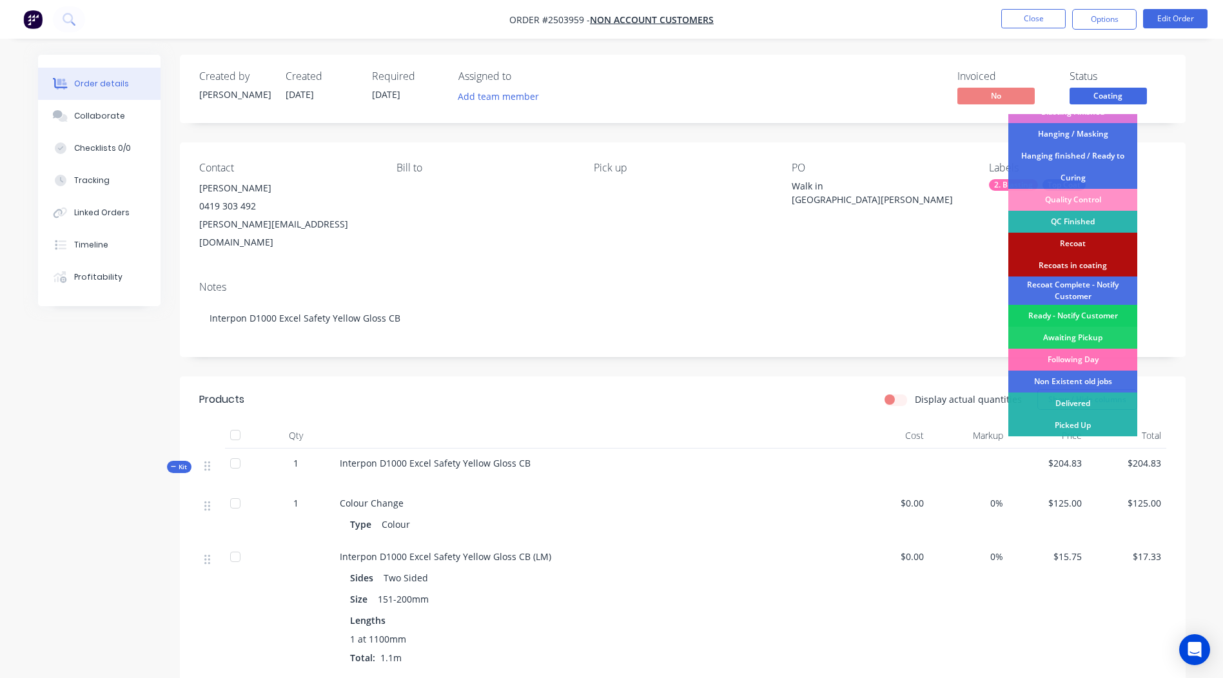
click at [1079, 314] on div "Ready - Notify Customer" at bounding box center [1072, 316] width 129 height 22
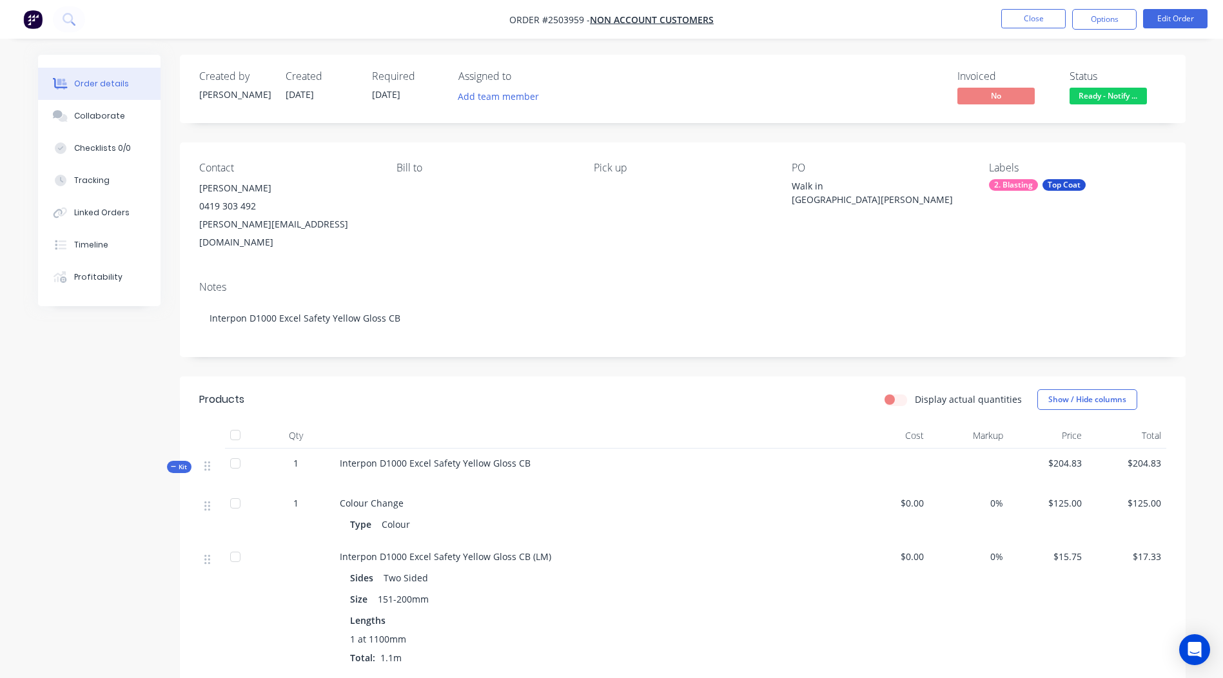
click at [1038, 35] on nav "Order #2503959 - Non account customers Close Options Edit Order" at bounding box center [611, 19] width 1223 height 39
click at [1027, 10] on button "Close" at bounding box center [1033, 18] width 64 height 19
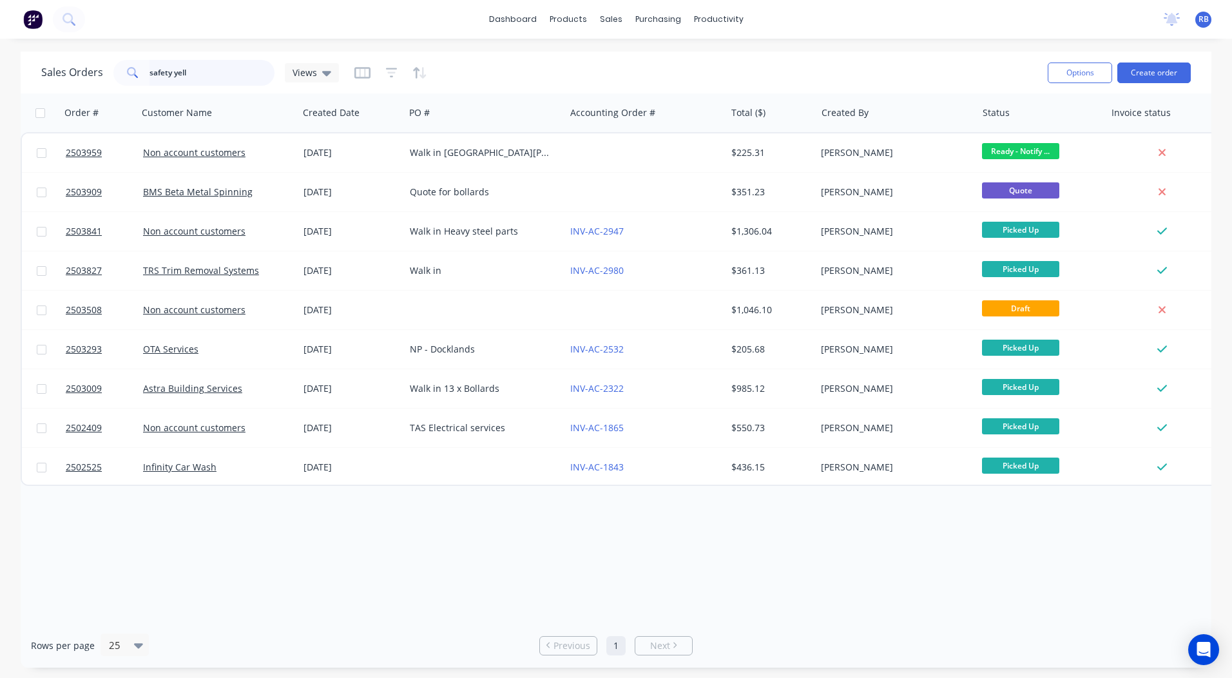
click at [0, 12] on html "dashboard products sales purchasing productivity dashboard products Product Cat…" at bounding box center [616, 339] width 1232 height 678
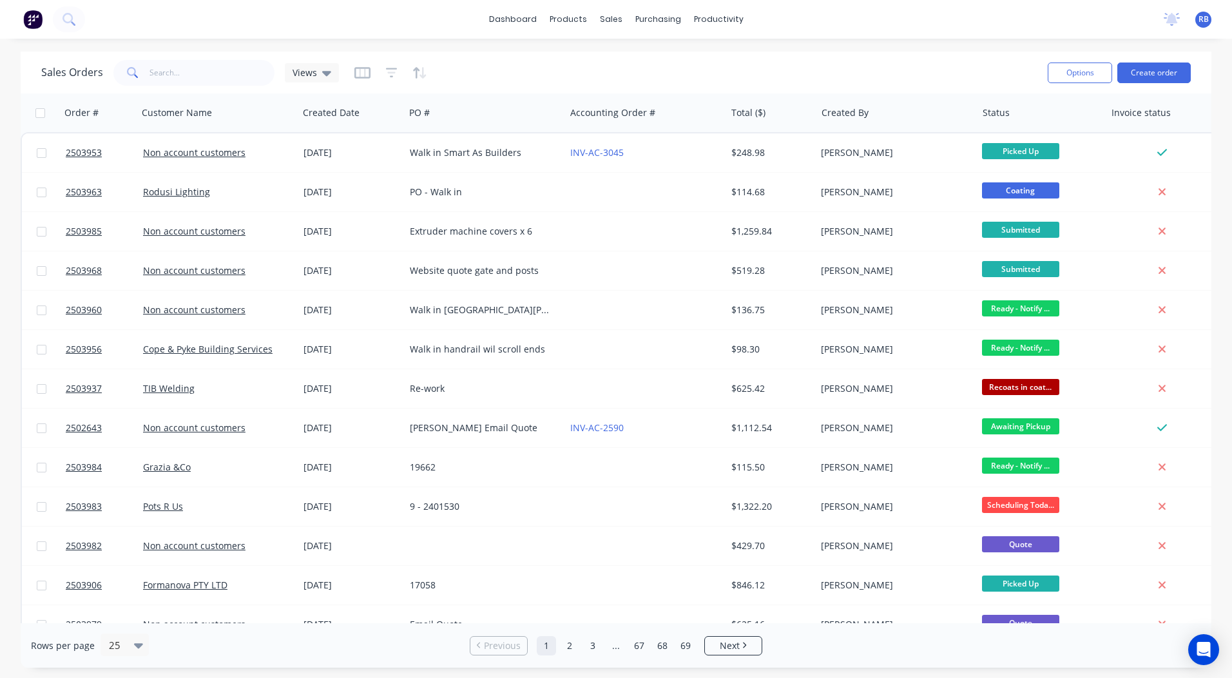
click at [1228, 170] on div "Sales Orders Views Options Create order Order # Customer Name Created Date PO #…" at bounding box center [616, 360] width 1232 height 616
click at [505, 26] on link "dashboard" at bounding box center [513, 19] width 61 height 19
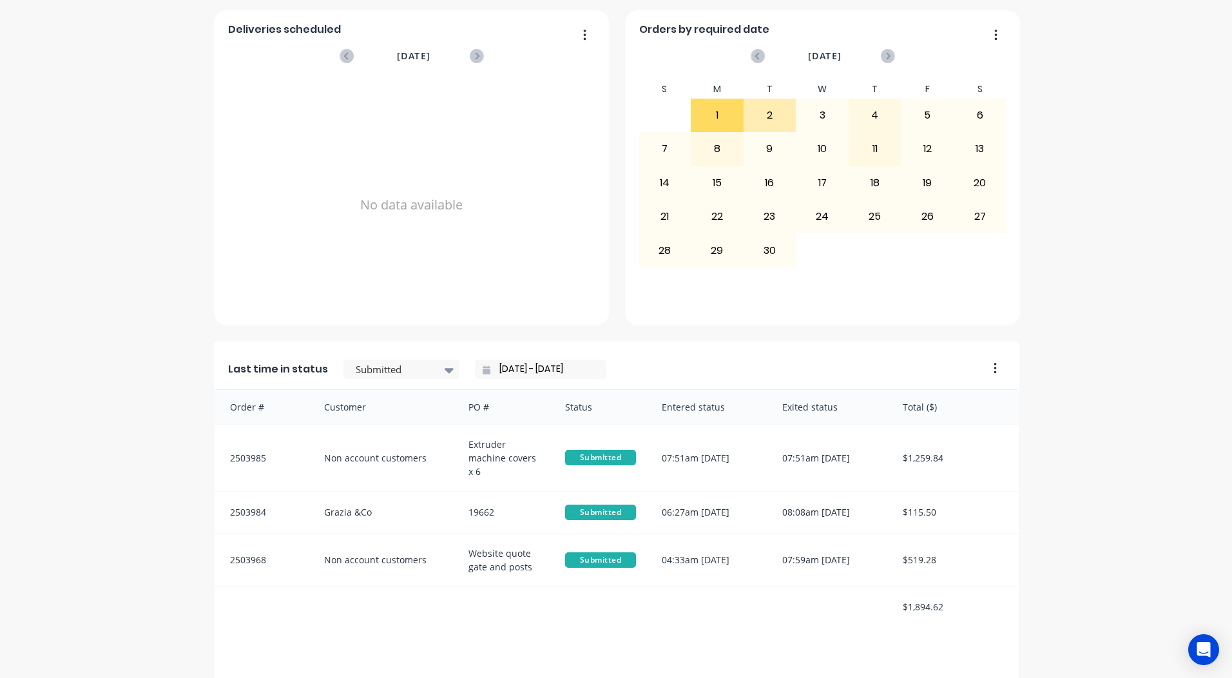
scroll to position [556, 0]
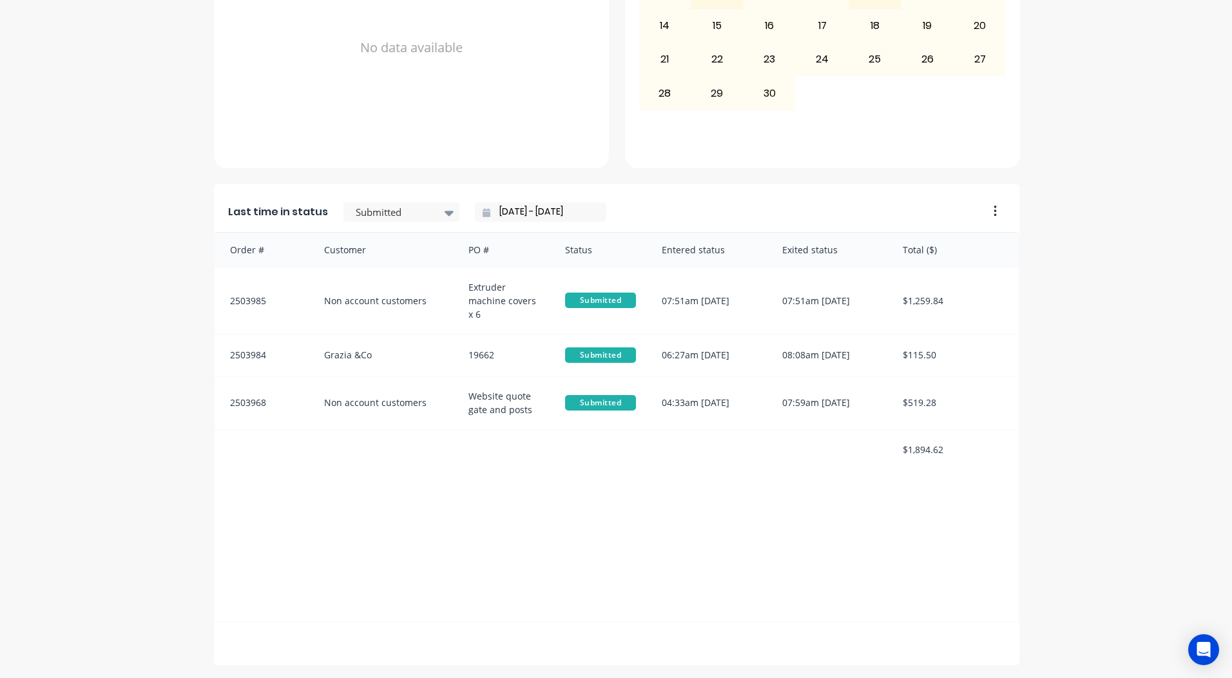
click at [381, 222] on div "Last time in status Submitted 02/09/25 - 02/09/25" at bounding box center [597, 208] width 766 height 48
click at [380, 216] on div at bounding box center [394, 212] width 81 height 16
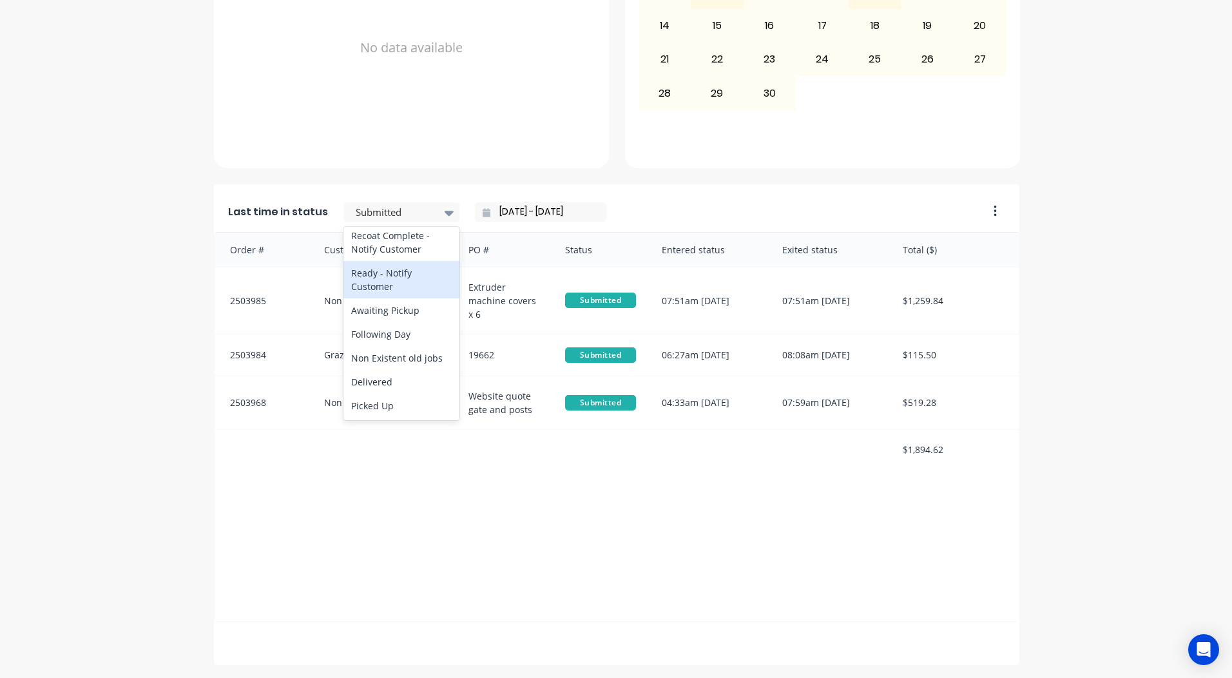
click at [375, 276] on div "Ready - Notify Customer" at bounding box center [402, 279] width 116 height 37
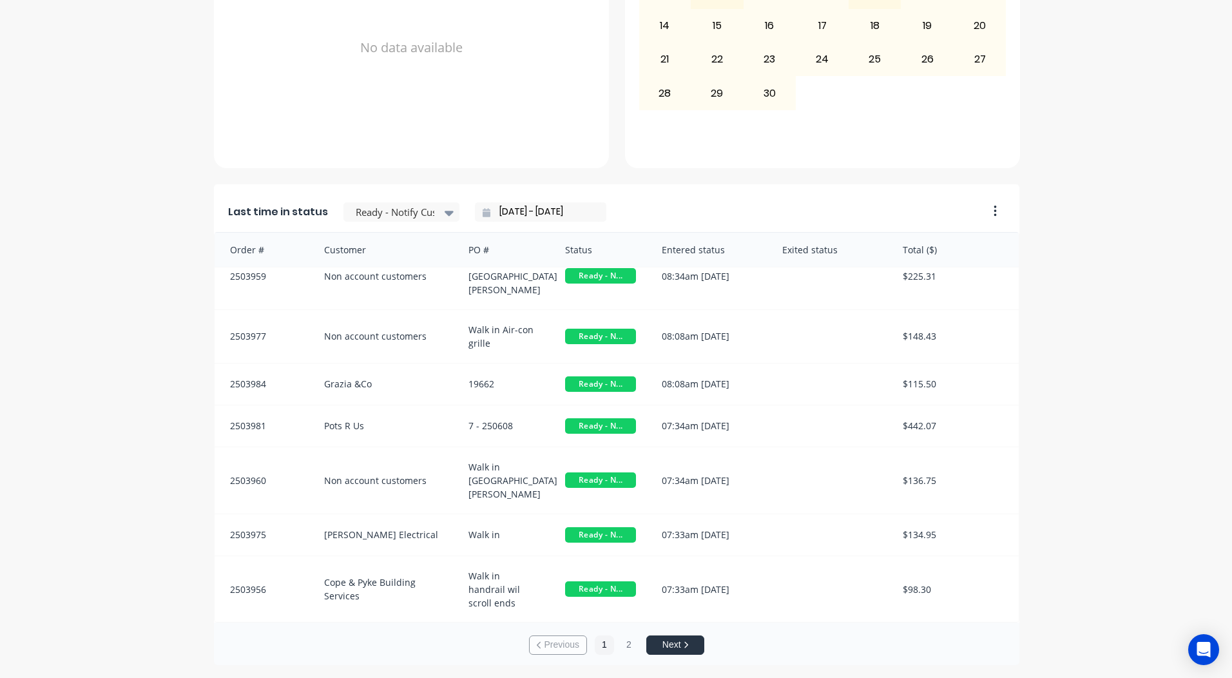
scroll to position [0, 0]
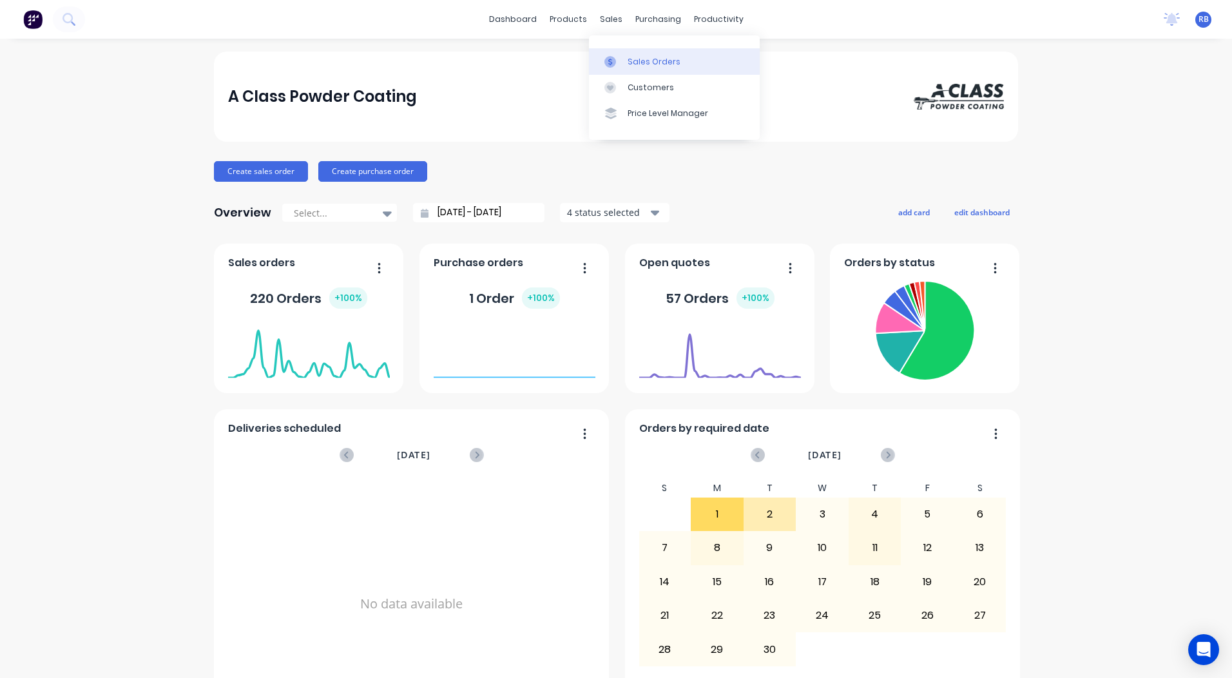
click at [632, 57] on div "Sales Orders" at bounding box center [654, 62] width 53 height 12
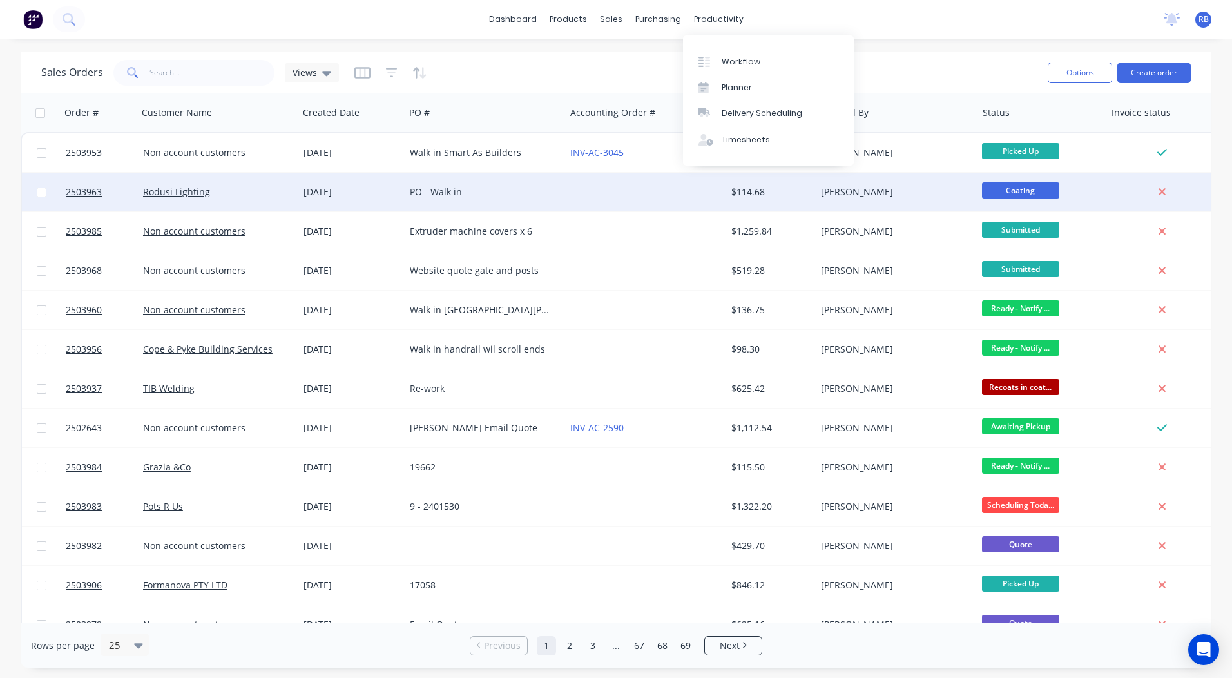
click at [638, 182] on div at bounding box center [645, 192] width 160 height 39
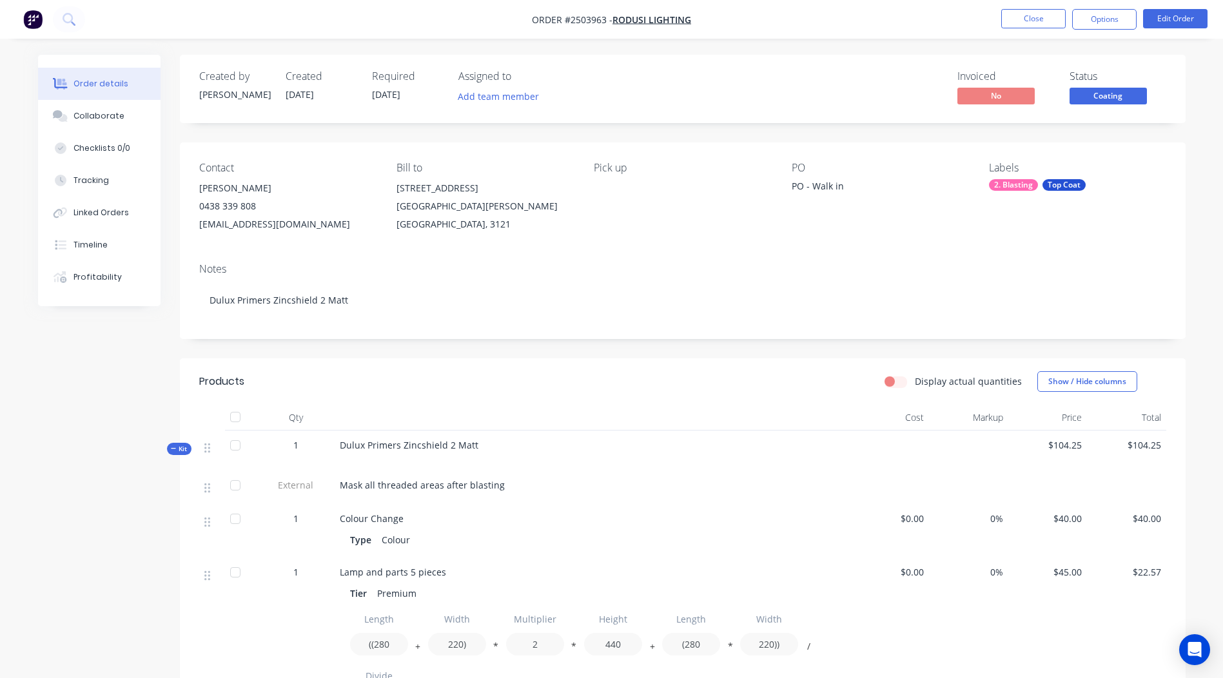
click at [1130, 100] on span "Coating" at bounding box center [1107, 96] width 77 height 16
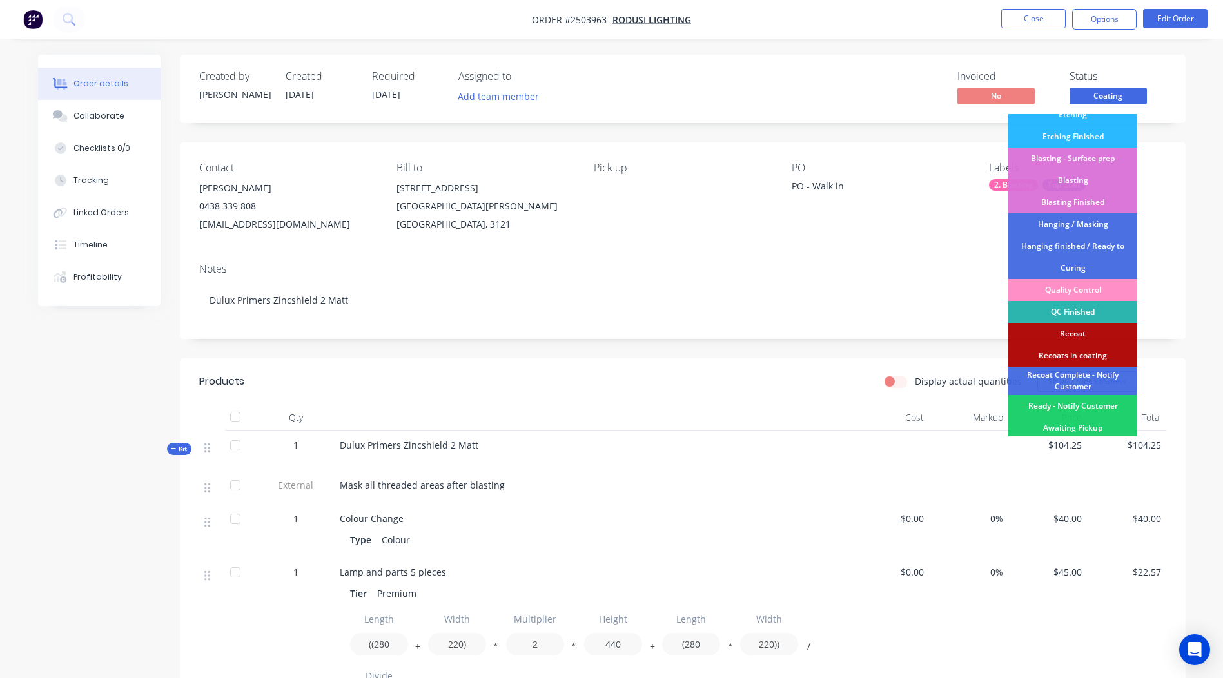
scroll to position [276, 0]
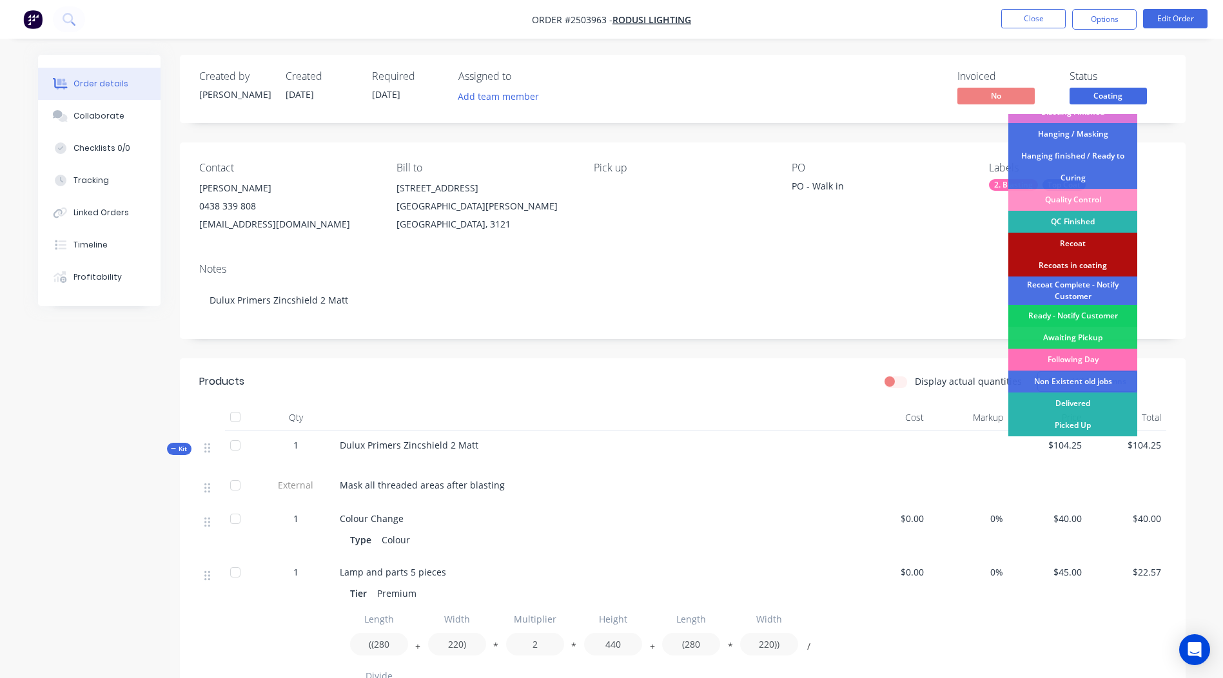
click at [1073, 310] on div "Ready - Notify Customer" at bounding box center [1072, 316] width 129 height 22
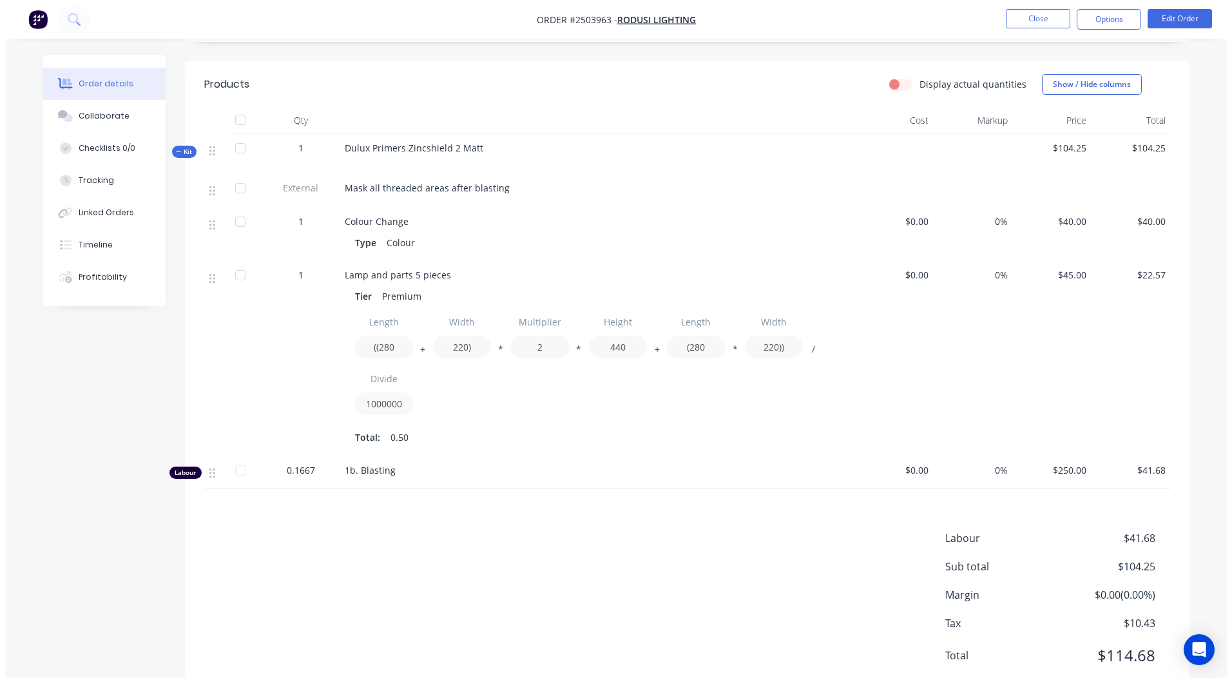
scroll to position [0, 0]
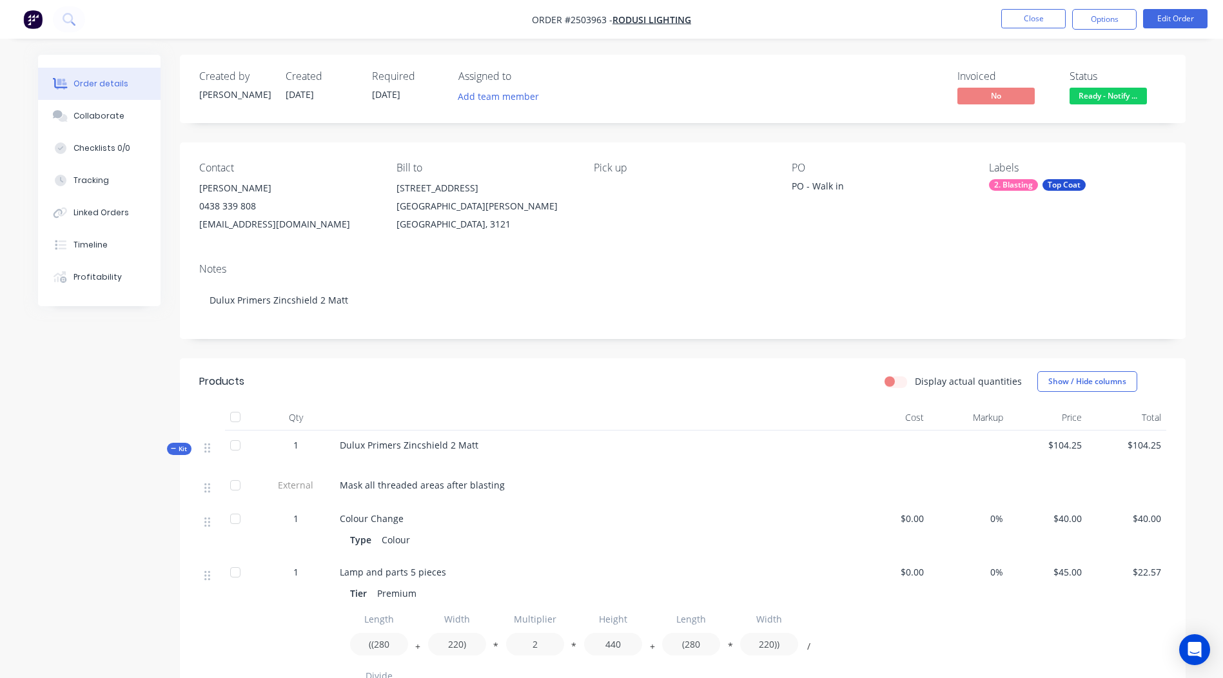
click at [1045, 8] on nav "Order #2503963 - Rodusi Lighting Close Options Edit Order" at bounding box center [611, 19] width 1223 height 39
click at [1045, 10] on button "Close" at bounding box center [1033, 18] width 64 height 19
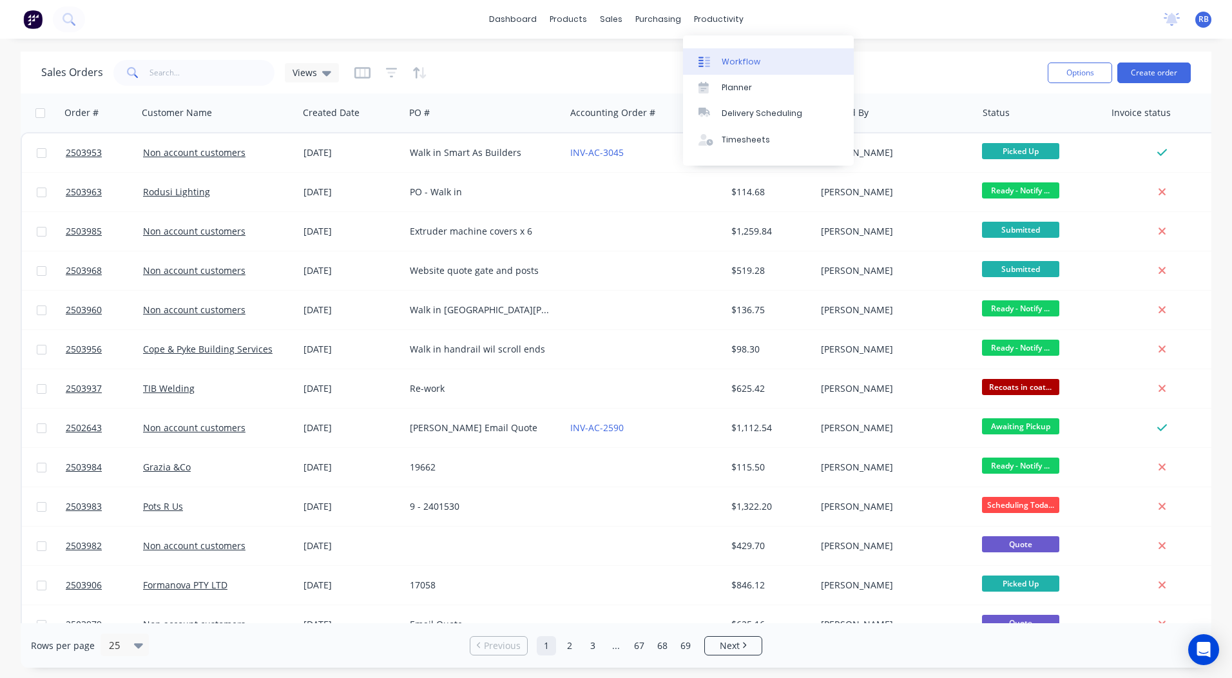
click at [727, 52] on link "Workflow" at bounding box center [768, 61] width 171 height 26
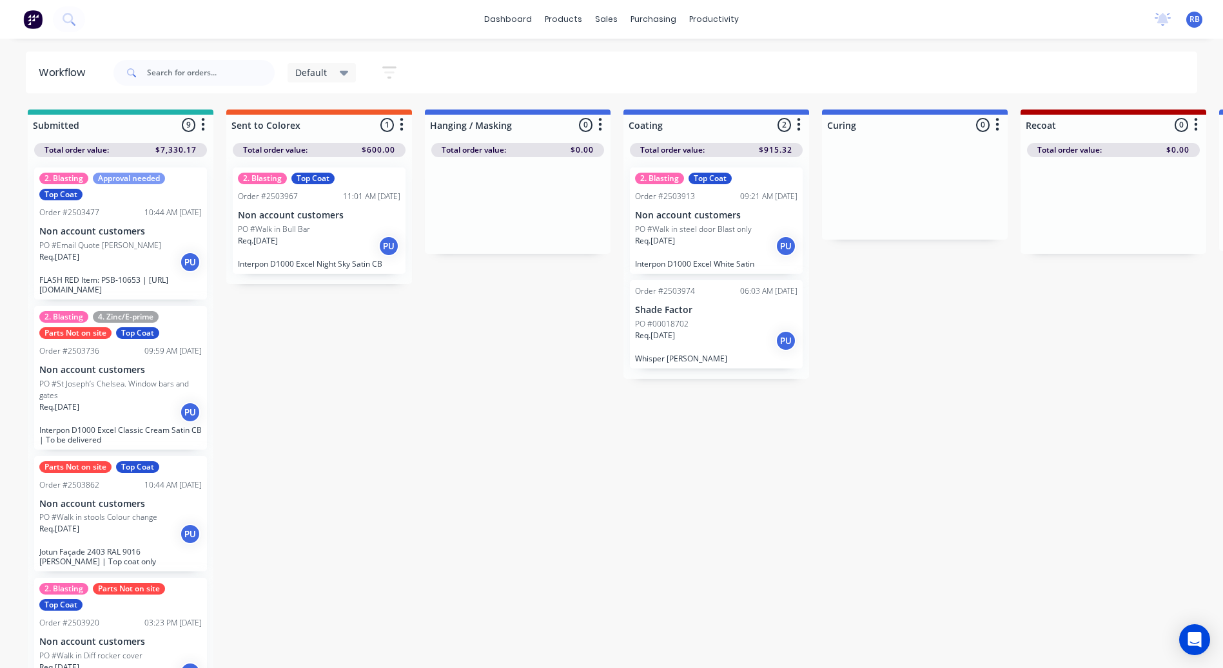
click at [345, 72] on icon at bounding box center [344, 73] width 9 height 5
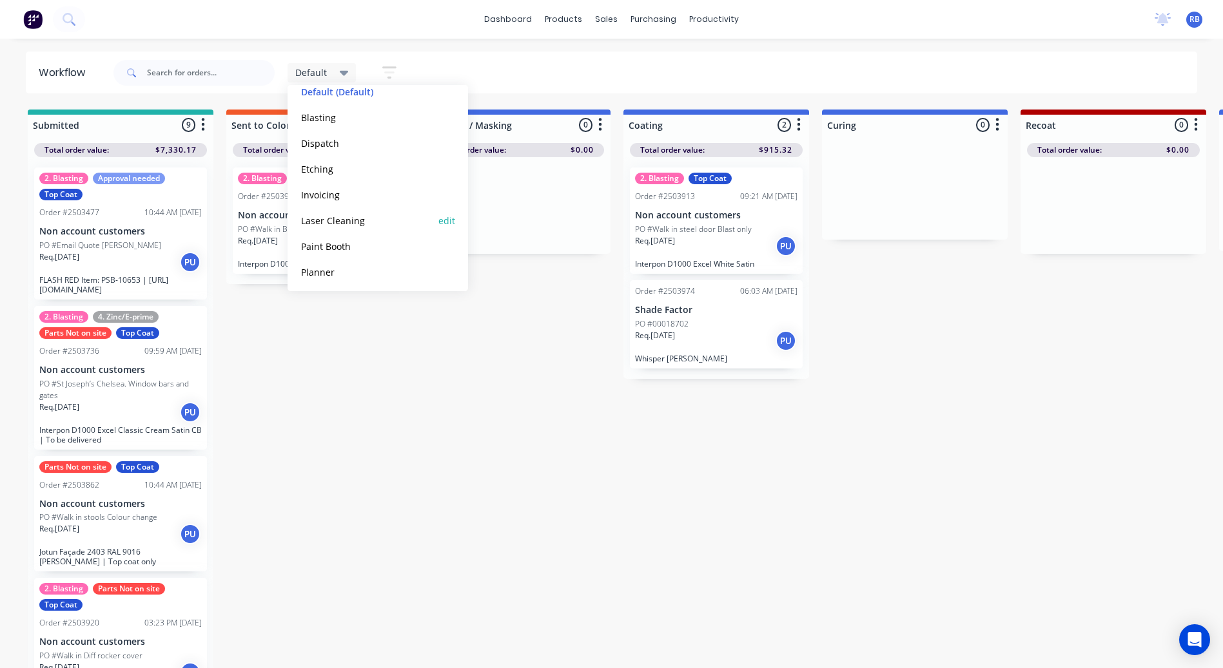
scroll to position [131, 0]
click at [328, 266] on button "Production View" at bounding box center [365, 269] width 137 height 15
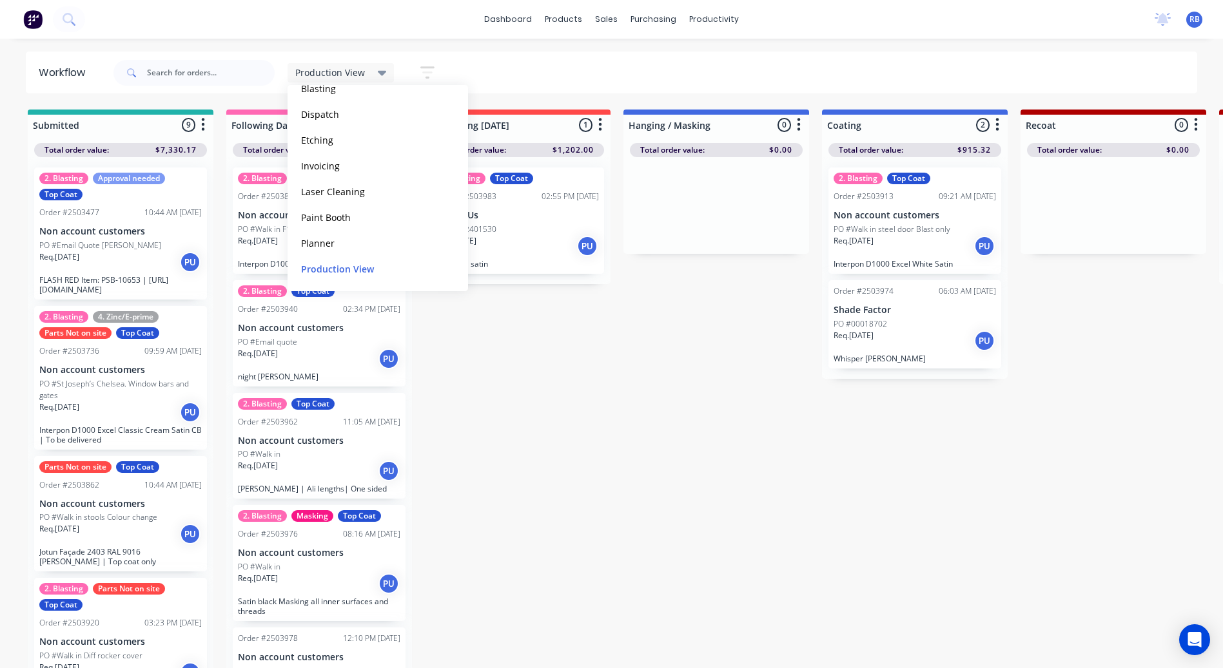
click at [541, 51] on div "dashboard products sales purchasing productivity dashboard products Product Cat…" at bounding box center [611, 295] width 1223 height 591
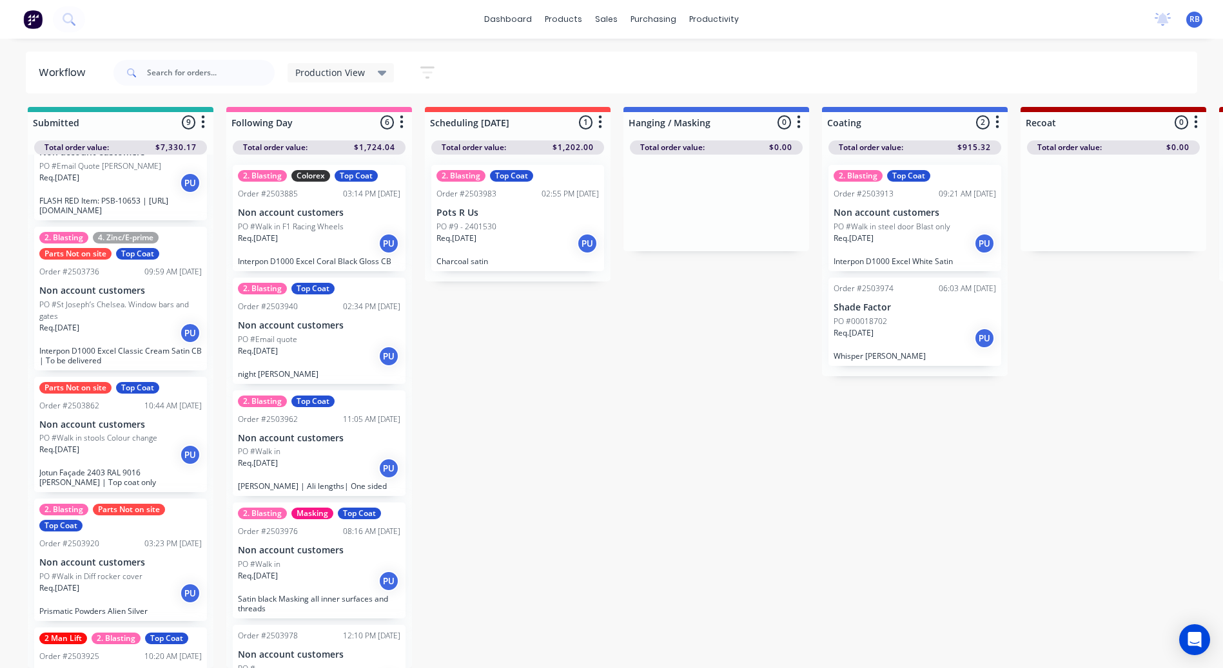
scroll to position [0, 0]
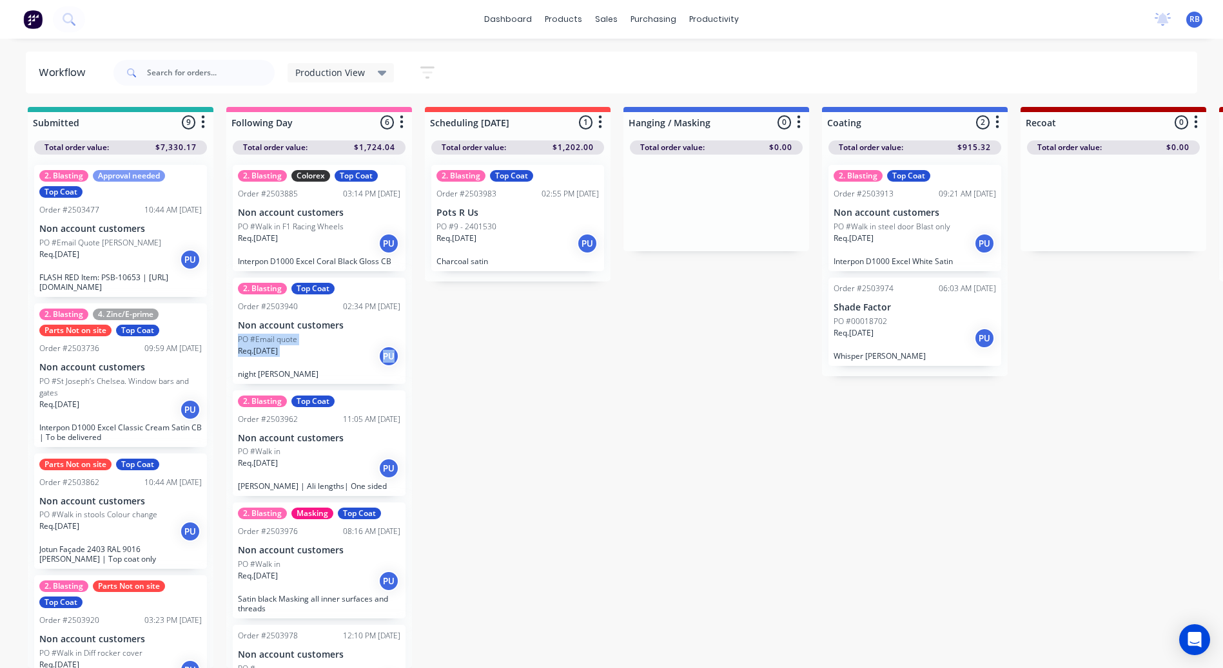
drag, startPoint x: 406, startPoint y: 315, endPoint x: 411, endPoint y: 353, distance: 38.4
click at [411, 353] on div "2. Blasting Colorex Top Coat Order #2503885 03:14 PM [DATE] Non account custome…" at bounding box center [319, 412] width 186 height 514
drag, startPoint x: 411, startPoint y: 353, endPoint x: 561, endPoint y: 376, distance: 151.3
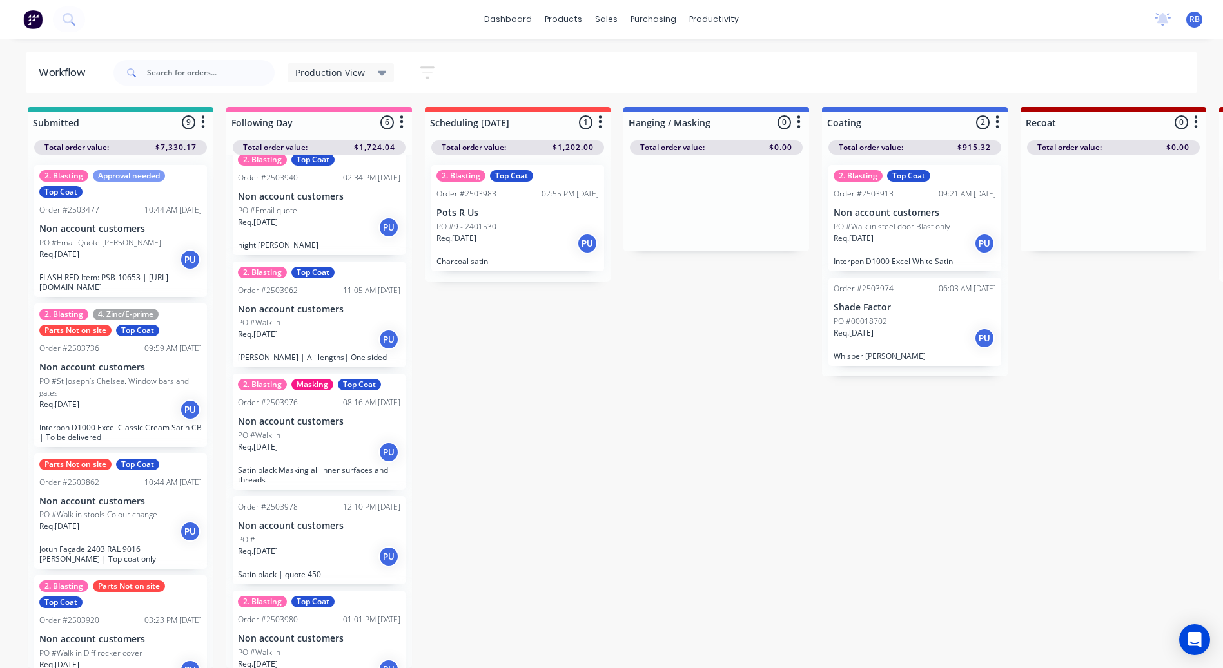
scroll to position [159, 0]
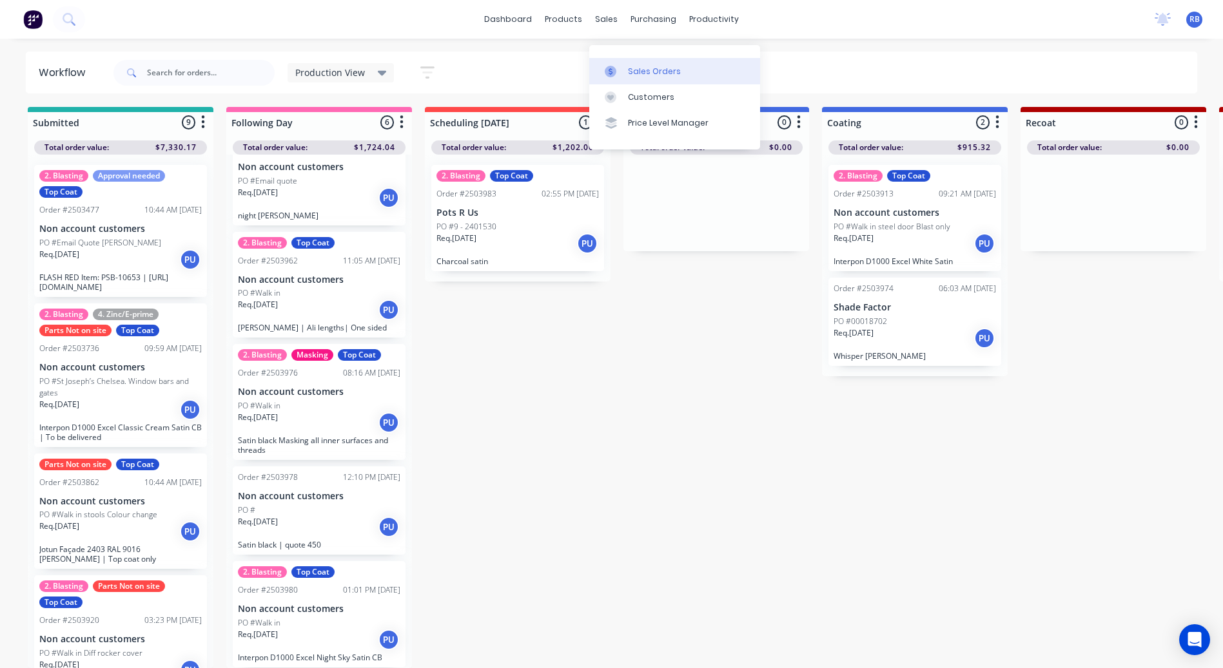
click at [629, 66] on div "Sales Orders" at bounding box center [654, 72] width 53 height 12
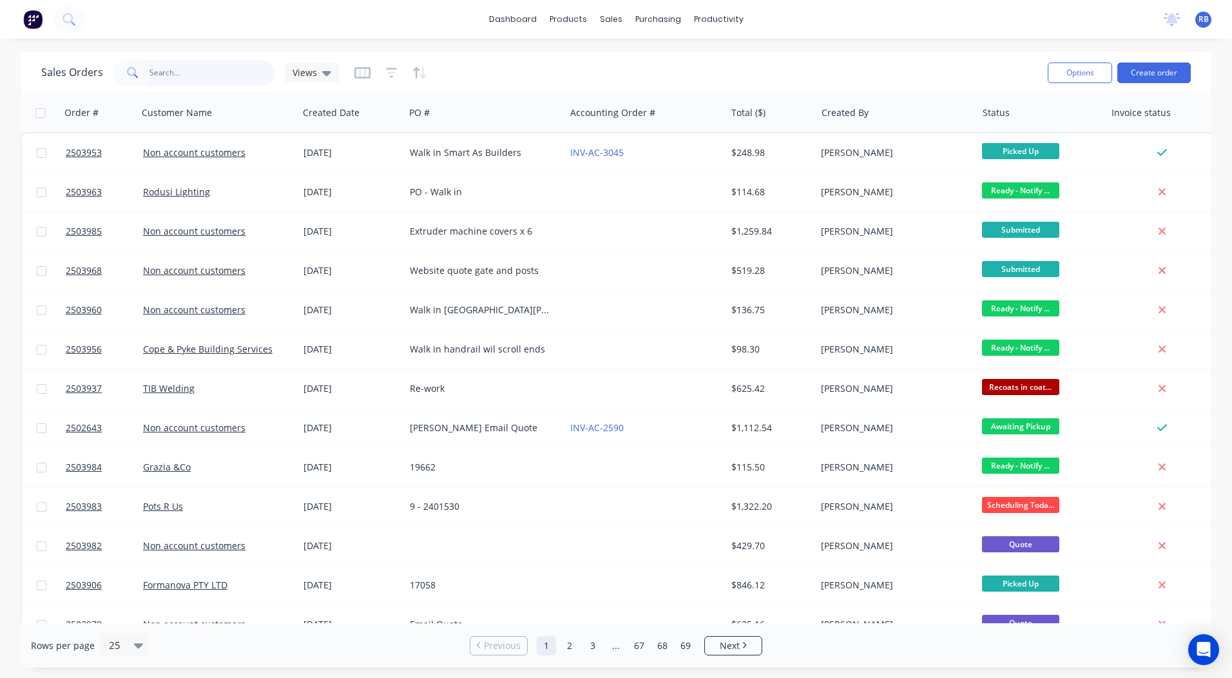
click at [228, 75] on input "text" at bounding box center [213, 73] width 126 height 26
type input "white"
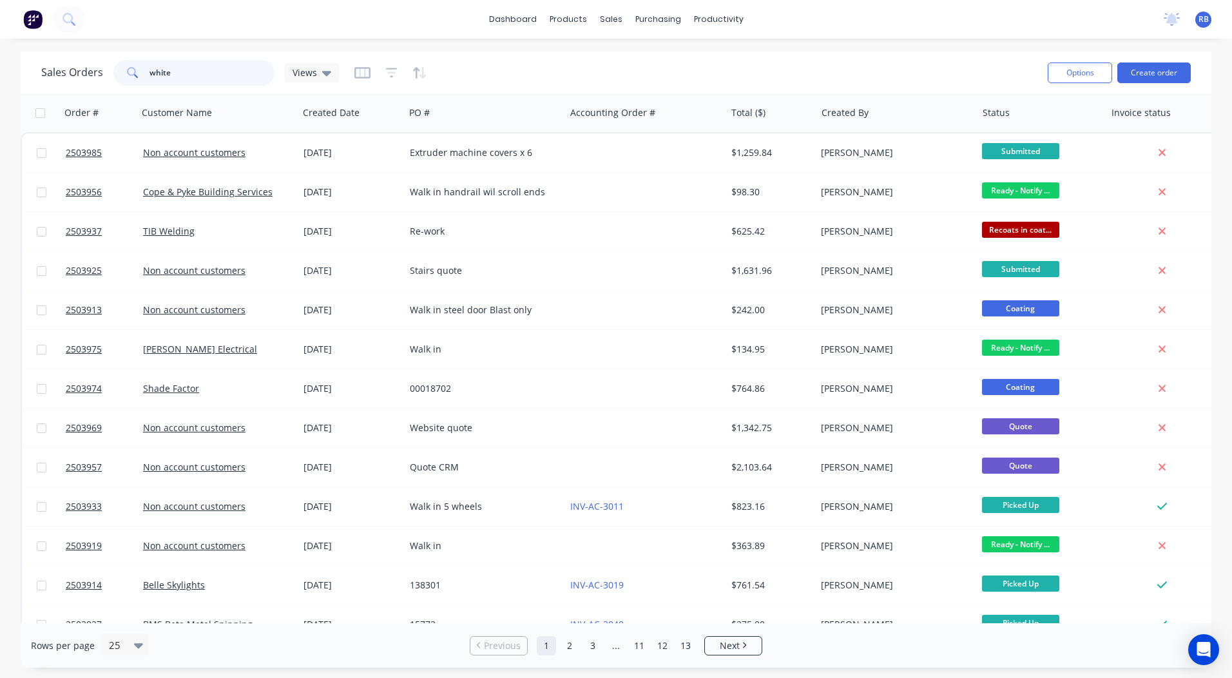
drag, startPoint x: 217, startPoint y: 76, endPoint x: 0, endPoint y: 66, distance: 217.4
click at [0, 73] on html "dashboard products sales purchasing productivity dashboard products Product Cat…" at bounding box center [616, 339] width 1232 height 678
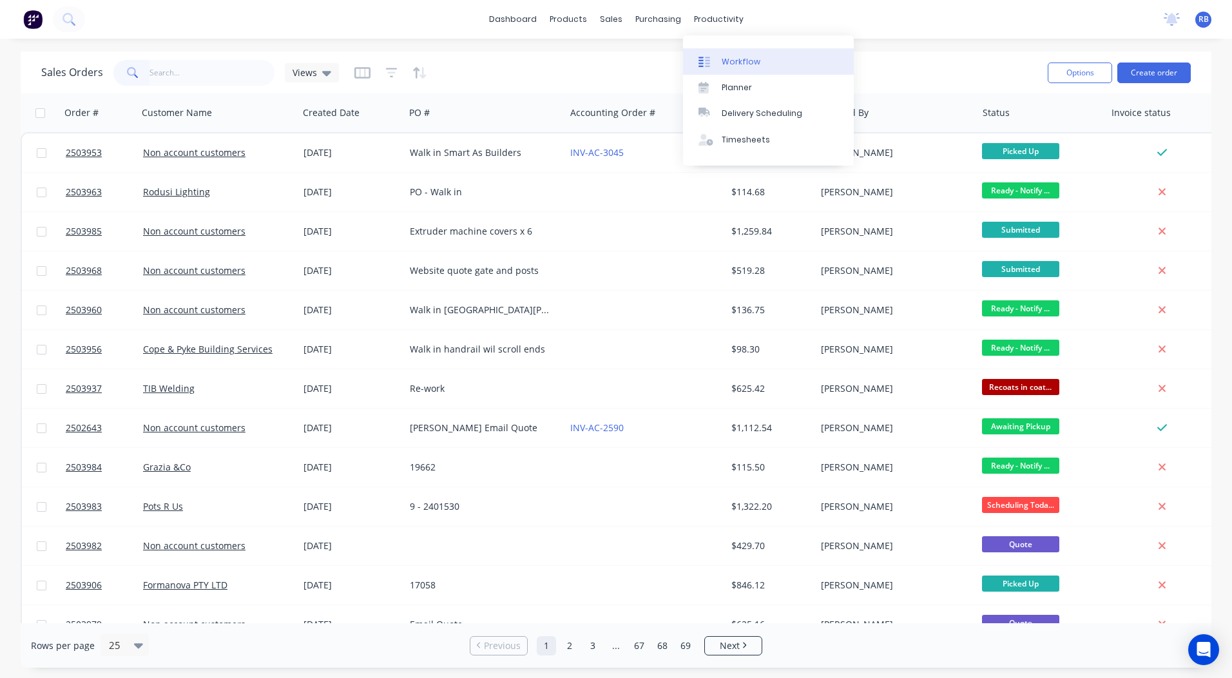
click at [731, 65] on div "Workflow" at bounding box center [741, 62] width 39 height 12
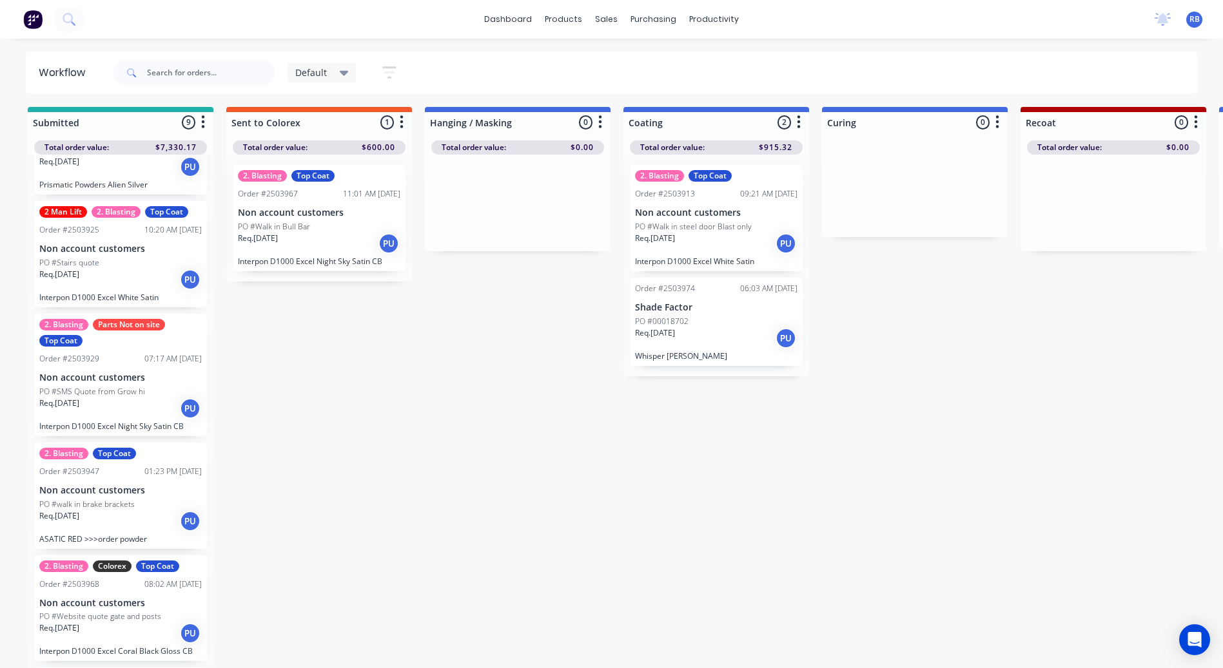
scroll to position [481, 0]
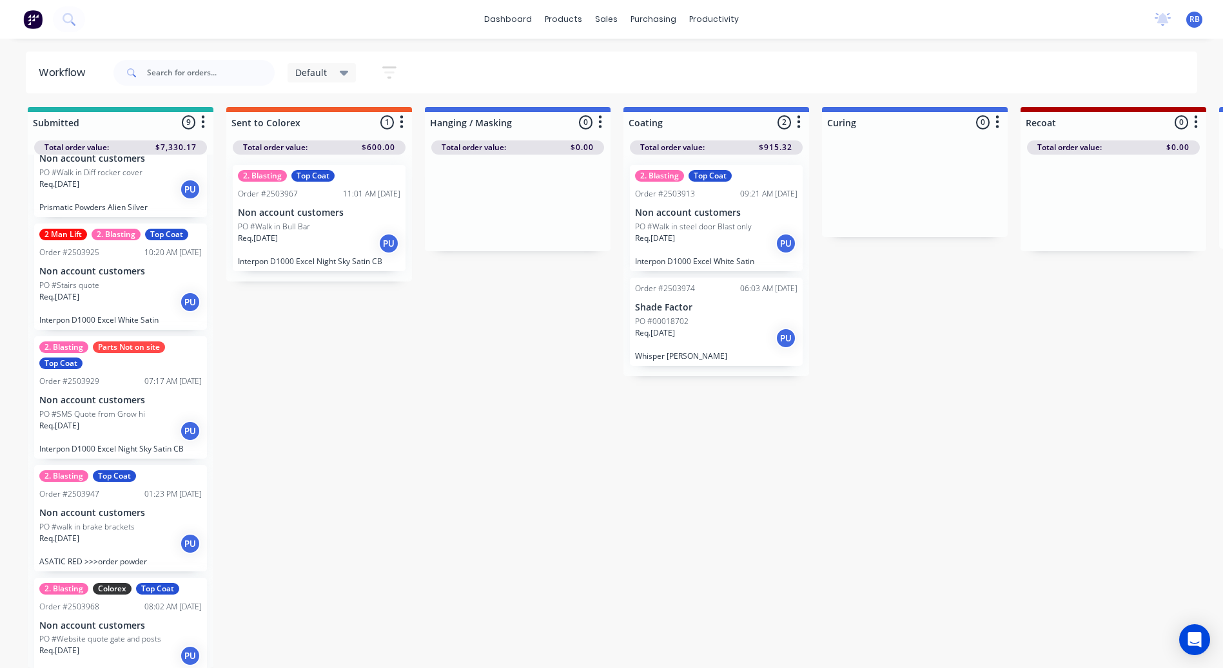
click at [107, 299] on div "Req. [DATE] PU" at bounding box center [120, 302] width 162 height 22
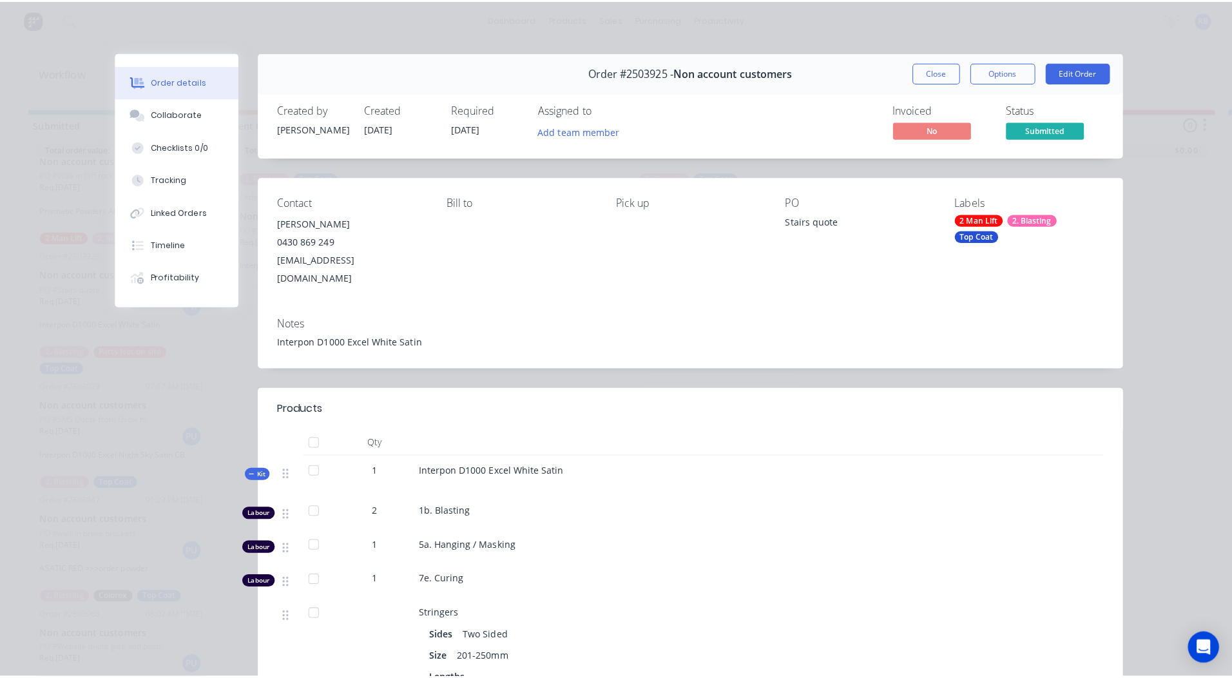
scroll to position [0, 0]
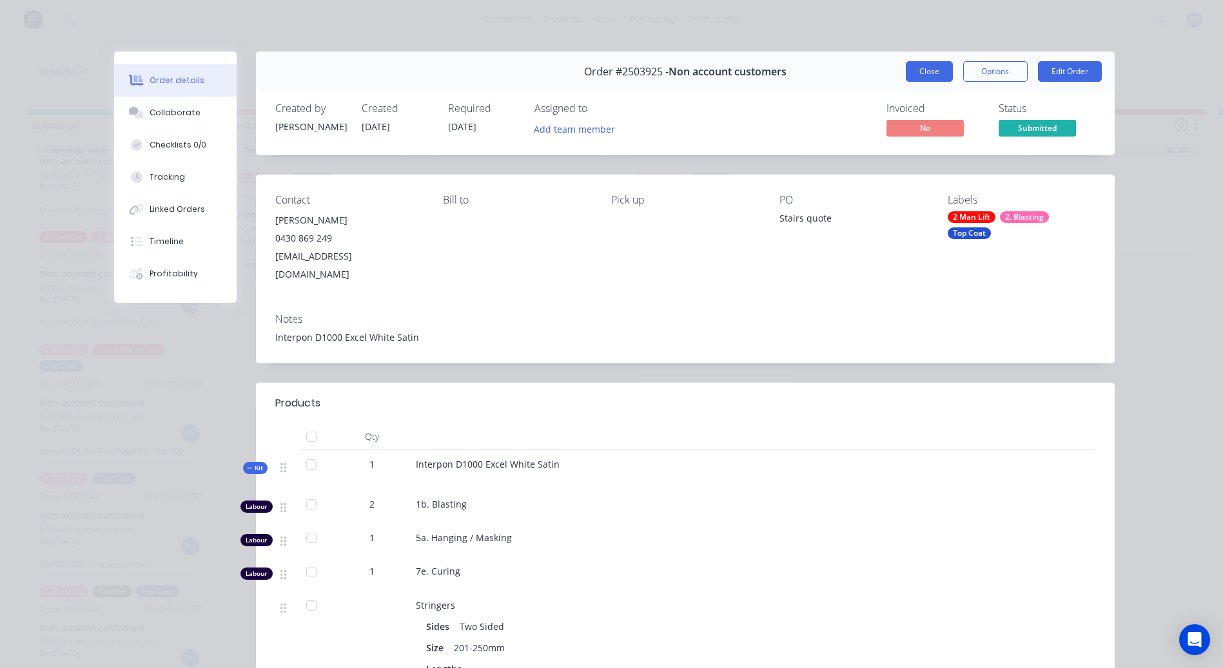
click at [915, 72] on button "Close" at bounding box center [929, 71] width 47 height 21
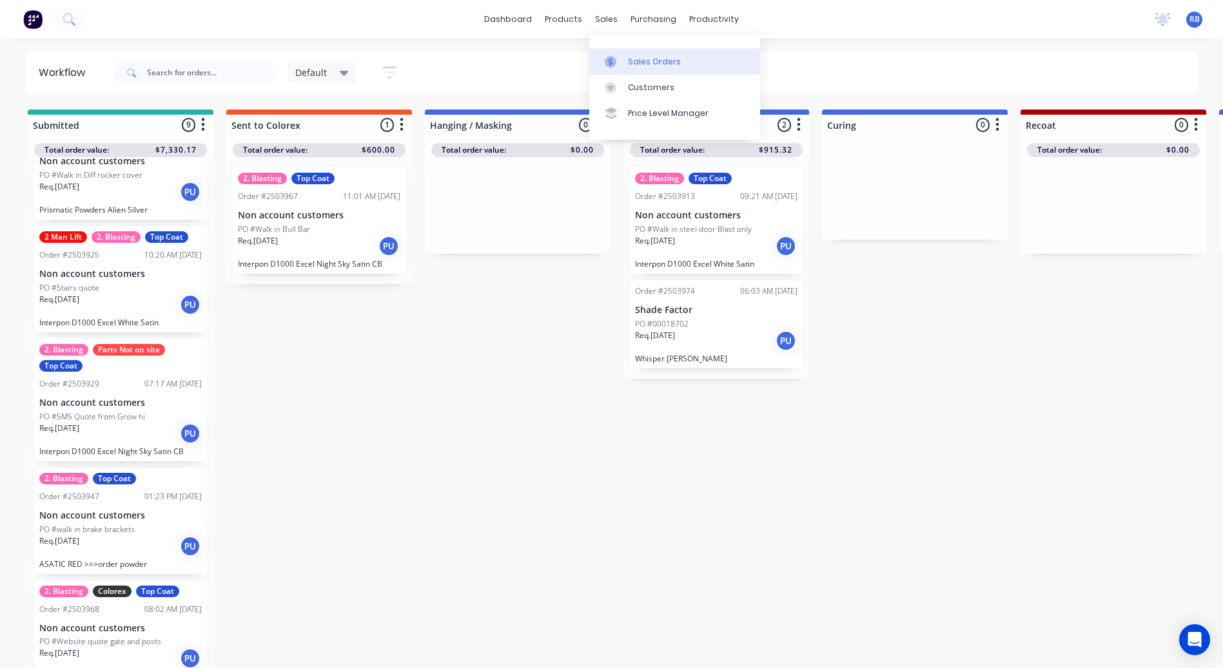
click at [630, 57] on div "Sales Orders" at bounding box center [654, 62] width 53 height 12
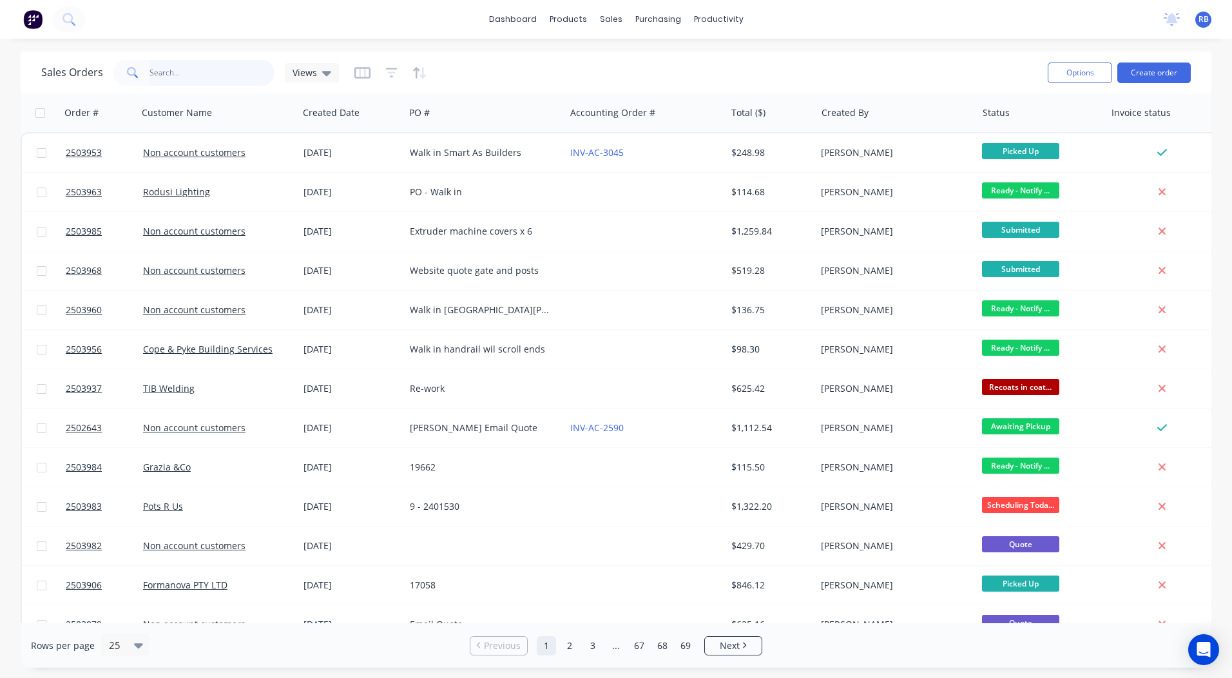
click at [197, 77] on input "text" at bounding box center [213, 73] width 126 height 26
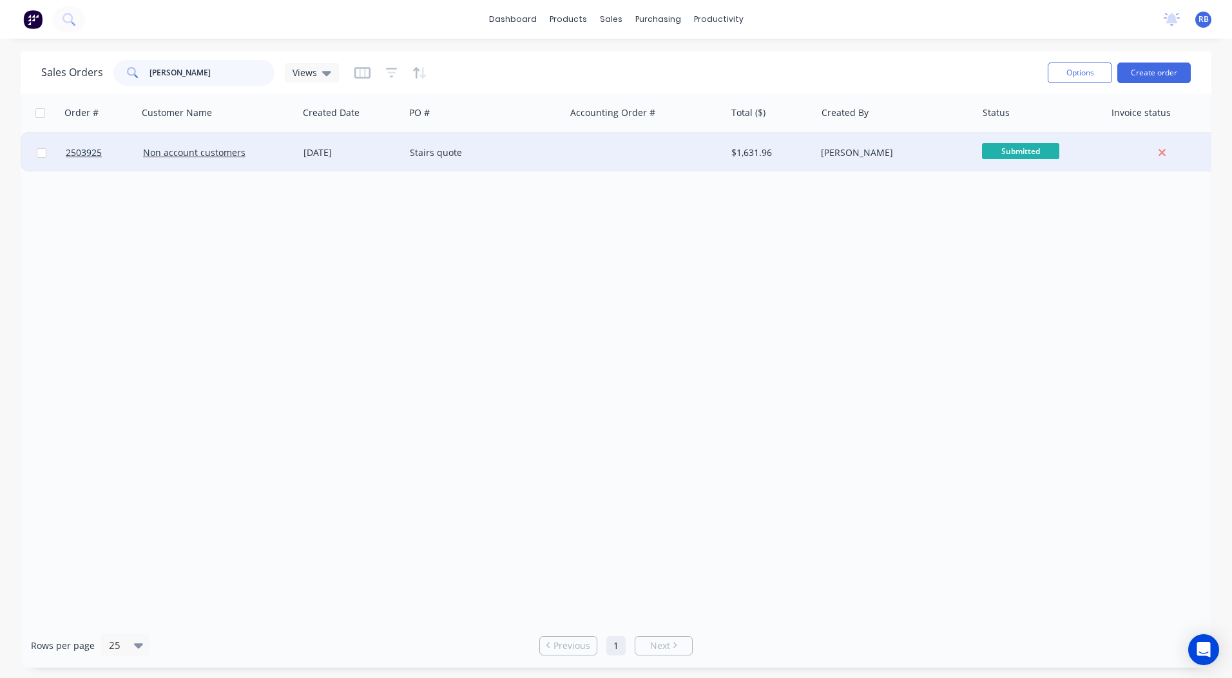
type input "[PERSON_NAME]"
click at [628, 144] on div at bounding box center [645, 152] width 160 height 39
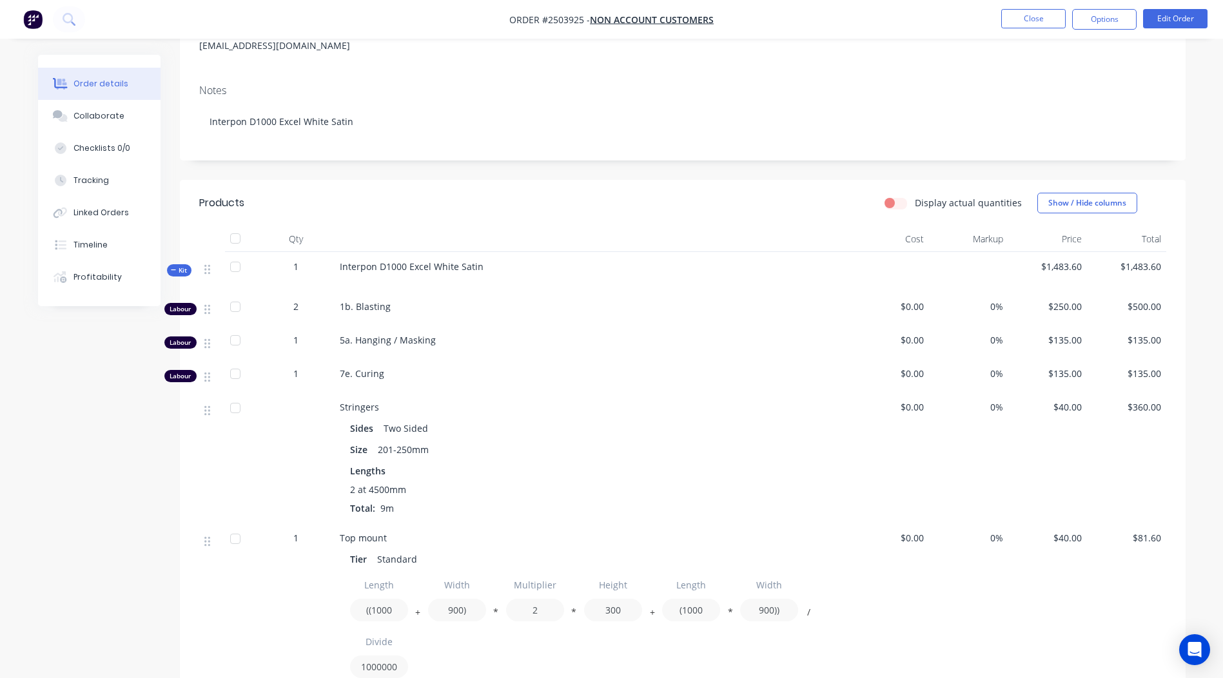
scroll to position [3, 0]
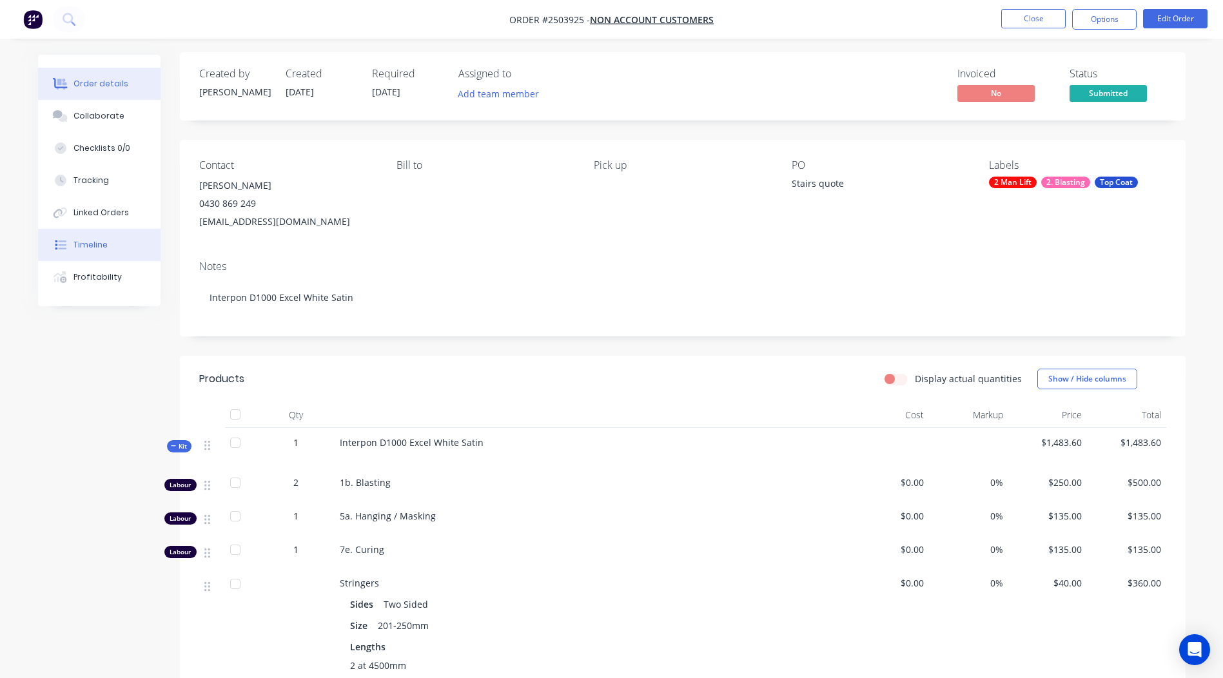
click at [92, 242] on div "Timeline" at bounding box center [90, 245] width 34 height 12
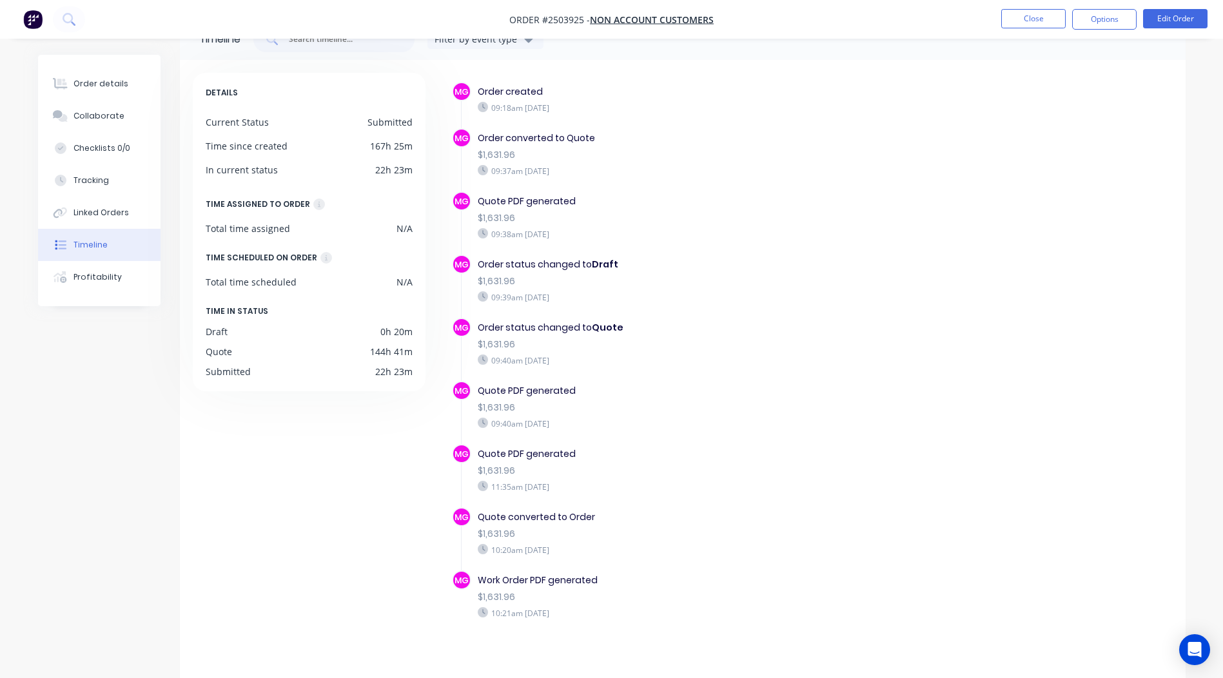
scroll to position [48, 0]
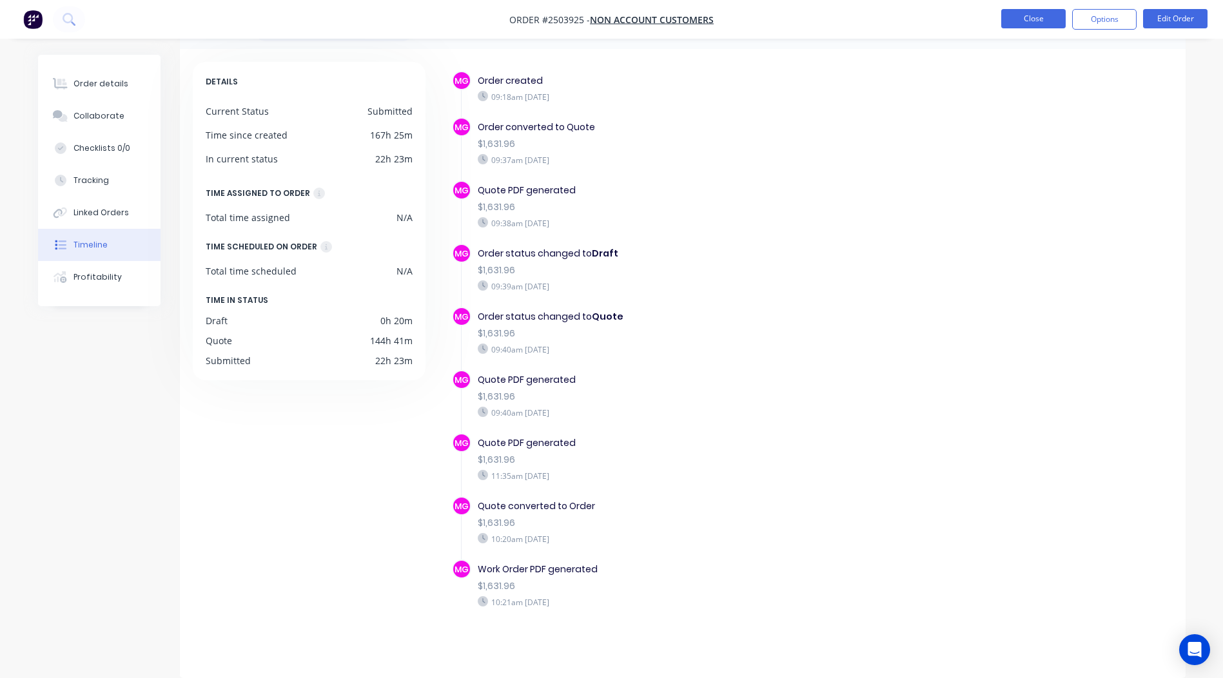
click at [1036, 27] on button "Close" at bounding box center [1033, 18] width 64 height 19
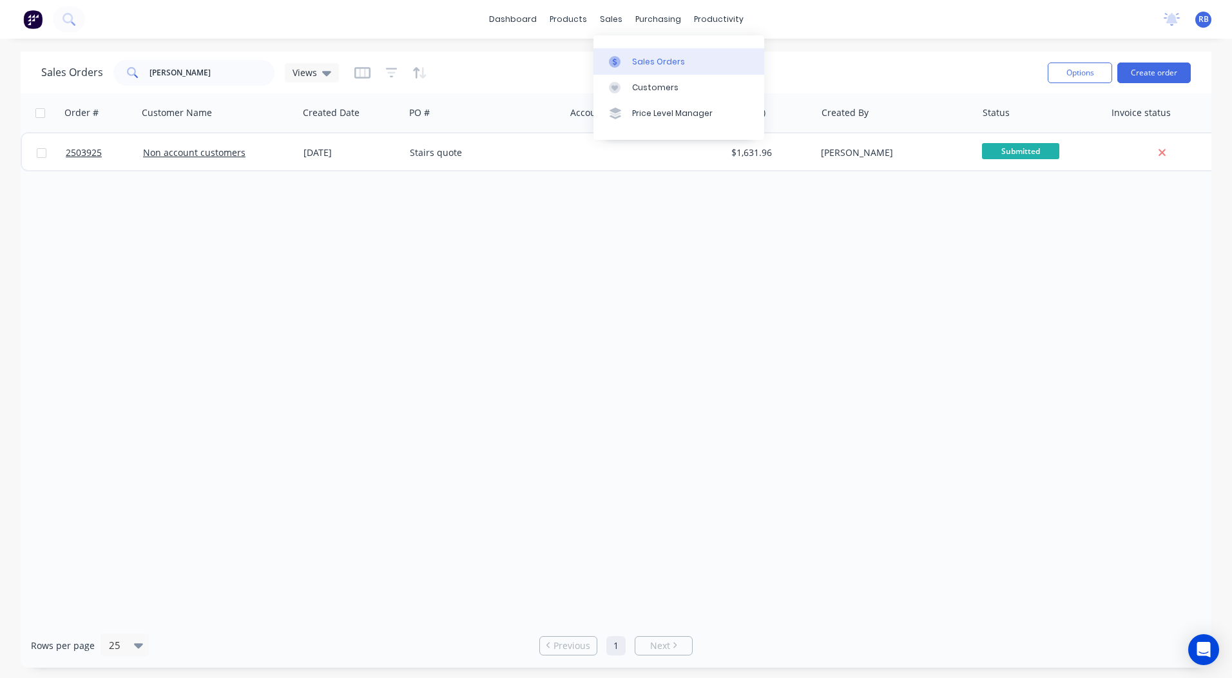
click at [646, 57] on div "Sales Orders" at bounding box center [658, 62] width 53 height 12
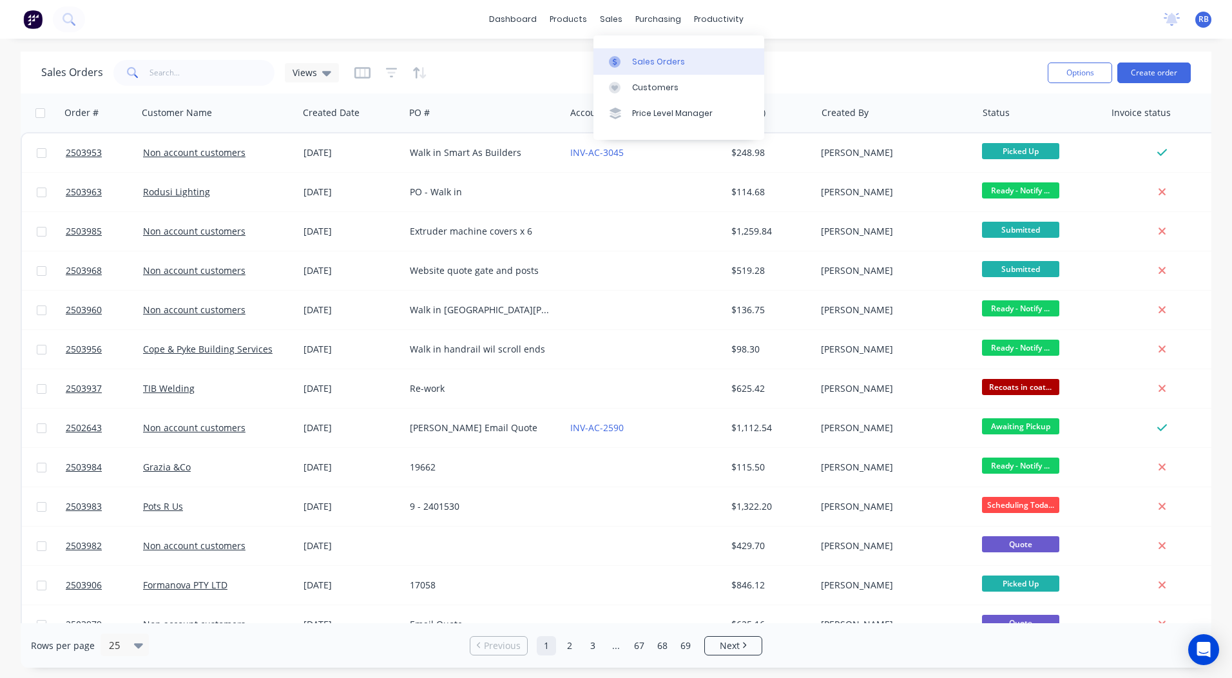
click at [625, 60] on div at bounding box center [618, 62] width 19 height 12
click at [522, 21] on link "dashboard" at bounding box center [513, 19] width 61 height 19
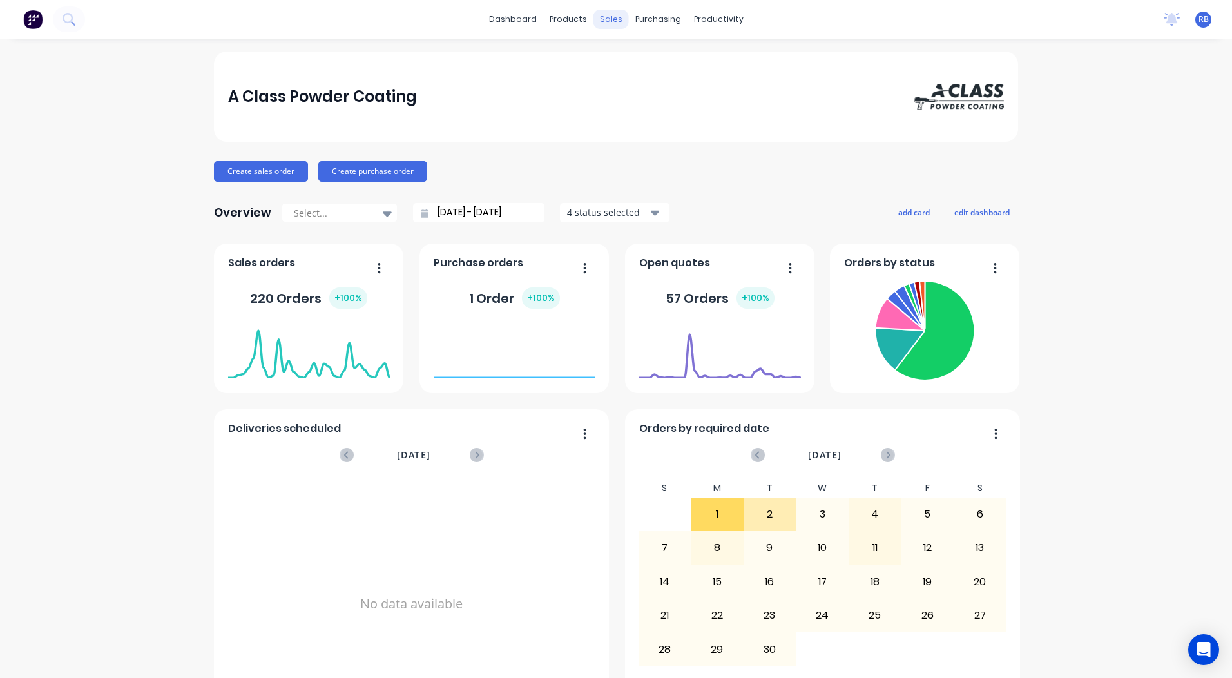
click at [616, 20] on div "sales" at bounding box center [611, 19] width 35 height 19
click at [636, 60] on div "Sales Orders" at bounding box center [654, 62] width 53 height 12
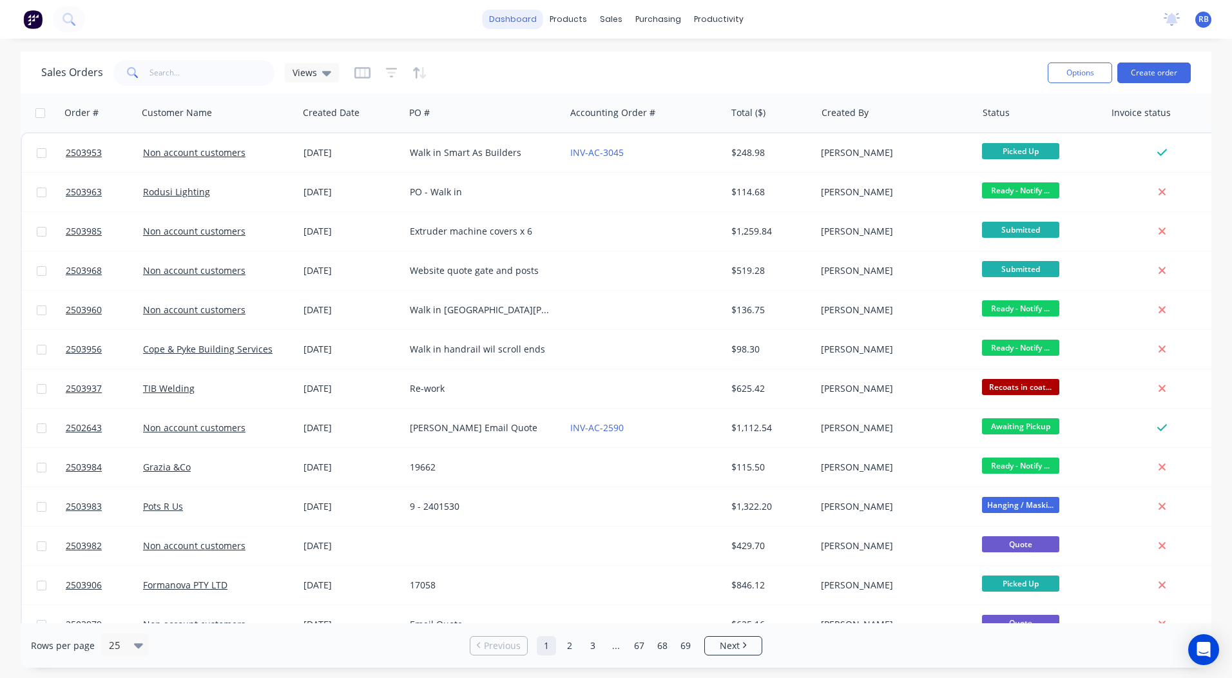
click at [499, 24] on link "dashboard" at bounding box center [513, 19] width 61 height 19
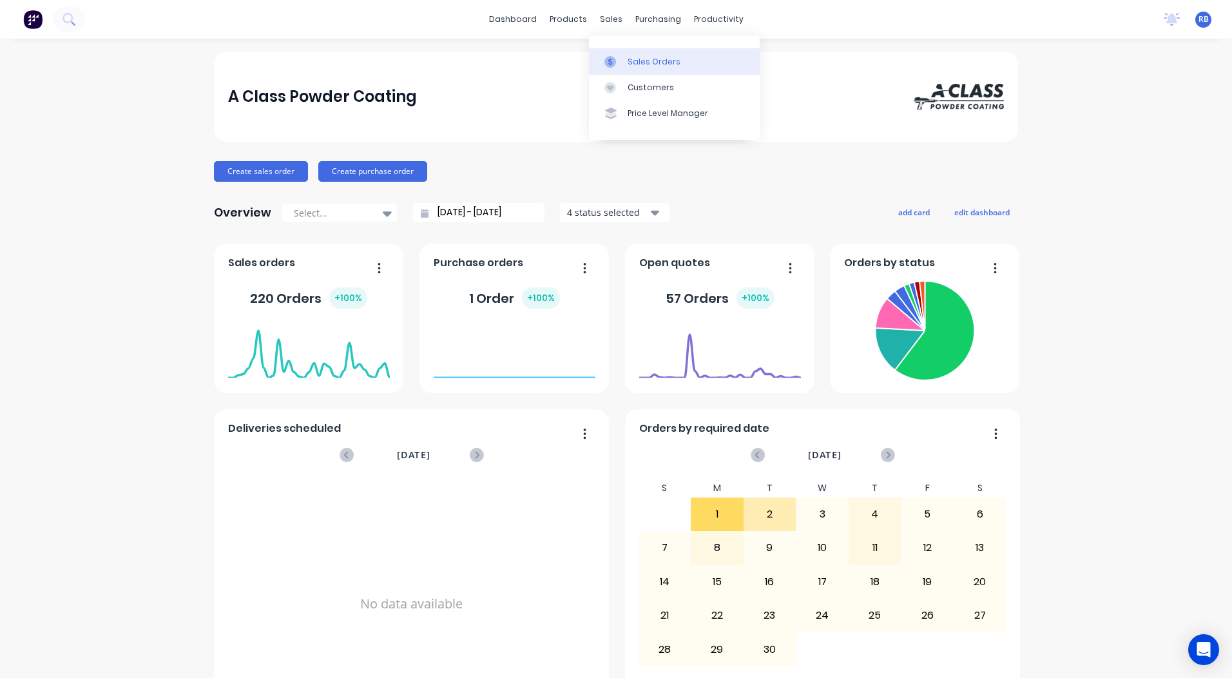
click at [628, 63] on div "Sales Orders" at bounding box center [654, 62] width 53 height 12
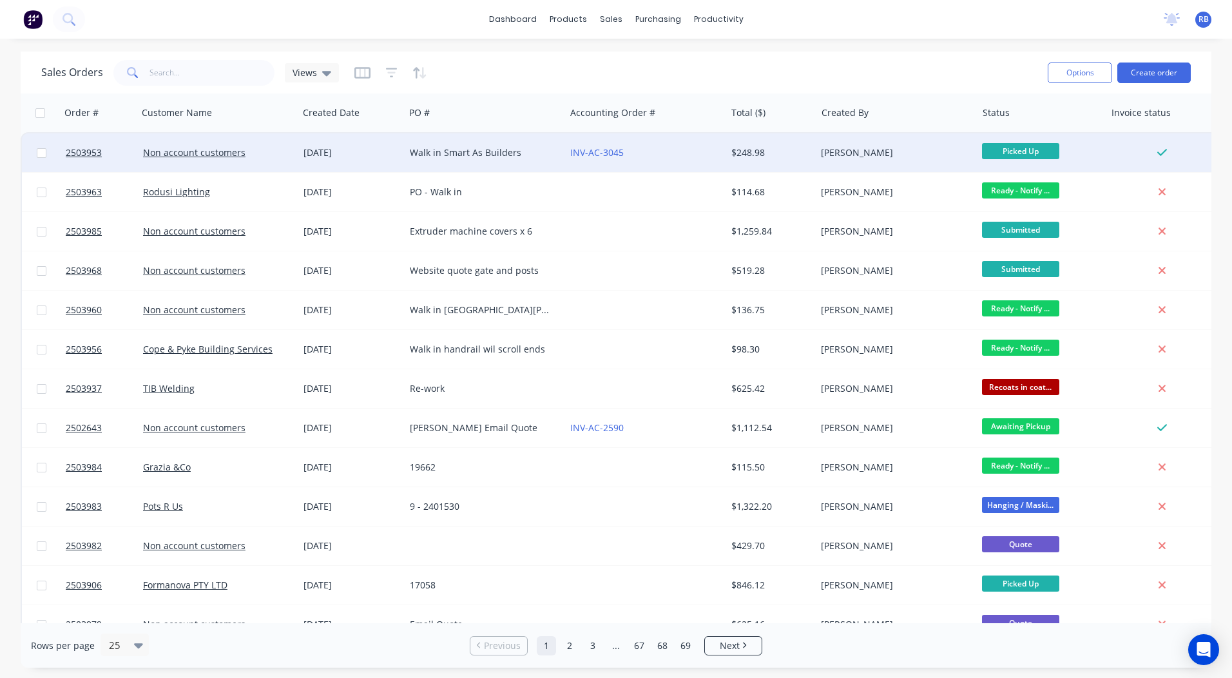
click at [708, 150] on div "INV-AC-3045" at bounding box center [641, 152] width 143 height 13
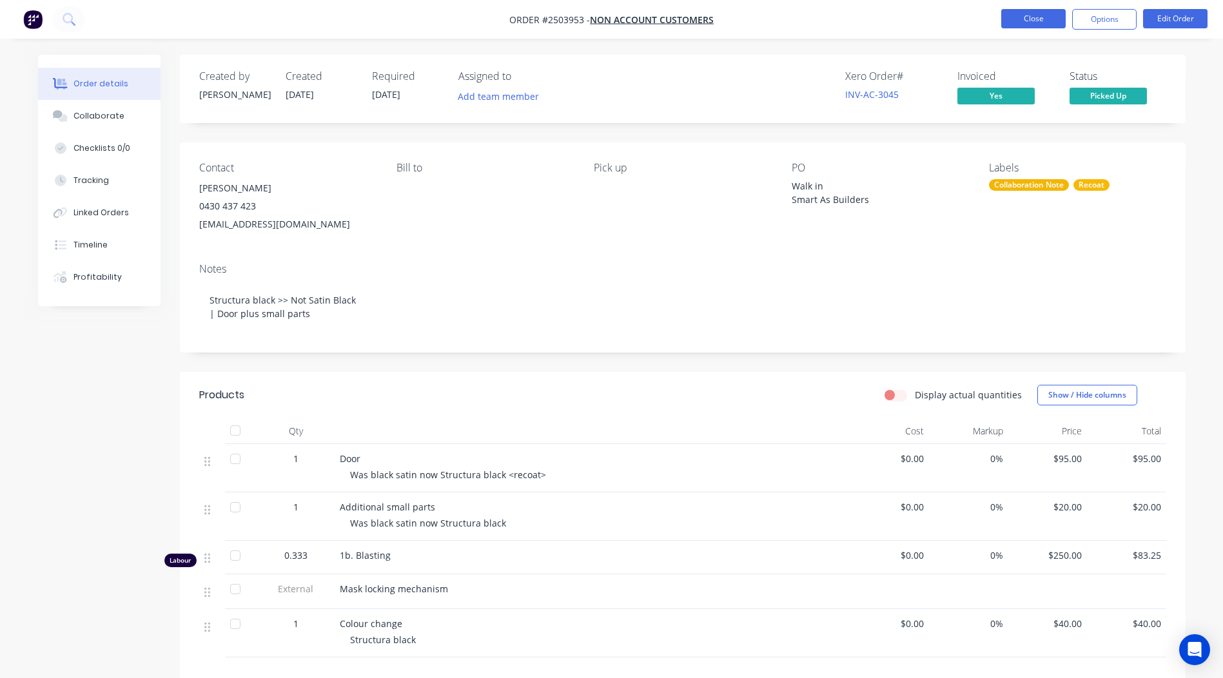
click at [1031, 24] on button "Close" at bounding box center [1033, 18] width 64 height 19
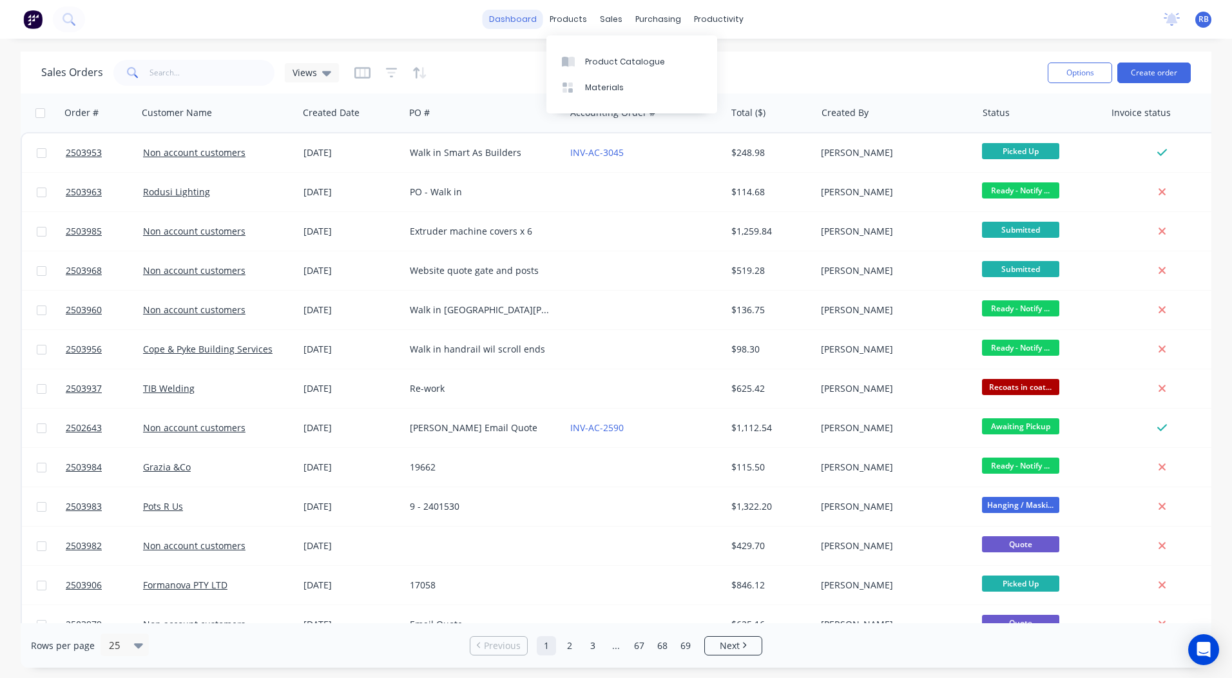
click at [534, 17] on link "dashboard" at bounding box center [513, 19] width 61 height 19
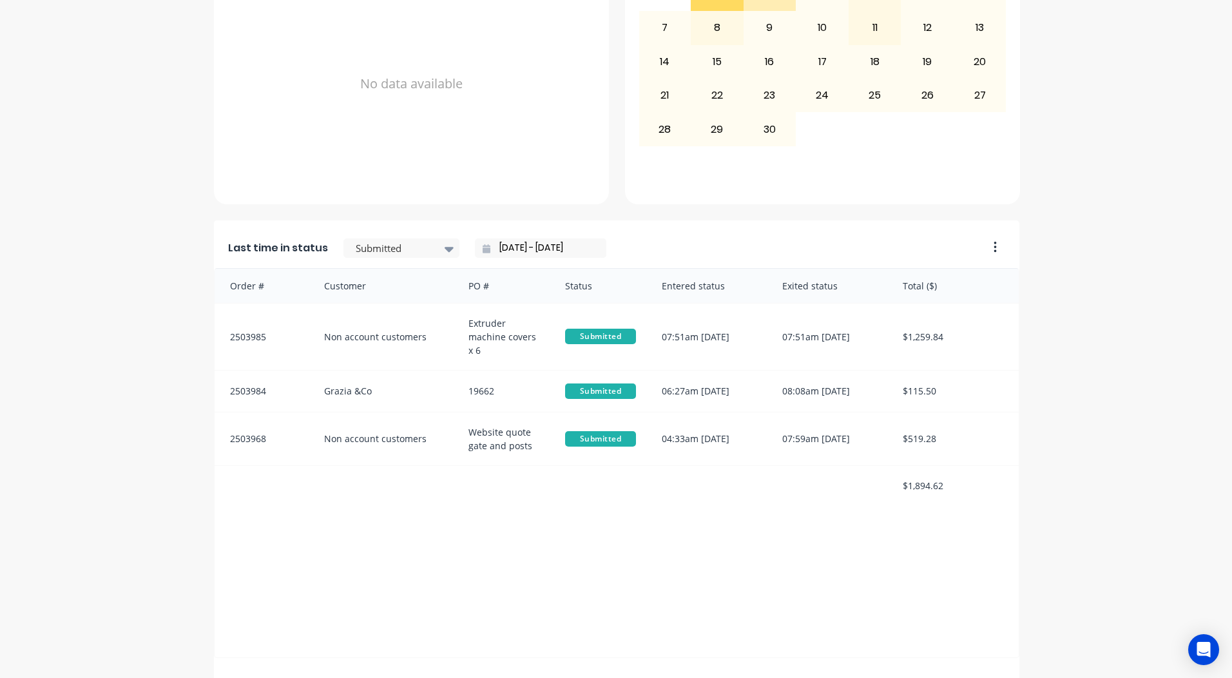
scroll to position [537, 0]
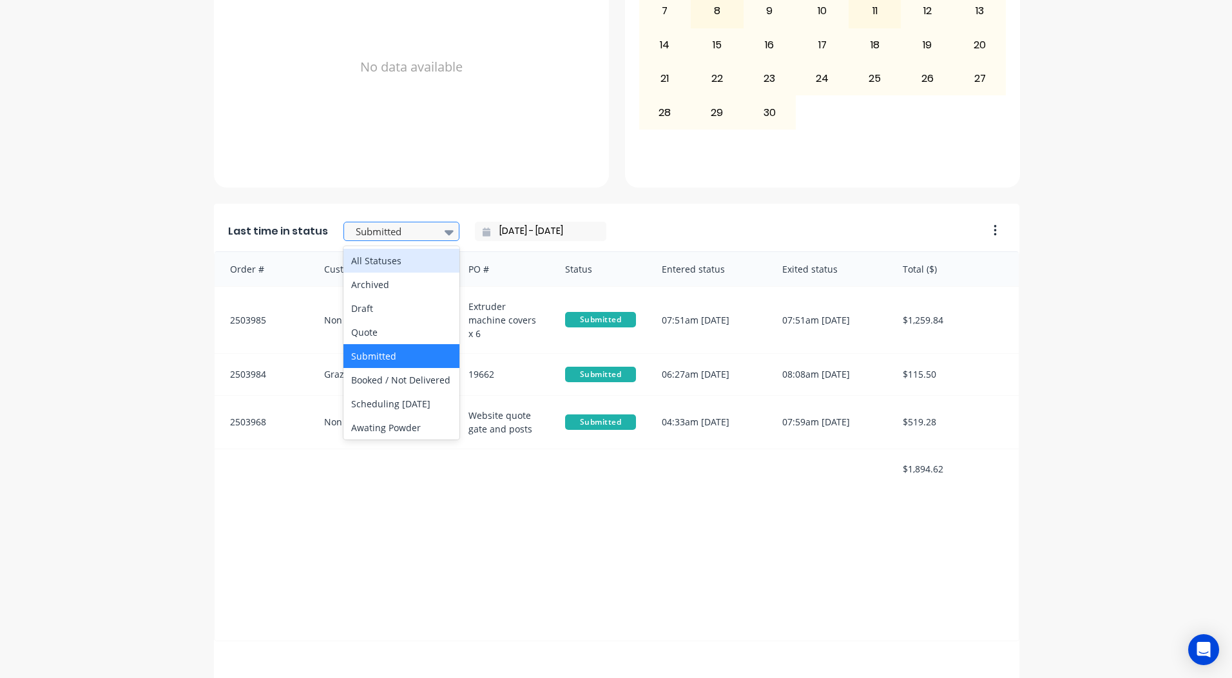
click at [375, 235] on div at bounding box center [394, 232] width 81 height 16
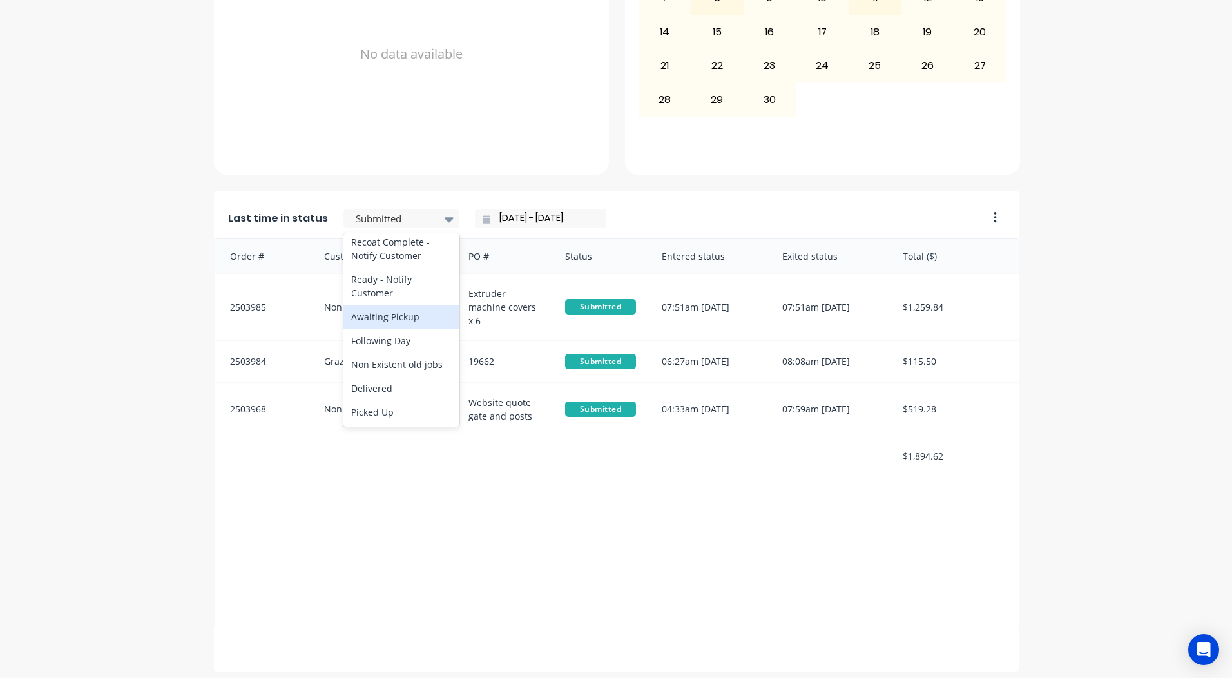
scroll to position [556, 0]
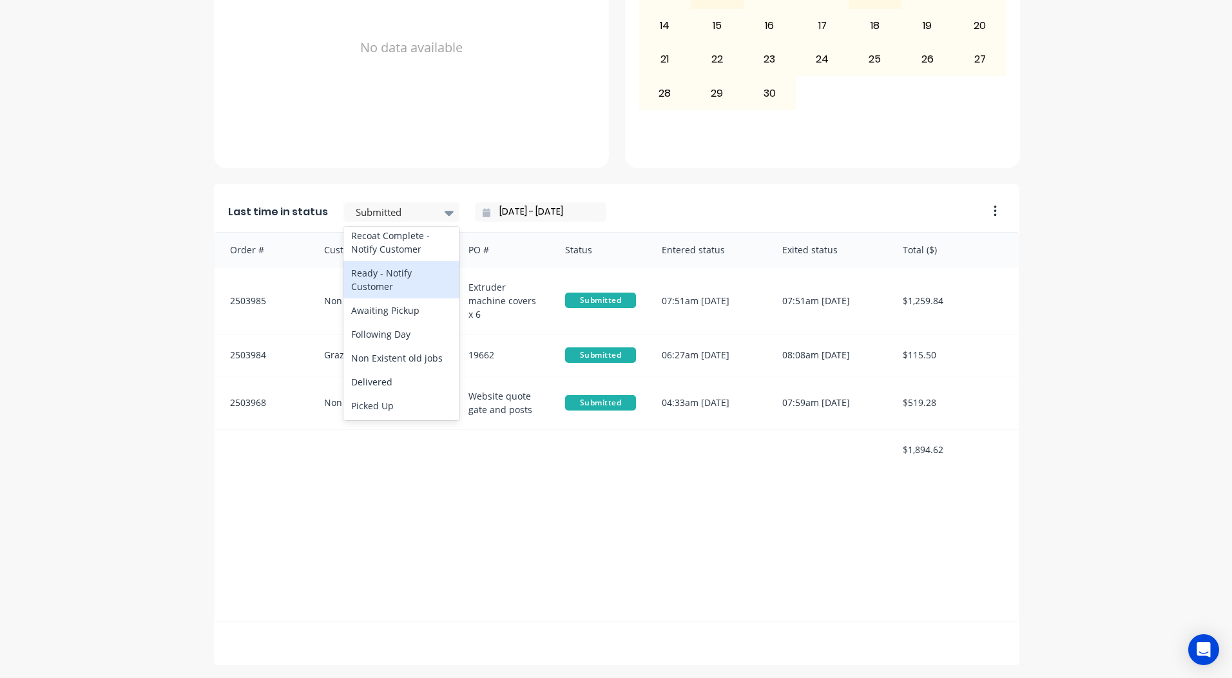
click at [369, 276] on div "Ready - Notify Customer" at bounding box center [402, 279] width 116 height 37
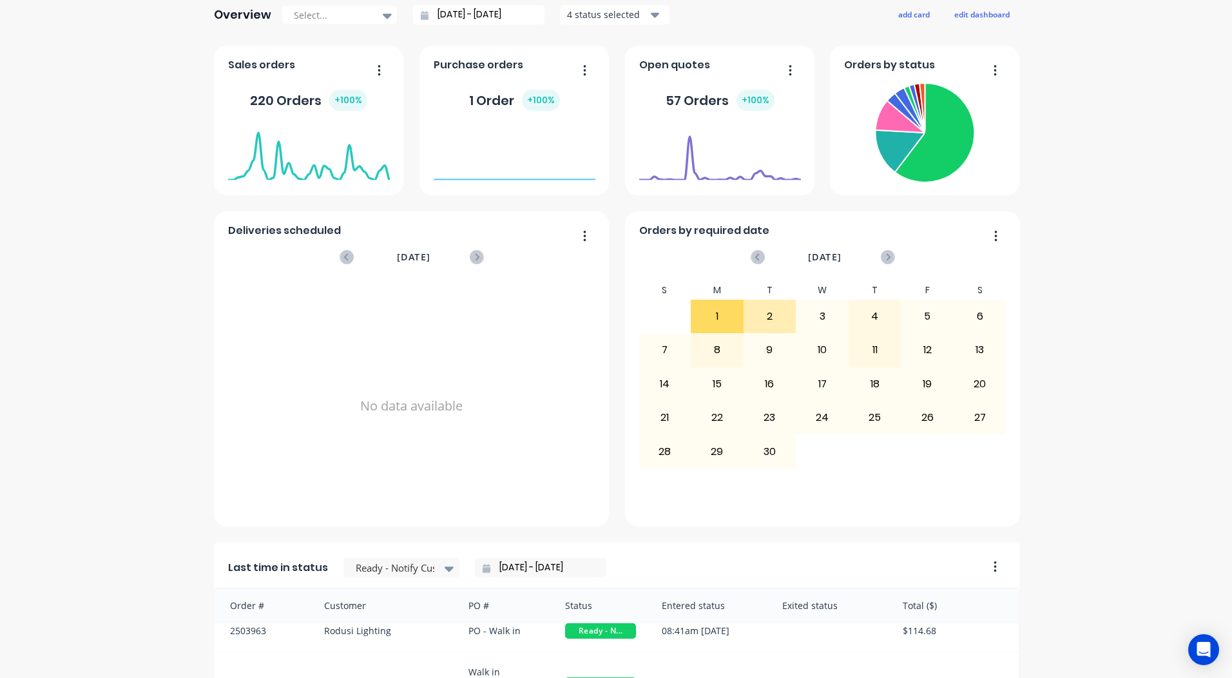
scroll to position [0, 0]
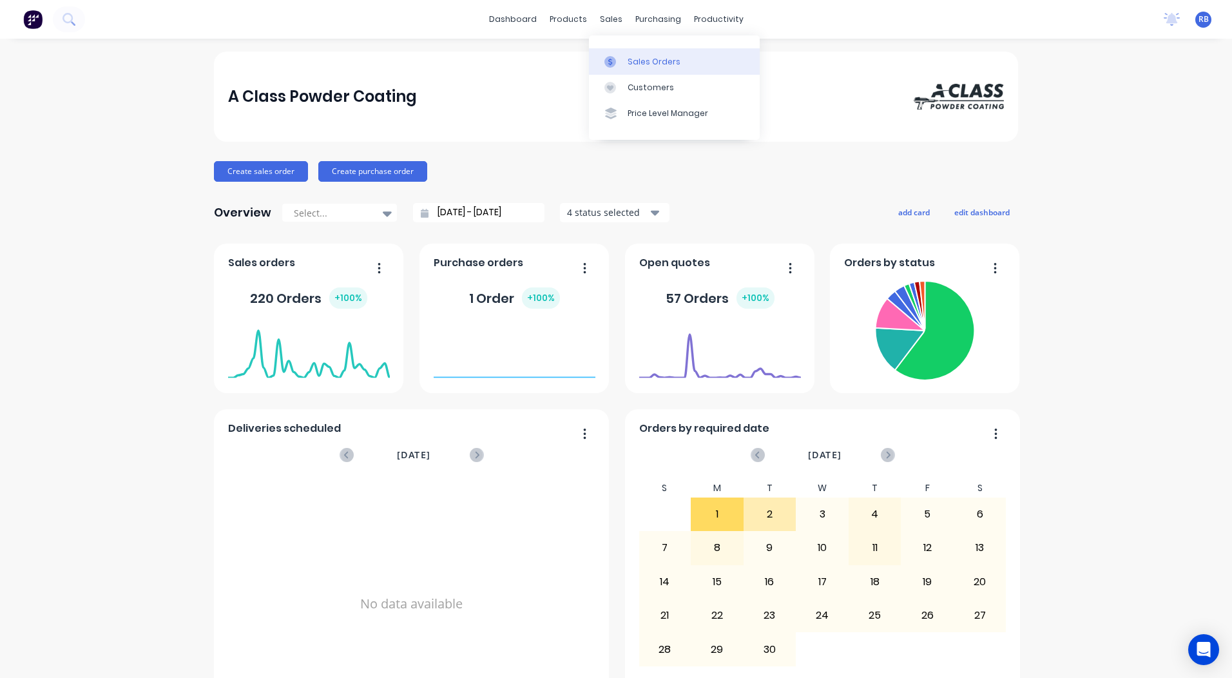
click at [614, 57] on icon at bounding box center [611, 62] width 12 height 12
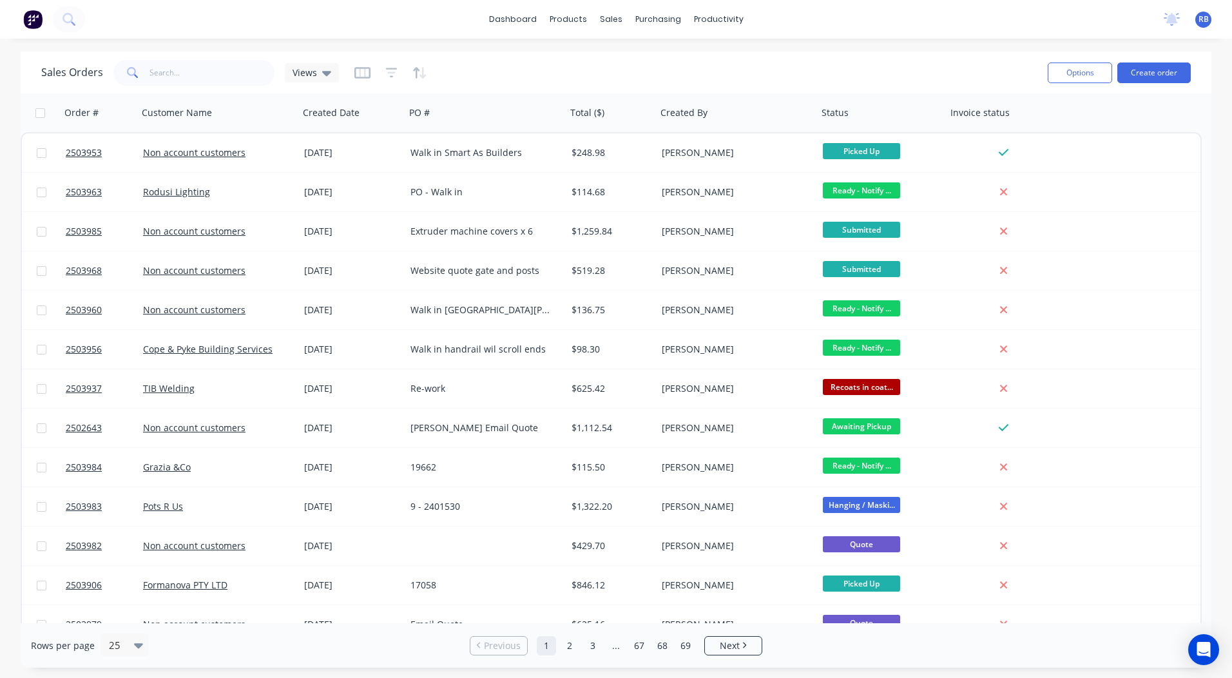
click at [918, 52] on div "Sales Orders Views Options Create order" at bounding box center [616, 73] width 1191 height 42
click at [961, 77] on div "Sales Orders Views" at bounding box center [539, 73] width 996 height 32
click at [659, 64] on div "Sales Orders" at bounding box center [658, 62] width 53 height 12
click at [514, 22] on link "dashboard" at bounding box center [513, 19] width 61 height 19
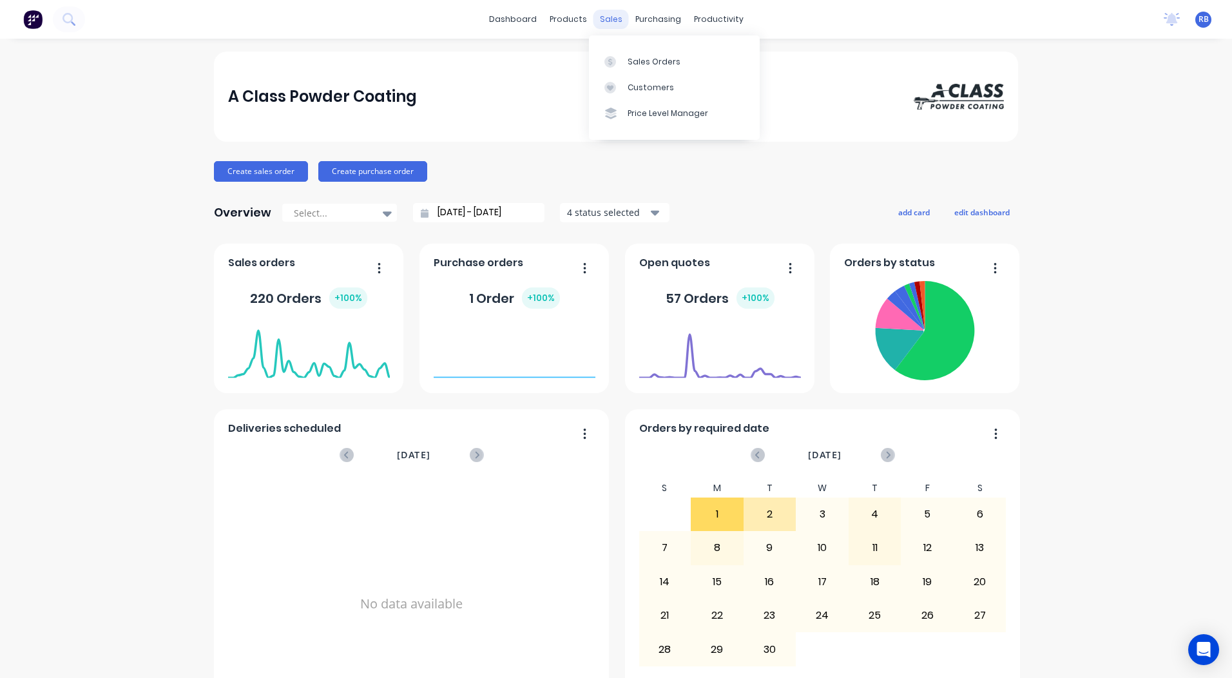
click at [608, 23] on div "sales" at bounding box center [611, 19] width 35 height 19
click at [643, 58] on div "Sales Orders" at bounding box center [654, 62] width 53 height 12
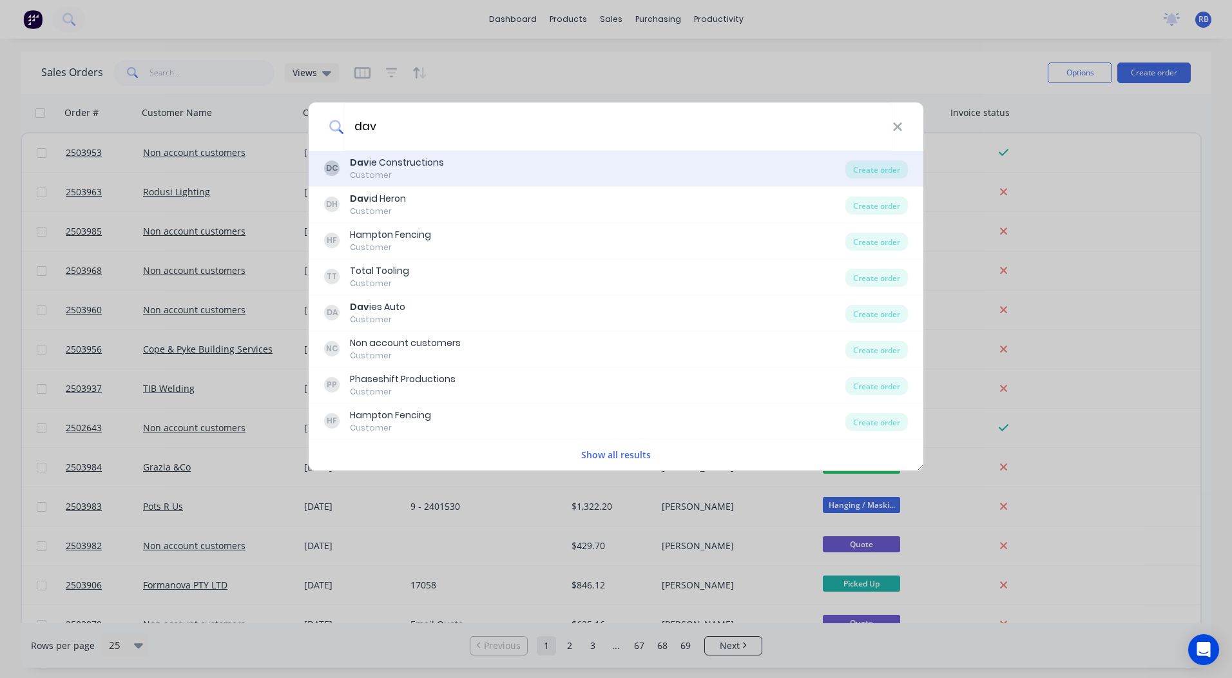
type input "dav"
click at [416, 175] on div "Customer" at bounding box center [397, 175] width 94 height 12
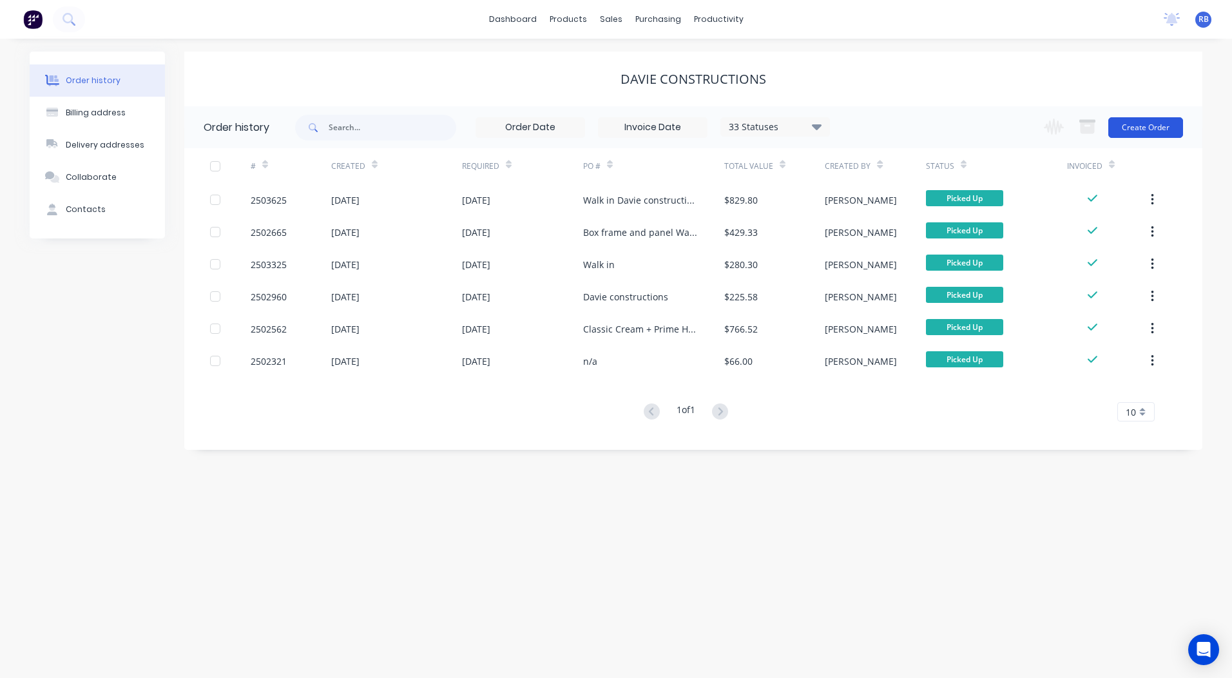
click at [1150, 122] on button "Create Order" at bounding box center [1146, 127] width 75 height 21
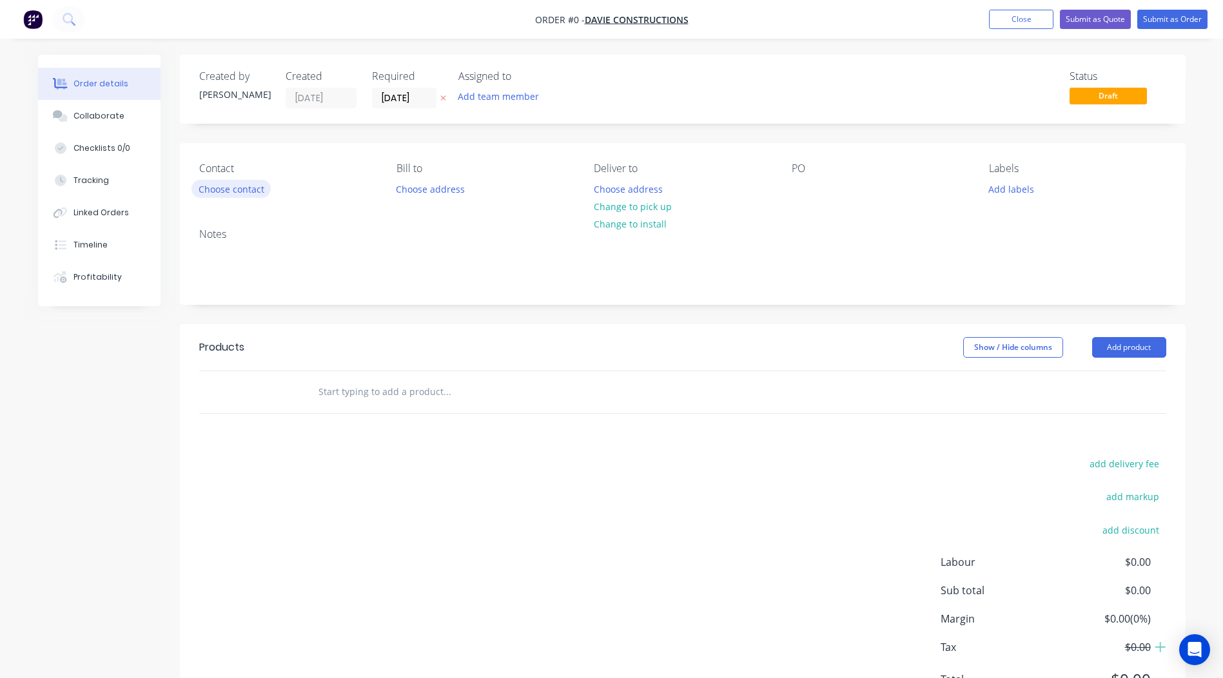
click at [236, 191] on button "Choose contact" at bounding box center [230, 188] width 79 height 17
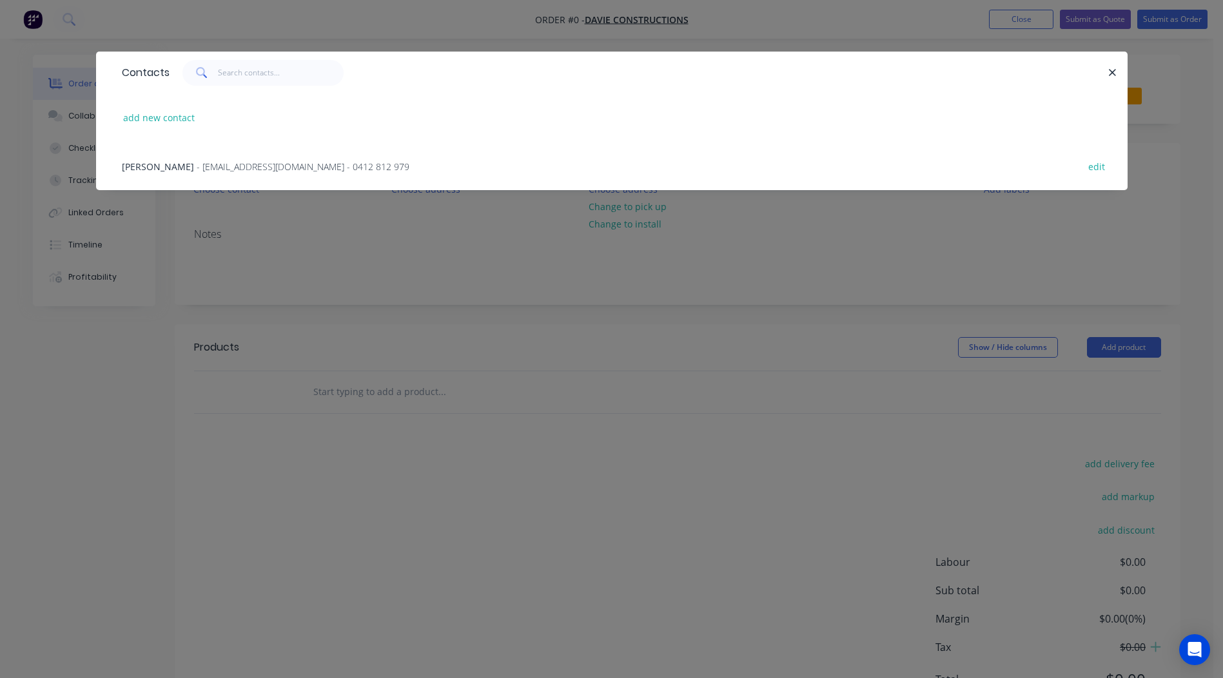
click at [166, 168] on div "Paul Davie - pauldavie@sent.com - 0412 812 979" at bounding box center [265, 167] width 287 height 14
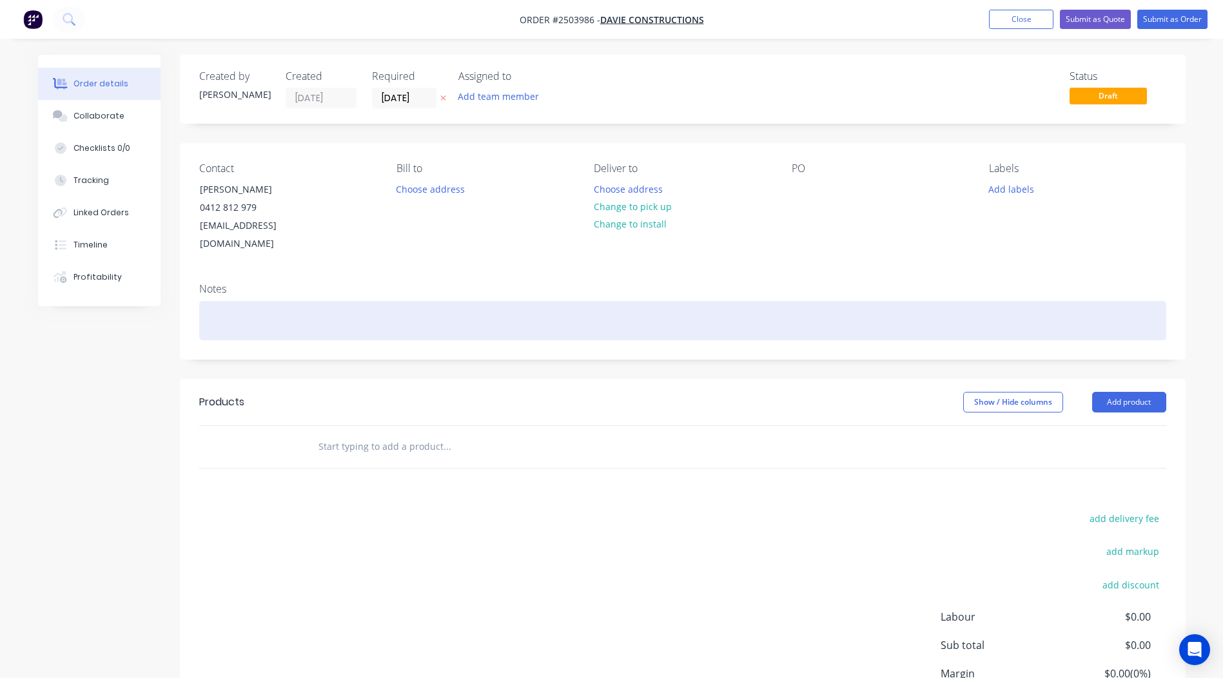
click at [260, 304] on div at bounding box center [682, 320] width 967 height 39
click at [211, 304] on div "E prime and surfmist" at bounding box center [682, 320] width 967 height 39
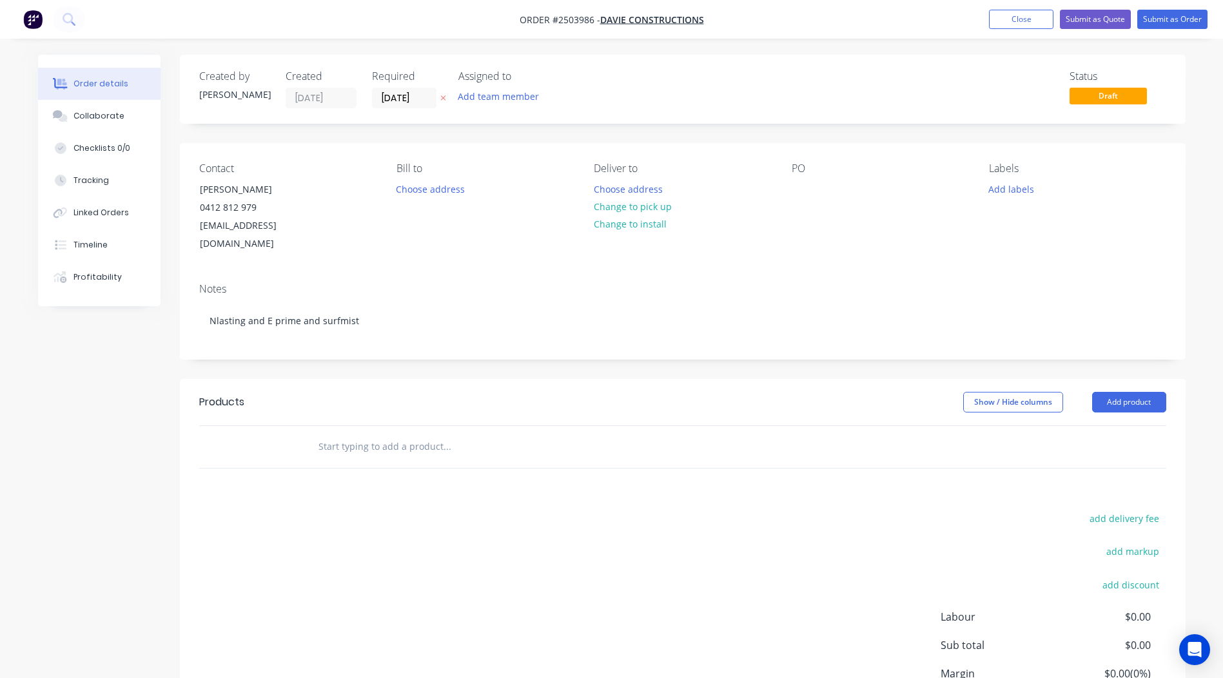
click at [325, 273] on div "Notes Nlasting and E prime and surfmist" at bounding box center [682, 316] width 1005 height 86
click at [617, 206] on button "Change to pick up" at bounding box center [632, 206] width 92 height 17
click at [802, 191] on div at bounding box center [801, 189] width 21 height 19
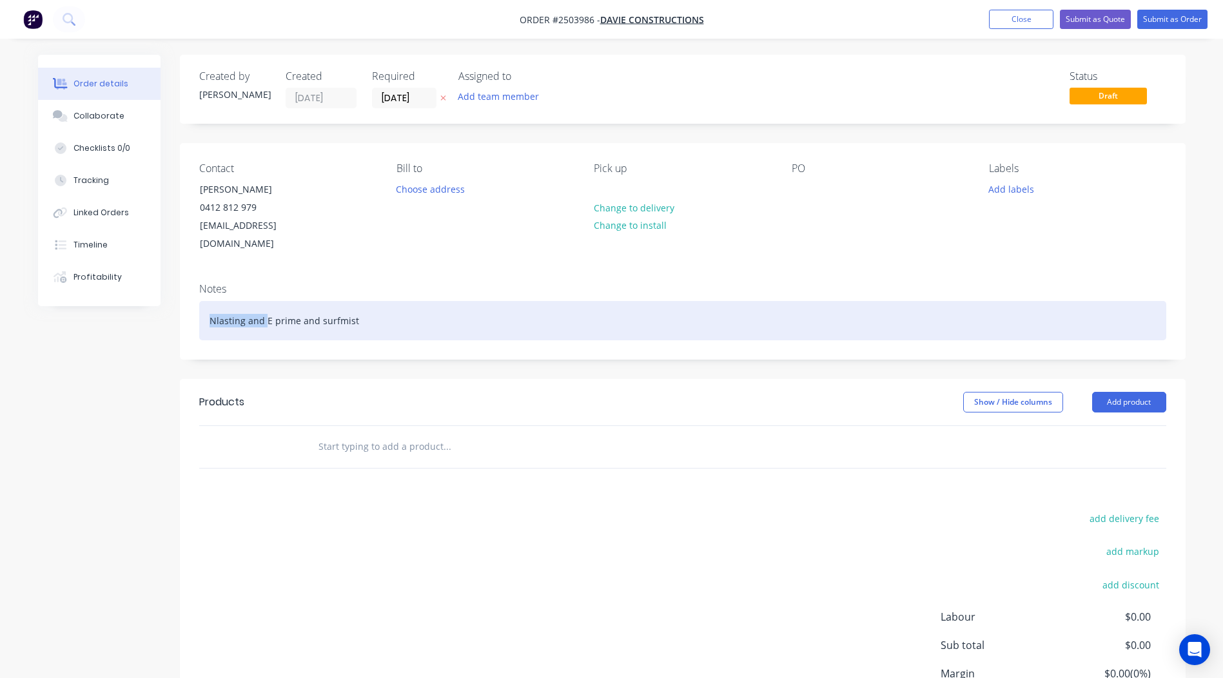
drag, startPoint x: 219, startPoint y: 315, endPoint x: 0, endPoint y: 362, distance: 224.0
click at [0, 362] on html "Order #2503986 - Davie Constructions Add product Close Submit as Quote Submit a…" at bounding box center [611, 398] width 1223 height 797
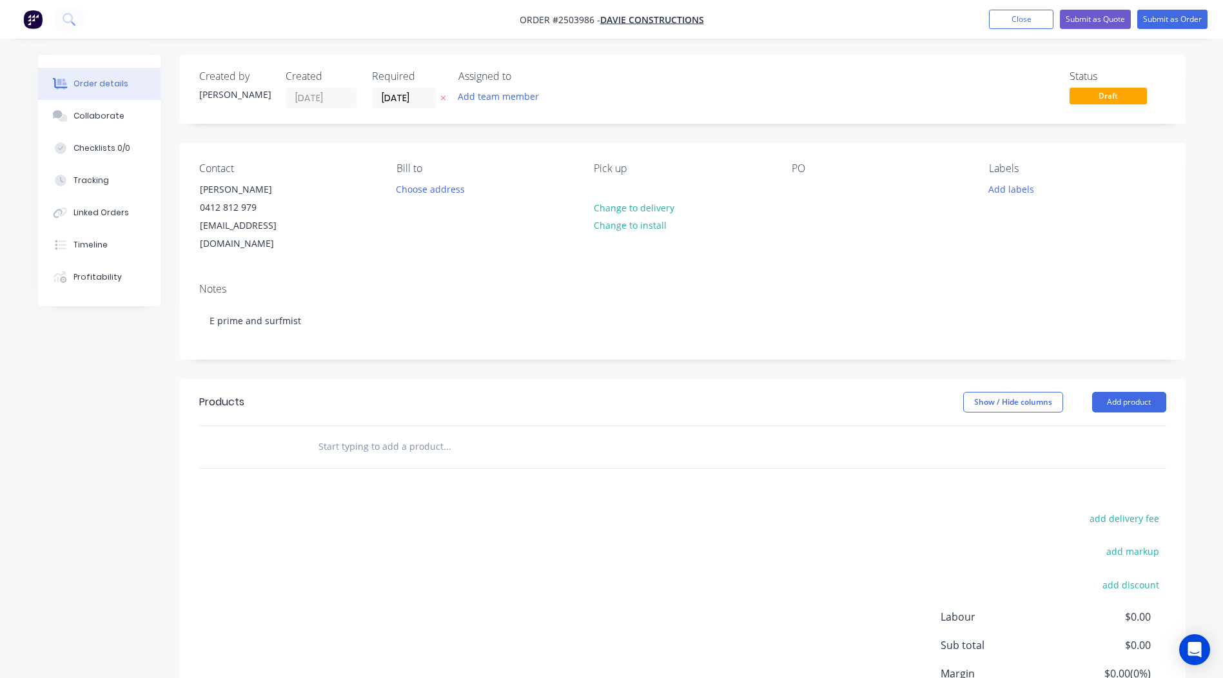
click at [491, 338] on div "Notes E prime and surfmist" at bounding box center [682, 316] width 1005 height 86
click at [1110, 392] on button "Add product" at bounding box center [1129, 402] width 74 height 21
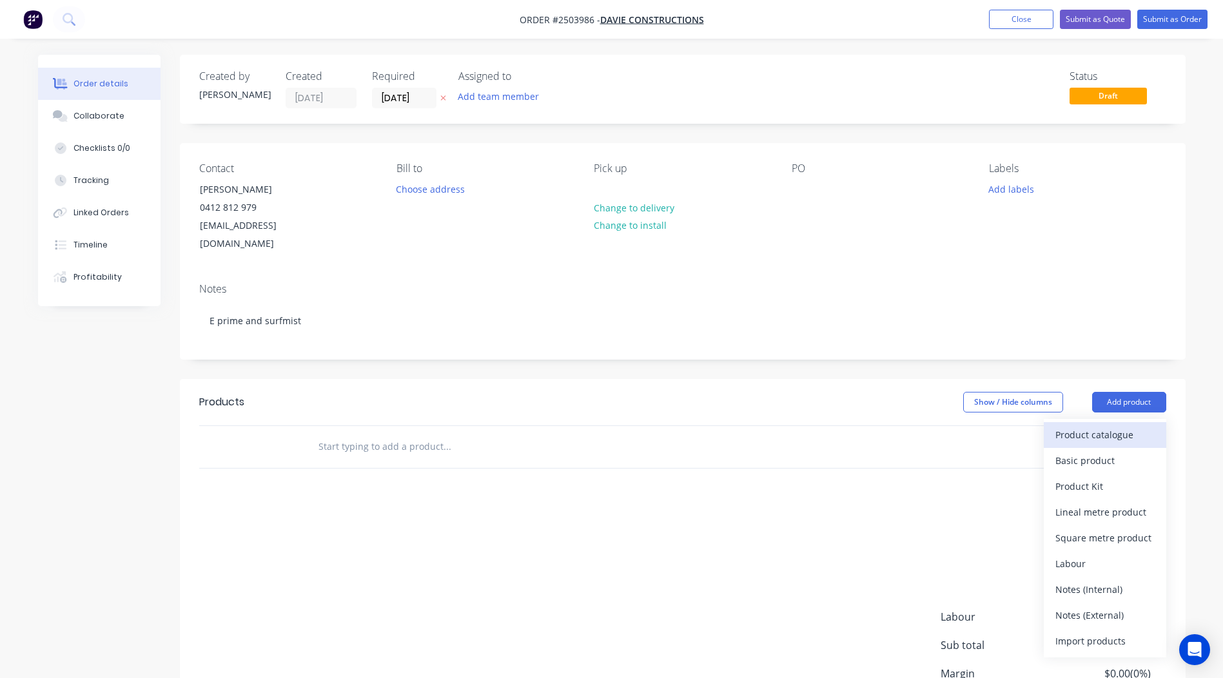
click at [1107, 425] on div "Product catalogue" at bounding box center [1104, 434] width 99 height 19
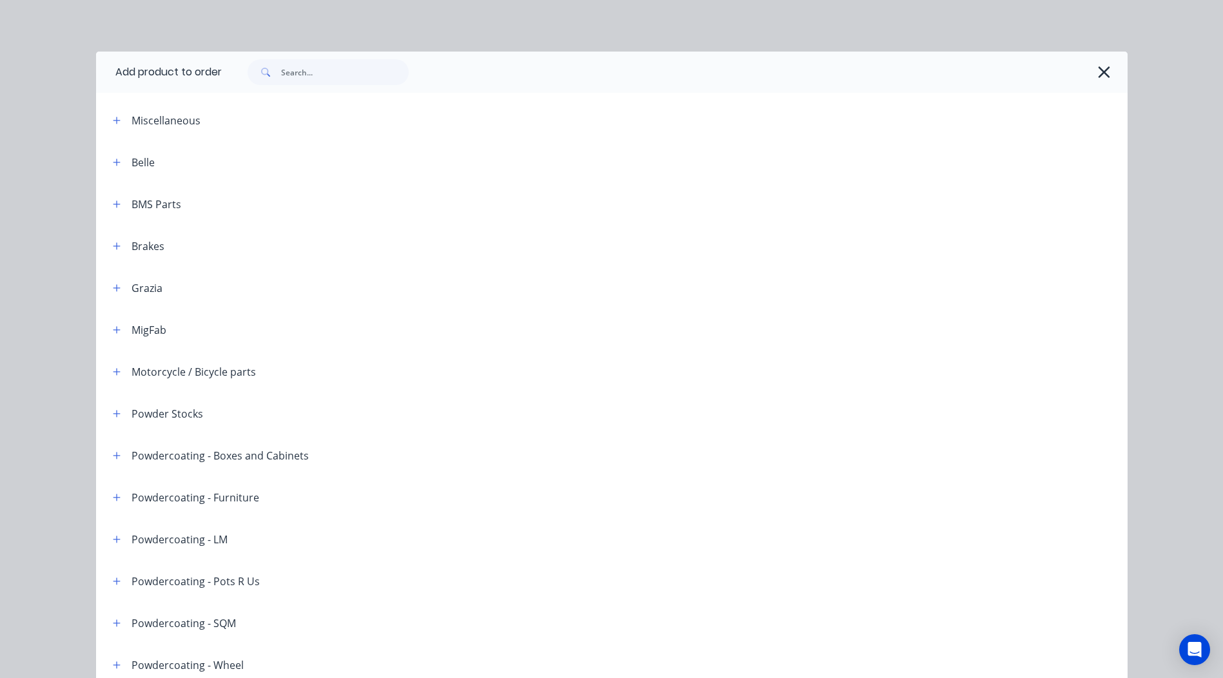
click at [272, 67] on span at bounding box center [264, 72] width 34 height 26
click at [284, 77] on input "text" at bounding box center [345, 72] width 128 height 26
type input "e prim"
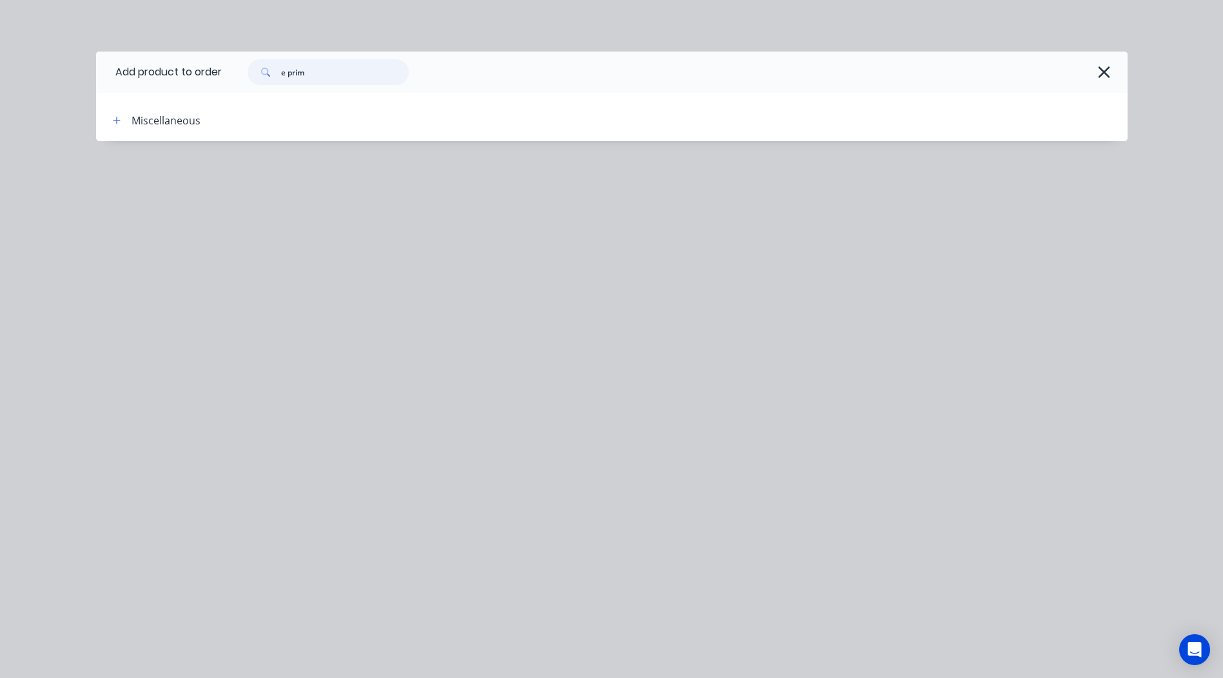
drag, startPoint x: 334, startPoint y: 70, endPoint x: 130, endPoint y: 97, distance: 206.7
click at [130, 97] on div "Add product to order e prim Miscellaneous" at bounding box center [611, 97] width 1031 height 90
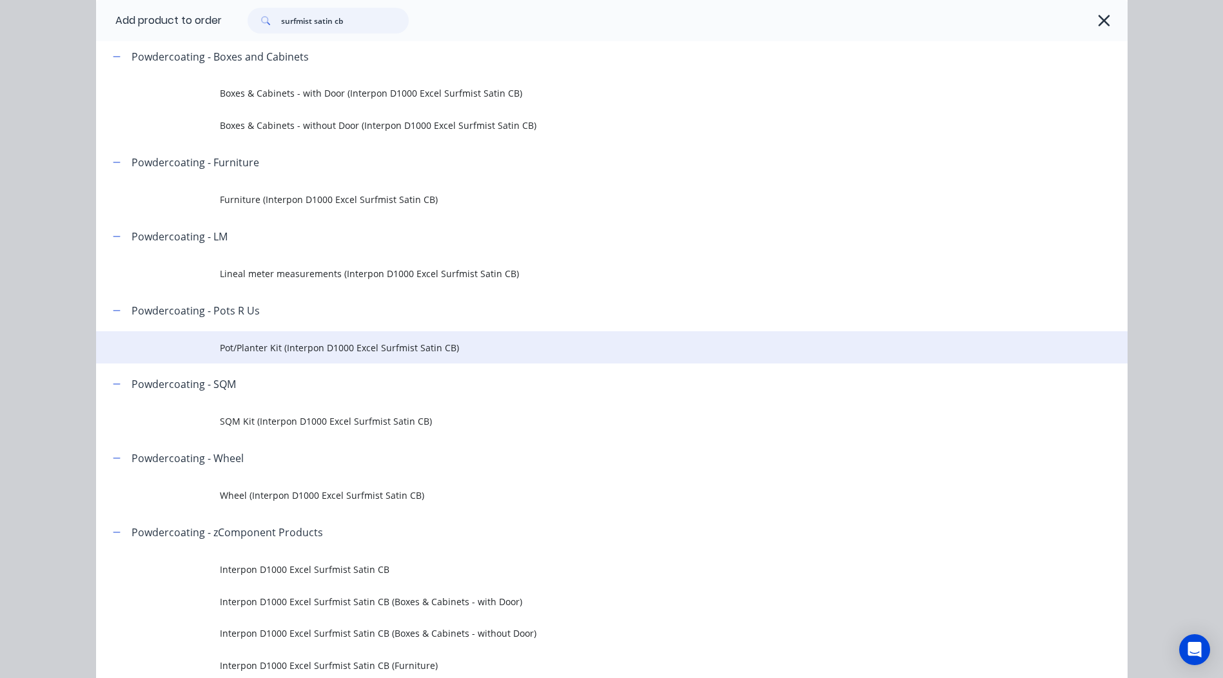
scroll to position [193, 0]
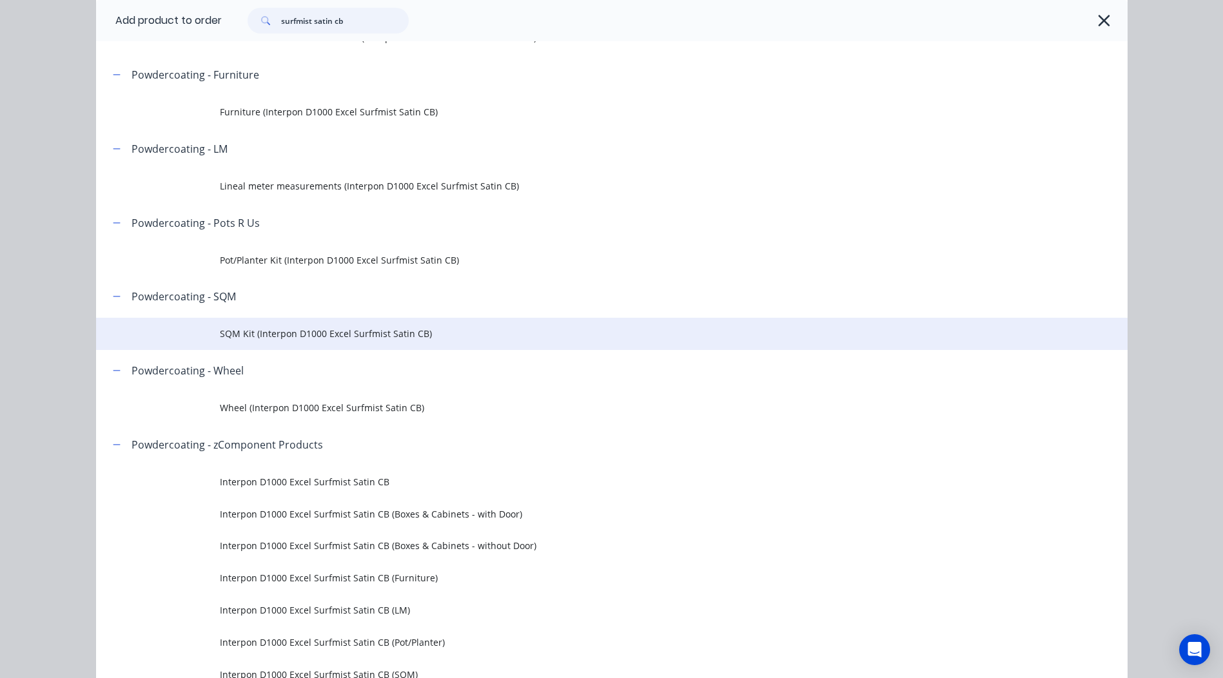
type input "surfmist satin cb"
click at [308, 325] on td "SQM Kit (Interpon D1000 Excel Surfmist Satin CB)" at bounding box center [673, 334] width 907 height 32
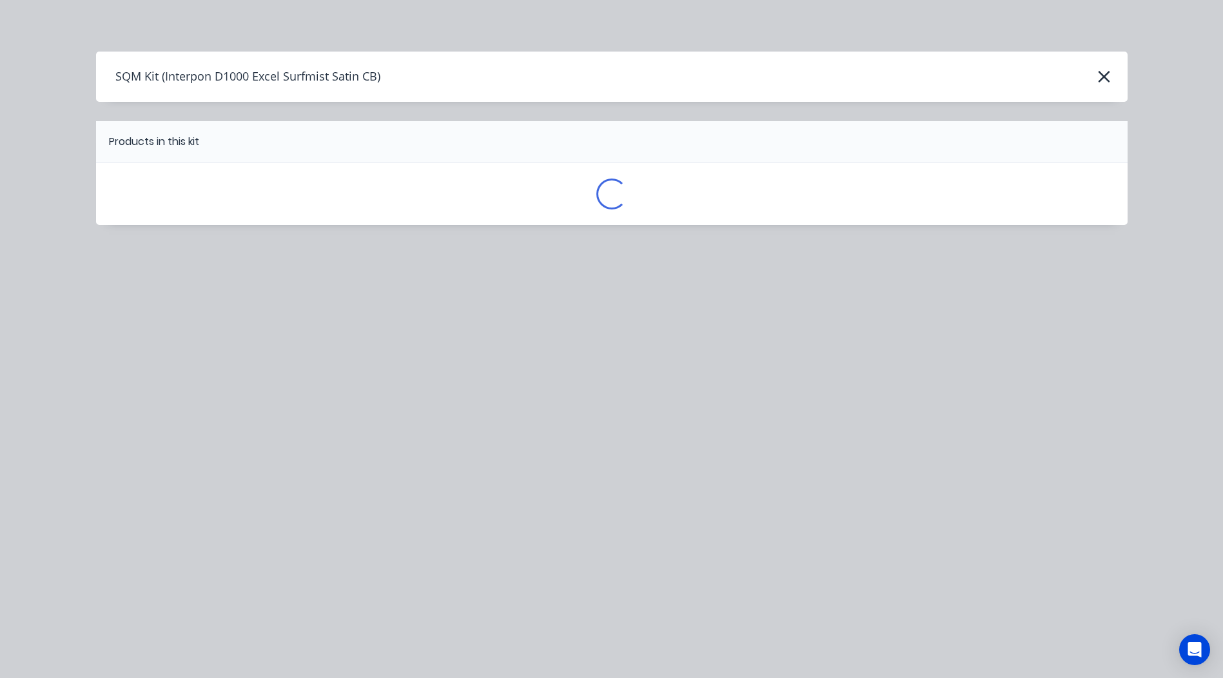
scroll to position [0, 0]
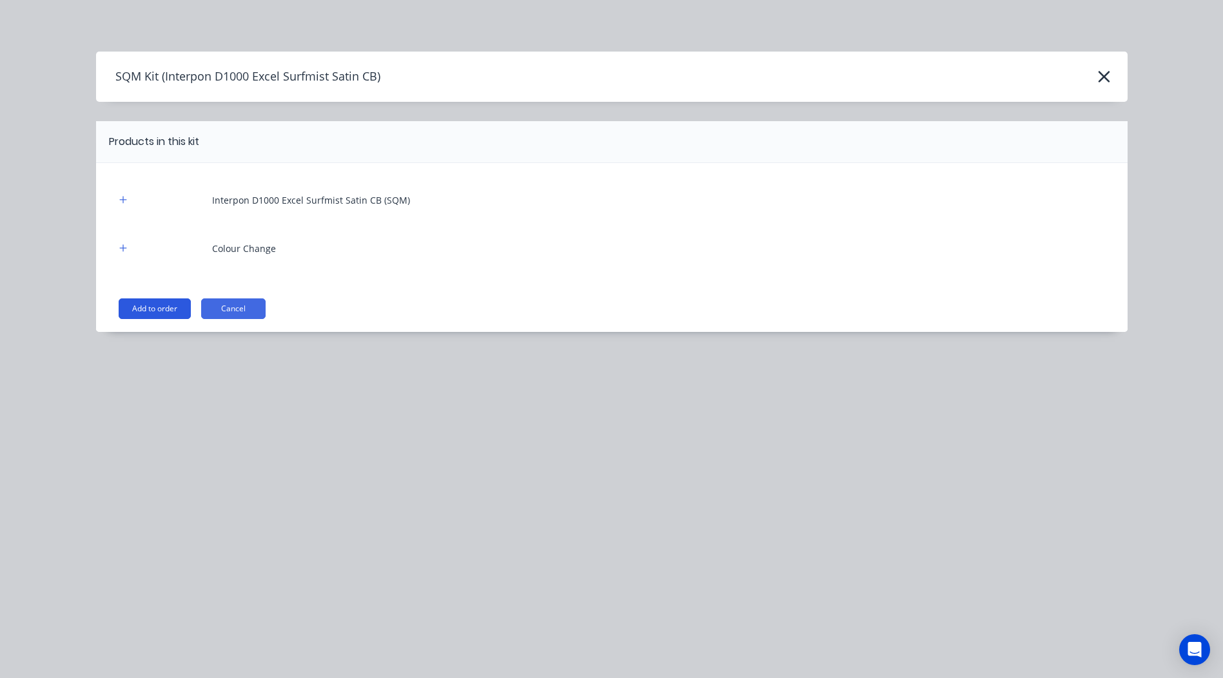
click at [158, 308] on button "Add to order" at bounding box center [155, 308] width 72 height 21
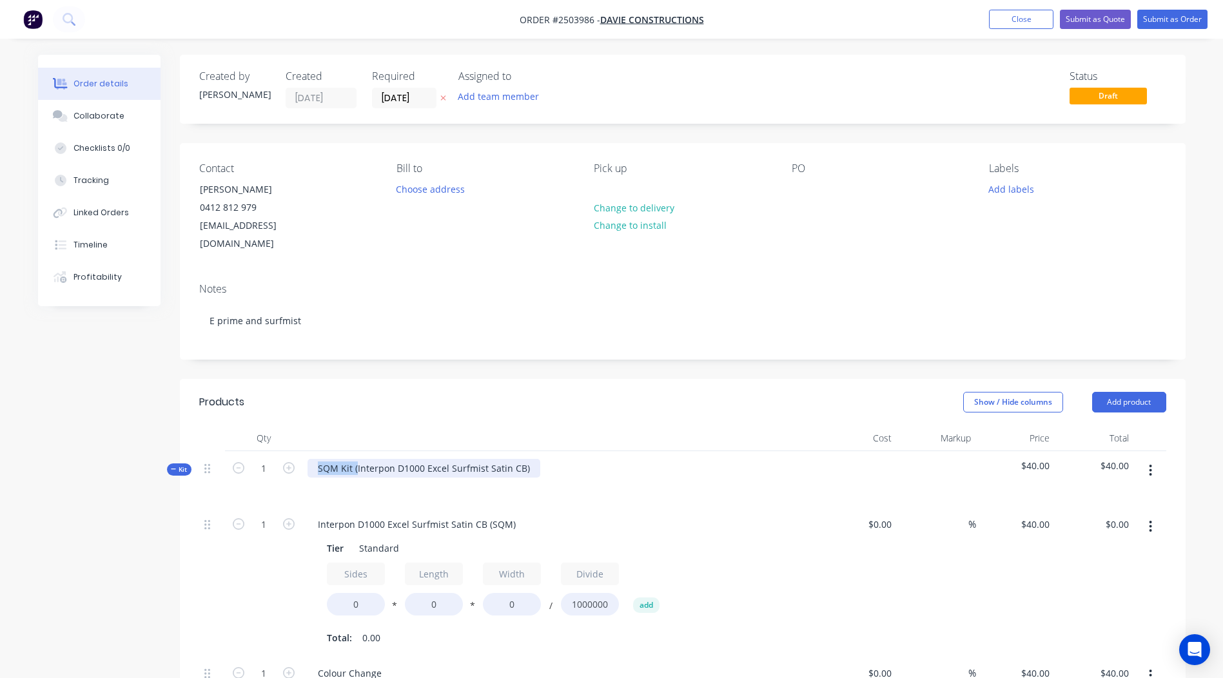
drag, startPoint x: 356, startPoint y: 450, endPoint x: 4, endPoint y: 487, distance: 354.4
click at [4, 487] on div "Order details Collaborate Checklists 0/0 Tracking Linked Orders Timeline Profit…" at bounding box center [611, 556] width 1223 height 1112
click at [493, 451] on div "Interpon D1000 Excel Surfmist Satin CB)" at bounding box center [560, 479] width 516 height 56
drag, startPoint x: 518, startPoint y: 510, endPoint x: 0, endPoint y: 488, distance: 518.7
click at [0, 488] on html "Order #2503986 - Davie Constructions Add product Close Submit as Quote Submit a…" at bounding box center [611, 556] width 1223 height 1112
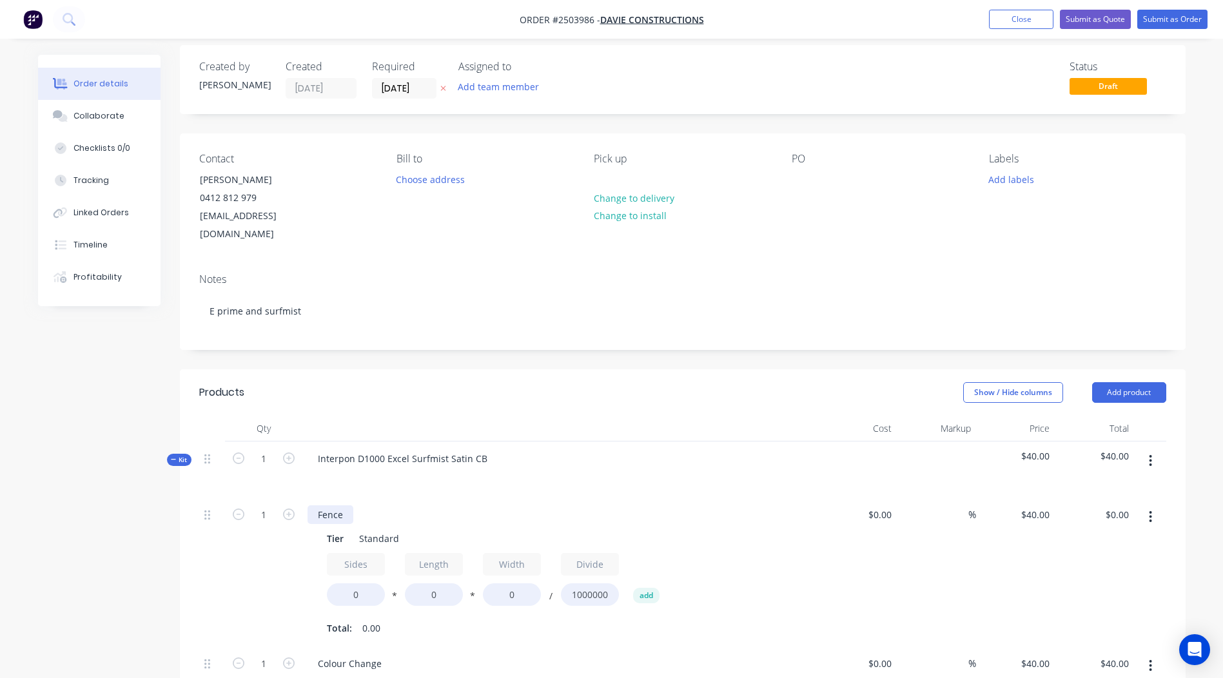
scroll to position [193, 0]
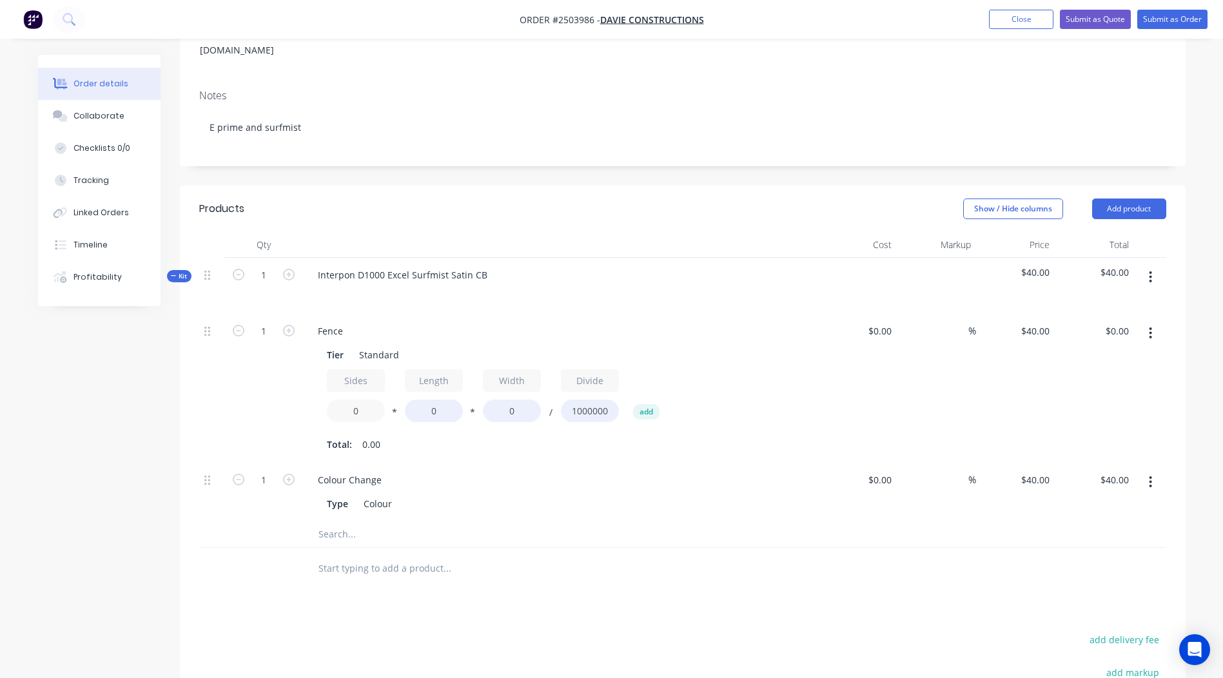
drag, startPoint x: 371, startPoint y: 391, endPoint x: 173, endPoint y: 401, distance: 198.1
click at [193, 400] on div "Qty Cost Markup Price Total Kit 1 Interpon D1000 Excel Surfmist Satin CB $40.00…" at bounding box center [682, 411] width 1005 height 358
type input "1.5"
click at [436, 400] on input "0" at bounding box center [434, 411] width 58 height 23
type input "2500"
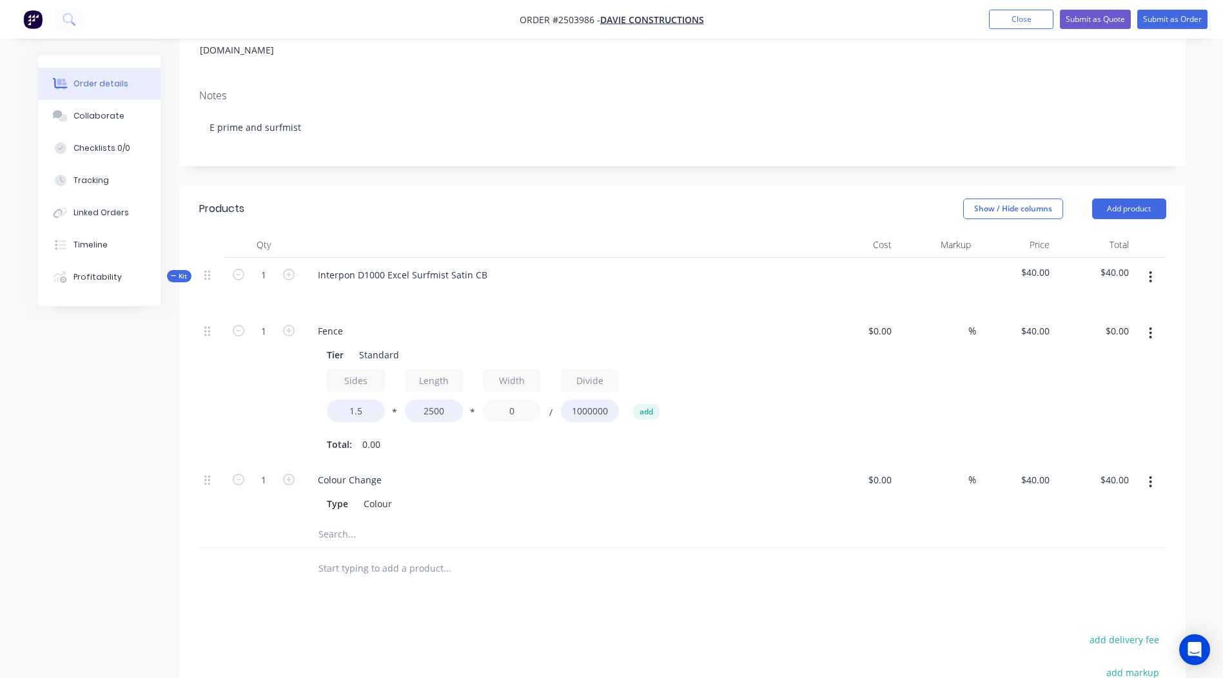
drag, startPoint x: 531, startPoint y: 392, endPoint x: 356, endPoint y: 438, distance: 181.0
click at [375, 432] on div "Sides 1.5 * Length 2500 * Width 0 / Divide 1000000 add Total: 0.00" at bounding box center [560, 411] width 467 height 85
type input "3"
type input "950"
type input "$142.50"
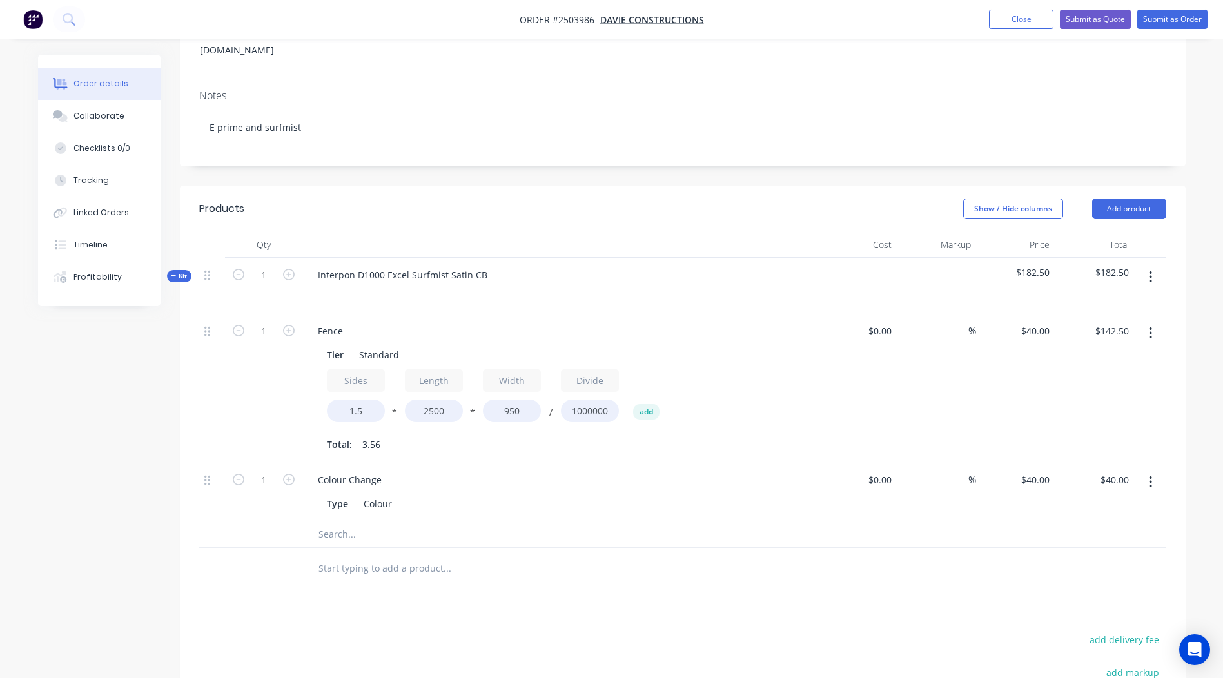
click at [1066, 427] on div "$142.50 $142.50" at bounding box center [1093, 388] width 79 height 149
click at [293, 325] on icon "button" at bounding box center [289, 331] width 12 height 12
type input "2"
type input "$285.00"
click at [367, 400] on input "1.5" at bounding box center [356, 411] width 58 height 23
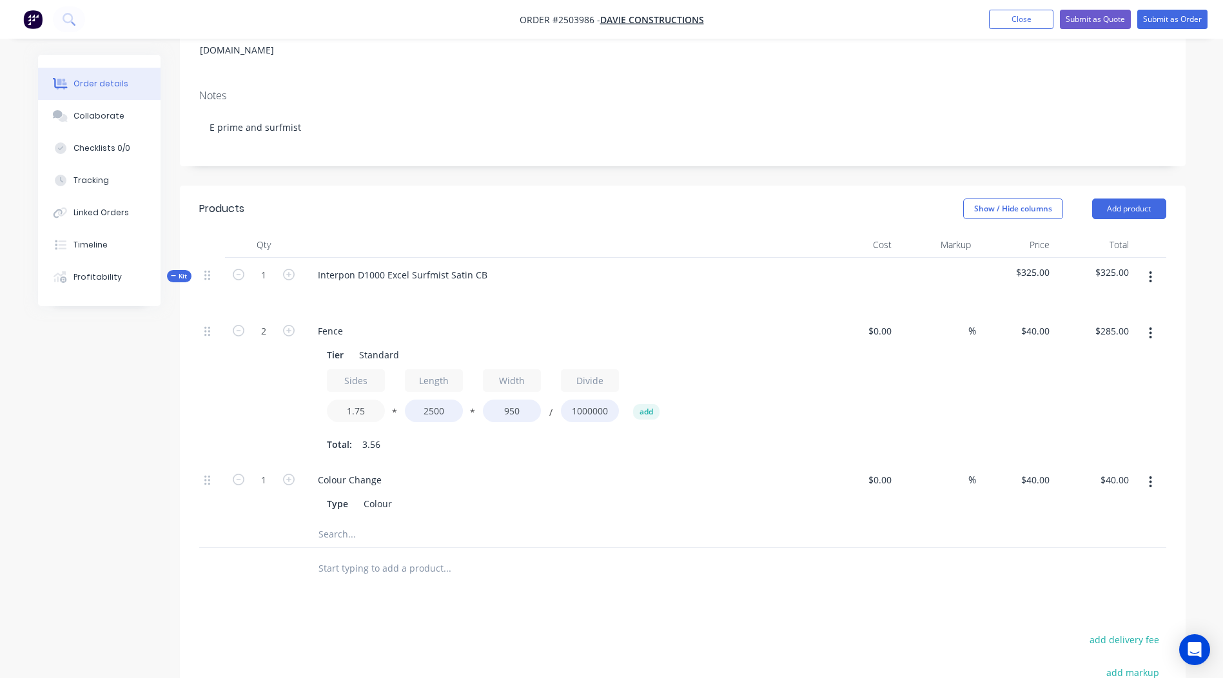
type input "1.75"
type input "$332.50"
click at [1169, 349] on div "Qty Cost Markup Price Total Kit 1 Interpon D1000 Excel Surfmist Satin CB $372.5…" at bounding box center [682, 411] width 1005 height 358
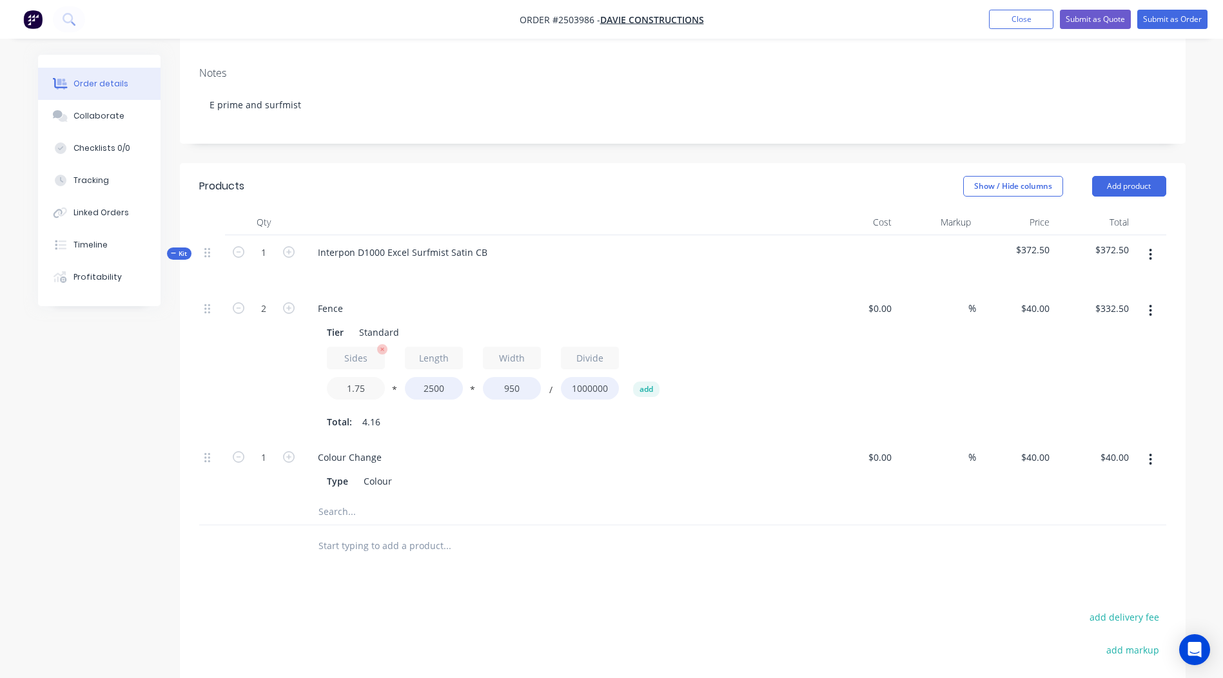
click at [366, 377] on input "1.75" at bounding box center [356, 388] width 58 height 23
type input "1.7"
type input "$323.00"
click at [1187, 351] on div "Order details Collaborate Checklists 0/0 Tracking Linked Orders Timeline Profit…" at bounding box center [611, 367] width 1173 height 1057
click at [1160, 243] on button "button" at bounding box center [1150, 254] width 30 height 23
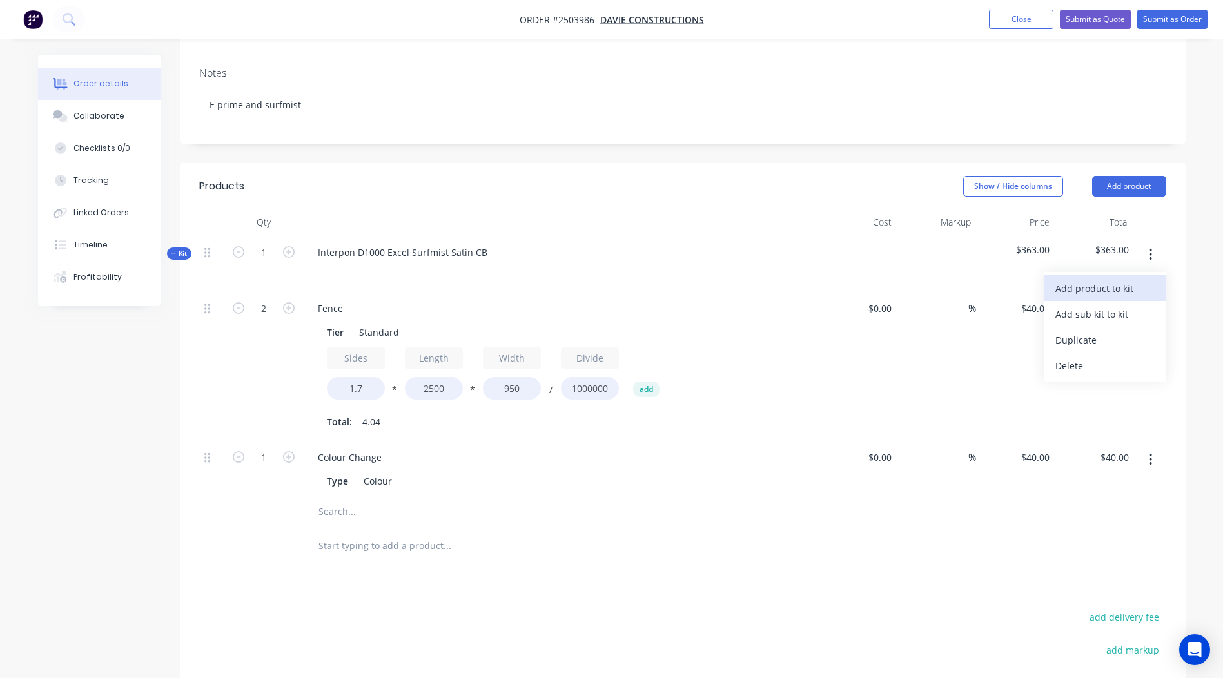
click at [1115, 275] on button "Add product to kit" at bounding box center [1104, 288] width 122 height 26
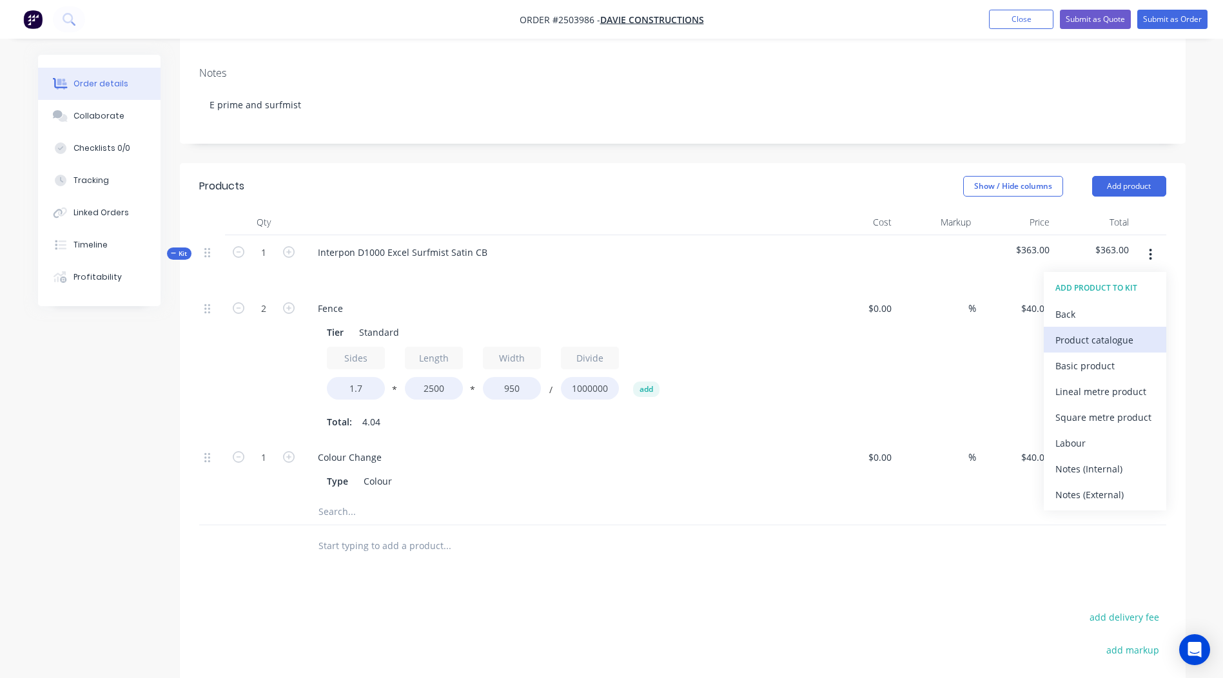
click at [1116, 331] on div "Product catalogue" at bounding box center [1104, 340] width 99 height 19
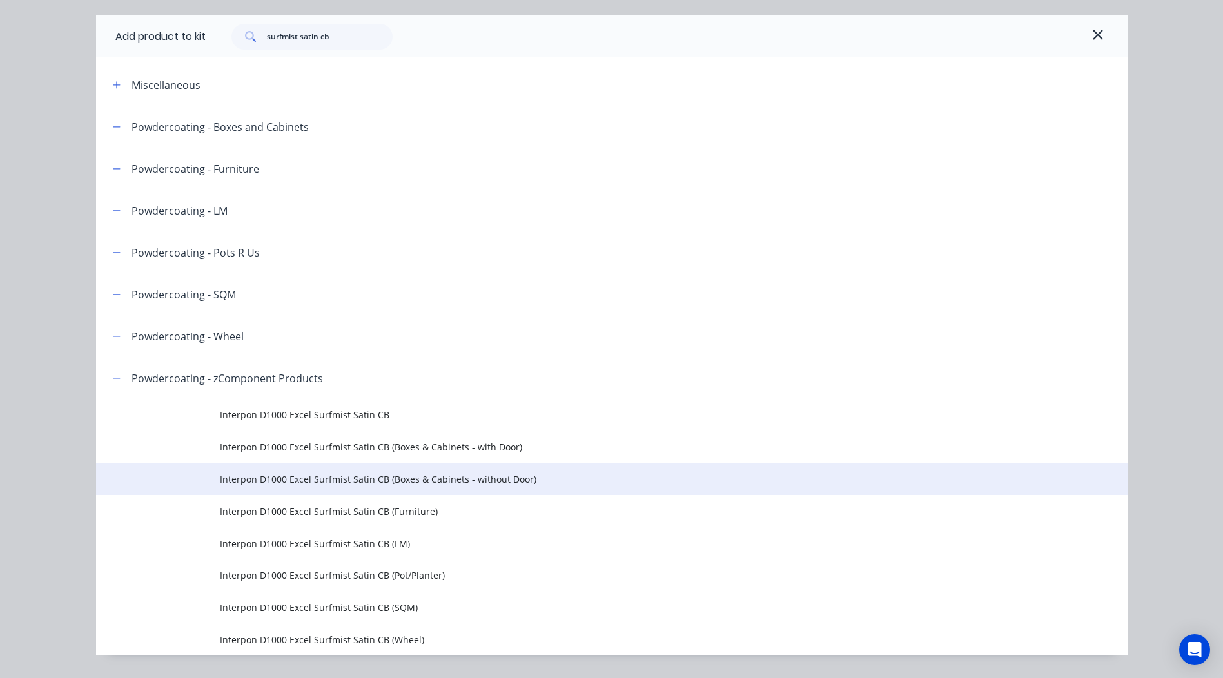
scroll to position [70, 0]
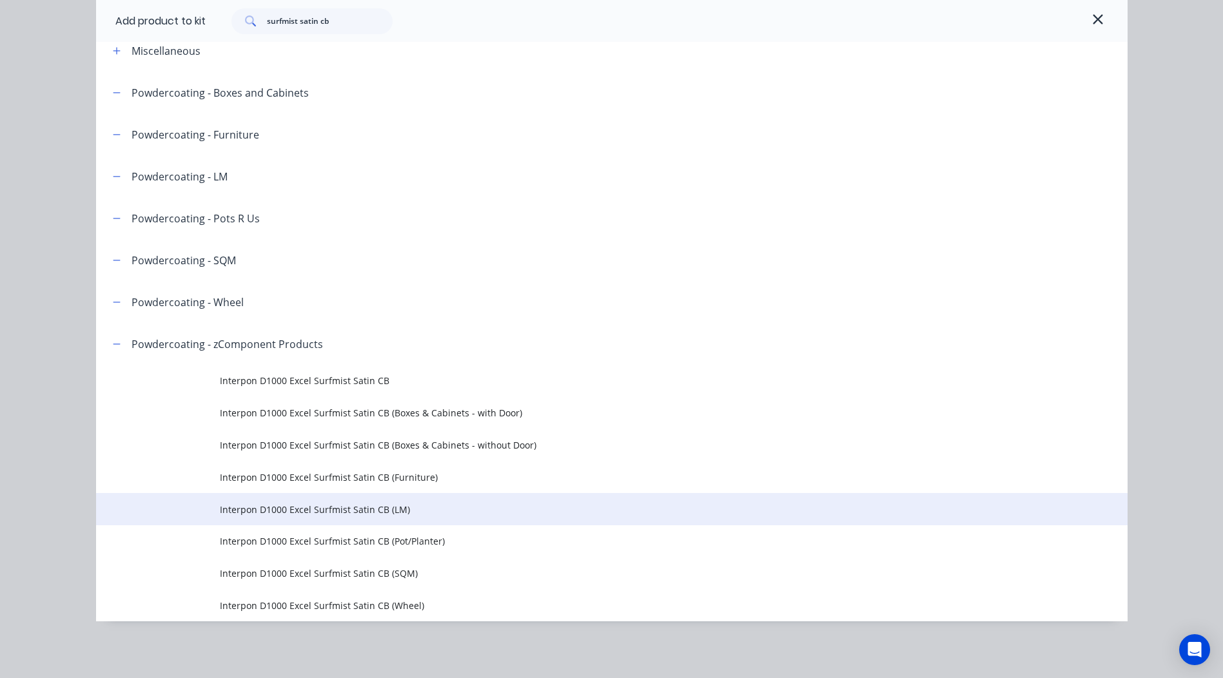
click at [421, 503] on span "Interpon D1000 Excel Surfmist Satin CB (LM)" at bounding box center [583, 510] width 726 height 14
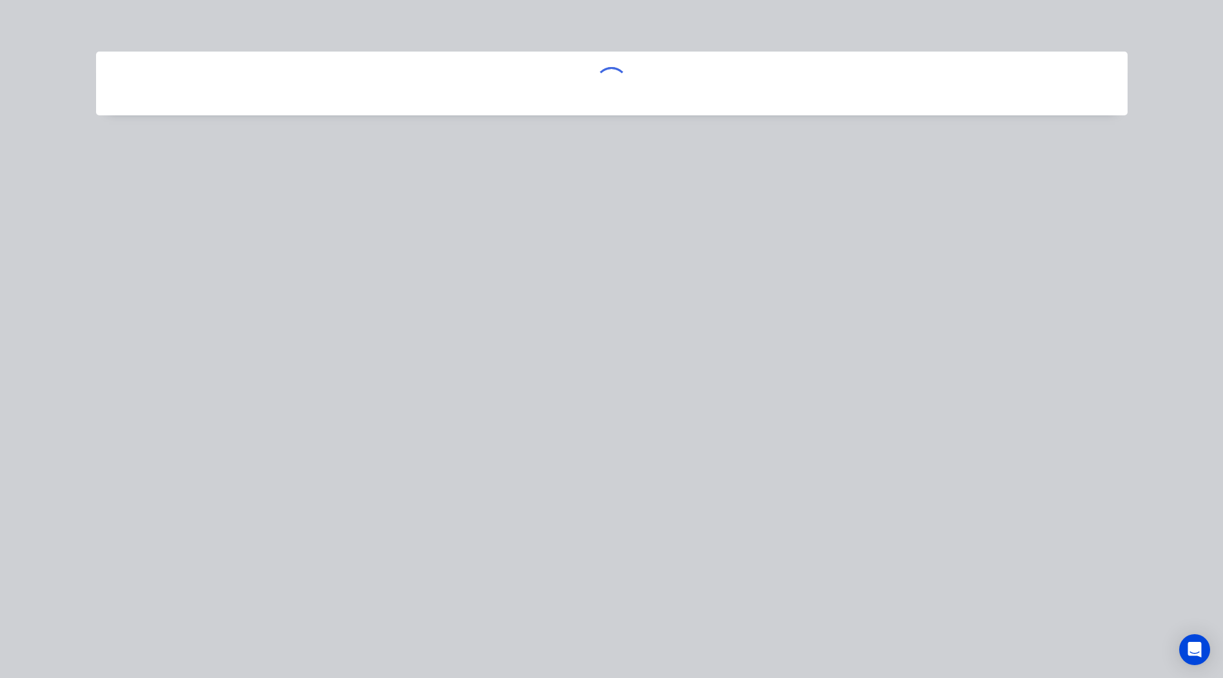
scroll to position [0, 0]
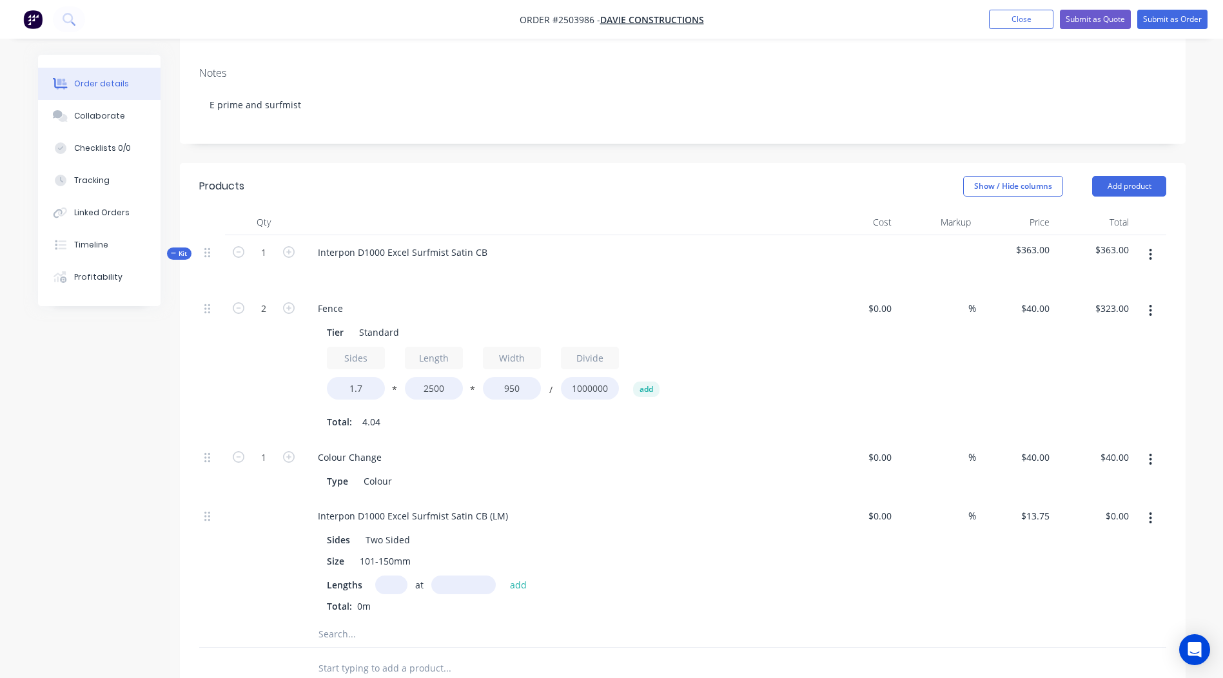
click at [394, 576] on input "text" at bounding box center [391, 585] width 32 height 19
type input "1"
drag, startPoint x: 514, startPoint y: 493, endPoint x: 86, endPoint y: 507, distance: 428.2
click at [84, 507] on div "Created by Rory Created 02/09/25 Required 02/09/25 Assigned to Add team member …" at bounding box center [611, 428] width 1147 height 1179
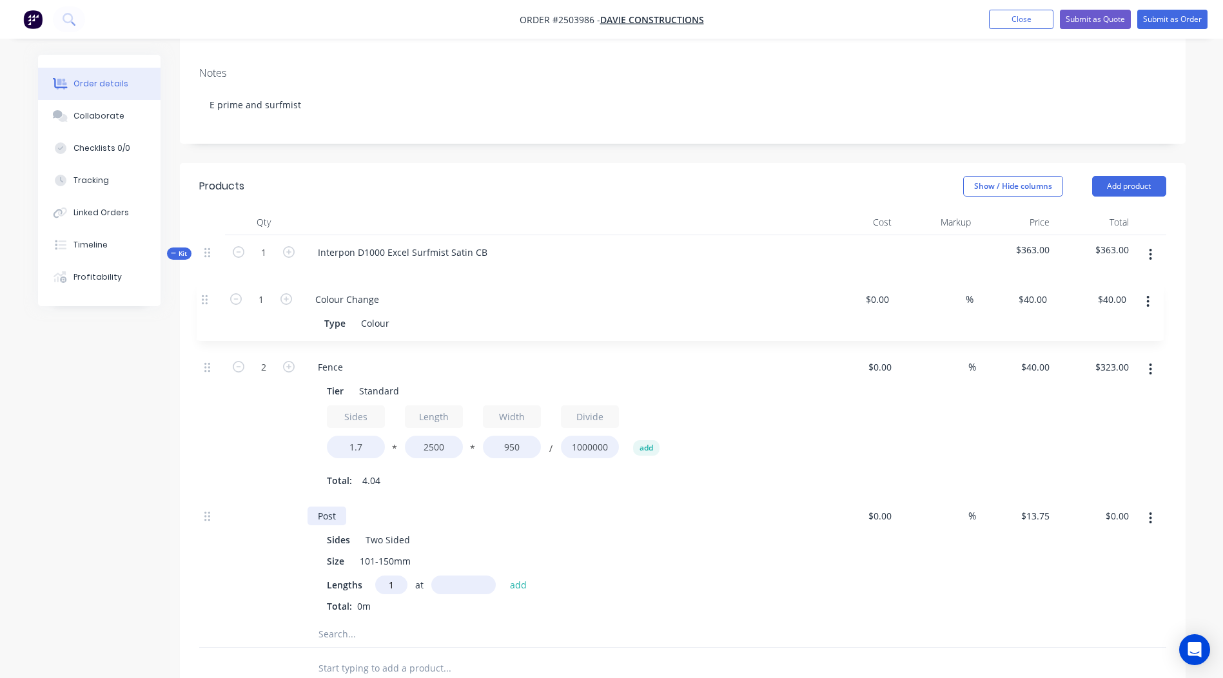
drag, startPoint x: 205, startPoint y: 433, endPoint x: 202, endPoint y: 288, distance: 145.0
click at [202, 291] on div "2 Fence Tier Standard Sides 1.7 * Length 2500 * Width 950 / Divide 1000000 add …" at bounding box center [682, 456] width 967 height 330
click at [450, 576] on input "text" at bounding box center [463, 585] width 64 height 19
type input "1100"
click at [503, 576] on button "add" at bounding box center [518, 584] width 30 height 17
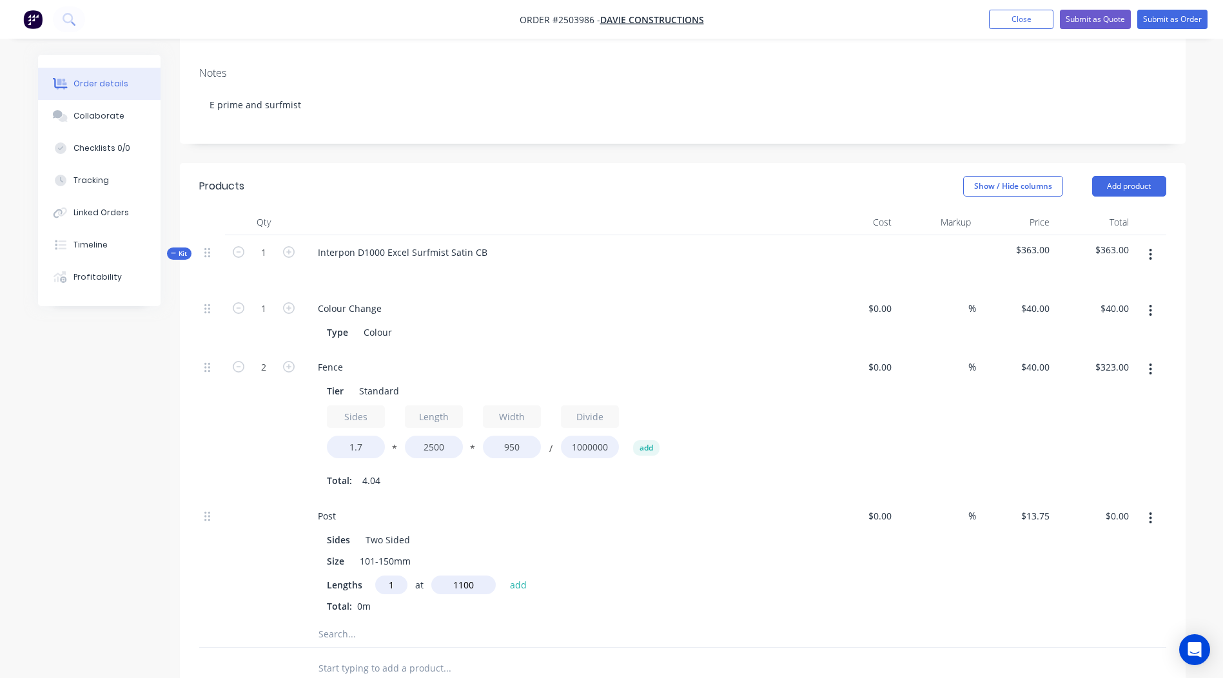
type input "$15.13"
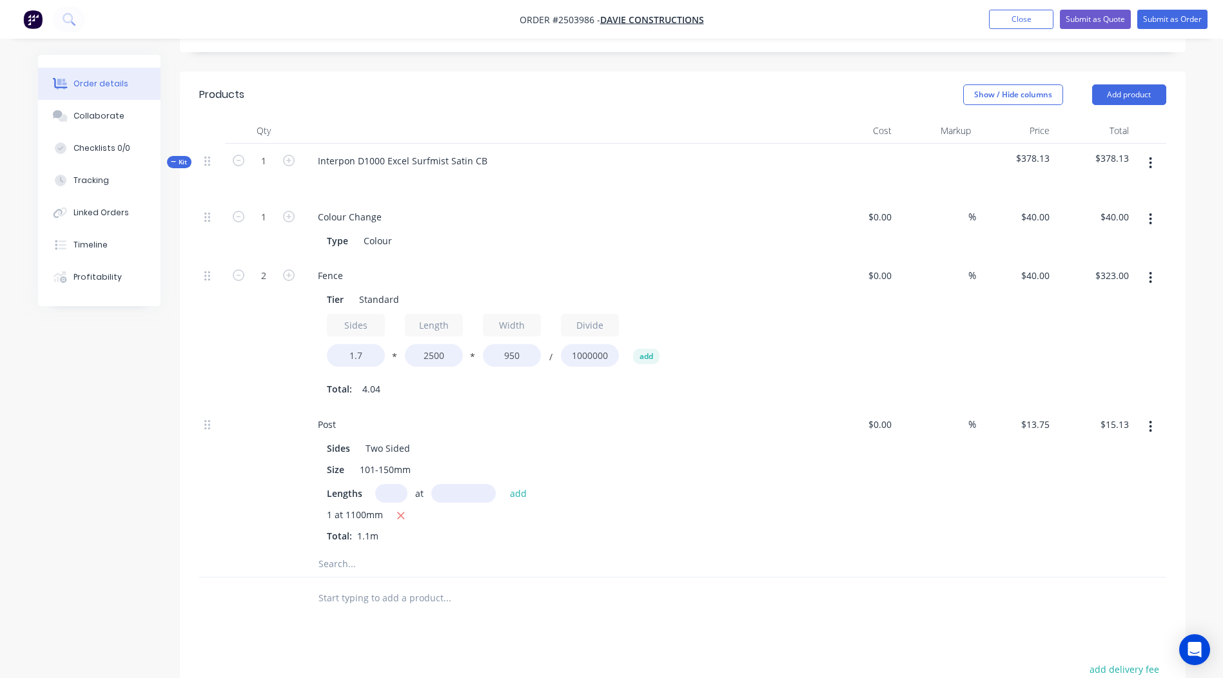
scroll to position [301, 0]
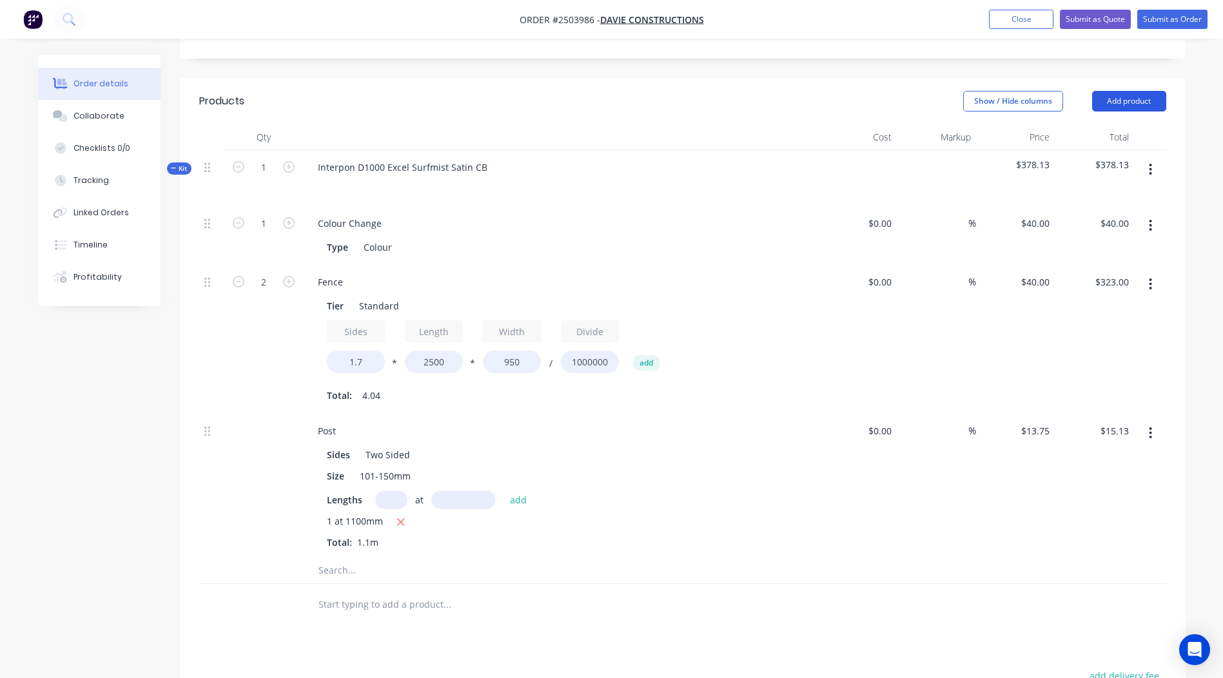
click at [1138, 91] on button "Add product" at bounding box center [1129, 101] width 74 height 21
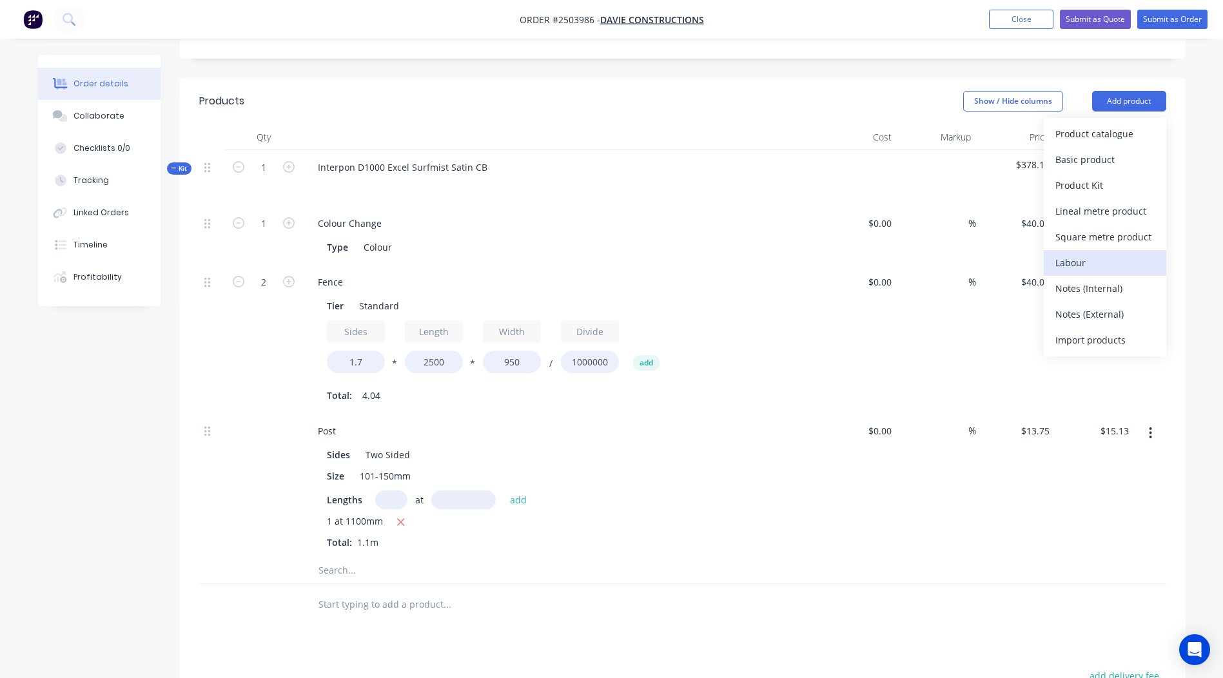
click at [1100, 253] on div "Labour" at bounding box center [1104, 262] width 99 height 19
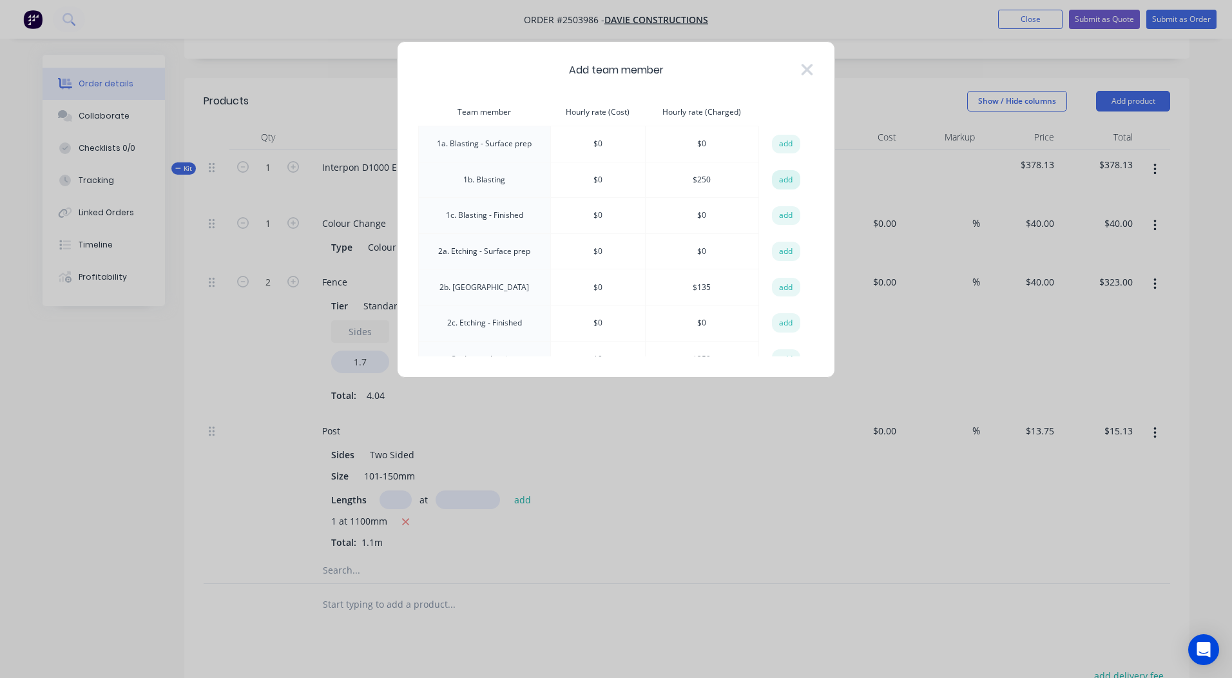
click at [775, 180] on button "add" at bounding box center [786, 179] width 28 height 19
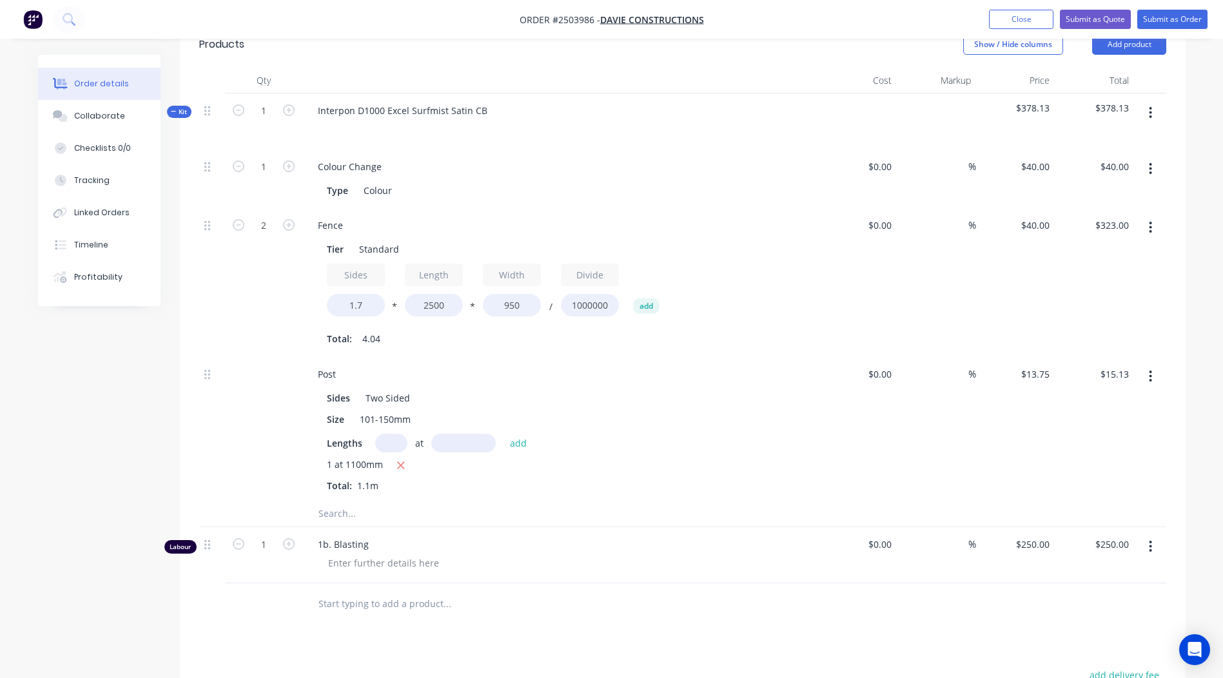
scroll to position [430, 0]
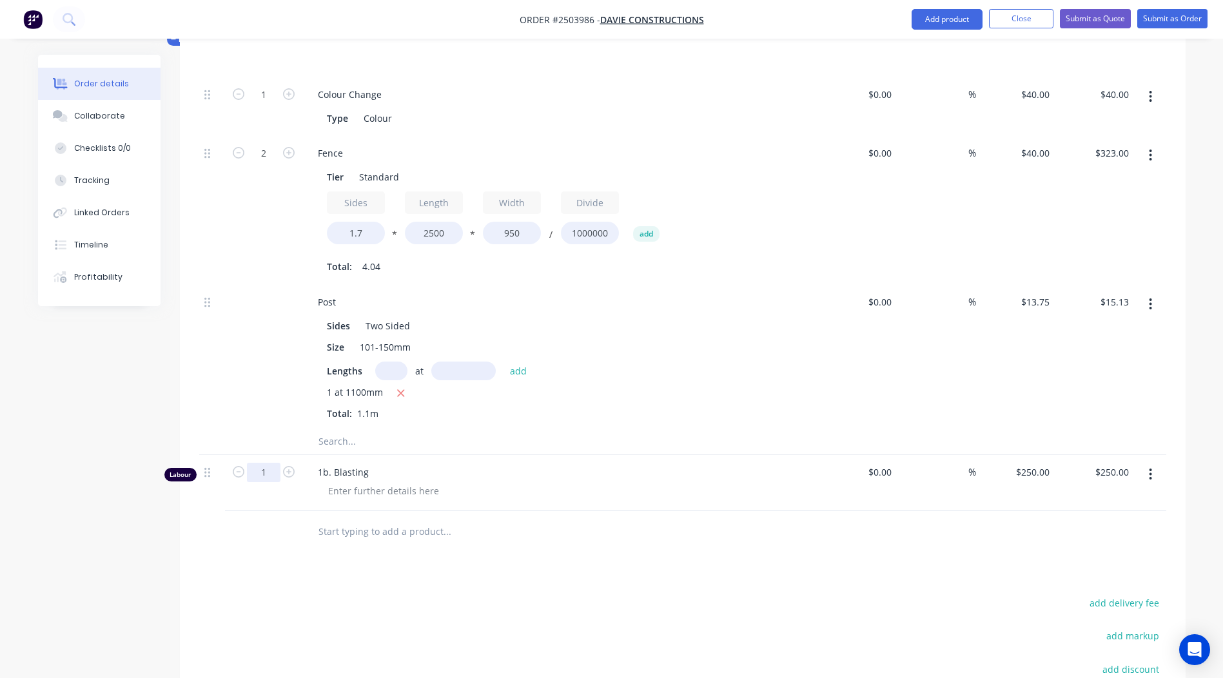
click at [268, 48] on input "1" at bounding box center [264, 38] width 34 height 19
type input "0.75"
type input "$187.50"
click at [436, 557] on div "Products Show / Hide columns Add product Qty Cost Markup Price Total Kit 1 Inte…" at bounding box center [682, 405] width 1005 height 913
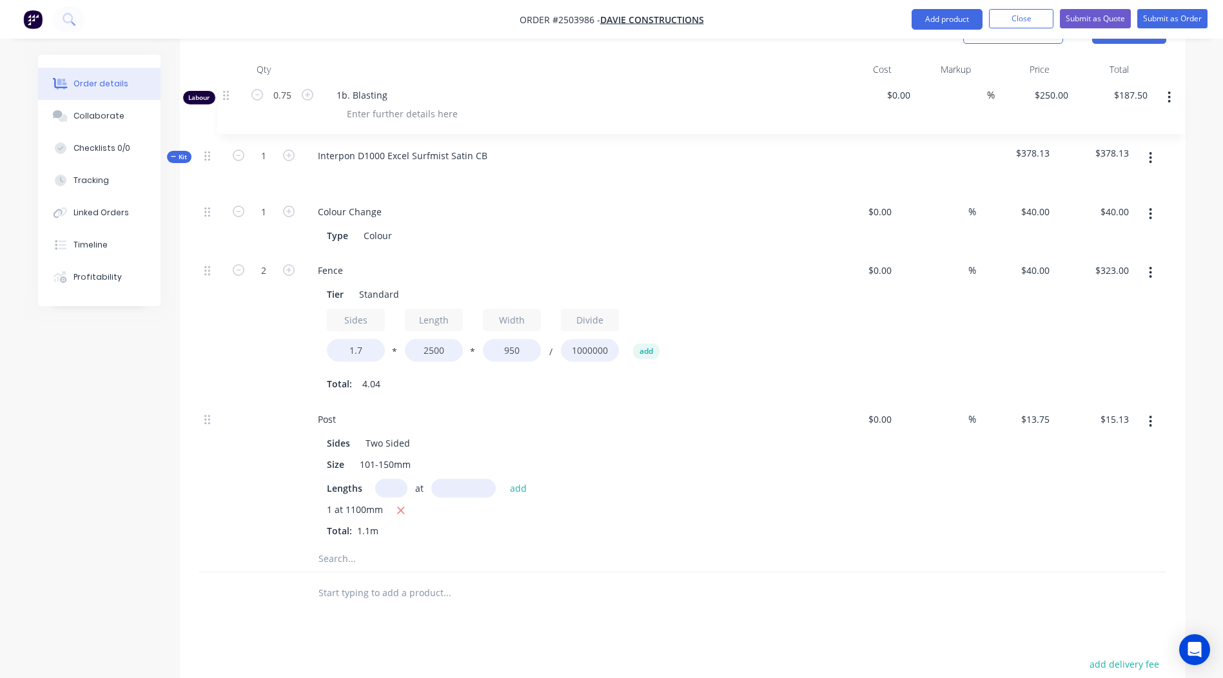
drag, startPoint x: 204, startPoint y: 455, endPoint x: 222, endPoint y: 90, distance: 365.3
click at [222, 90] on div "Kit 1 Interpon D1000 Excel Surfmist Satin CB $378.13 $378.13 1 Colour Change Ty…" at bounding box center [682, 327] width 967 height 490
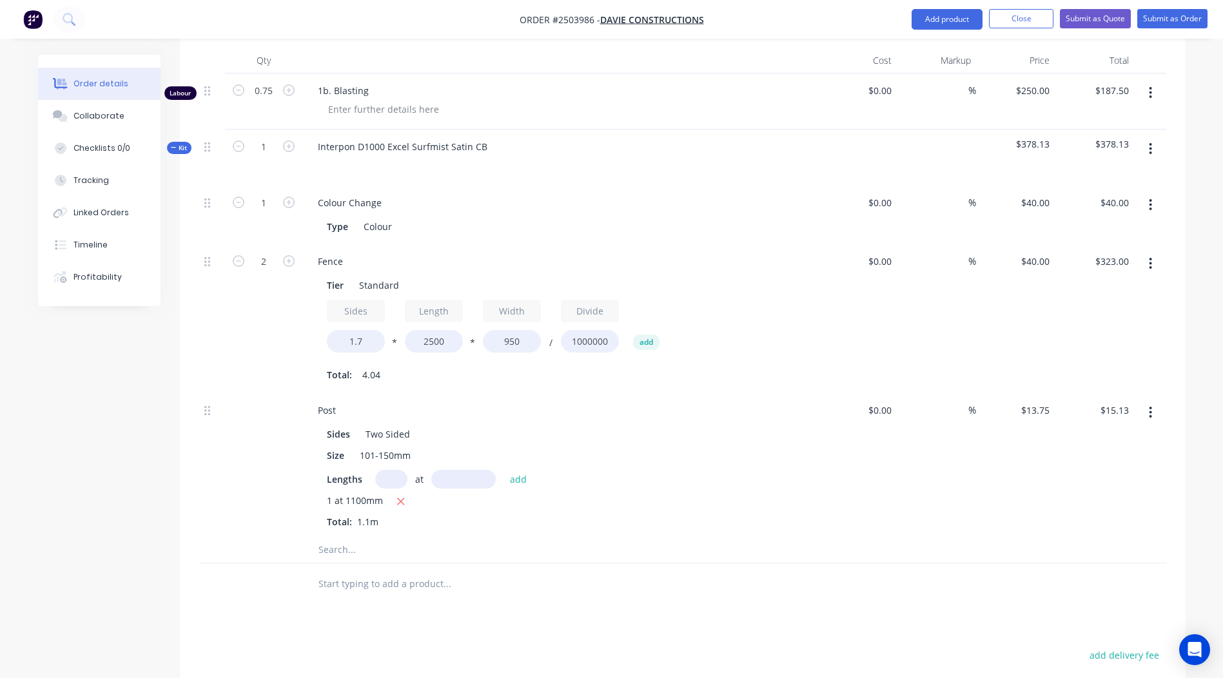
scroll to position [374, 0]
click at [1152, 141] on button "button" at bounding box center [1150, 152] width 30 height 23
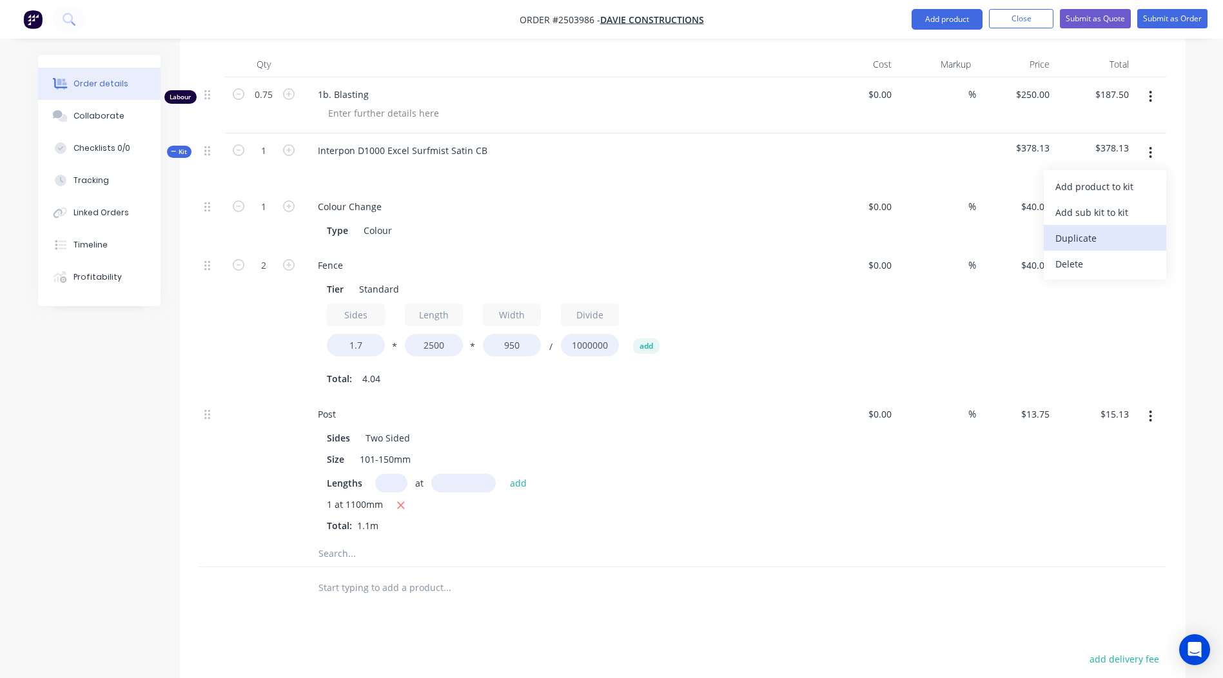
click at [1101, 229] on div "Duplicate" at bounding box center [1104, 238] width 99 height 19
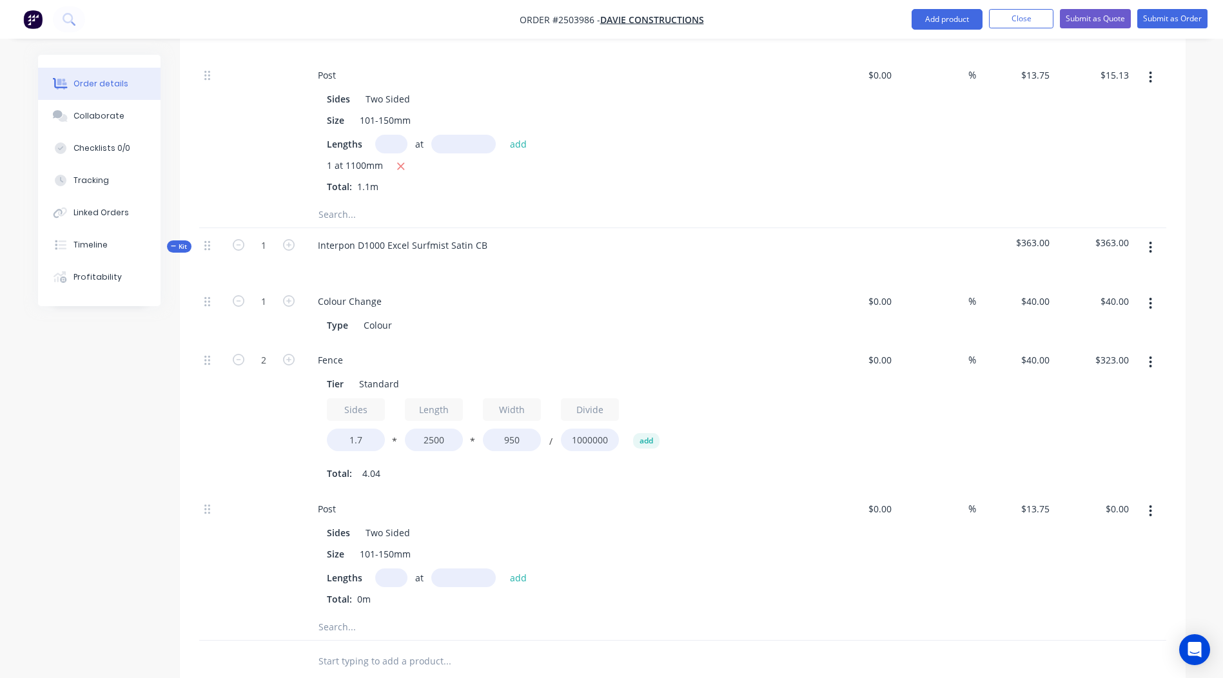
scroll to position [632, 0]
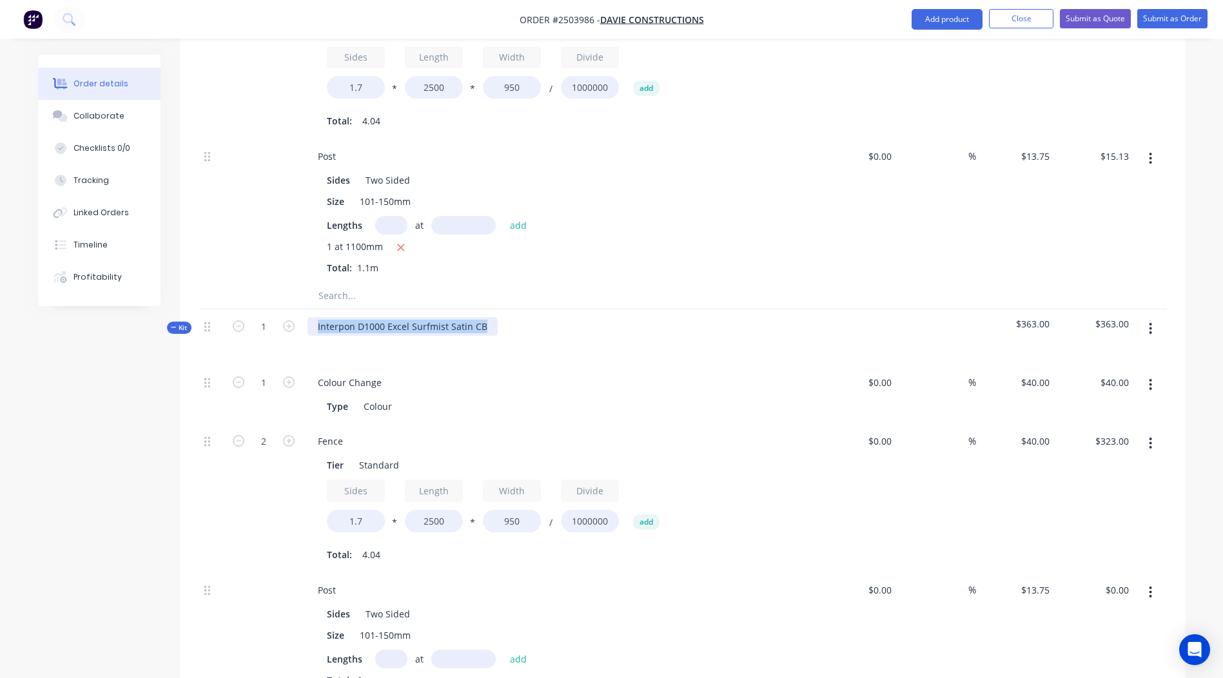
drag, startPoint x: 487, startPoint y: 307, endPoint x: 0, endPoint y: 340, distance: 488.3
click at [0, 334] on html "Order #2503986 - Davie Constructions Add product Close Submit as Quote Submit a…" at bounding box center [611, 230] width 1223 height 1724
click at [123, 373] on div "Created by Rory Created 02/09/25 Required 02/09/25 Assigned to Add team member …" at bounding box center [611, 257] width 1147 height 1669
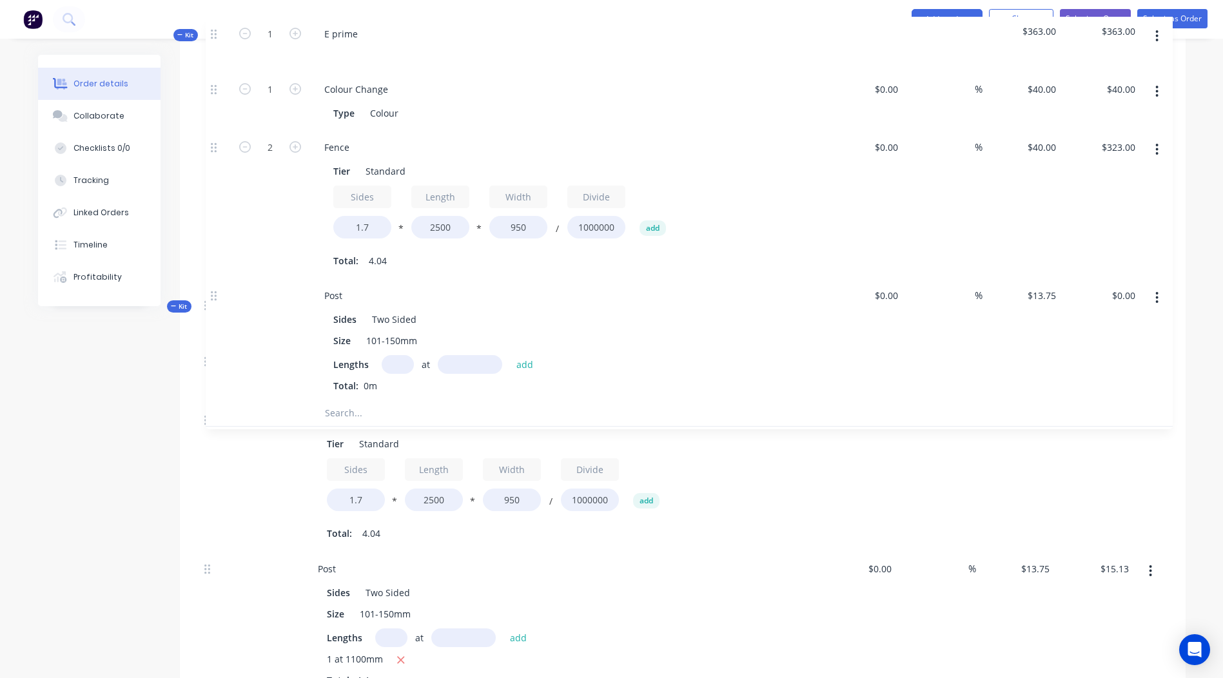
drag, startPoint x: 206, startPoint y: 311, endPoint x: 223, endPoint y: 84, distance: 227.5
click at [220, 64] on div "Labour 0.75 1b. Blasting $0.00 $0.00 % $250.00 $250.00 $187.50 $187.50 Kit 1 In…" at bounding box center [682, 271] width 967 height 902
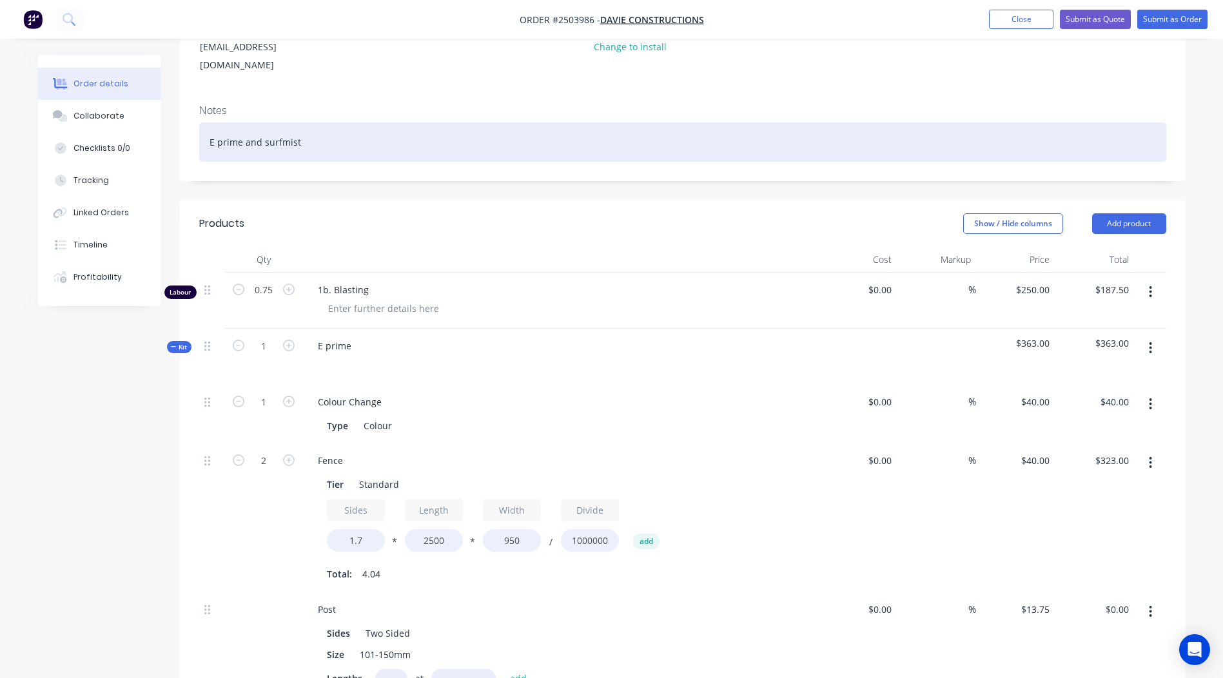
scroll to position [0, 0]
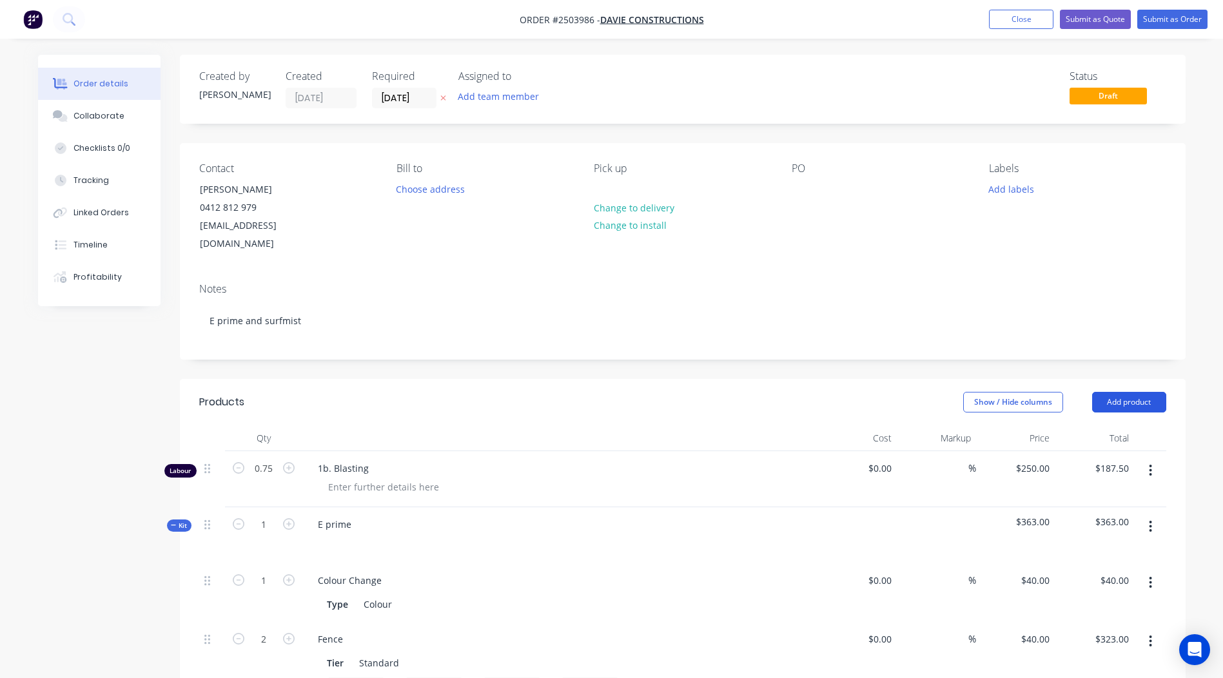
click at [1122, 392] on button "Add product" at bounding box center [1129, 402] width 74 height 21
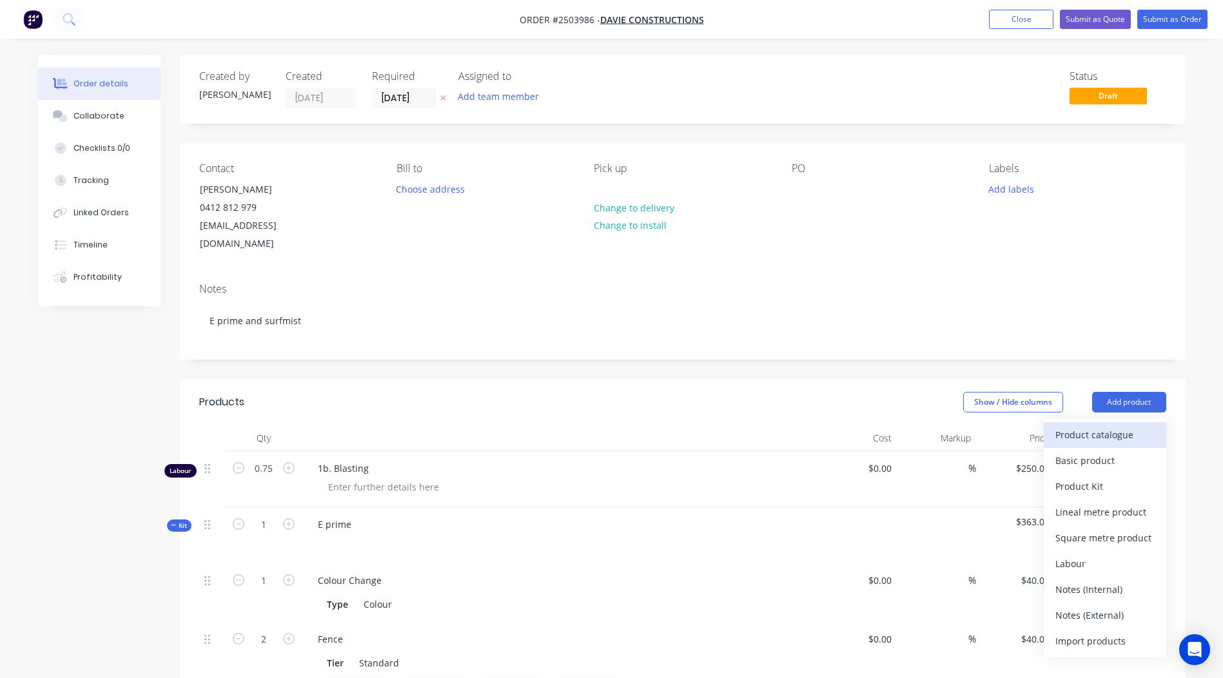
click at [1112, 425] on div "Product catalogue" at bounding box center [1104, 434] width 99 height 19
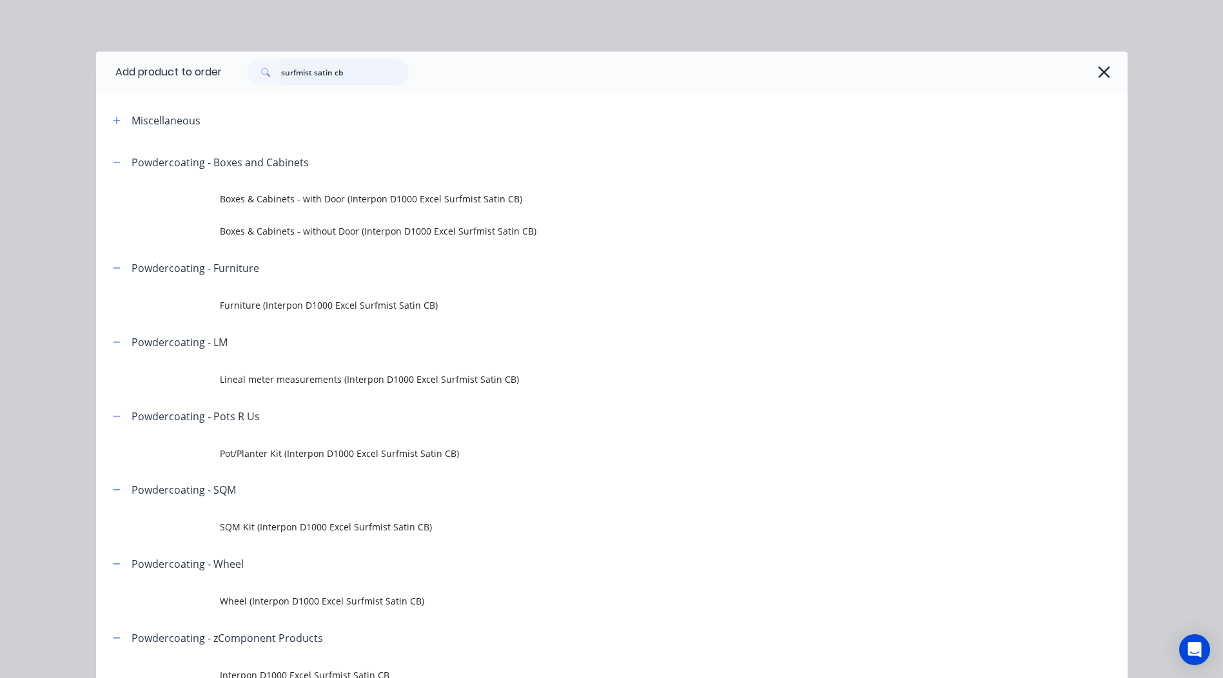
click at [7, 84] on div "Add product to order surfmist satin cb Miscellaneous Powdercoating - Boxes and …" at bounding box center [611, 339] width 1223 height 678
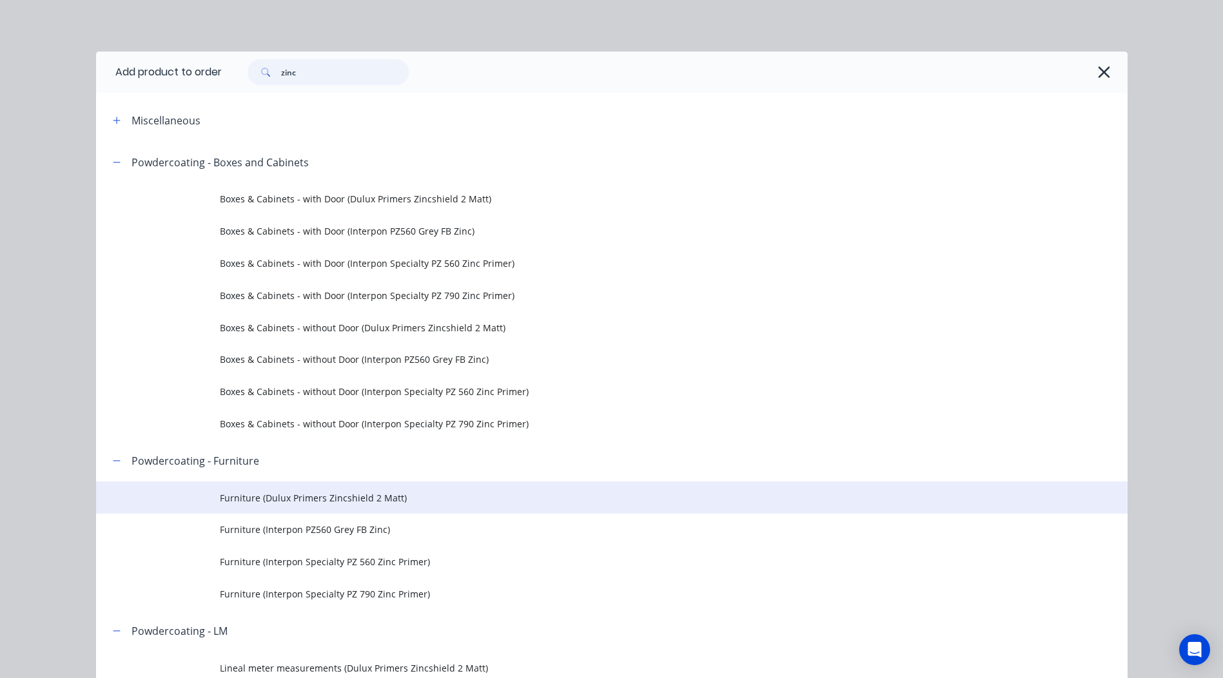
type input "zinc"
click at [364, 492] on span "Furniture (Dulux Primers Zincshield 2 Matt)" at bounding box center [583, 498] width 726 height 14
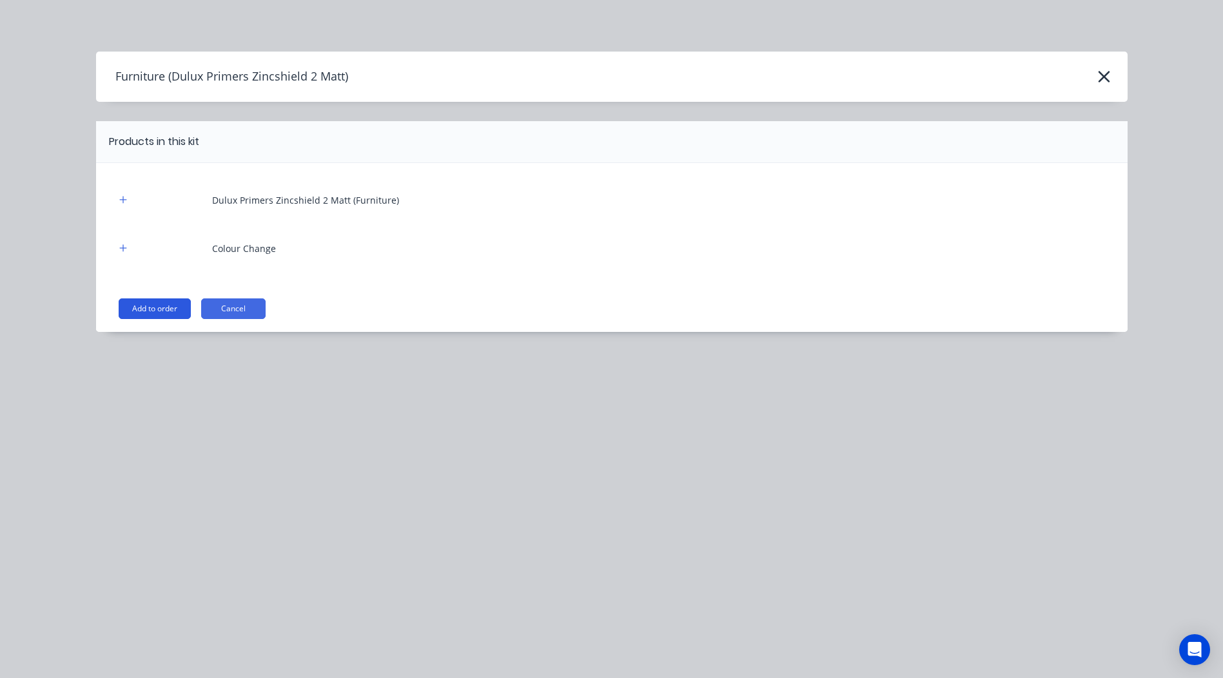
click at [172, 302] on button "Add to order" at bounding box center [155, 308] width 72 height 21
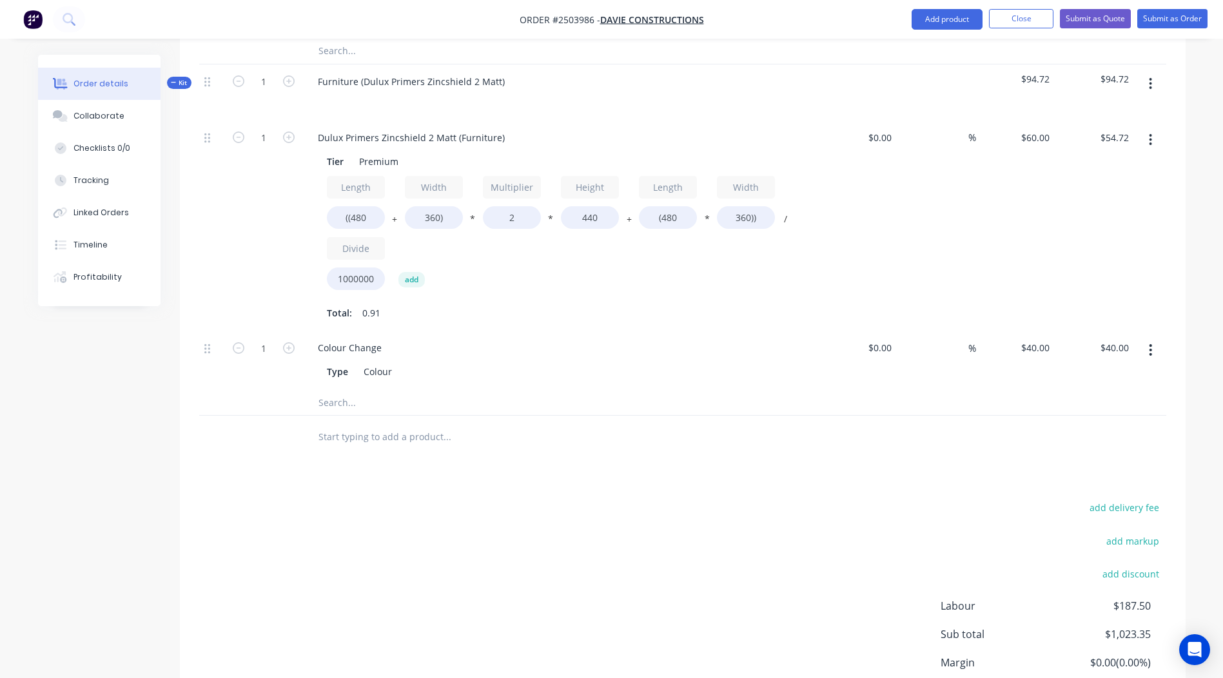
scroll to position [1096, 0]
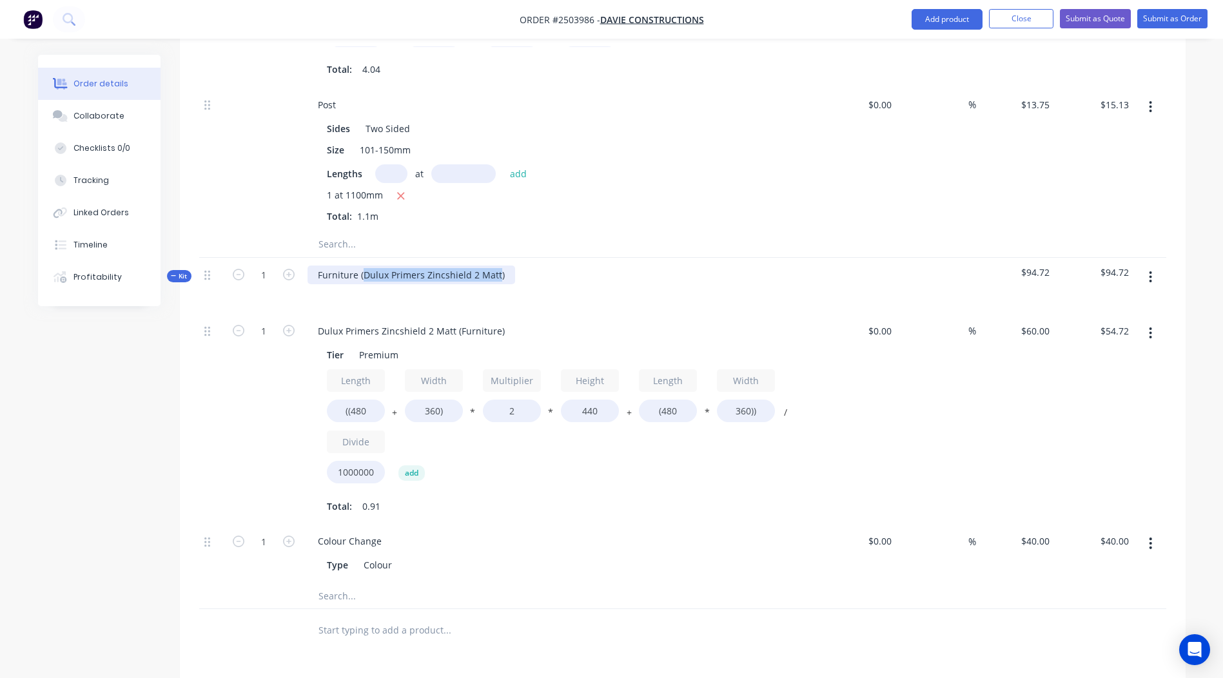
drag, startPoint x: 495, startPoint y: 258, endPoint x: 362, endPoint y: 262, distance: 132.8
click at [362, 266] on div "Furniture (Dulux Primers Zincshield 2 Matt)" at bounding box center [411, 275] width 208 height 19
copy div "Dulux Primers Zincshield 2 Matt"
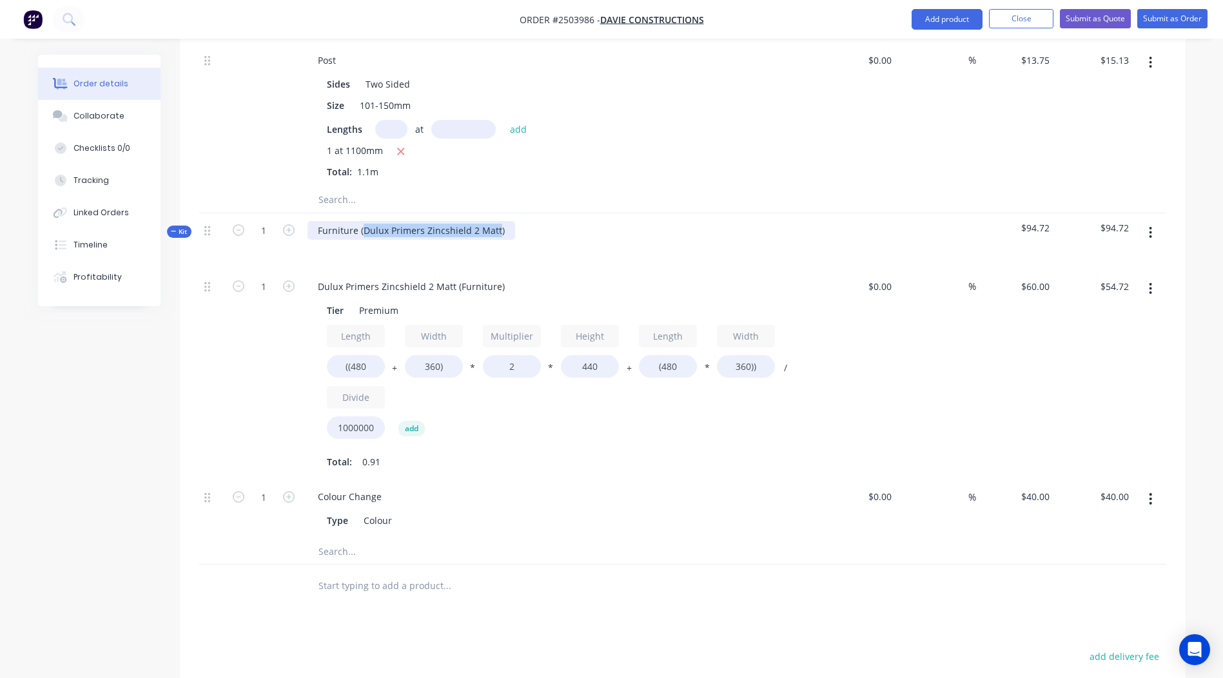
scroll to position [1121, 0]
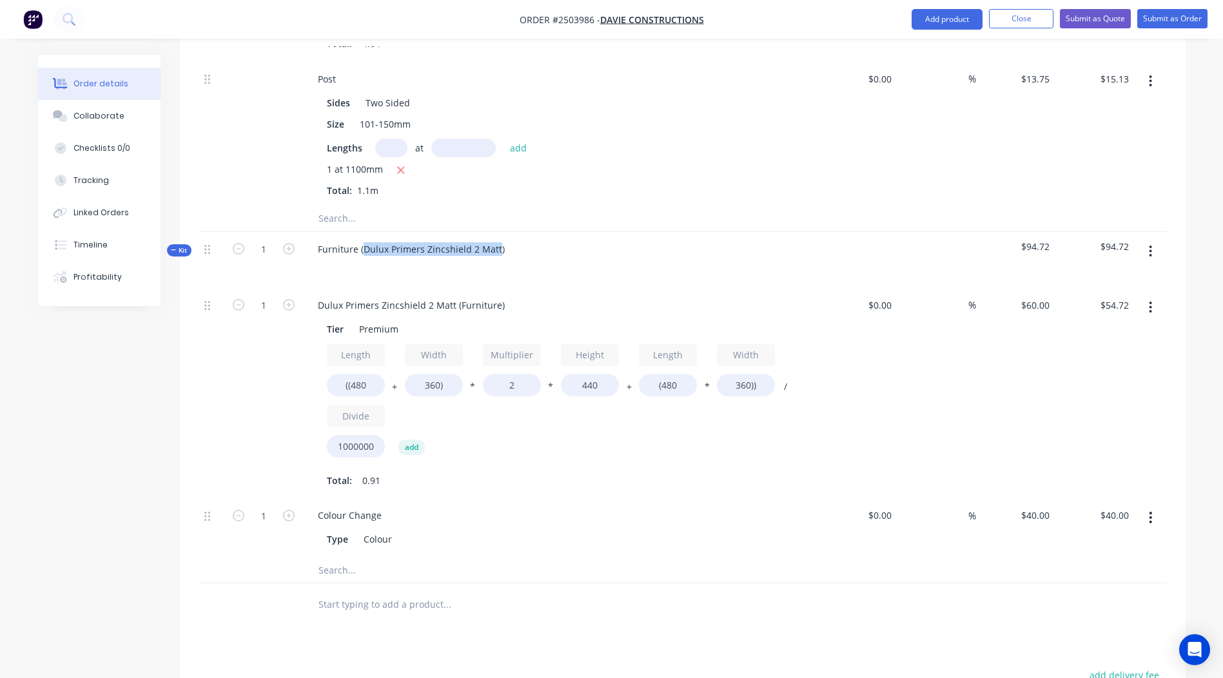
click at [1152, 244] on icon "button" at bounding box center [1149, 251] width 3 height 14
click at [1083, 353] on div "Delete" at bounding box center [1104, 362] width 99 height 19
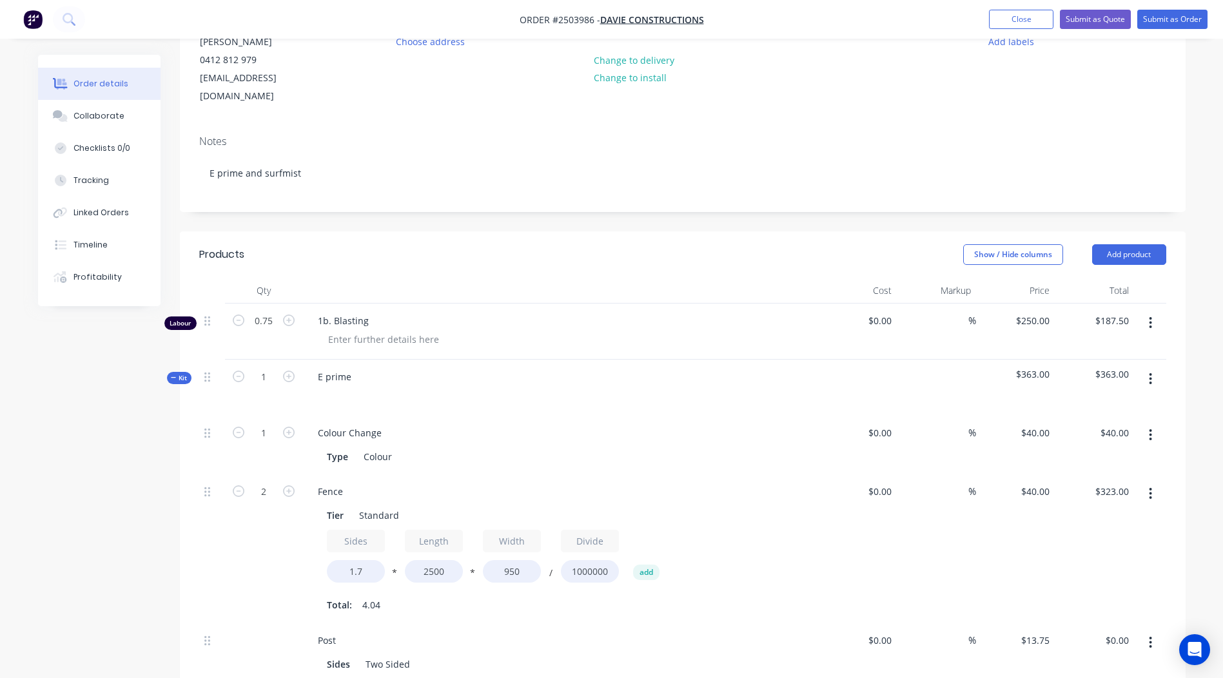
scroll to position [140, 0]
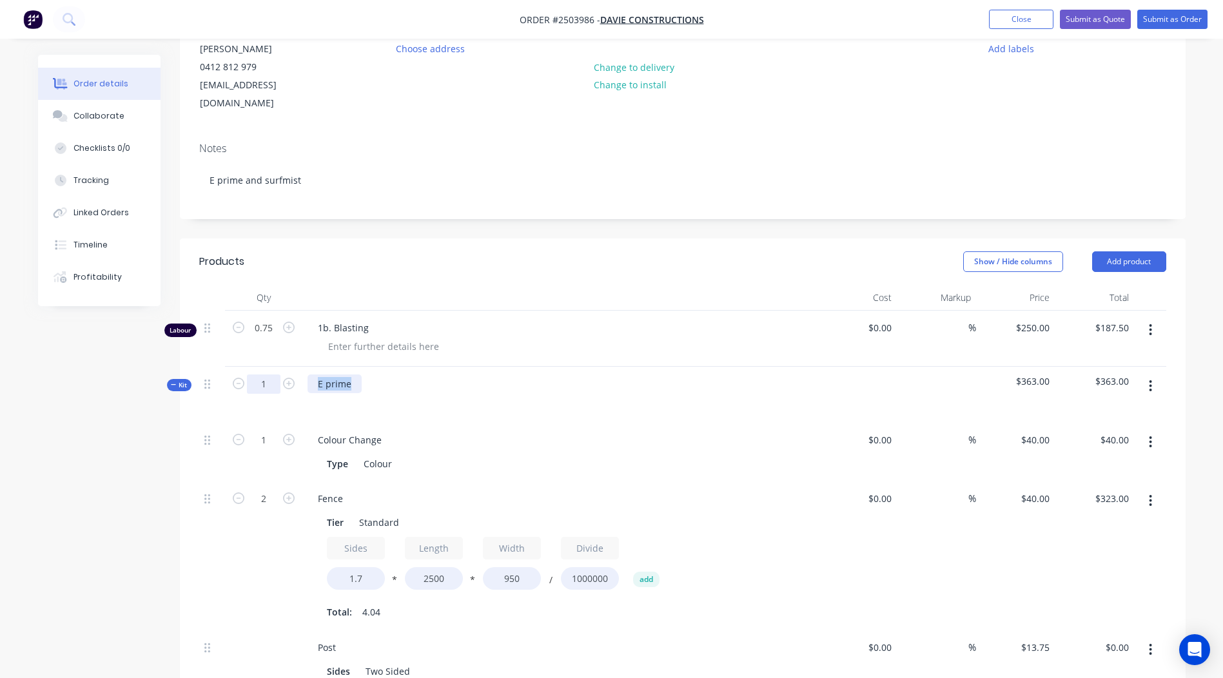
drag, startPoint x: 352, startPoint y: 365, endPoint x: 253, endPoint y: 371, distance: 98.8
click at [253, 371] on div "Kit 1 E prime $363.00 $363.00" at bounding box center [682, 395] width 967 height 56
click at [706, 431] on div "Colour Change" at bounding box center [559, 440] width 505 height 19
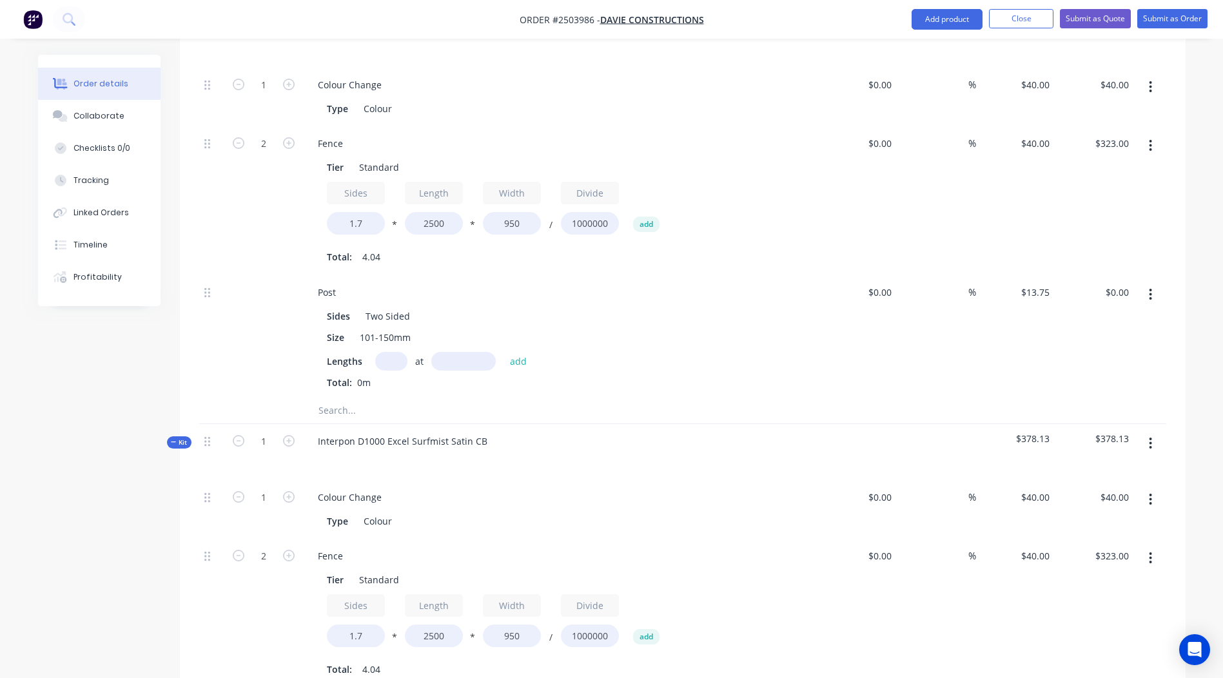
scroll to position [478, 0]
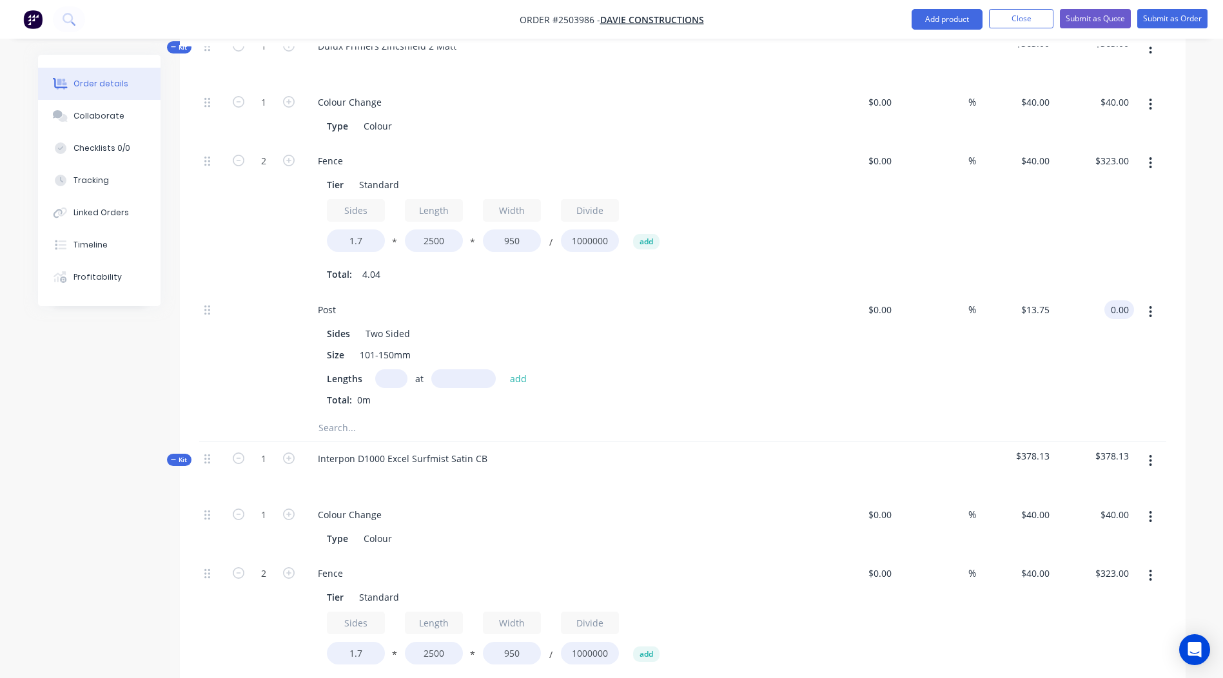
click at [1120, 300] on input "0.00" at bounding box center [1121, 309] width 24 height 19
type input "15.13"
click at [1195, 221] on div "Order details Collaborate Checklists 0/0 Tracking Linked Orders Timeline Profit…" at bounding box center [611, 411] width 1173 height 1669
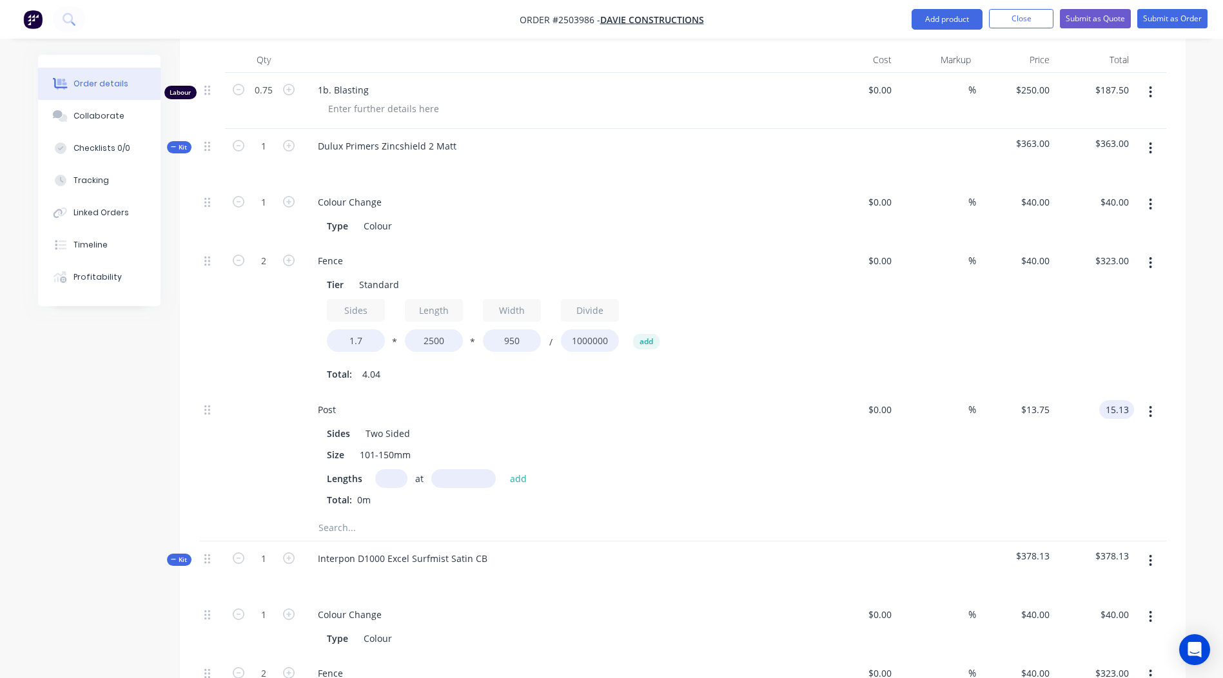
scroll to position [389, 0]
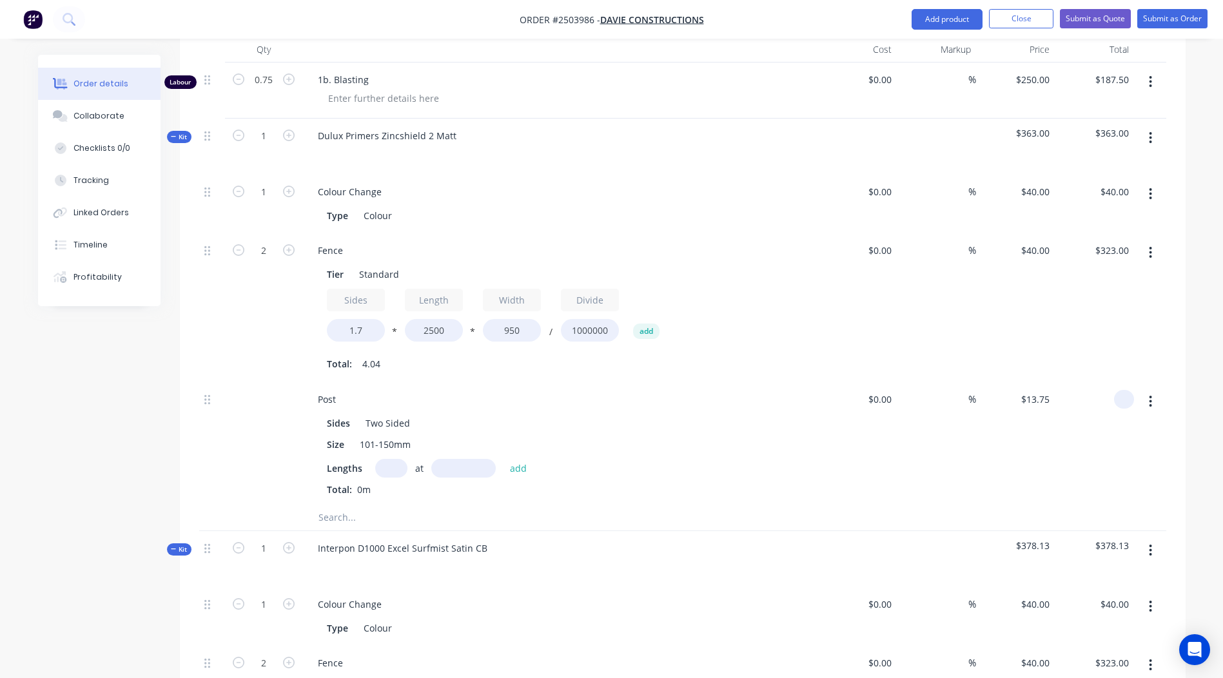
type input "$0.00"
click at [387, 459] on input "text" at bounding box center [391, 468] width 32 height 19
type input "1"
click at [453, 459] on input "text" at bounding box center [463, 468] width 64 height 19
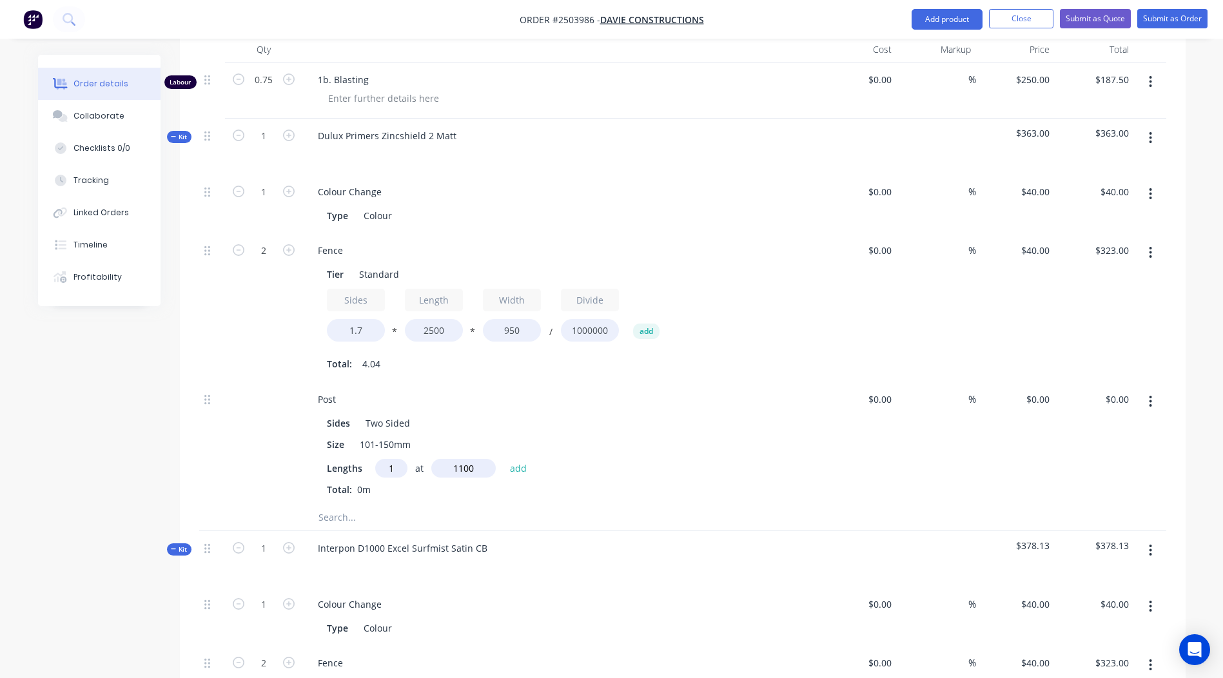
type input "1100"
click at [503, 459] on button "add" at bounding box center [518, 467] width 30 height 17
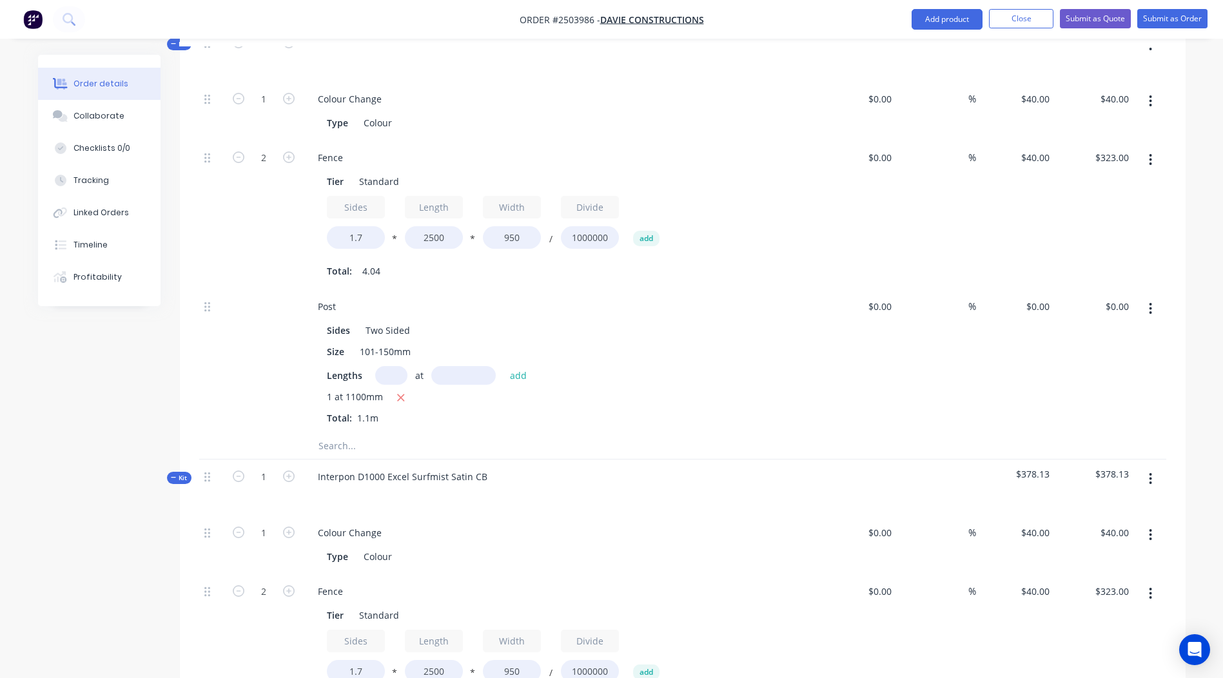
scroll to position [467, 0]
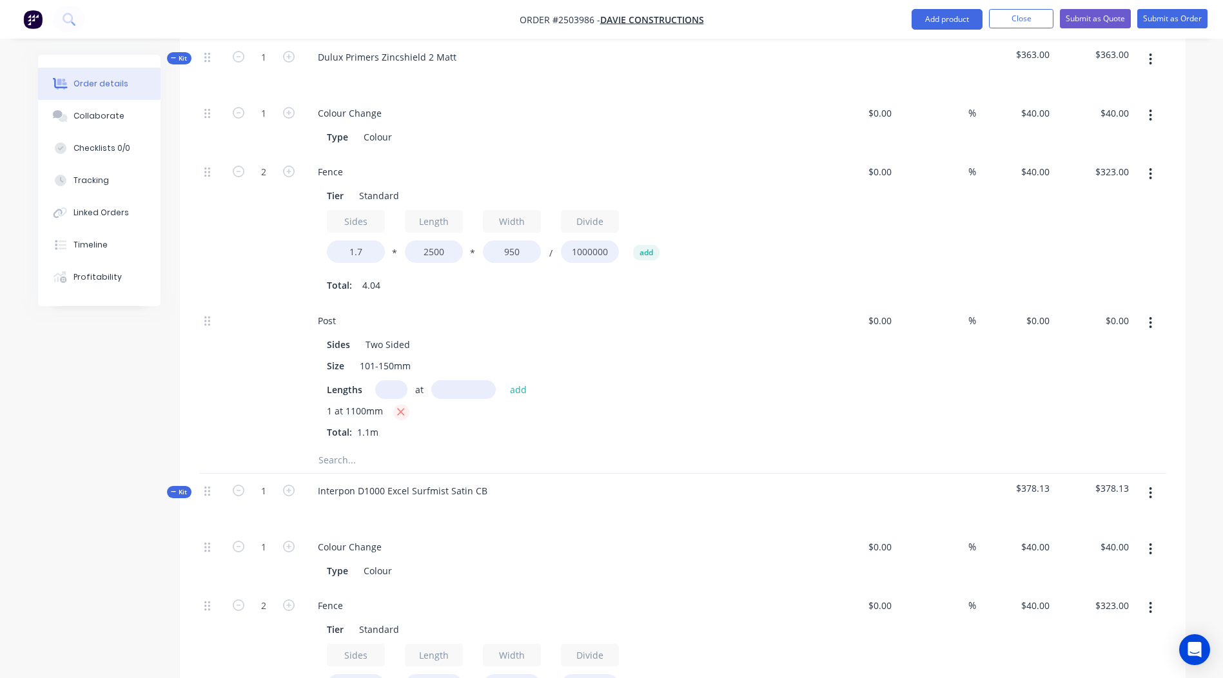
click at [396, 406] on icon "button" at bounding box center [400, 412] width 8 height 12
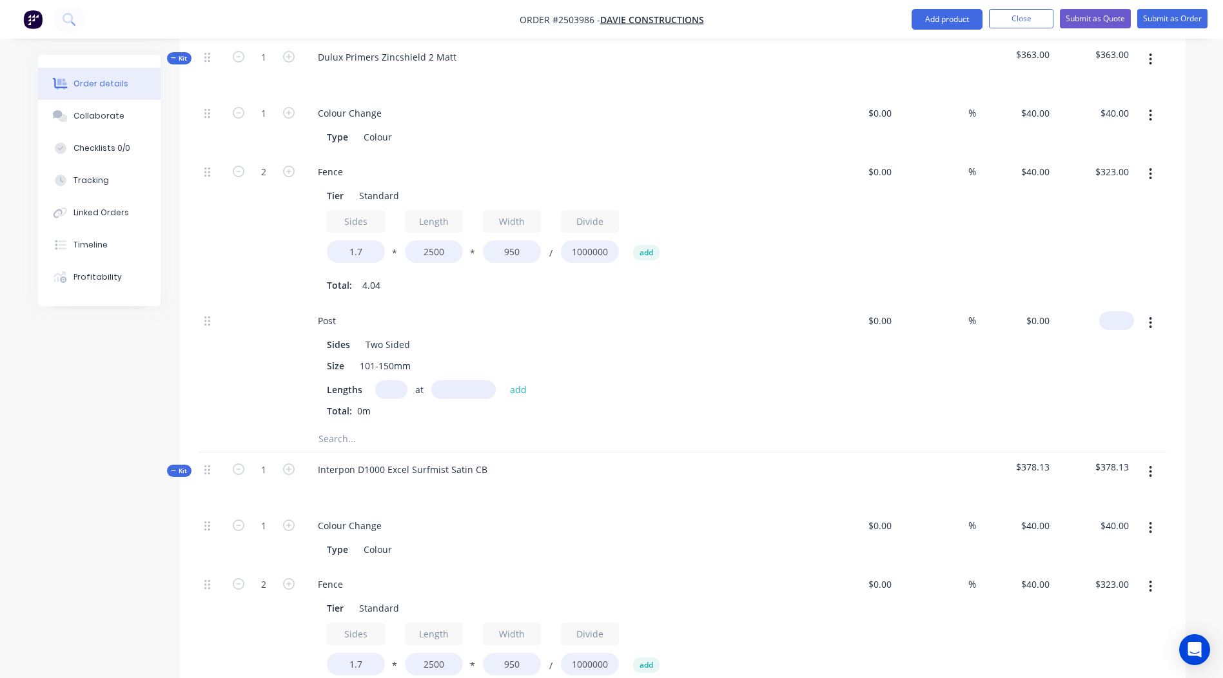
click at [1119, 311] on input at bounding box center [1119, 320] width 30 height 19
type input "$0.00"
click at [387, 380] on input "text" at bounding box center [391, 389] width 32 height 19
type input "1"
click at [465, 380] on input "text" at bounding box center [463, 389] width 64 height 19
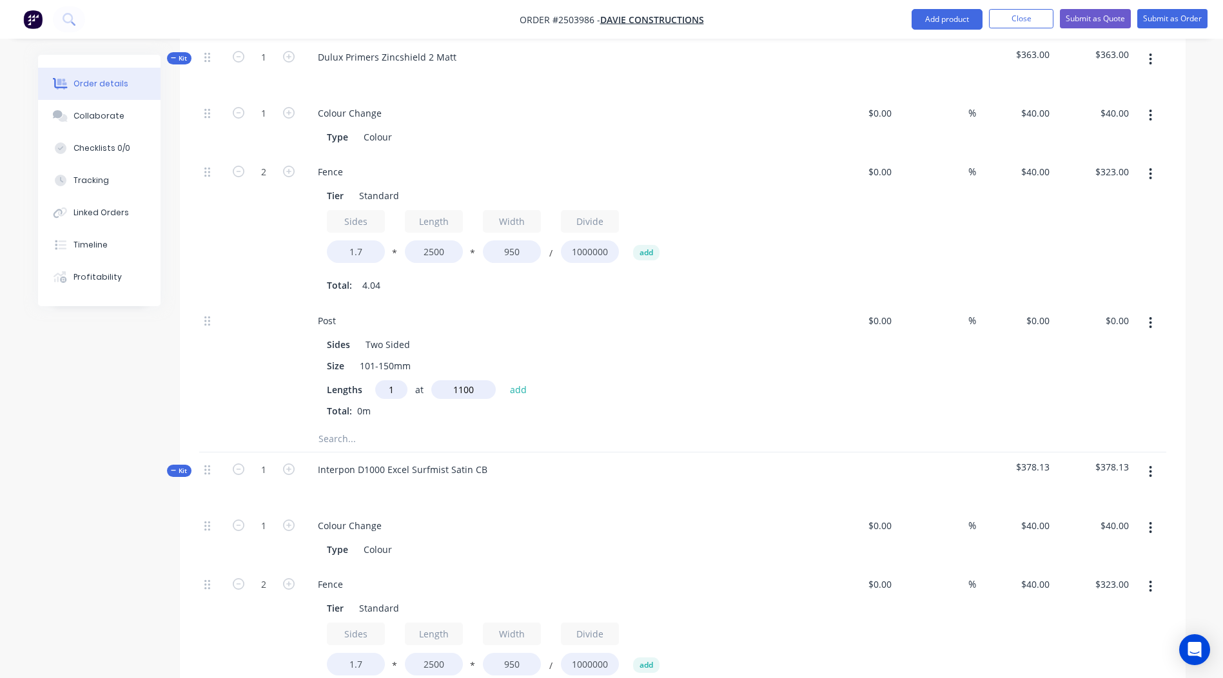
type input "1100"
click at [503, 380] on button "add" at bounding box center [518, 388] width 30 height 17
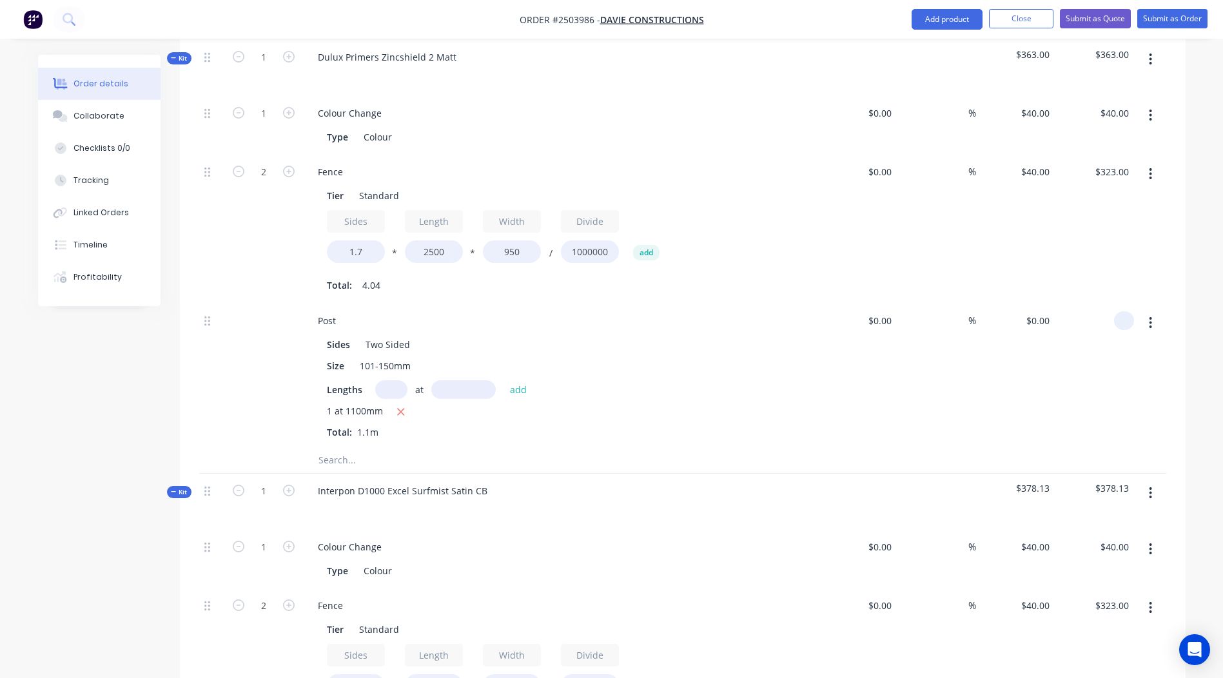
click at [1124, 311] on input at bounding box center [1126, 320] width 15 height 19
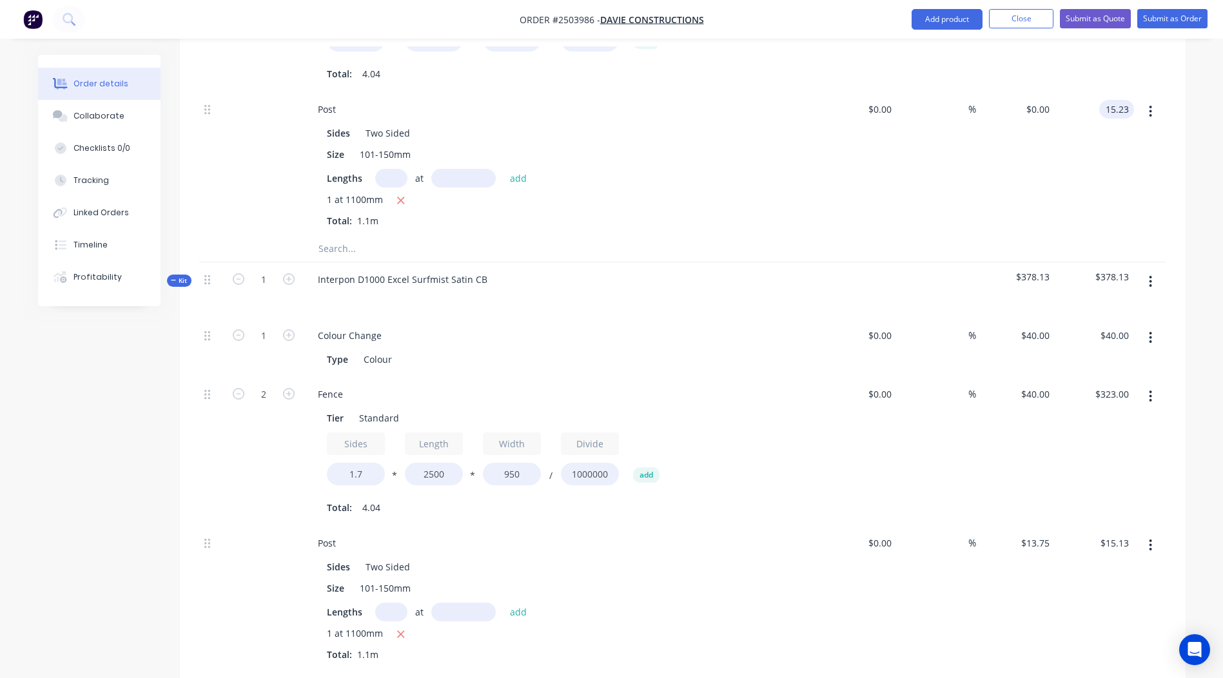
scroll to position [532, 0]
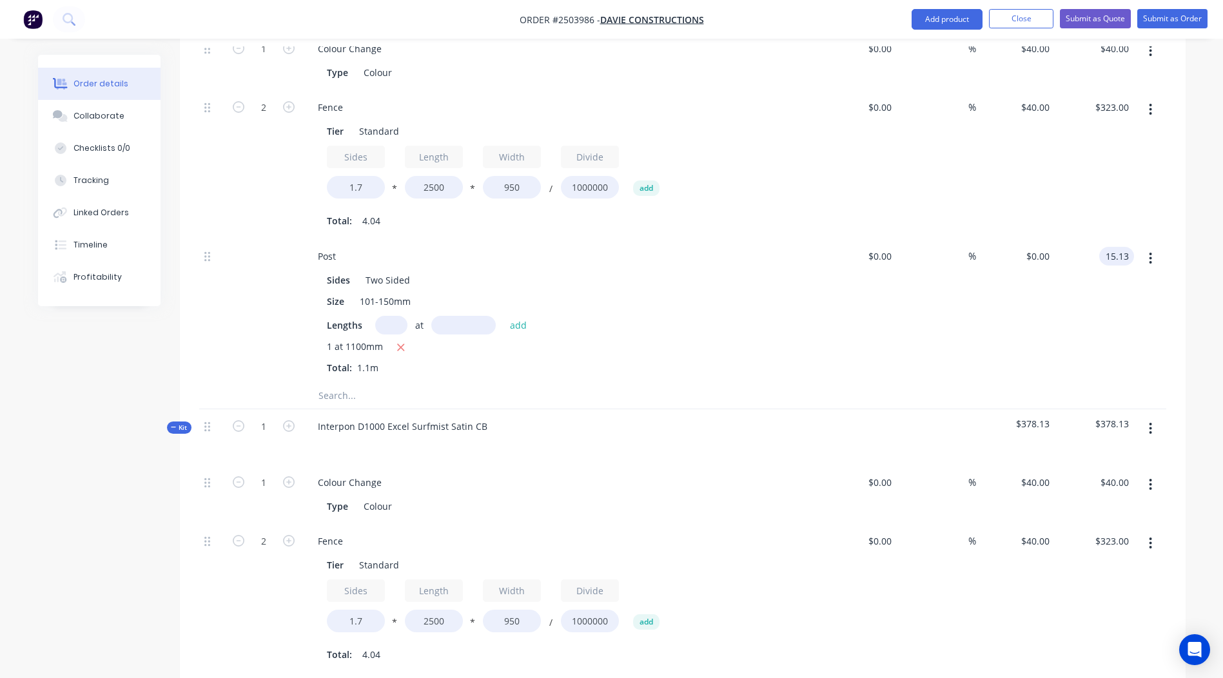
type input "15.13"
type input "$13.7545"
type input "$15.13"
click at [1185, 317] on div "Order details Collaborate Checklists 0/0 Tracking Linked Orders Timeline Profit…" at bounding box center [611, 368] width 1173 height 1690
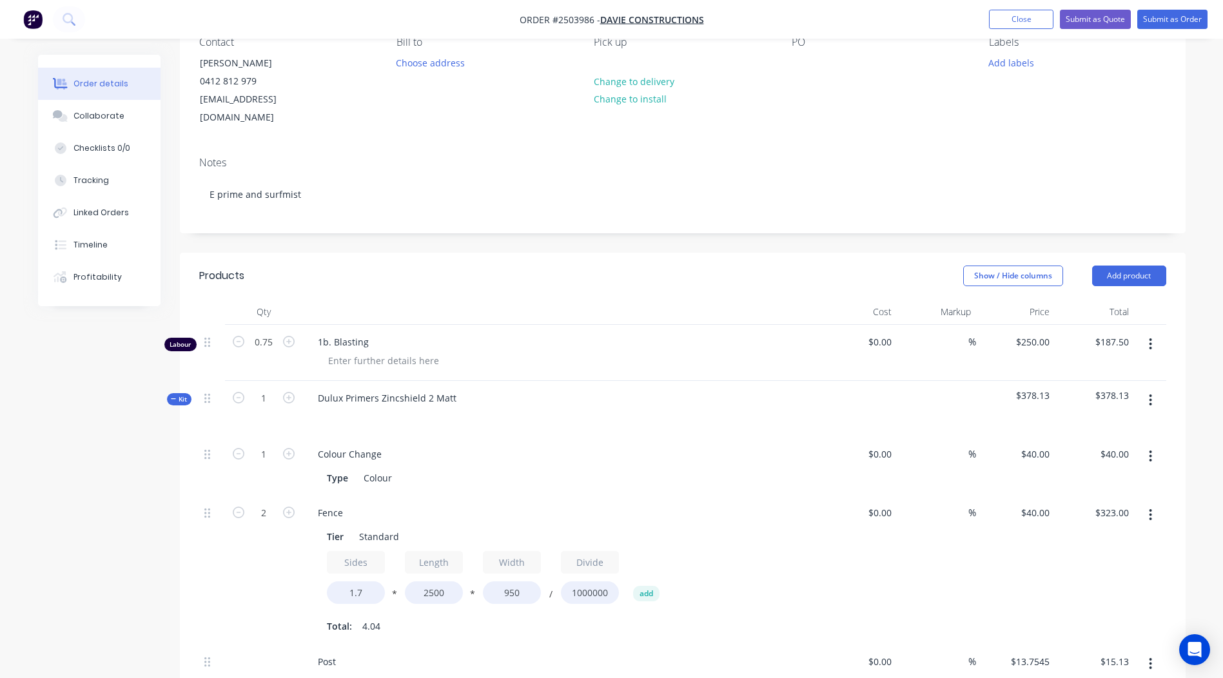
scroll to position [0, 0]
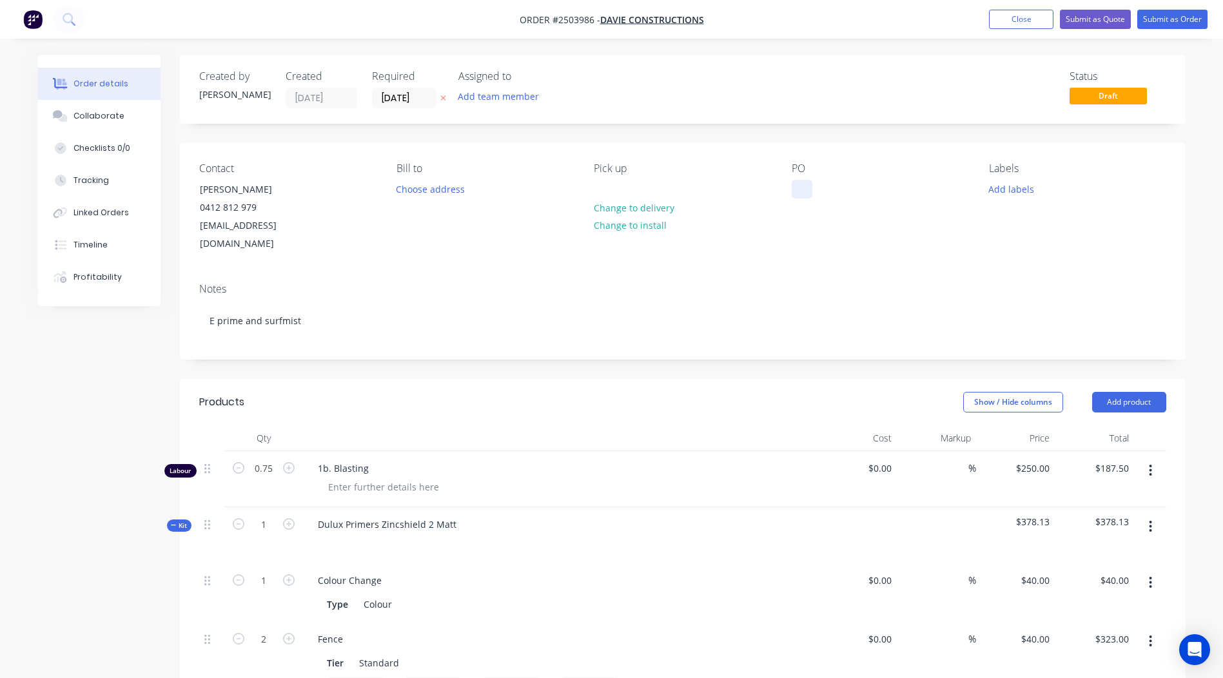
click at [796, 188] on div at bounding box center [801, 189] width 21 height 19
click at [1019, 195] on button "Add labels" at bounding box center [1011, 188] width 59 height 17
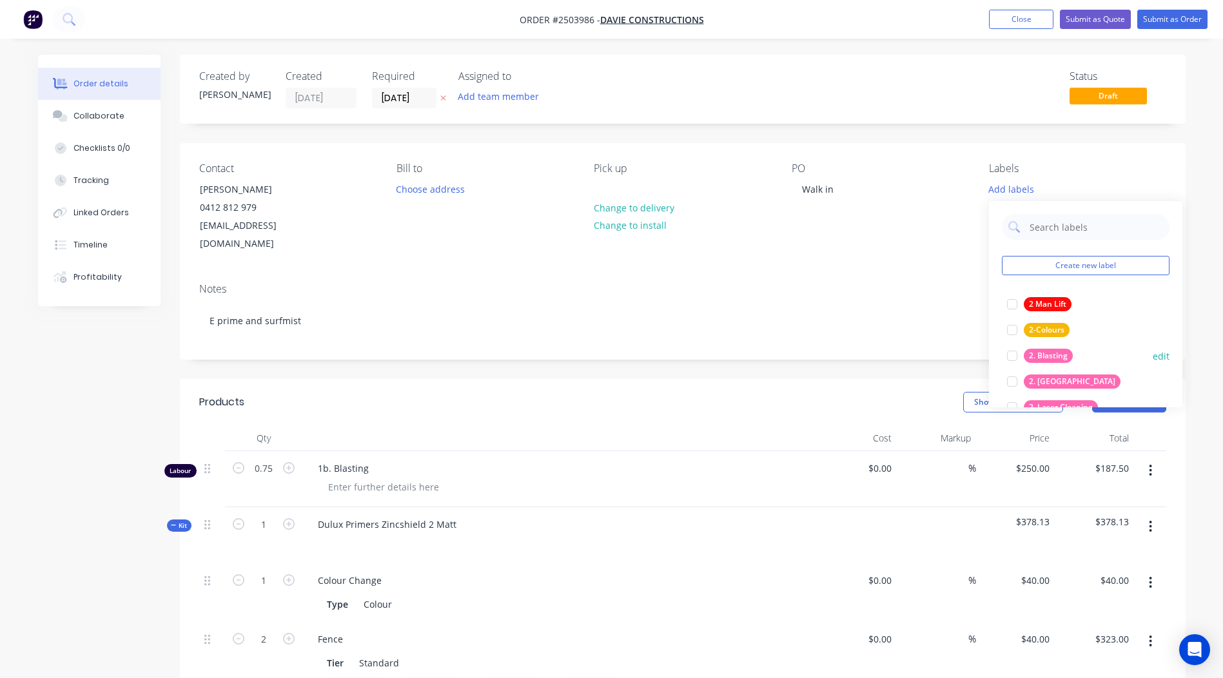
click at [1052, 356] on div "2. Blasting" at bounding box center [1047, 356] width 49 height 14
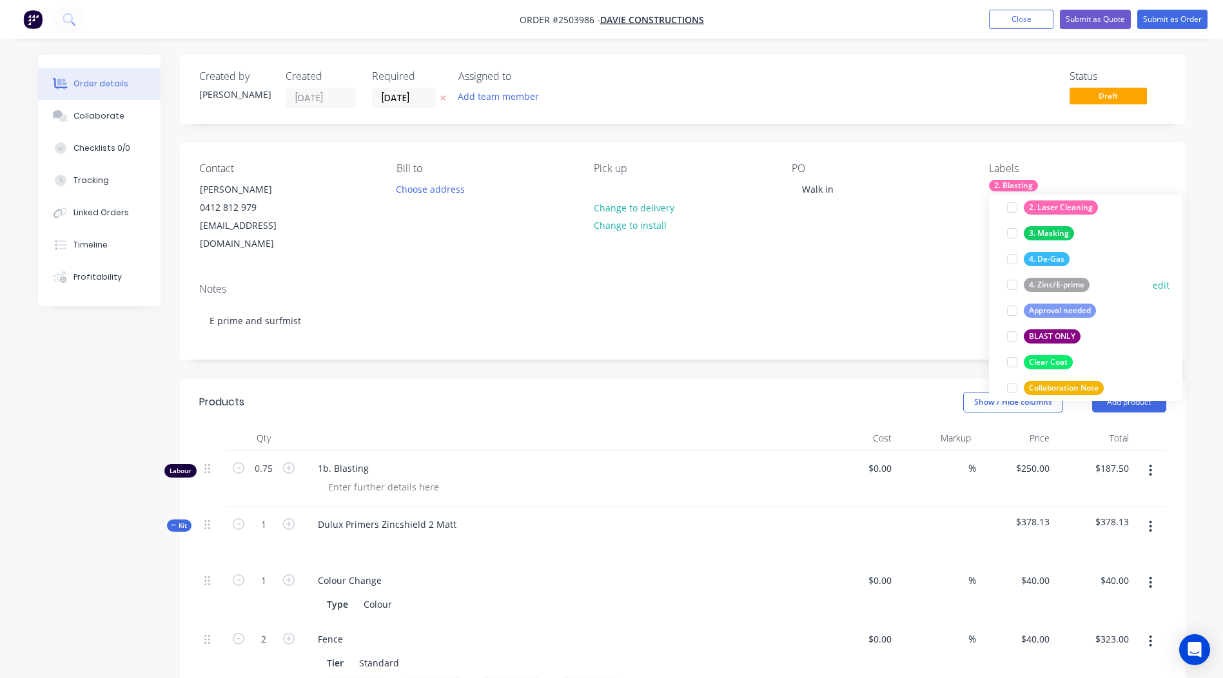
click at [1056, 283] on div "4. Zinc/E-prime" at bounding box center [1056, 285] width 66 height 14
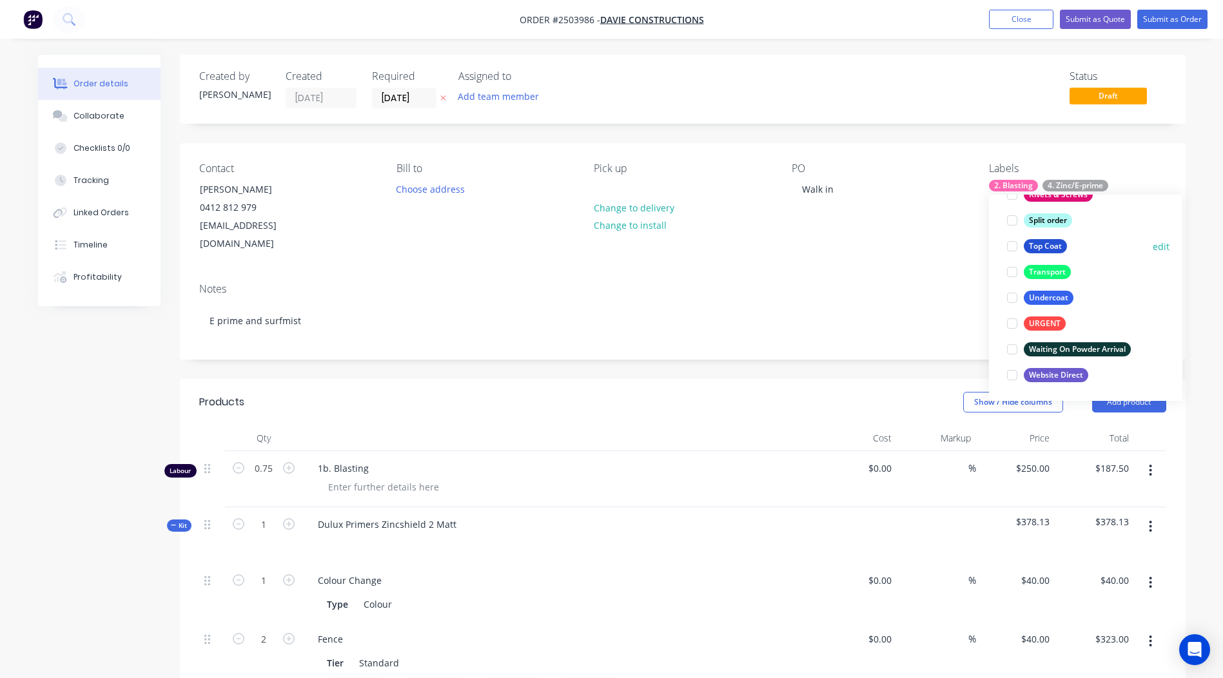
click at [1051, 249] on div "Top Coat" at bounding box center [1044, 246] width 43 height 14
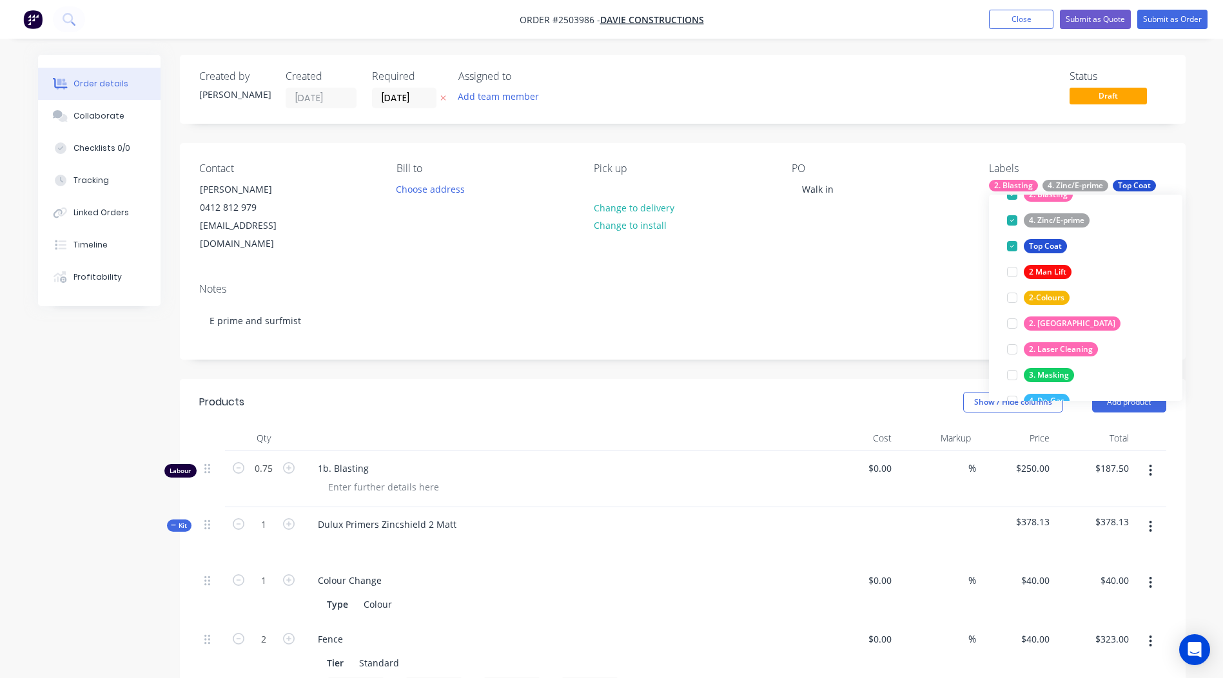
click at [1164, 151] on div "Contact Paul Davie 0412 812 979 pauldavie@sent.com Bill to Choose address Pick …" at bounding box center [682, 208] width 1005 height 130
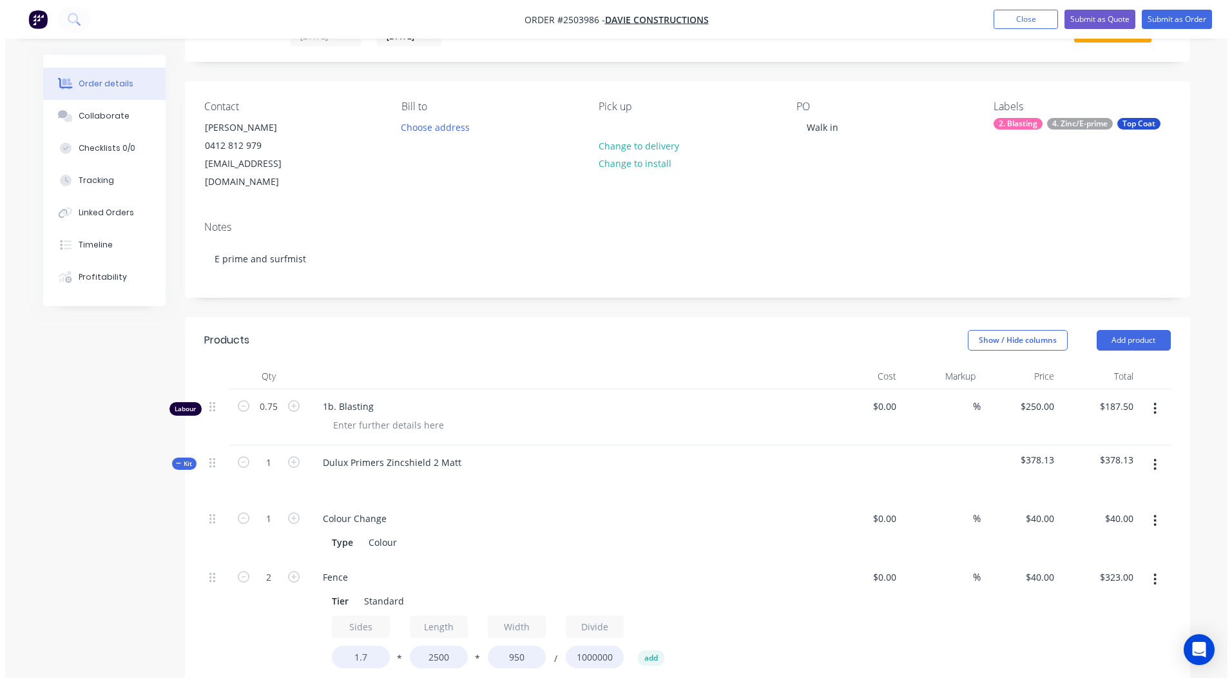
scroll to position [0, 0]
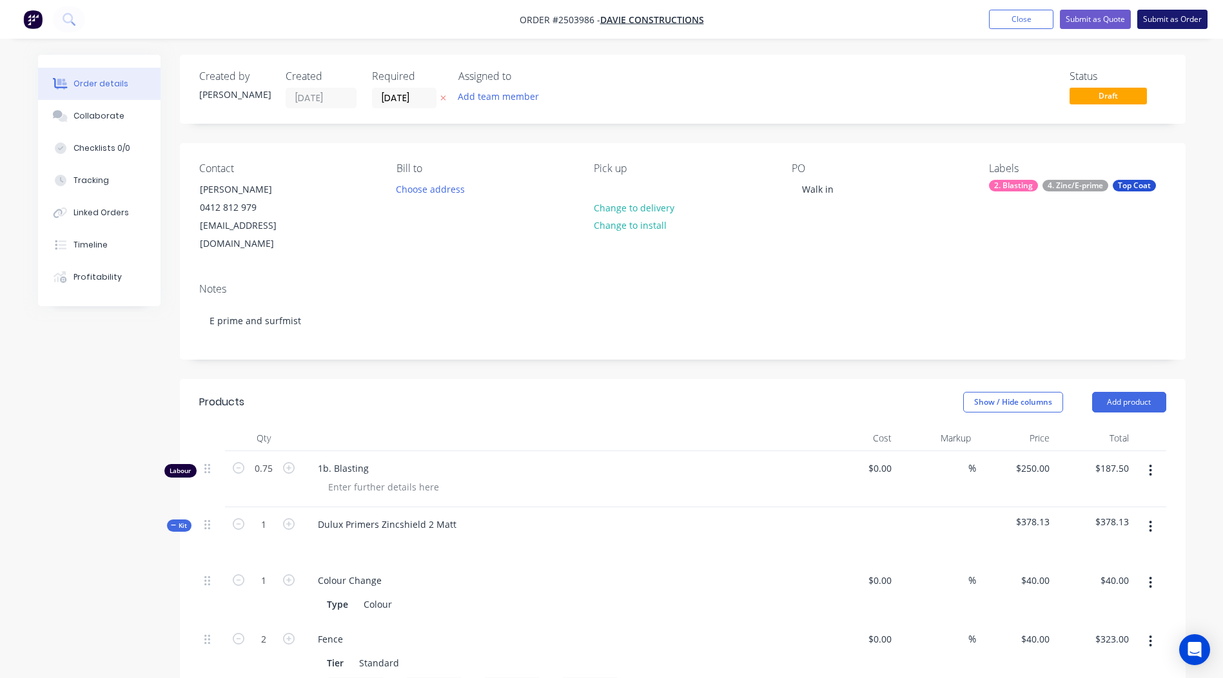
click at [1168, 15] on button "Submit as Order" at bounding box center [1172, 19] width 70 height 19
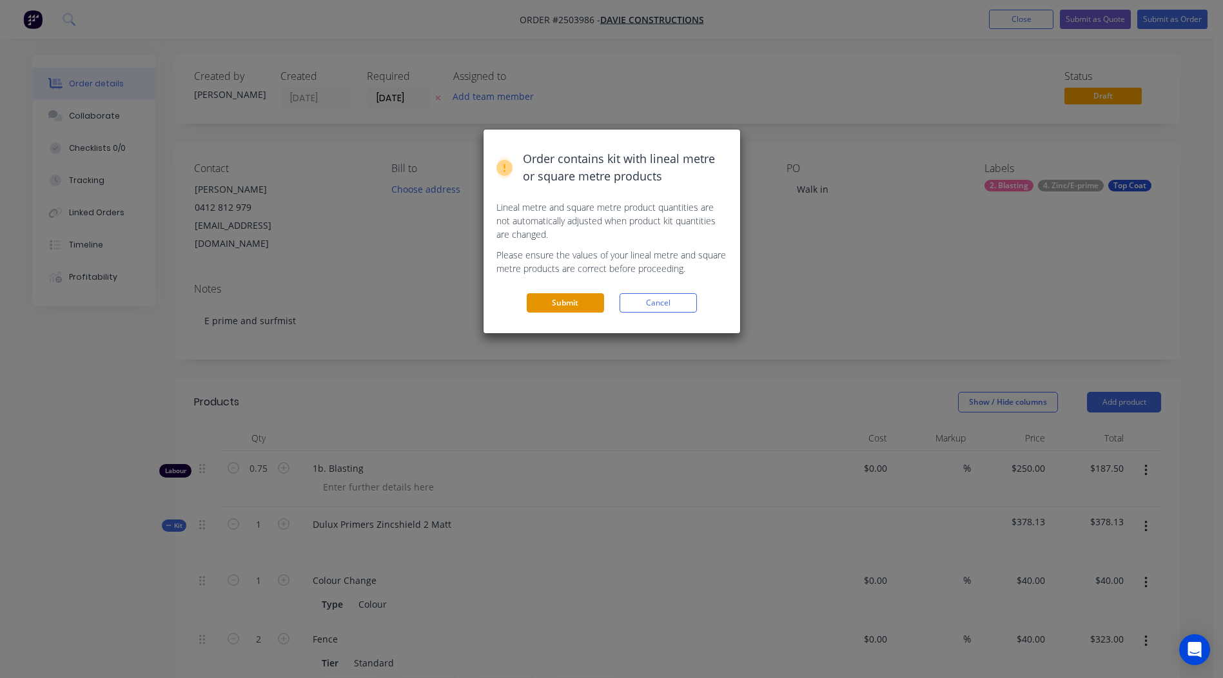
click at [559, 311] on button "Submit" at bounding box center [565, 302] width 77 height 19
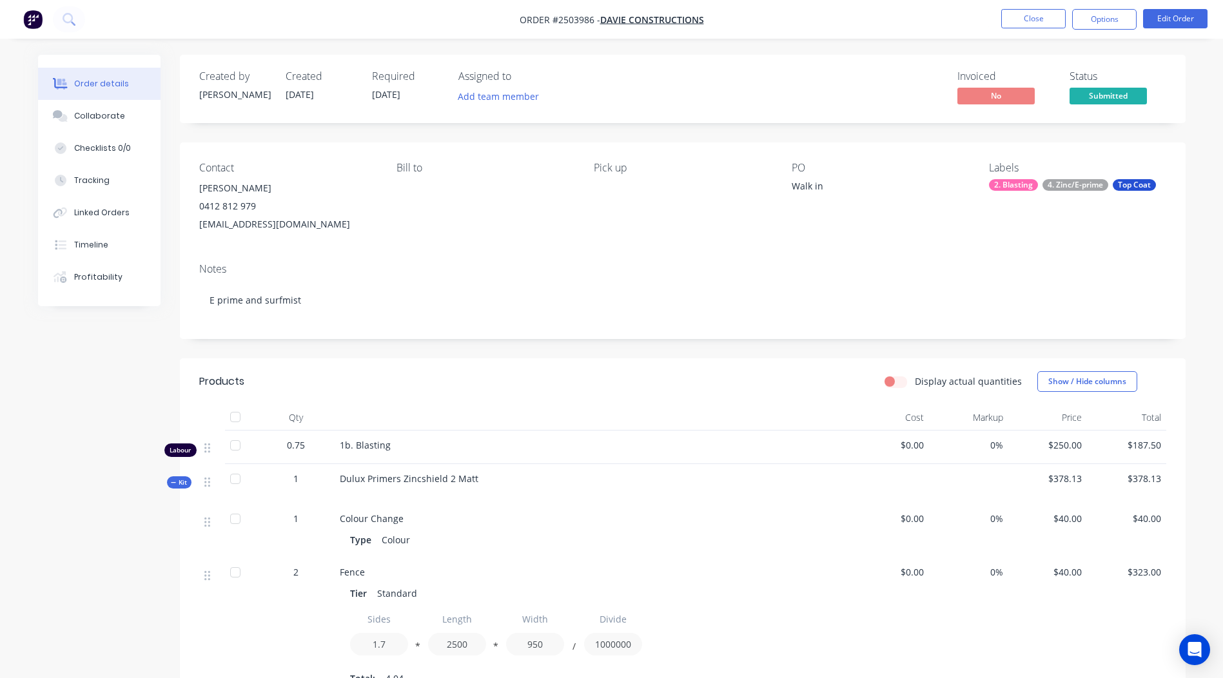
click at [1111, 30] on nav "Order #2503986 - Davie Constructions Close Options Edit Order" at bounding box center [611, 19] width 1223 height 39
click at [1099, 28] on button "Options" at bounding box center [1104, 19] width 64 height 21
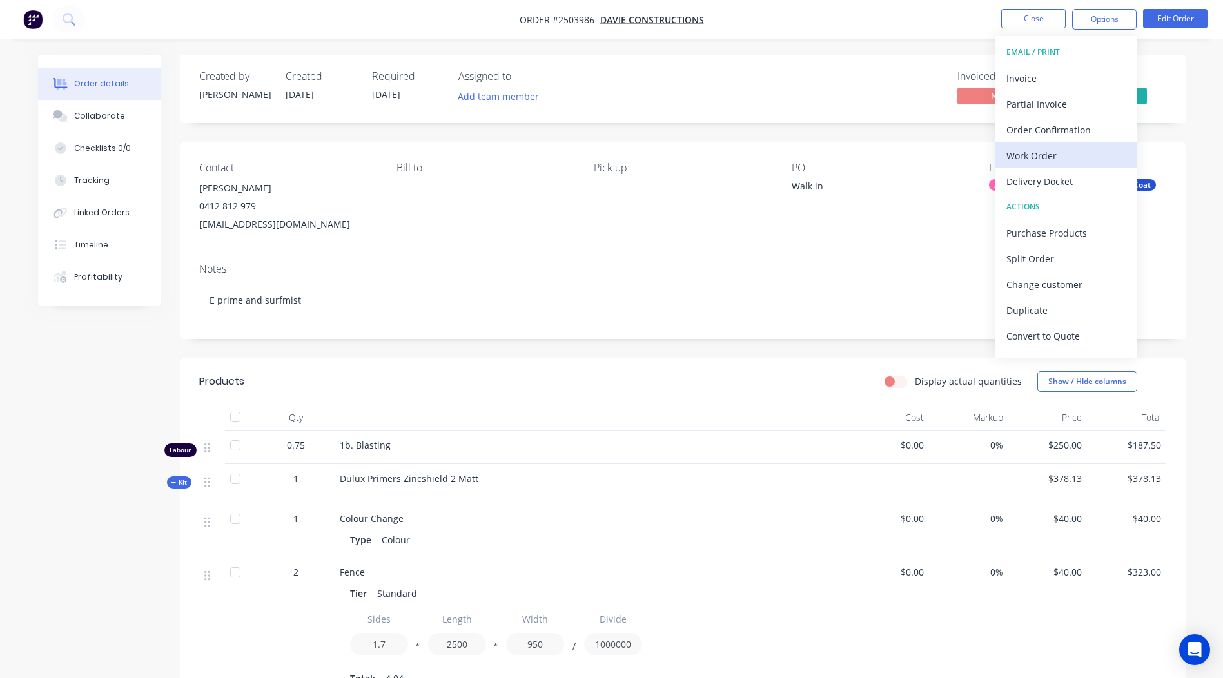
click at [1047, 159] on div "Work Order" at bounding box center [1065, 155] width 119 height 19
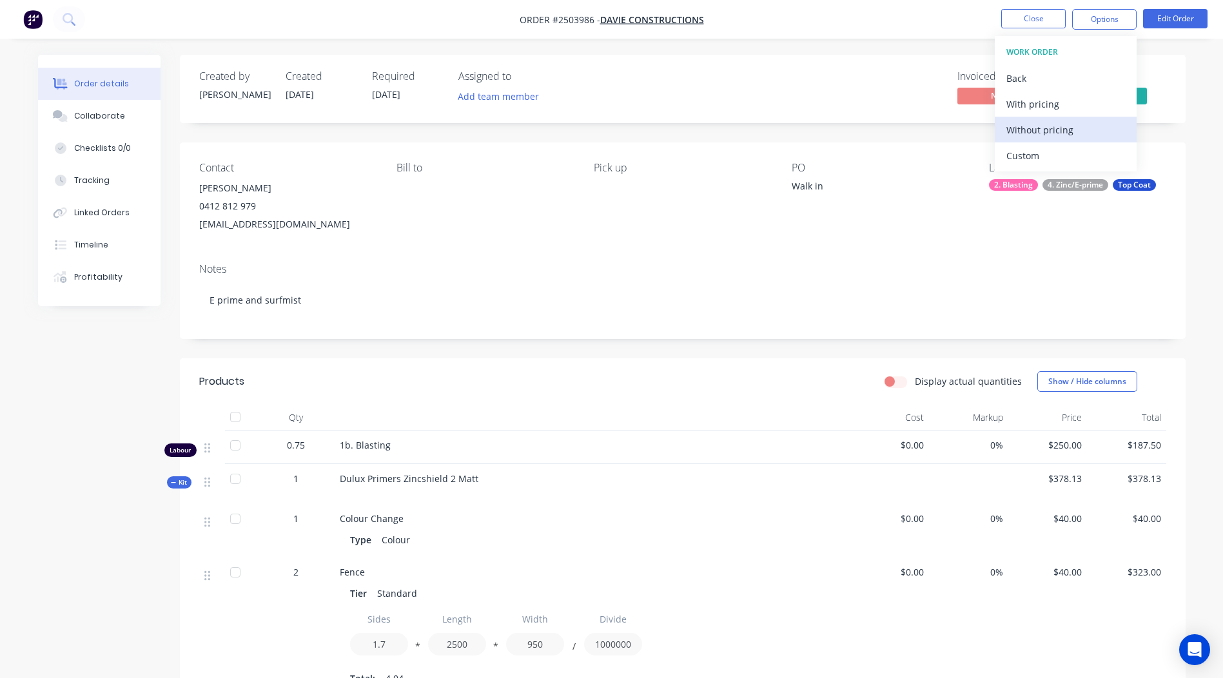
click at [1049, 123] on div "Without pricing" at bounding box center [1065, 130] width 119 height 19
click at [751, 228] on div "Pick up" at bounding box center [682, 198] width 177 height 72
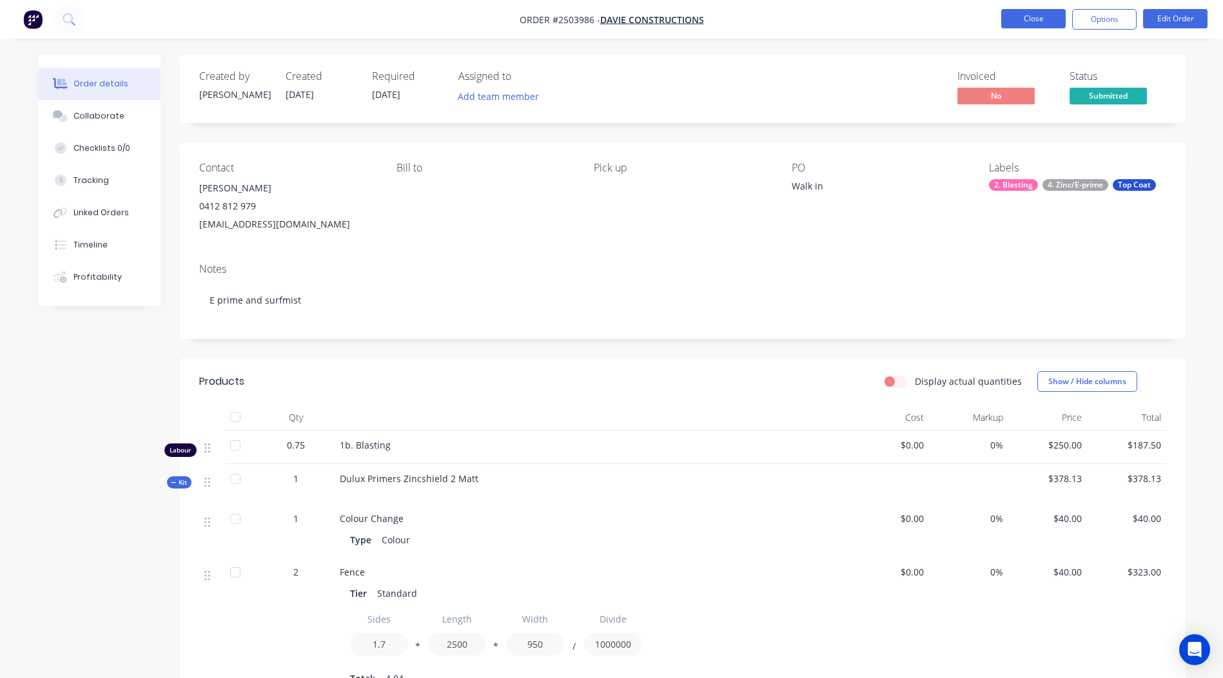
click at [1018, 19] on button "Close" at bounding box center [1033, 18] width 64 height 19
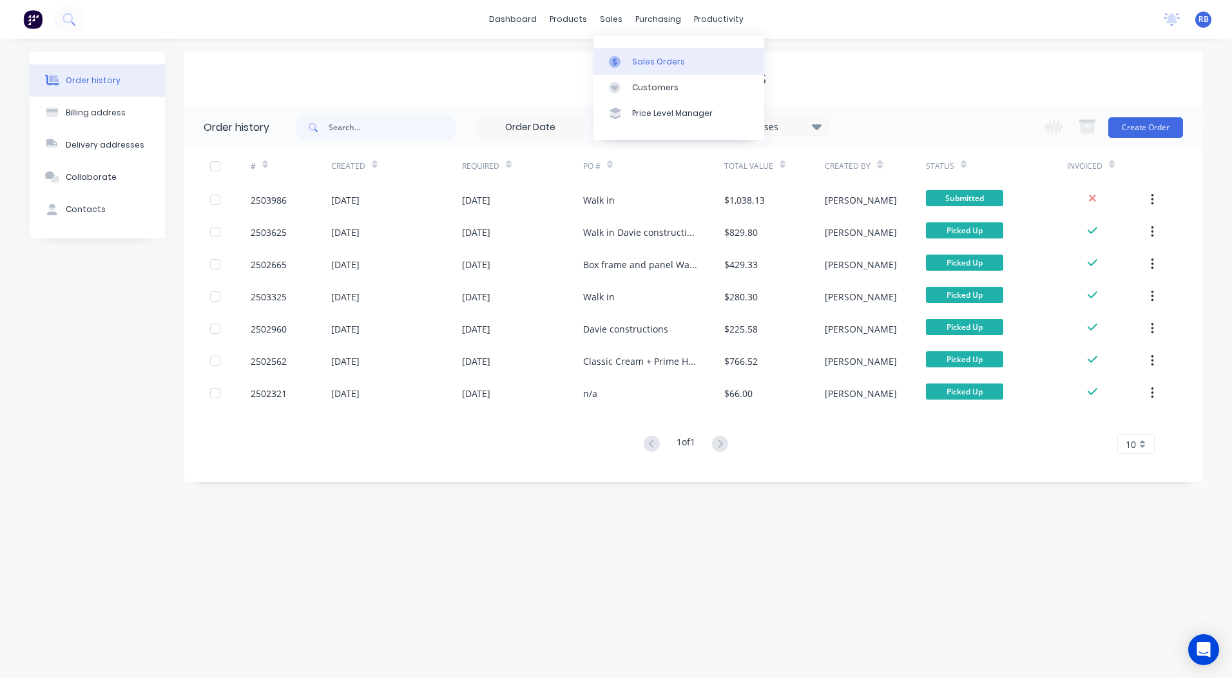
click at [620, 52] on link "Sales Orders" at bounding box center [679, 61] width 171 height 26
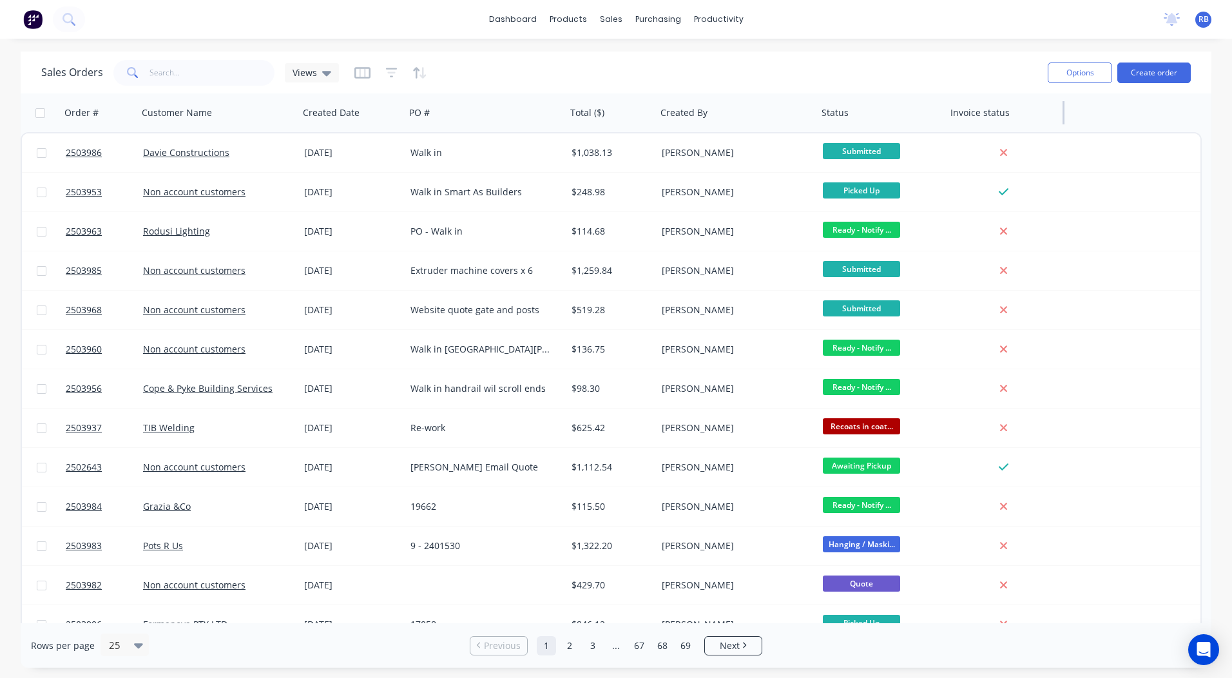
drag, startPoint x: 1063, startPoint y: 113, endPoint x: 1011, endPoint y: 126, distance: 53.8
click at [1011, 126] on div "Invoice status" at bounding box center [1004, 112] width 119 height 39
drag, startPoint x: 1063, startPoint y: 111, endPoint x: 1017, endPoint y: 121, distance: 46.6
click at [1017, 121] on div "Invoice status" at bounding box center [1004, 112] width 119 height 39
drag, startPoint x: 402, startPoint y: 112, endPoint x: 446, endPoint y: 111, distance: 44.5
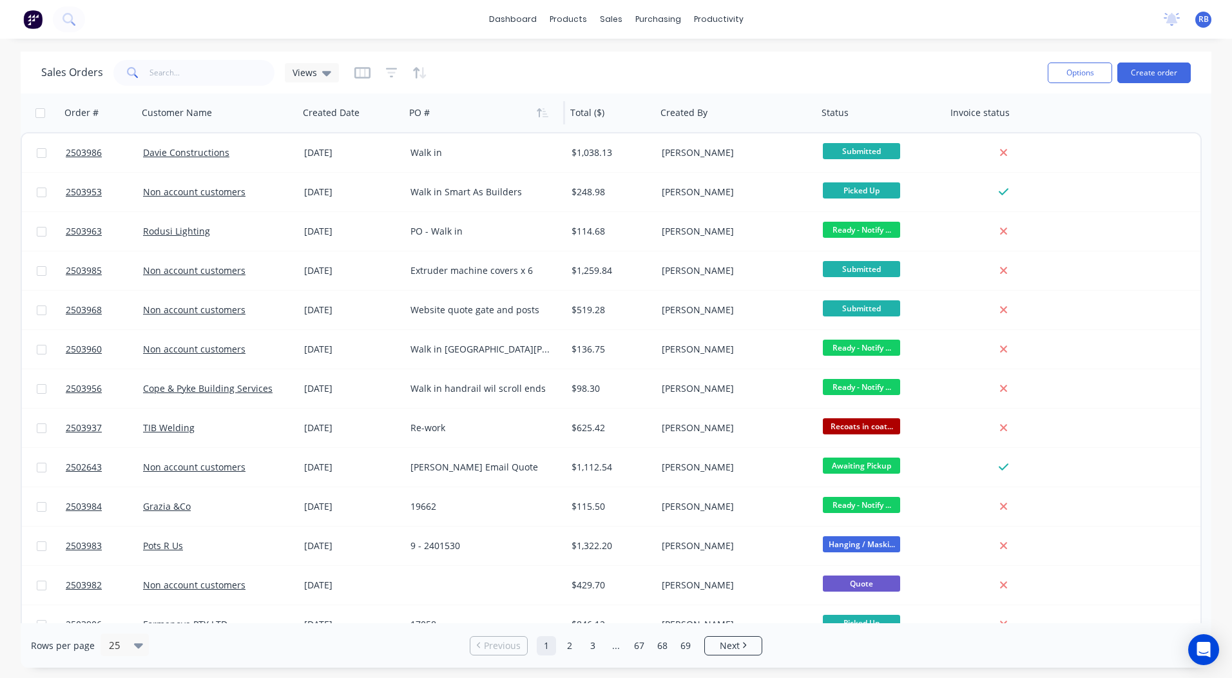
click at [446, 111] on div "Order # Customer Name Created Date PO # Total ($) Created By Status Invoice sta…" at bounding box center [543, 112] width 1044 height 39
drag, startPoint x: 446, startPoint y: 111, endPoint x: 401, endPoint y: 111, distance: 45.1
click at [401, 111] on div "Created Date" at bounding box center [351, 112] width 106 height 39
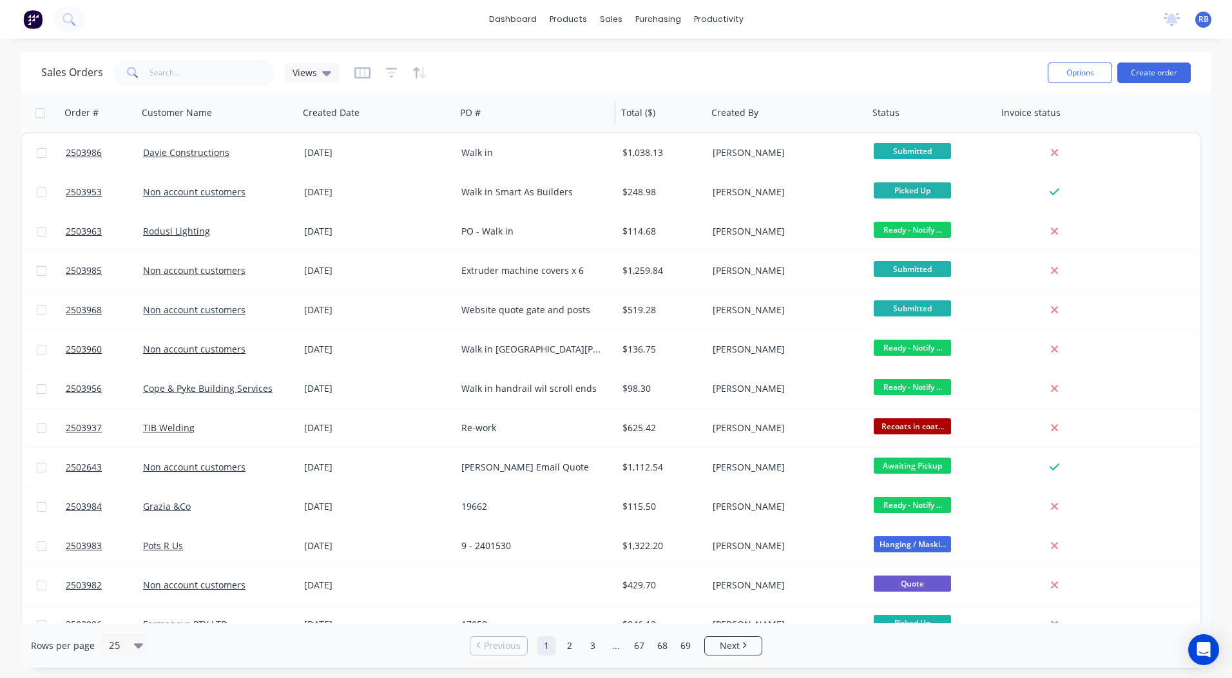
drag, startPoint x: 403, startPoint y: 108, endPoint x: 454, endPoint y: 110, distance: 50.9
click at [454, 110] on div at bounding box center [454, 112] width 2 height 23
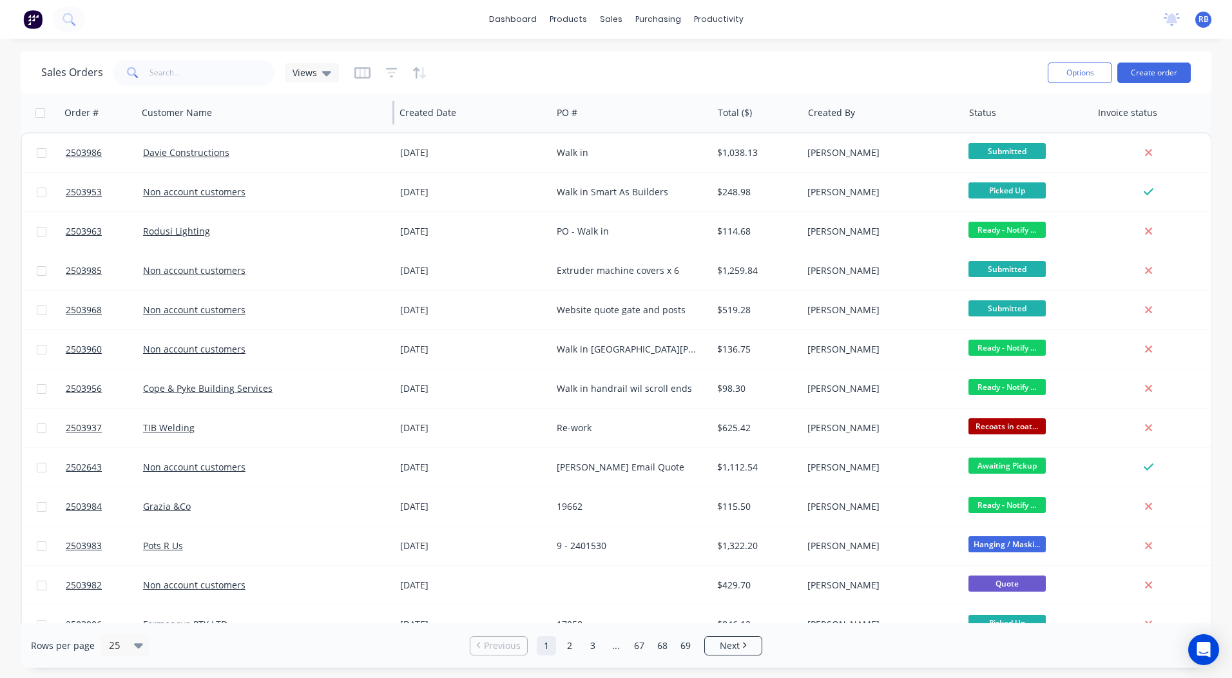
drag, startPoint x: 296, startPoint y: 108, endPoint x: 393, endPoint y: 106, distance: 96.7
click at [393, 106] on div at bounding box center [393, 112] width 2 height 23
click at [162, 64] on input "text" at bounding box center [213, 73] width 126 height 26
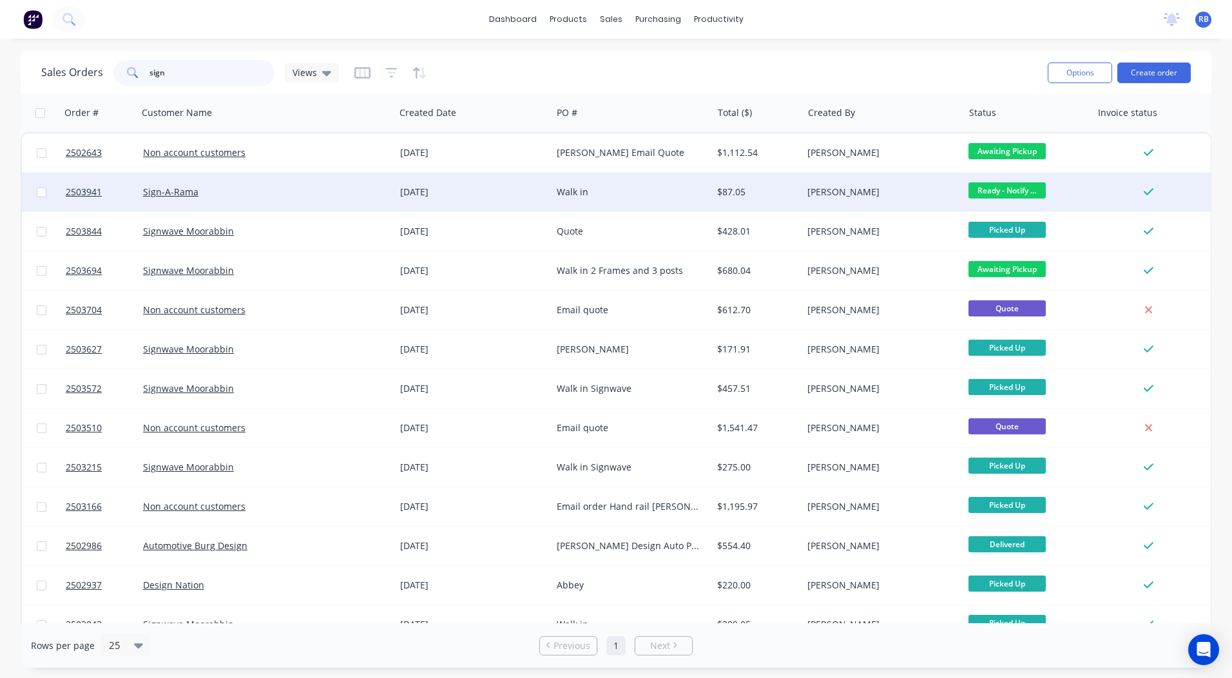
type input "sign"
click at [264, 191] on div "Sign-A-Rama" at bounding box center [260, 192] width 235 height 13
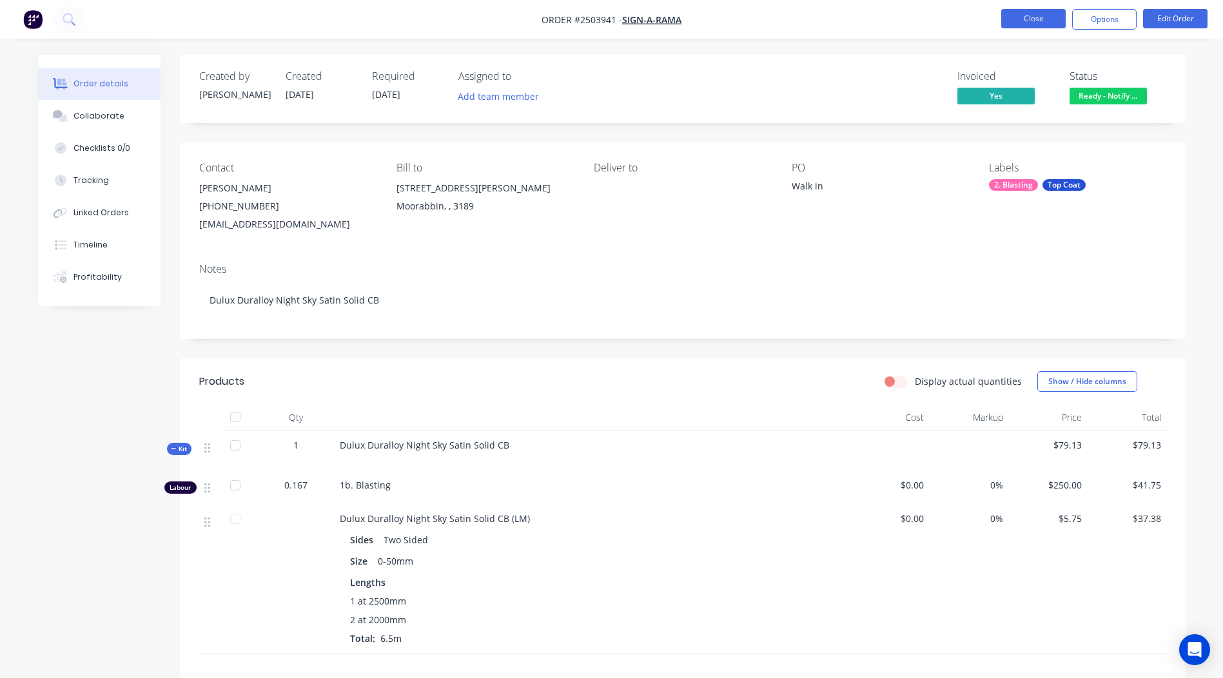
click at [1047, 16] on button "Close" at bounding box center [1033, 18] width 64 height 19
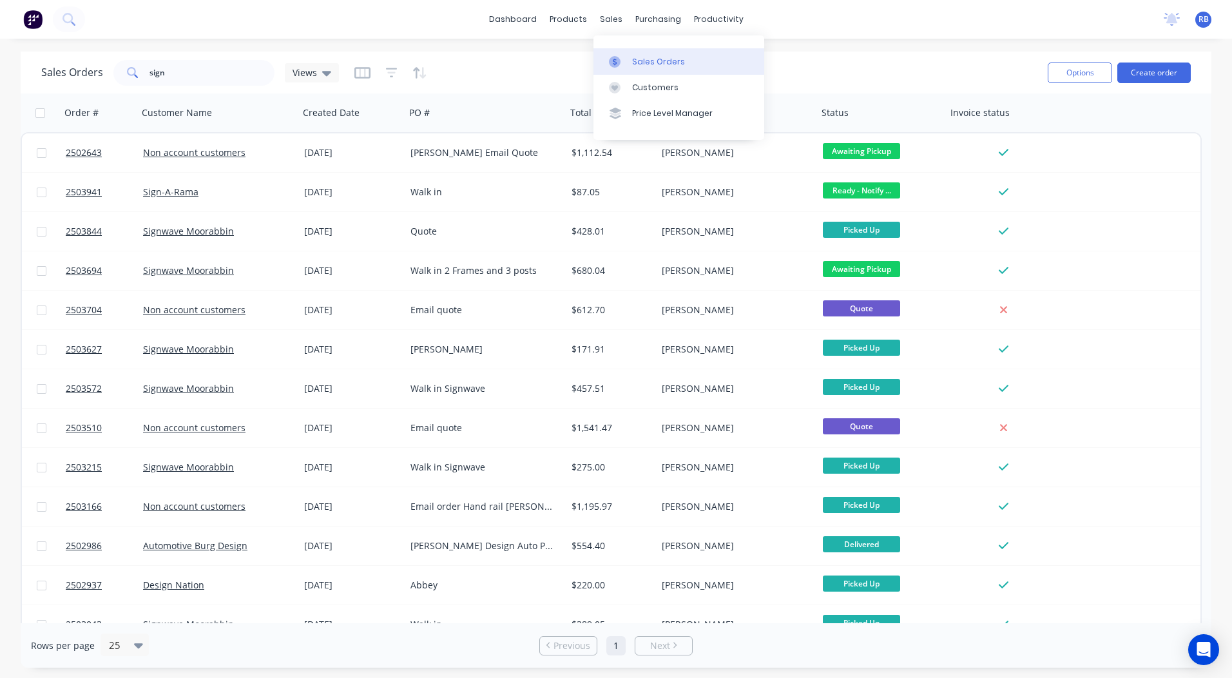
drag, startPoint x: 643, startPoint y: 52, endPoint x: 659, endPoint y: 52, distance: 16.1
click at [643, 52] on link "Sales Orders" at bounding box center [679, 61] width 171 height 26
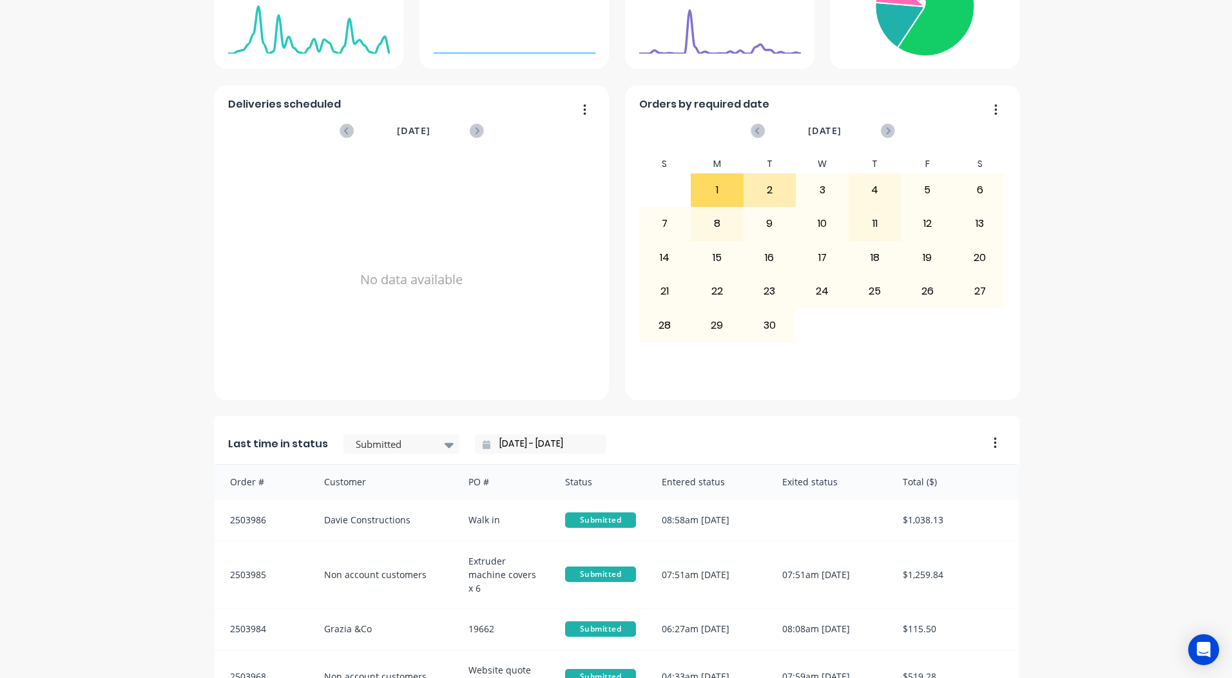
scroll to position [556, 0]
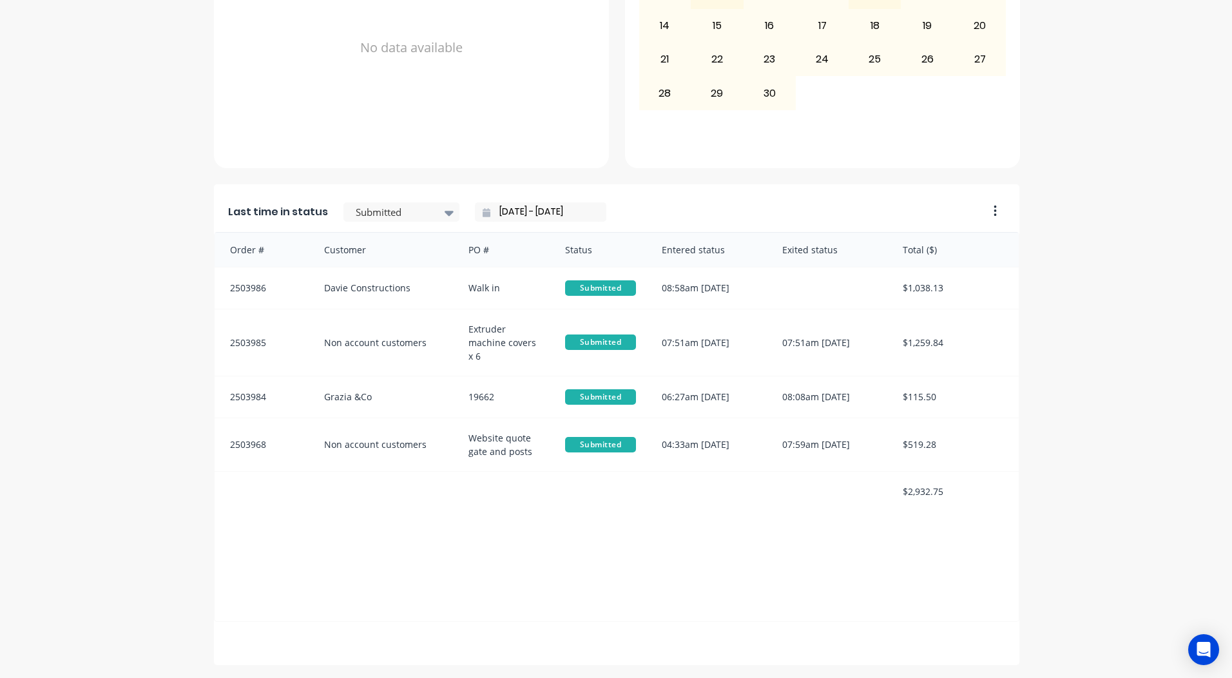
click at [386, 201] on div "Last time in status Submitted [DATE] - [DATE]" at bounding box center [597, 208] width 766 height 48
click at [391, 215] on div at bounding box center [394, 212] width 81 height 16
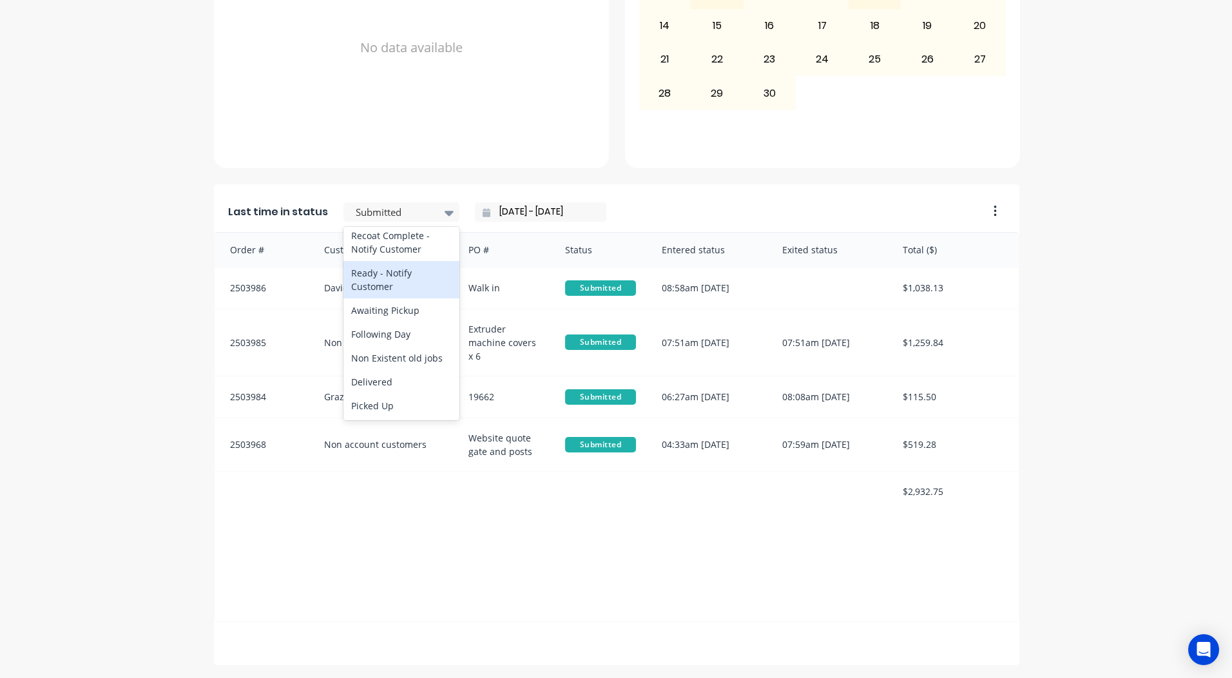
click at [381, 275] on div "Ready - Notify Customer" at bounding box center [402, 279] width 116 height 37
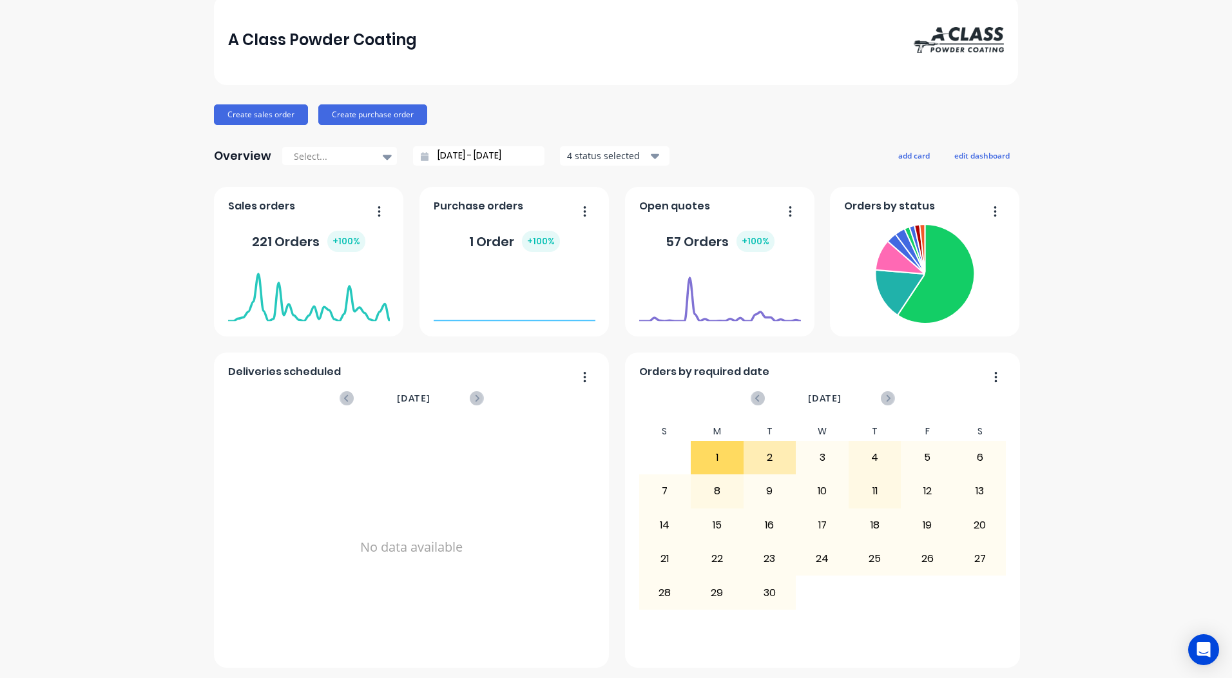
scroll to position [0, 0]
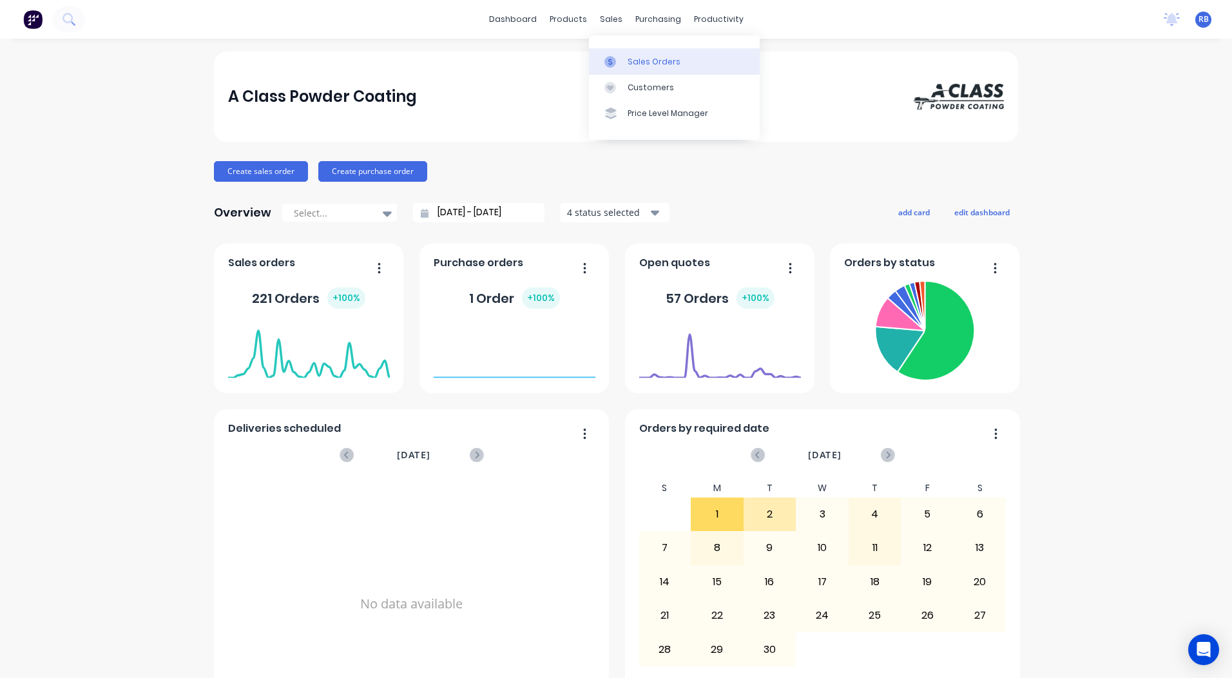
click at [652, 63] on div "Sales Orders" at bounding box center [654, 62] width 53 height 12
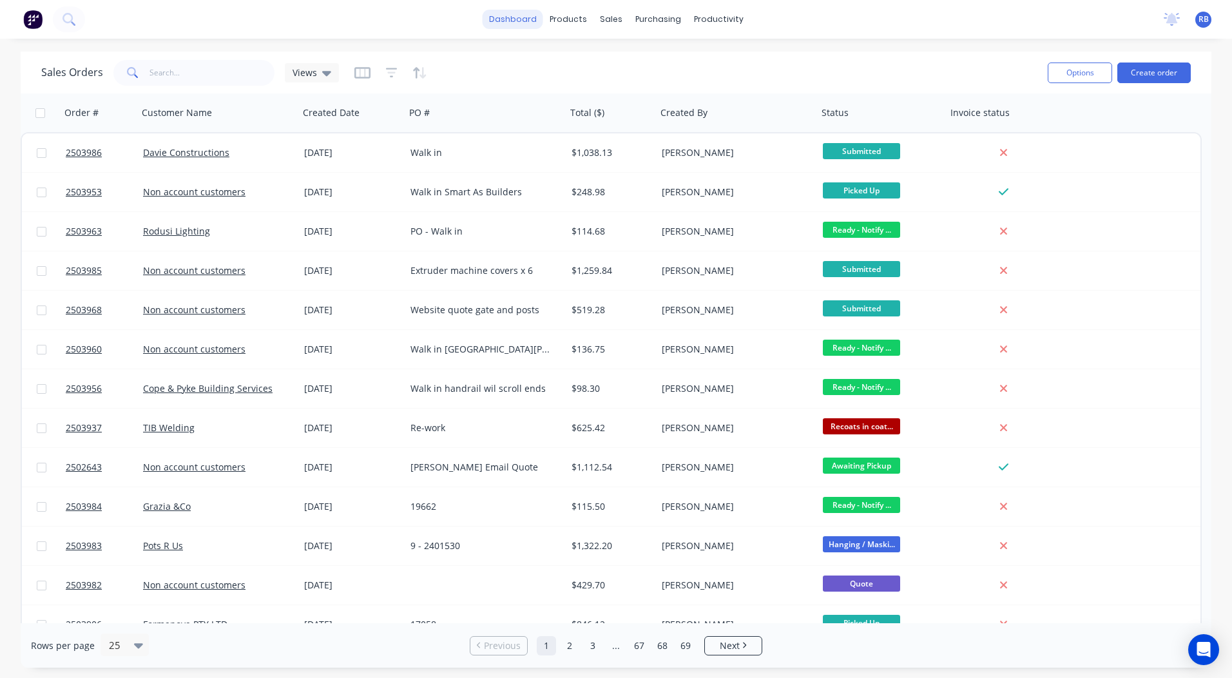
click at [517, 15] on link "dashboard" at bounding box center [513, 19] width 61 height 19
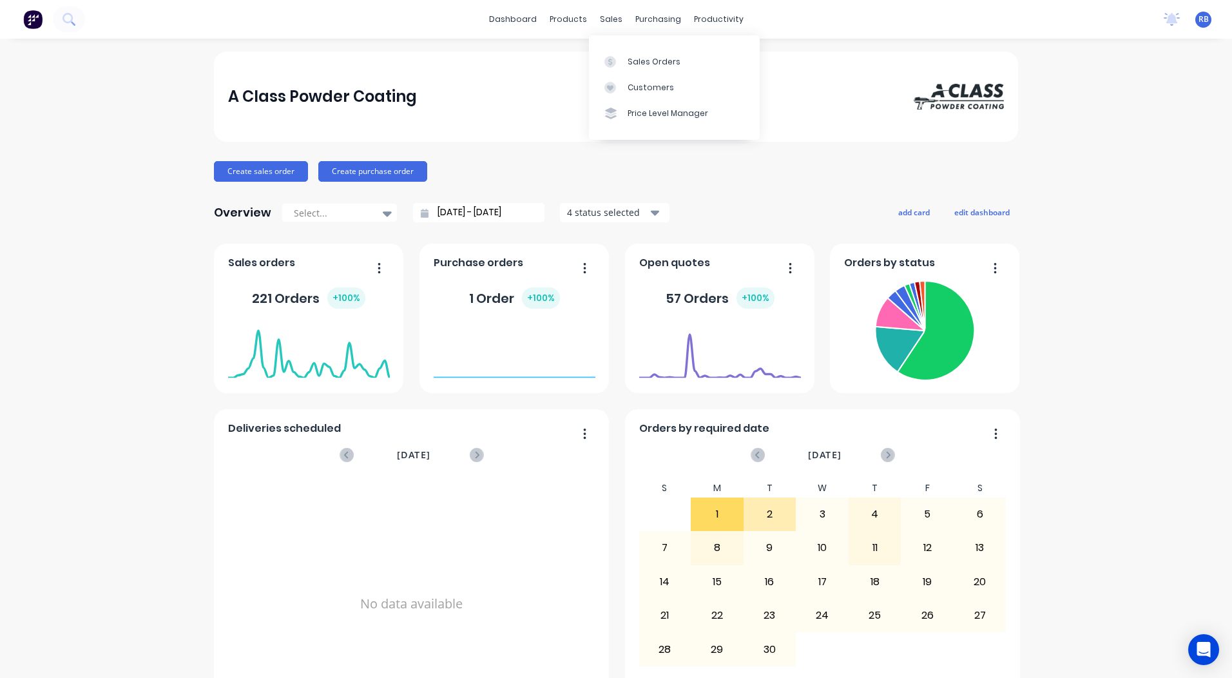
click at [621, 41] on div "Sales Orders Customers Price Level Manager" at bounding box center [674, 87] width 171 height 104
click at [623, 49] on link "Sales Orders" at bounding box center [674, 61] width 171 height 26
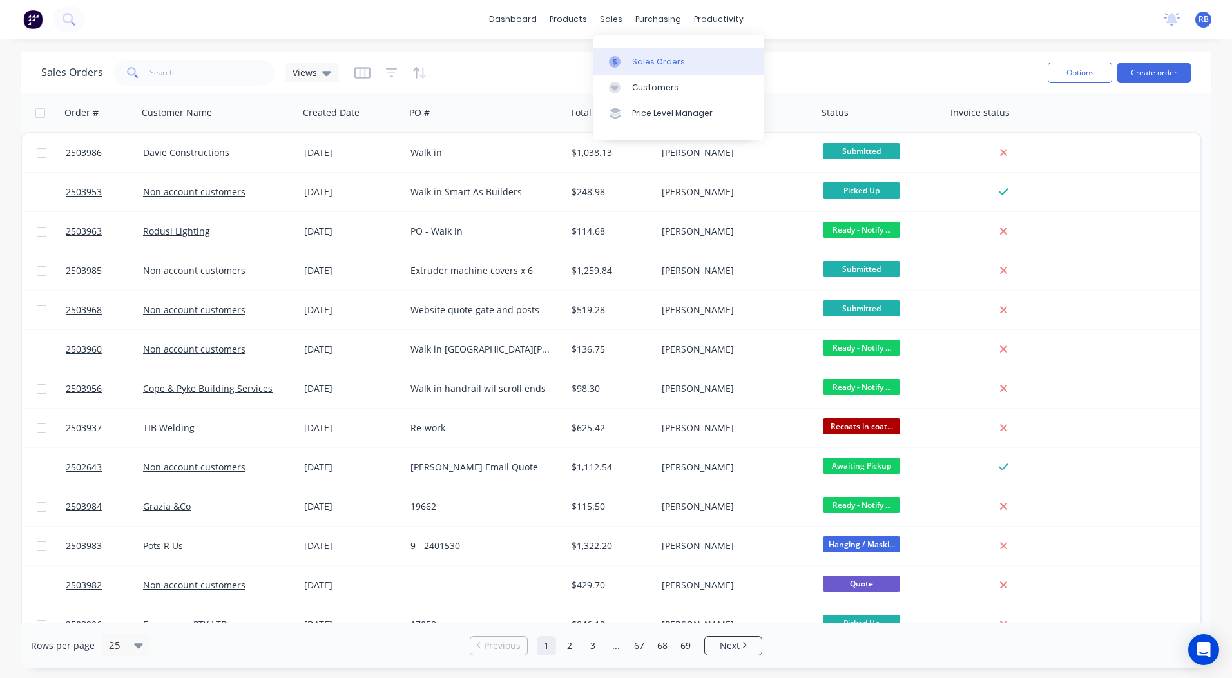
click at [625, 53] on link "Sales Orders" at bounding box center [679, 61] width 171 height 26
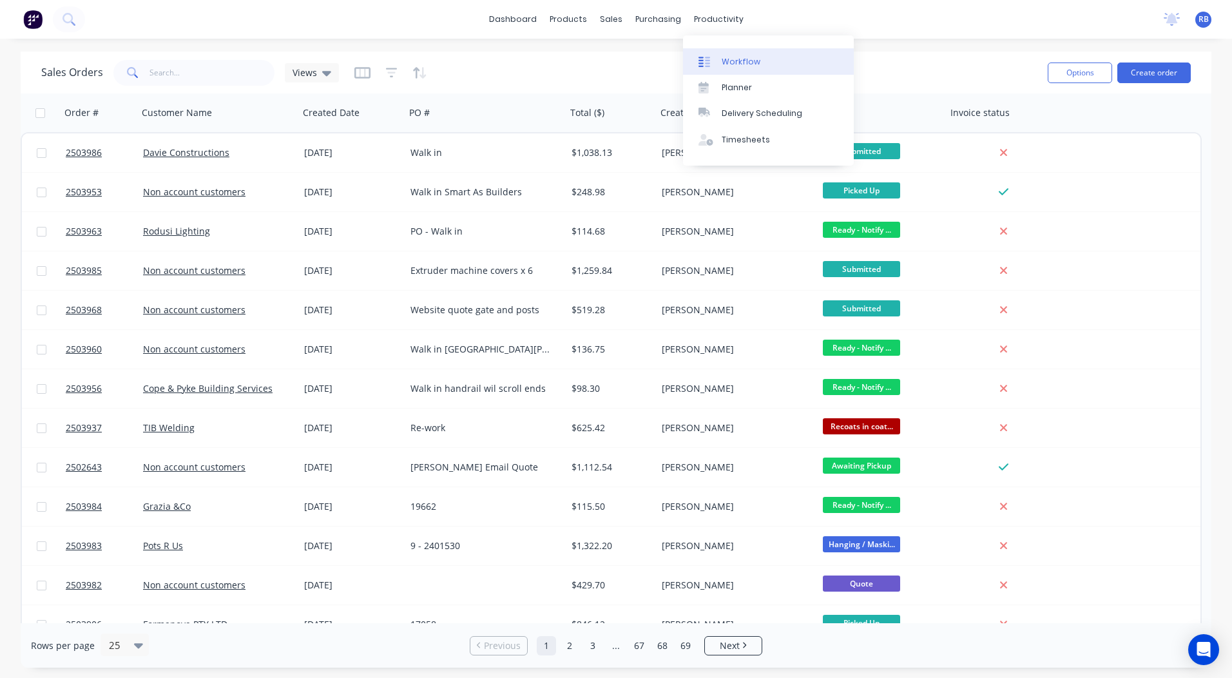
click at [731, 69] on link "Workflow" at bounding box center [768, 61] width 171 height 26
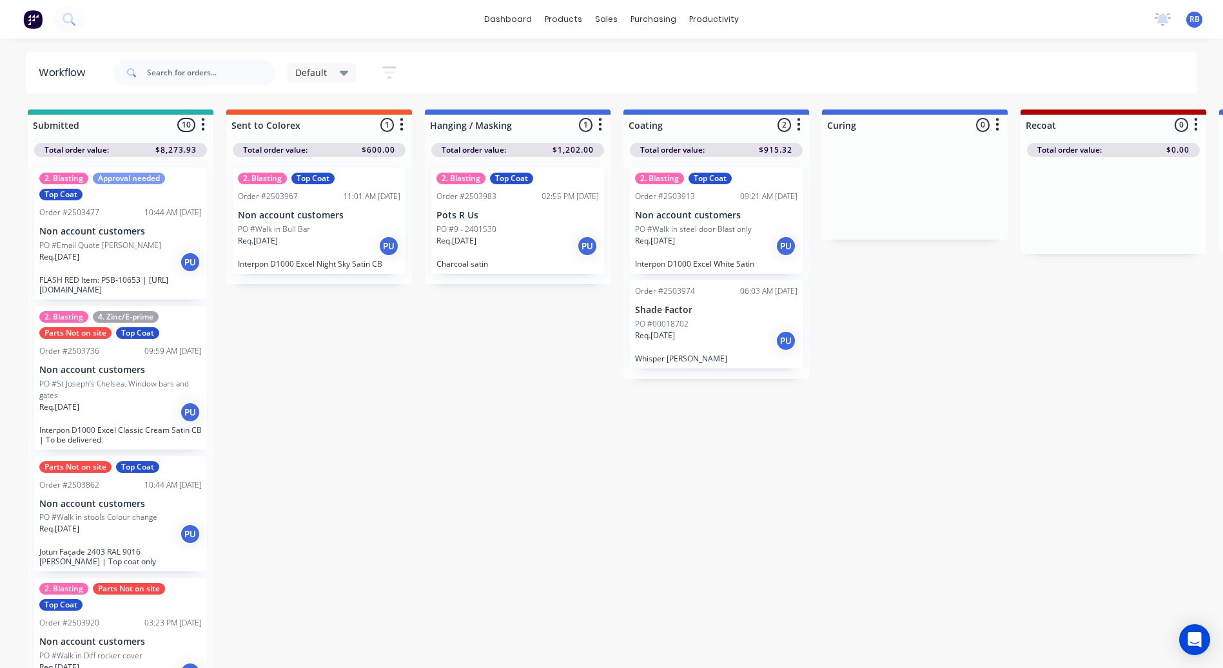
click at [333, 79] on div "Default" at bounding box center [321, 72] width 69 height 19
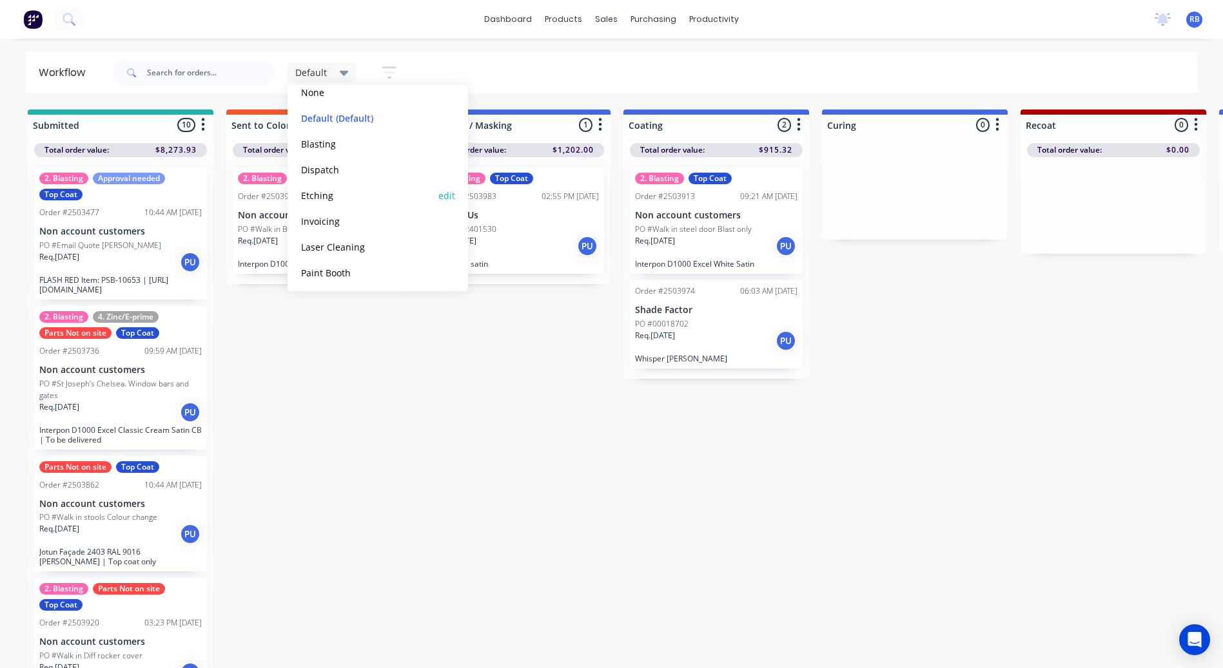
scroll to position [131, 0]
click at [334, 266] on button "Production View" at bounding box center [365, 269] width 137 height 15
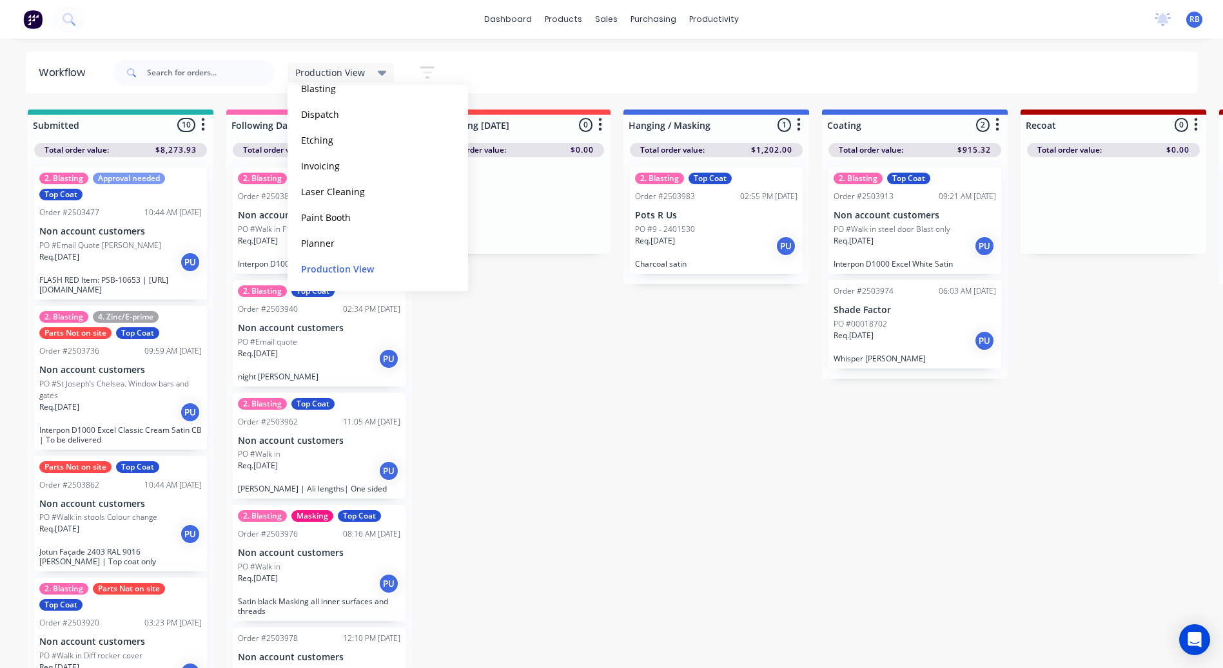
click at [490, 58] on div "Production View Save new view None edit Default (Default) edit Blasting edit Di…" at bounding box center [654, 72] width 1087 height 39
